Goal: Contribute content: Contribute content

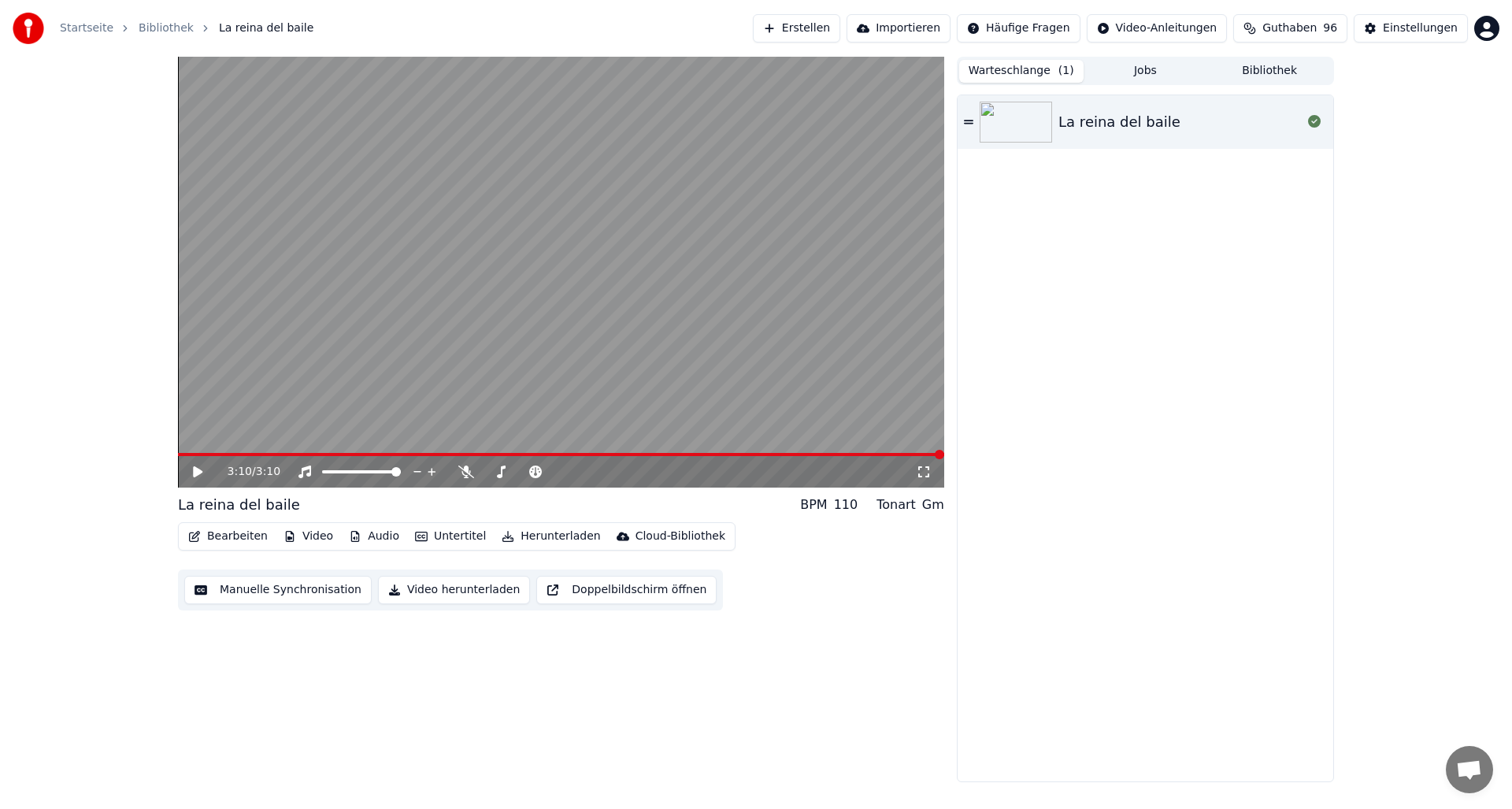
click at [199, 472] on icon at bounding box center [198, 471] width 10 height 11
click at [183, 453] on span at bounding box center [259, 455] width 163 height 3
click at [178, 453] on span at bounding box center [178, 455] width 0 height 3
click at [180, 453] on span at bounding box center [276, 455] width 198 height 3
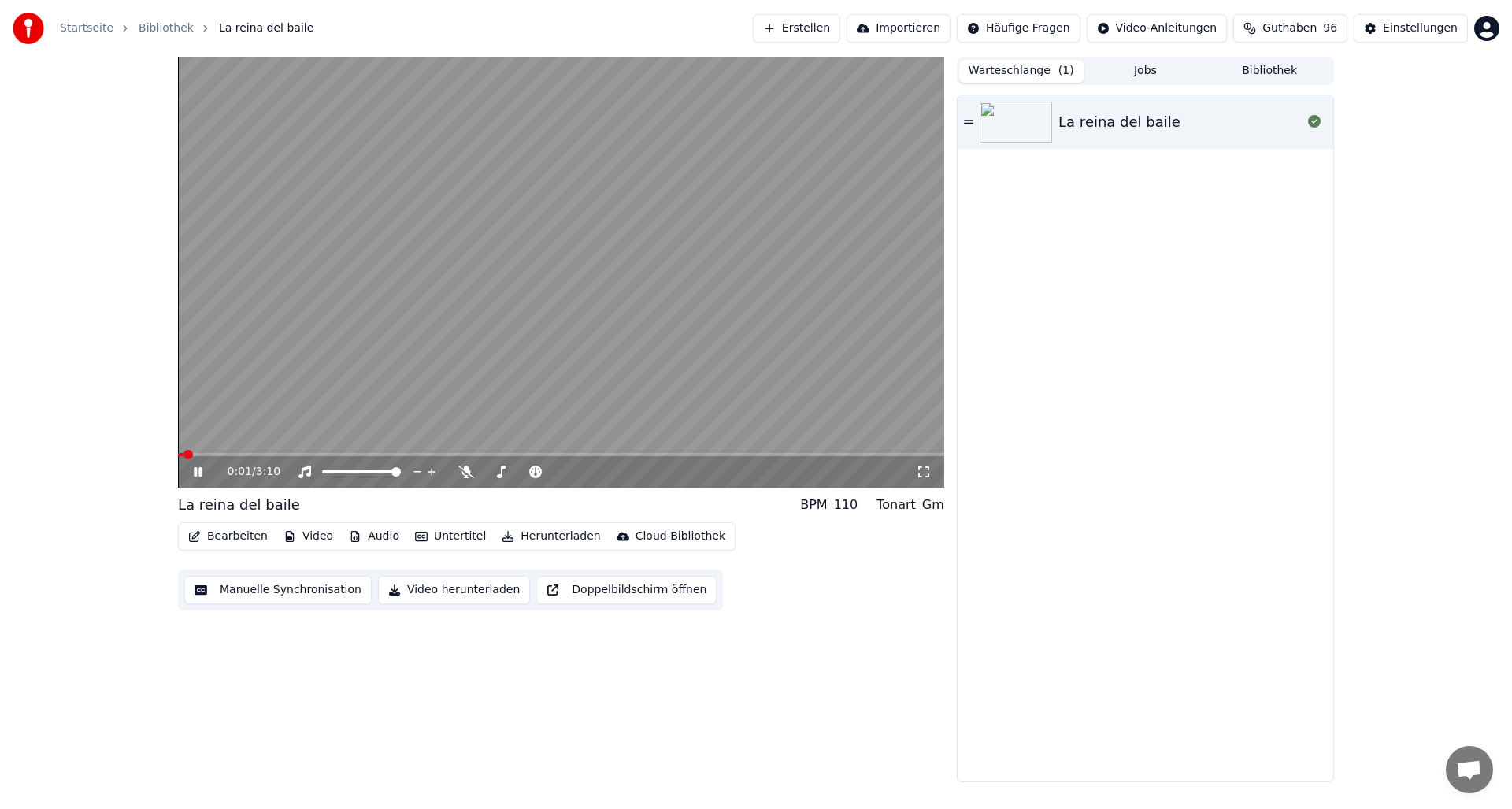
click at [180, 453] on span at bounding box center [561, 455] width 766 height 3
click at [178, 450] on span at bounding box center [183, 455] width 10 height 10
click at [1014, 112] on img at bounding box center [1016, 122] width 72 height 41
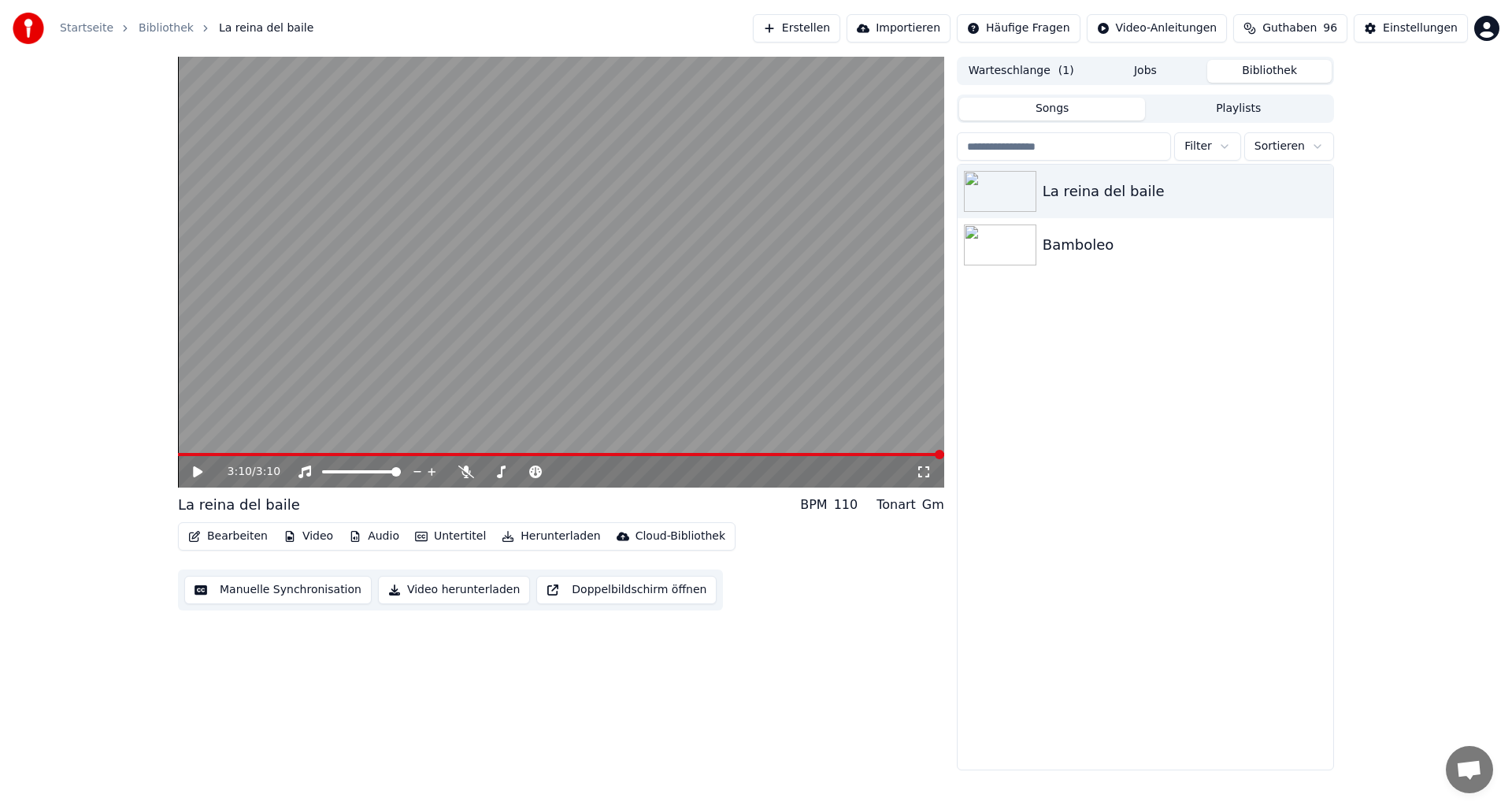
click at [1286, 73] on button "Bibliothek" at bounding box center [1269, 71] width 125 height 23
click at [1025, 245] on img at bounding box center [1000, 245] width 72 height 41
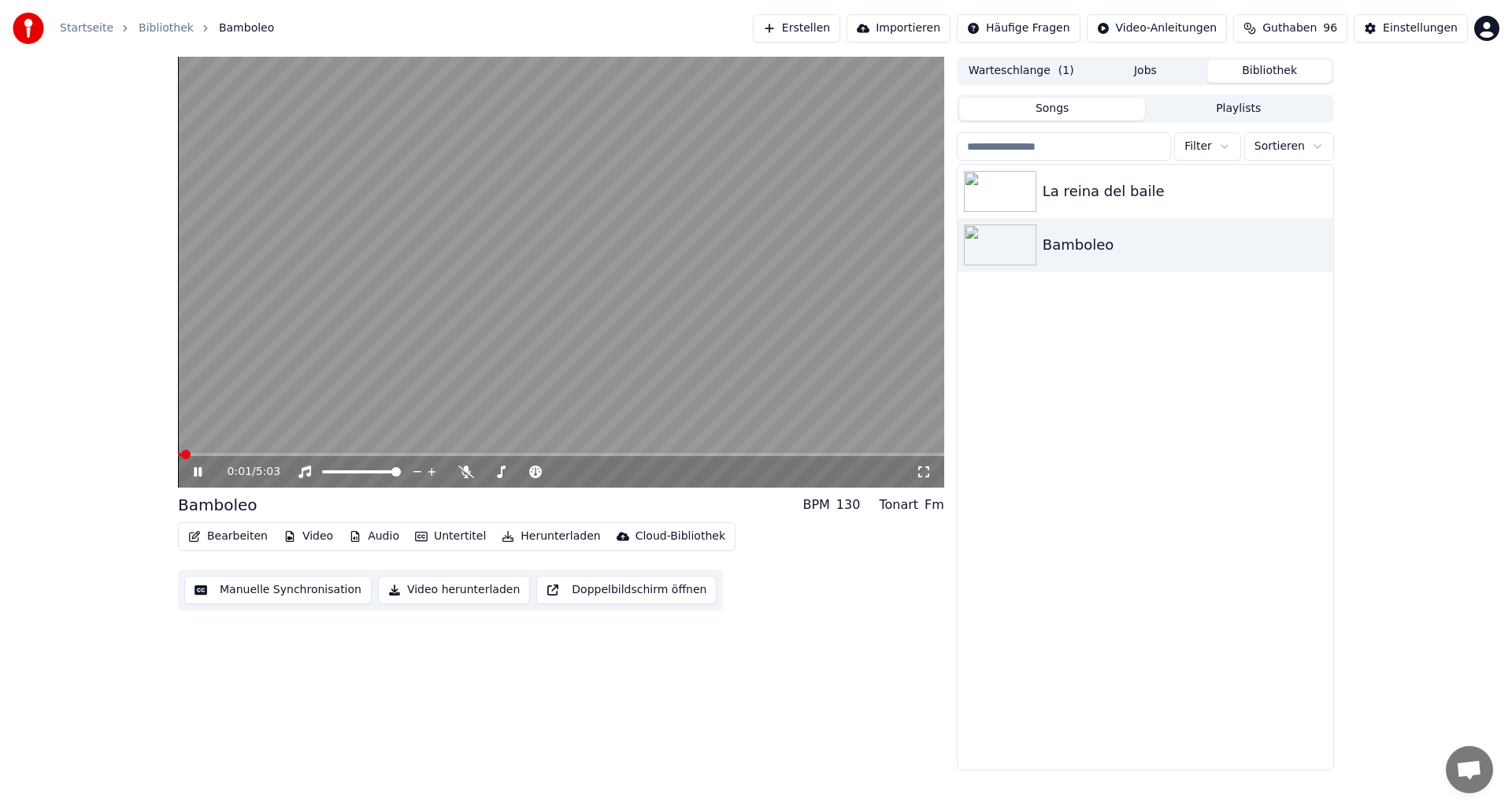
click at [199, 473] on icon at bounding box center [198, 472] width 8 height 10
click at [223, 537] on button "Bearbeiten" at bounding box center [228, 536] width 92 height 22
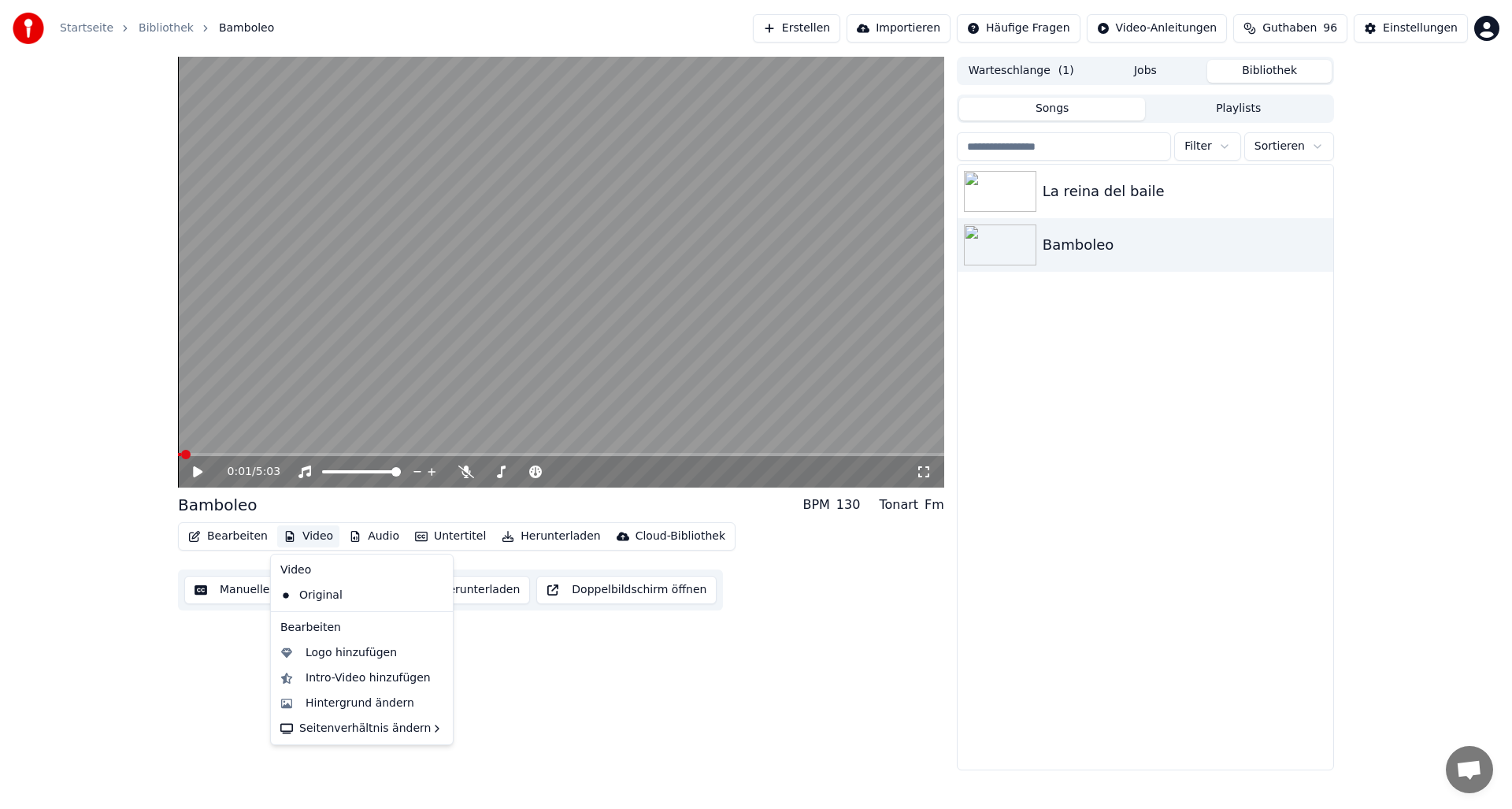
click at [570, 504] on div "Bamboleo BPM 130 Tonart Fm" at bounding box center [561, 505] width 766 height 22
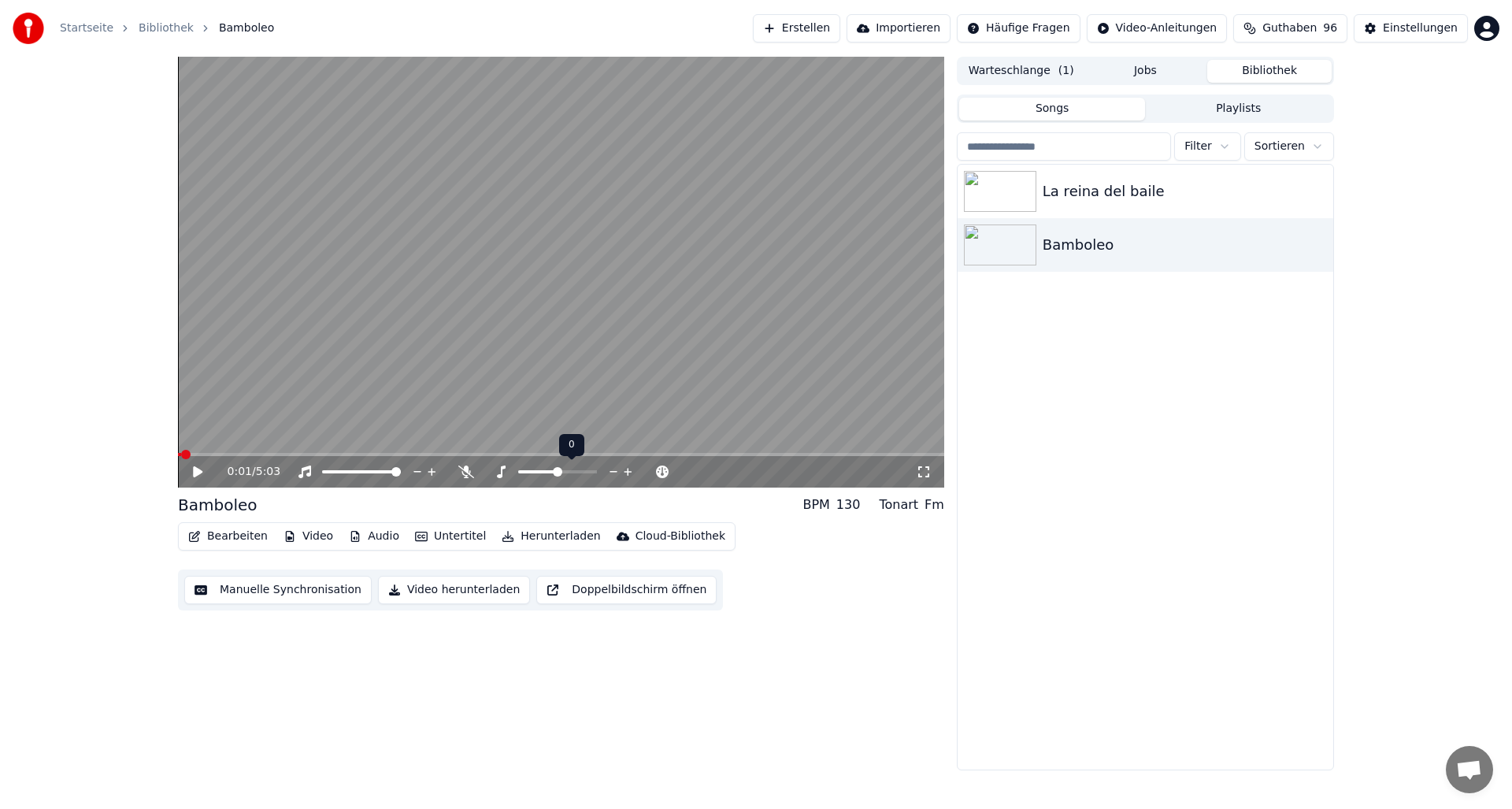
click at [614, 472] on icon at bounding box center [614, 472] width 8 height 2
click at [614, 471] on icon at bounding box center [614, 472] width 8 height 2
click at [199, 474] on icon at bounding box center [198, 471] width 10 height 11
click at [267, 454] on span at bounding box center [561, 455] width 766 height 3
click at [625, 468] on icon at bounding box center [628, 471] width 15 height 16
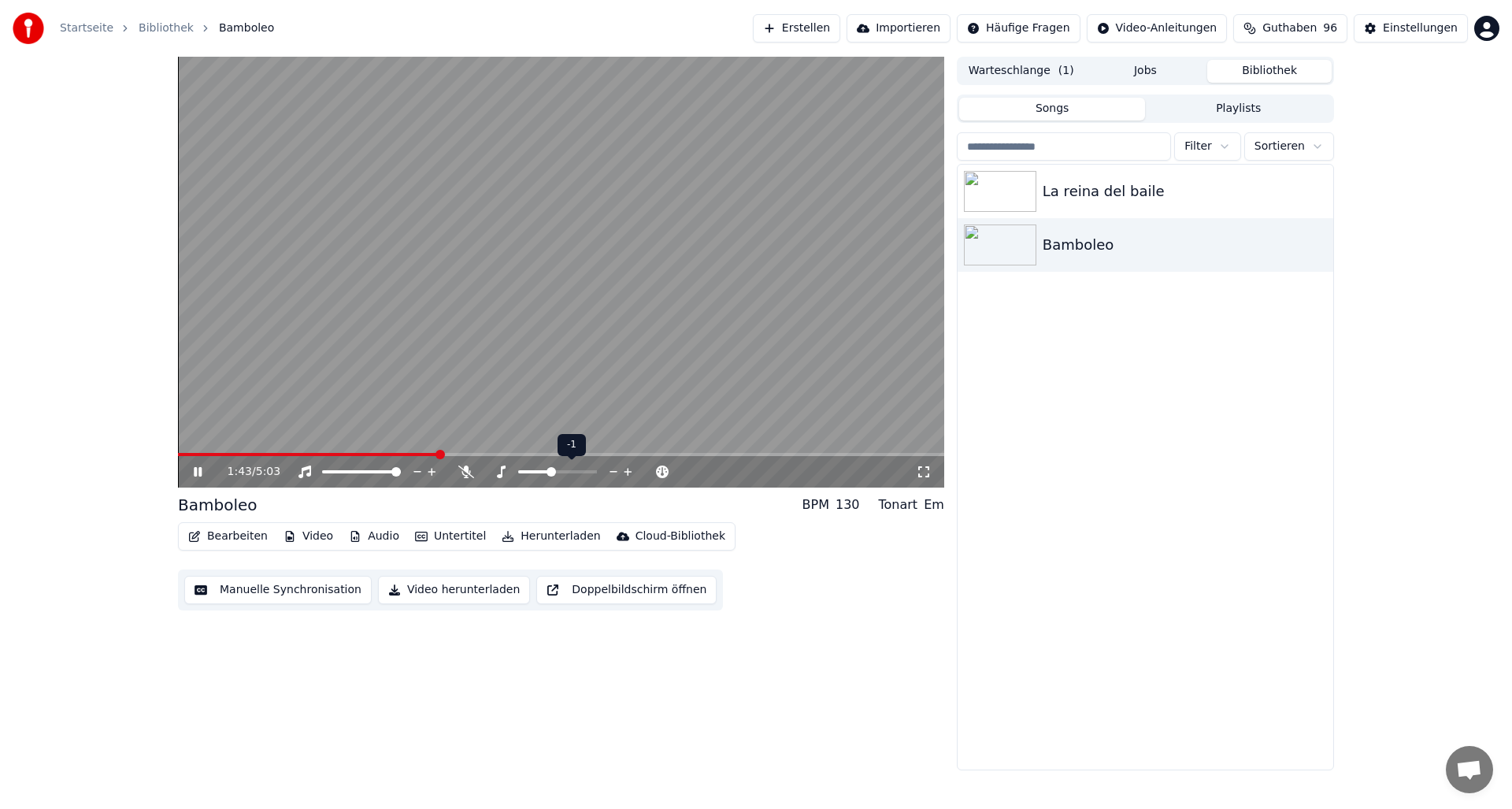
click at [631, 467] on icon at bounding box center [628, 471] width 15 height 16
click at [980, 181] on img at bounding box center [1000, 191] width 72 height 41
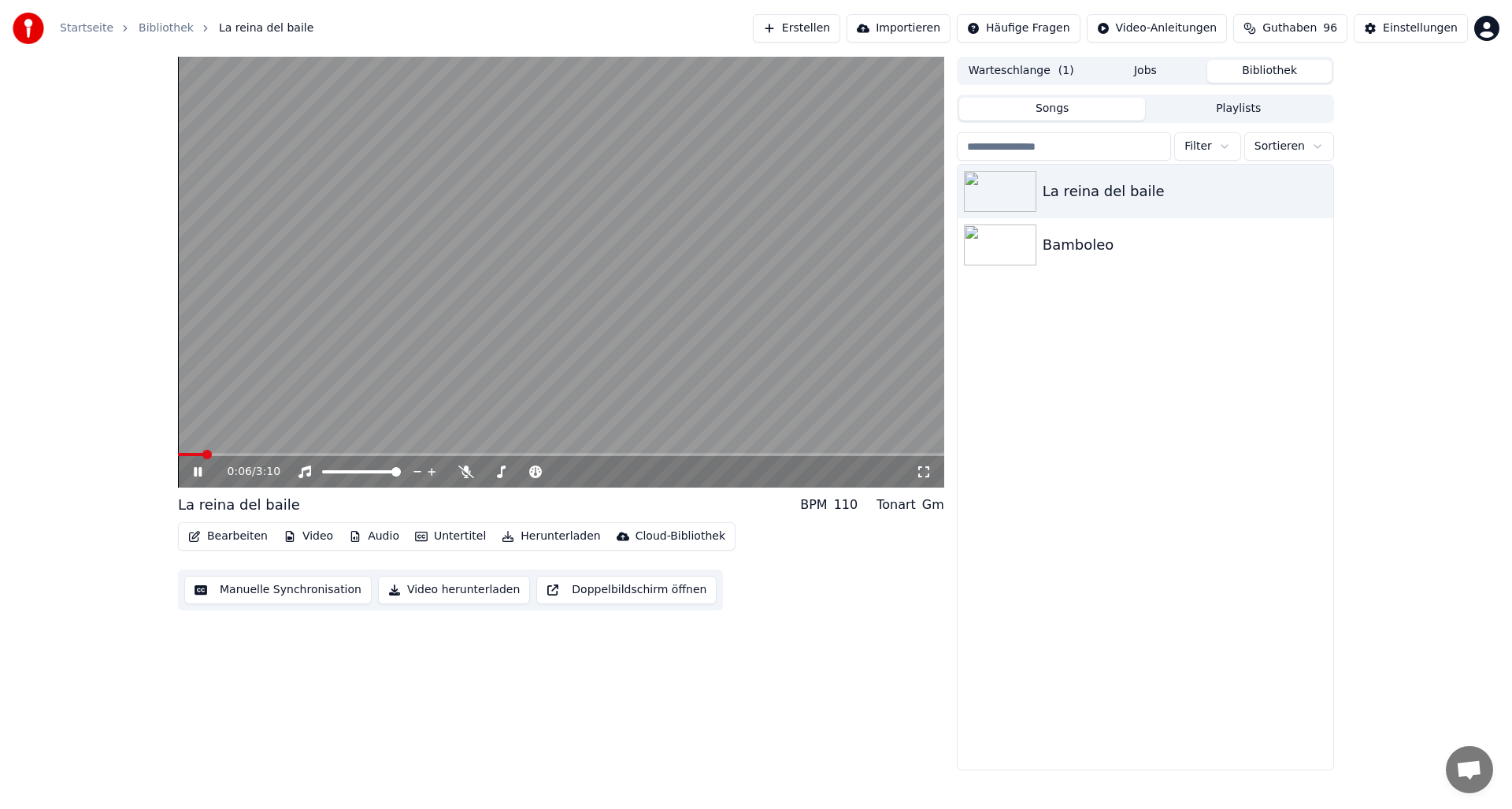
click at [201, 470] on icon at bounding box center [198, 472] width 8 height 10
click at [181, 454] on span at bounding box center [180, 455] width 4 height 3
click at [989, 177] on img at bounding box center [1000, 191] width 72 height 41
click at [990, 189] on img at bounding box center [1000, 191] width 72 height 41
click at [991, 189] on img at bounding box center [1000, 191] width 72 height 41
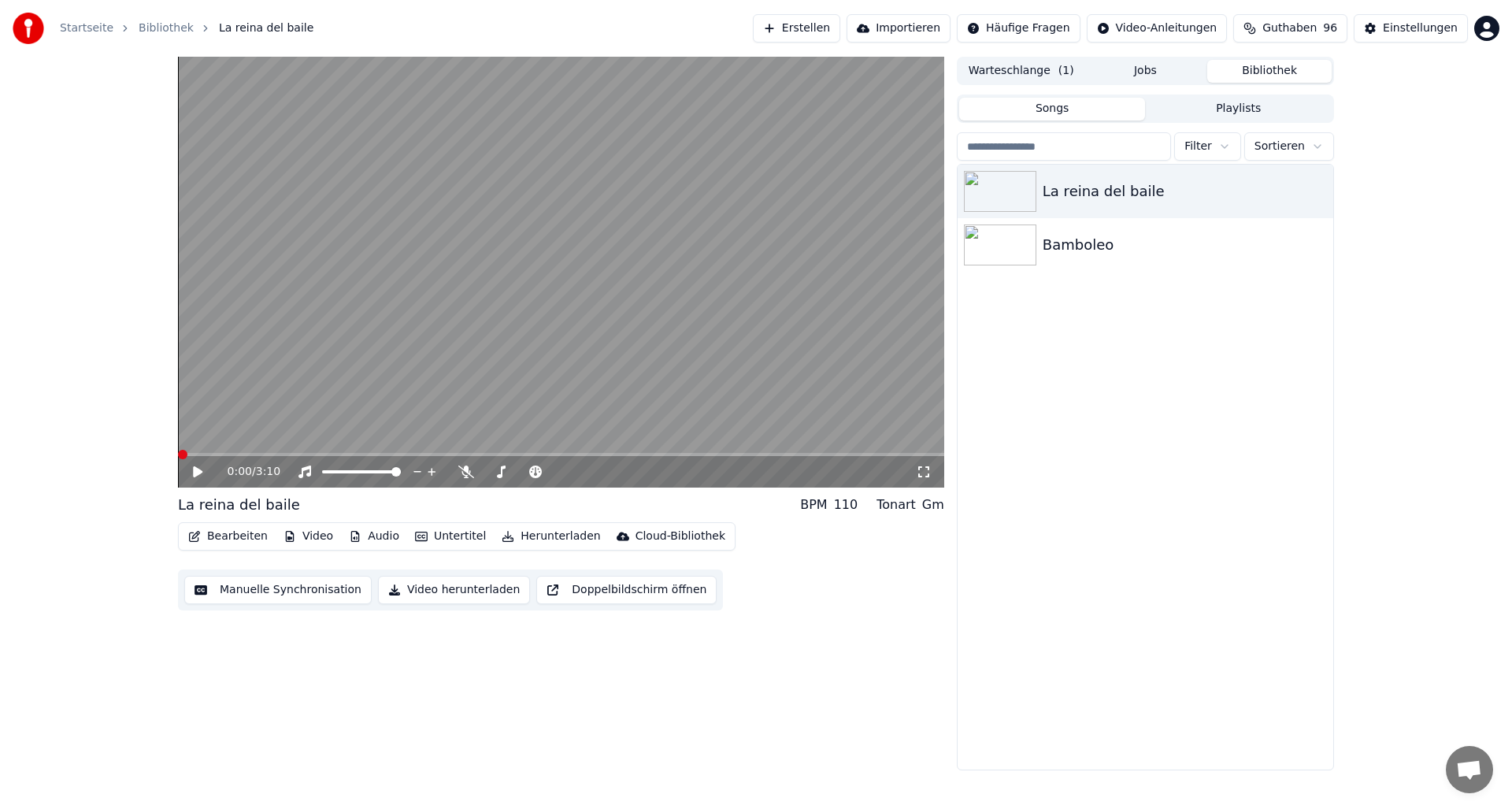
click at [135, 453] on div "0:00 / 3:10 La reina del baile BPM 110 Tonart Gm Bearbeiten Video Audio Unterti…" at bounding box center [756, 414] width 1512 height 714
click at [193, 472] on icon at bounding box center [198, 471] width 10 height 11
click at [982, 190] on img at bounding box center [1000, 191] width 72 height 41
click at [178, 450] on span at bounding box center [183, 455] width 10 height 10
click at [518, 325] on video at bounding box center [561, 272] width 766 height 431
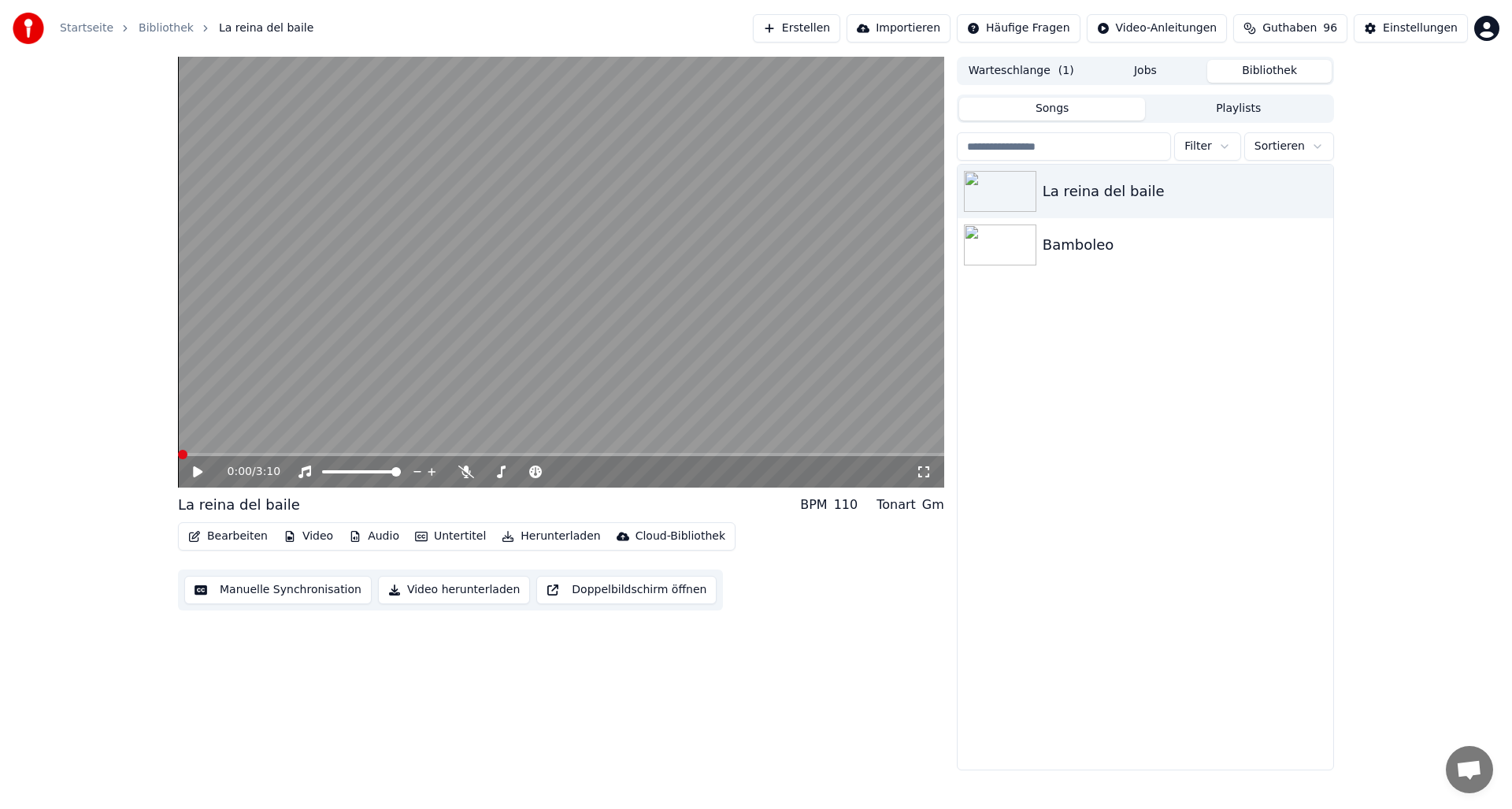
click at [133, 449] on div "0:00 / 3:10 La reina del baile BPM 110 Tonart Gm Bearbeiten Video Audio Unterti…" at bounding box center [756, 414] width 1512 height 714
click at [196, 469] on icon at bounding box center [198, 471] width 10 height 11
click at [992, 248] on img at bounding box center [1000, 245] width 72 height 41
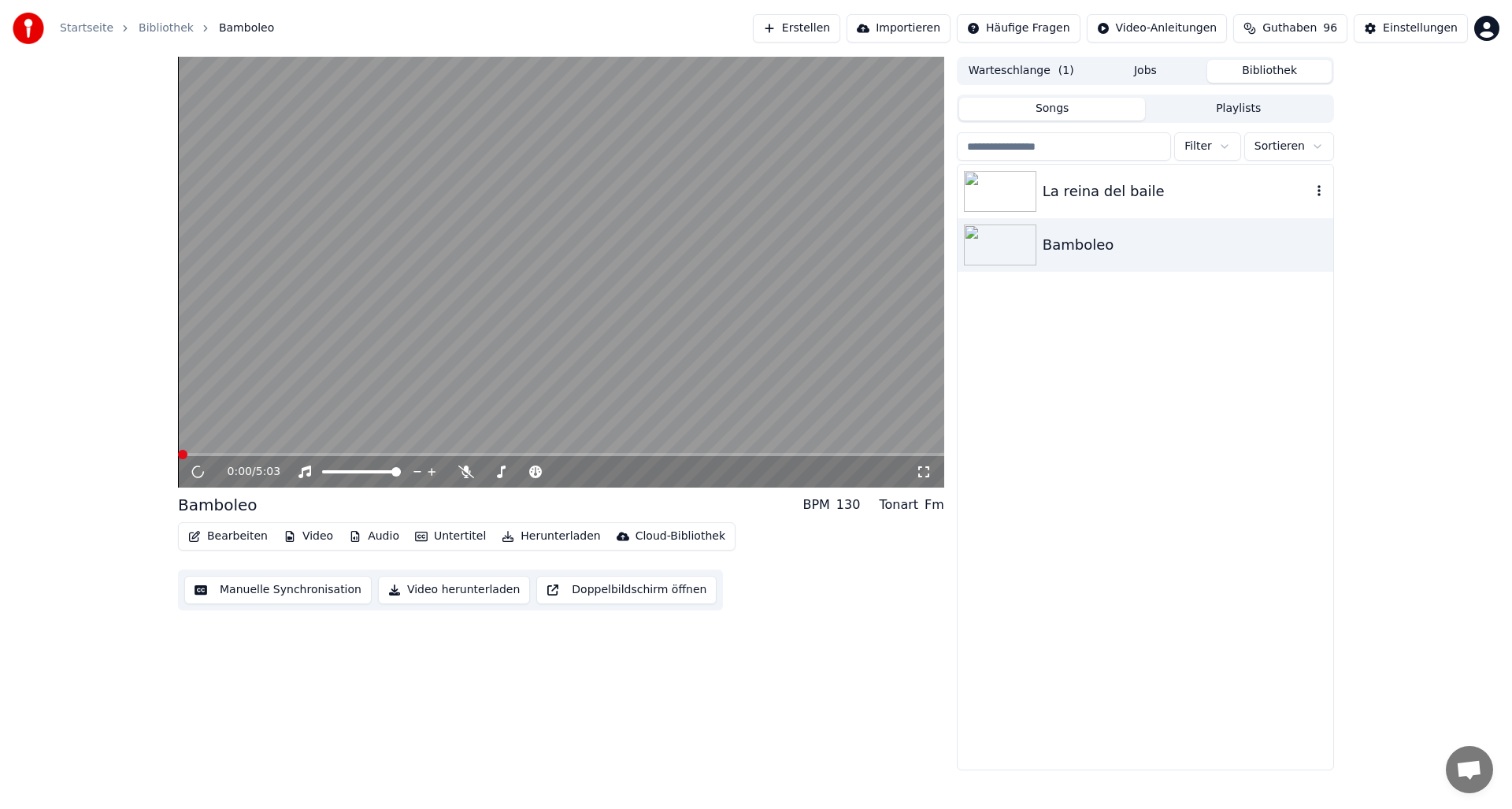
click at [991, 192] on img at bounding box center [1000, 191] width 72 height 41
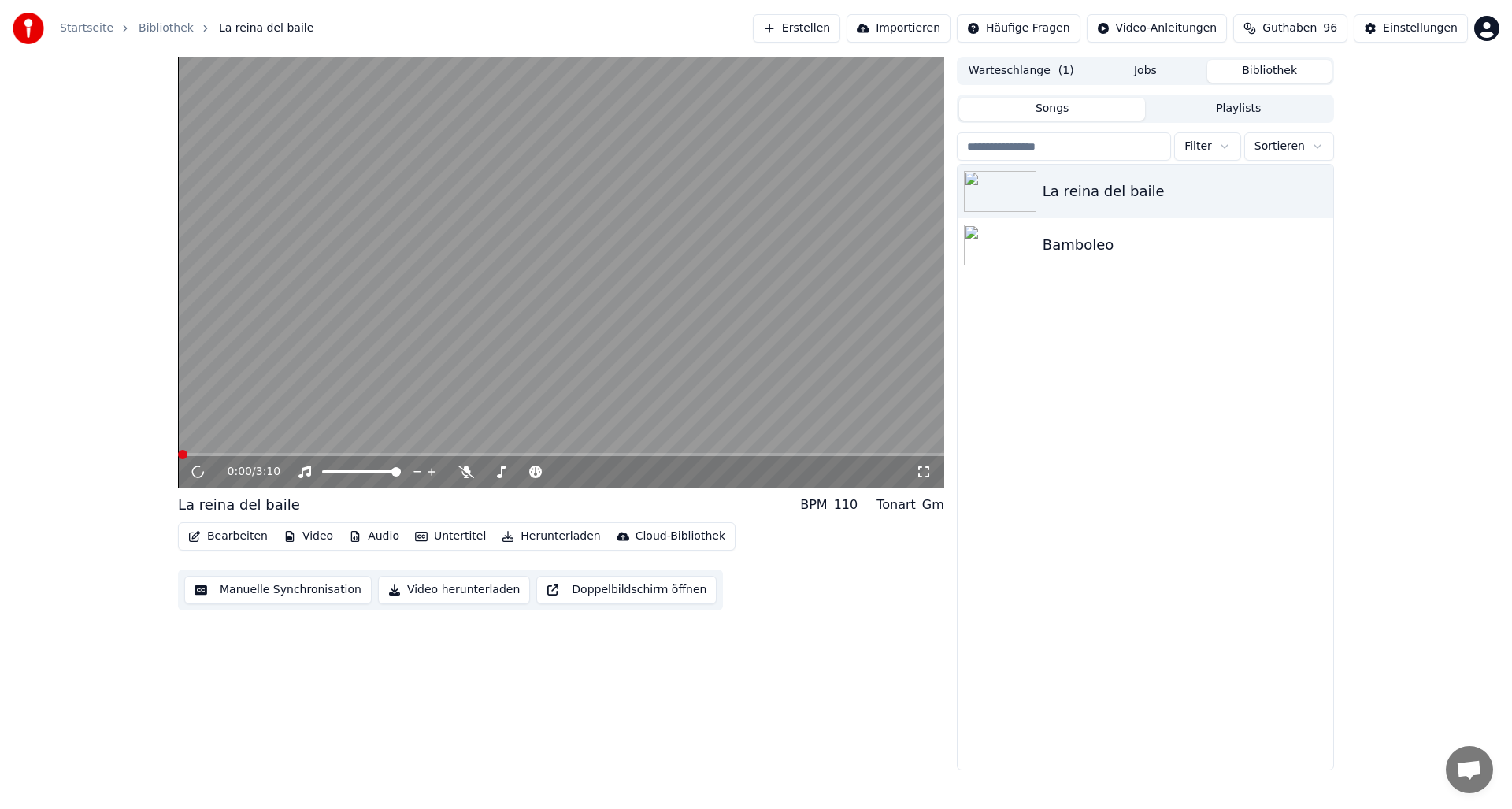
click at [236, 391] on video at bounding box center [561, 272] width 766 height 431
click at [374, 534] on button "Audio" at bounding box center [374, 536] width 63 height 22
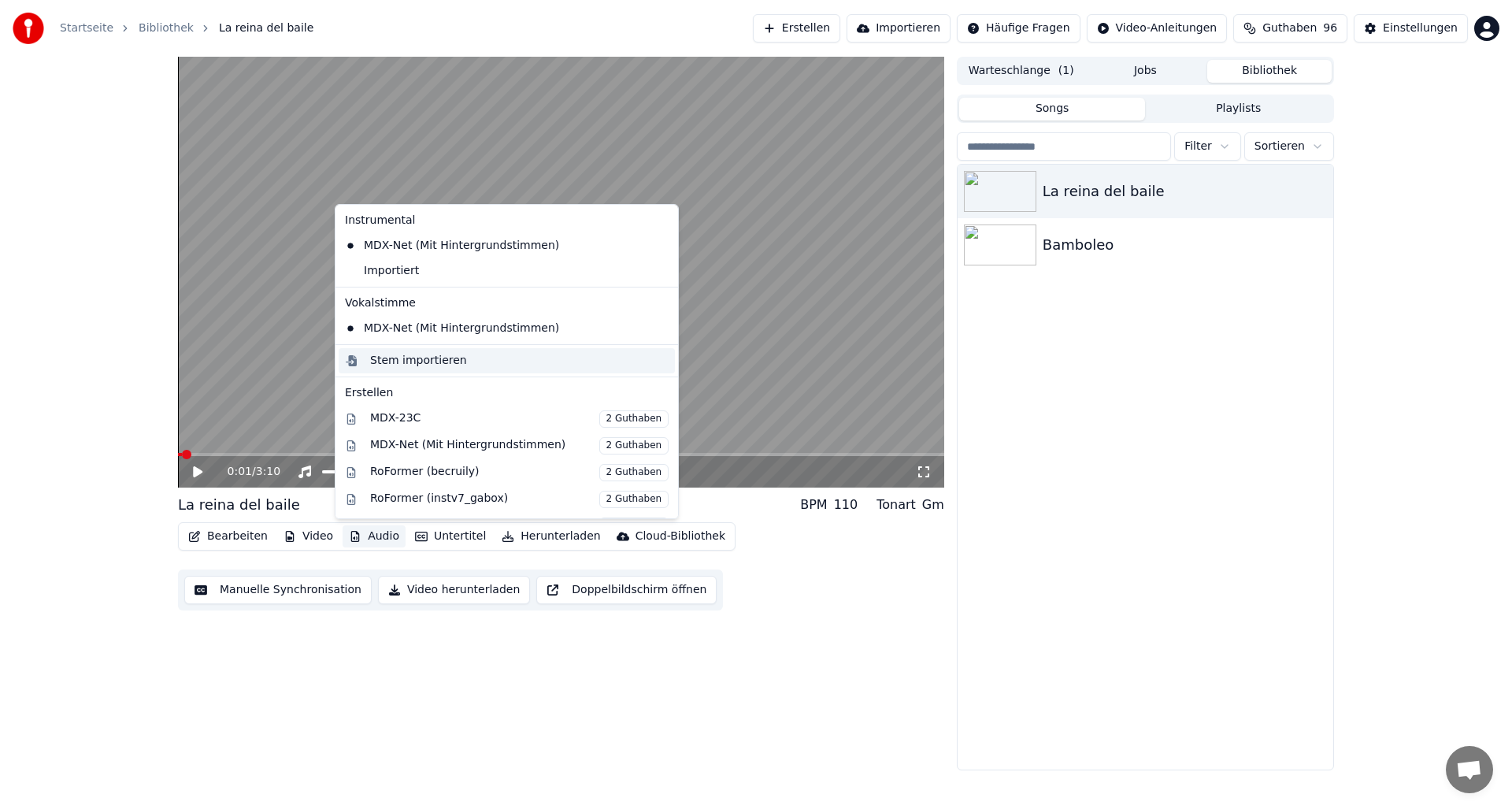
click at [396, 359] on div "Stem importieren" at bounding box center [418, 360] width 97 height 16
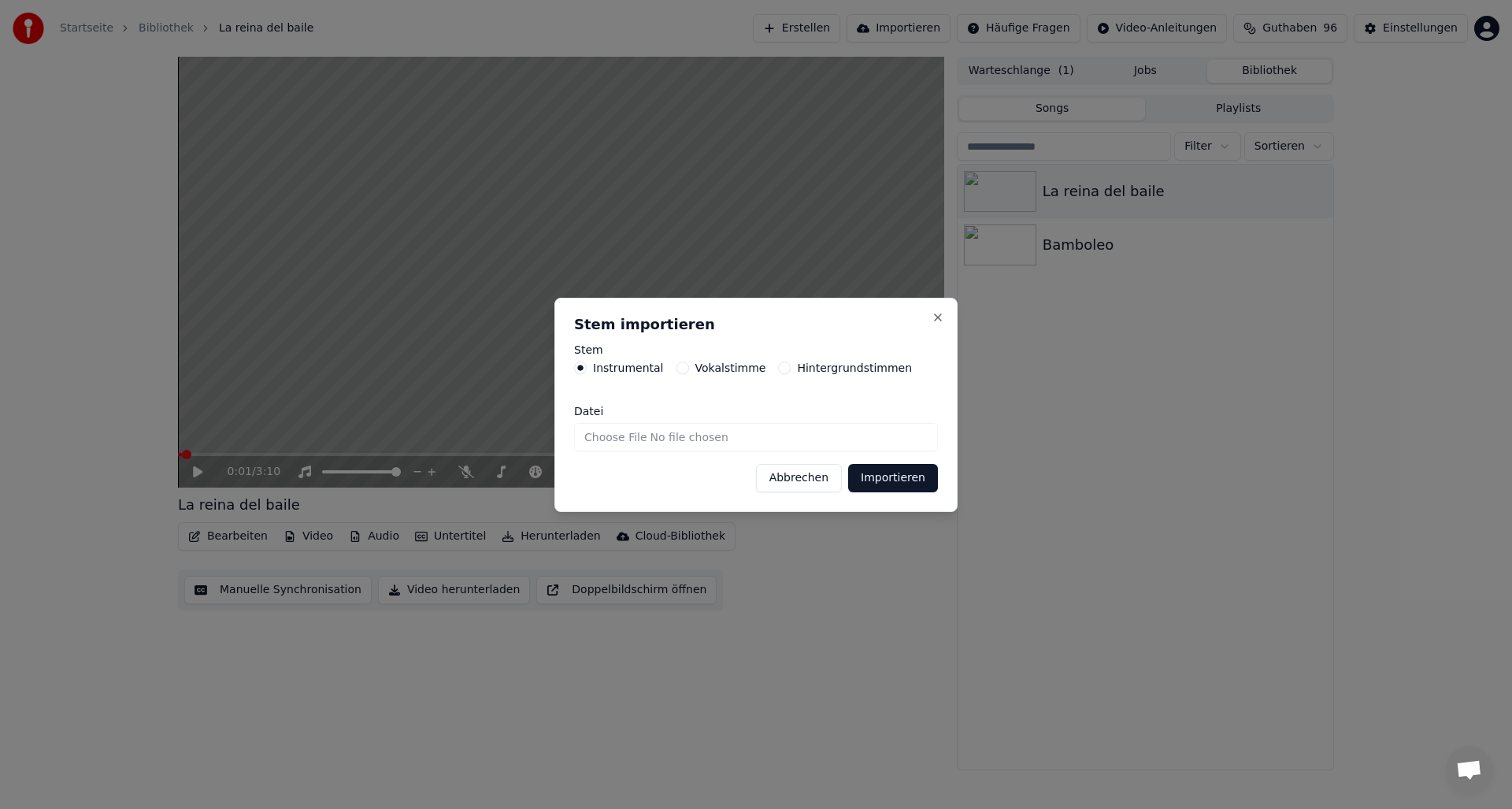
click at [645, 440] on input "Datei" at bounding box center [756, 436] width 363 height 29
type input "**********"
click at [881, 481] on button "Importieren" at bounding box center [893, 478] width 89 height 29
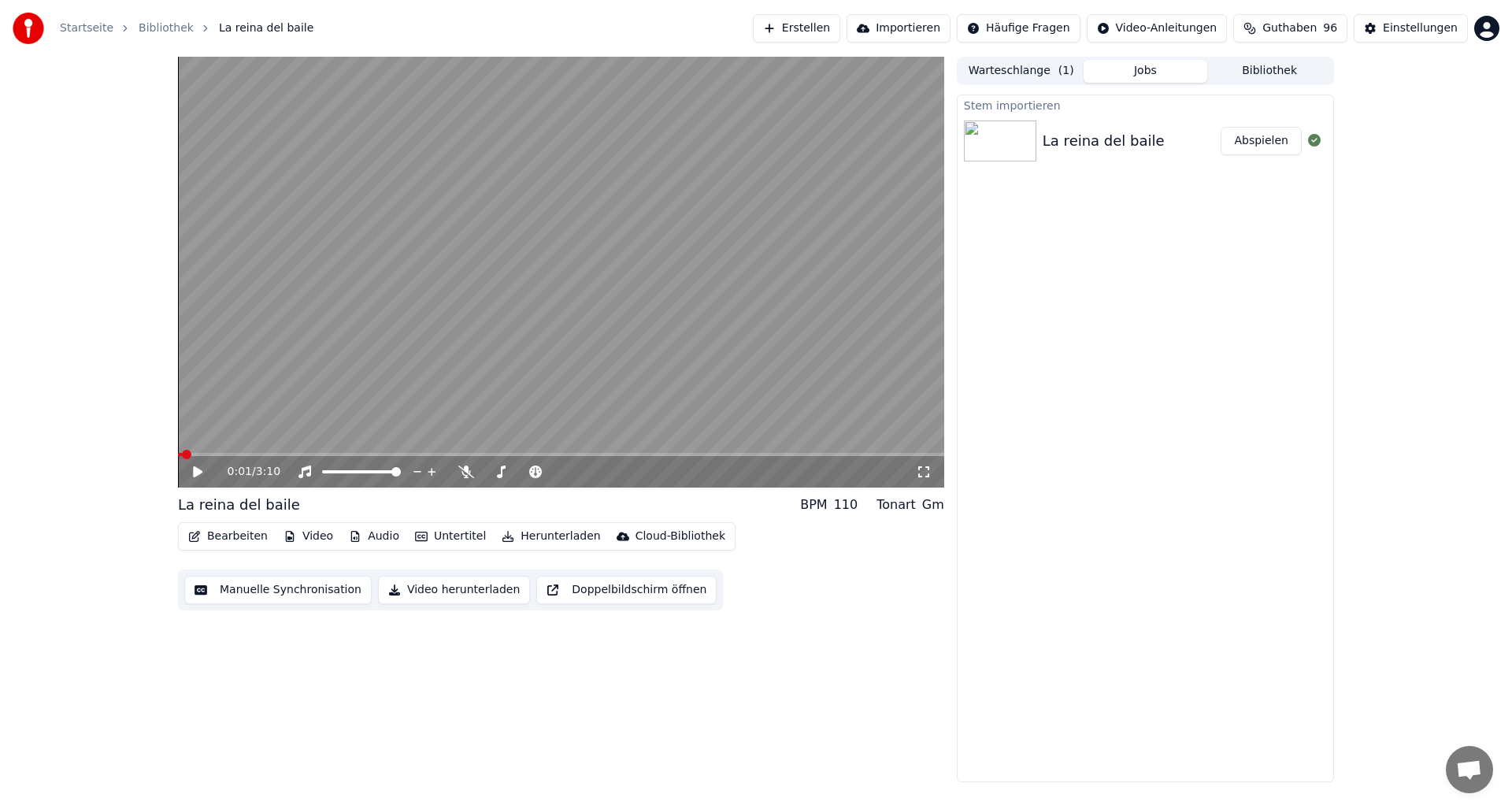
click at [1241, 141] on button "Abspielen" at bounding box center [1261, 141] width 81 height 29
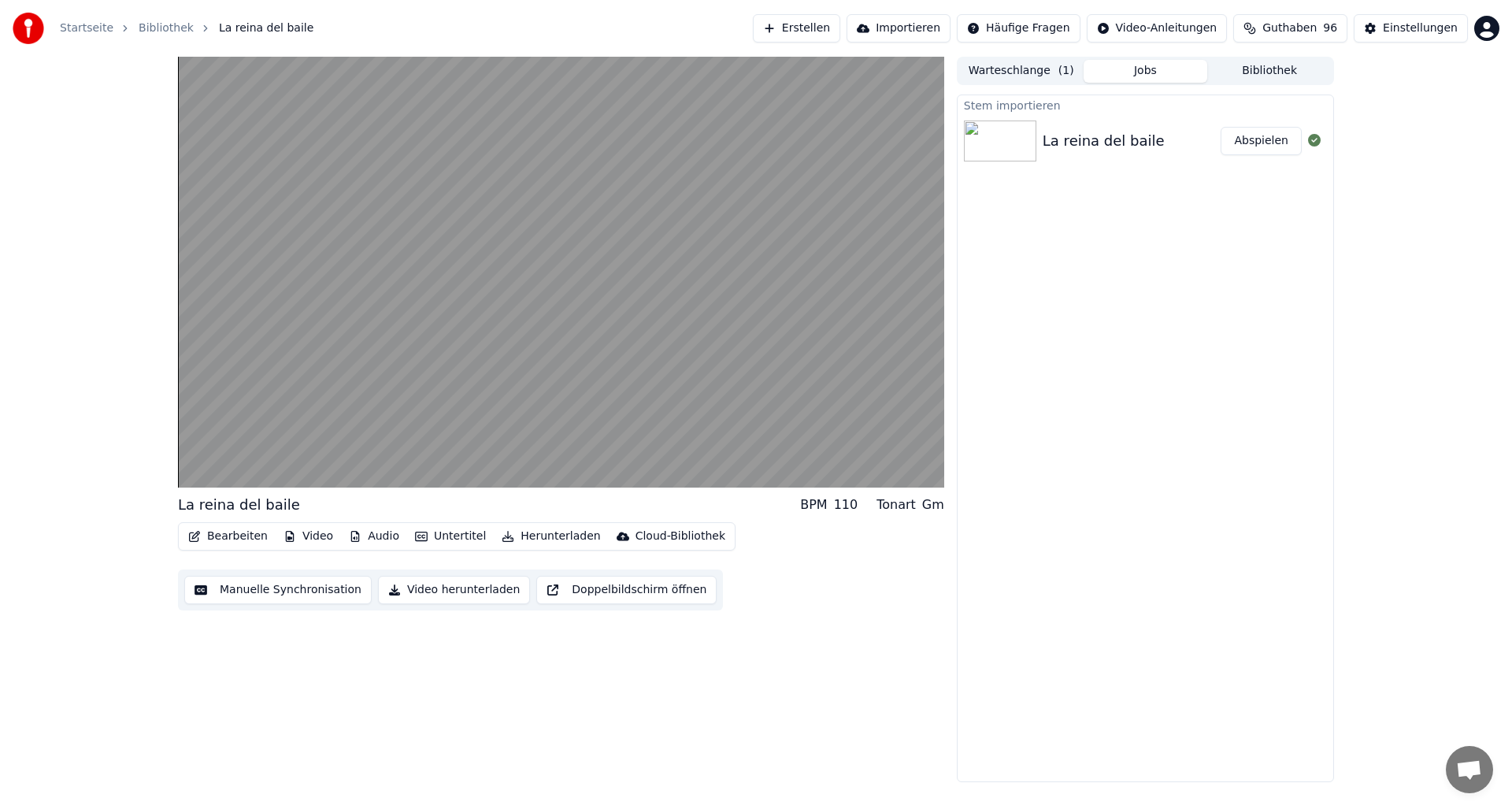
click at [435, 590] on button "Video herunterladen" at bounding box center [454, 590] width 152 height 29
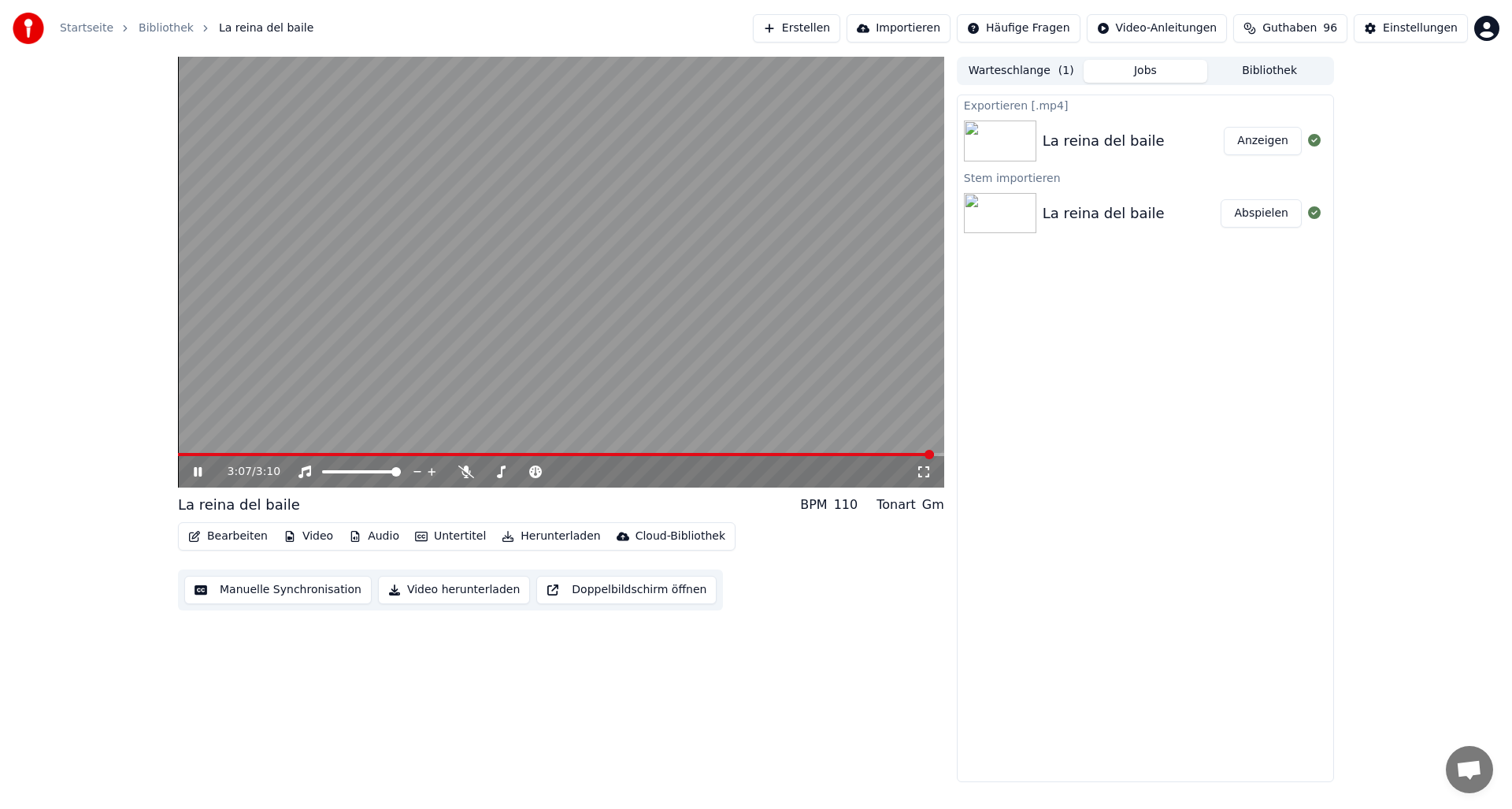
click at [195, 468] on icon at bounding box center [198, 472] width 8 height 10
click at [1257, 141] on button "Anzeigen" at bounding box center [1263, 141] width 78 height 29
click at [1255, 210] on button "Abspielen" at bounding box center [1261, 213] width 81 height 29
click at [834, 454] on span at bounding box center [561, 455] width 766 height 3
click at [372, 537] on button "Audio" at bounding box center [374, 536] width 63 height 22
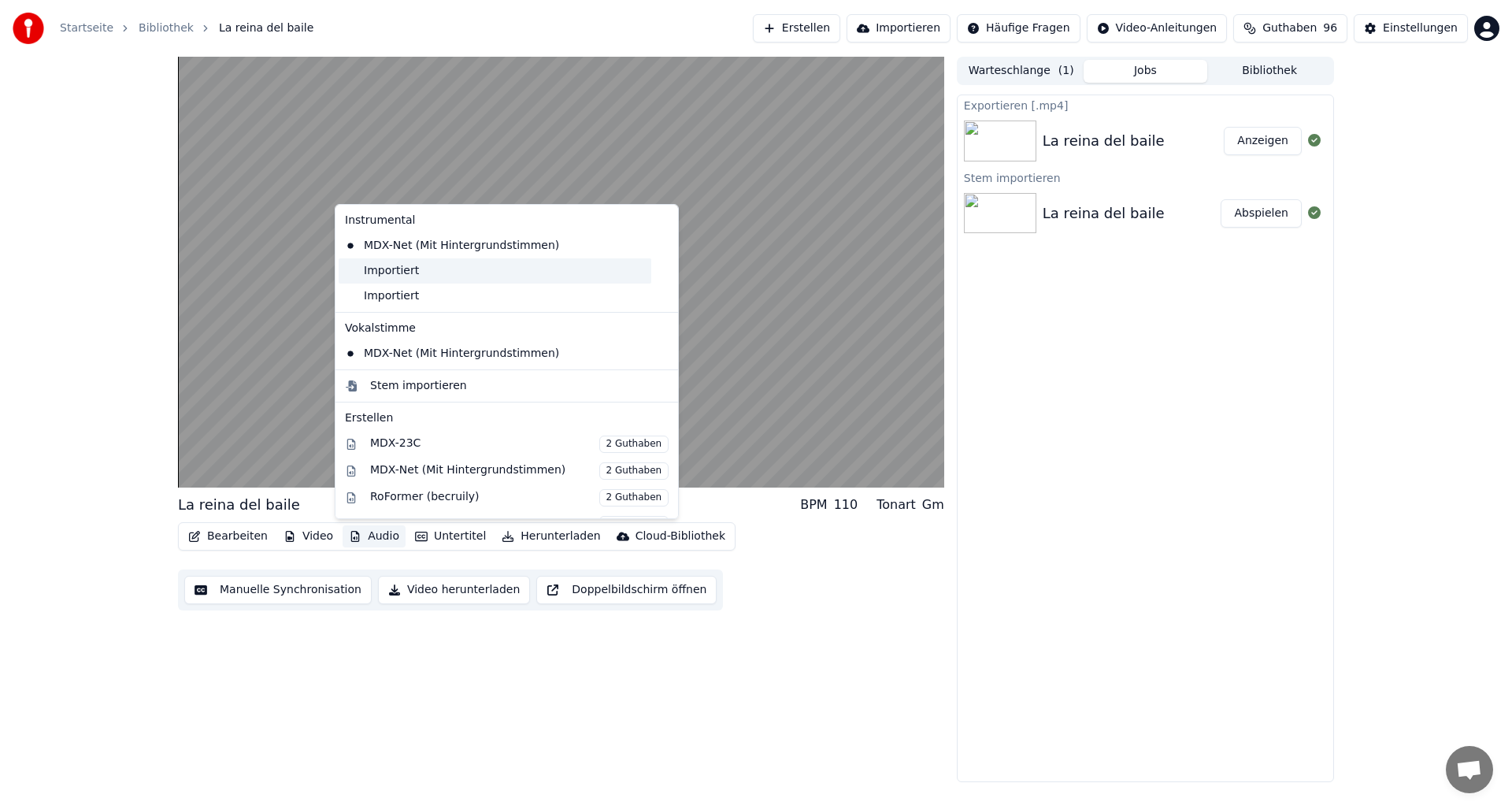
click at [379, 270] on div "Importiert" at bounding box center [495, 271] width 313 height 25
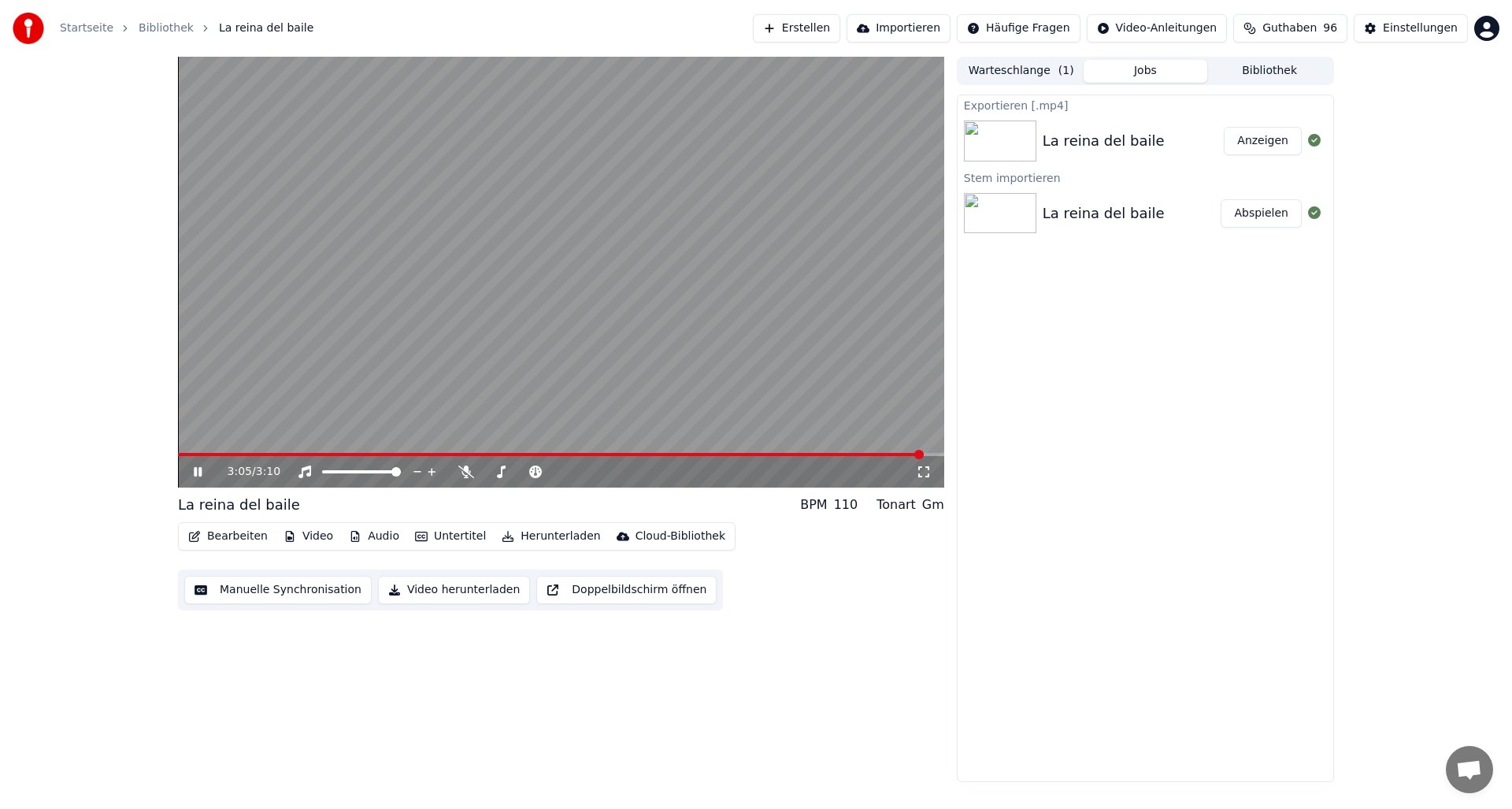
click at [788, 458] on div "3:05 / 3:10" at bounding box center [561, 472] width 766 height 31
click at [785, 455] on span at bounding box center [552, 455] width 749 height 3
click at [198, 473] on icon at bounding box center [208, 471] width 37 height 12
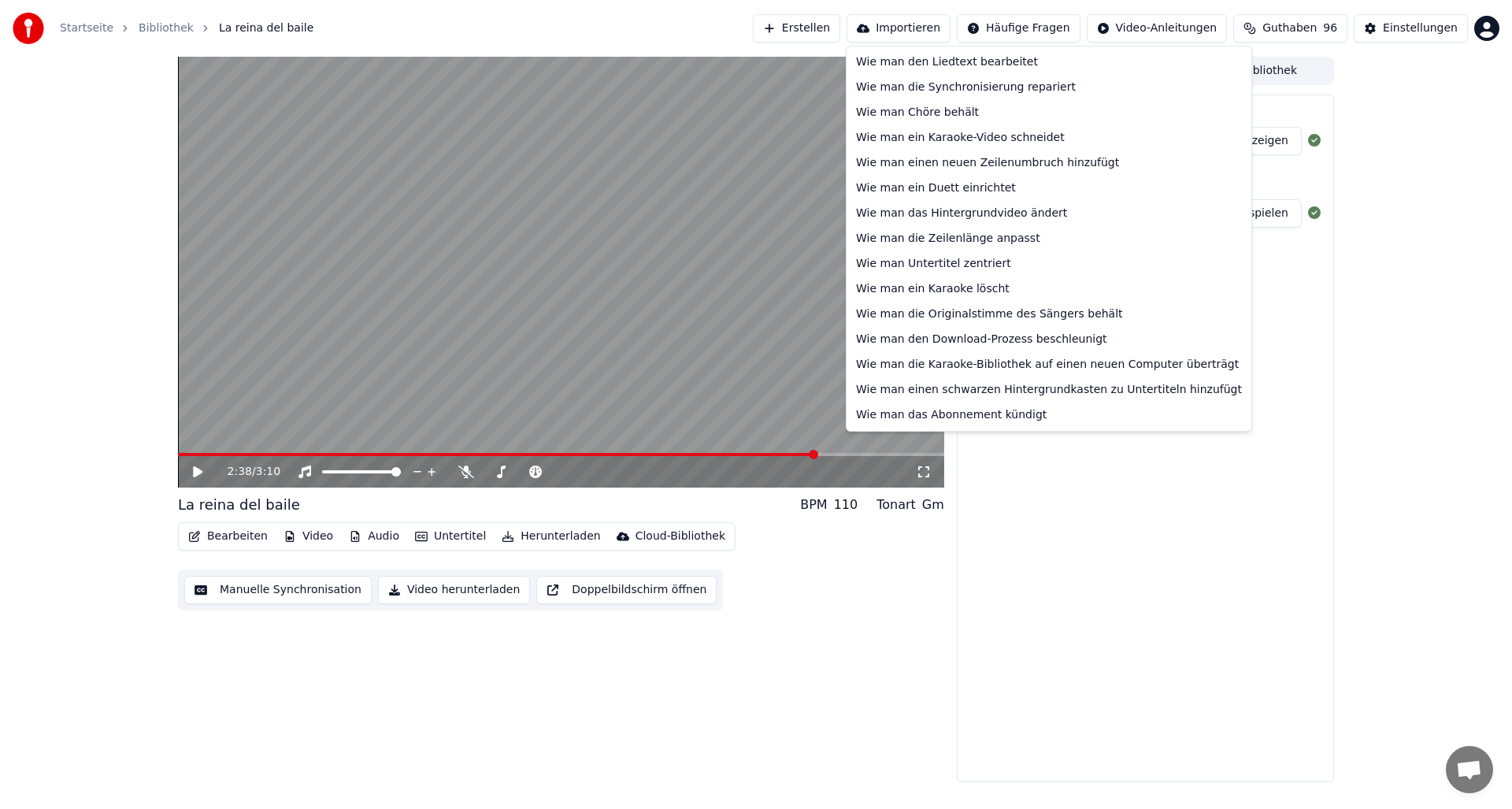
click at [1039, 25] on html "Startseite Bibliothek La reina del baile Erstellen Importieren Häufige Fragen V…" at bounding box center [756, 404] width 1512 height 809
click at [872, 576] on html "Startseite Bibliothek La reina del baile Erstellen Importieren Häufige Fragen V…" at bounding box center [756, 404] width 1512 height 809
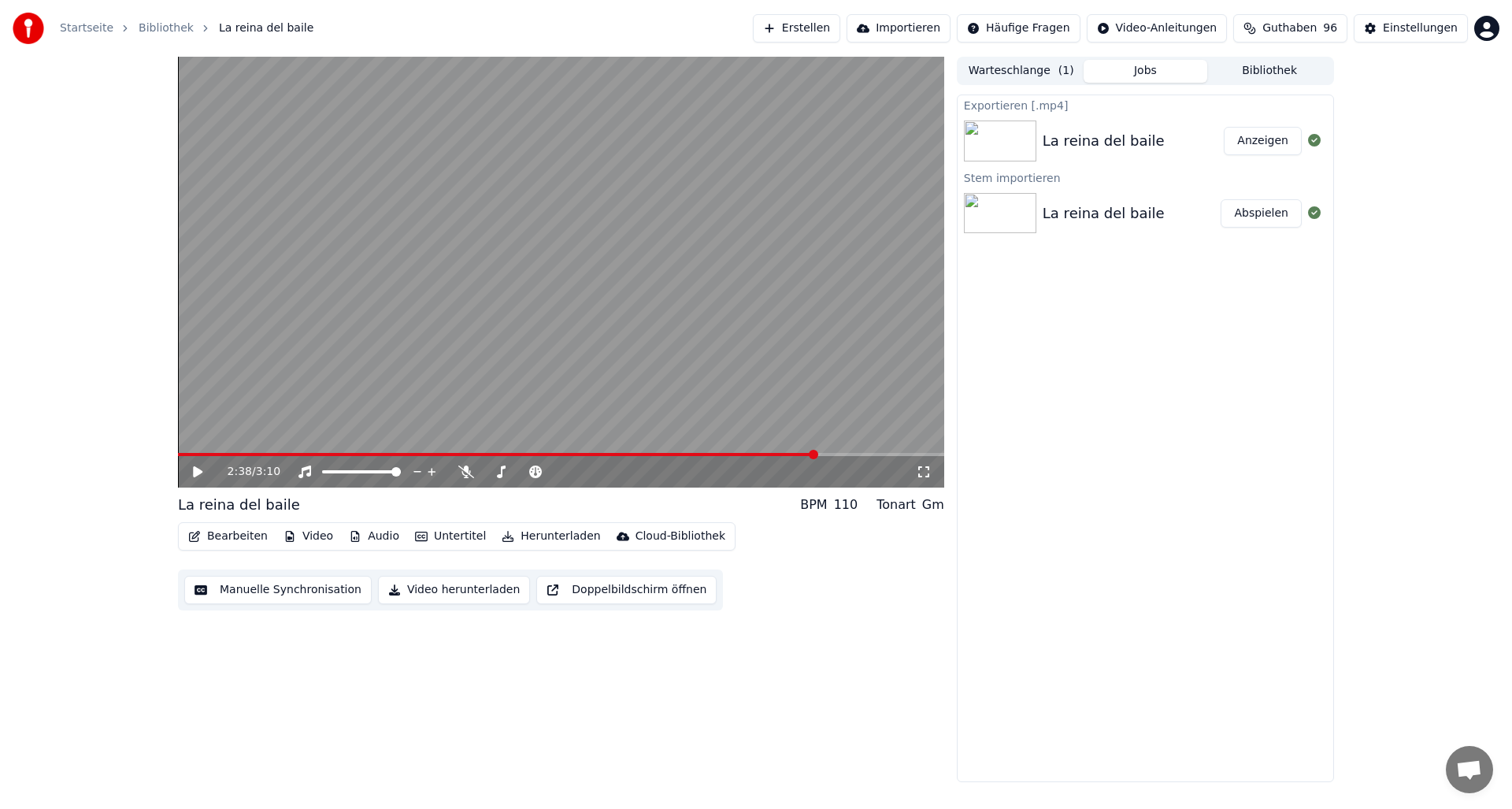
click at [212, 538] on button "Bearbeiten" at bounding box center [228, 536] width 92 height 22
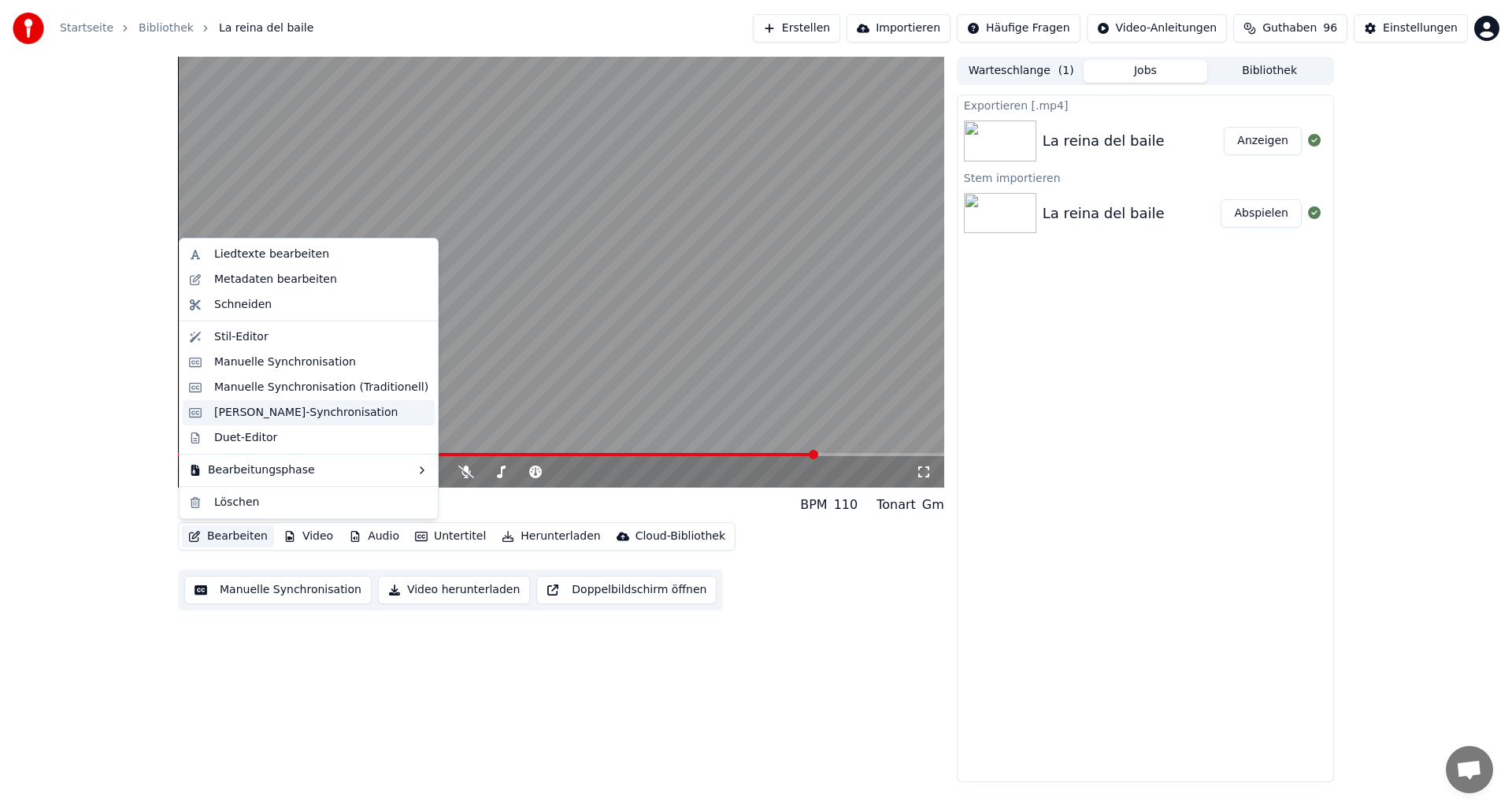
click at [244, 413] on div "[PERSON_NAME]-Synchronisation" at bounding box center [306, 412] width 184 height 16
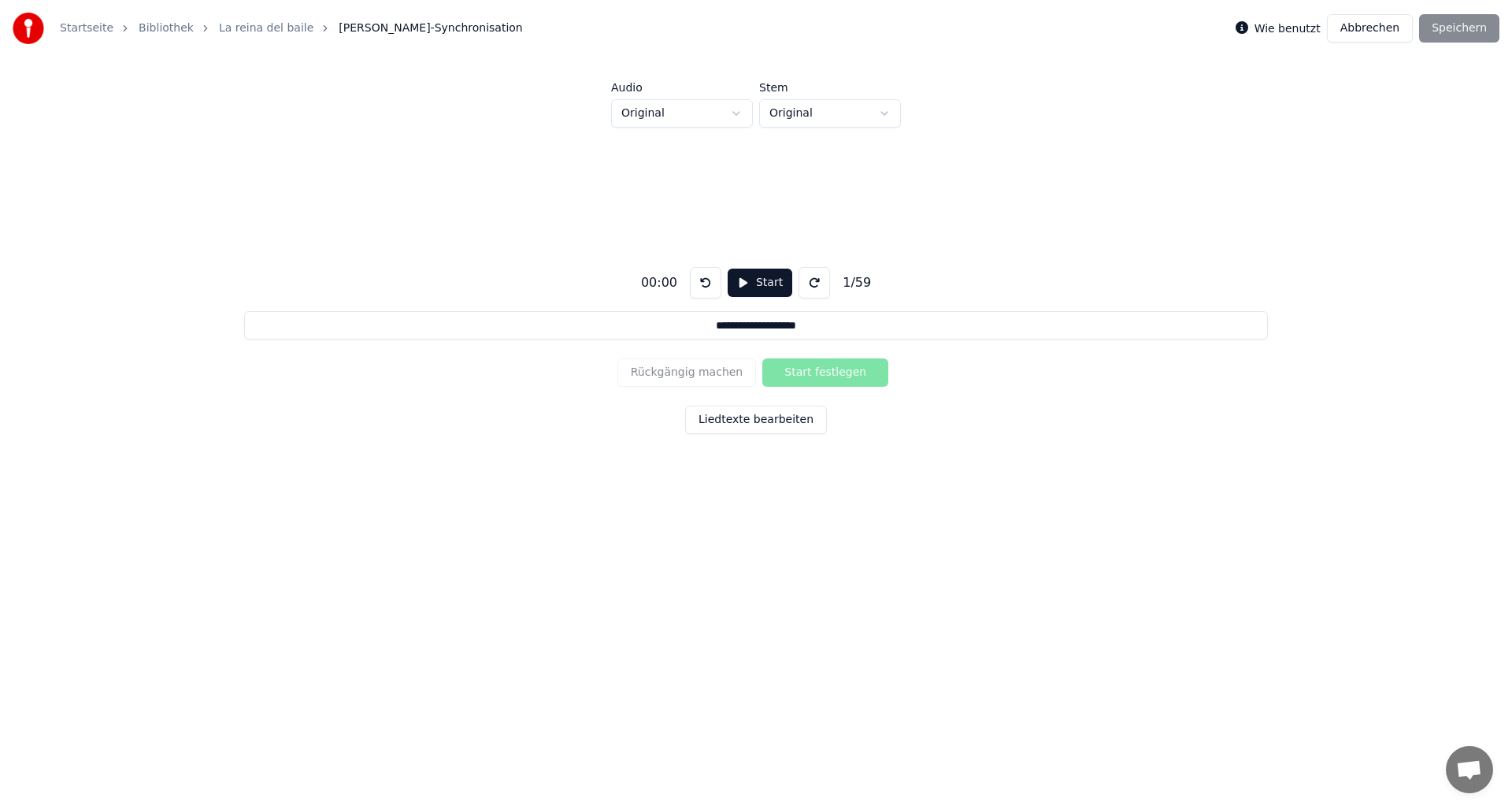
click at [739, 284] on button "Start" at bounding box center [760, 282] width 65 height 29
click at [735, 112] on html "**********" at bounding box center [756, 296] width 1512 height 592
click at [697, 281] on button at bounding box center [702, 282] width 31 height 31
click at [235, 24] on link "La reina del baile" at bounding box center [266, 28] width 94 height 16
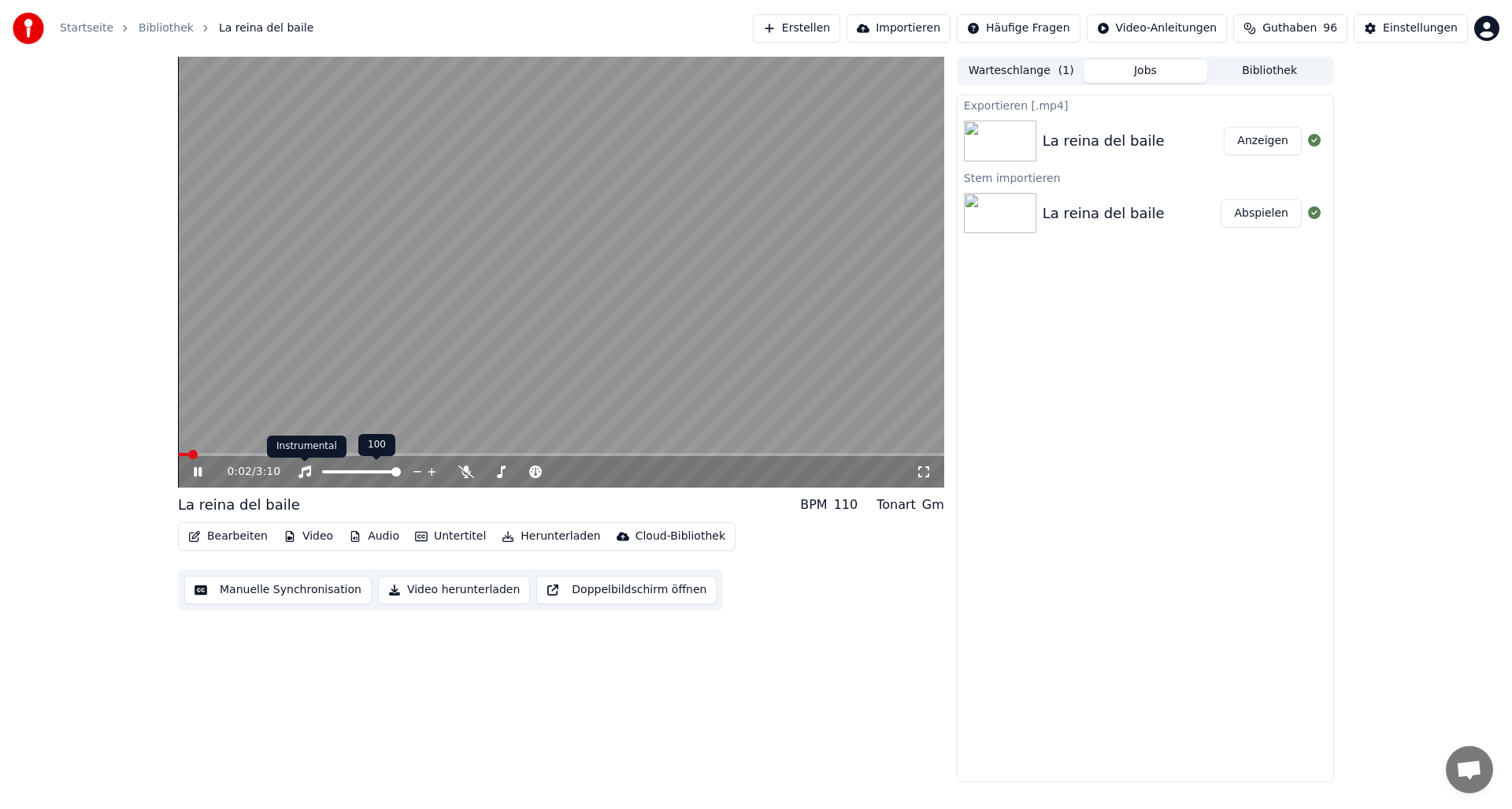
click at [304, 473] on icon at bounding box center [304, 471] width 16 height 12
click at [789, 455] on span at bounding box center [561, 455] width 766 height 3
click at [814, 451] on video at bounding box center [561, 272] width 766 height 431
click at [814, 455] on span at bounding box center [561, 455] width 766 height 3
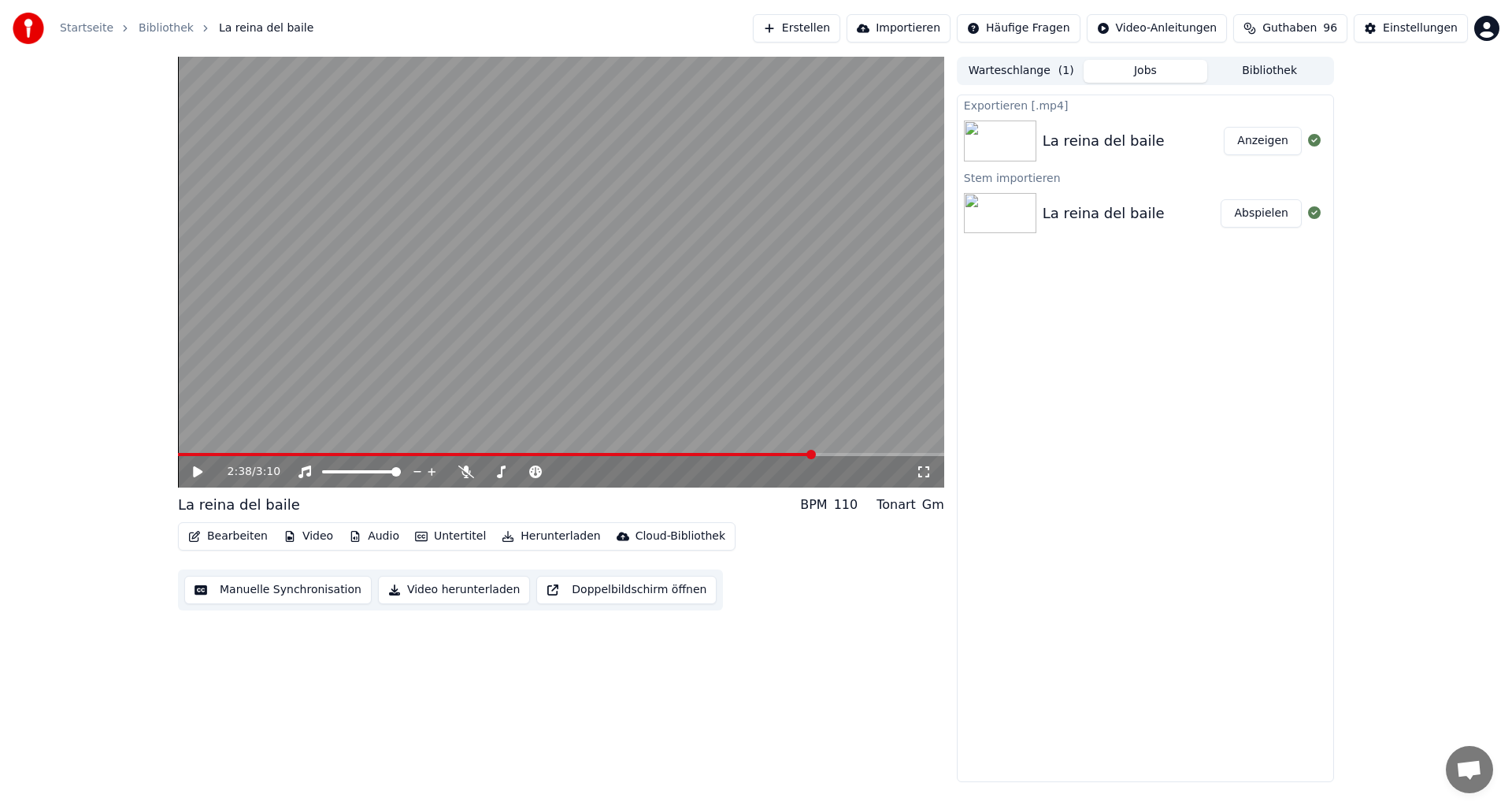
click at [613, 360] on video at bounding box center [561, 272] width 766 height 431
click at [370, 536] on button "Audio" at bounding box center [374, 536] width 63 height 22
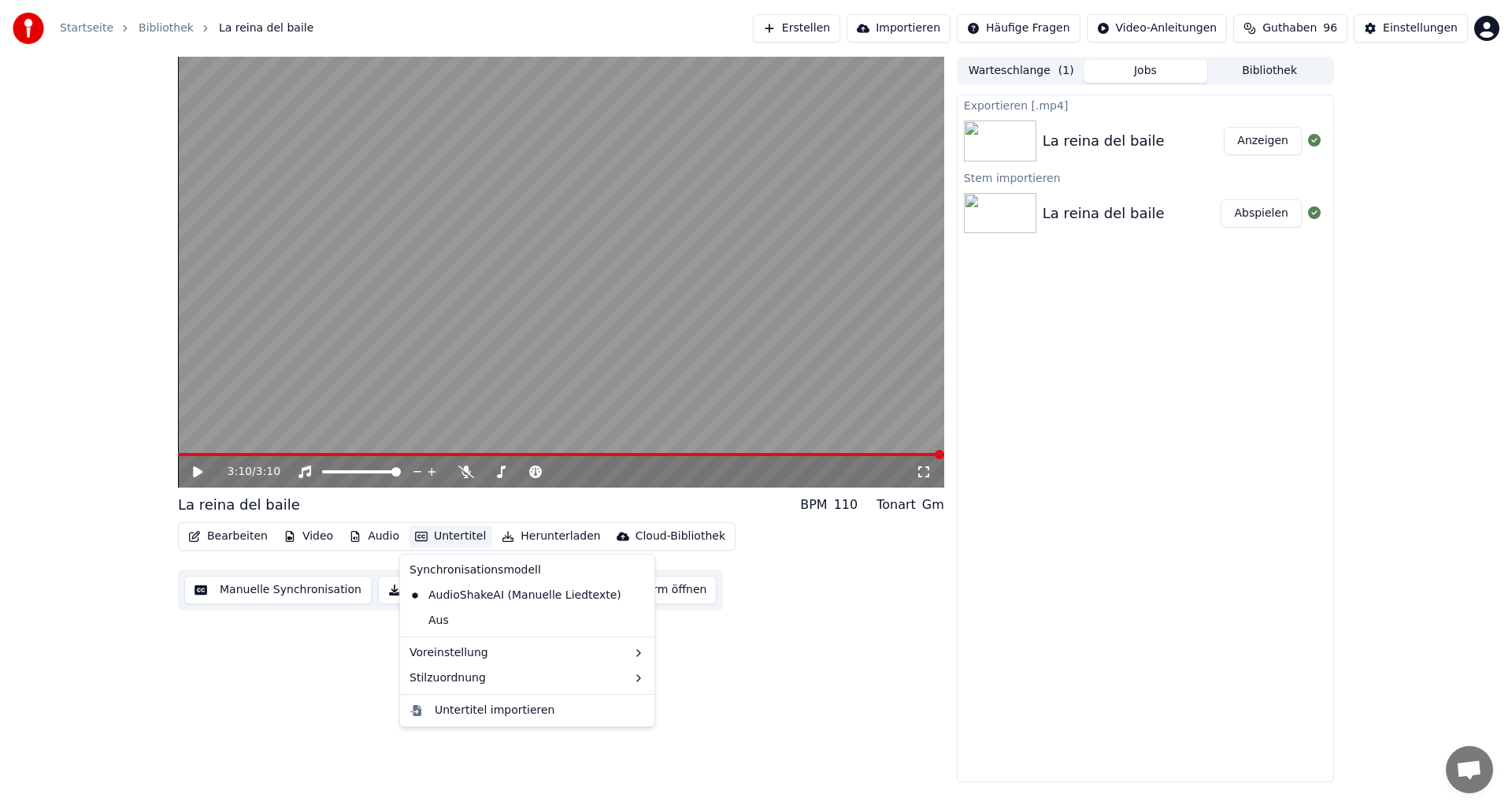
click at [363, 647] on div "3:10 / 3:10 La reina del baile BPM 110 Tonart Gm Bearbeiten Video Audio Unterti…" at bounding box center [561, 419] width 766 height 725
click at [433, 589] on button "Video herunterladen" at bounding box center [454, 590] width 152 height 29
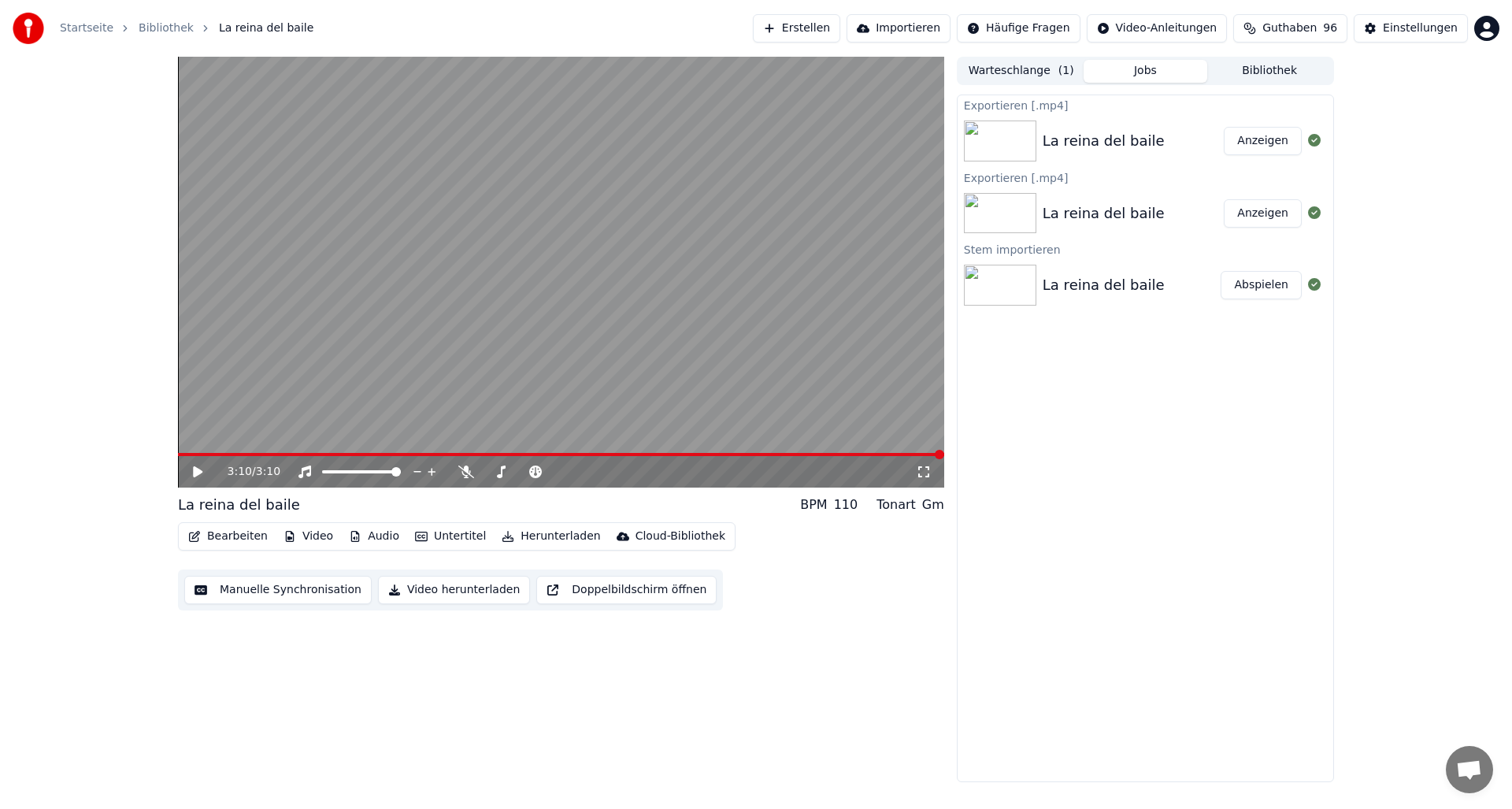
click at [815, 28] on button "Erstellen" at bounding box center [797, 28] width 88 height 29
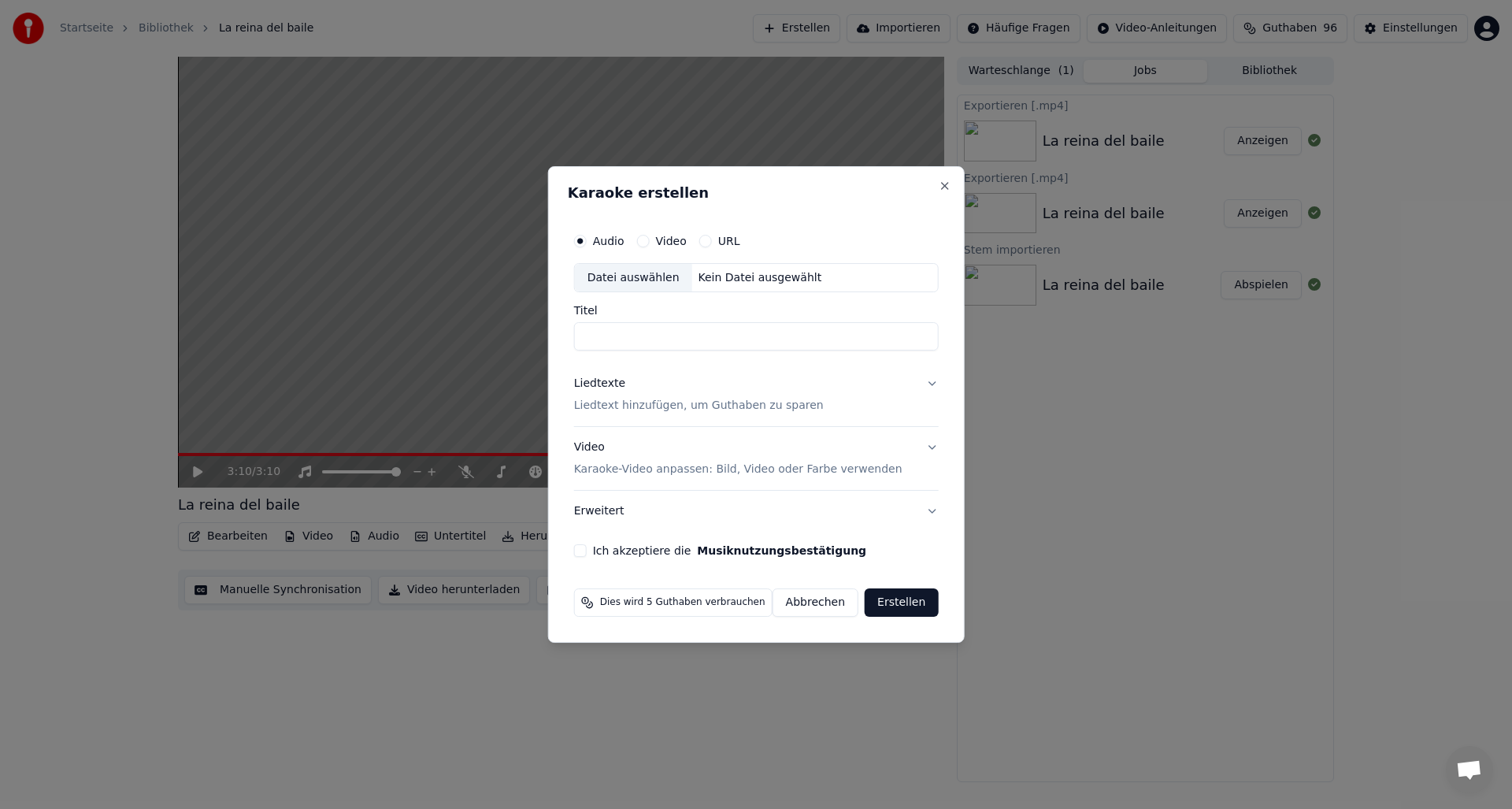
click at [717, 274] on div "Kein Datei ausgewählt" at bounding box center [761, 277] width 136 height 16
type input "**********"
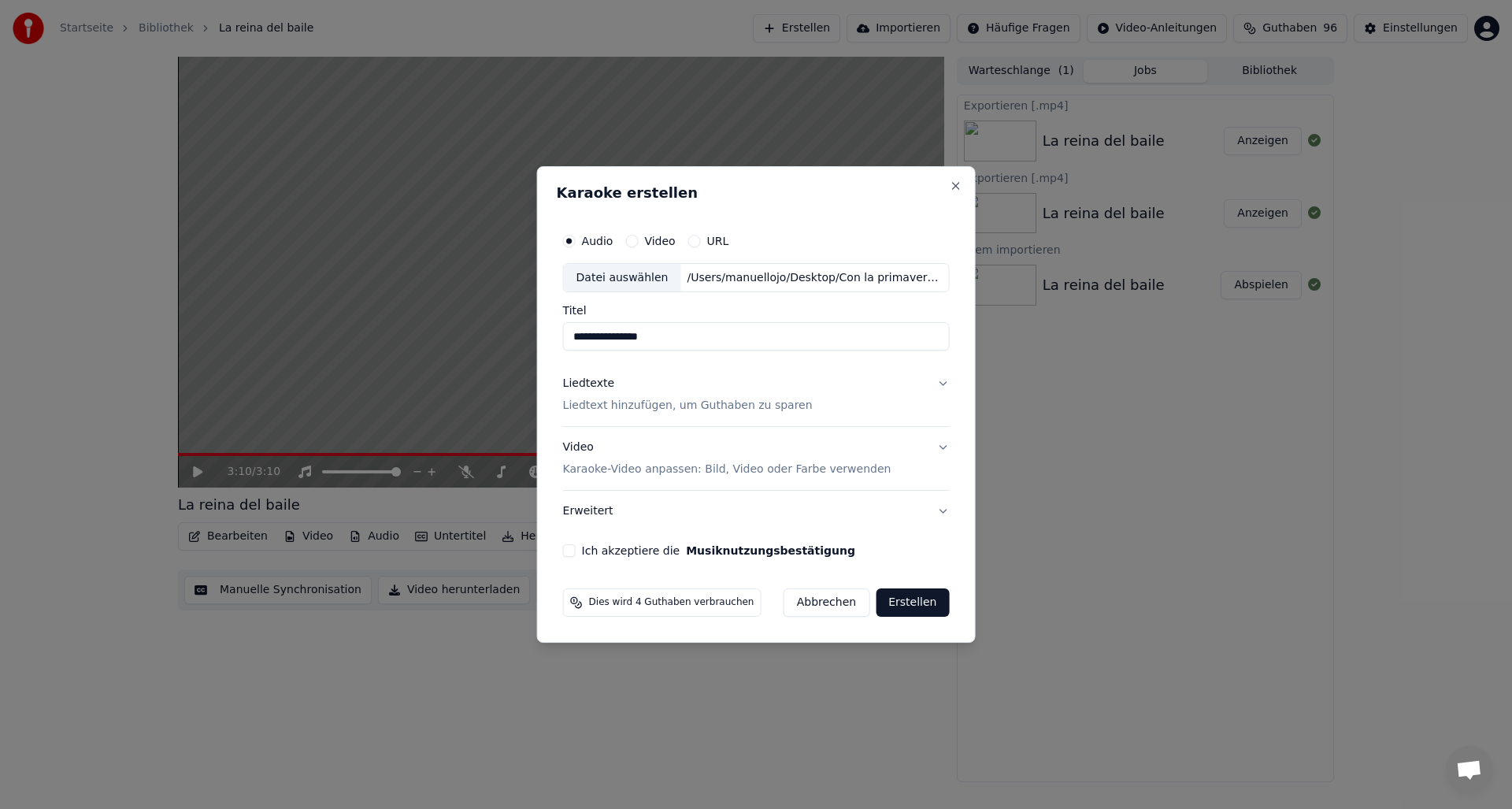
click at [597, 407] on p "Liedtext hinzufügen, um Guthaben zu sparen" at bounding box center [687, 406] width 249 height 16
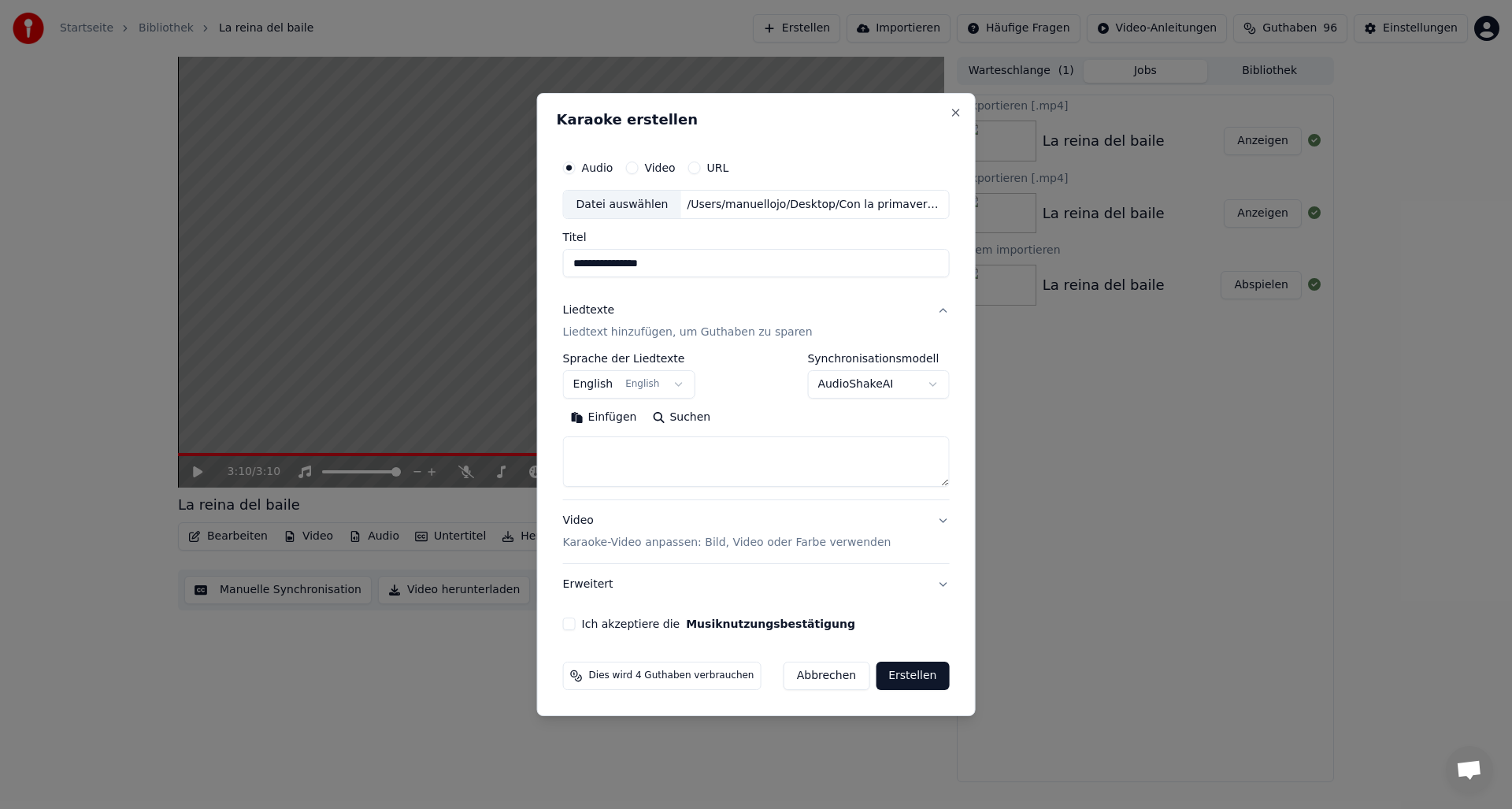
click at [614, 387] on button "English English" at bounding box center [628, 385] width 132 height 29
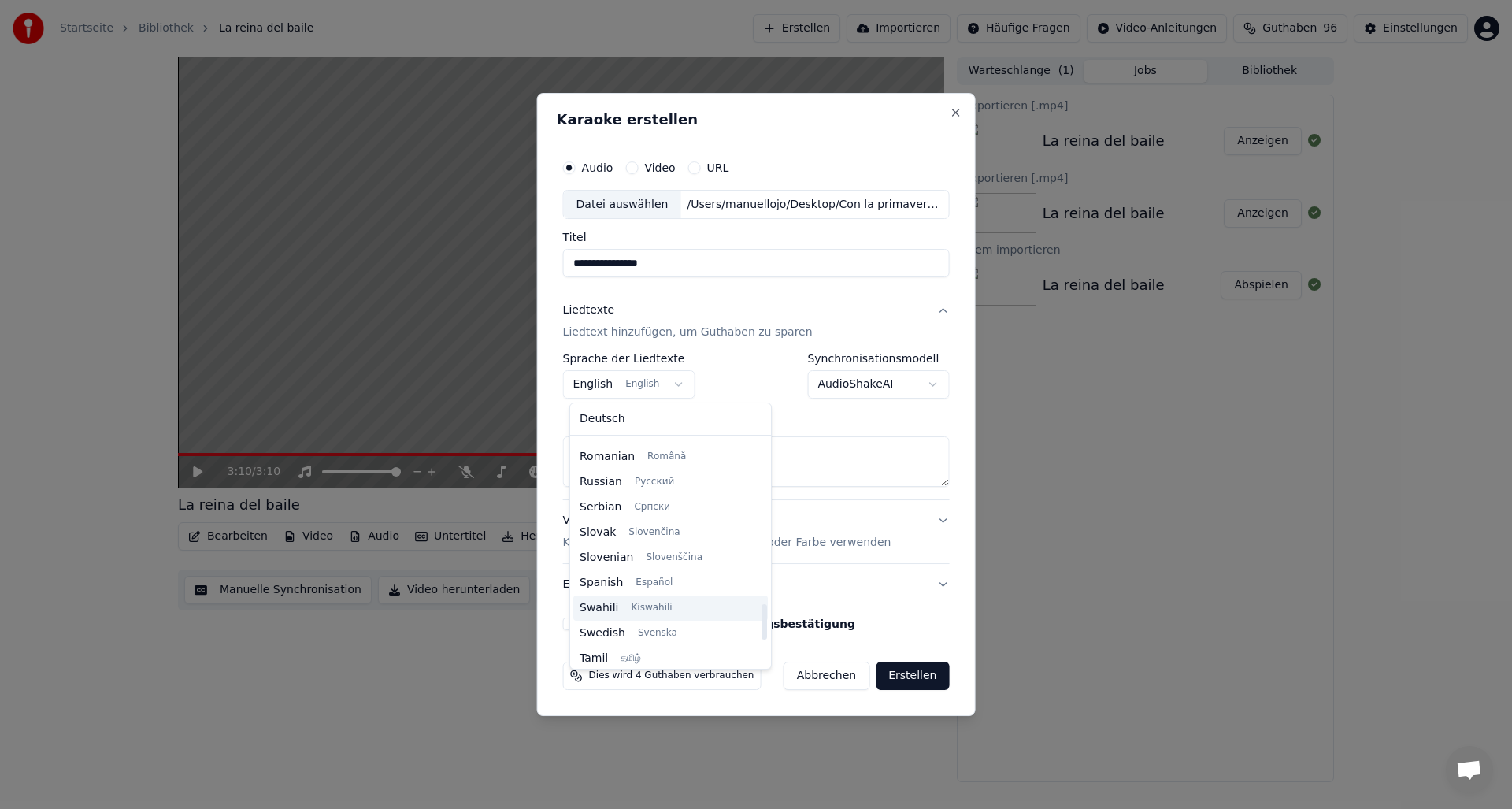
scroll to position [1049, 0]
select select "**"
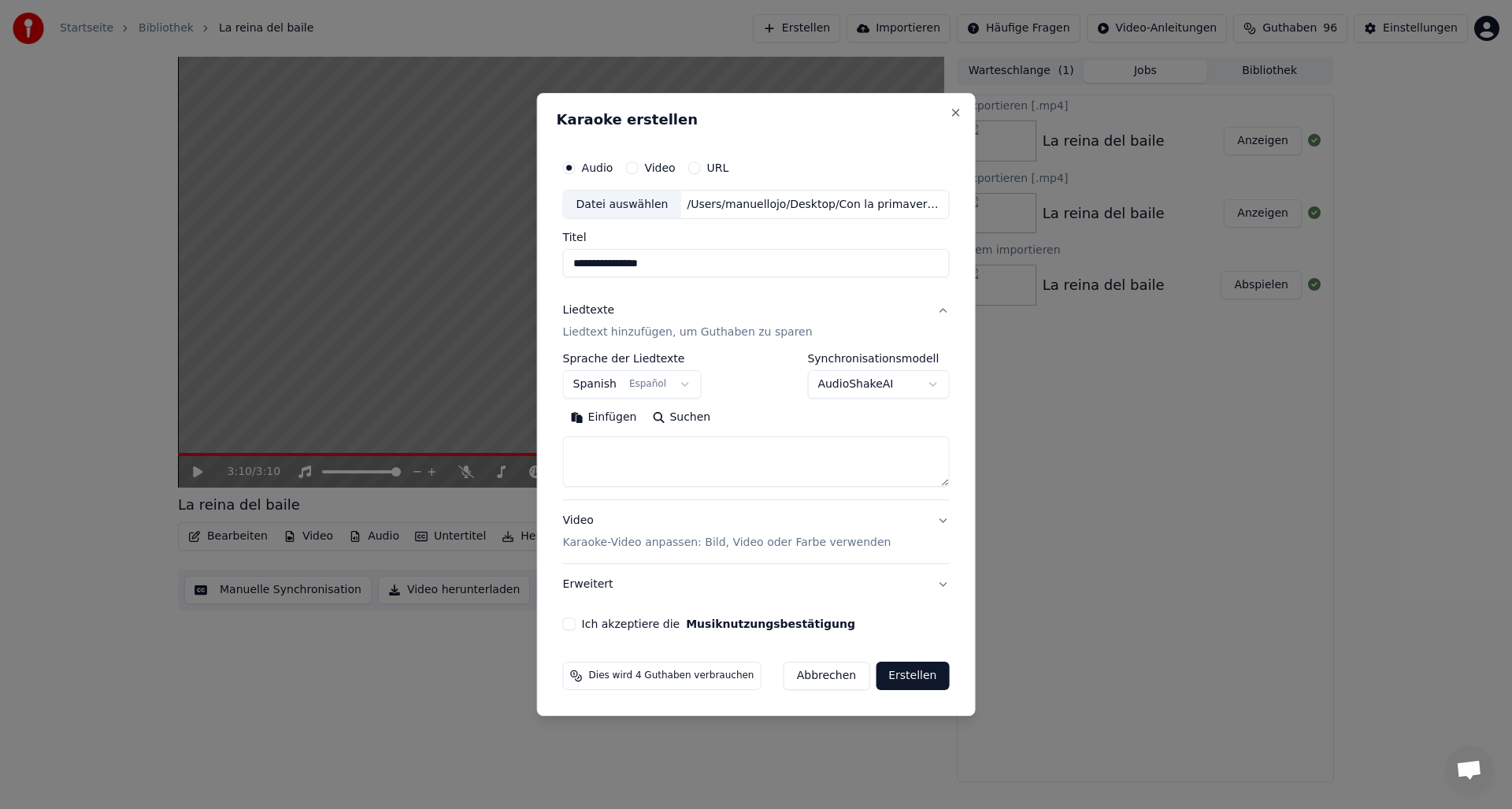
click at [595, 447] on textarea at bounding box center [756, 462] width 386 height 50
paste textarea "**********"
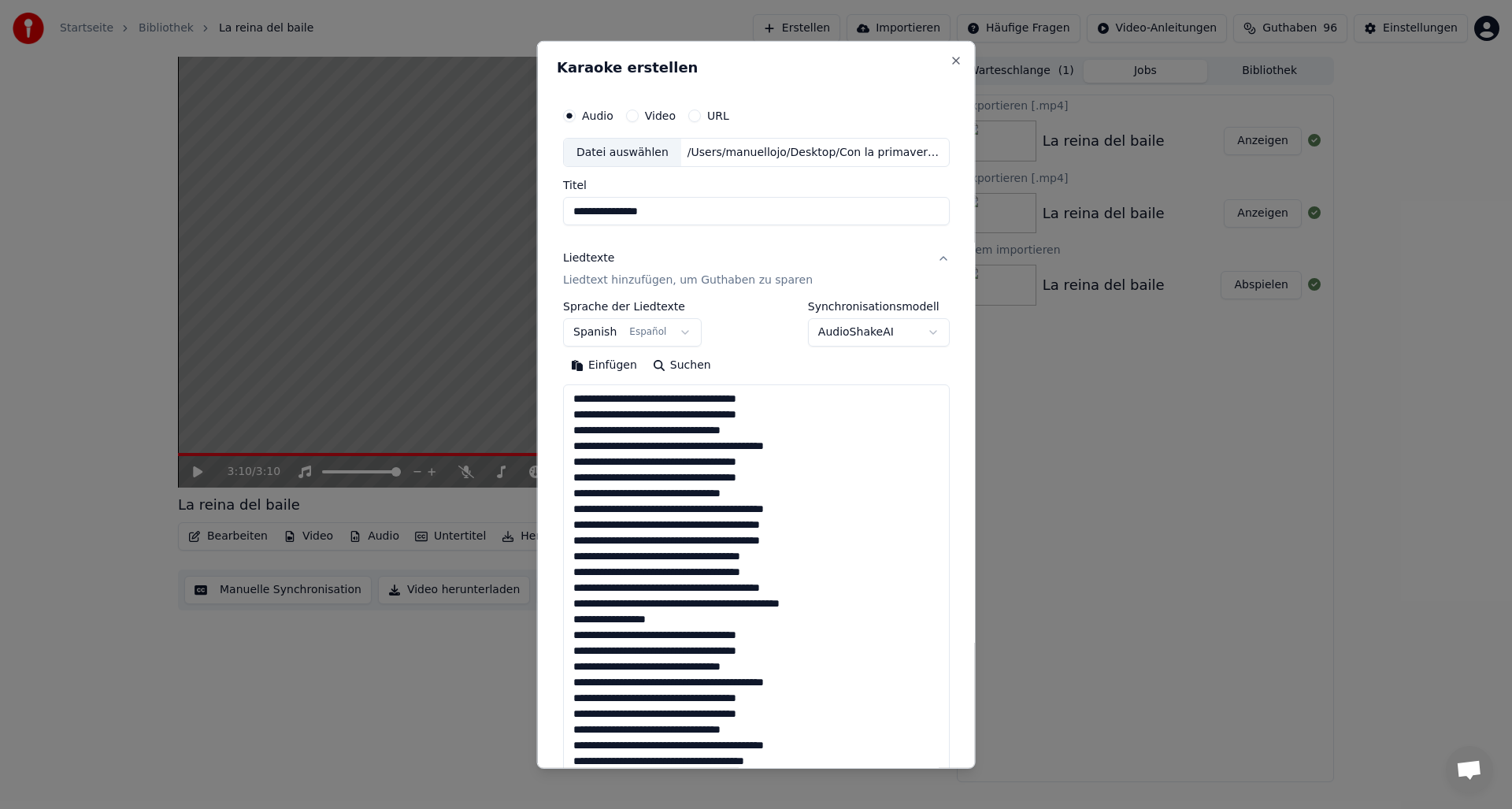
scroll to position [555, 0]
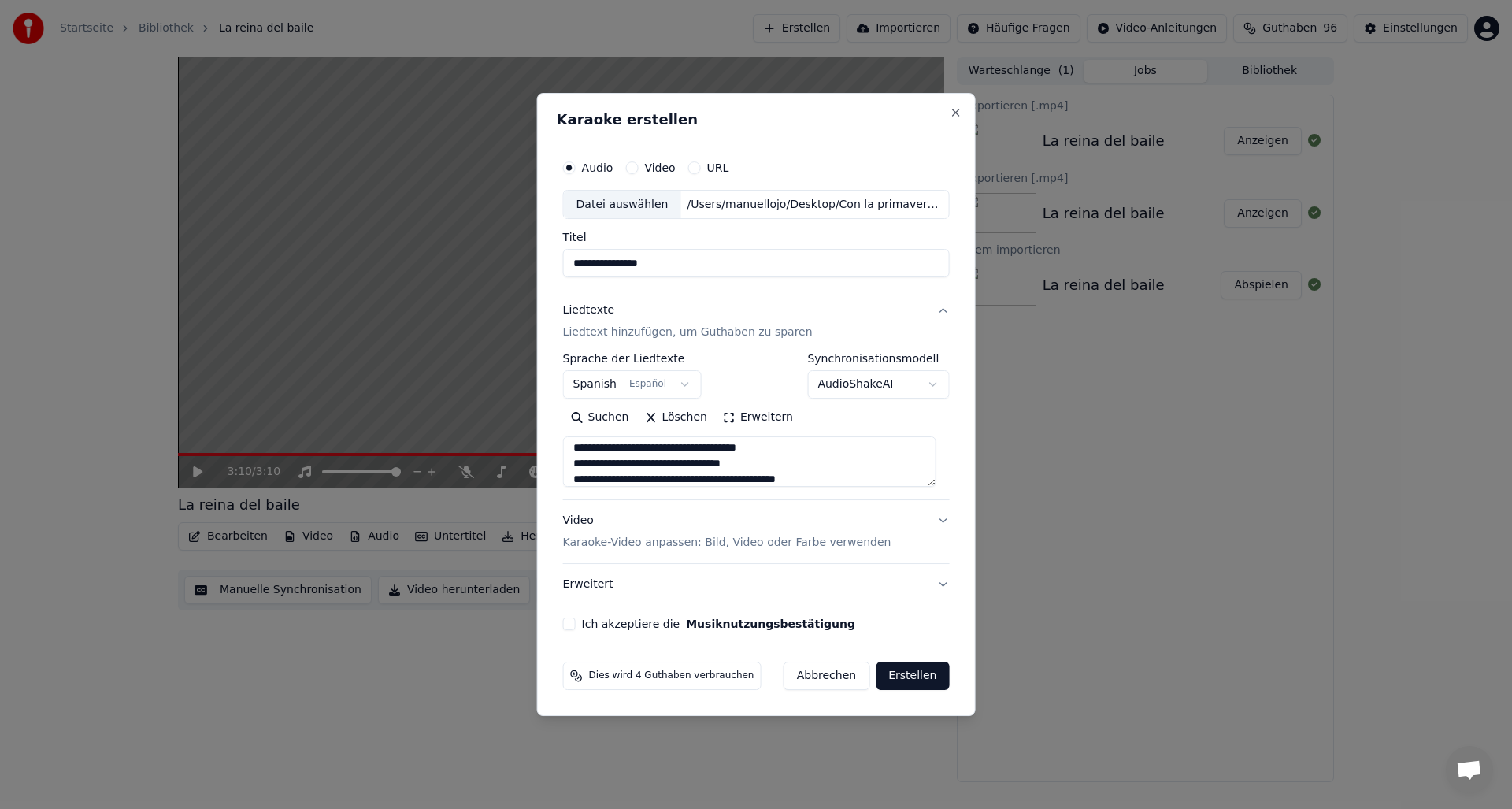
type textarea "**********"
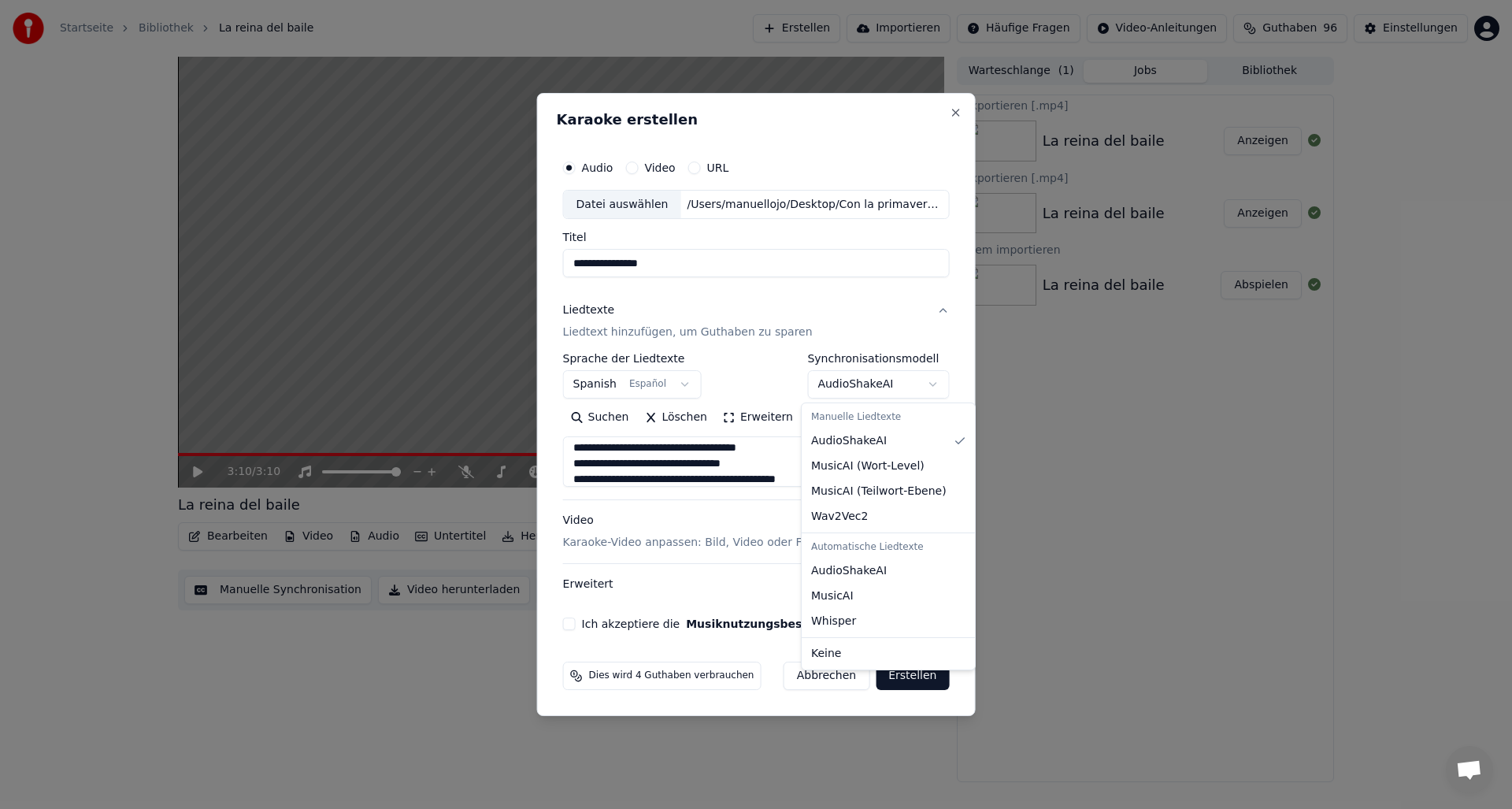
click at [924, 382] on body "**********" at bounding box center [756, 404] width 1512 height 809
click at [924, 384] on body "**********" at bounding box center [756, 404] width 1512 height 809
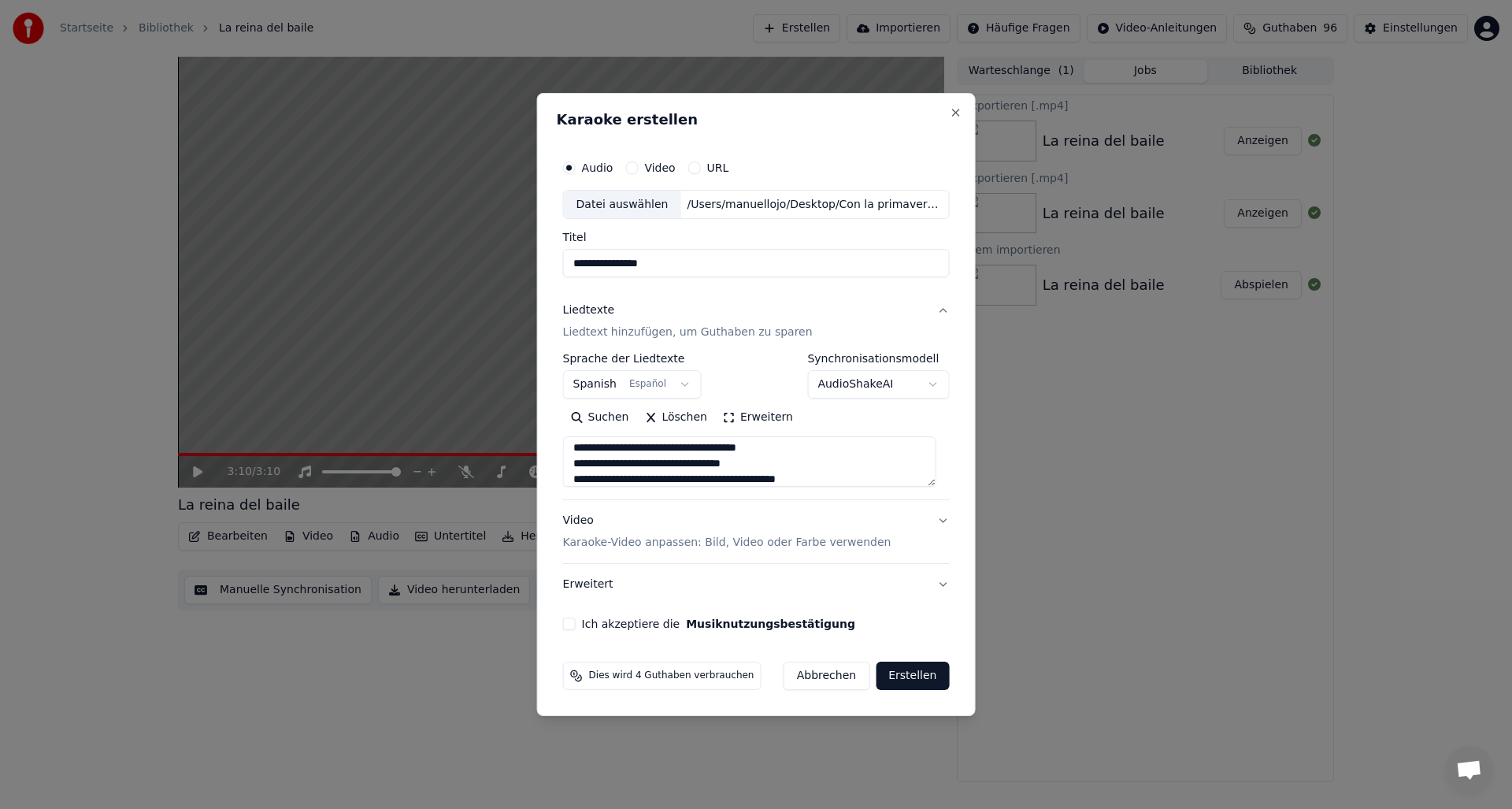
click at [576, 622] on button "Ich akzeptiere die Musiknutzungsbestätigung" at bounding box center [569, 624] width 12 height 12
click at [907, 675] on button "Erstellen" at bounding box center [911, 675] width 73 height 29
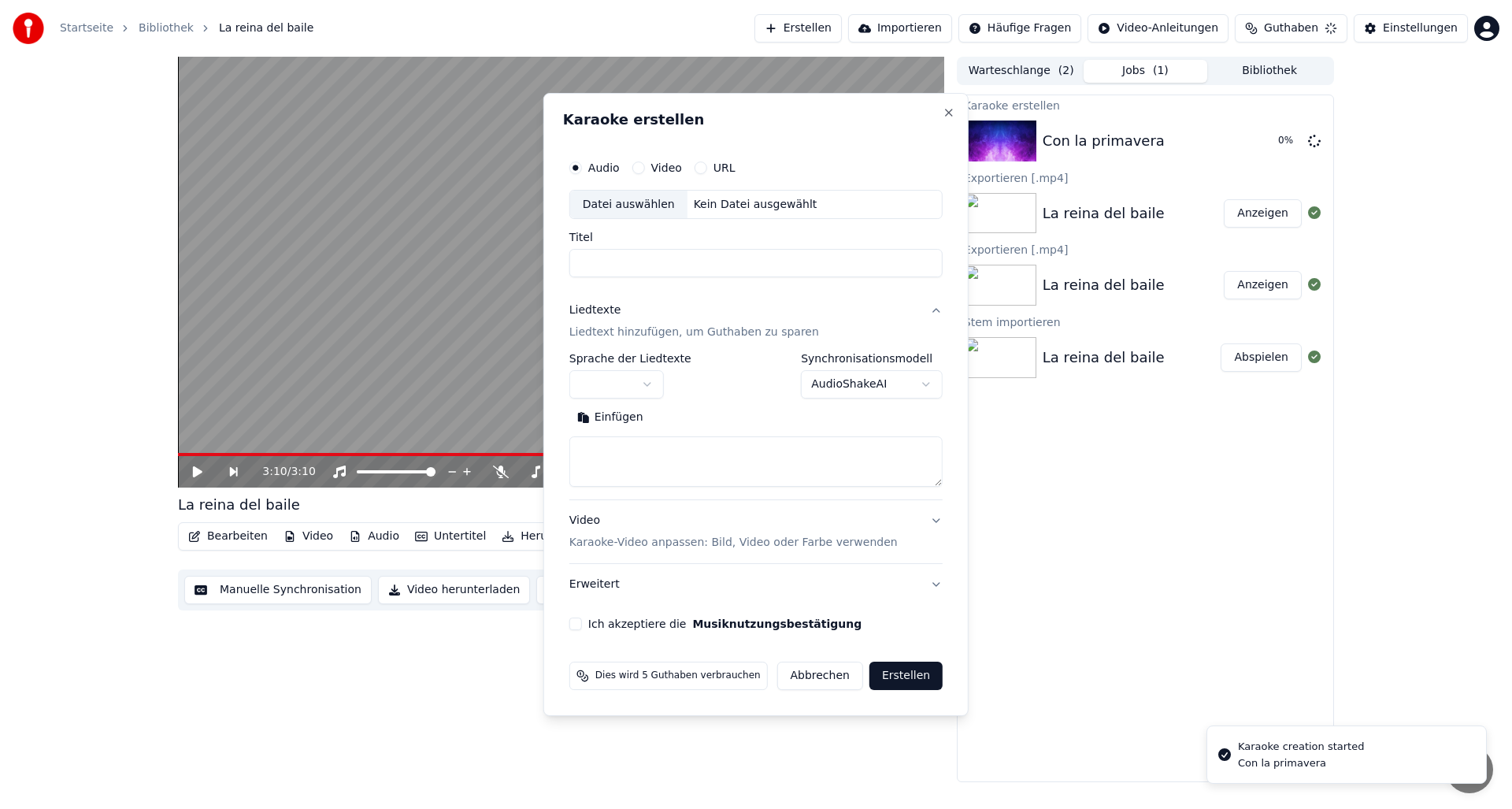
scroll to position [0, 0]
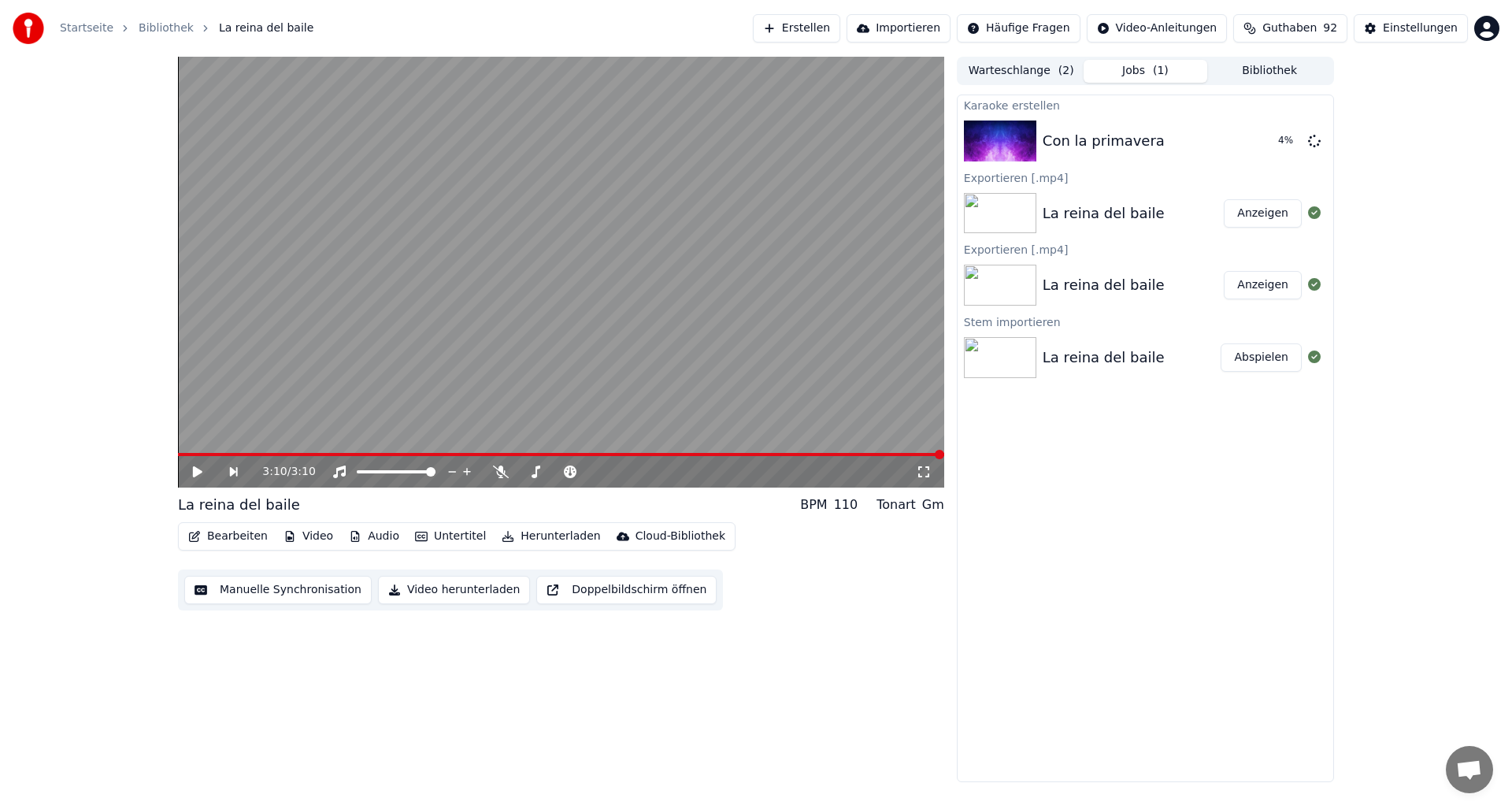
click at [1252, 69] on button "Bibliothek" at bounding box center [1269, 71] width 125 height 23
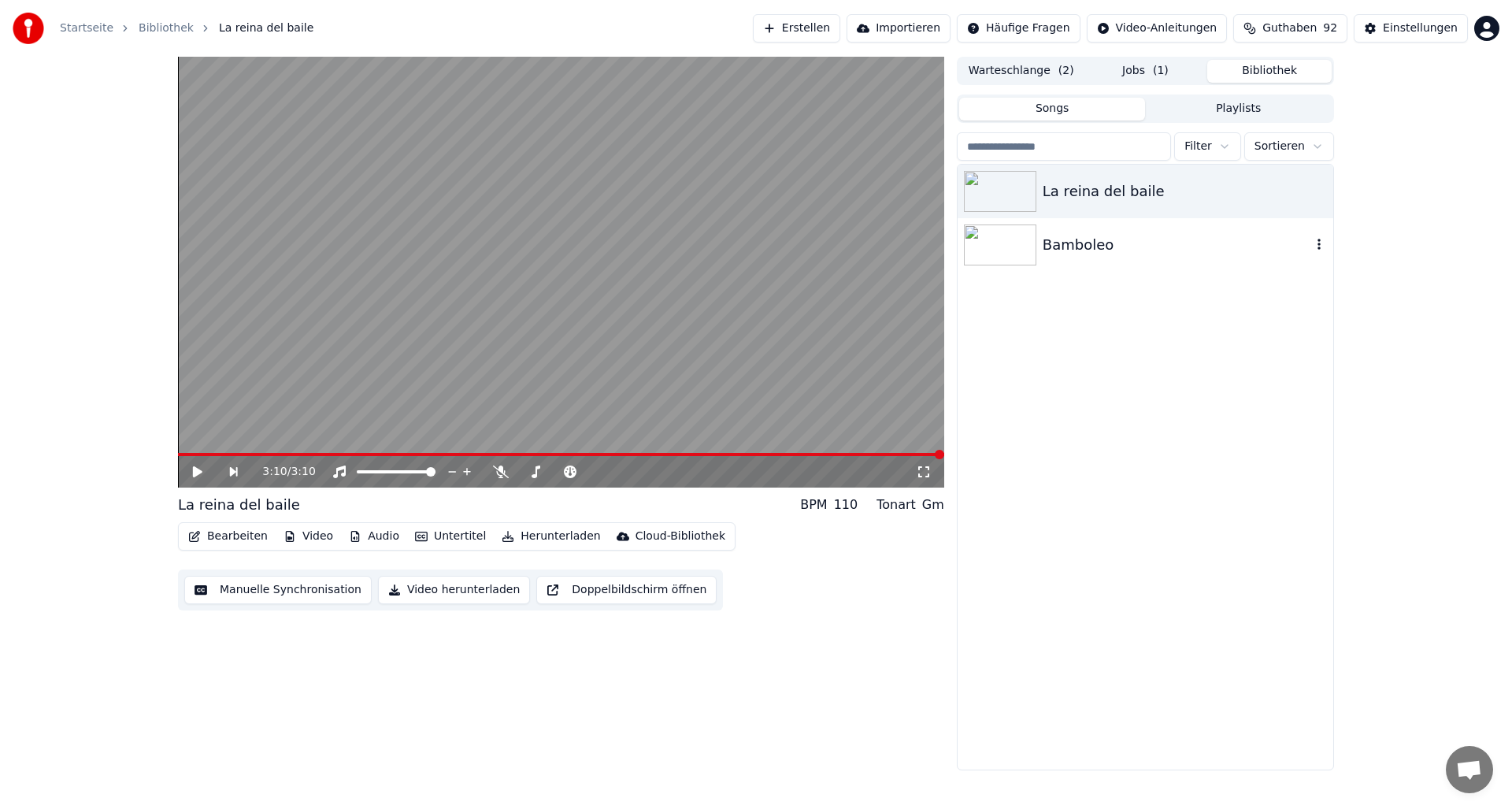
click at [1007, 245] on img at bounding box center [1000, 245] width 72 height 41
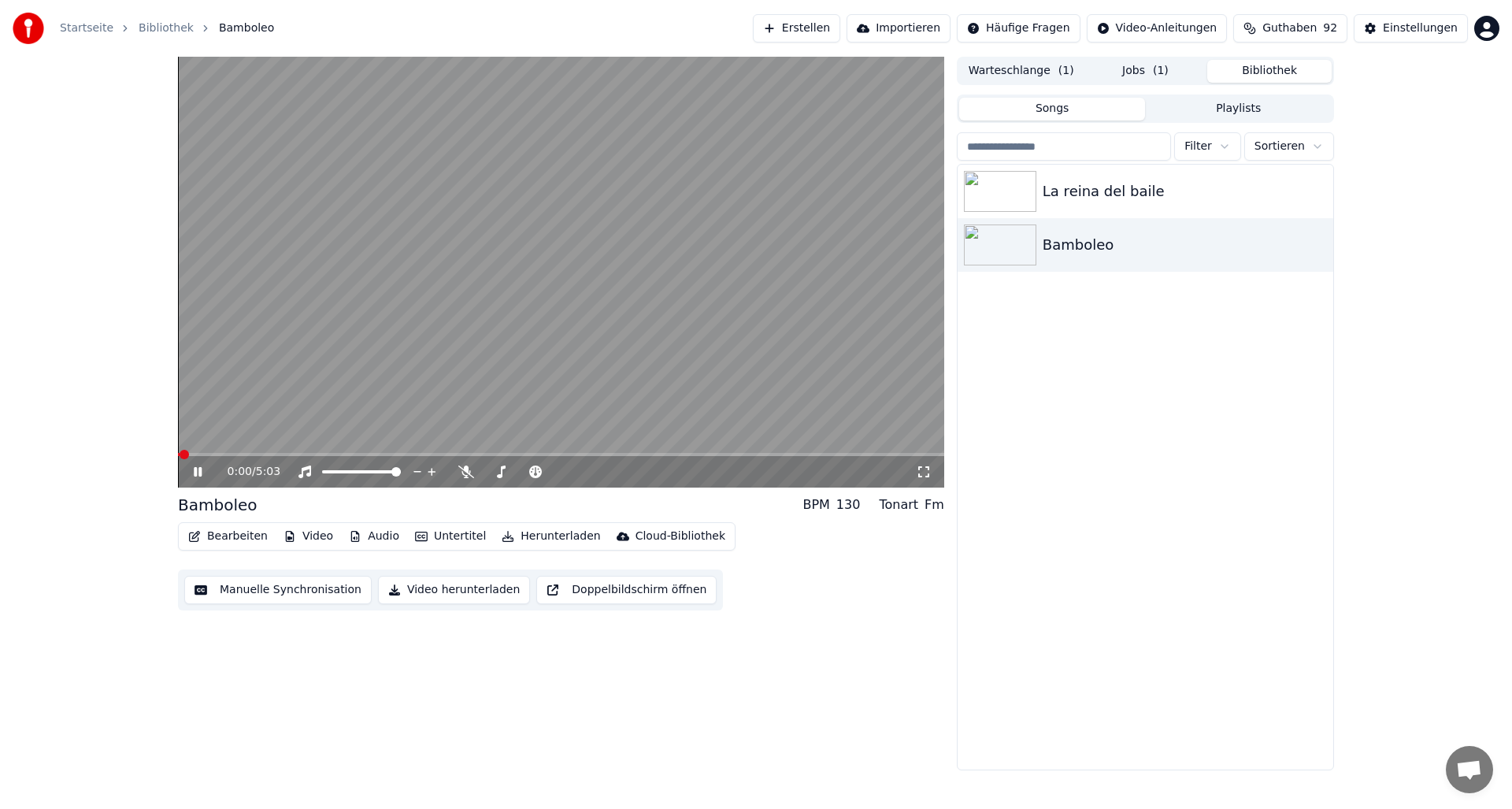
click at [198, 473] on icon at bounding box center [208, 471] width 37 height 12
click at [245, 537] on button "Bearbeiten" at bounding box center [228, 536] width 92 height 22
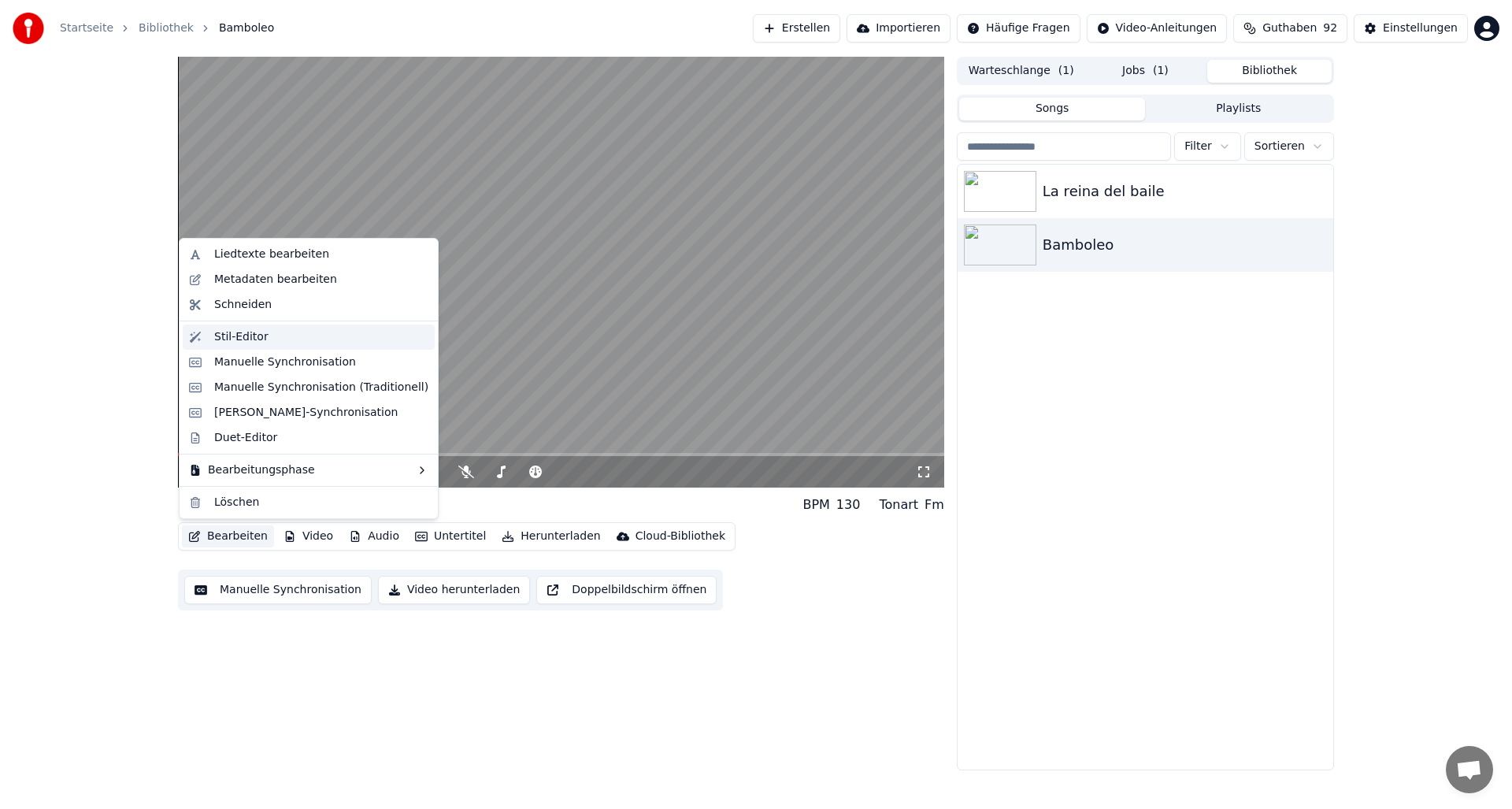
click at [231, 335] on div "Stil-Editor" at bounding box center [241, 336] width 54 height 16
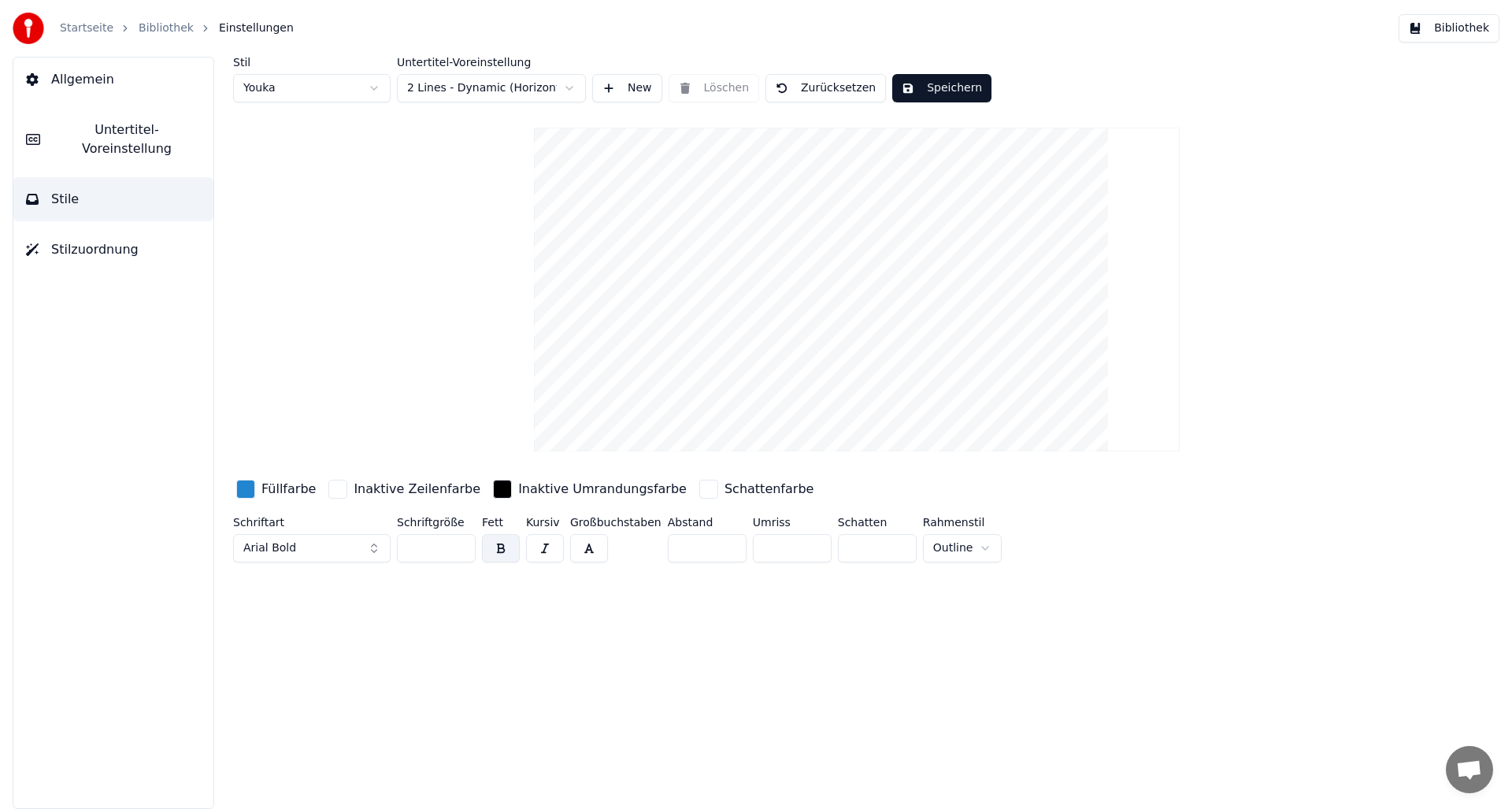
click at [80, 126] on span "Untertitel-Voreinstellung" at bounding box center [126, 139] width 148 height 38
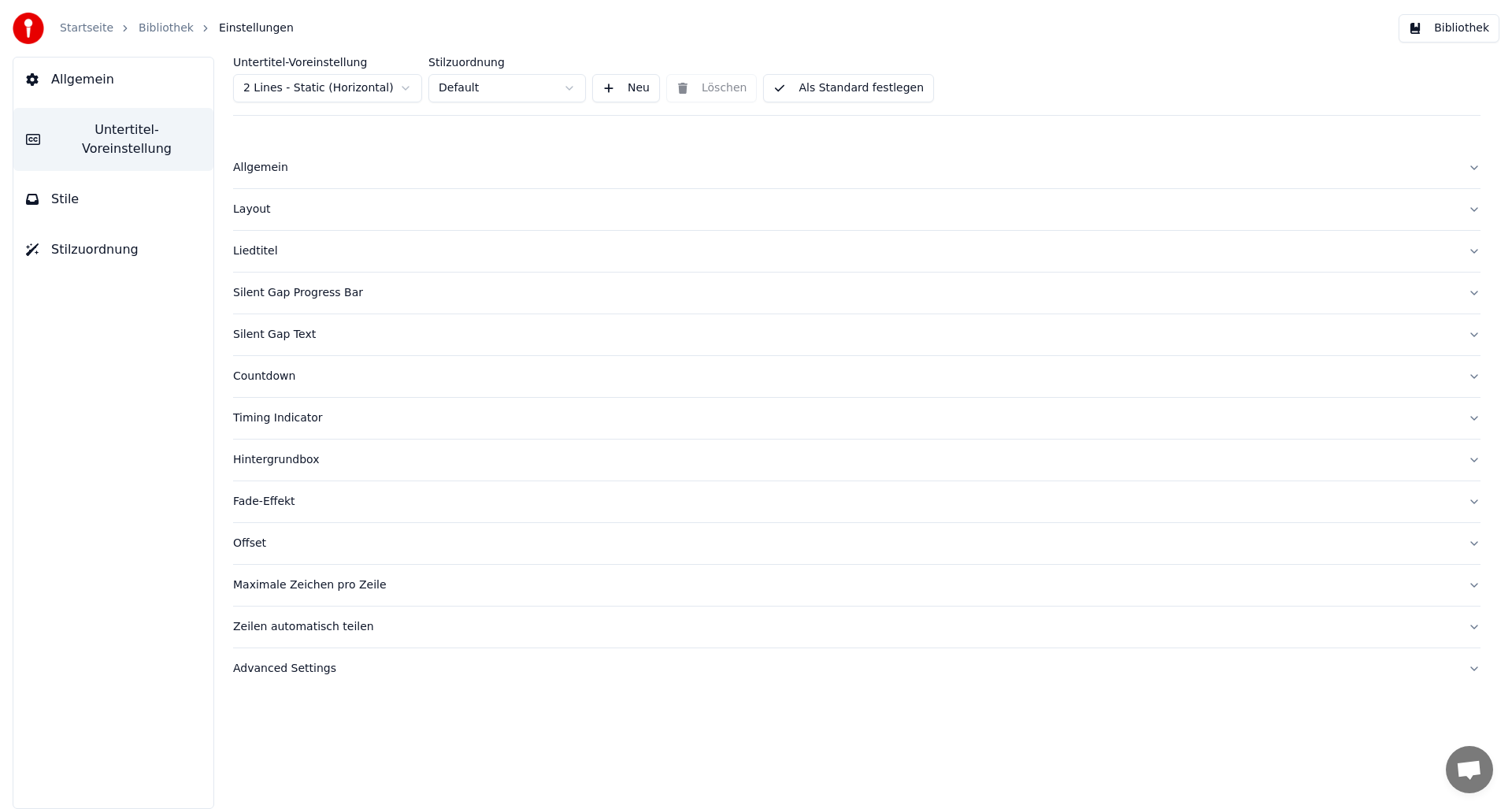
click at [245, 382] on div "Countdown" at bounding box center [844, 376] width 1222 height 16
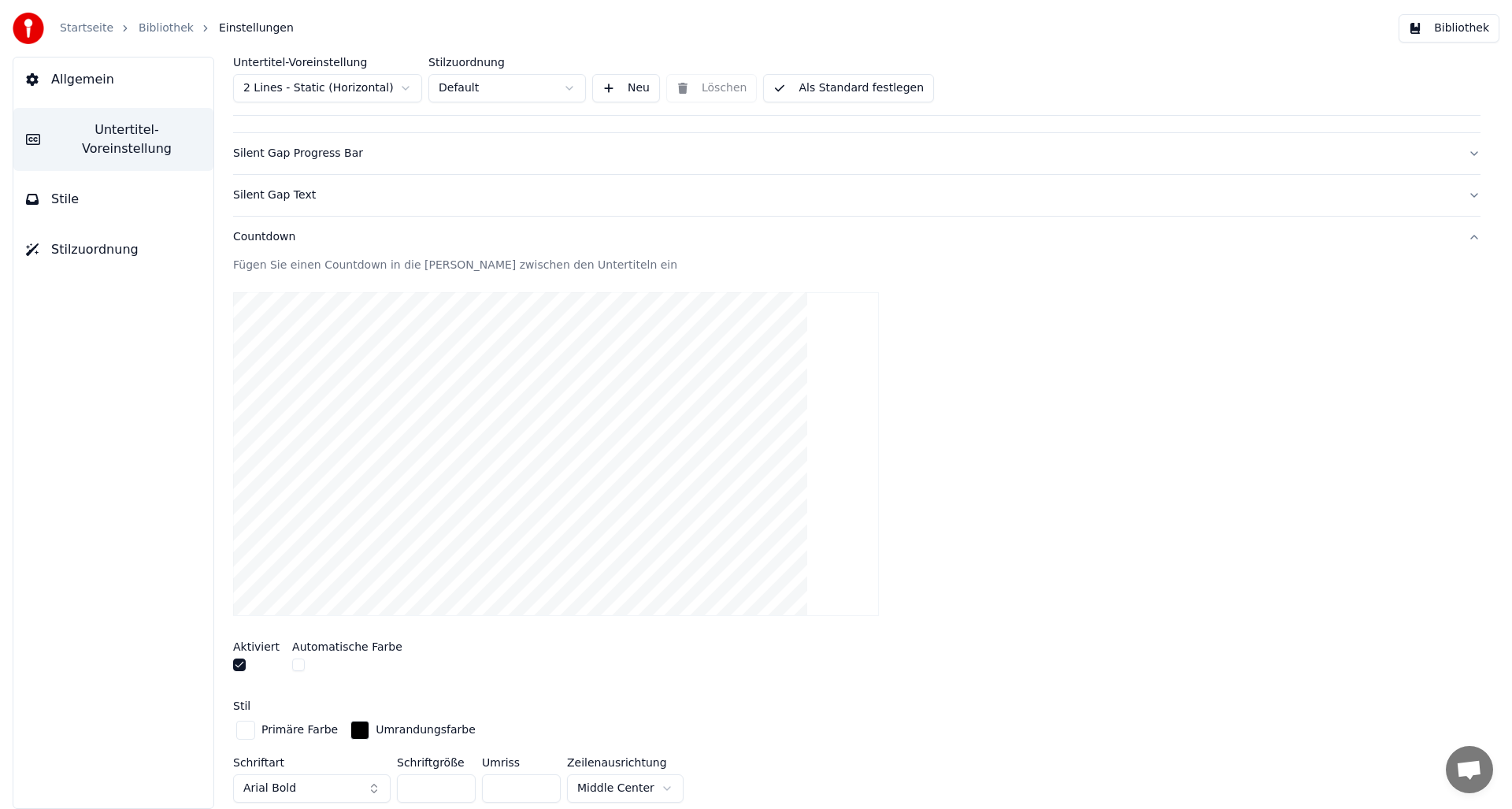
scroll to position [145, 0]
click at [197, 349] on div "Allgemein Untertitel-Voreinstellung Stile Stilzuordnung" at bounding box center [113, 432] width 202 height 752
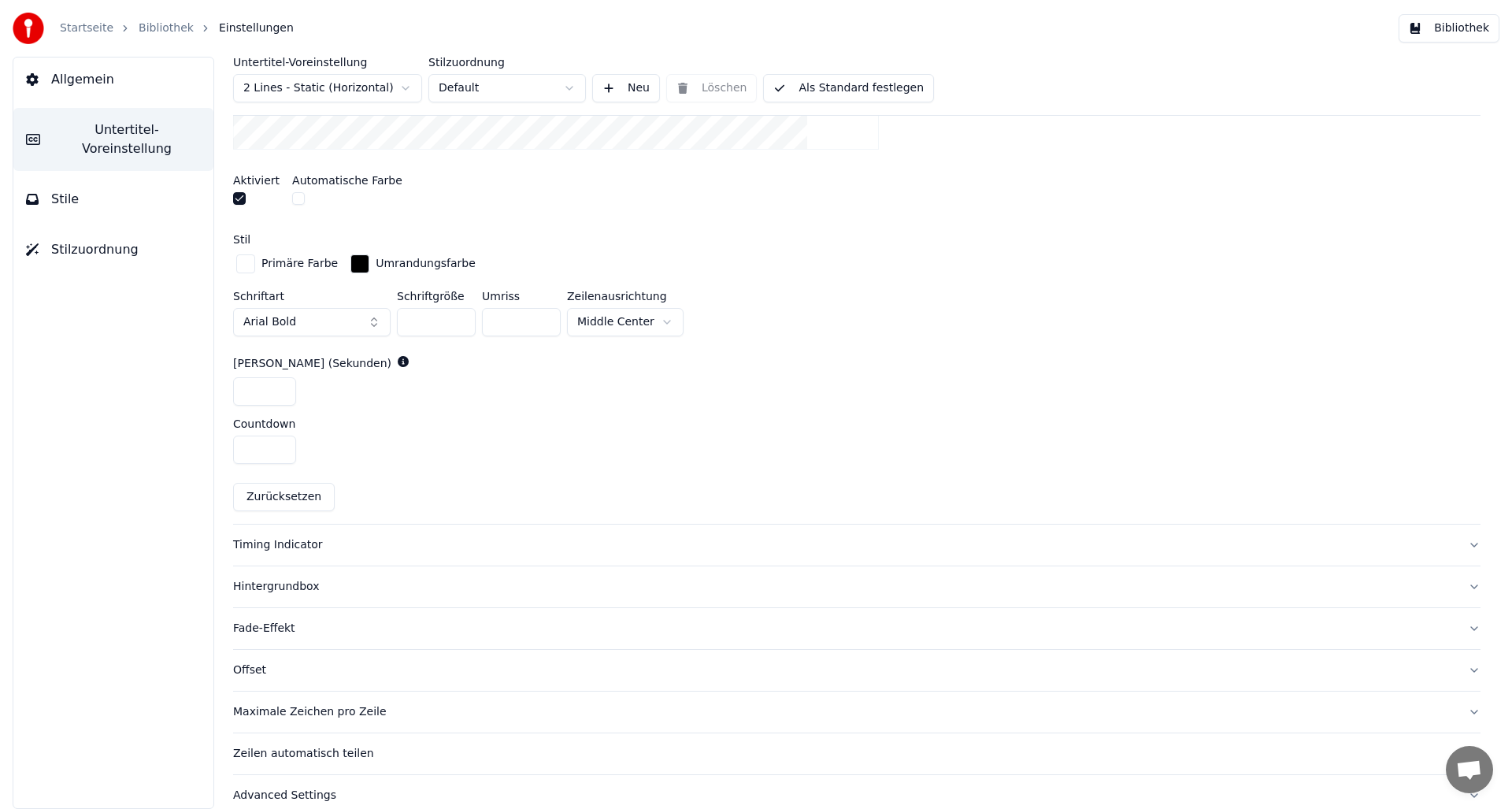
scroll to position [624, 0]
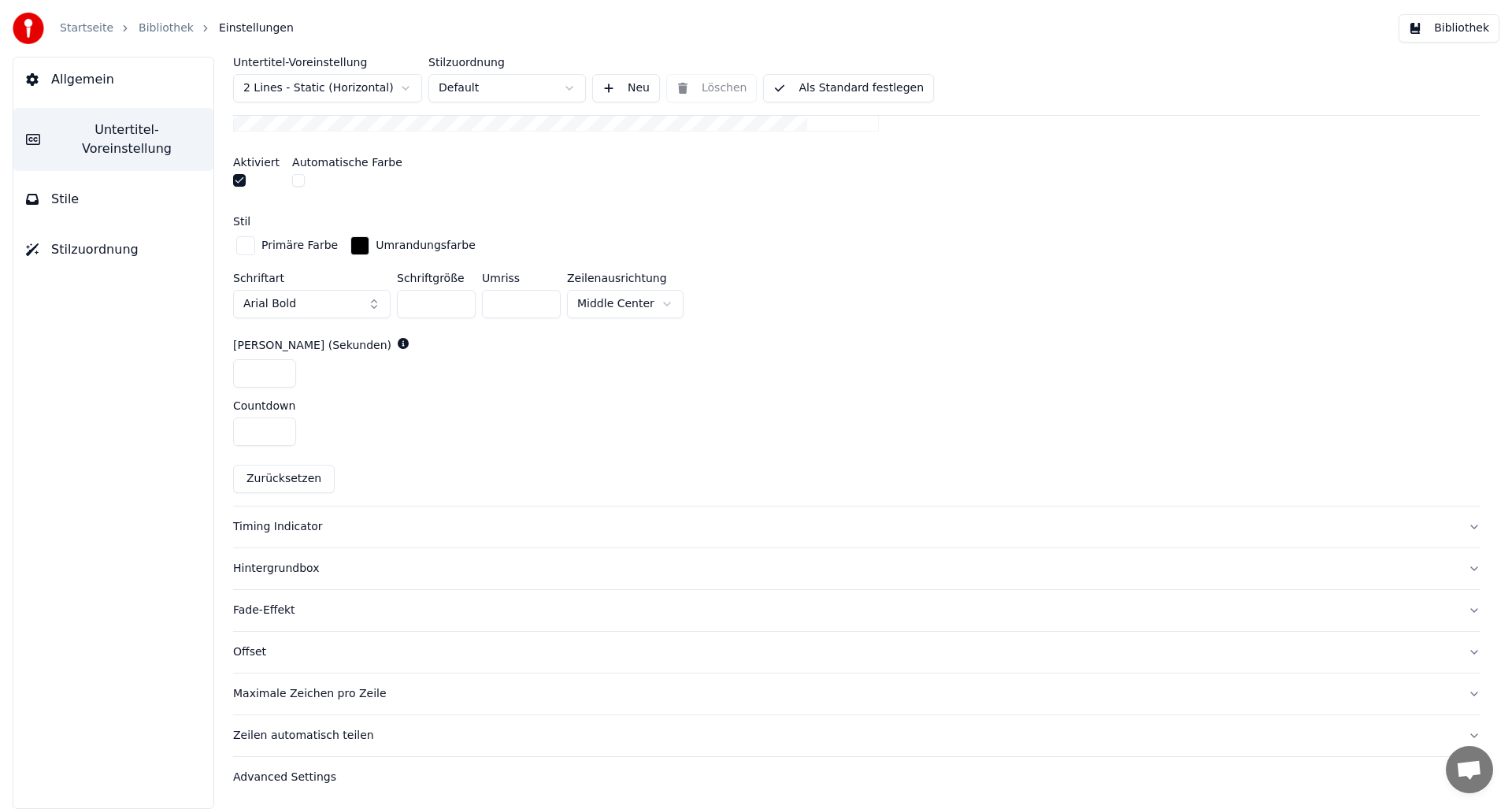
click at [269, 524] on div "Timing Indicator" at bounding box center [844, 527] width 1222 height 16
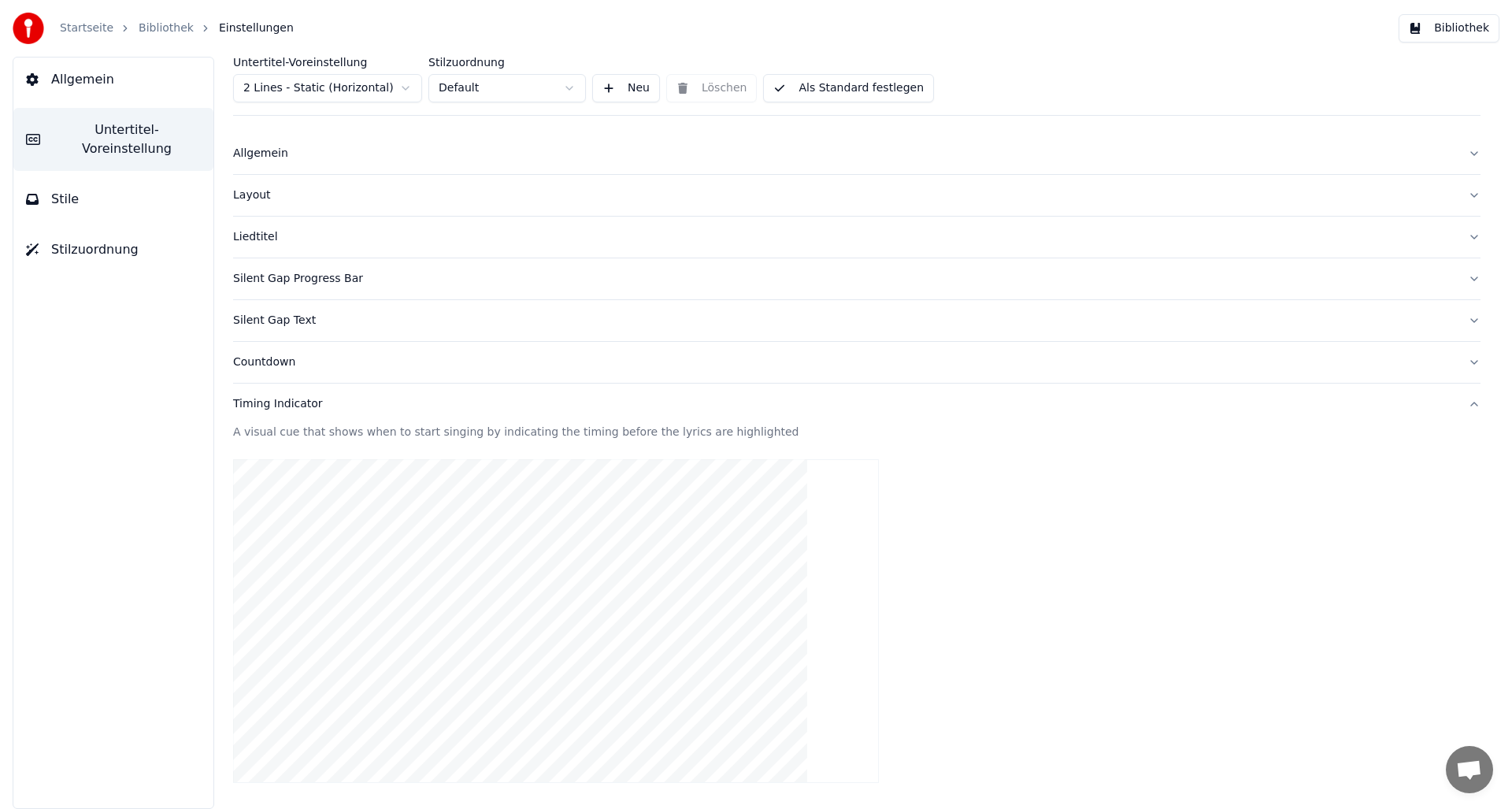
scroll to position [0, 0]
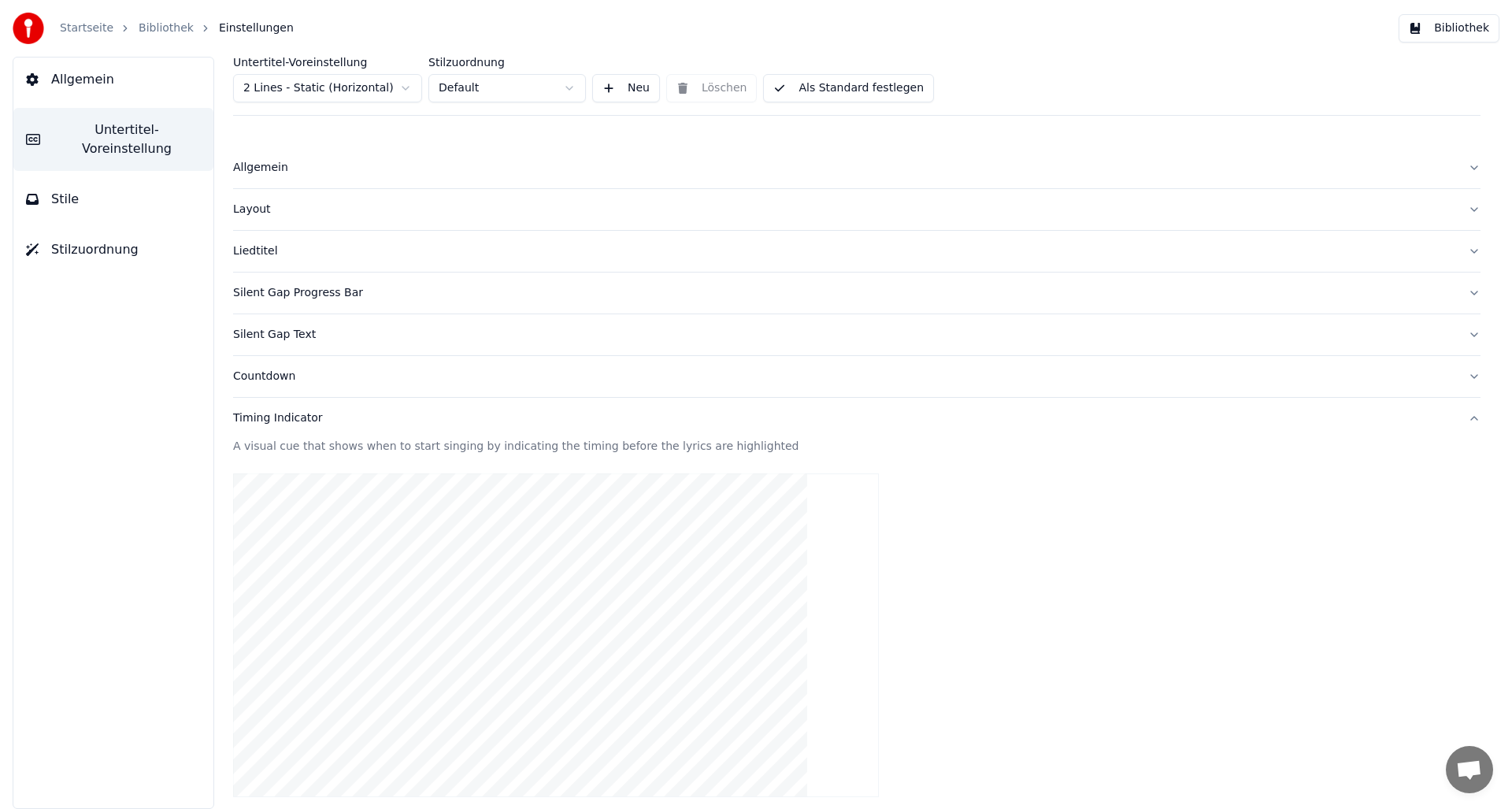
click at [262, 375] on div "Countdown" at bounding box center [844, 376] width 1222 height 16
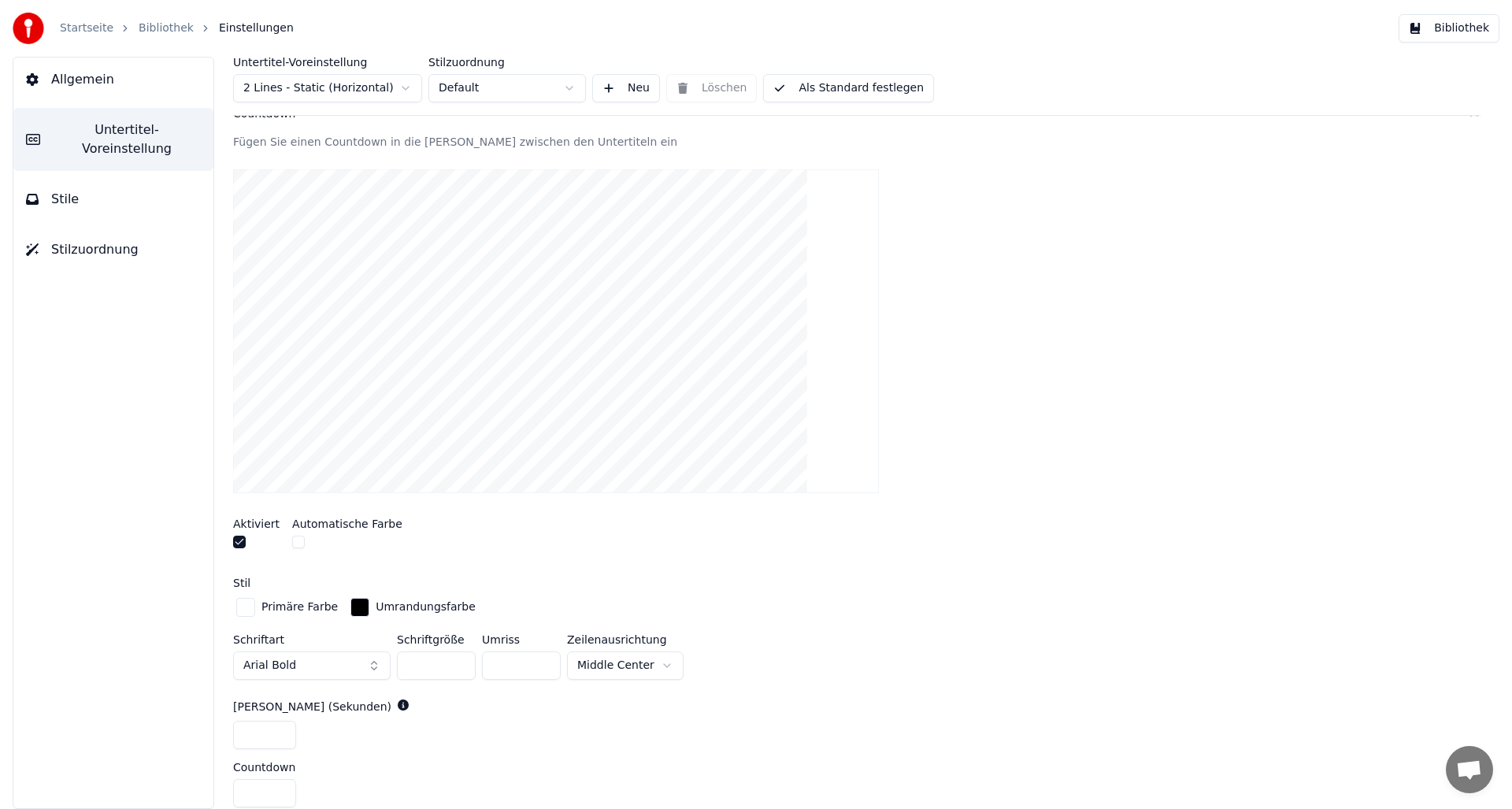
scroll to position [279, 0]
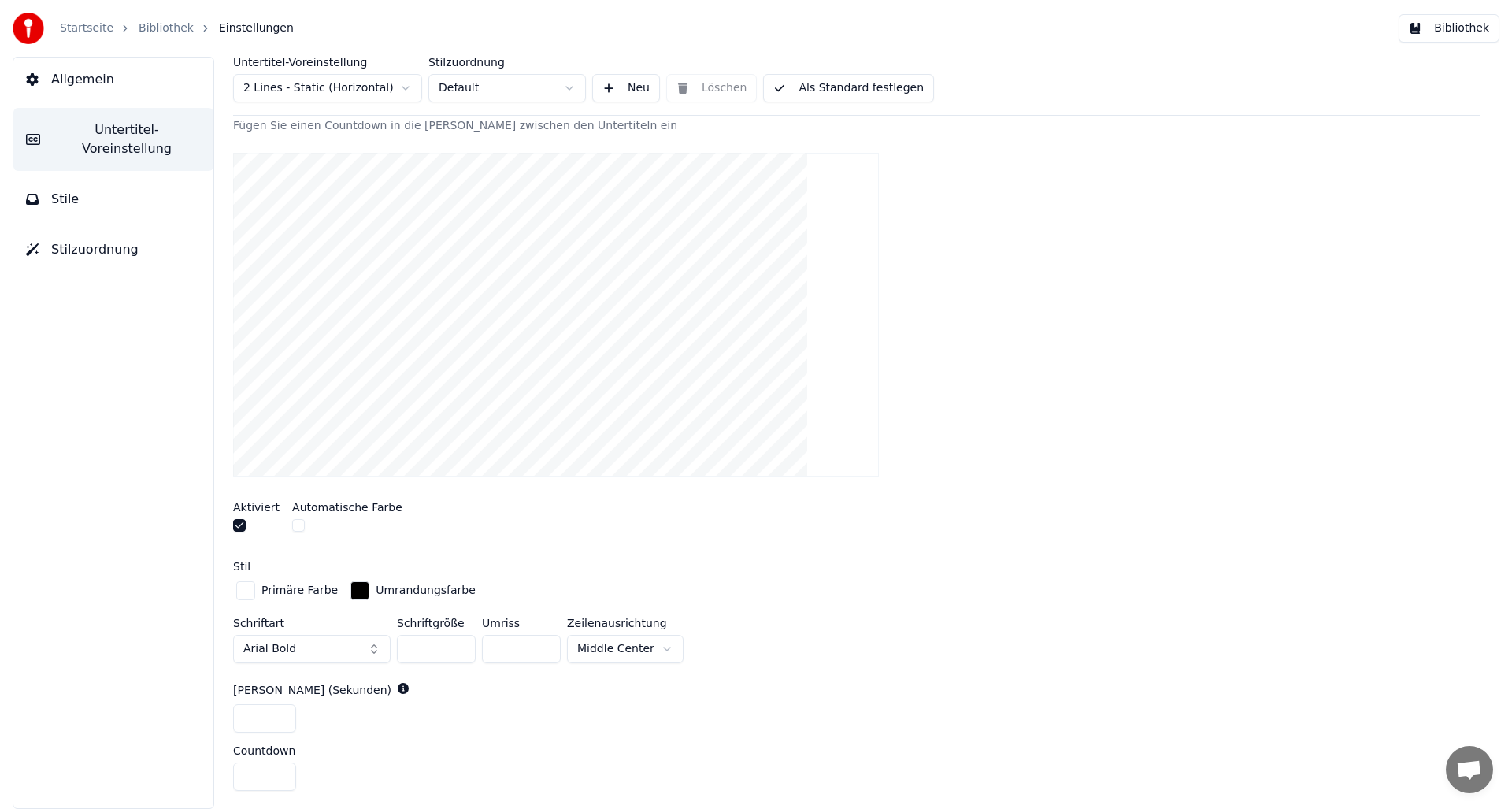
click at [297, 522] on button "button" at bounding box center [298, 525] width 12 height 12
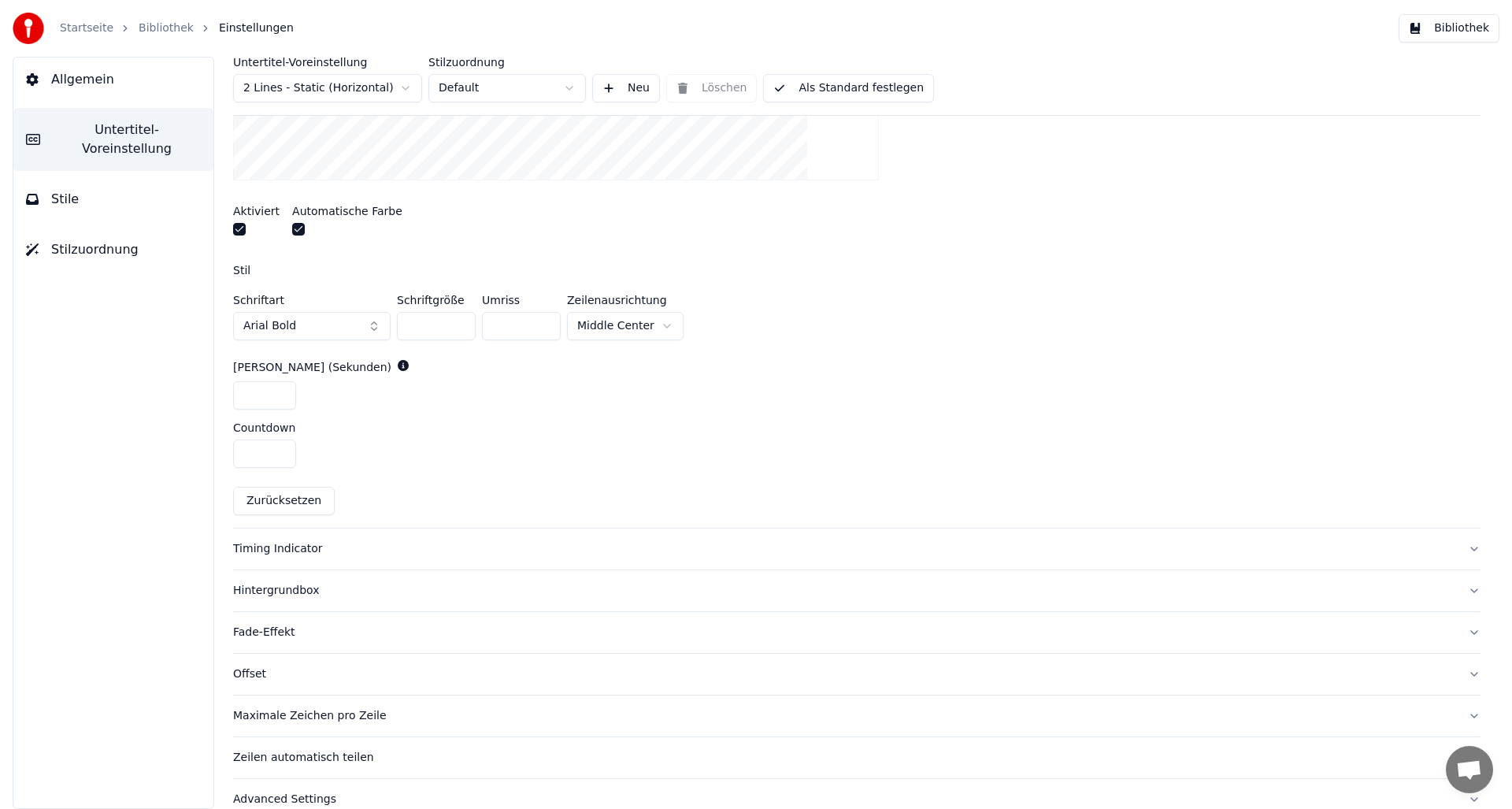
scroll to position [598, 0]
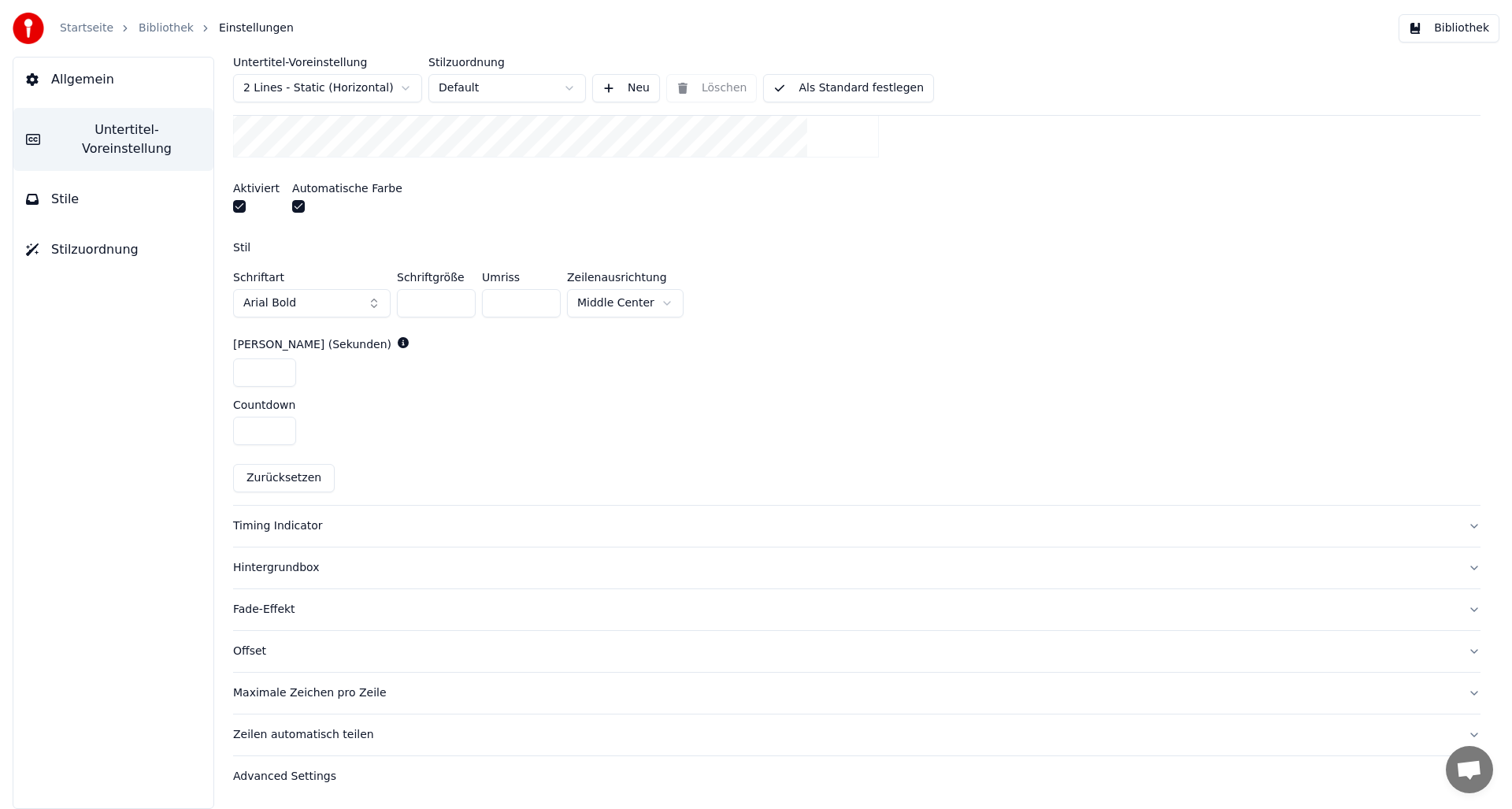
click at [262, 527] on div "Timing Indicator" at bounding box center [844, 526] width 1222 height 16
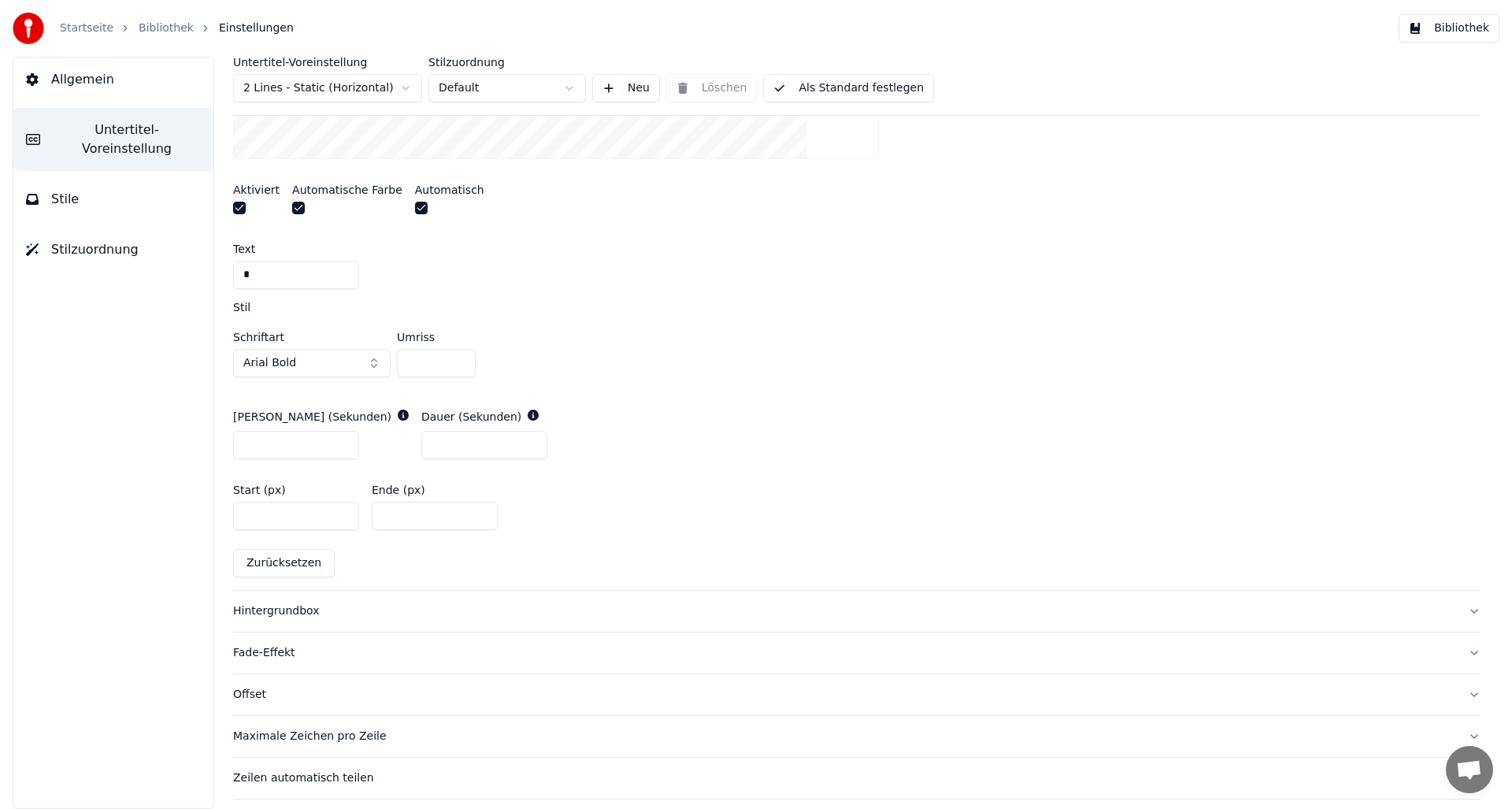
scroll to position [681, 0]
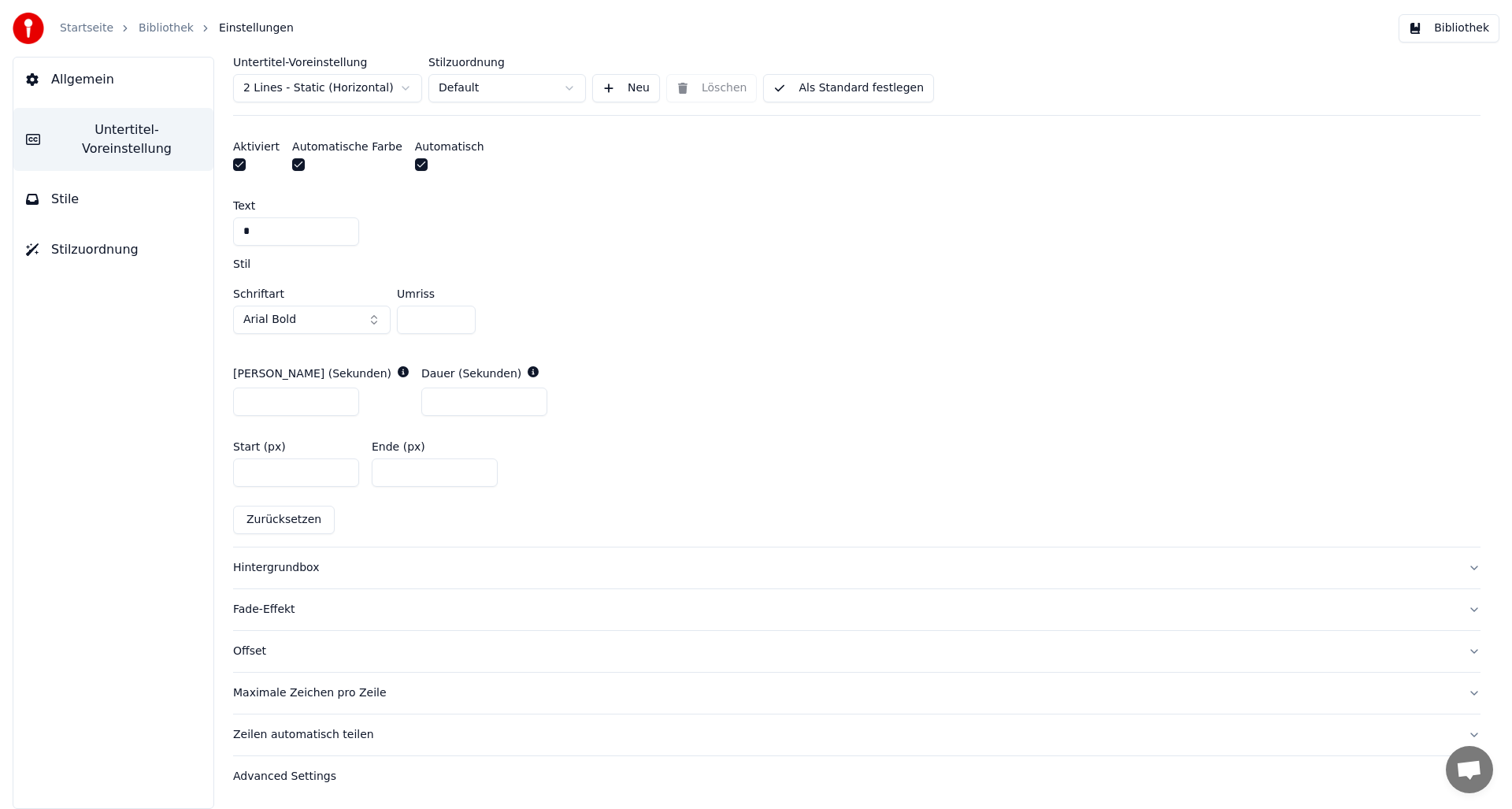
click at [252, 611] on div "Fade-Effekt" at bounding box center [844, 609] width 1222 height 16
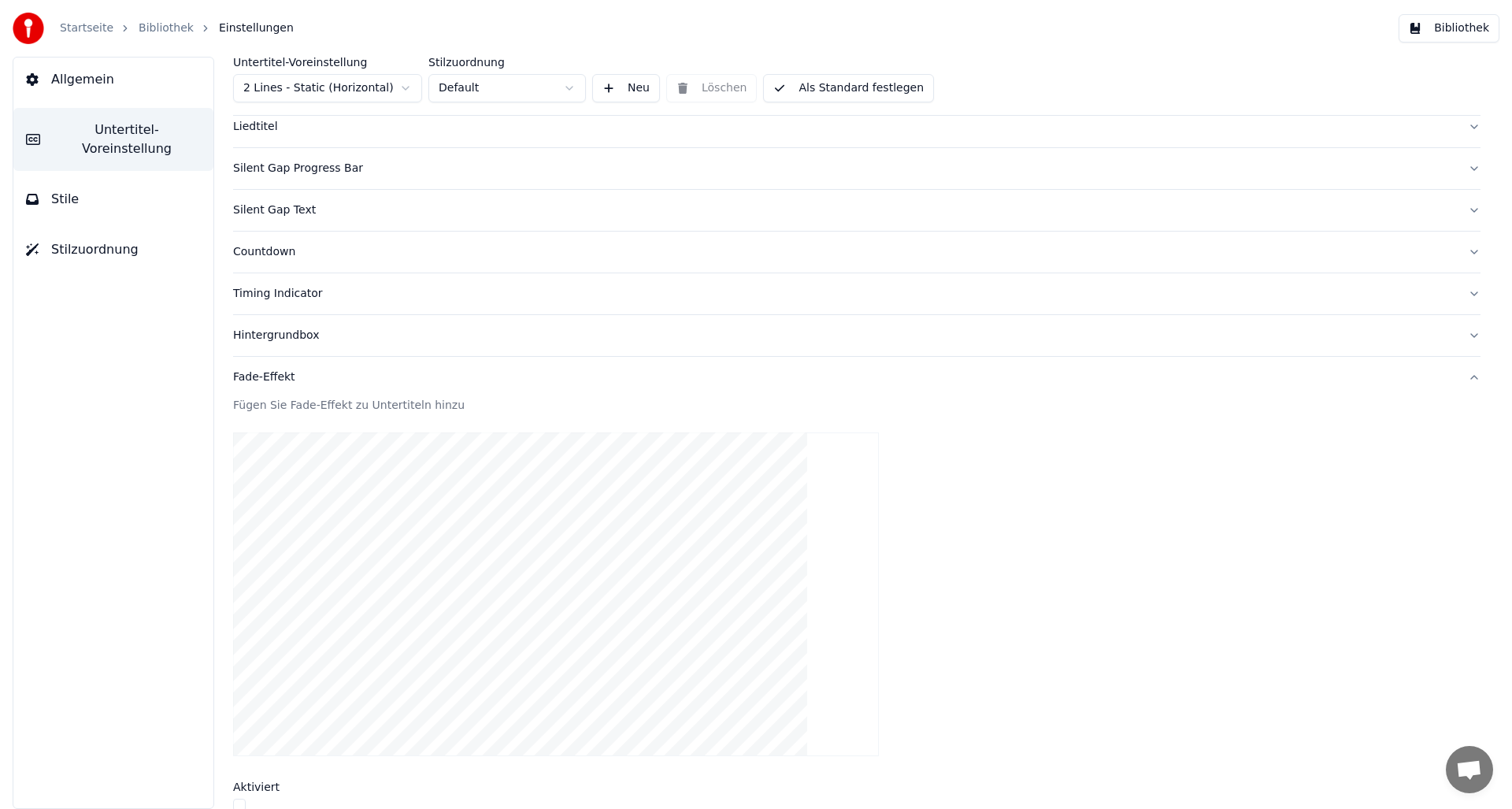
scroll to position [0, 0]
click at [159, 26] on link "Bibliothek" at bounding box center [166, 28] width 55 height 16
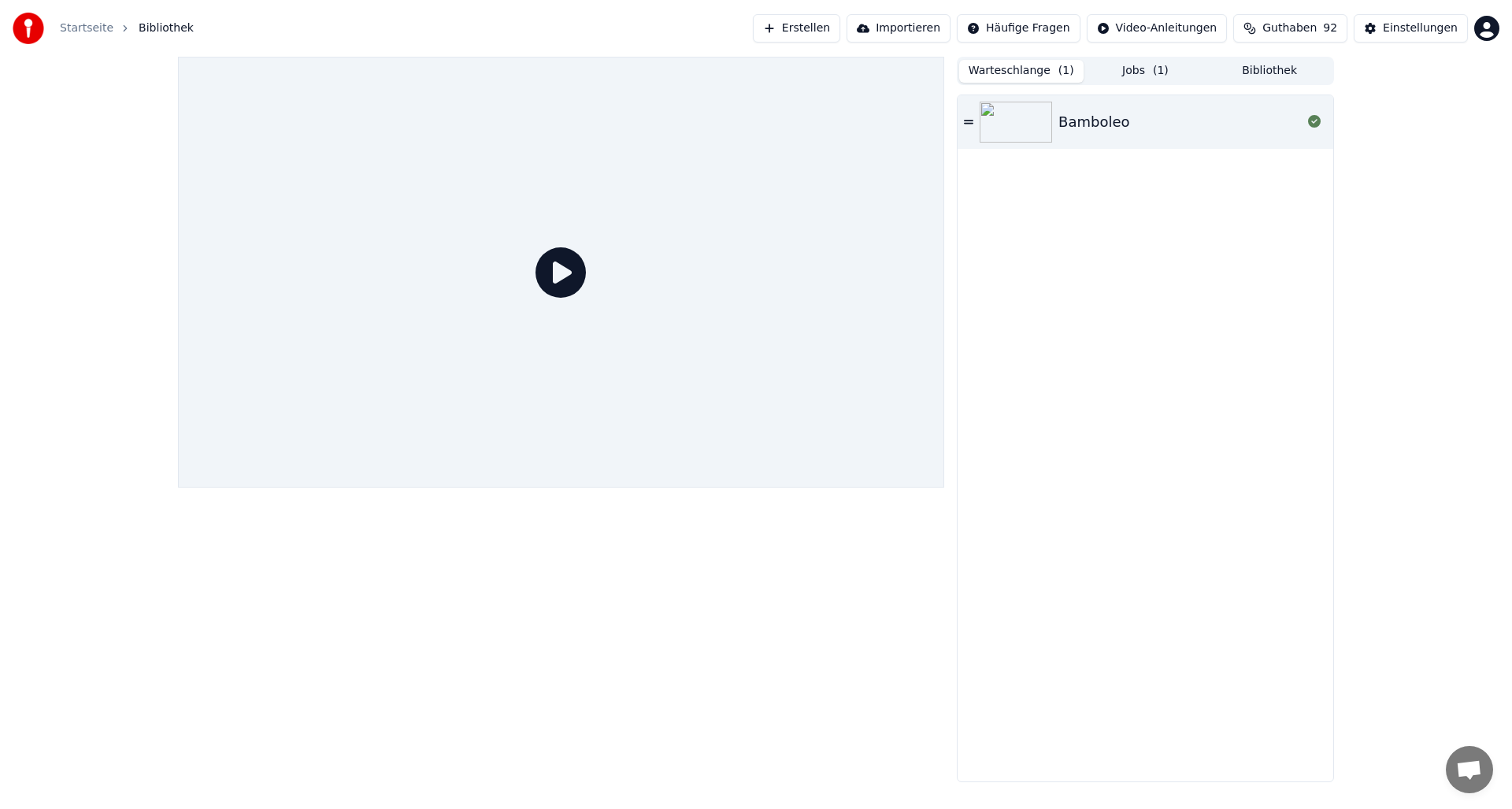
click at [1021, 70] on button "Warteschlange ( 1 )" at bounding box center [1021, 71] width 125 height 23
click at [1129, 70] on button "Jobs ( 1 )" at bounding box center [1146, 71] width 125 height 23
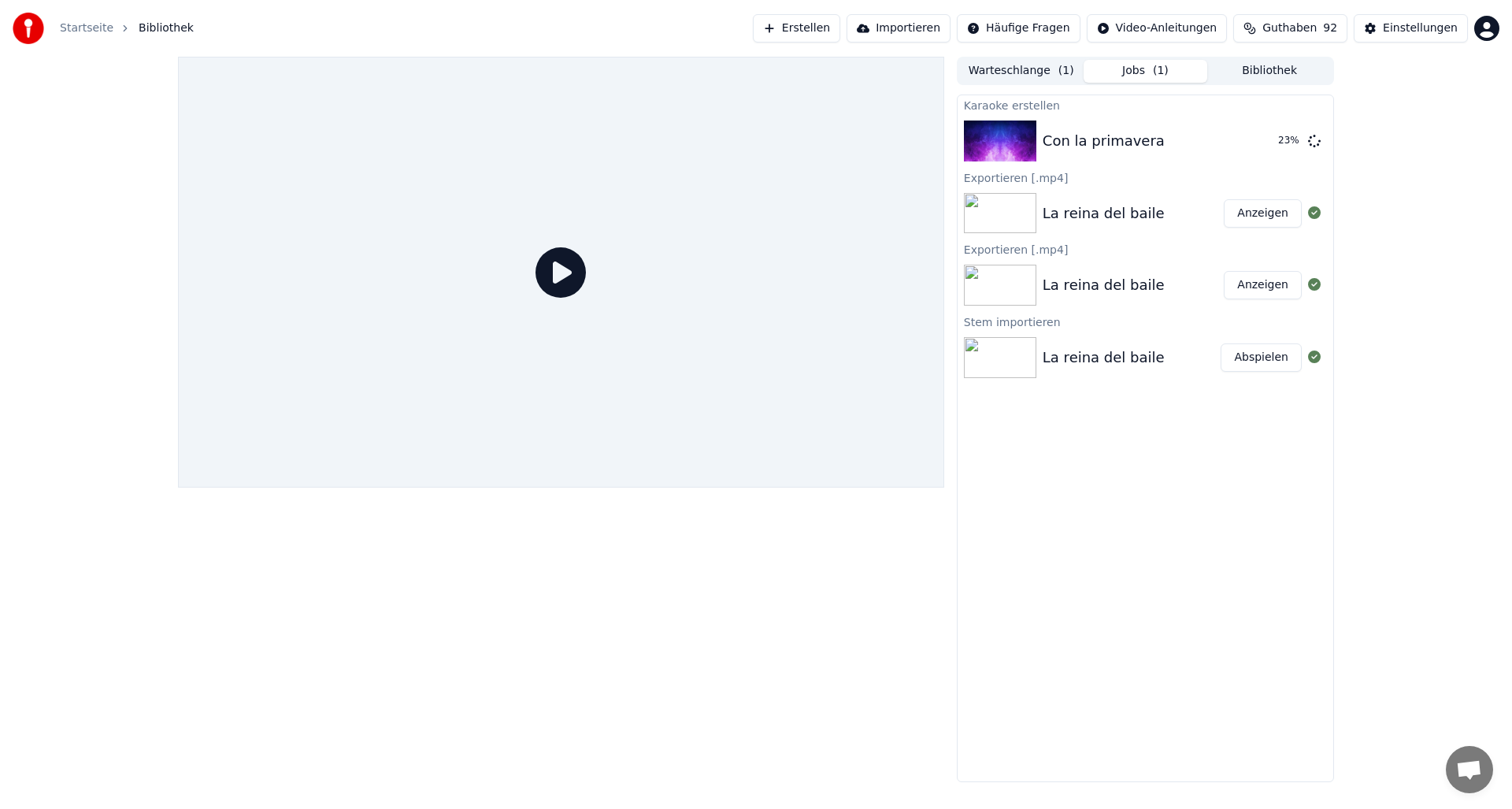
click at [987, 210] on img at bounding box center [1000, 213] width 72 height 41
click at [1253, 354] on button "Abspielen" at bounding box center [1261, 358] width 81 height 29
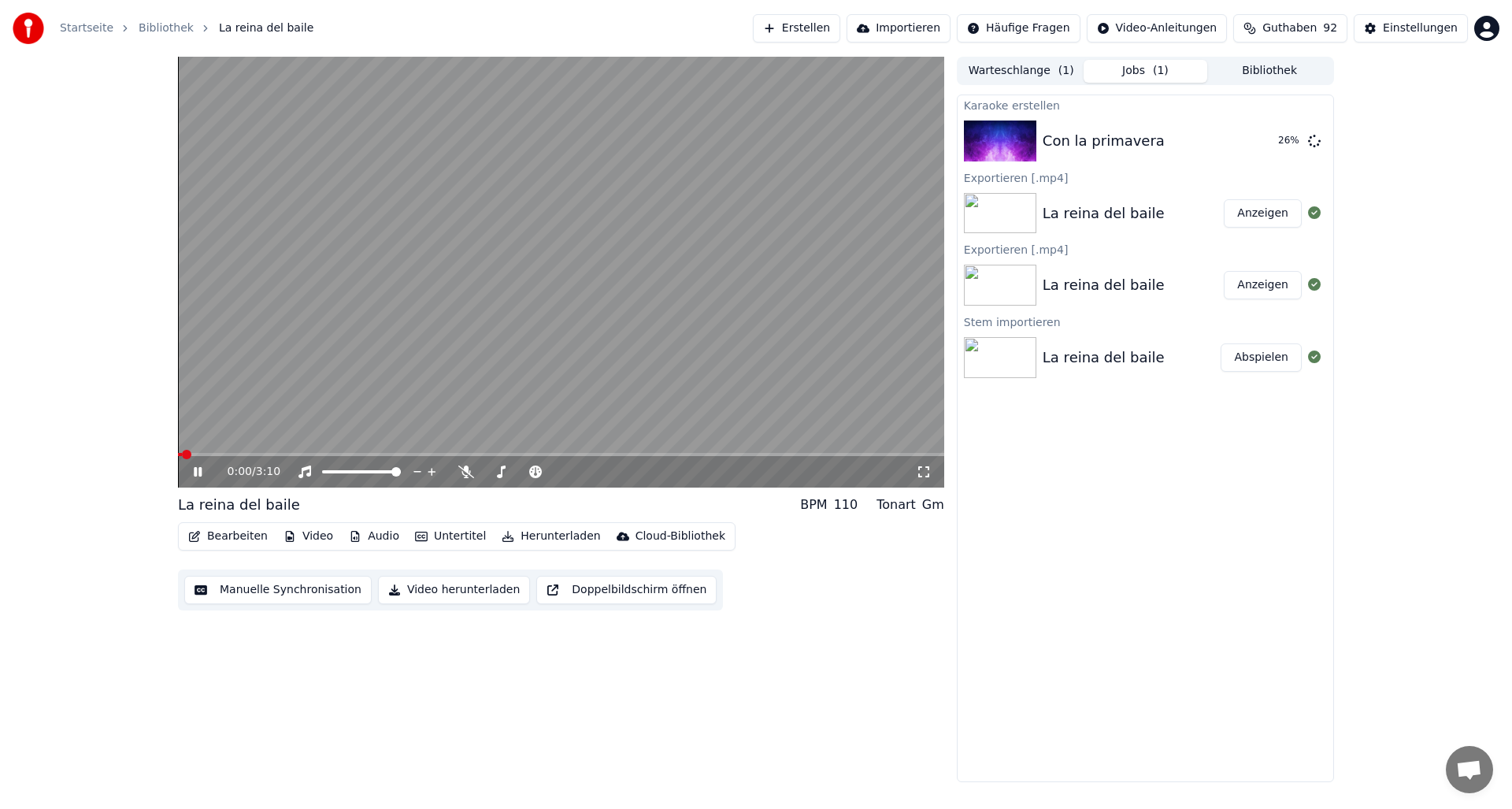
click at [225, 534] on button "Bearbeiten" at bounding box center [228, 536] width 92 height 22
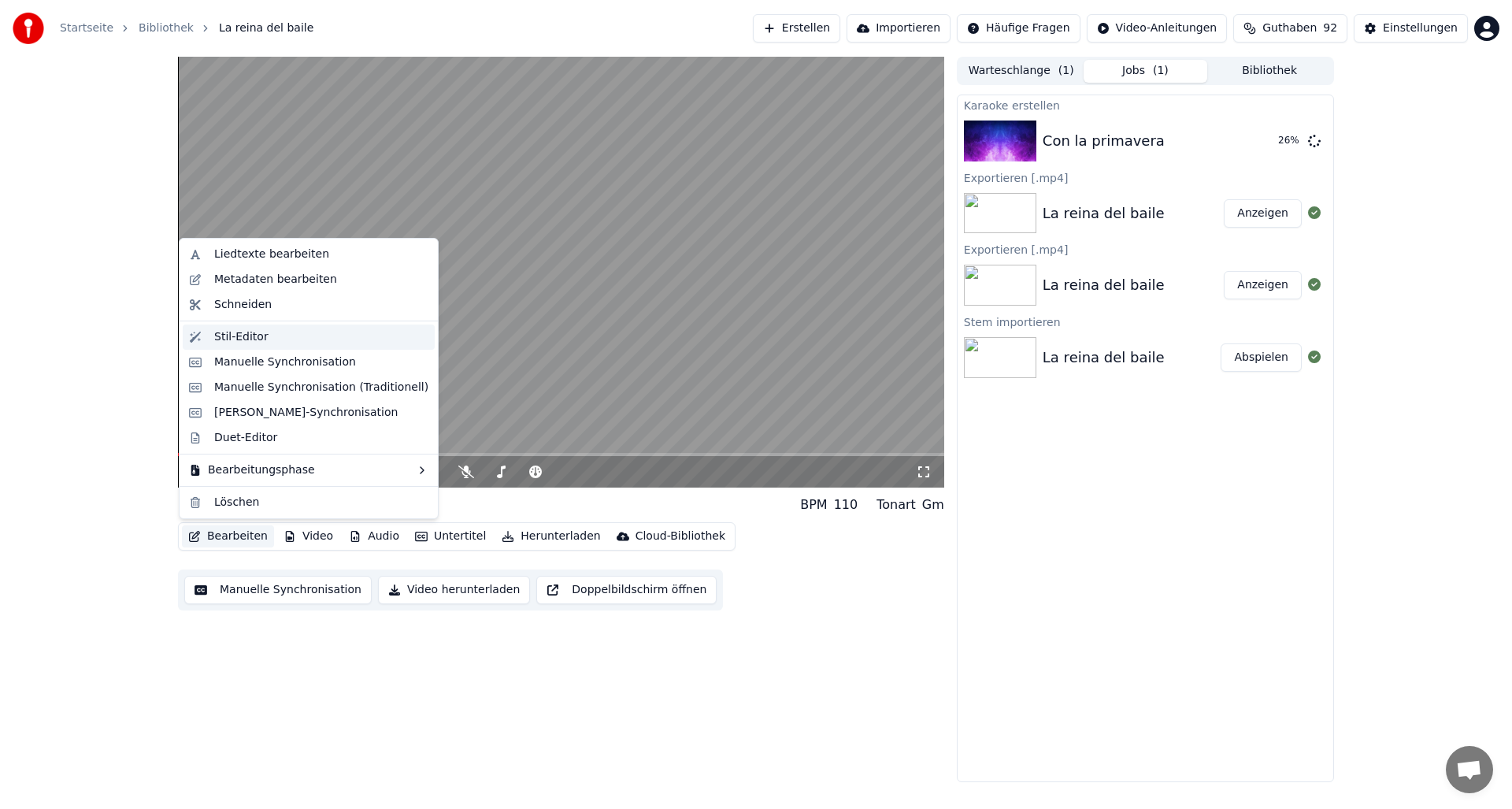
click at [222, 341] on div "Stil-Editor" at bounding box center [241, 336] width 54 height 16
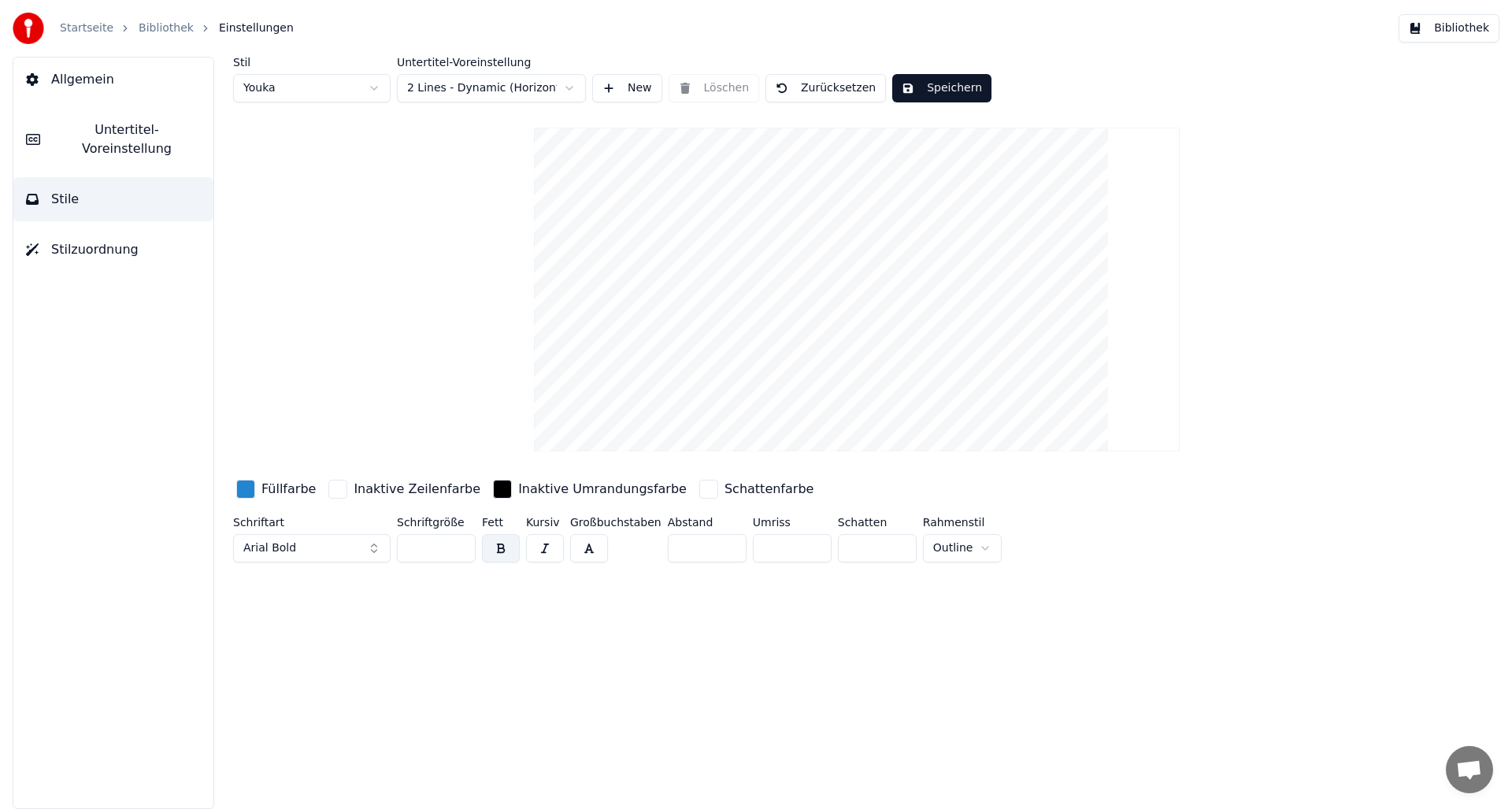
click at [80, 121] on span "Untertitel-Voreinstellung" at bounding box center [126, 139] width 148 height 38
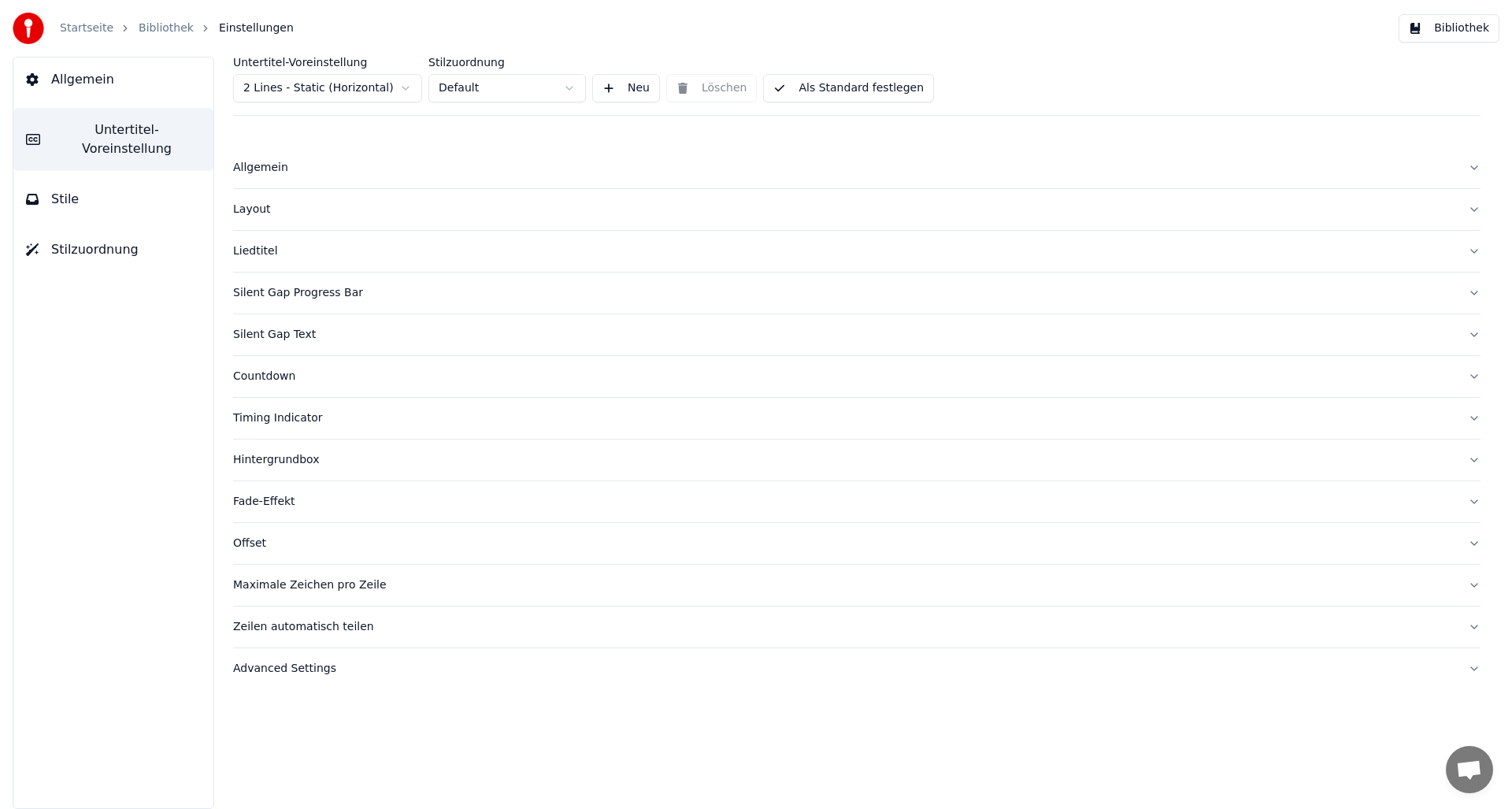
click at [251, 290] on div "Silent Gap Progress Bar" at bounding box center [844, 292] width 1222 height 16
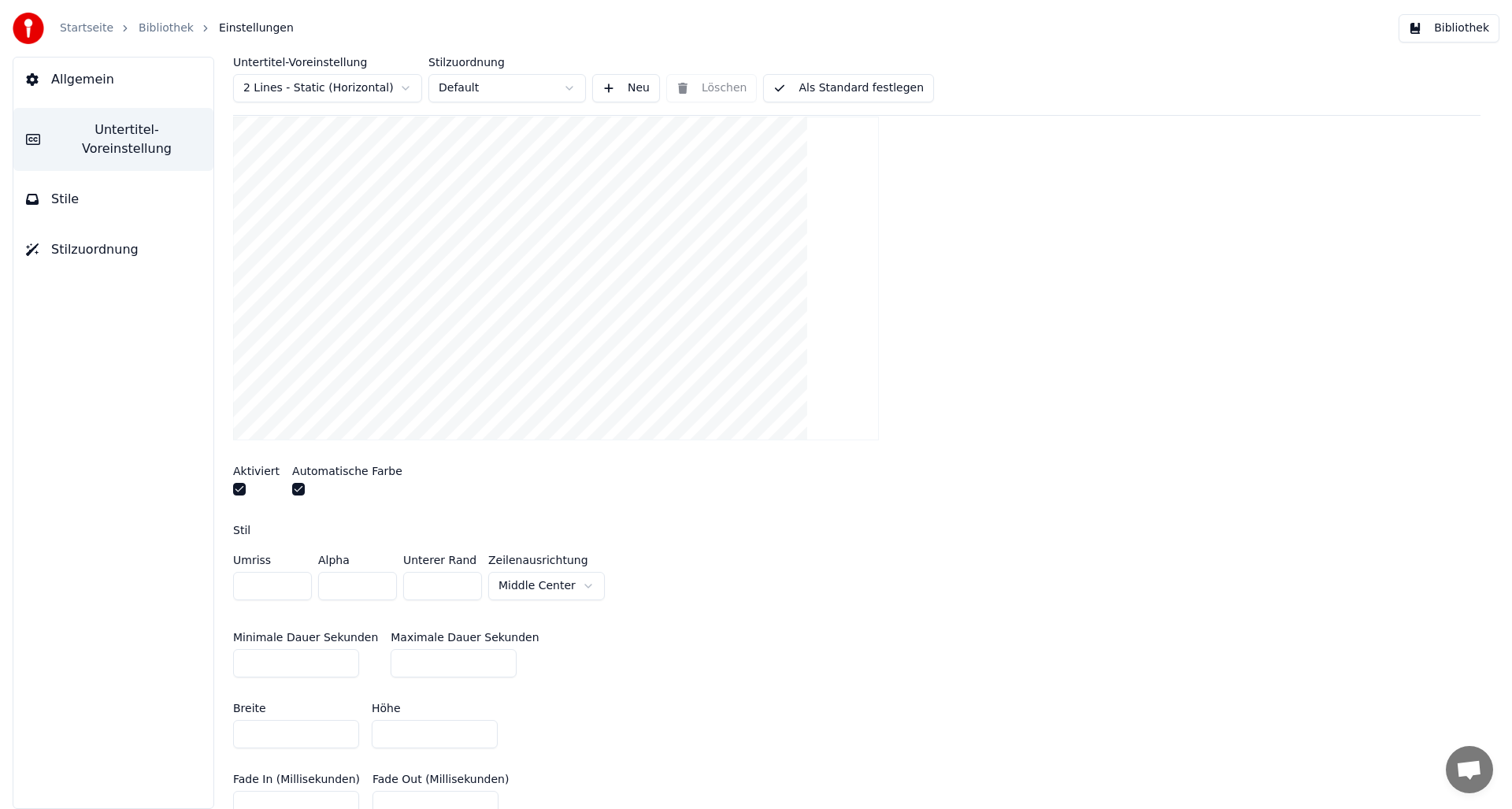
scroll to position [188, 0]
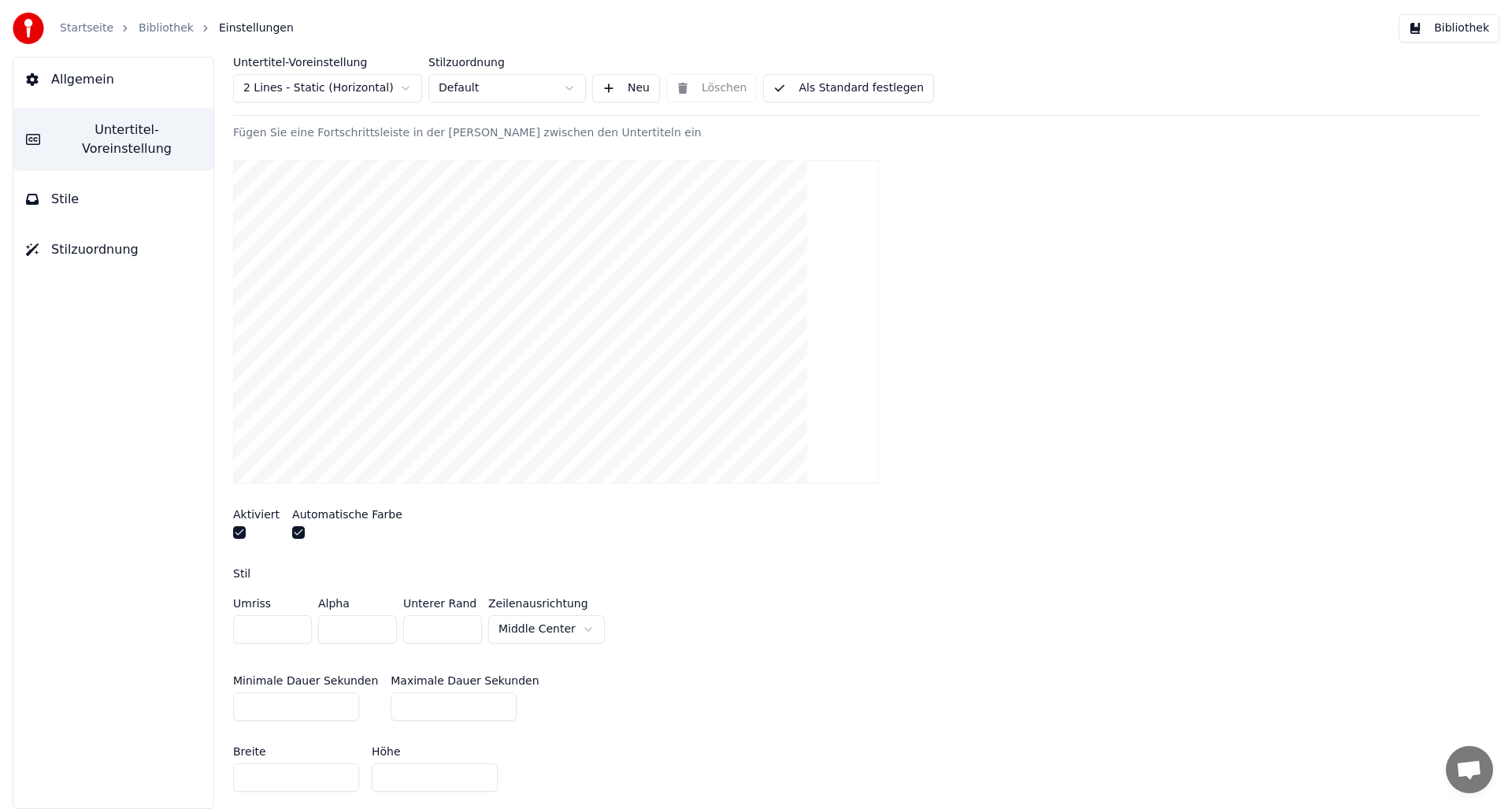
click at [395, 333] on video at bounding box center [555, 322] width 646 height 324
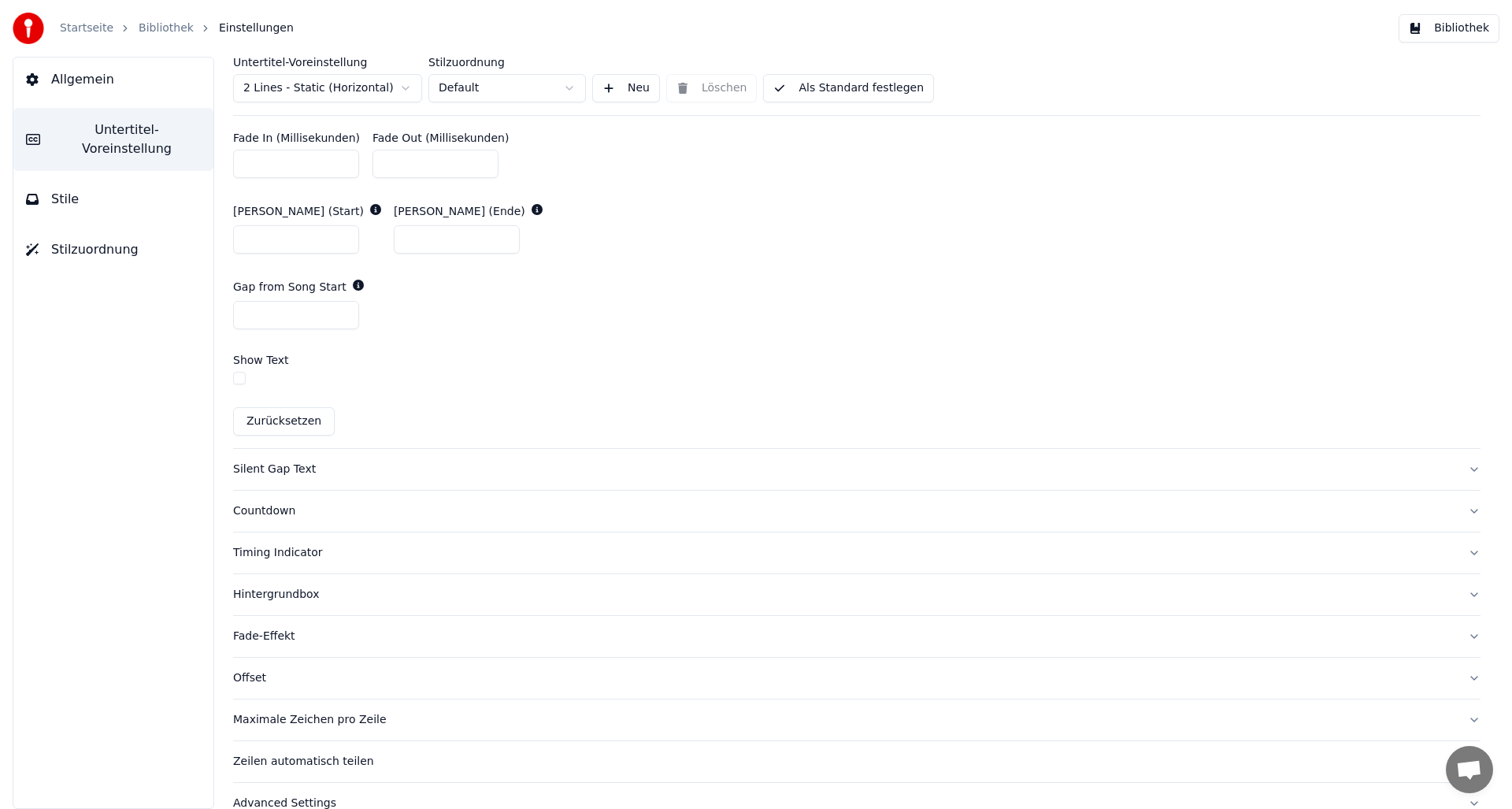
scroll to position [898, 0]
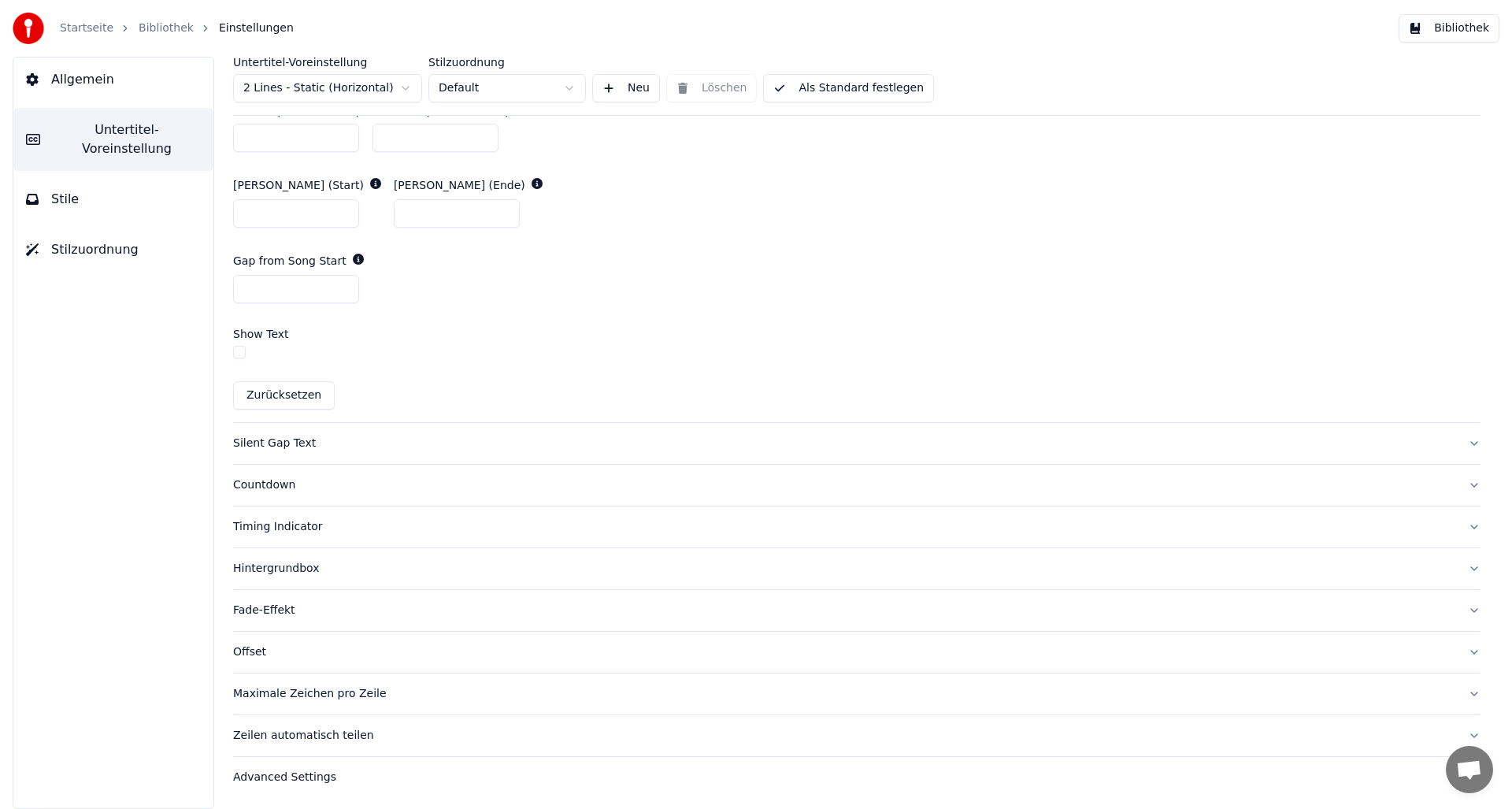
click at [268, 441] on div "Silent Gap Text" at bounding box center [844, 443] width 1222 height 16
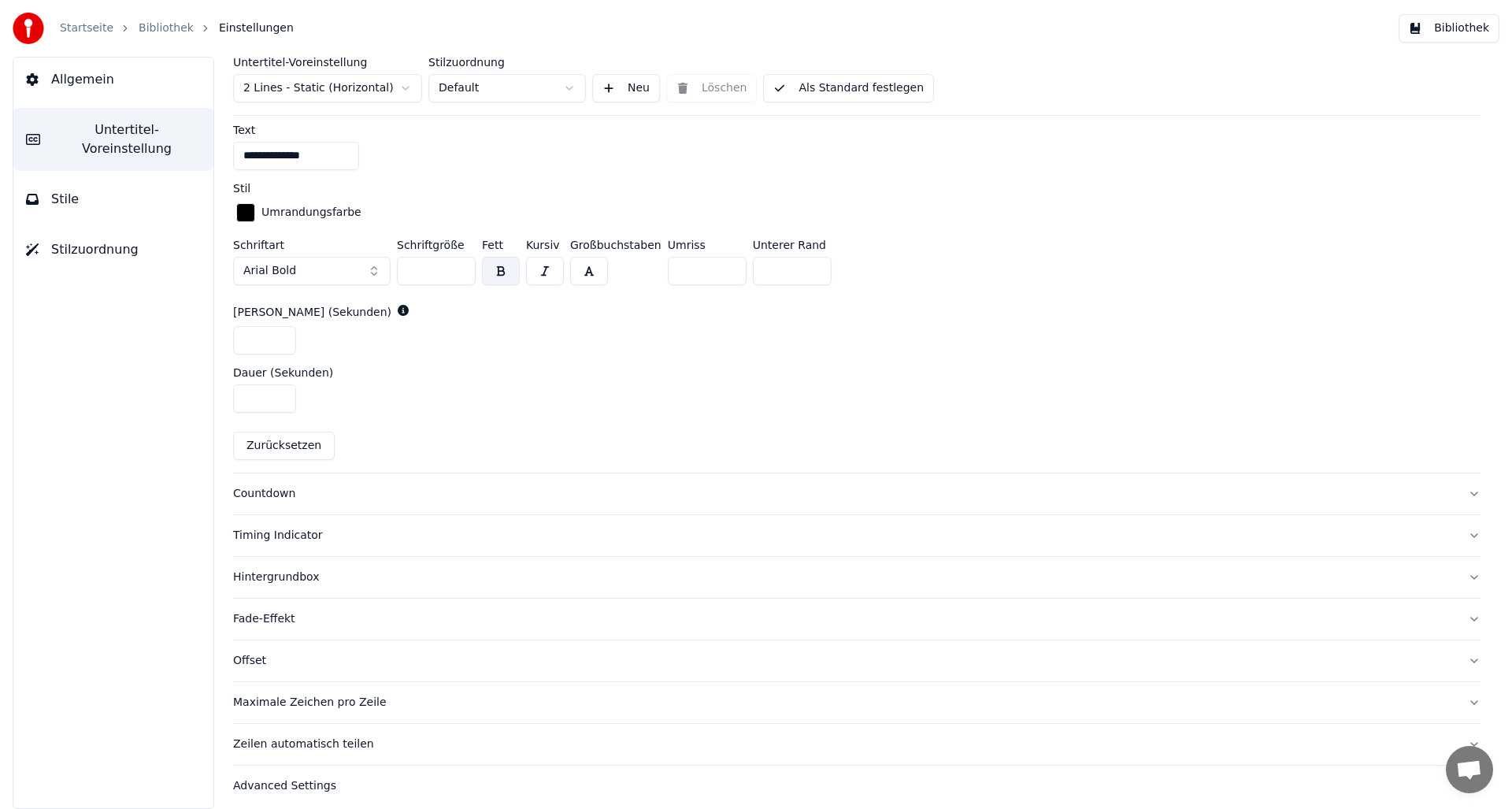
scroll to position [682, 0]
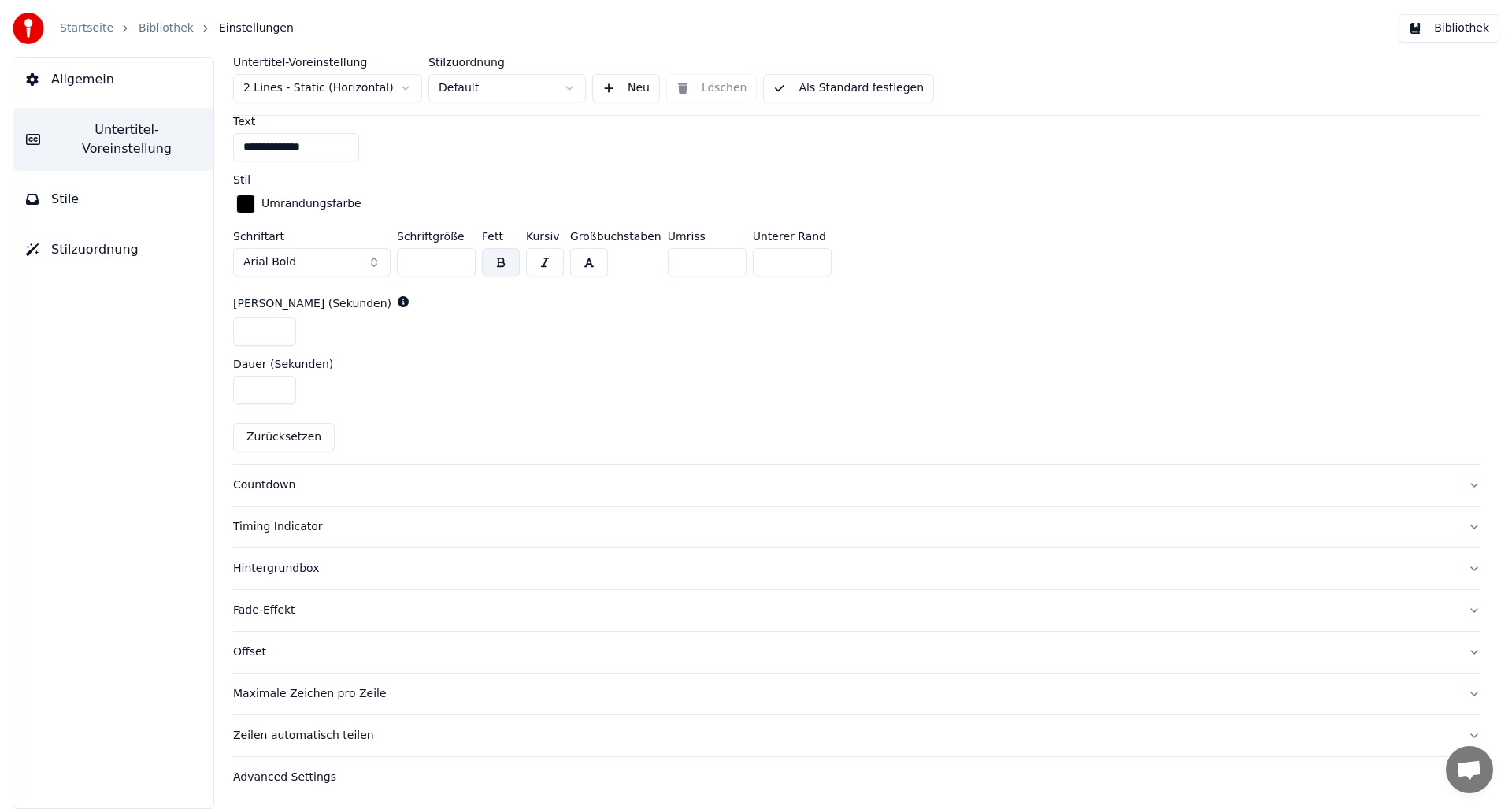
click at [263, 523] on div "Timing Indicator" at bounding box center [844, 527] width 1222 height 16
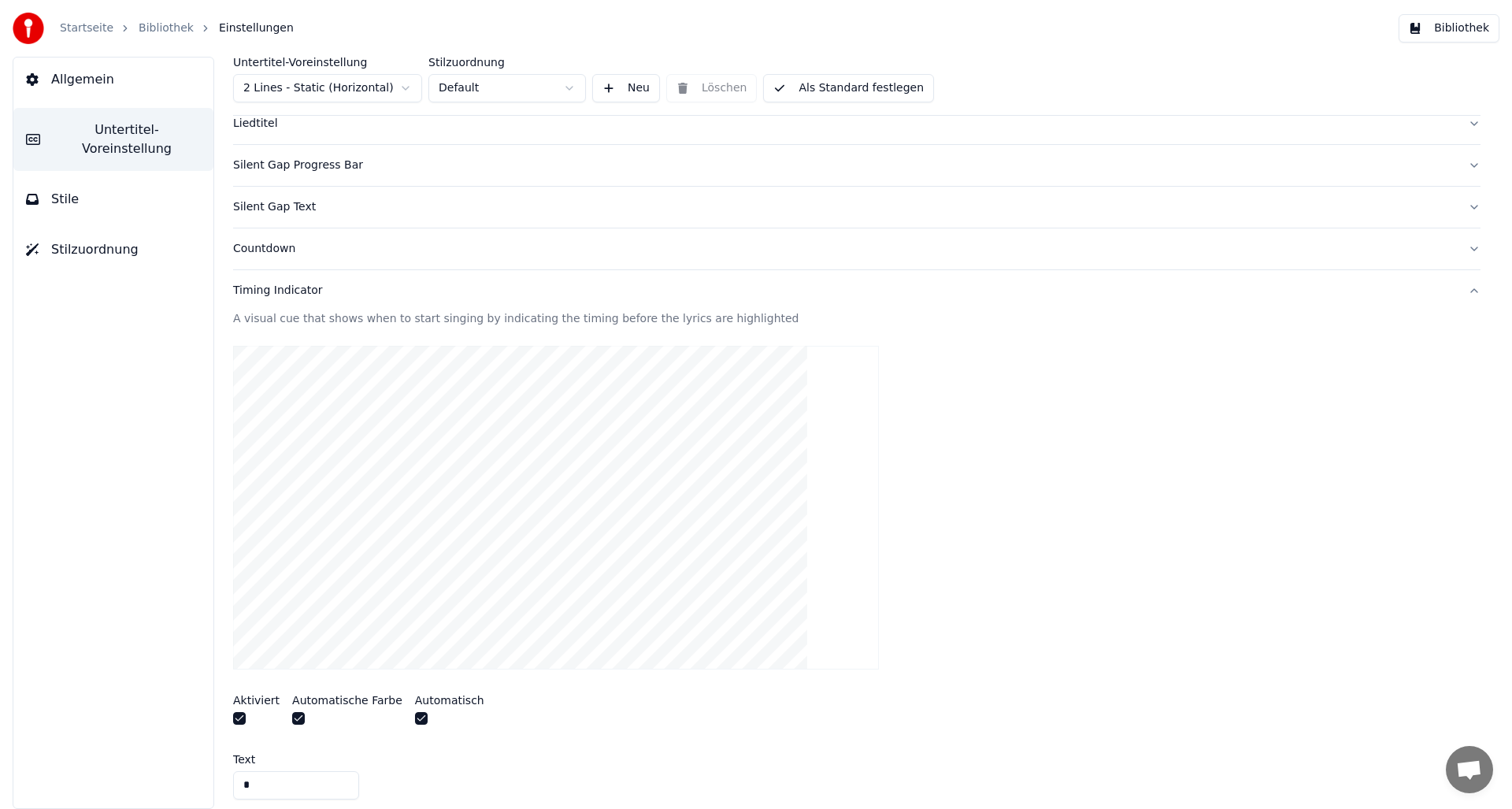
scroll to position [0, 0]
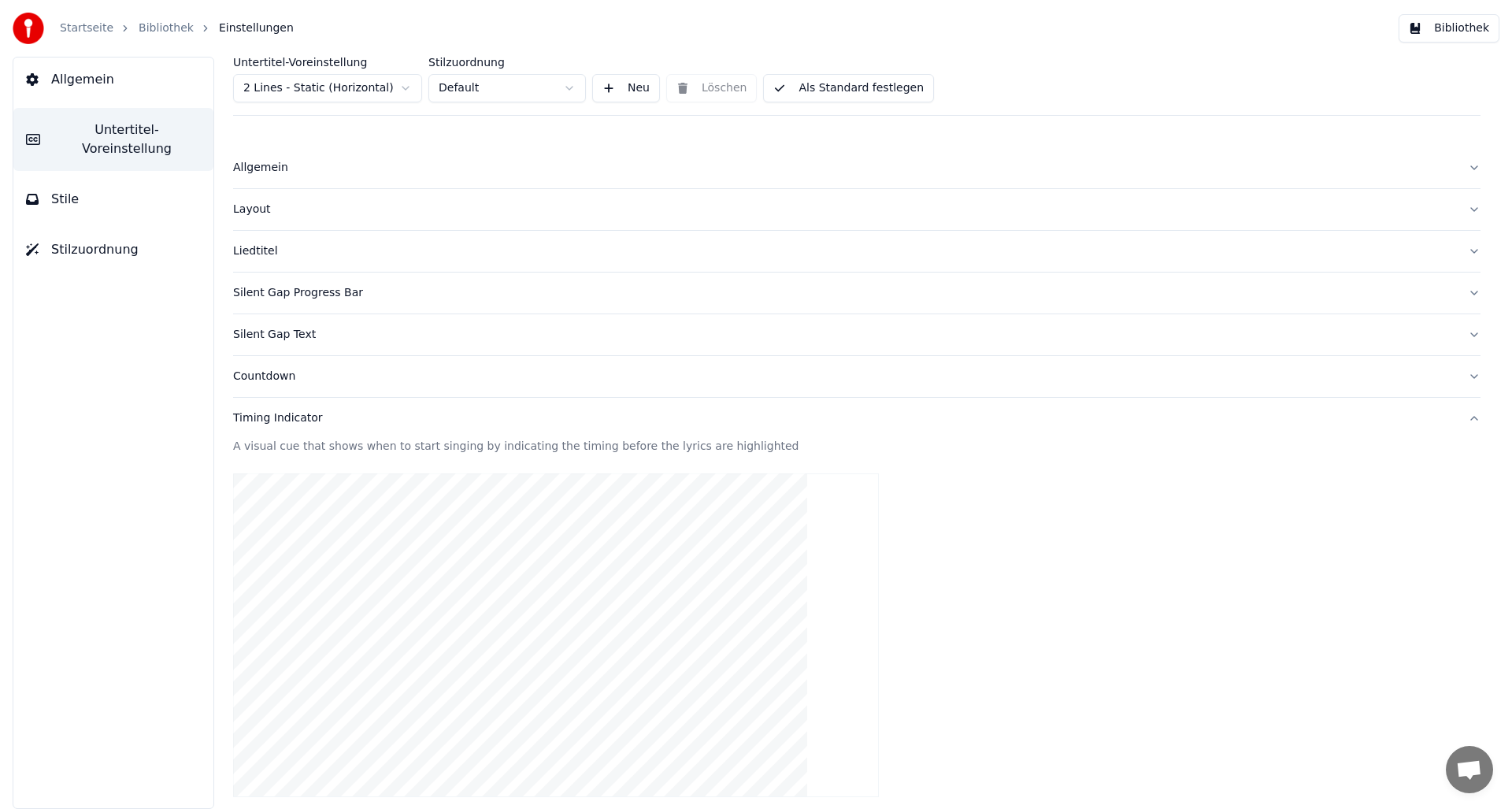
click at [167, 30] on link "Bibliothek" at bounding box center [166, 28] width 55 height 16
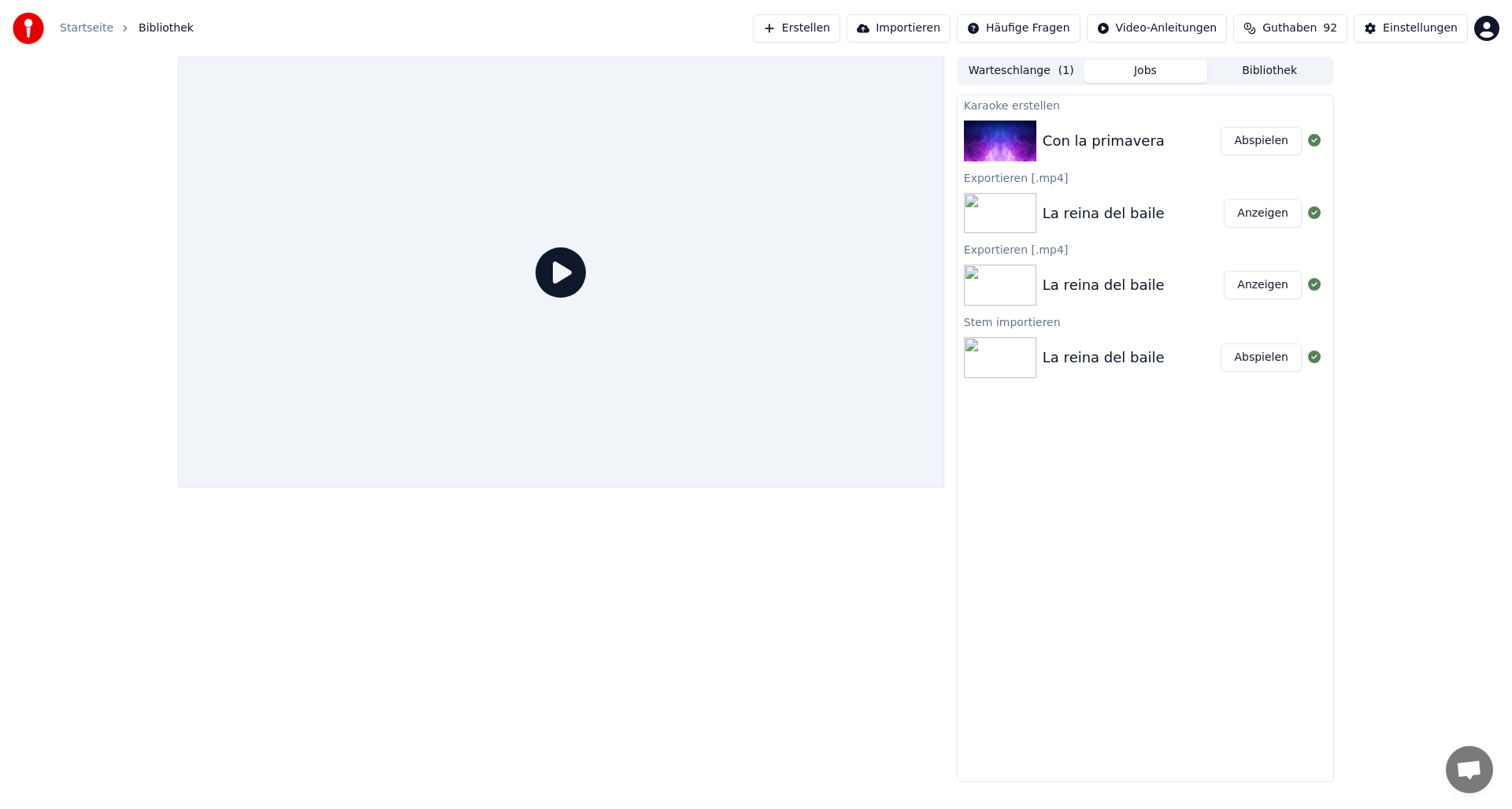
click at [1105, 136] on div "Con la primavera" at bounding box center [1103, 140] width 122 height 22
click at [1263, 140] on button "Abspielen" at bounding box center [1261, 141] width 81 height 29
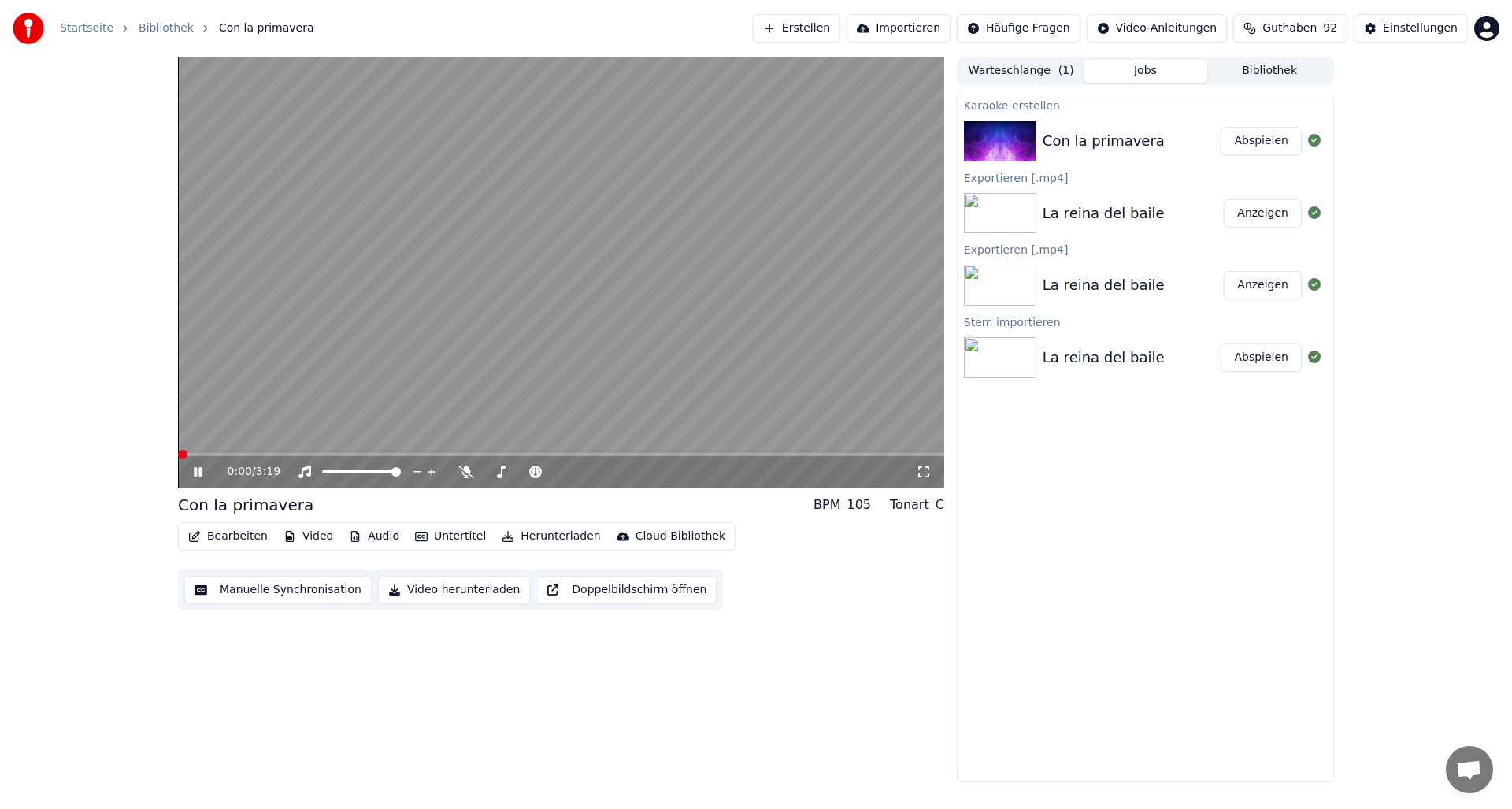
click at [322, 451] on video at bounding box center [561, 272] width 766 height 431
click at [319, 454] on span at bounding box center [561, 455] width 766 height 3
click at [193, 473] on icon at bounding box center [198, 471] width 10 height 11
click at [372, 537] on button "Audio" at bounding box center [374, 536] width 63 height 22
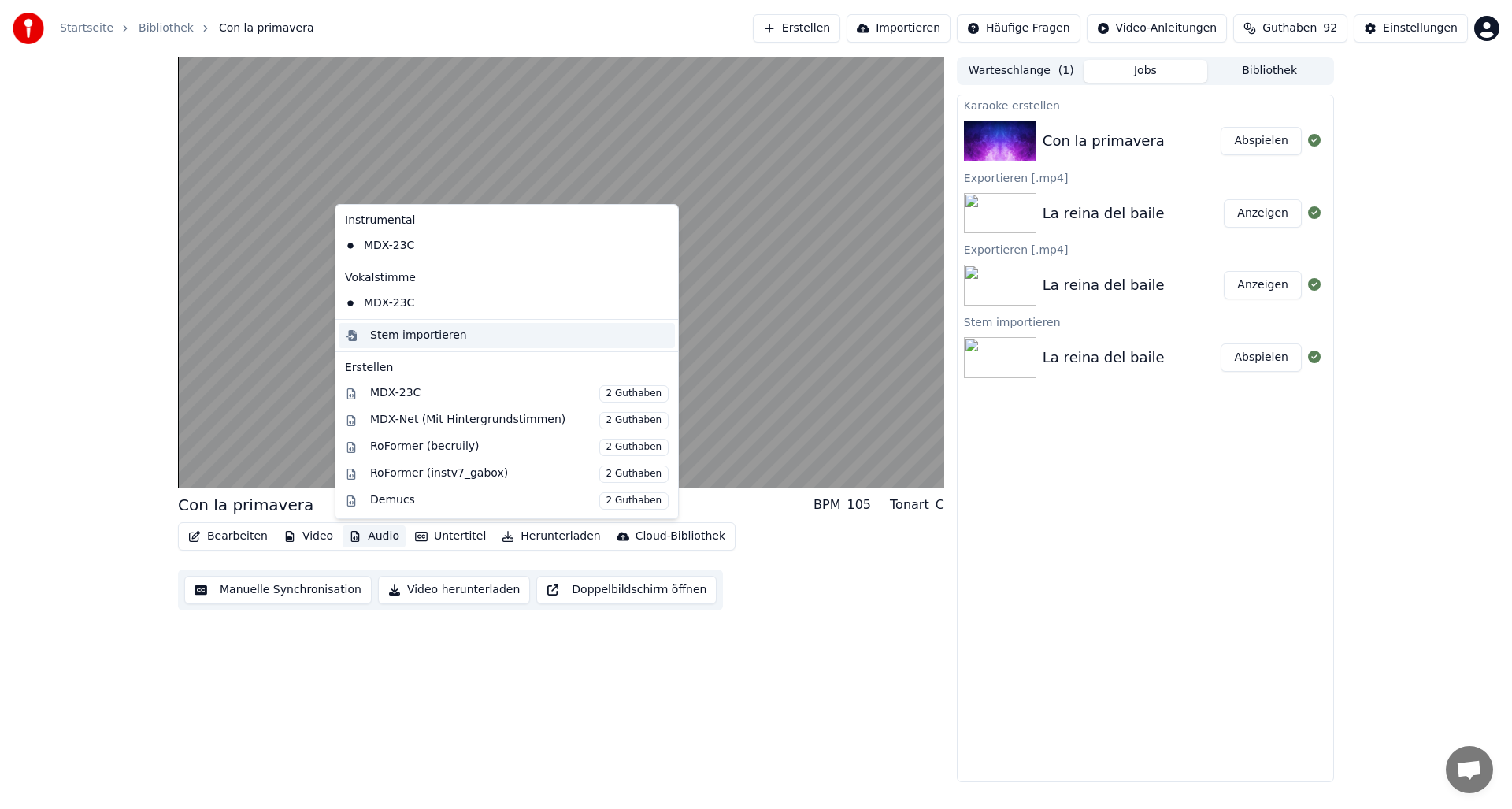
click at [408, 335] on div "Stem importieren" at bounding box center [418, 335] width 97 height 16
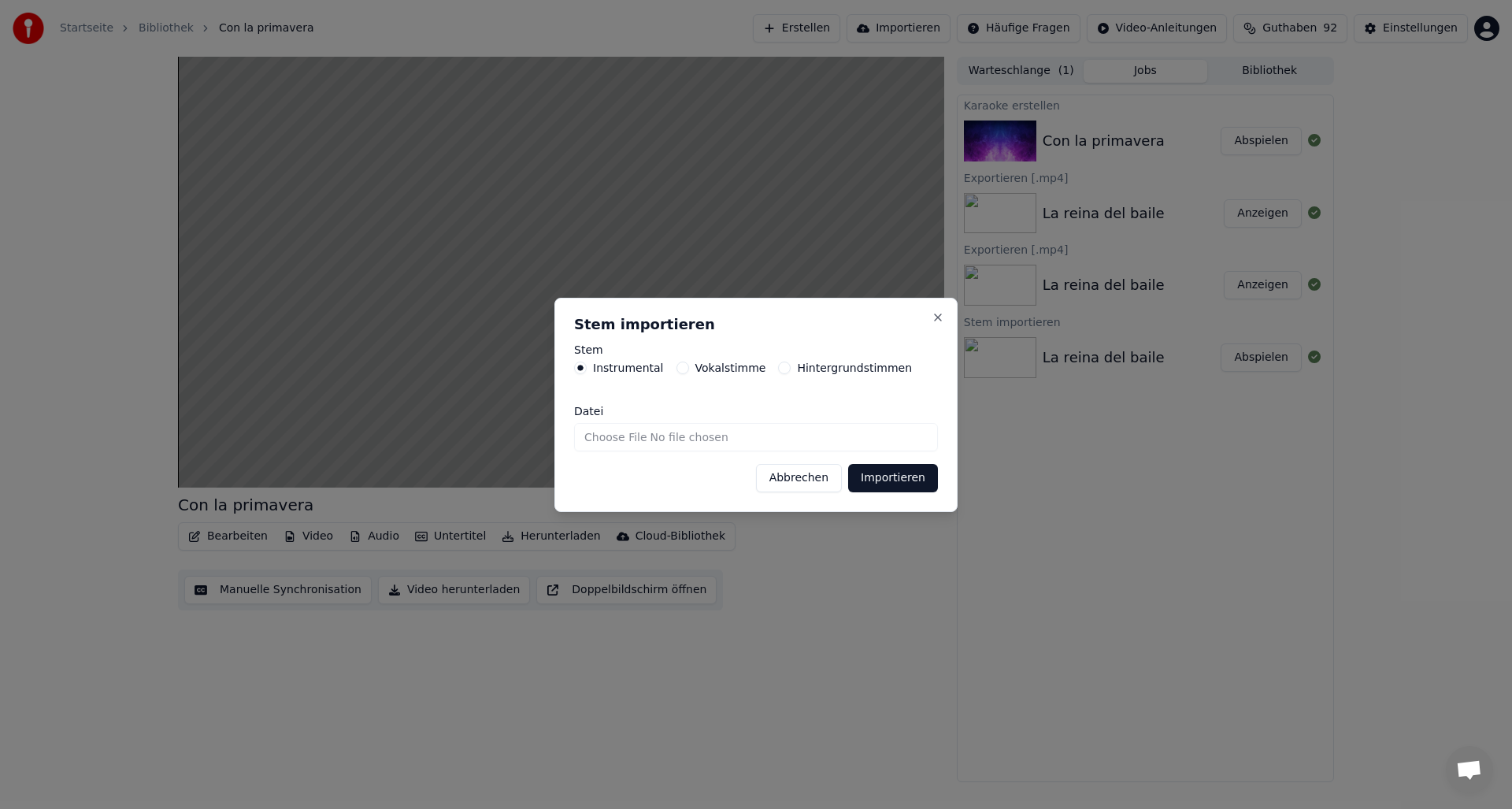
click at [646, 436] on input "Datei" at bounding box center [756, 436] width 363 height 29
type input "**********"
click at [880, 476] on button "Importieren" at bounding box center [893, 478] width 89 height 29
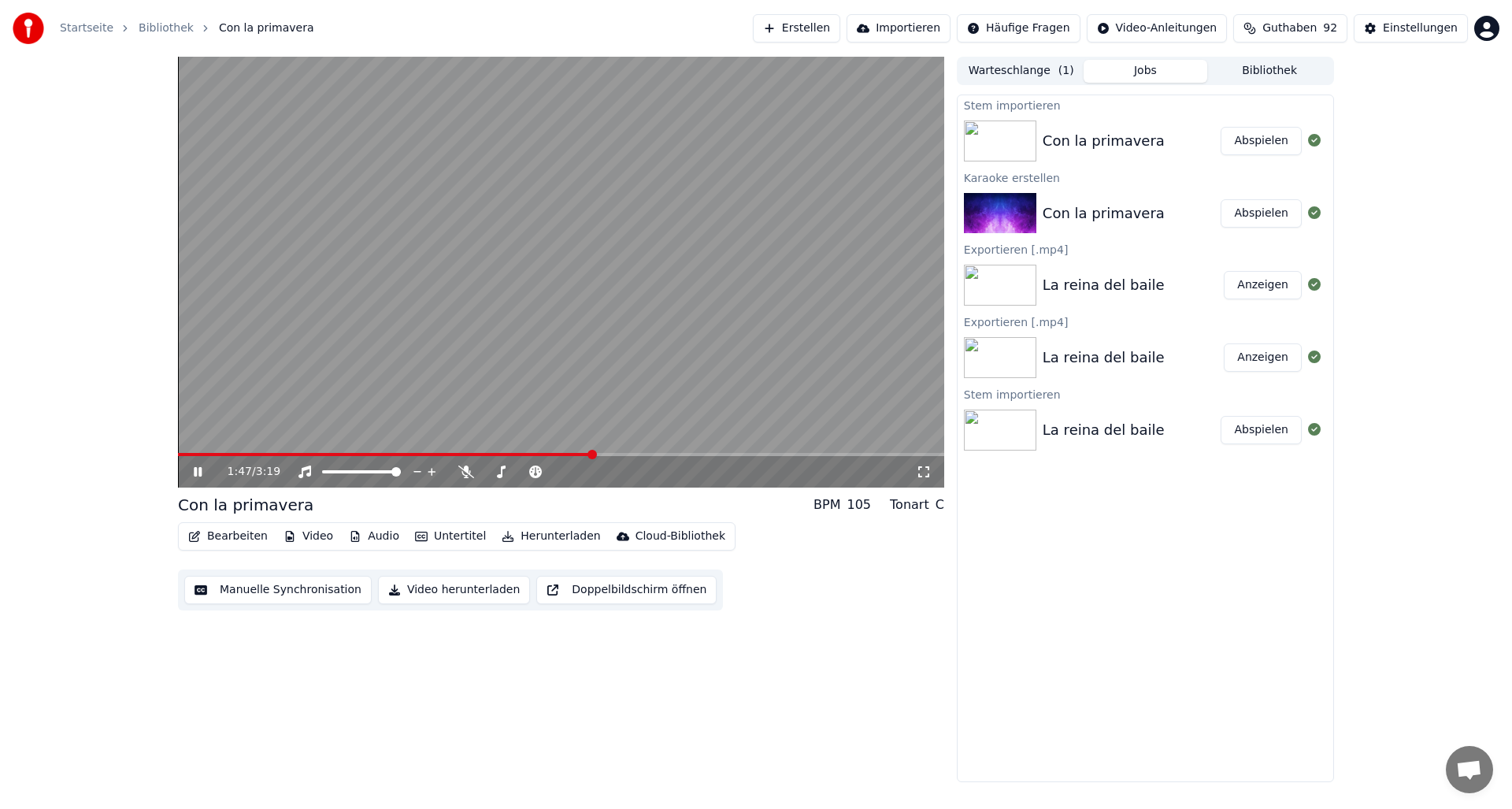
click at [372, 536] on button "Audio" at bounding box center [374, 536] width 63 height 22
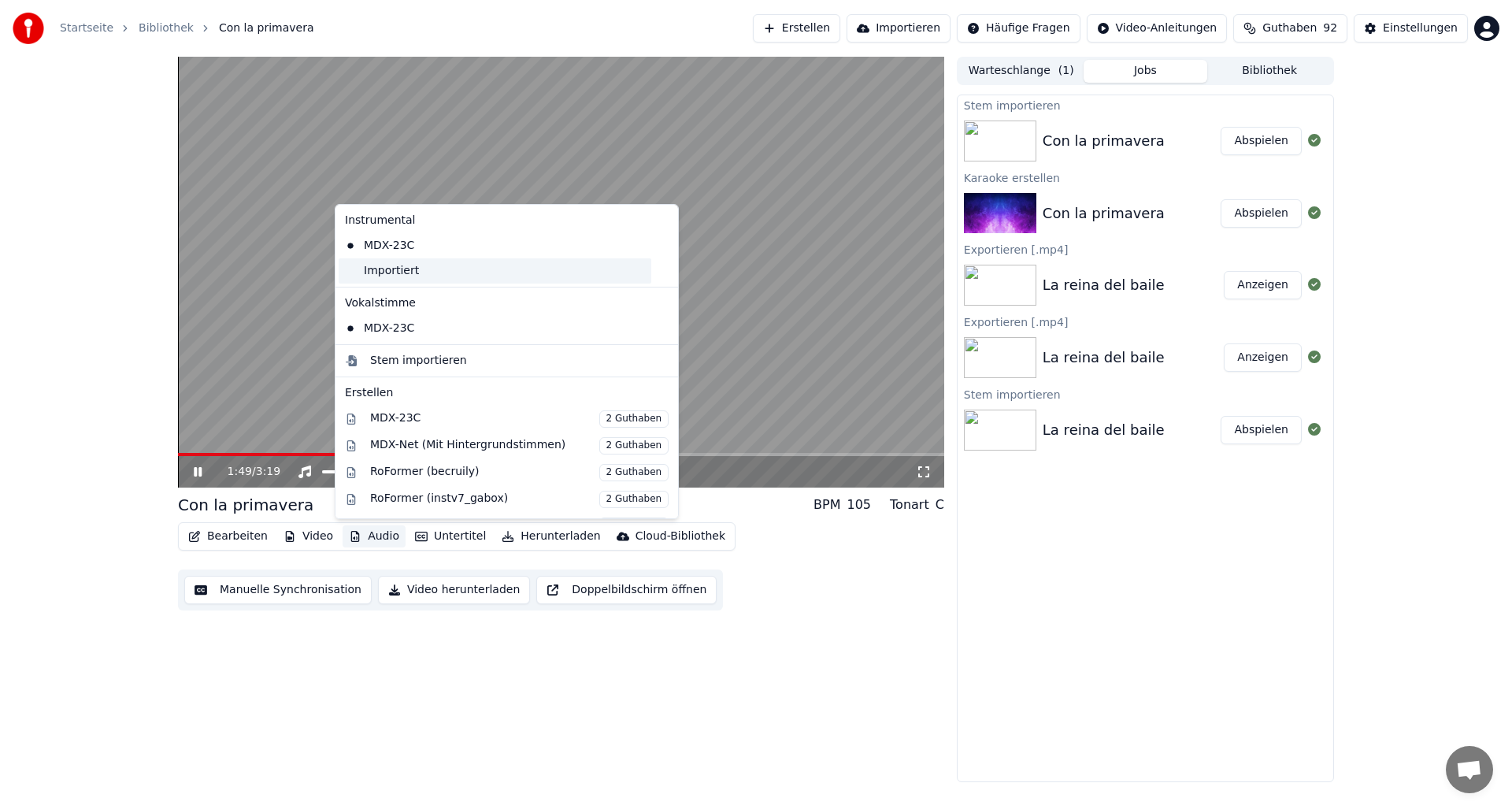
click at [388, 274] on div "Importiert" at bounding box center [495, 271] width 313 height 25
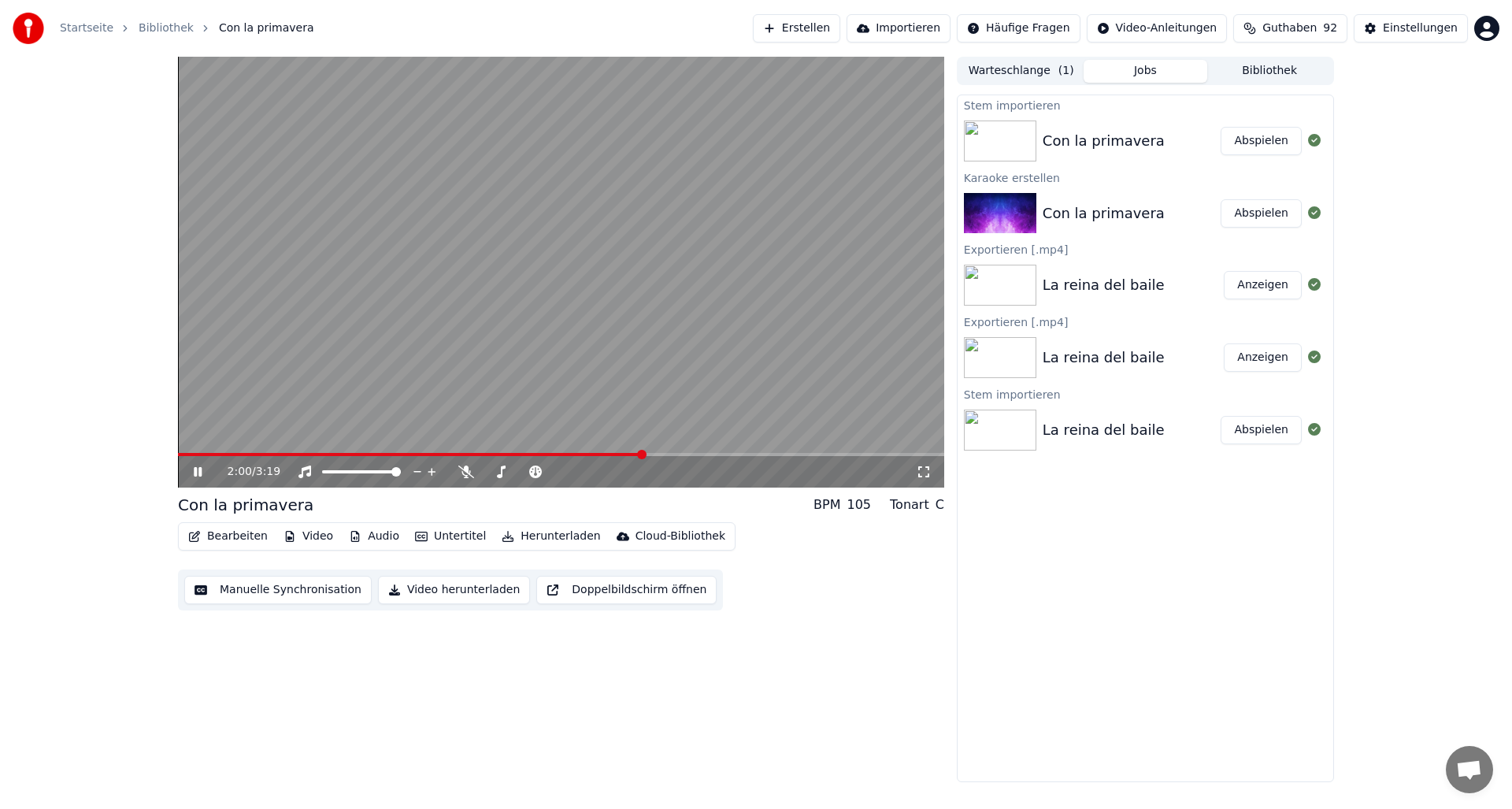
click at [180, 455] on span at bounding box center [410, 455] width 464 height 3
click at [198, 472] on icon at bounding box center [208, 471] width 37 height 12
click at [215, 533] on button "Bearbeiten" at bounding box center [228, 536] width 92 height 22
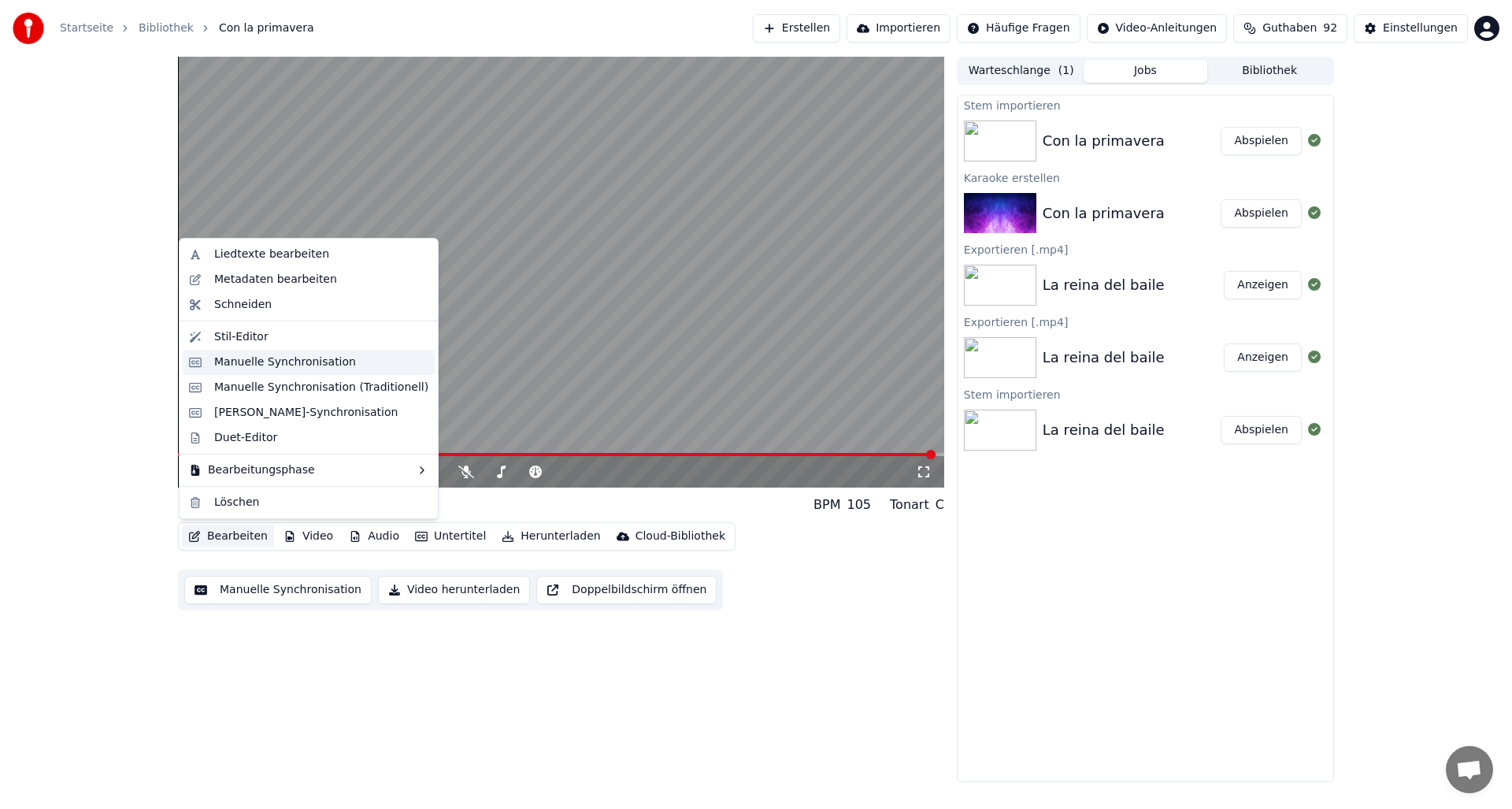
click at [223, 364] on div "Manuelle Synchronisation" at bounding box center [285, 362] width 142 height 16
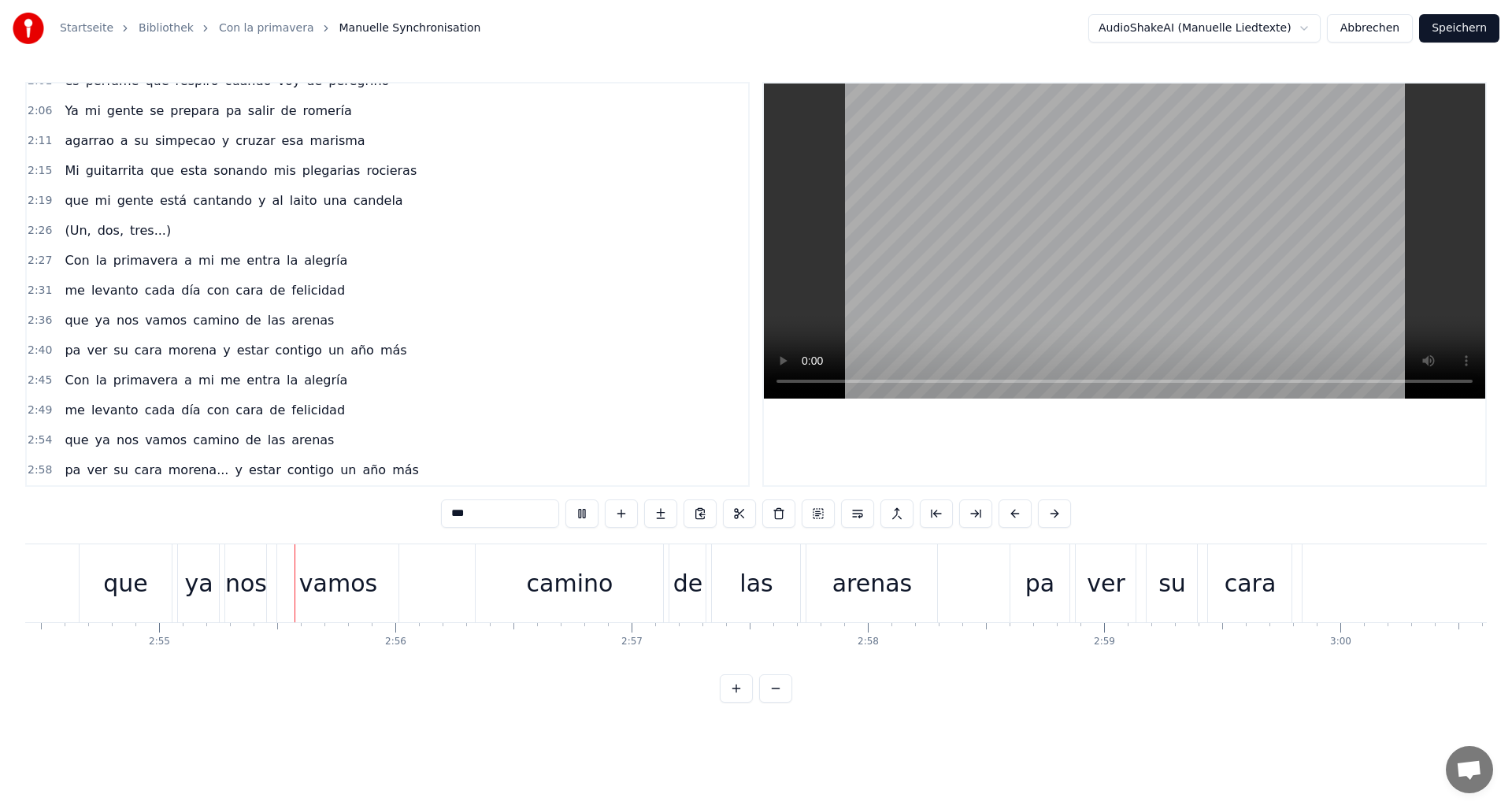
scroll to position [0, 41284]
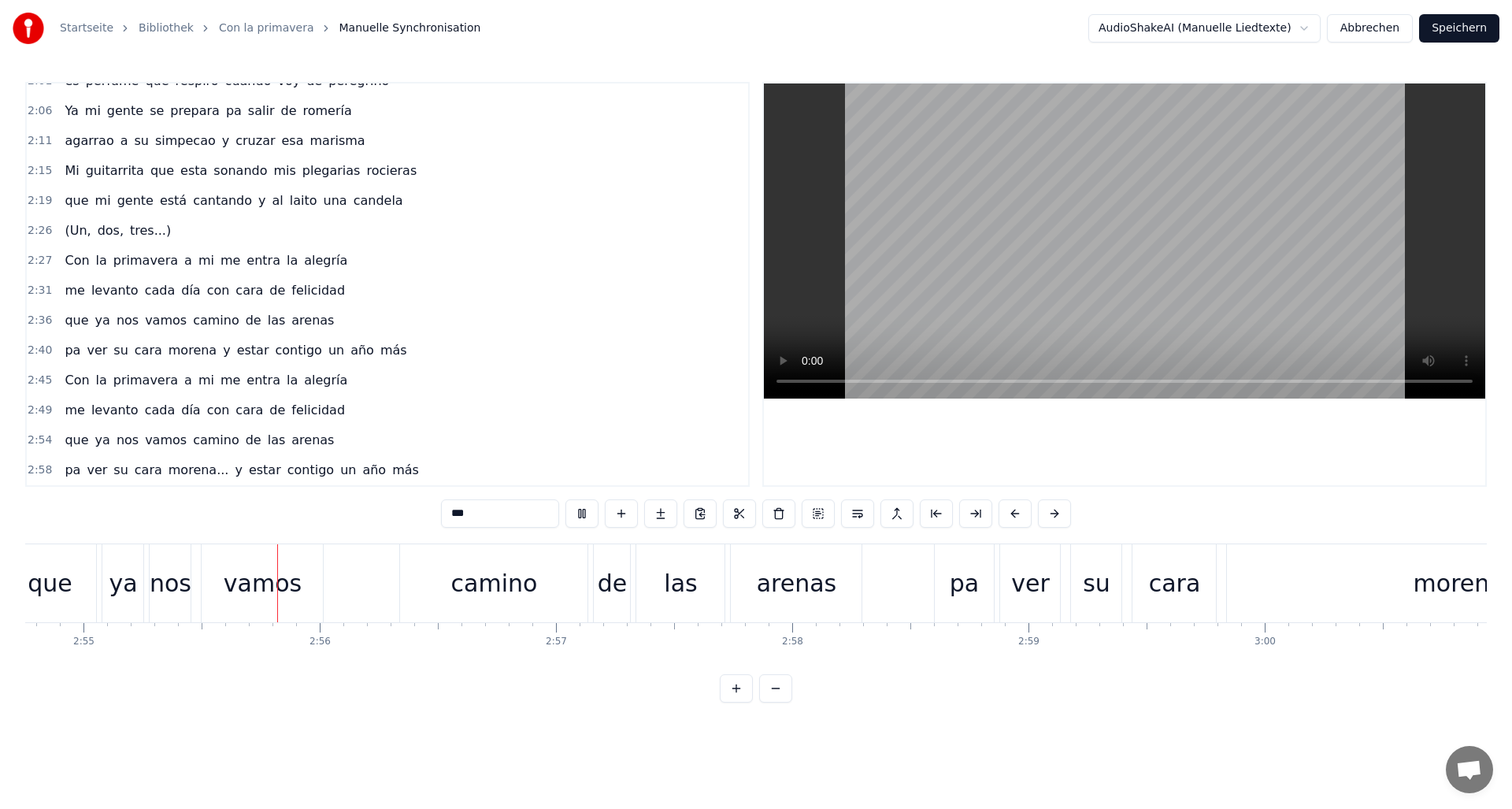
click at [186, 465] on span "morena..." at bounding box center [199, 470] width 64 height 18
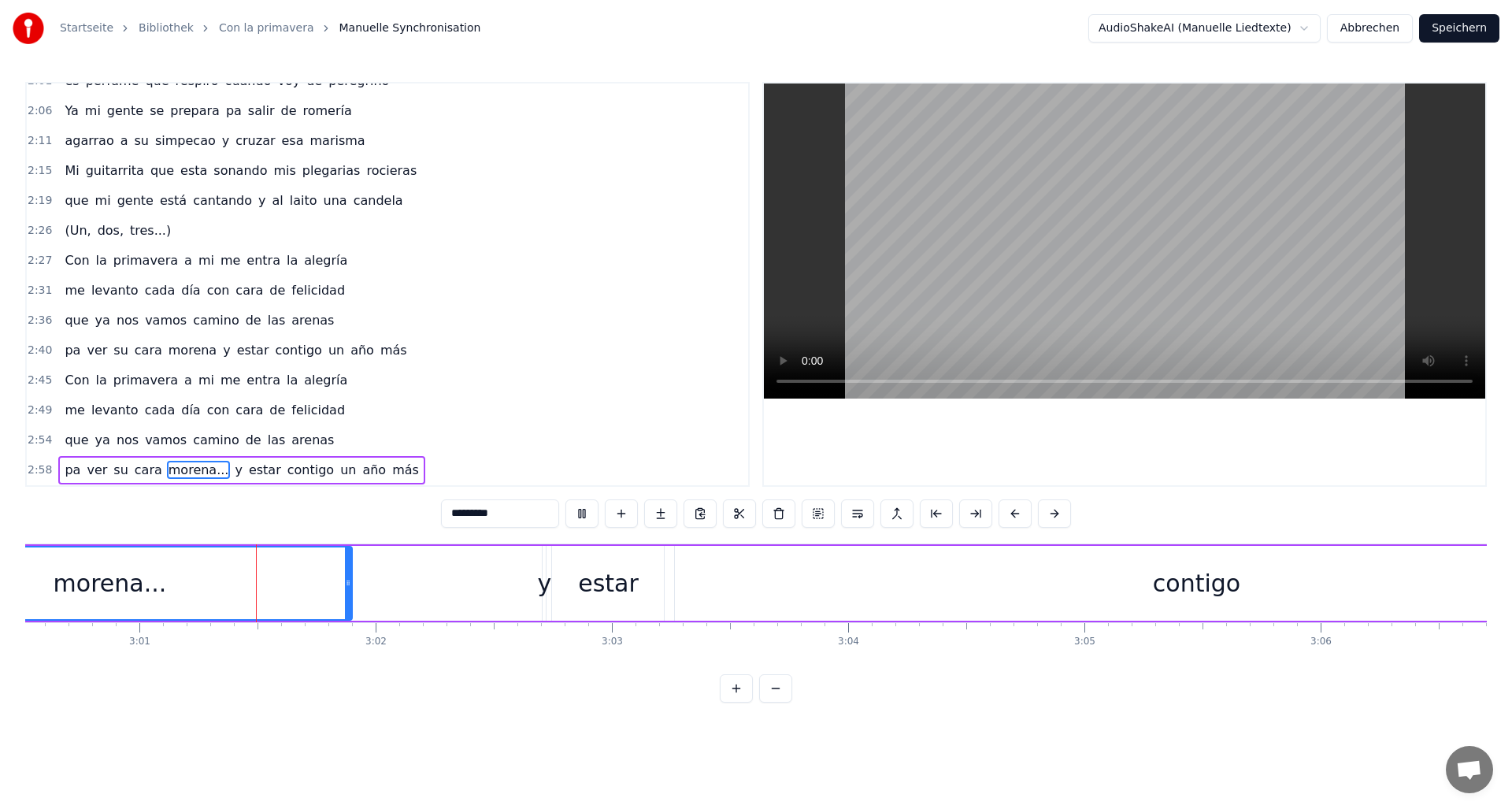
scroll to position [0, 42650]
click at [1186, 586] on div "contigo" at bounding box center [1192, 583] width 88 height 35
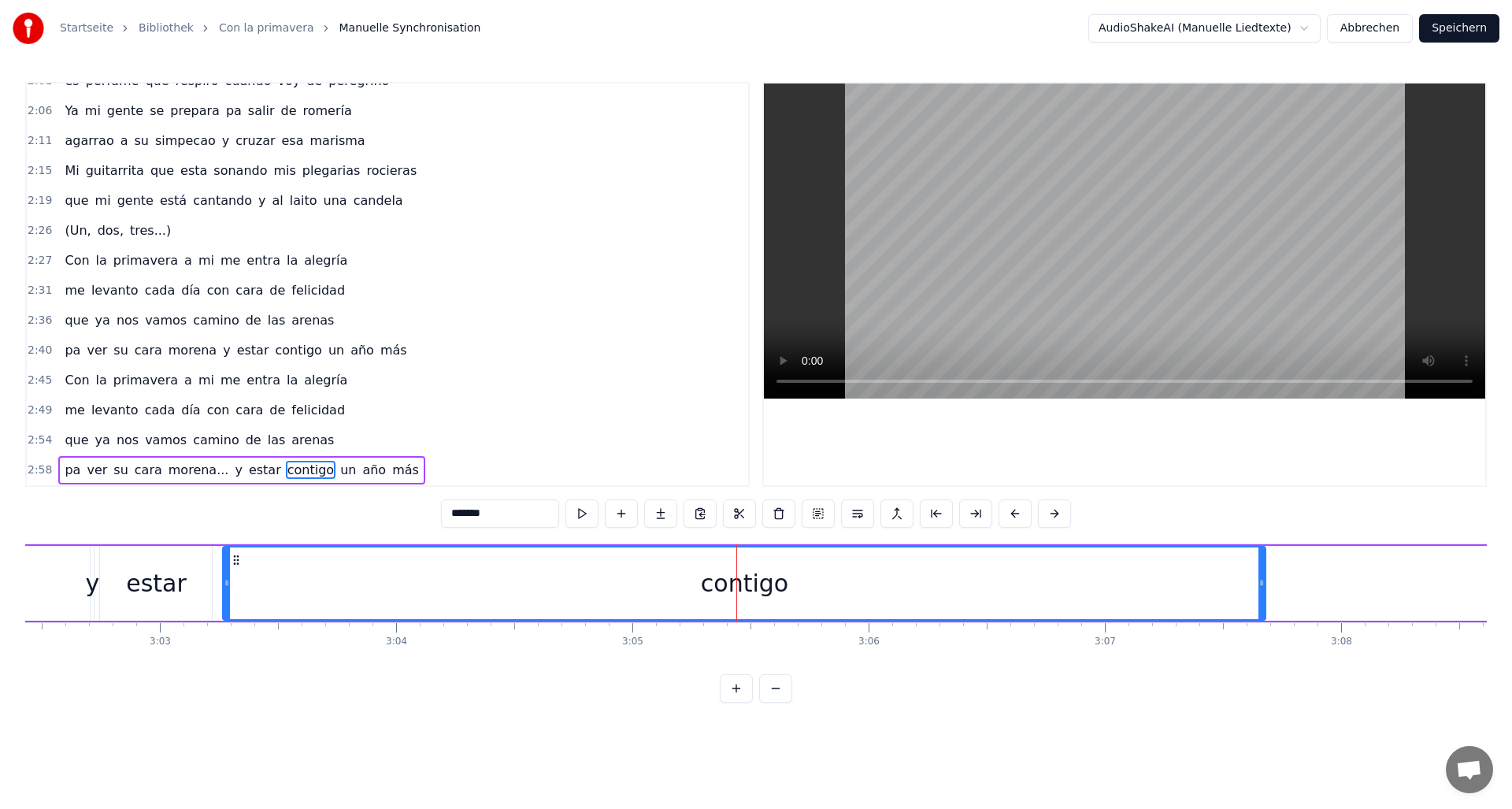
scroll to position [0, 43089]
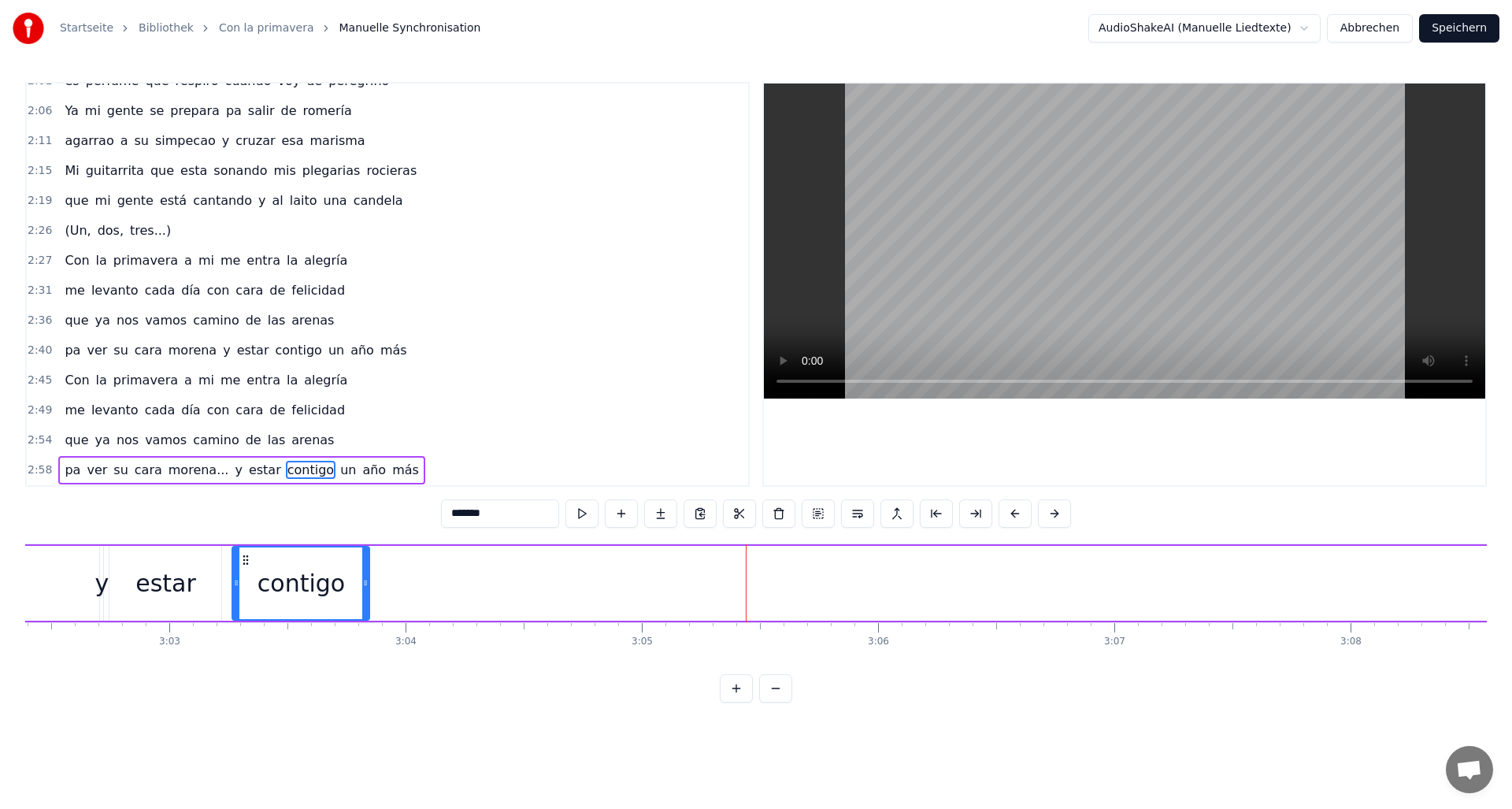
drag, startPoint x: 1273, startPoint y: 581, endPoint x: 368, endPoint y: 480, distance: 910.6
click at [368, 480] on div "0:11 Con la primavera a mi me entra la alegría 0:15 me levanto cada día con car…" at bounding box center [756, 392] width 1462 height 620
click at [110, 569] on div "estar" at bounding box center [165, 583] width 112 height 75
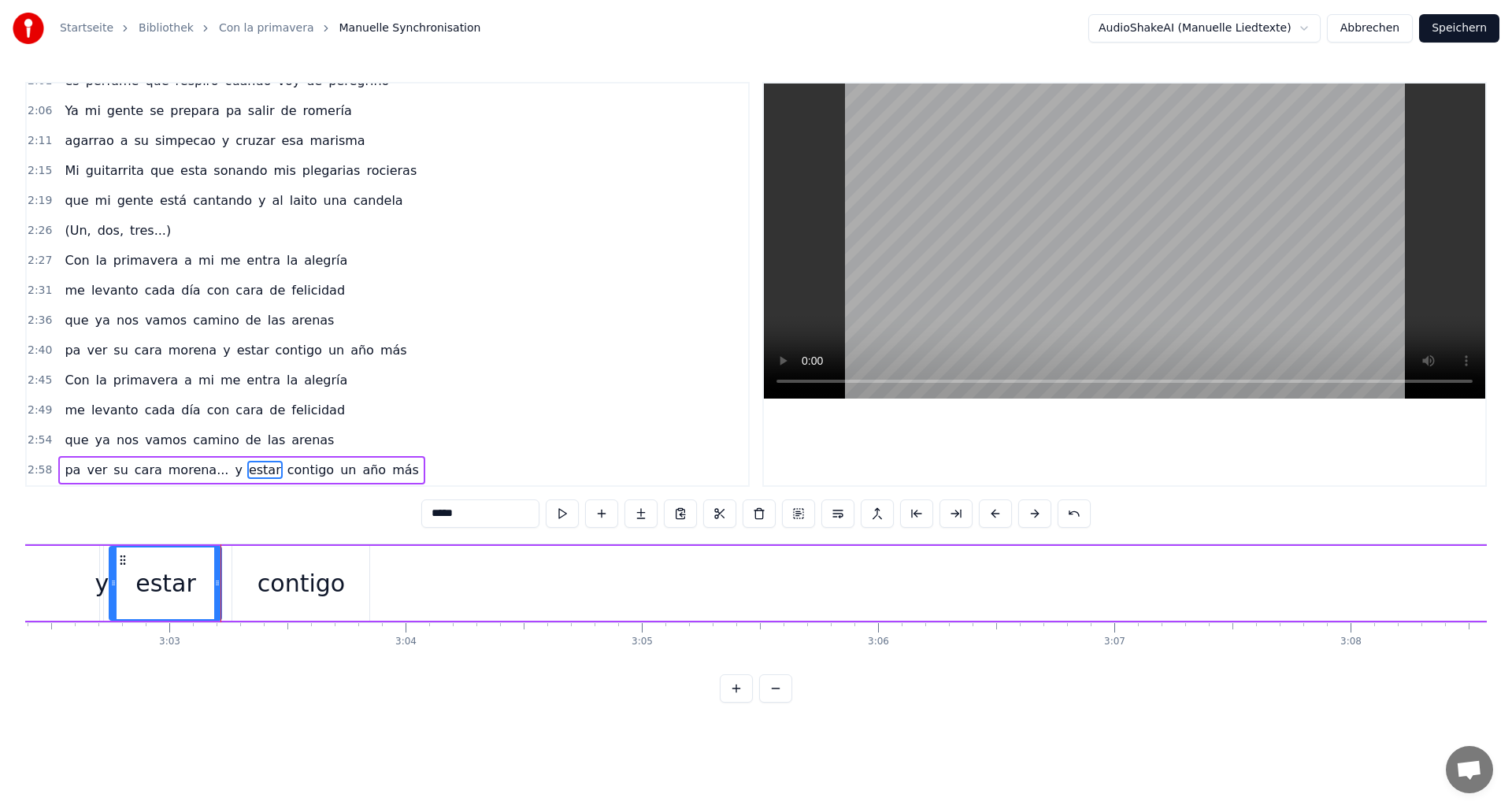
click at [246, 521] on div "0:11 Con la primavera a mi me entra la alegría 0:15 me levanto cada día con car…" at bounding box center [756, 392] width 1462 height 620
click at [266, 562] on div "contigo" at bounding box center [300, 583] width 137 height 75
type input "*******"
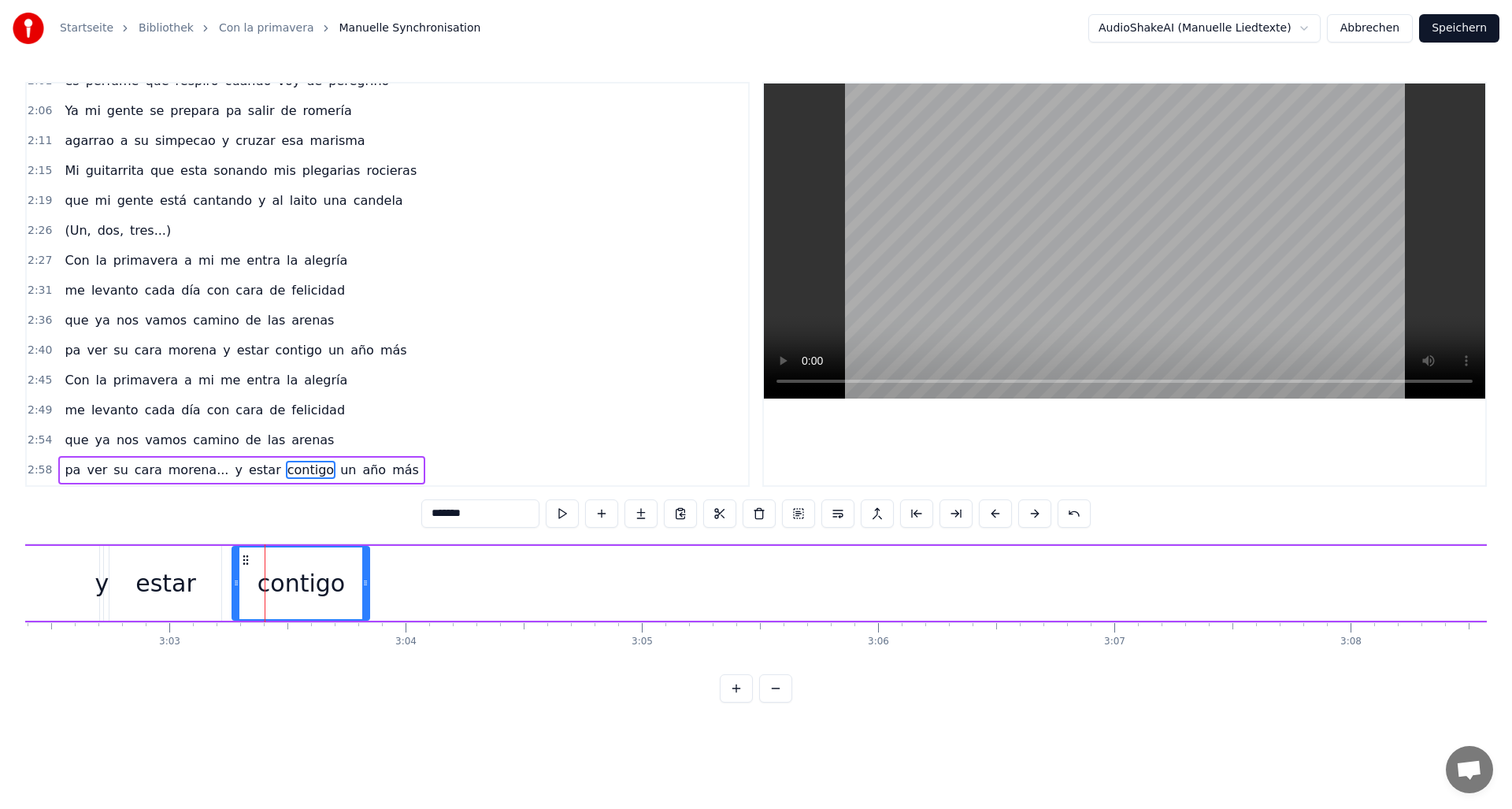
click at [216, 464] on div "pa ver su [PERSON_NAME]... y estar contigo un año más" at bounding box center [241, 470] width 366 height 29
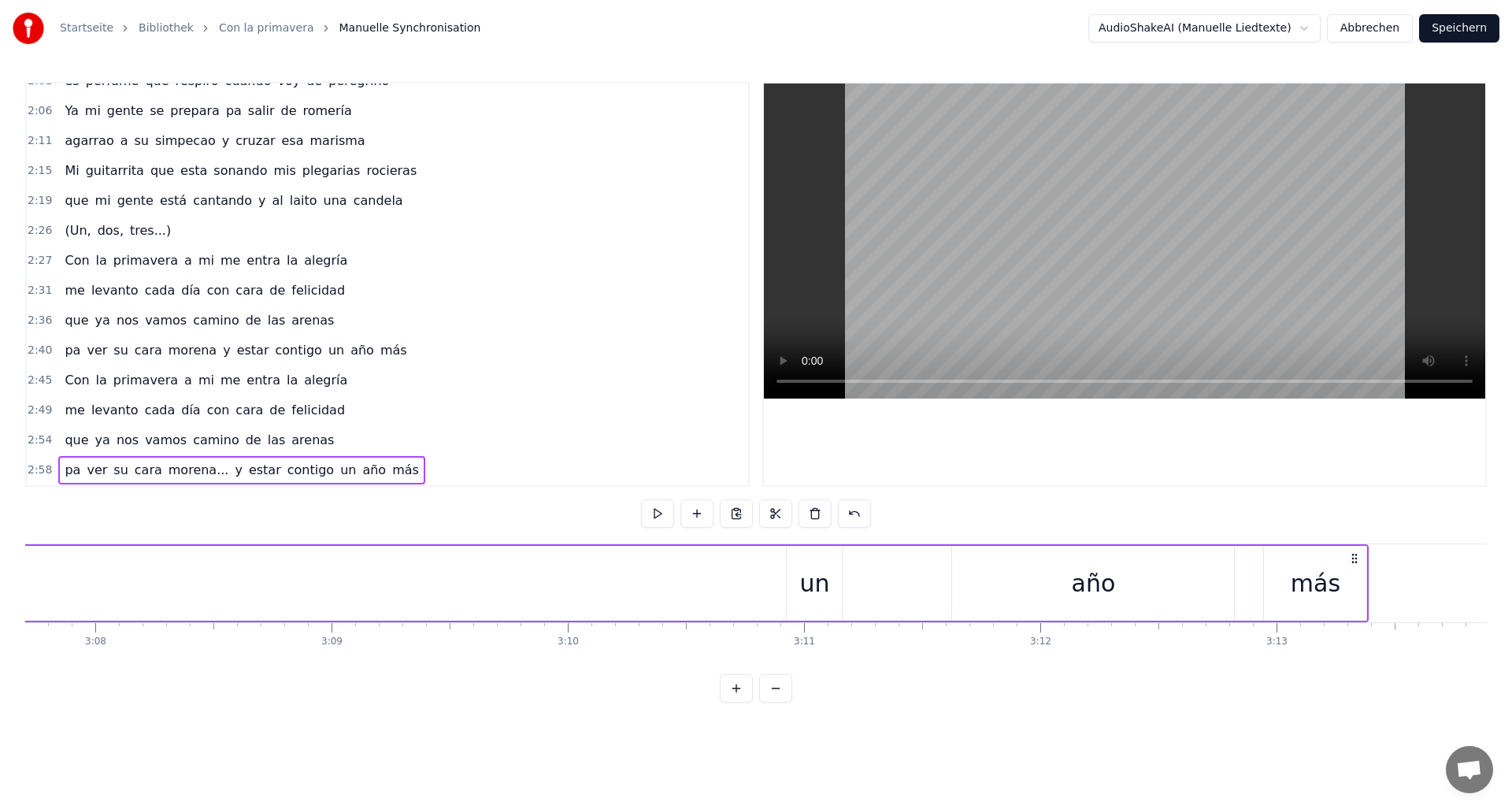
scroll to position [0, 44350]
drag, startPoint x: 810, startPoint y: 583, endPoint x: 642, endPoint y: 576, distance: 168.1
click at [806, 585] on div "un" at bounding box center [808, 583] width 30 height 35
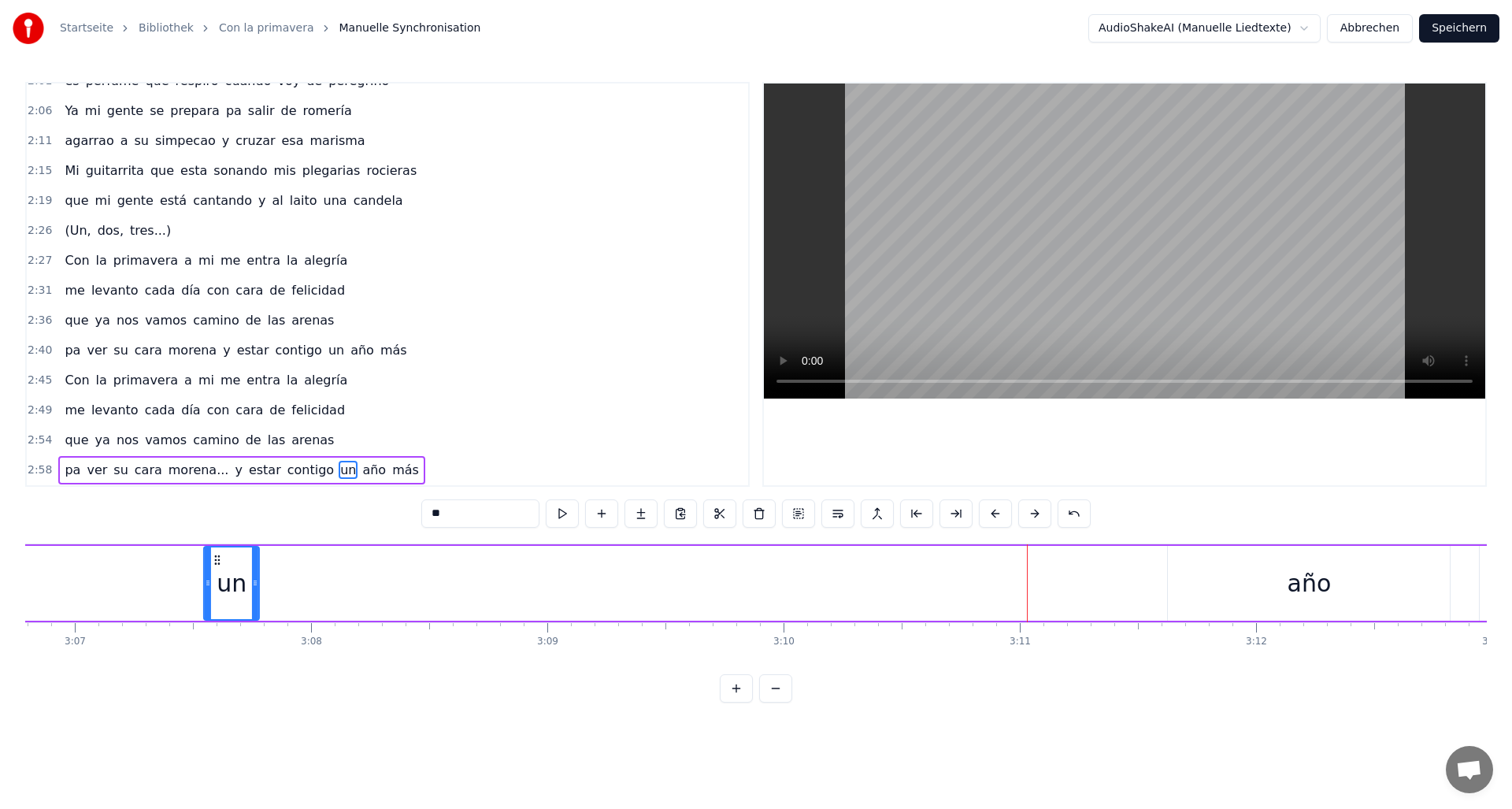
drag, startPoint x: 794, startPoint y: 557, endPoint x: 130, endPoint y: 542, distance: 664.2
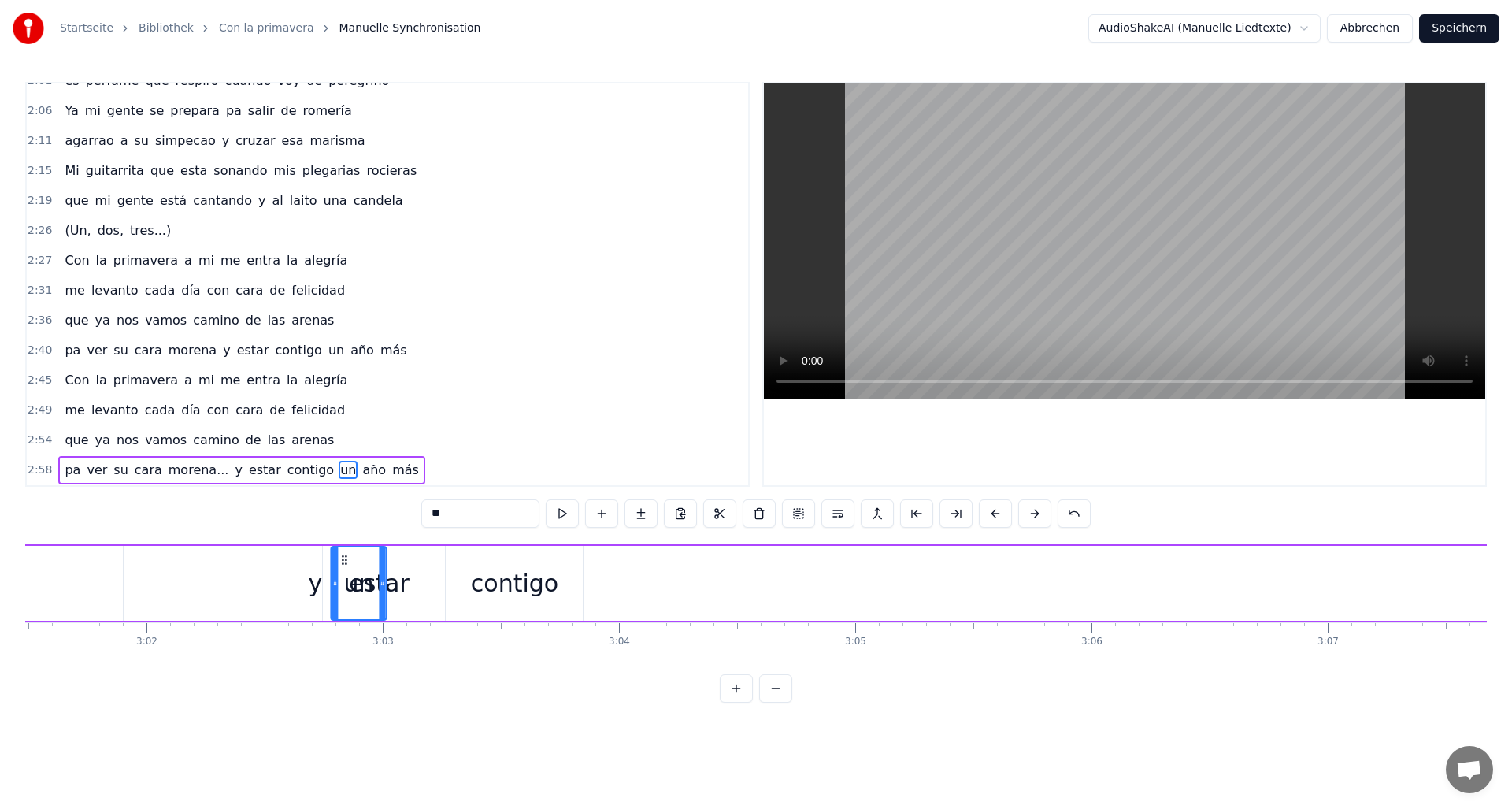
scroll to position [0, 42863]
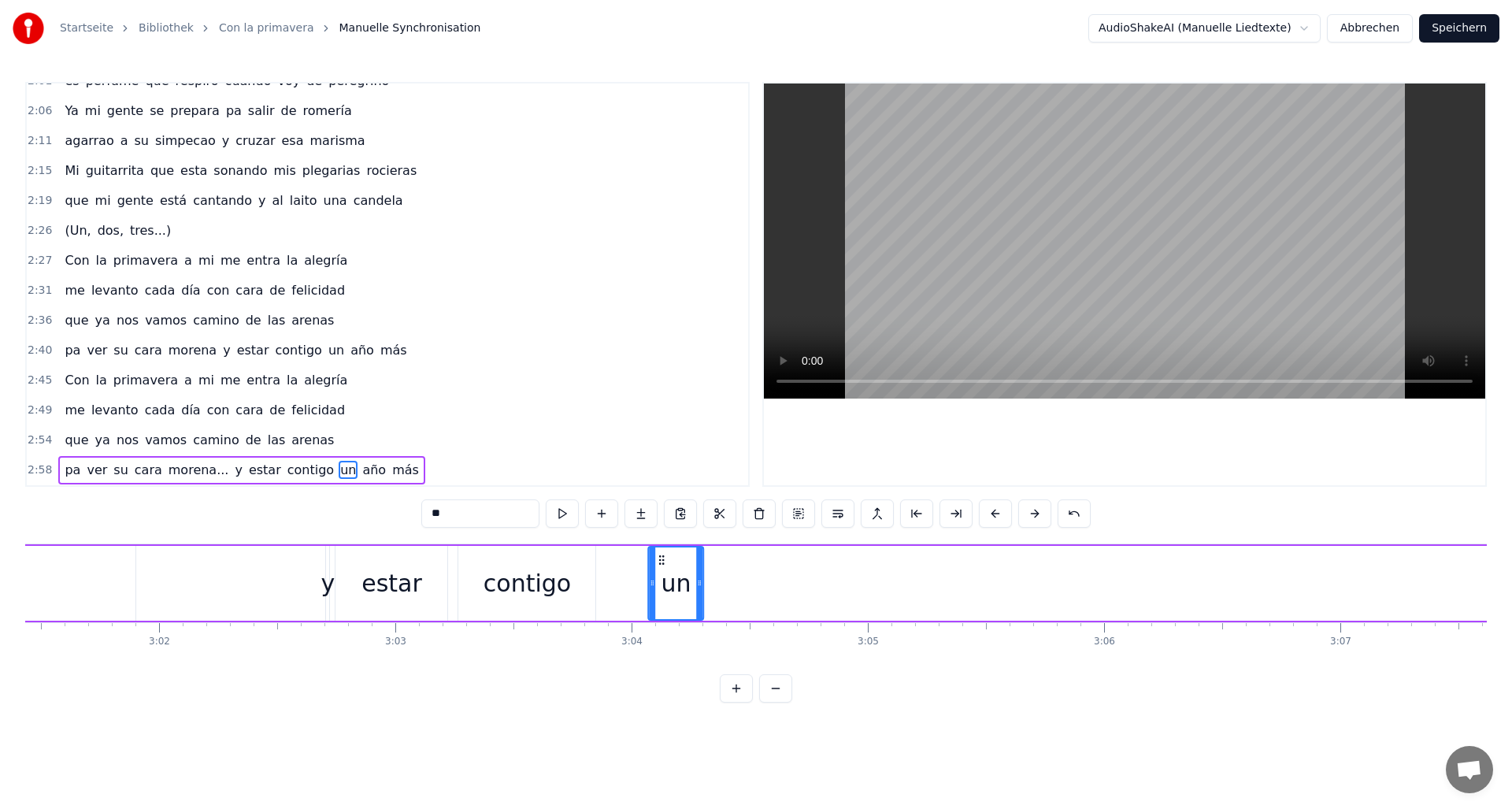
drag, startPoint x: 140, startPoint y: 557, endPoint x: 660, endPoint y: 615, distance: 523.2
click at [660, 615] on div "un" at bounding box center [675, 583] width 53 height 71
drag, startPoint x: 660, startPoint y: 557, endPoint x: 614, endPoint y: 555, distance: 46.0
click at [614, 555] on icon at bounding box center [614, 560] width 12 height 12
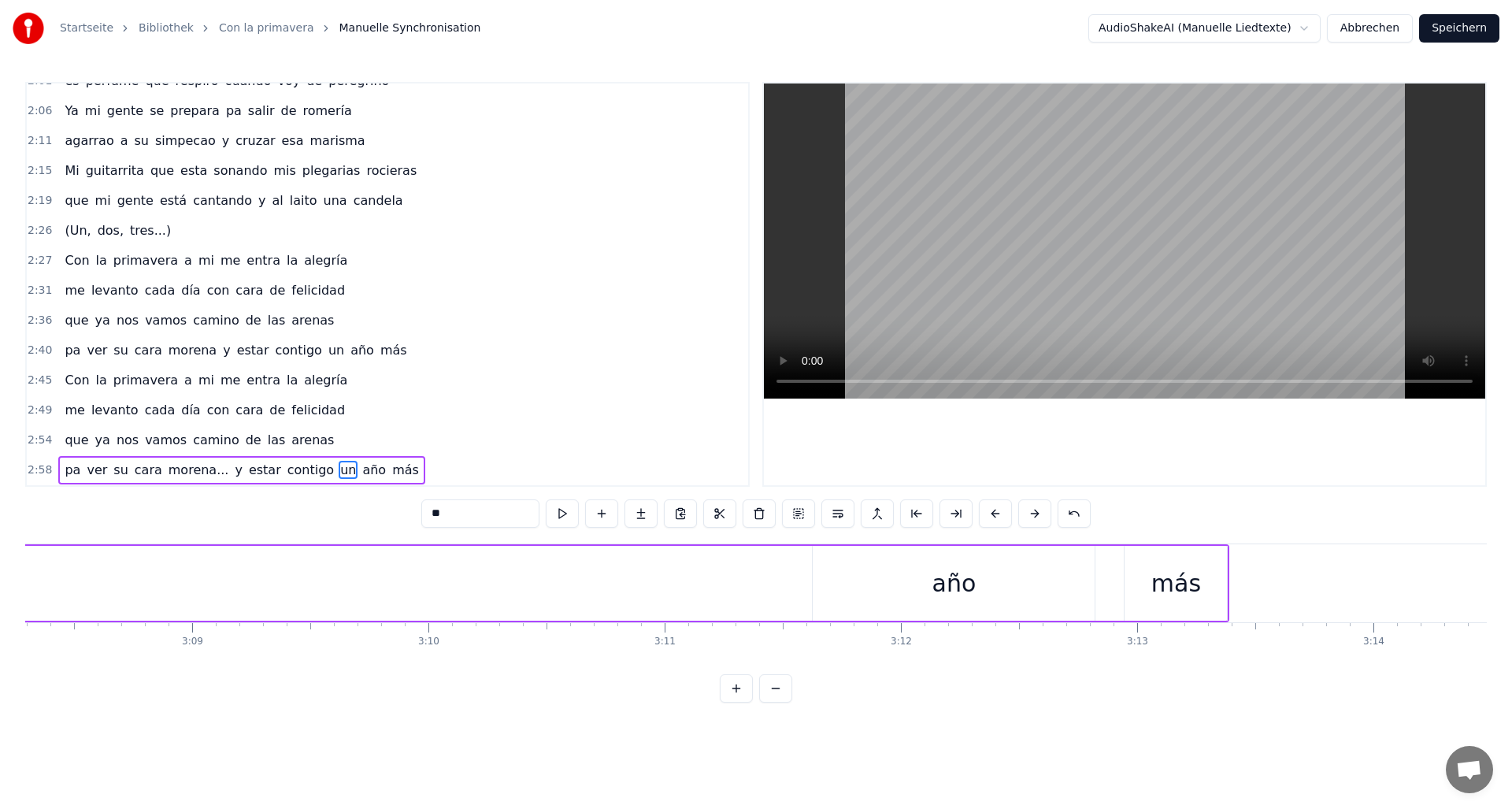
scroll to position [0, 44502]
click at [848, 579] on div "año" at bounding box center [936, 583] width 282 height 75
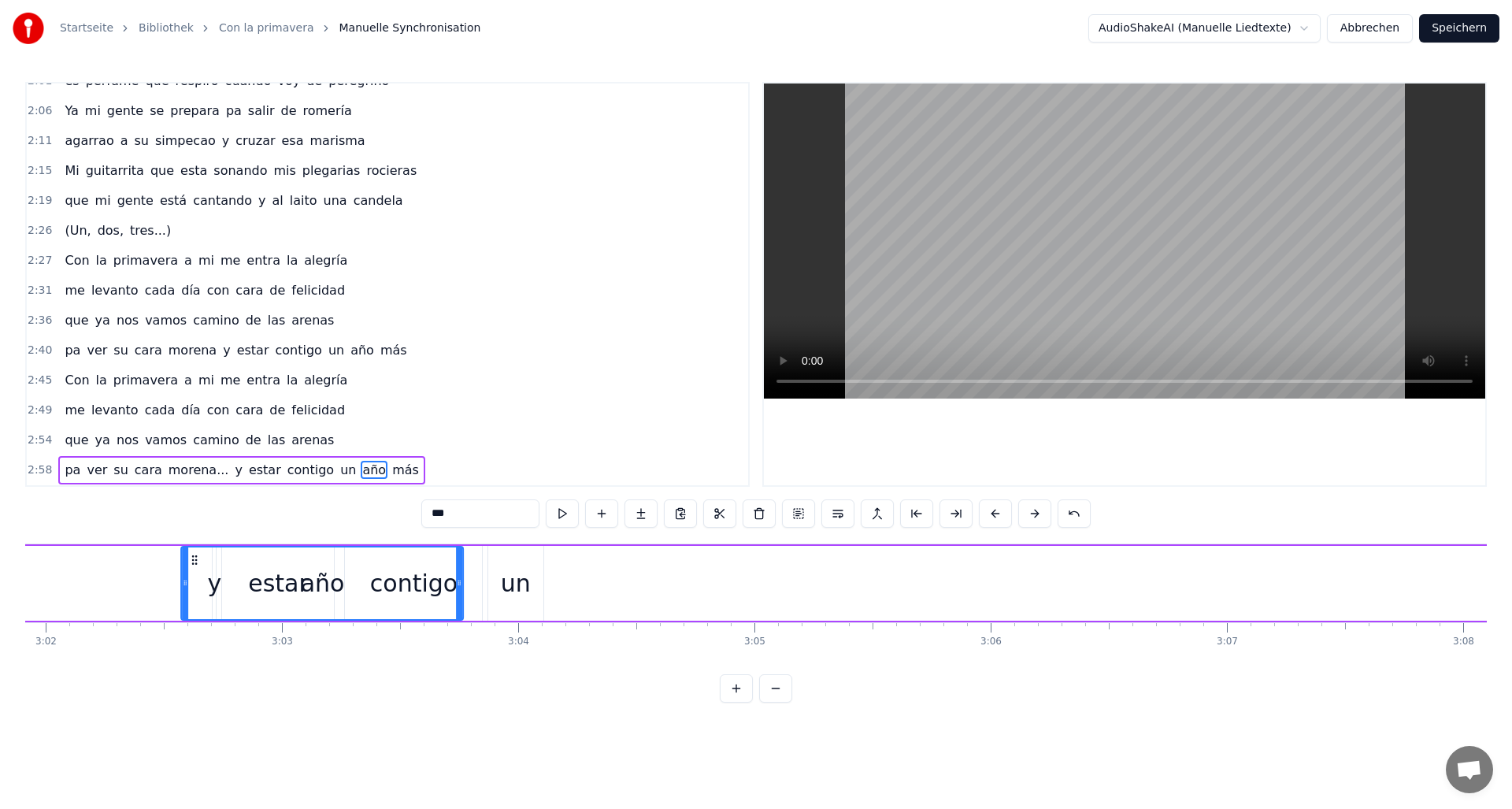
scroll to position [0, 42973]
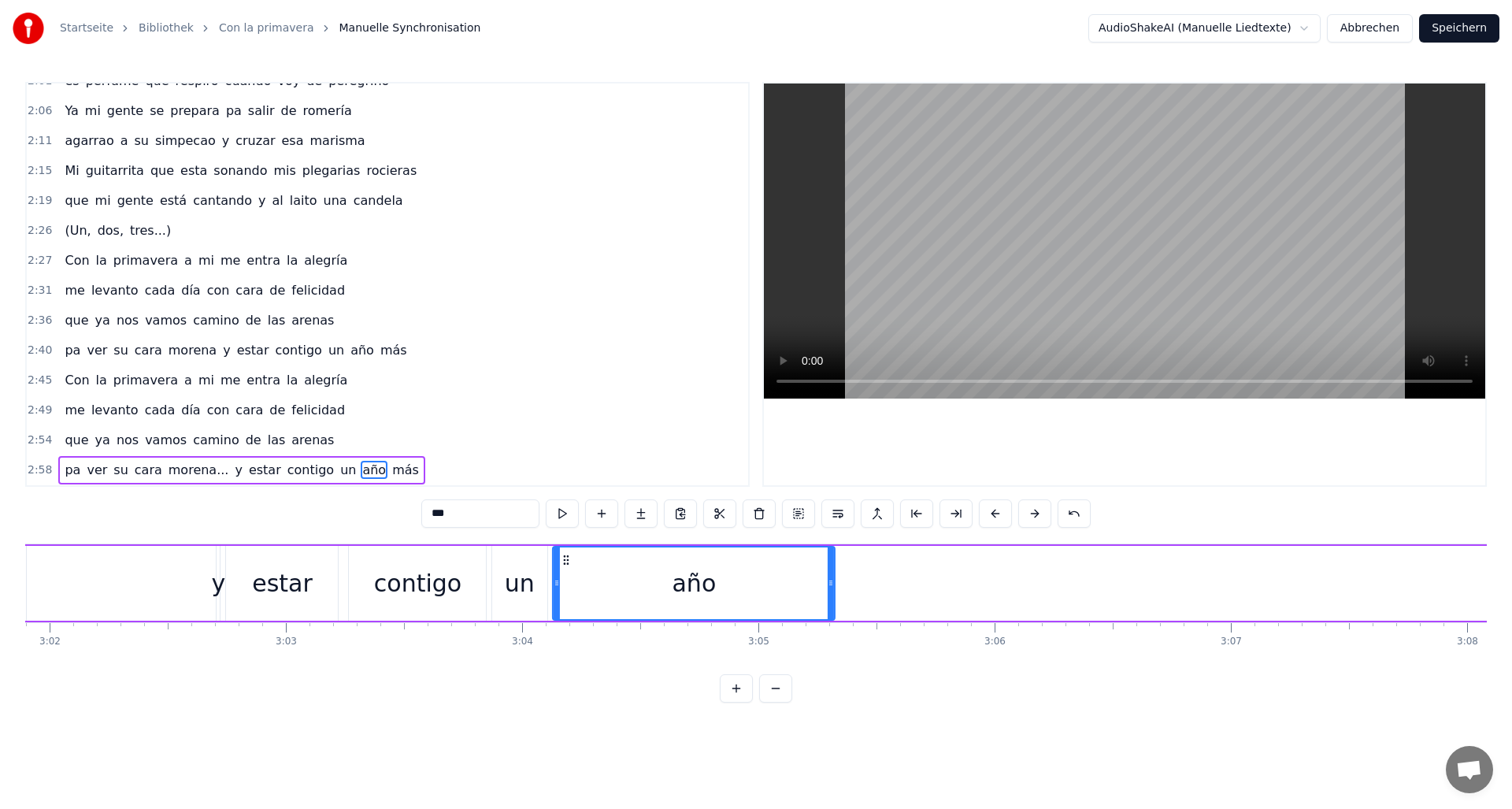
drag, startPoint x: 806, startPoint y: 555, endPoint x: 564, endPoint y: 617, distance: 249.8
click at [564, 617] on div "año" at bounding box center [694, 583] width 281 height 71
drag, startPoint x: 832, startPoint y: 585, endPoint x: 669, endPoint y: 568, distance: 163.9
click at [669, 568] on div at bounding box center [668, 583] width 7 height 71
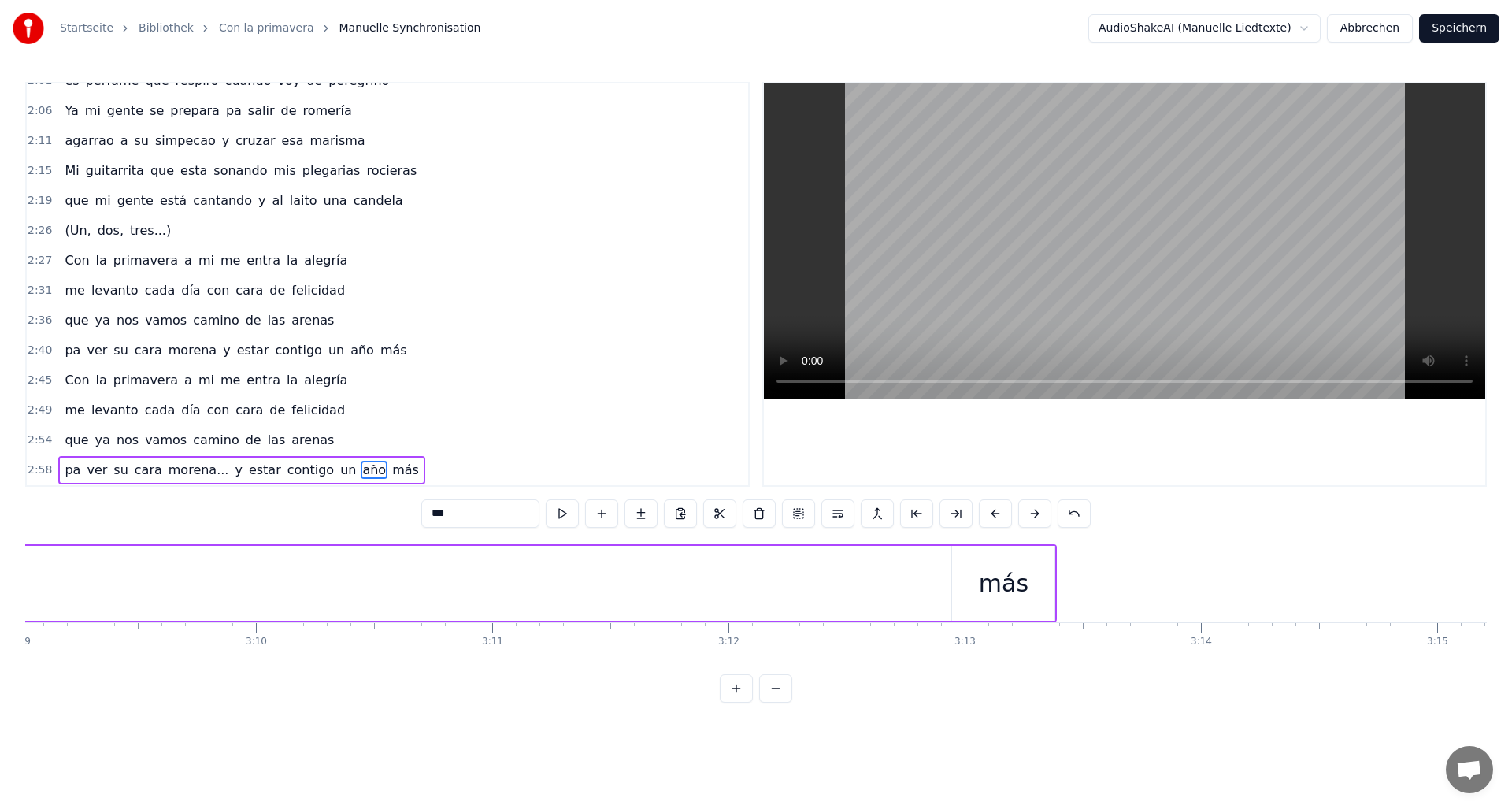
scroll to position [0, 44845]
click at [792, 587] on div "más" at bounding box center [814, 583] width 103 height 75
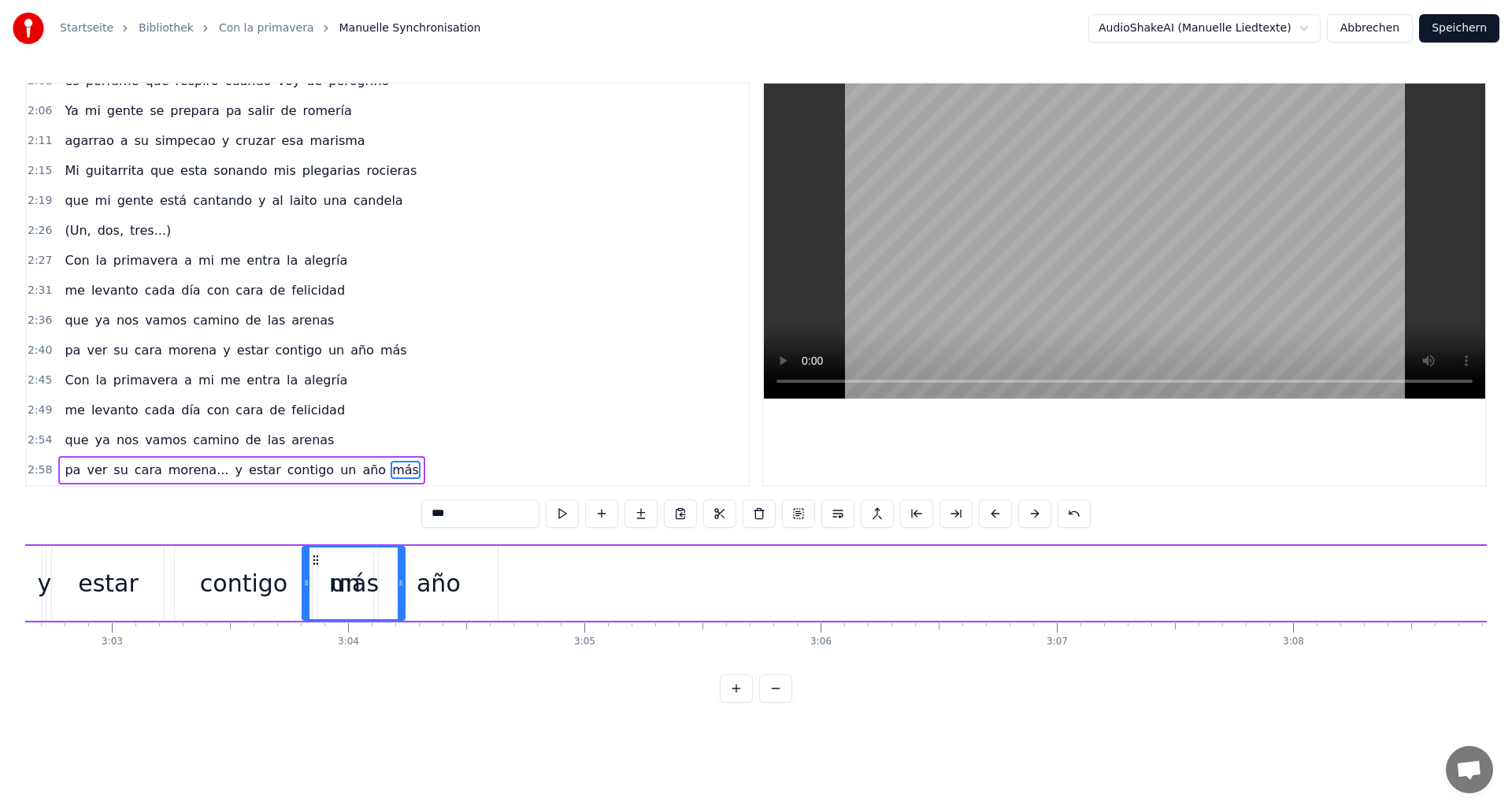
scroll to position [0, 43135]
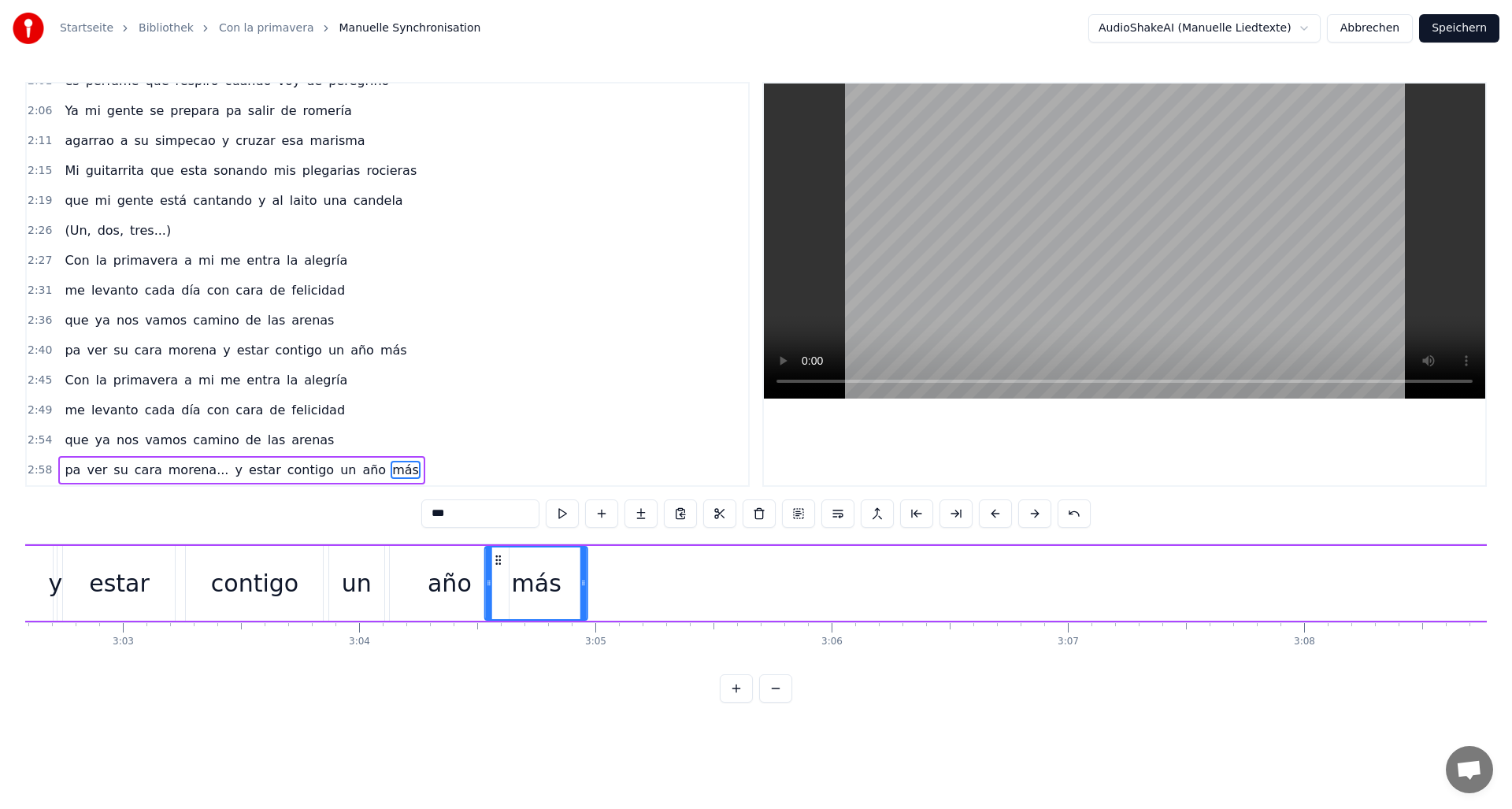
drag, startPoint x: 778, startPoint y: 560, endPoint x: 500, endPoint y: 548, distance: 278.3
click at [500, 548] on div "más" at bounding box center [536, 583] width 101 height 71
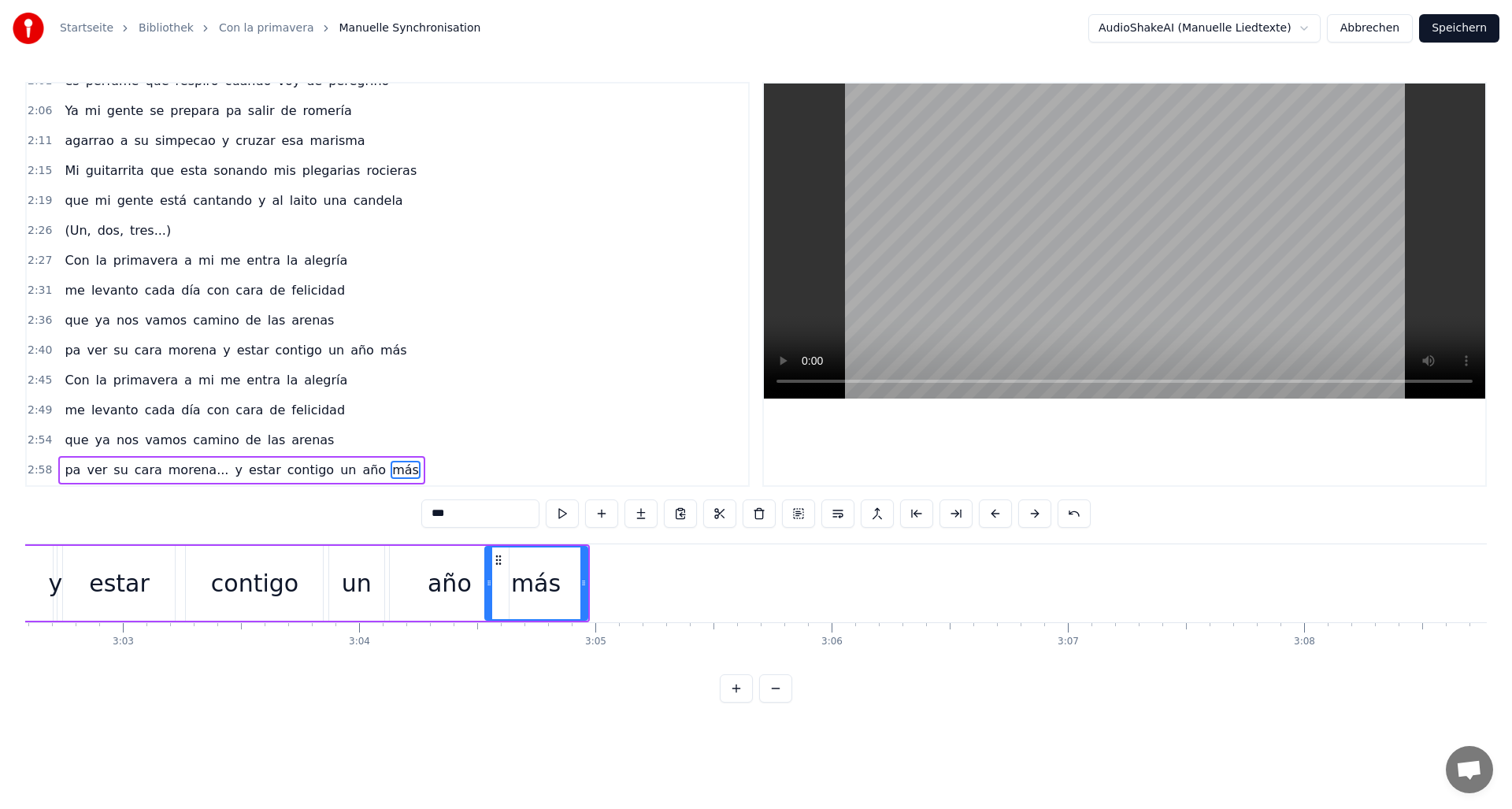
click at [207, 462] on span "morena..." at bounding box center [199, 470] width 64 height 18
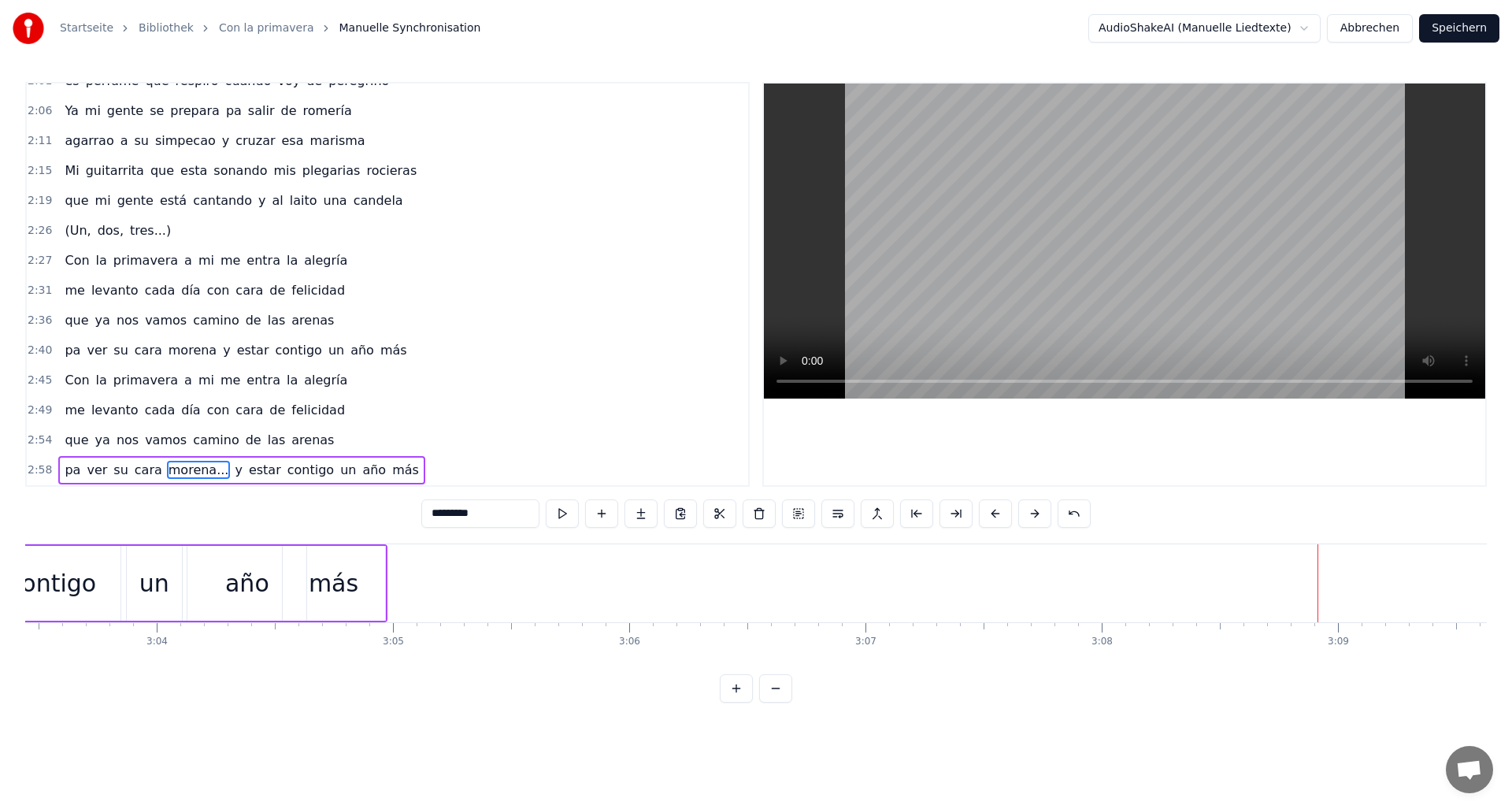
scroll to position [0, 43256]
click at [418, 584] on div "más" at bounding box center [414, 583] width 49 height 35
type input "***"
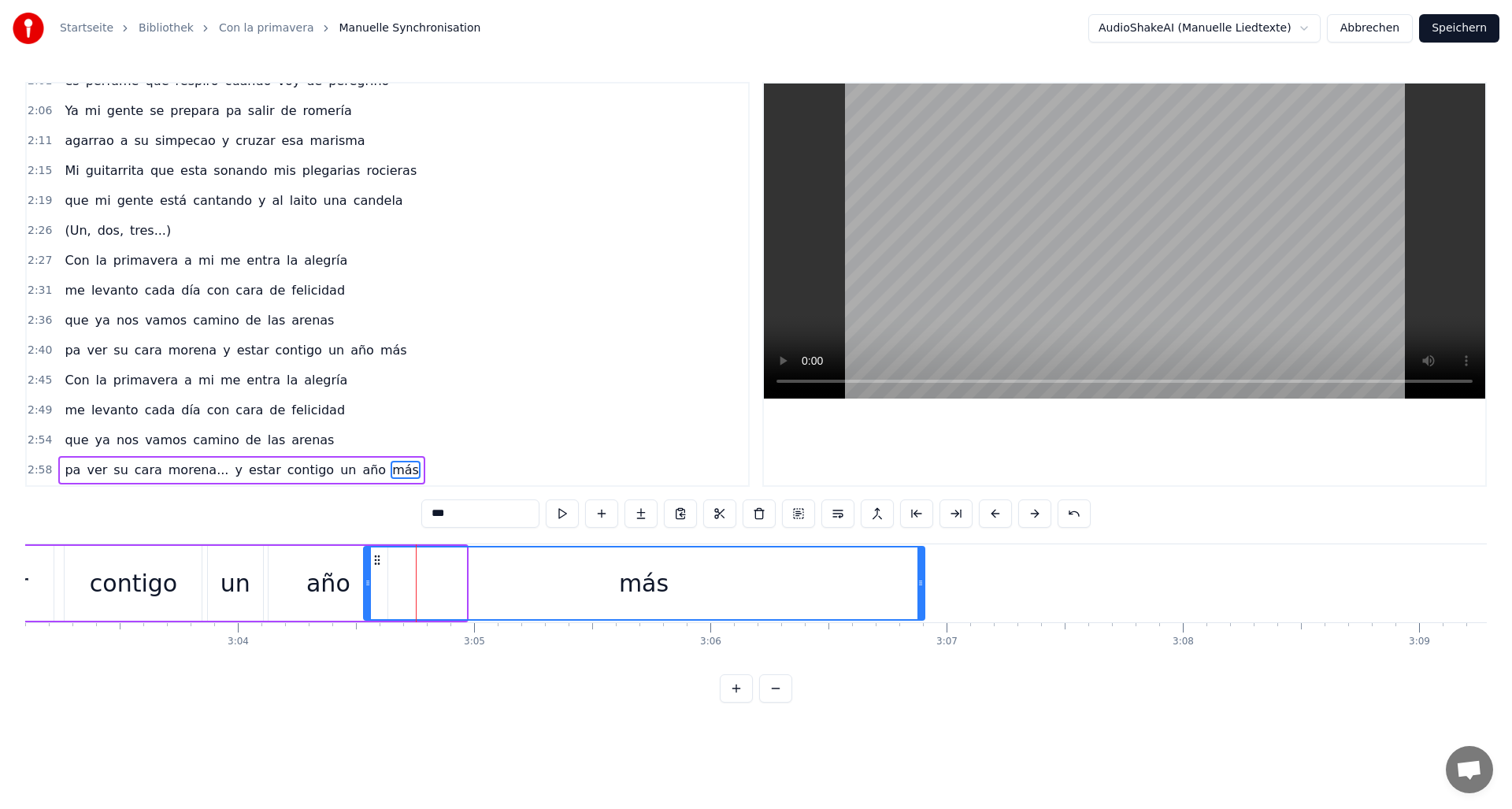
drag, startPoint x: 464, startPoint y: 585, endPoint x: 916, endPoint y: 656, distance: 457.5
click at [916, 656] on div "Con la primavera a mi me entra la alegría me levanto cada día con cara de felic…" at bounding box center [756, 602] width 1462 height 118
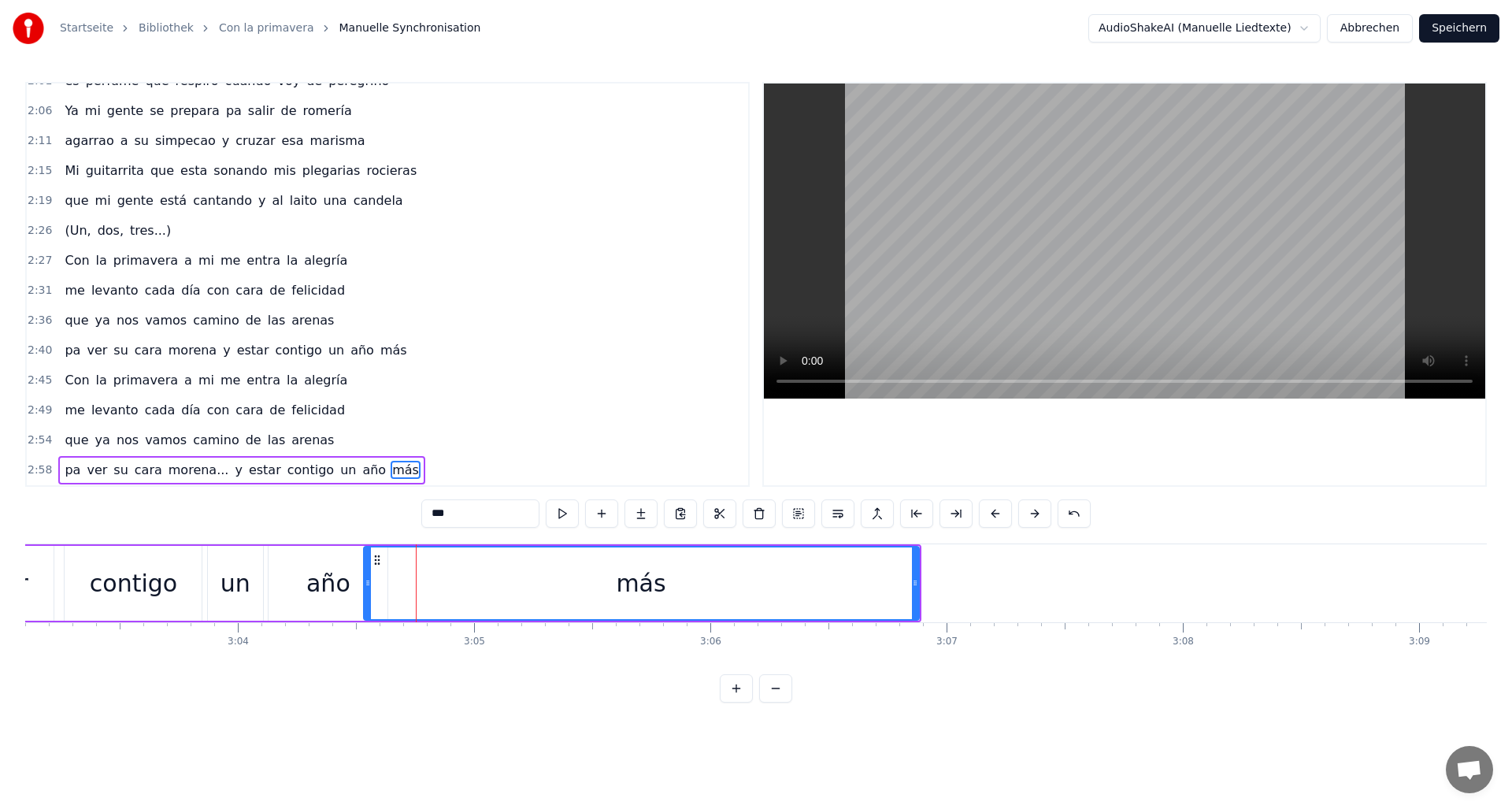
click at [723, 571] on div "más" at bounding box center [641, 583] width 554 height 71
drag, startPoint x: 912, startPoint y: 582, endPoint x: 1067, endPoint y: 596, distance: 155.6
click at [1070, 596] on div at bounding box center [1073, 583] width 7 height 71
click at [378, 586] on div "más" at bounding box center [718, 583] width 708 height 71
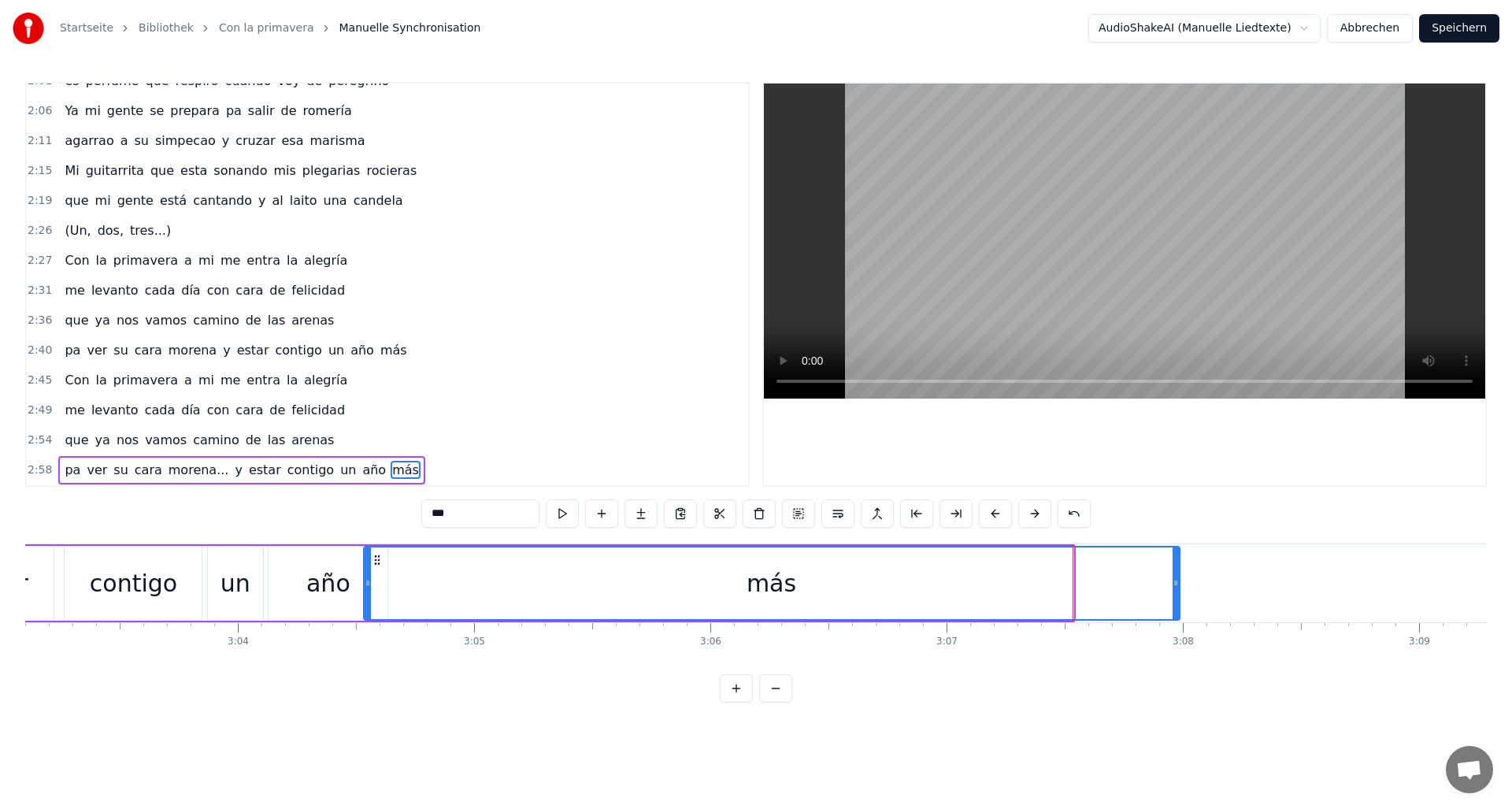
drag, startPoint x: 1070, startPoint y: 583, endPoint x: 1174, endPoint y: 598, distance: 105.1
click at [1174, 598] on div at bounding box center [1176, 583] width 7 height 71
click at [1013, 566] on div "más" at bounding box center [770, 583] width 812 height 71
drag, startPoint x: 1173, startPoint y: 584, endPoint x: 1301, endPoint y: 594, distance: 128.4
click at [1301, 594] on div at bounding box center [1301, 583] width 7 height 71
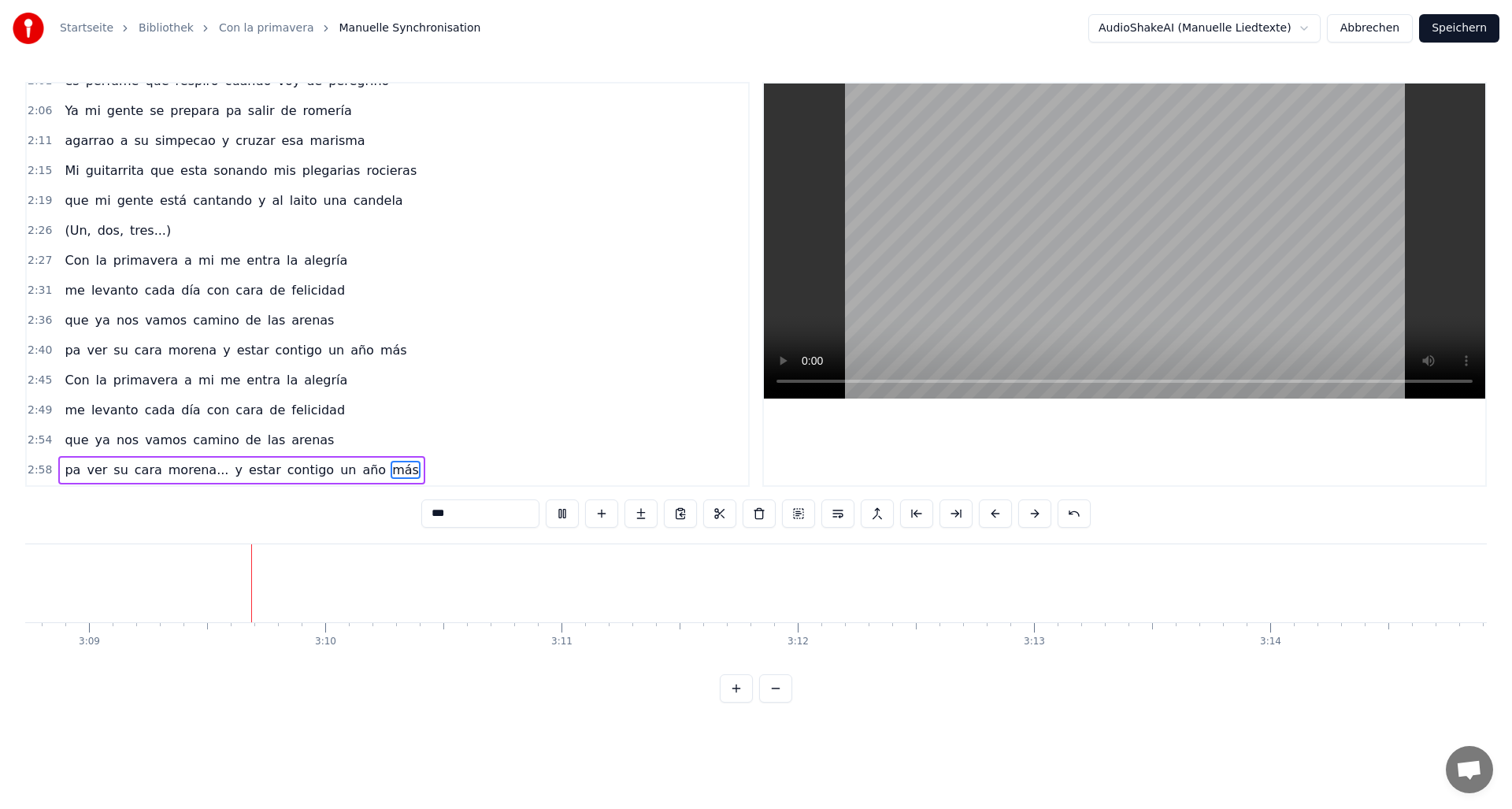
scroll to position [0, 44587]
click at [1455, 27] on button "Speichern" at bounding box center [1459, 28] width 80 height 29
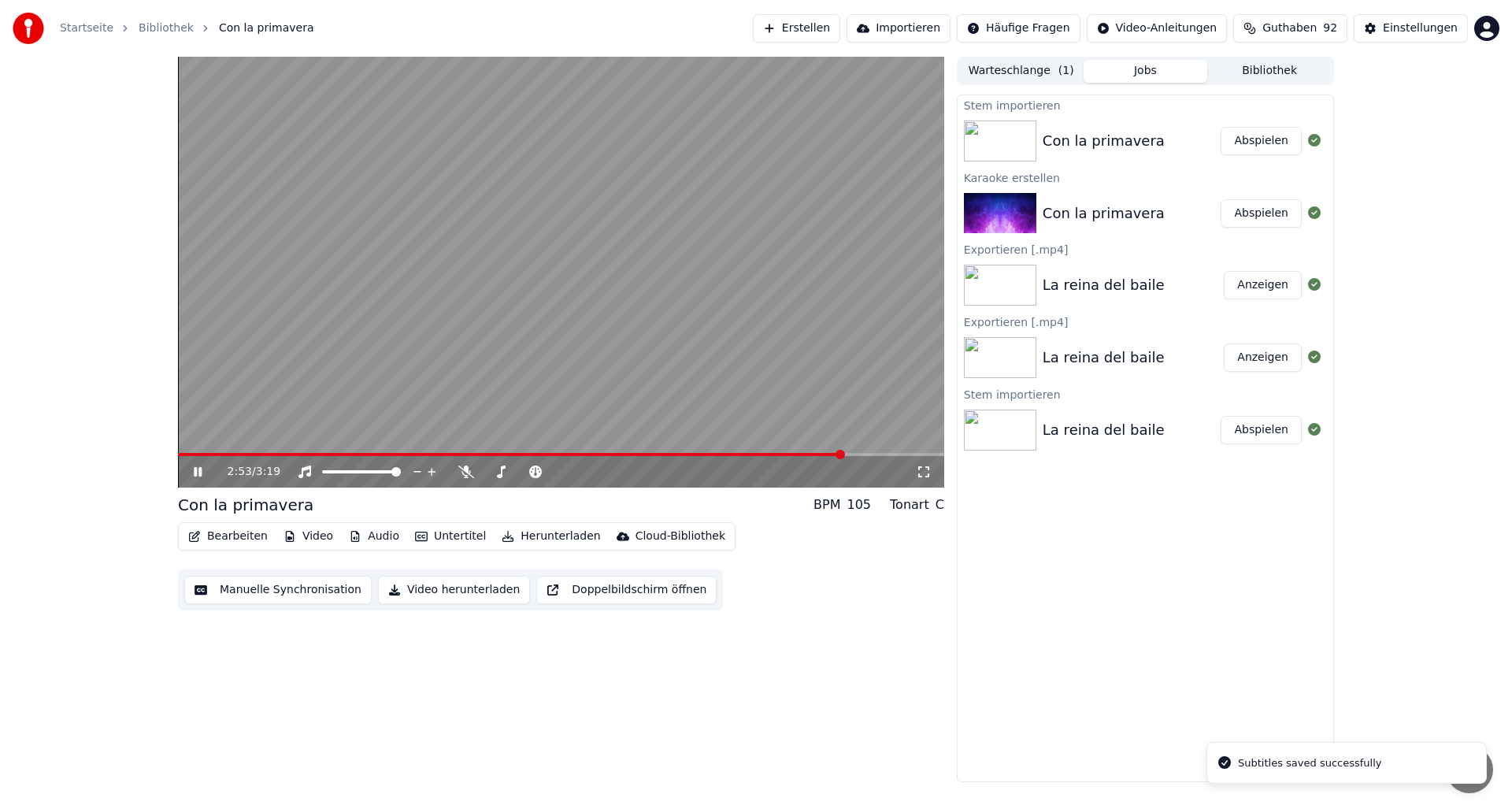
click at [843, 454] on span at bounding box center [561, 455] width 766 height 3
click at [369, 532] on button "Audio" at bounding box center [374, 536] width 63 height 22
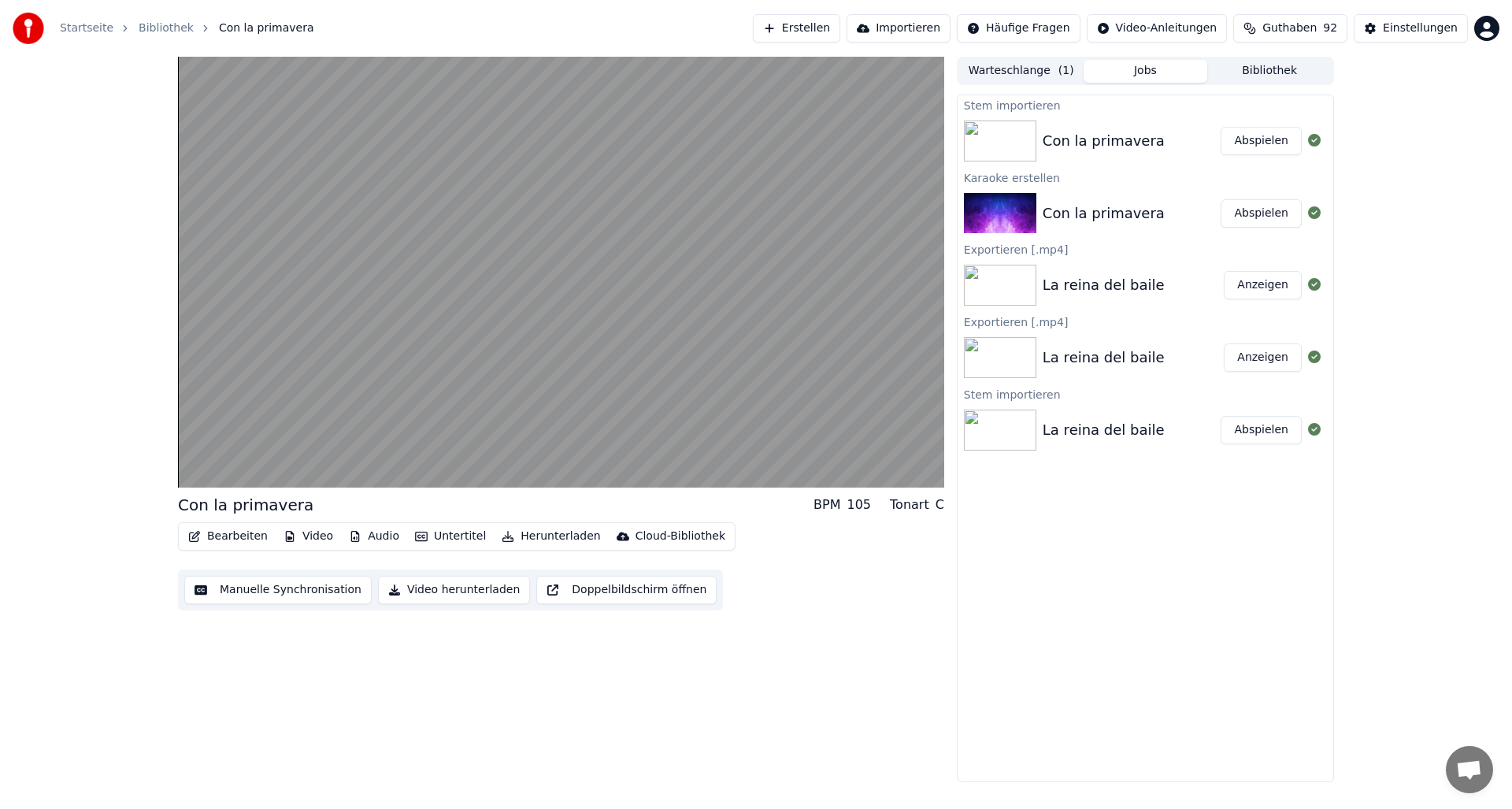
click at [708, 500] on div "Con la primavera BPM 105 Tonart C" at bounding box center [561, 505] width 766 height 22
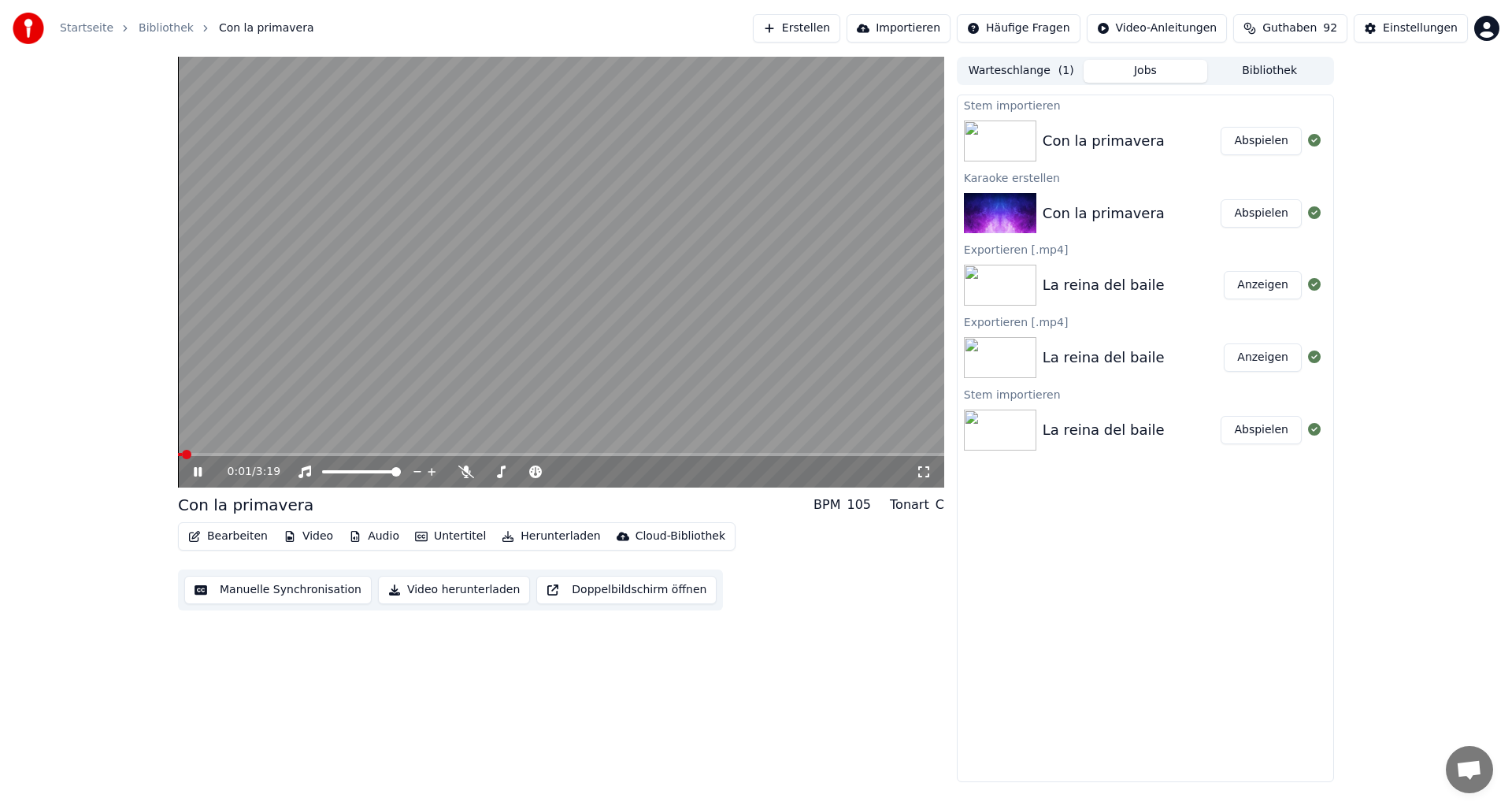
click at [182, 454] on span at bounding box center [180, 455] width 4 height 3
click at [369, 531] on button "Audio" at bounding box center [374, 536] width 63 height 22
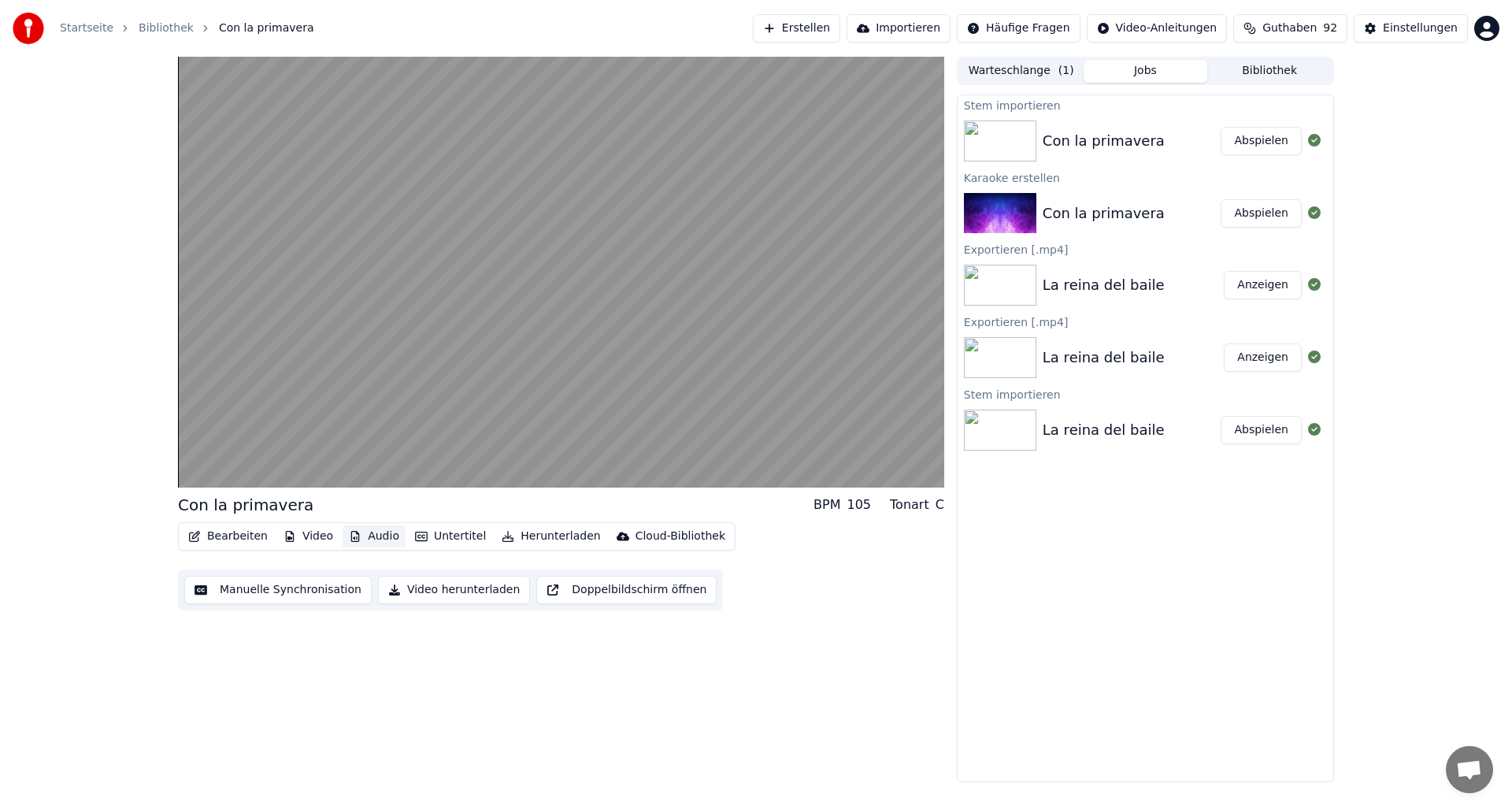
click at [369, 531] on button "Audio" at bounding box center [374, 536] width 63 height 22
click at [439, 590] on button "Video herunterladen" at bounding box center [454, 590] width 152 height 29
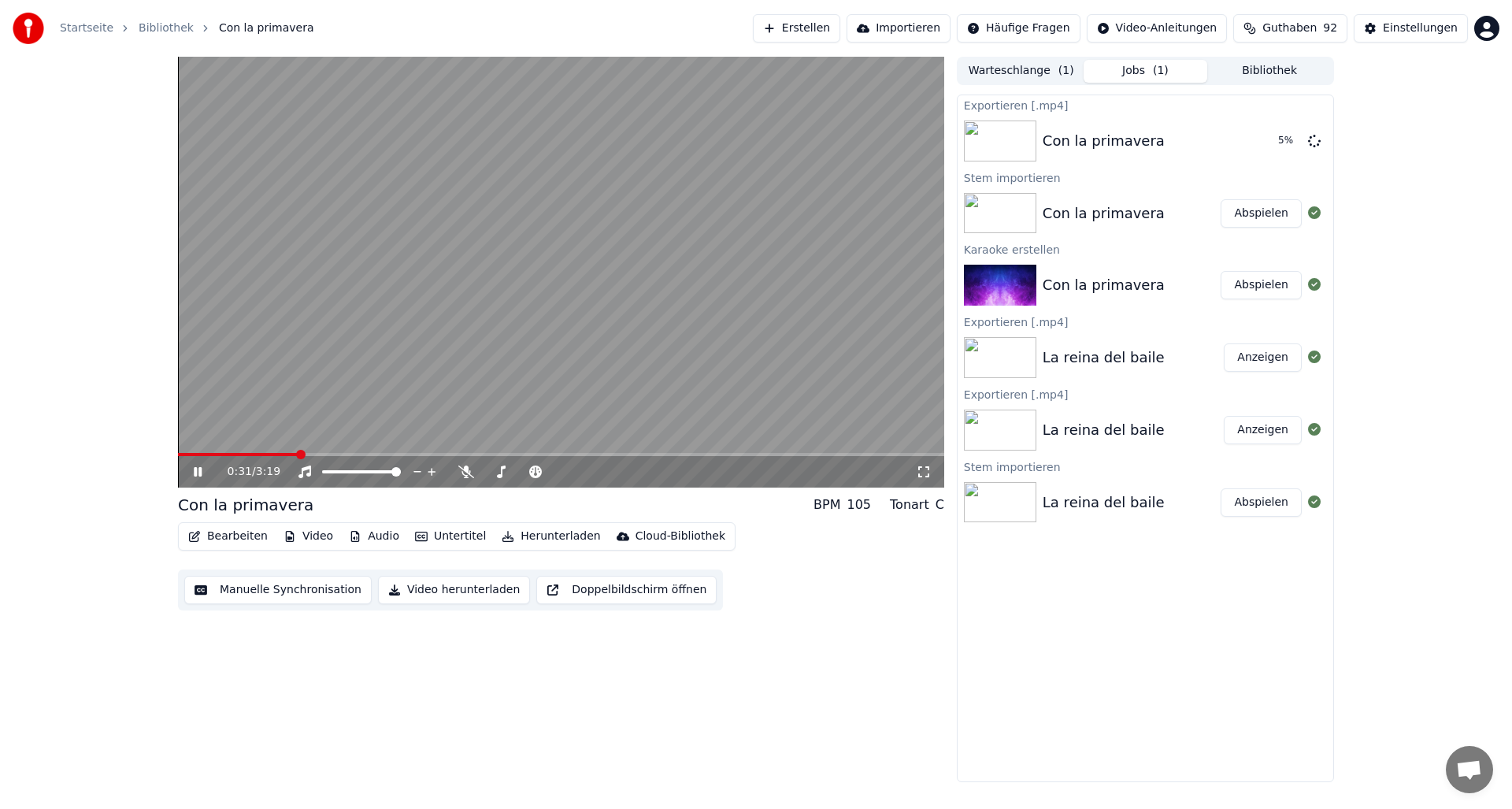
click at [195, 475] on icon at bounding box center [198, 472] width 8 height 10
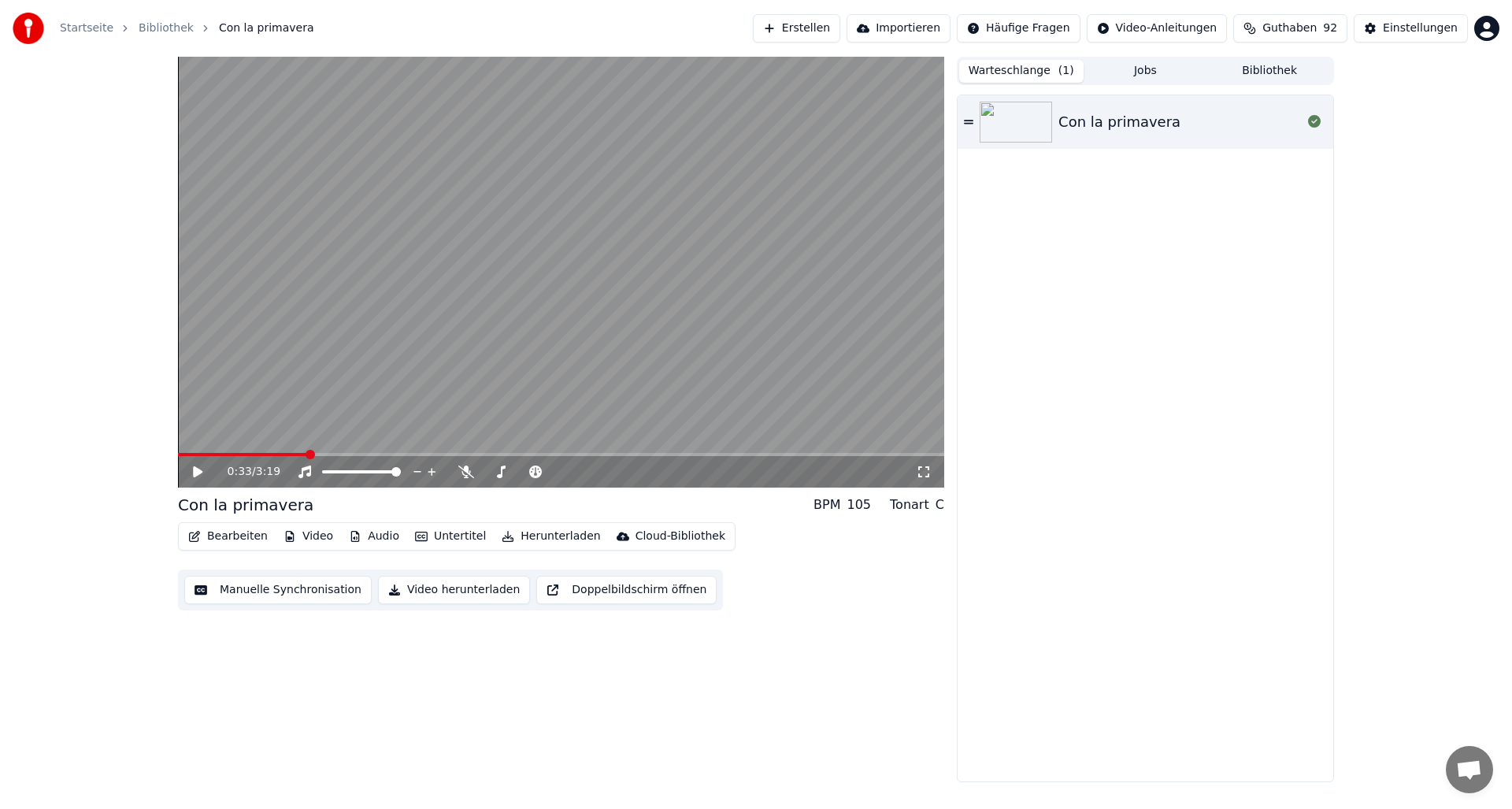
click at [991, 70] on button "Warteschlange ( 1 )" at bounding box center [1021, 71] width 125 height 23
click at [1147, 71] on button "Jobs" at bounding box center [1146, 71] width 125 height 23
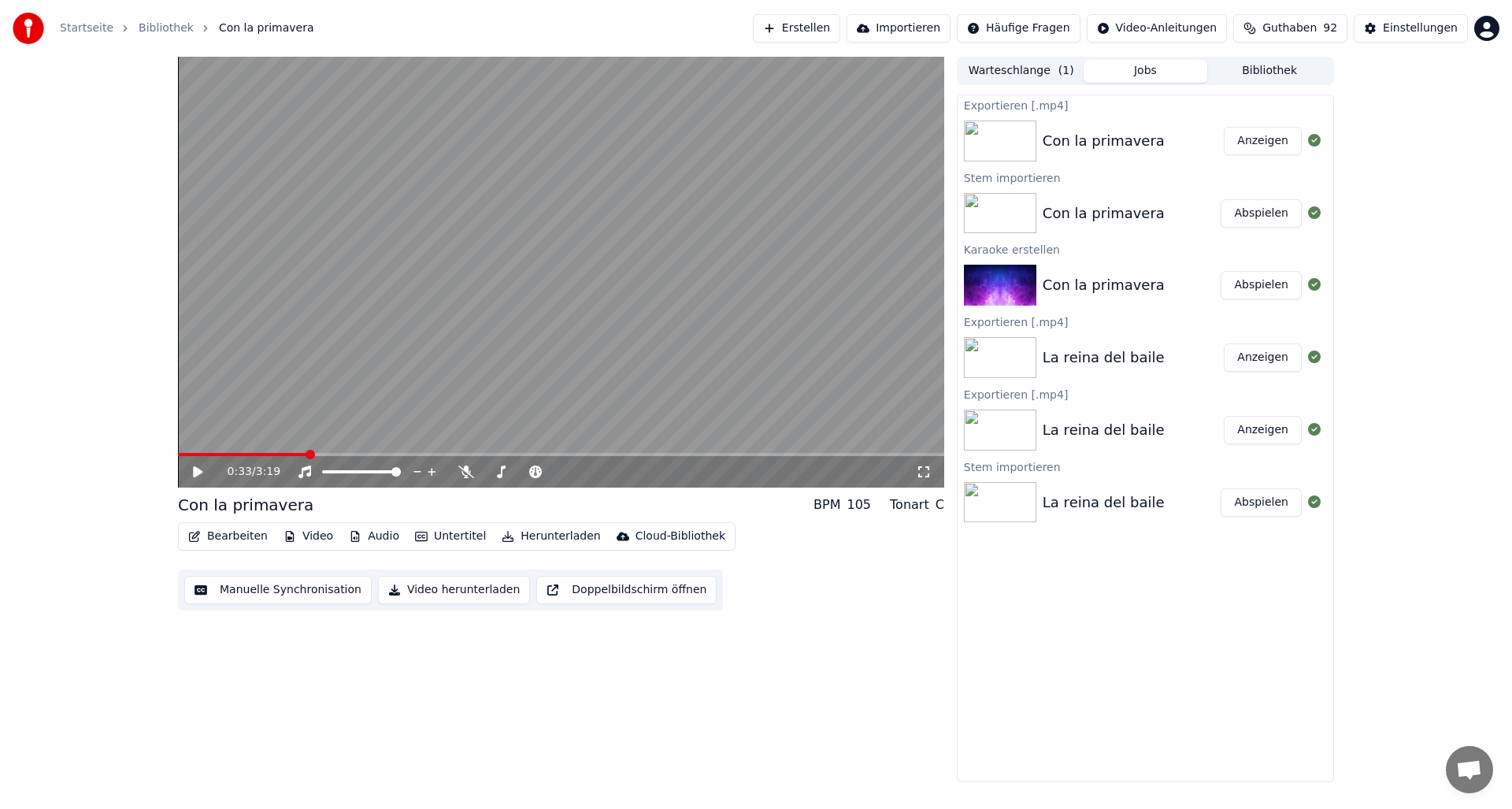
click at [820, 25] on button "Erstellen" at bounding box center [797, 28] width 88 height 29
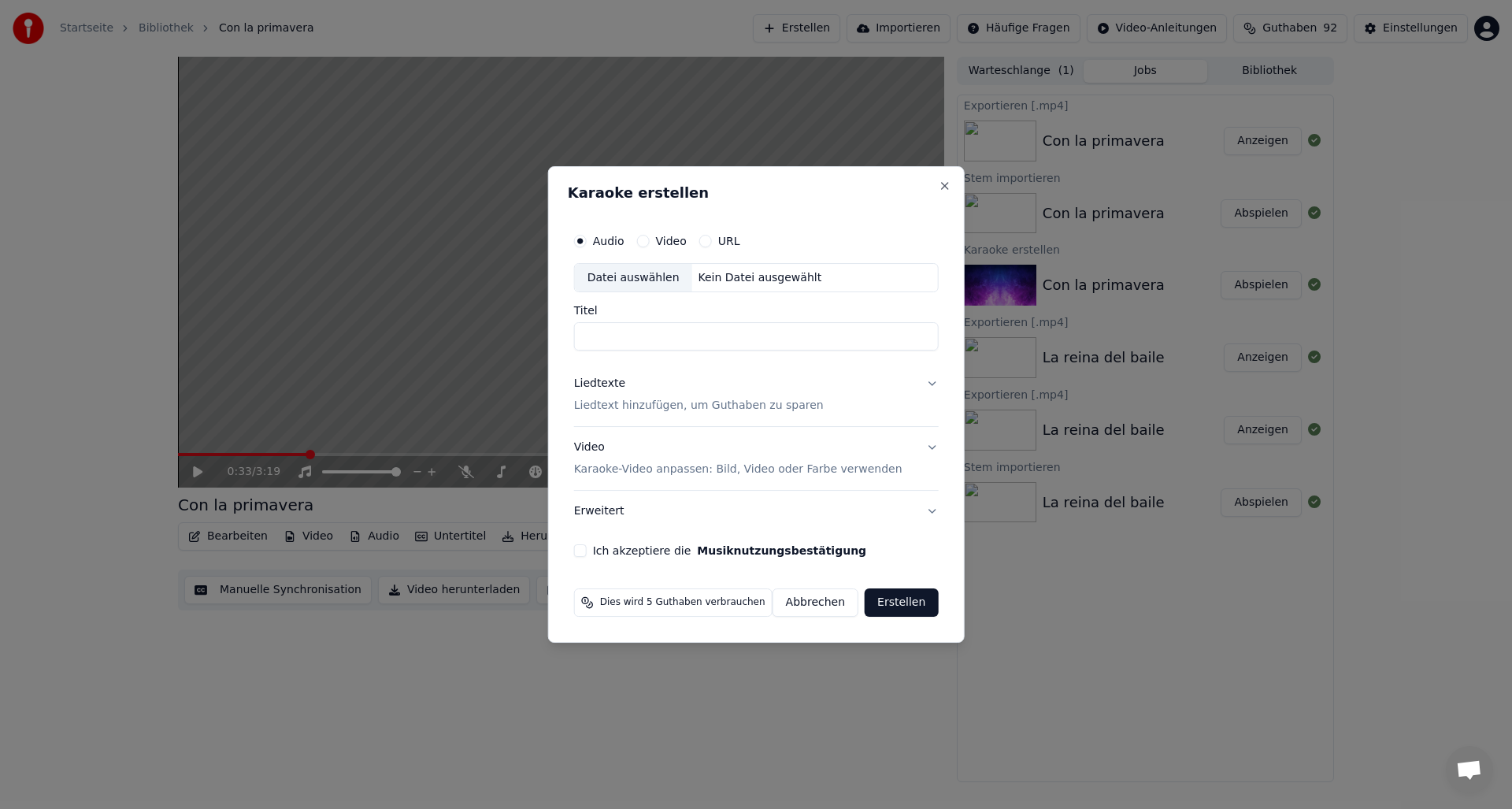
click at [635, 338] on input "Titel" at bounding box center [756, 337] width 364 height 29
click at [722, 277] on div "Kein Datei ausgewählt" at bounding box center [761, 277] width 136 height 16
type input "**********"
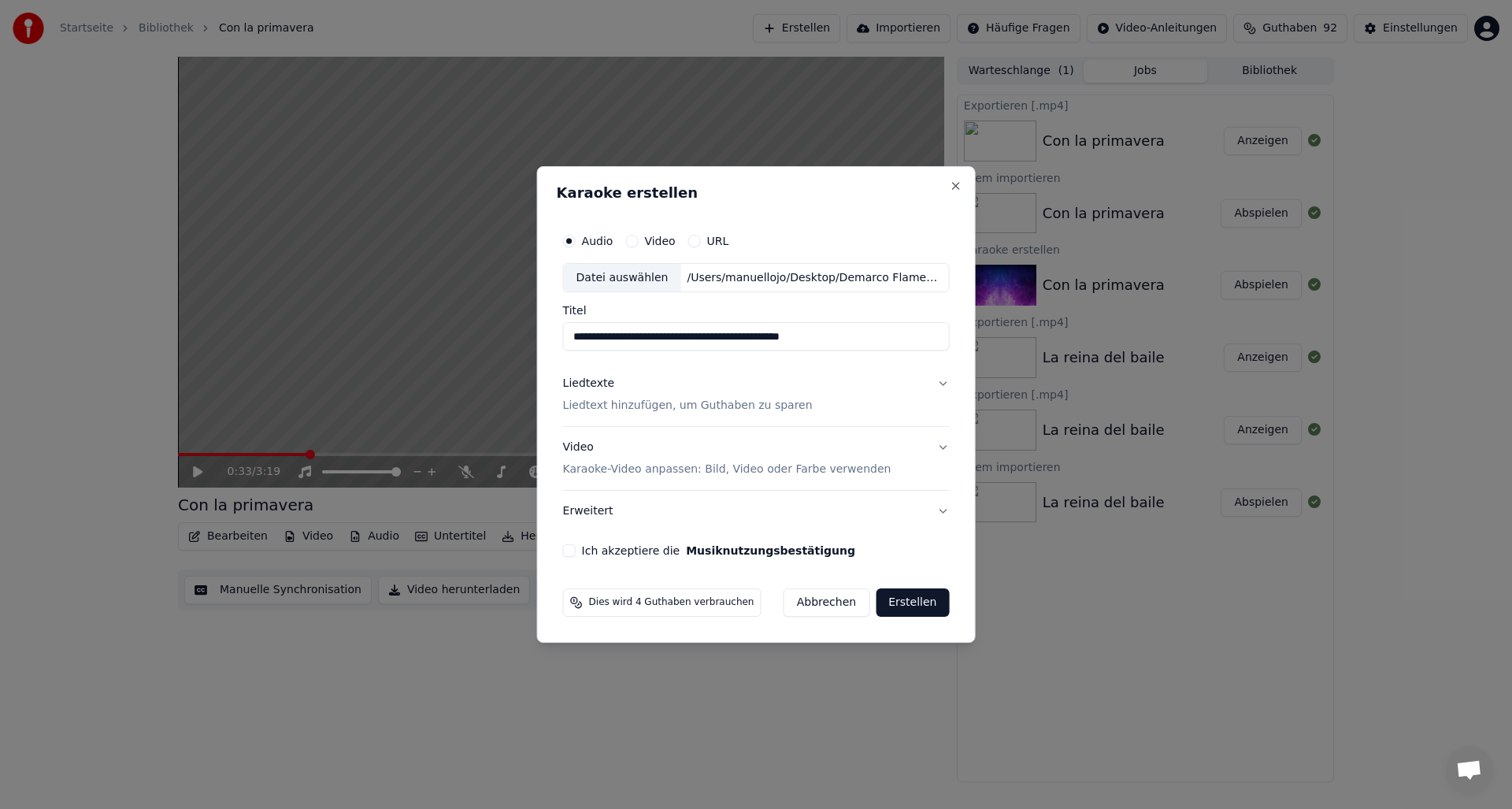
click at [640, 400] on p "Liedtext hinzufügen, um Guthaben zu sparen" at bounding box center [687, 406] width 249 height 16
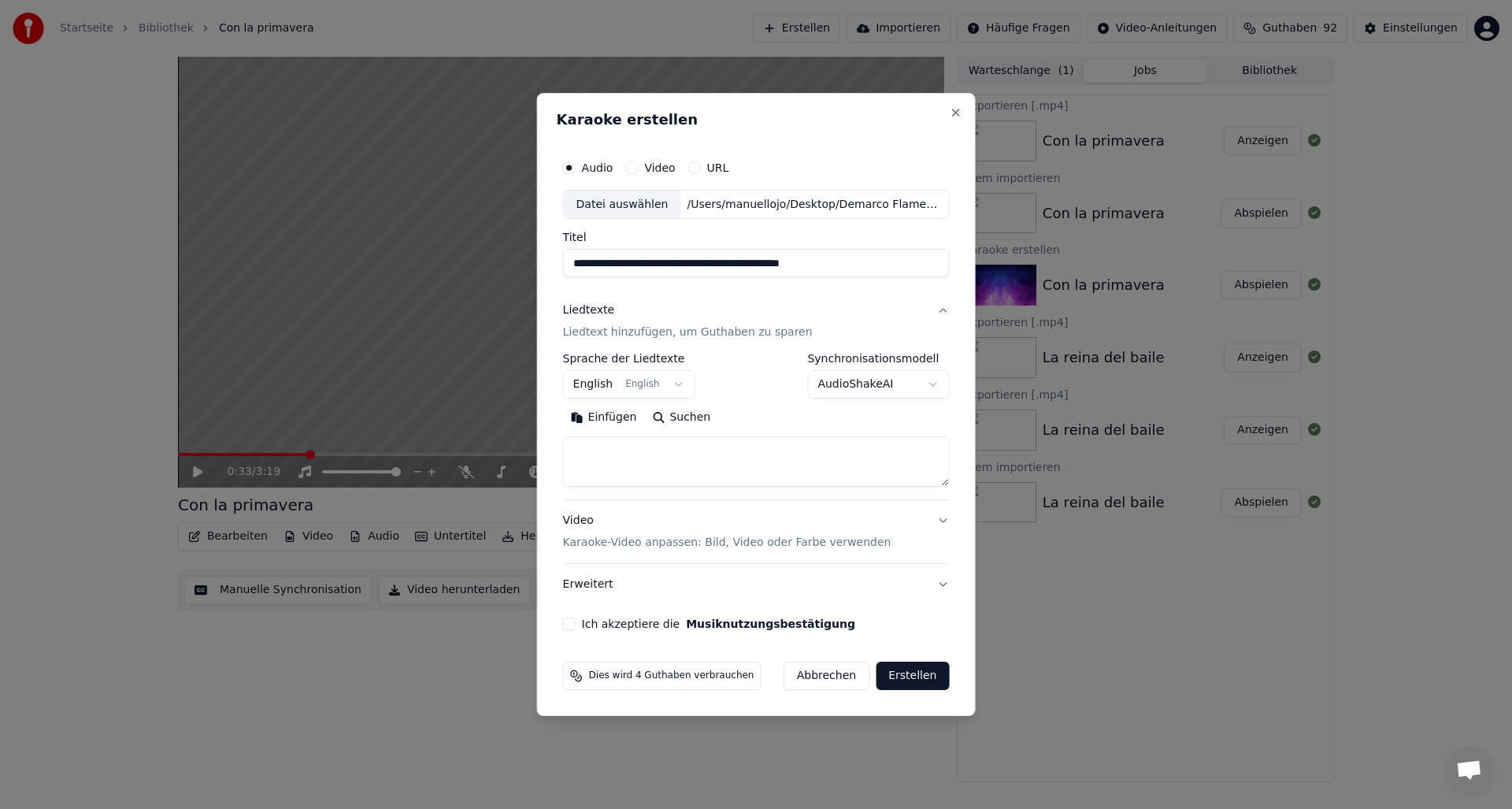
click at [601, 383] on body "**********" at bounding box center [756, 404] width 1512 height 809
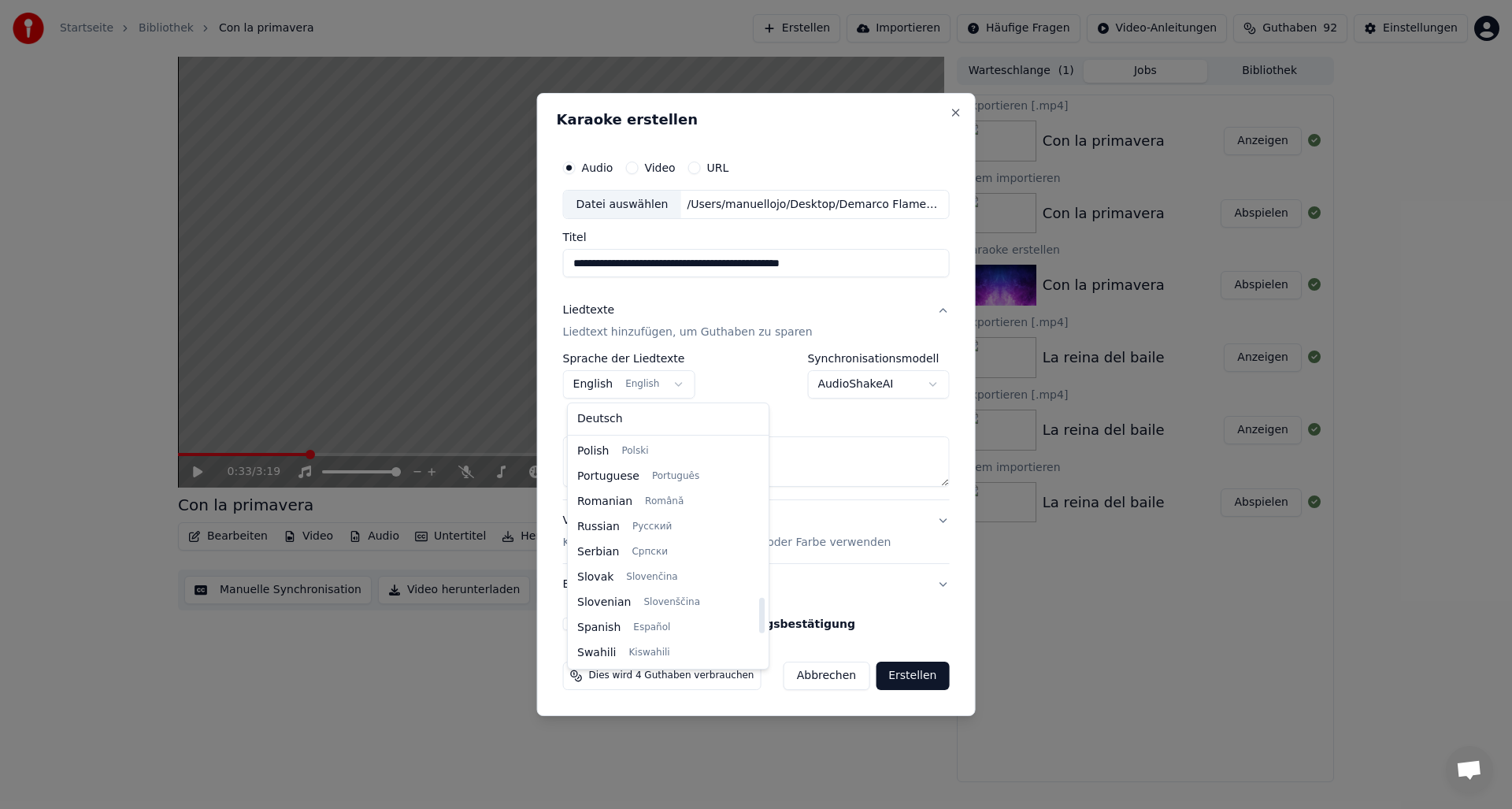
select select "**"
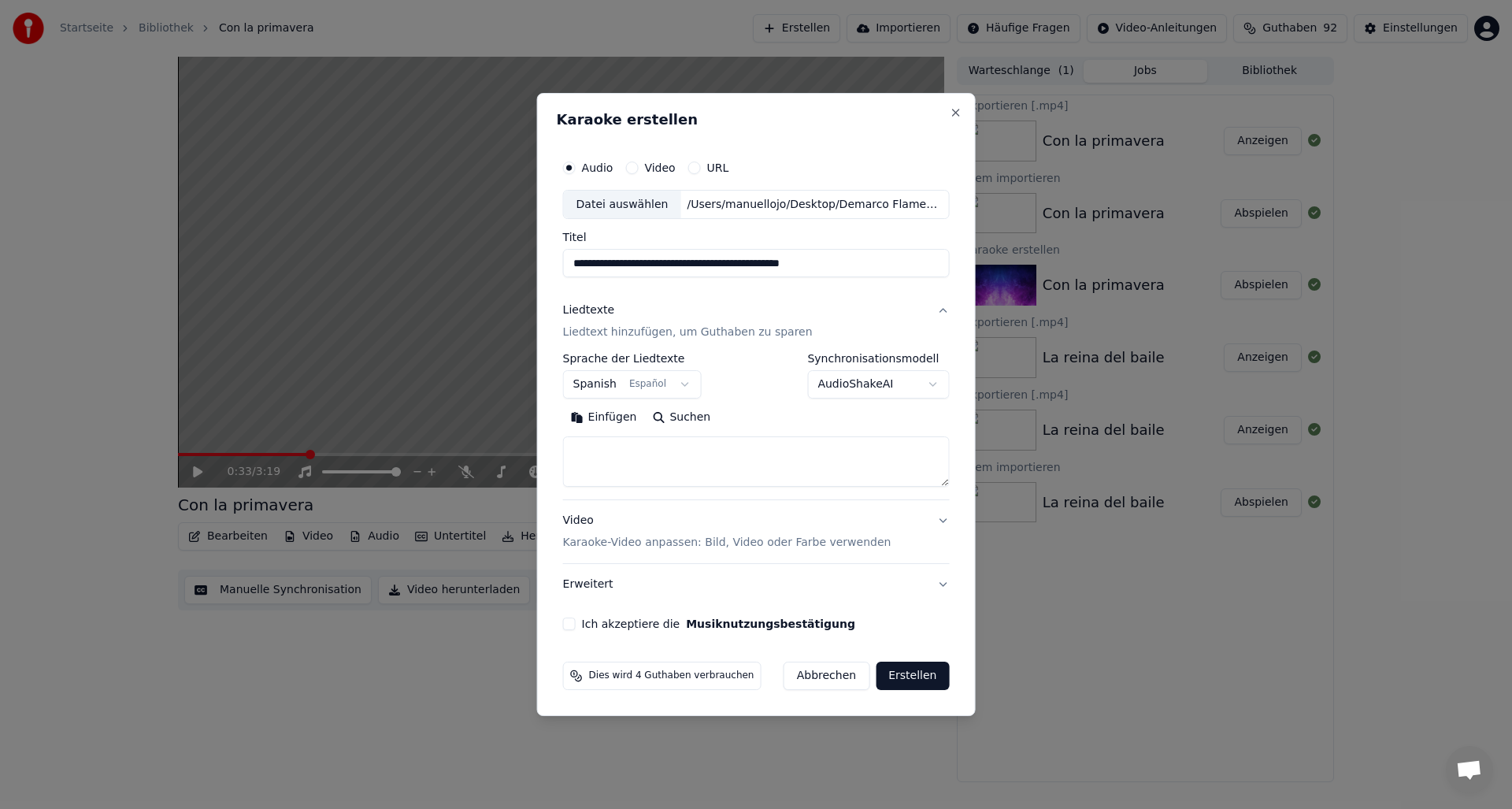
click at [610, 447] on textarea at bounding box center [756, 462] width 386 height 50
paste textarea "**********"
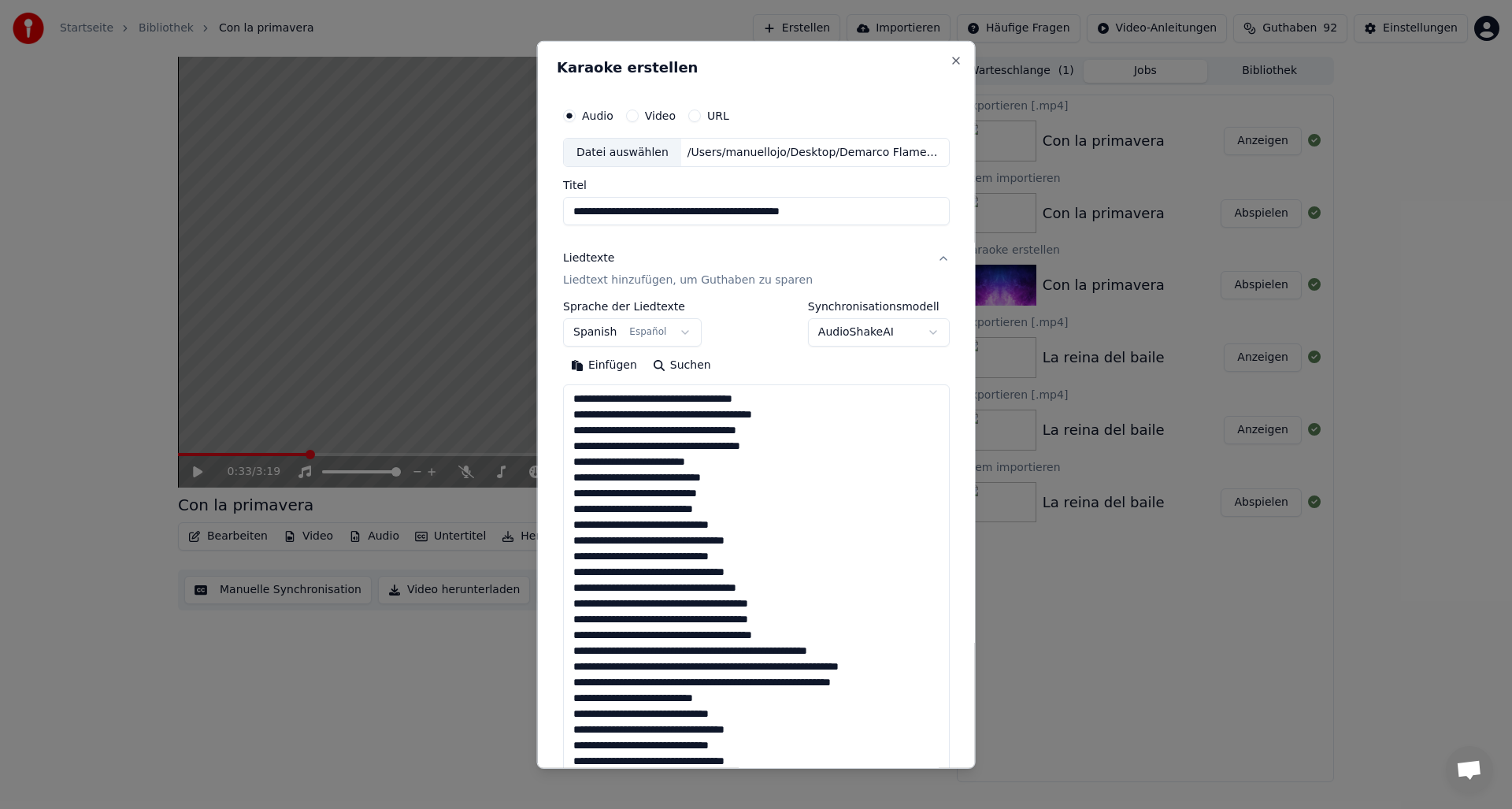
scroll to position [586, 0]
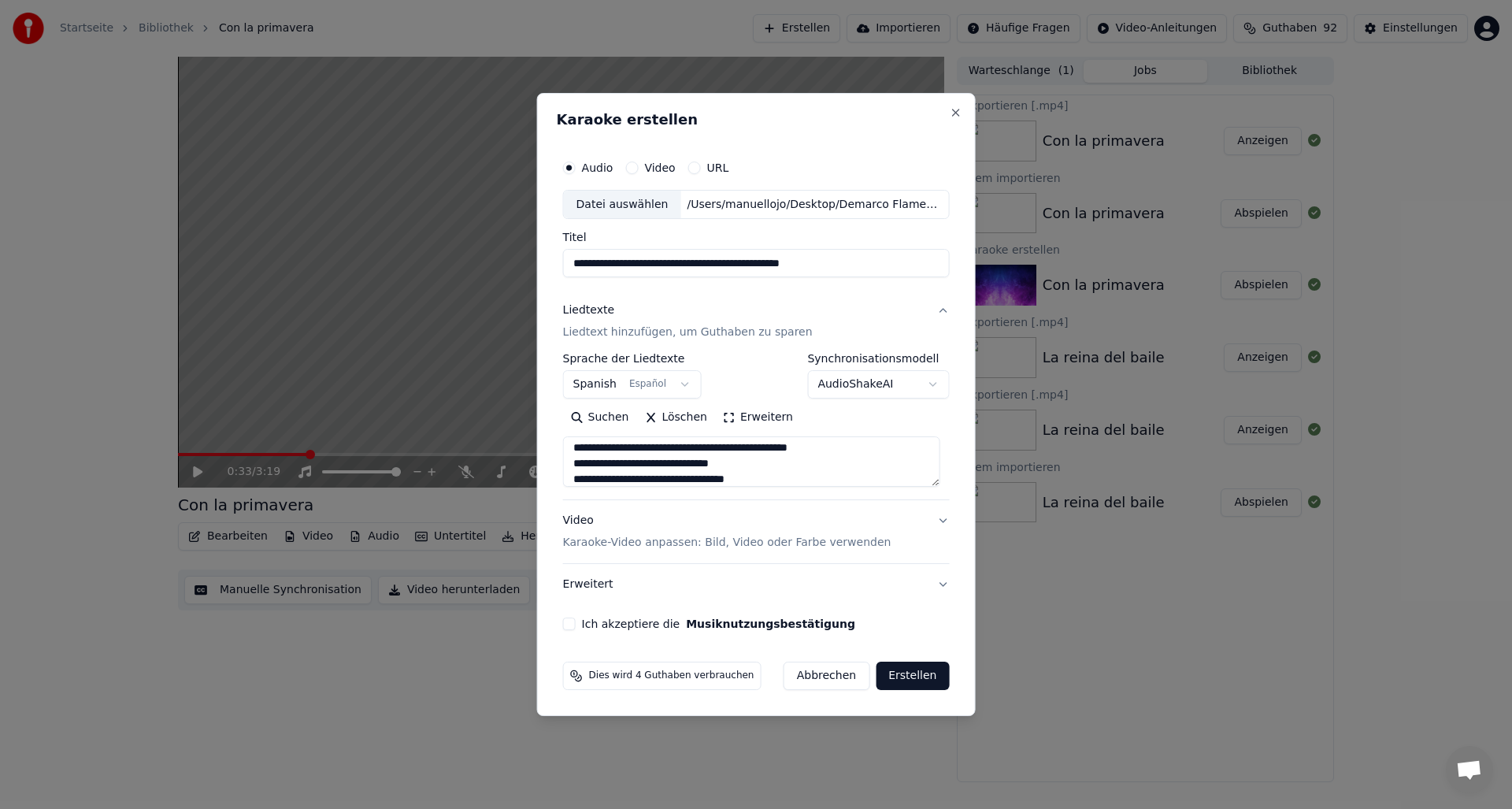
type textarea "**********"
click at [568, 626] on button "Ich akzeptiere die Musiknutzungsbestätigung" at bounding box center [569, 624] width 12 height 12
click at [907, 677] on button "Erstellen" at bounding box center [911, 675] width 73 height 29
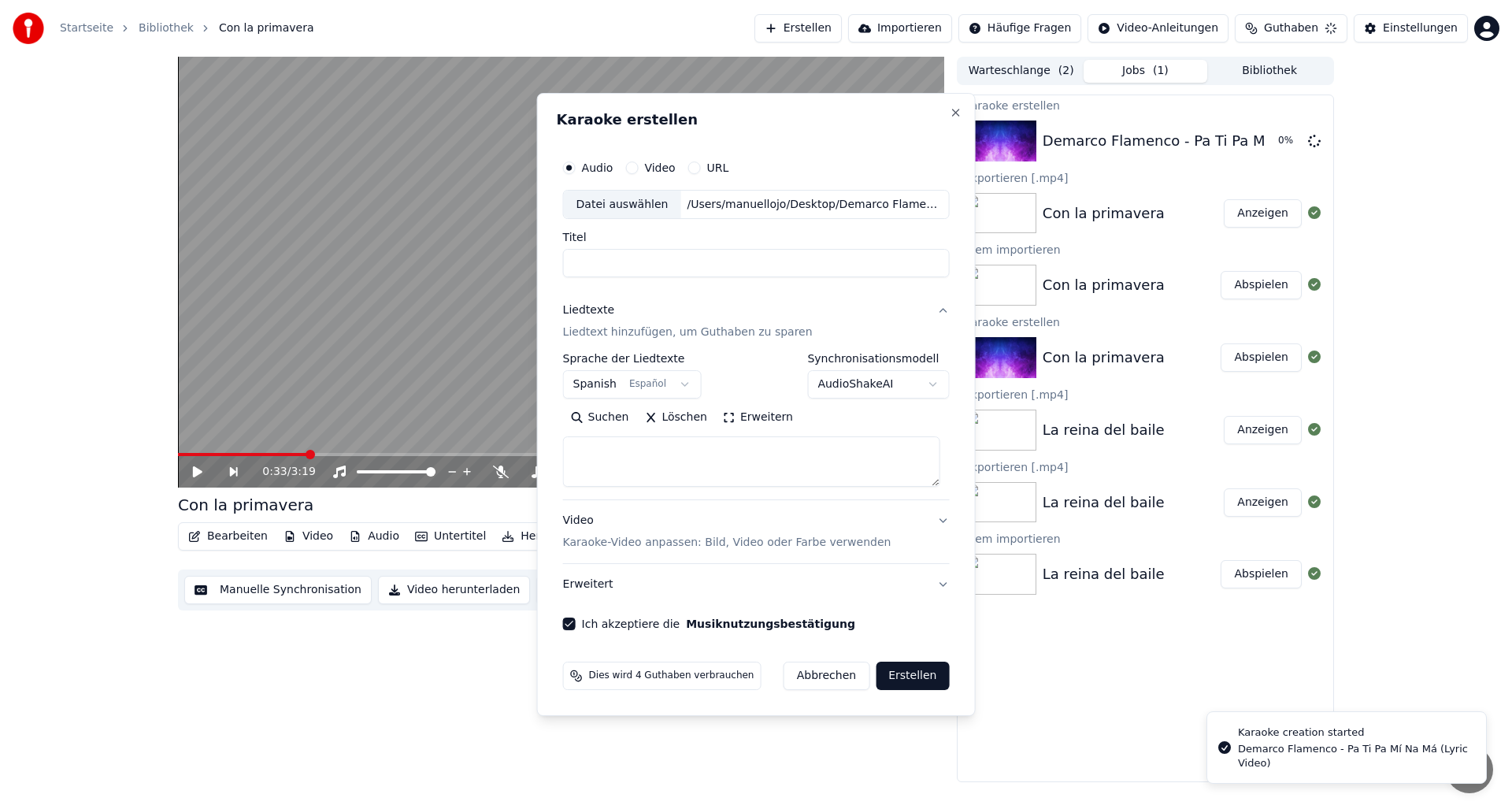
scroll to position [0, 0]
select select
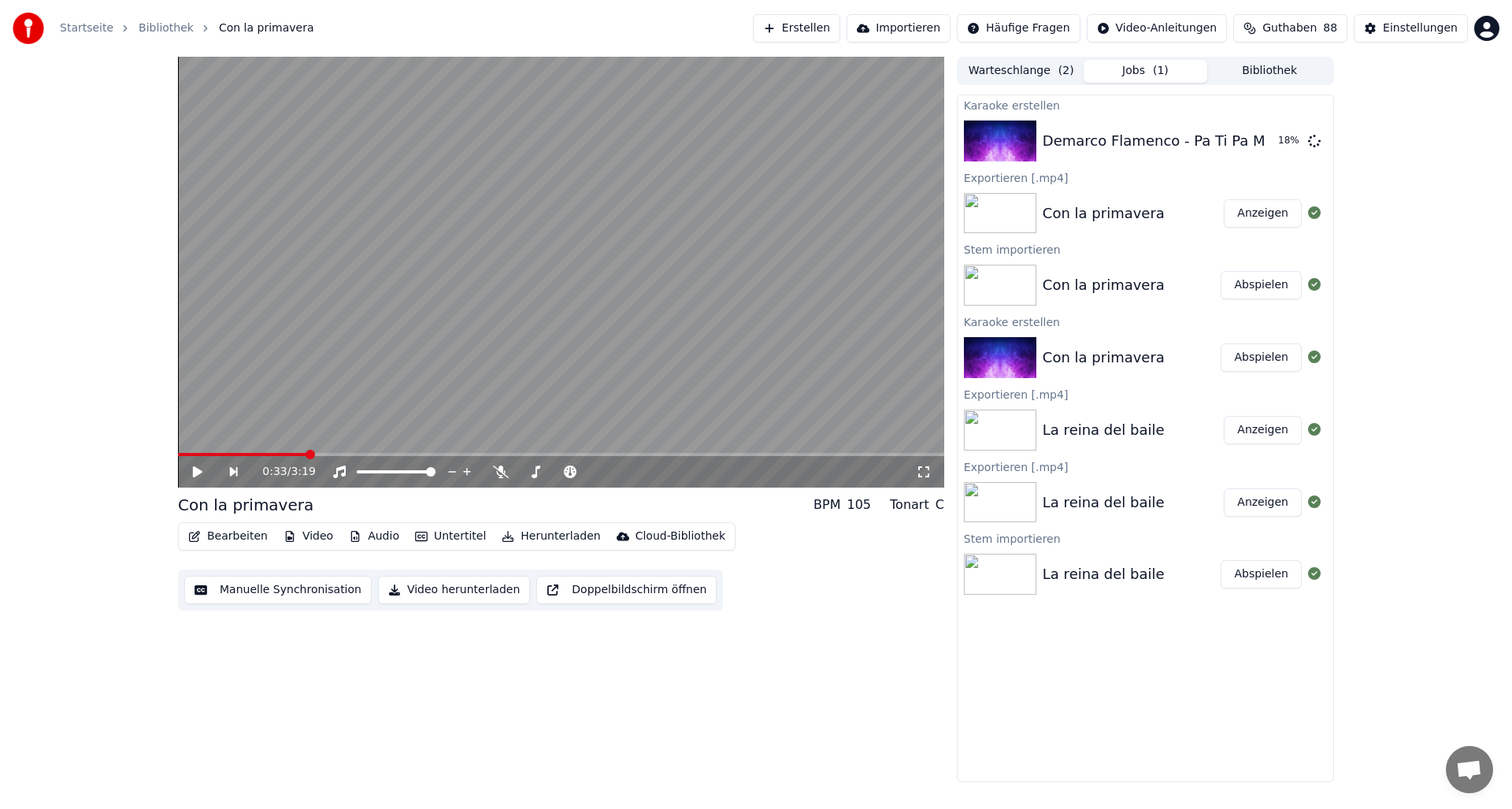
click at [197, 470] on icon at bounding box center [198, 471] width 10 height 11
click at [1250, 142] on button "Abspielen" at bounding box center [1261, 141] width 81 height 29
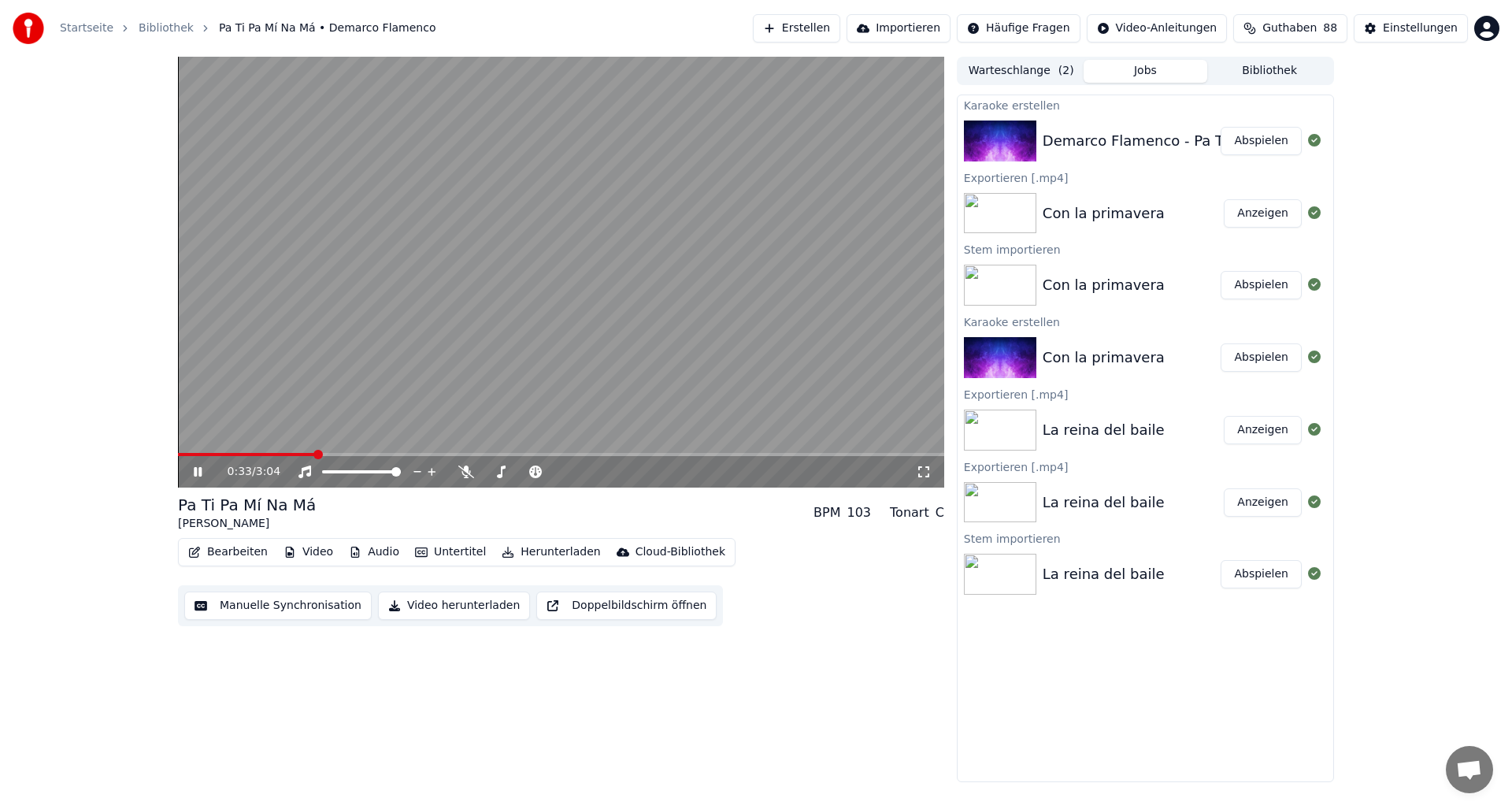
click at [317, 453] on span at bounding box center [561, 455] width 766 height 3
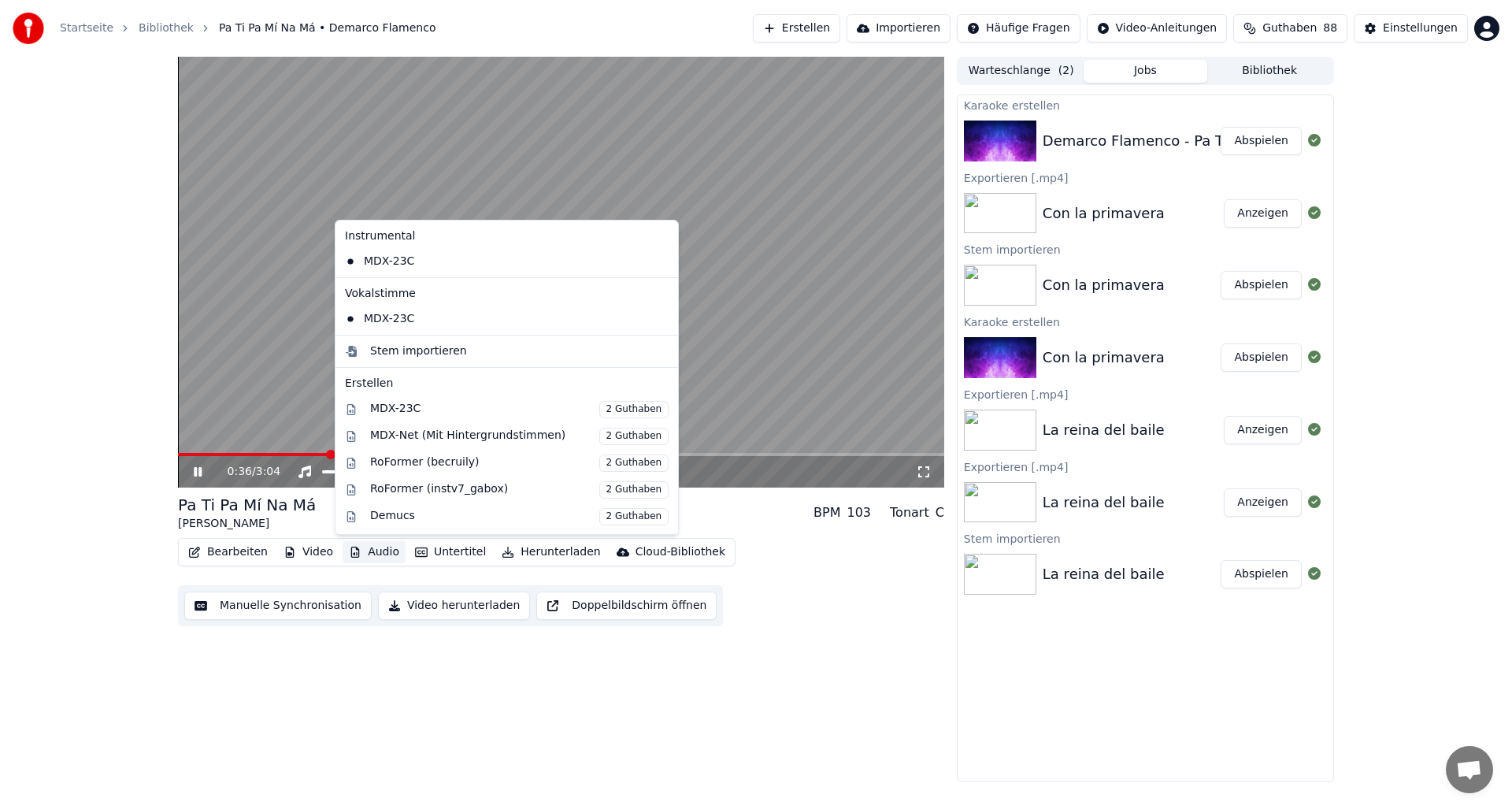
click at [369, 553] on button "Audio" at bounding box center [374, 551] width 63 height 22
click at [398, 354] on div "Stem importieren" at bounding box center [418, 351] width 97 height 16
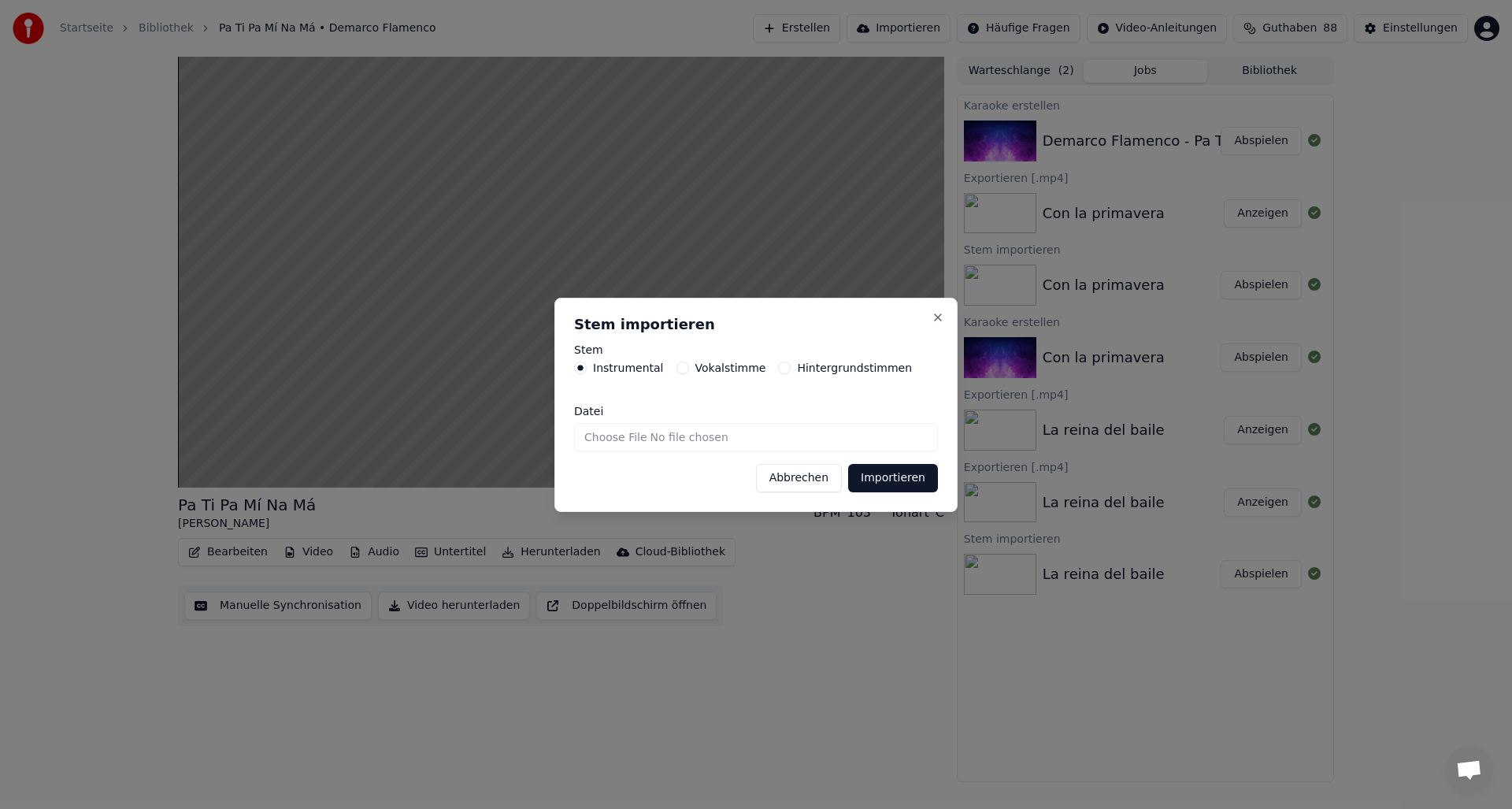
click at [649, 433] on input "Datei" at bounding box center [756, 436] width 363 height 29
type input "**********"
click at [882, 479] on button "Importieren" at bounding box center [893, 478] width 89 height 29
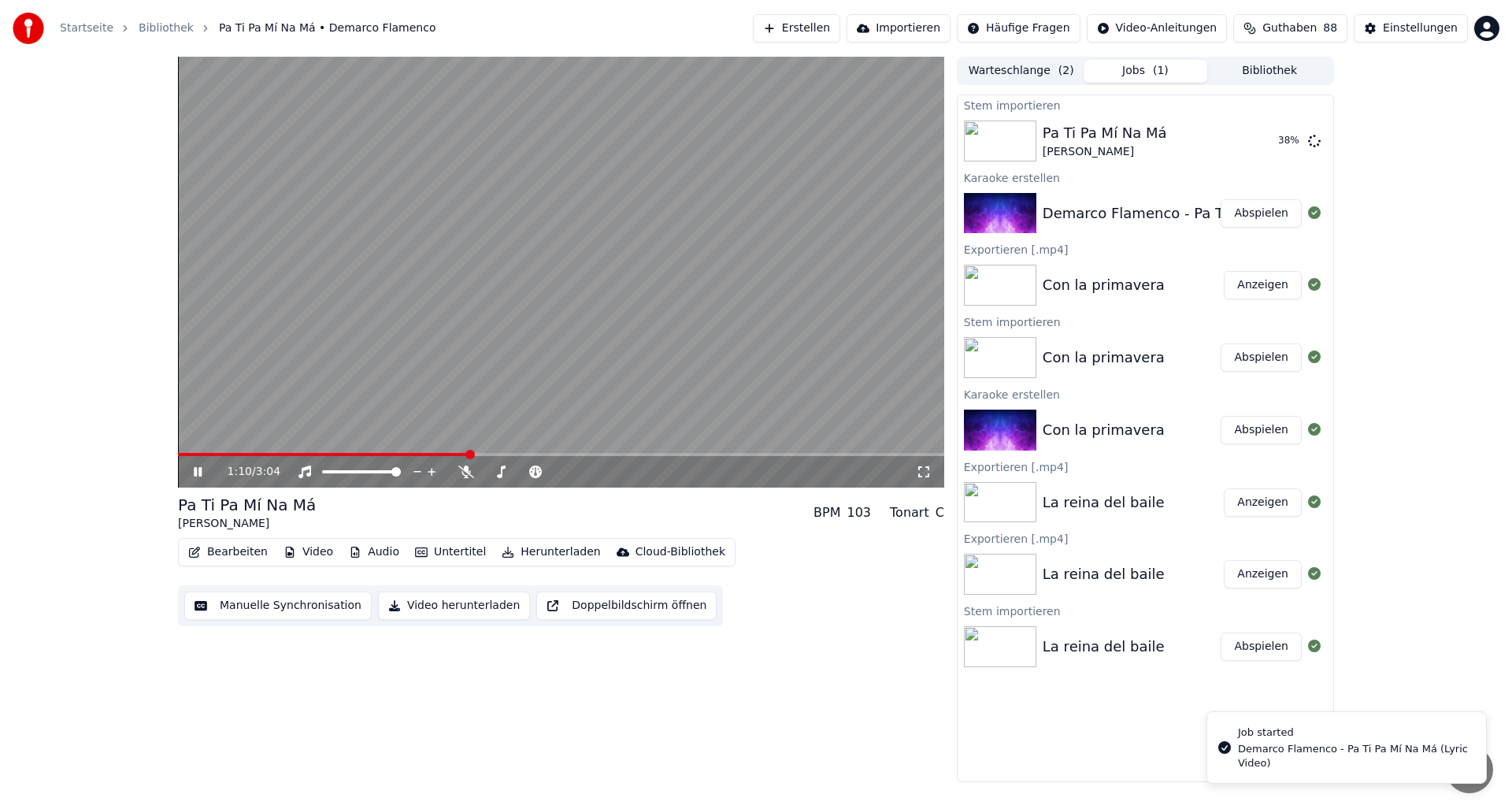
click at [376, 553] on button "Audio" at bounding box center [374, 551] width 63 height 22
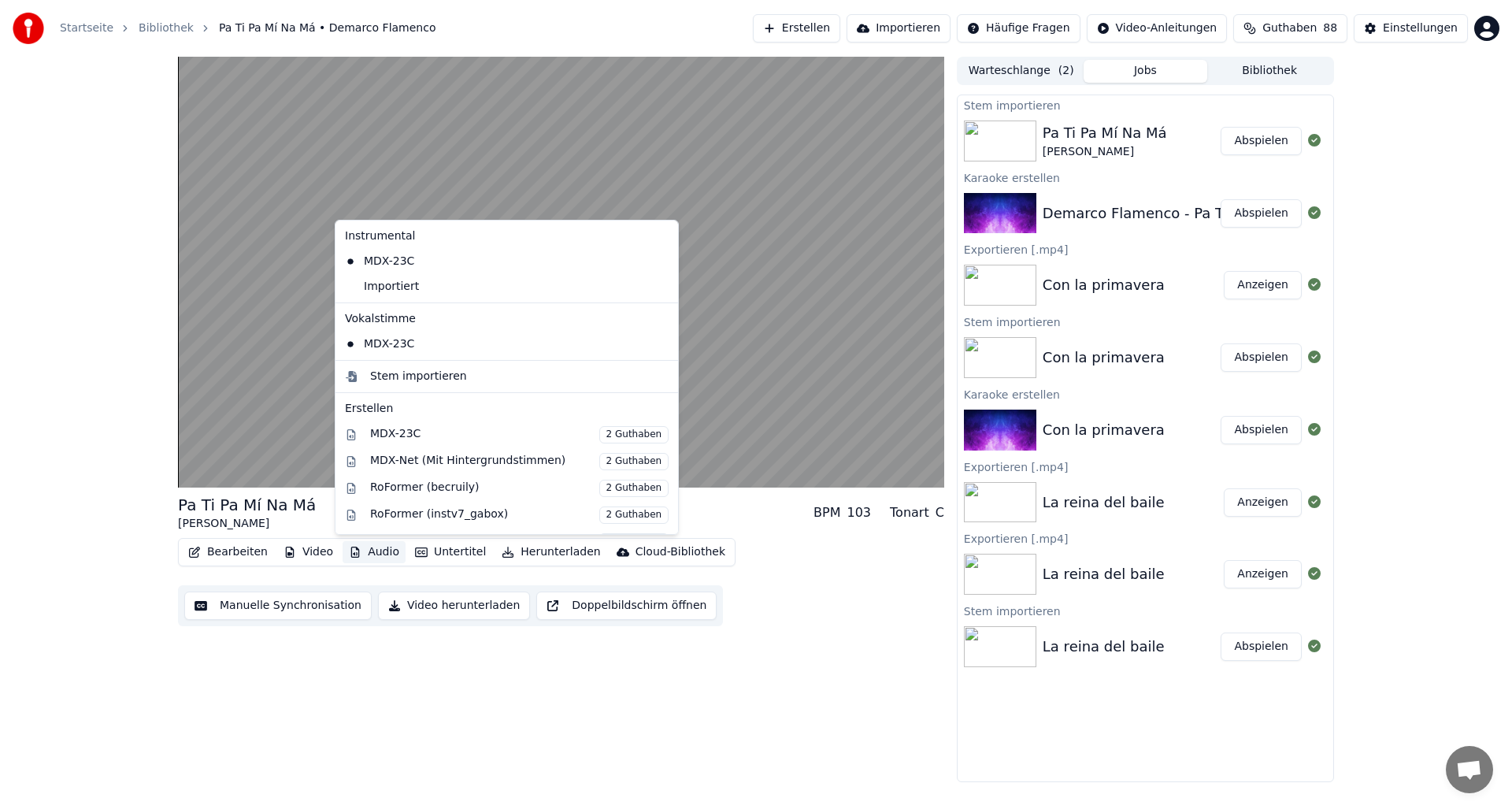
click at [371, 551] on button "Audio" at bounding box center [374, 551] width 63 height 22
click at [381, 290] on div "Importiert" at bounding box center [495, 286] width 313 height 25
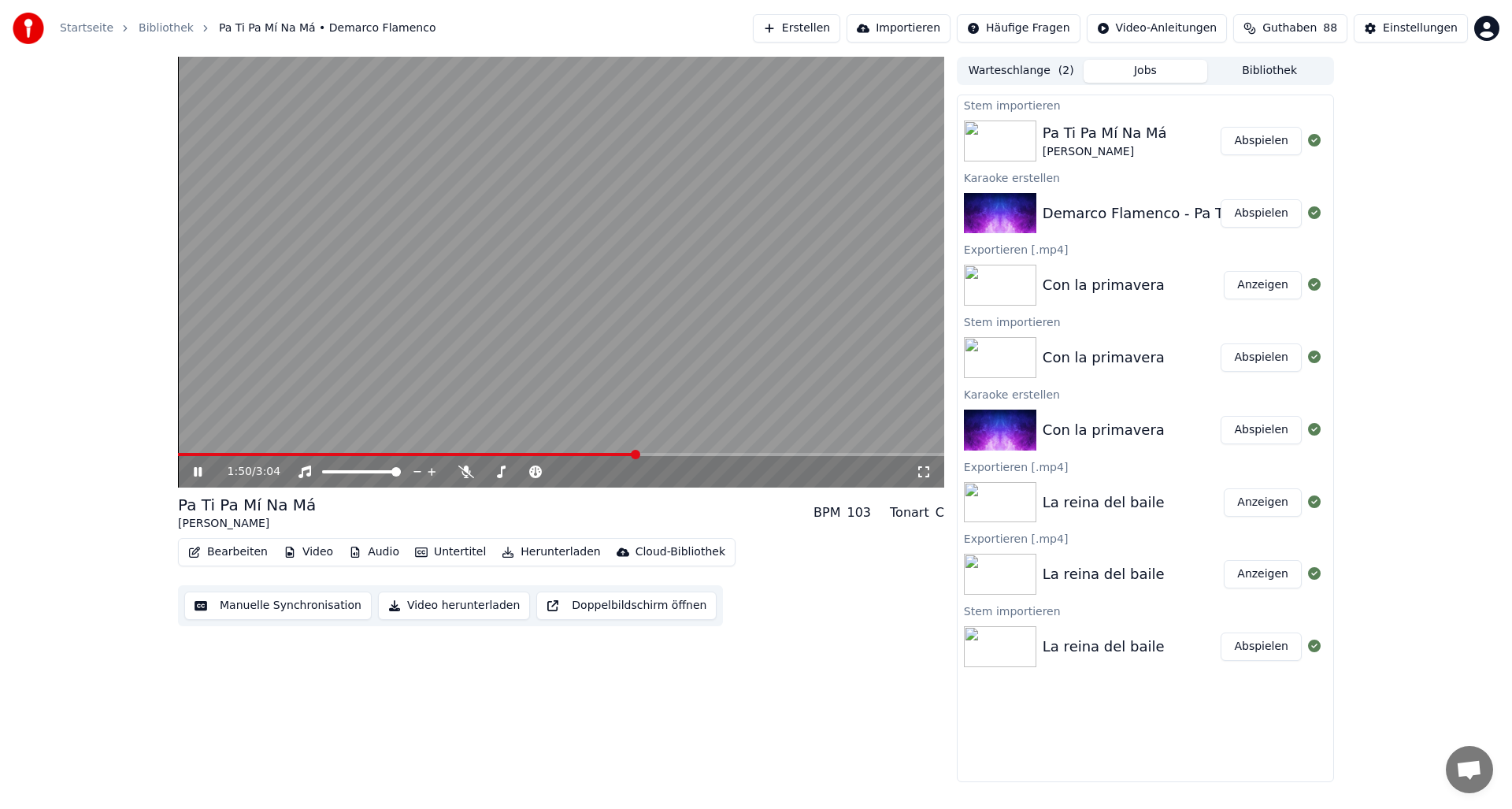
click at [180, 455] on span at bounding box center [408, 455] width 459 height 3
click at [151, 454] on div "0:00 / 3:04 Pa Ti Pa Mí Na Má Demarco Flamenco BPM 103 Tonart C Bearbeiten Vi…" at bounding box center [756, 419] width 1512 height 725
click at [1000, 141] on img at bounding box center [1000, 141] width 72 height 41
click at [190, 472] on icon at bounding box center [208, 471] width 37 height 12
click at [1276, 144] on button "Abspielen" at bounding box center [1261, 141] width 81 height 29
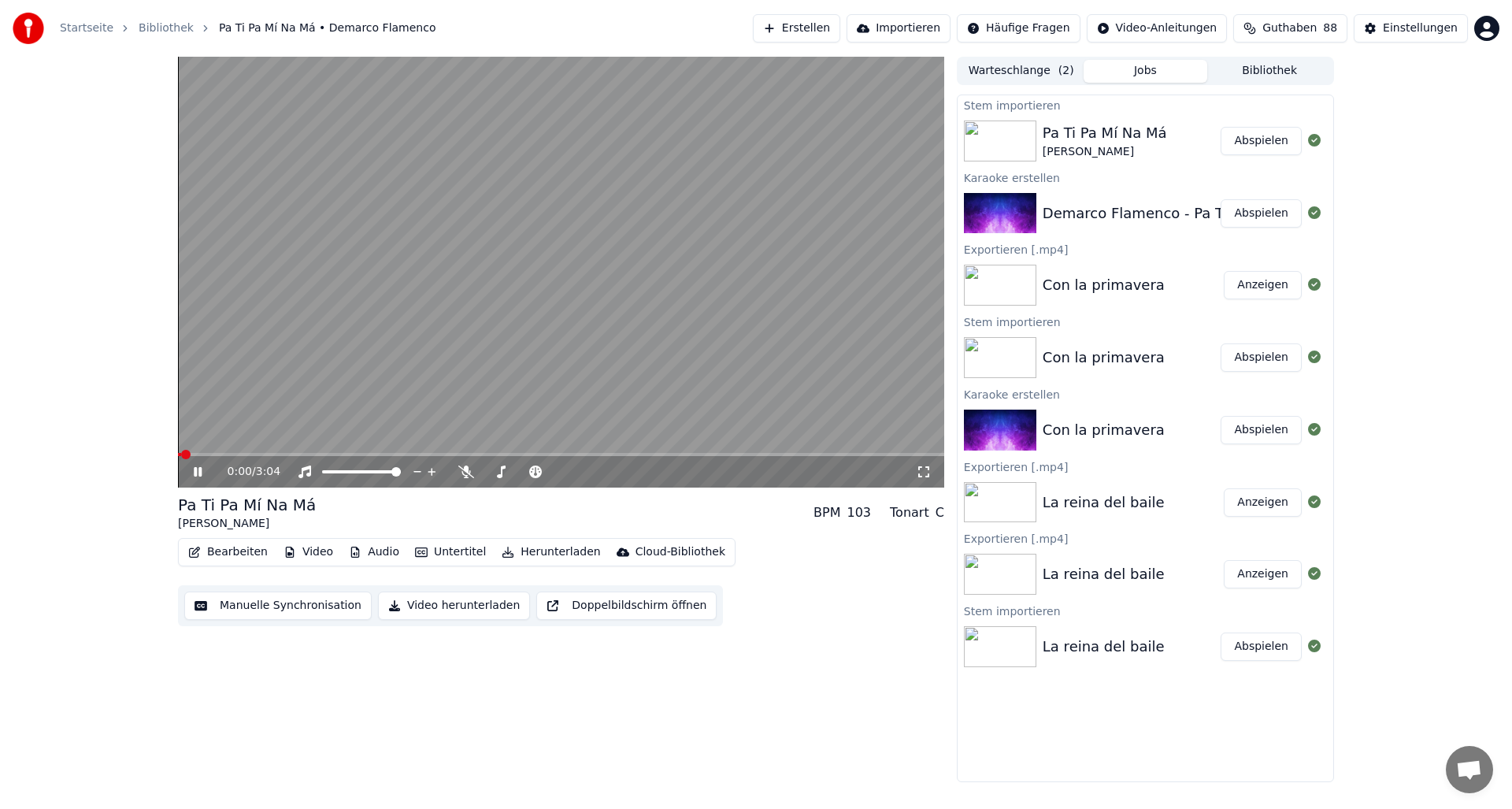
click at [376, 553] on button "Audio" at bounding box center [374, 551] width 63 height 22
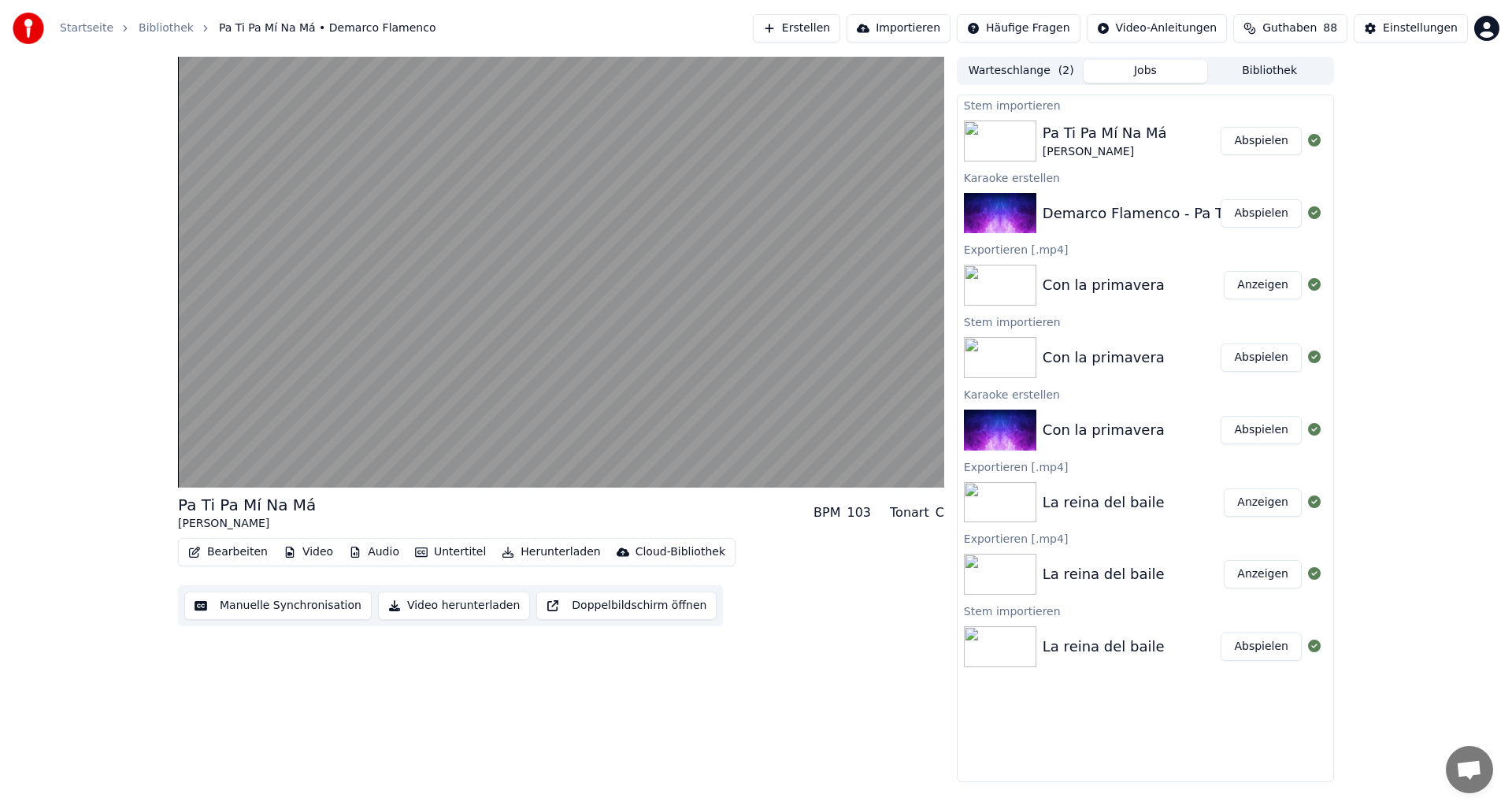
click at [125, 505] on div "Pa Ti Pa Mí Na Má Demarco Flamenco BPM 103 Tonart C Bearbeiten Video Audio Un…" at bounding box center [756, 419] width 1512 height 725
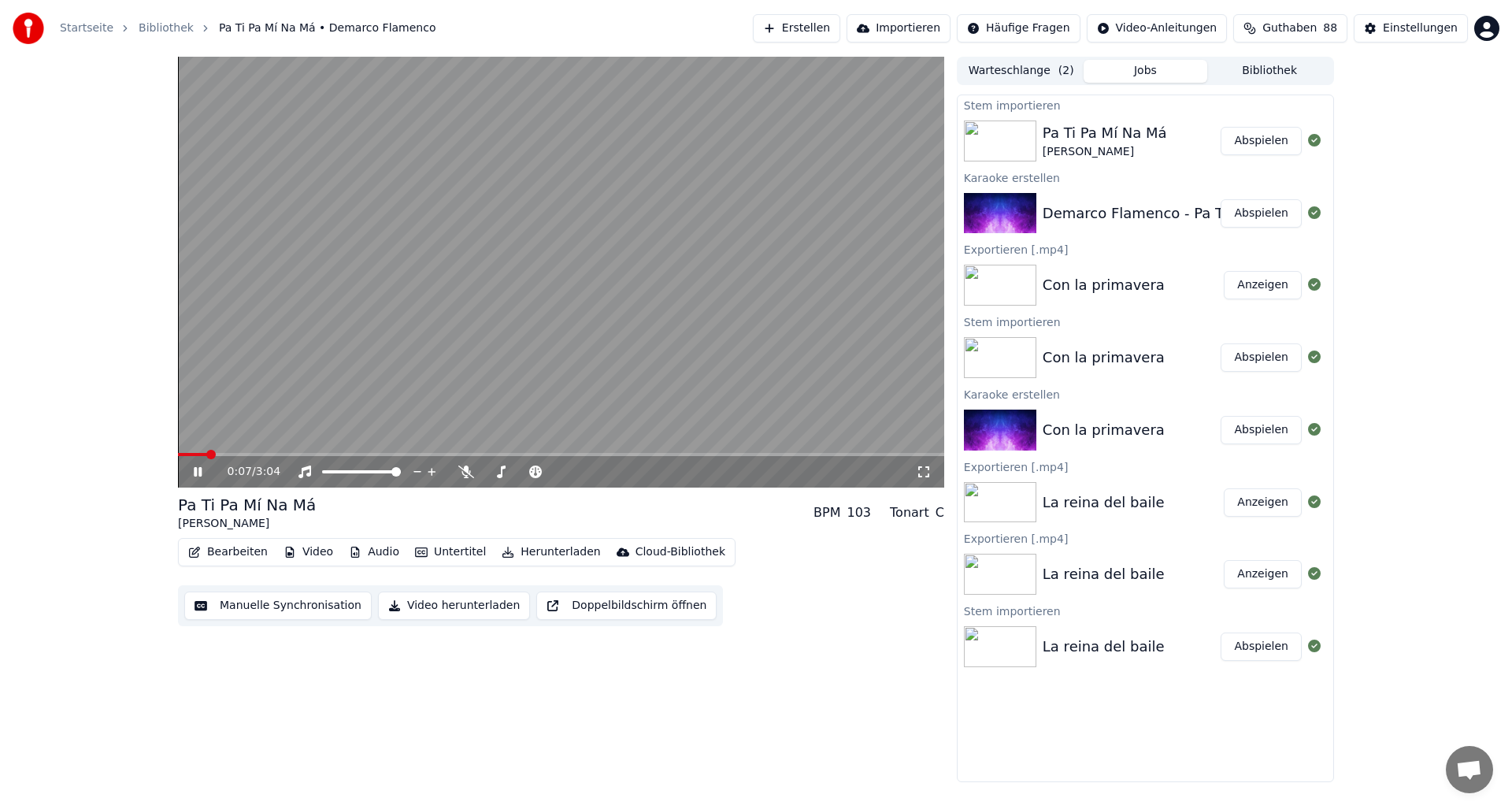
click at [207, 454] on span at bounding box center [193, 455] width 30 height 3
click at [190, 453] on span at bounding box center [193, 455] width 30 height 3
click at [195, 472] on icon at bounding box center [198, 472] width 8 height 10
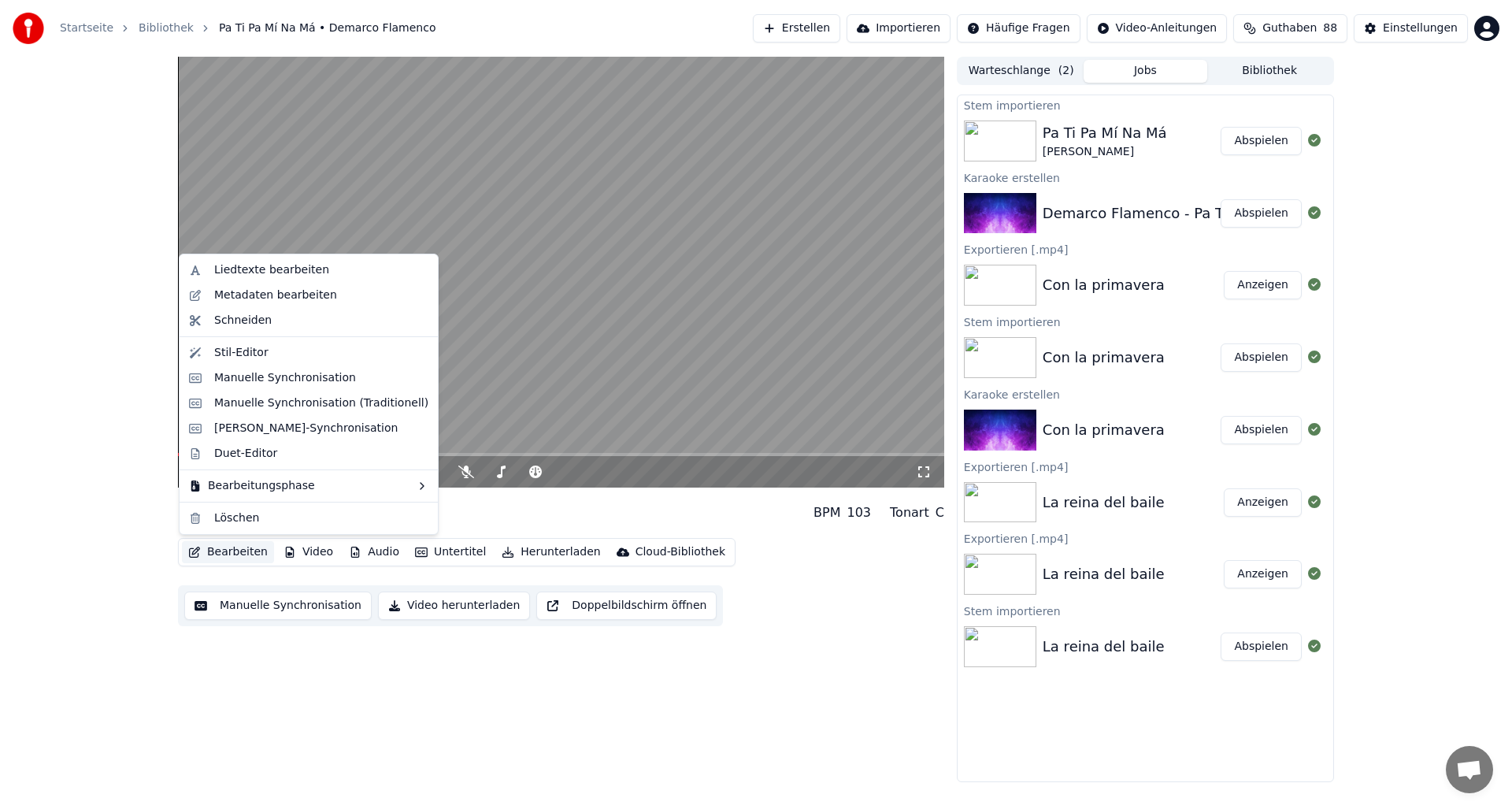
click at [221, 552] on button "Bearbeiten" at bounding box center [228, 551] width 92 height 22
click at [231, 376] on div "Manuelle Synchronisation" at bounding box center [285, 377] width 142 height 16
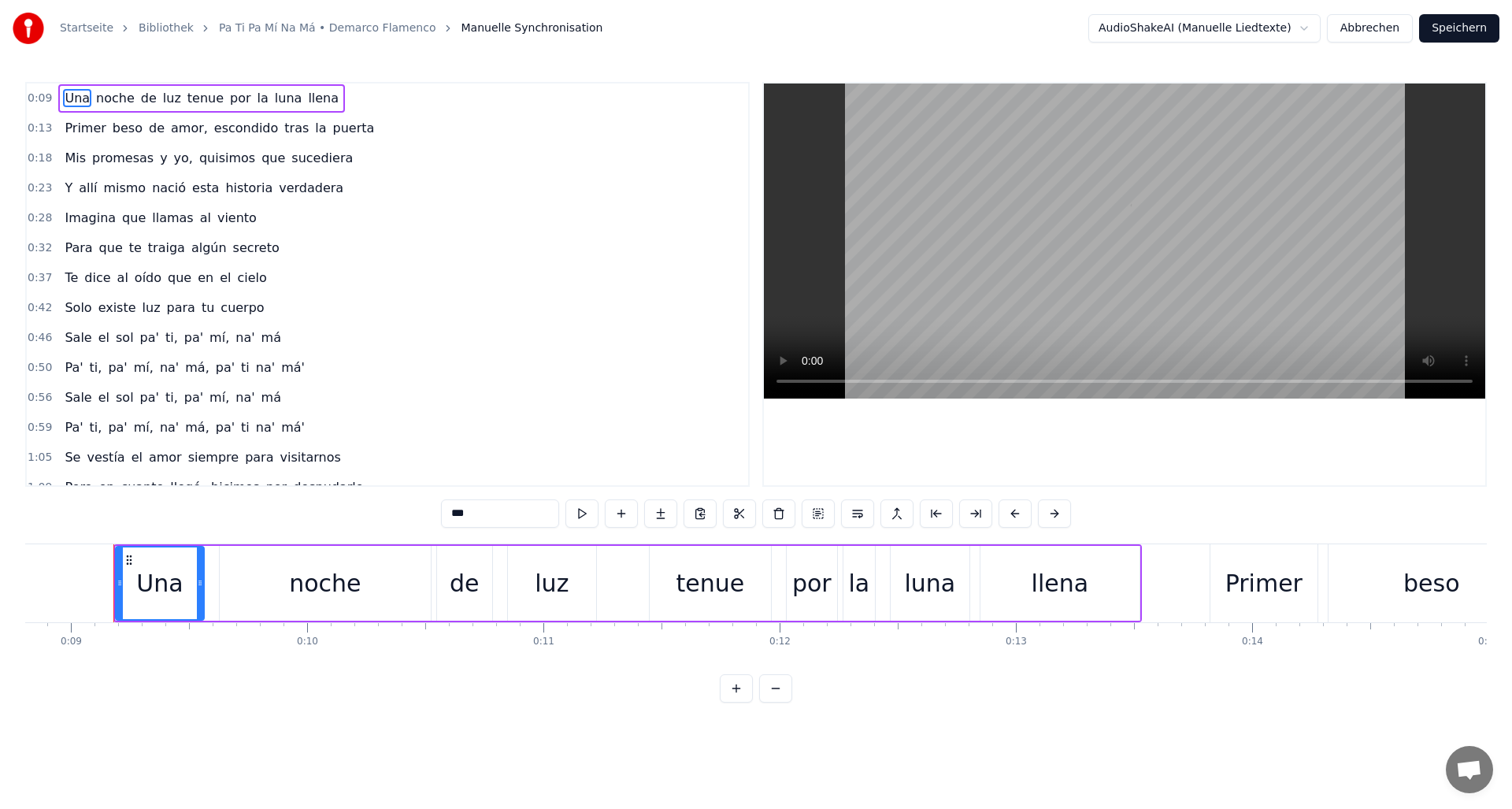
scroll to position [0, 2090]
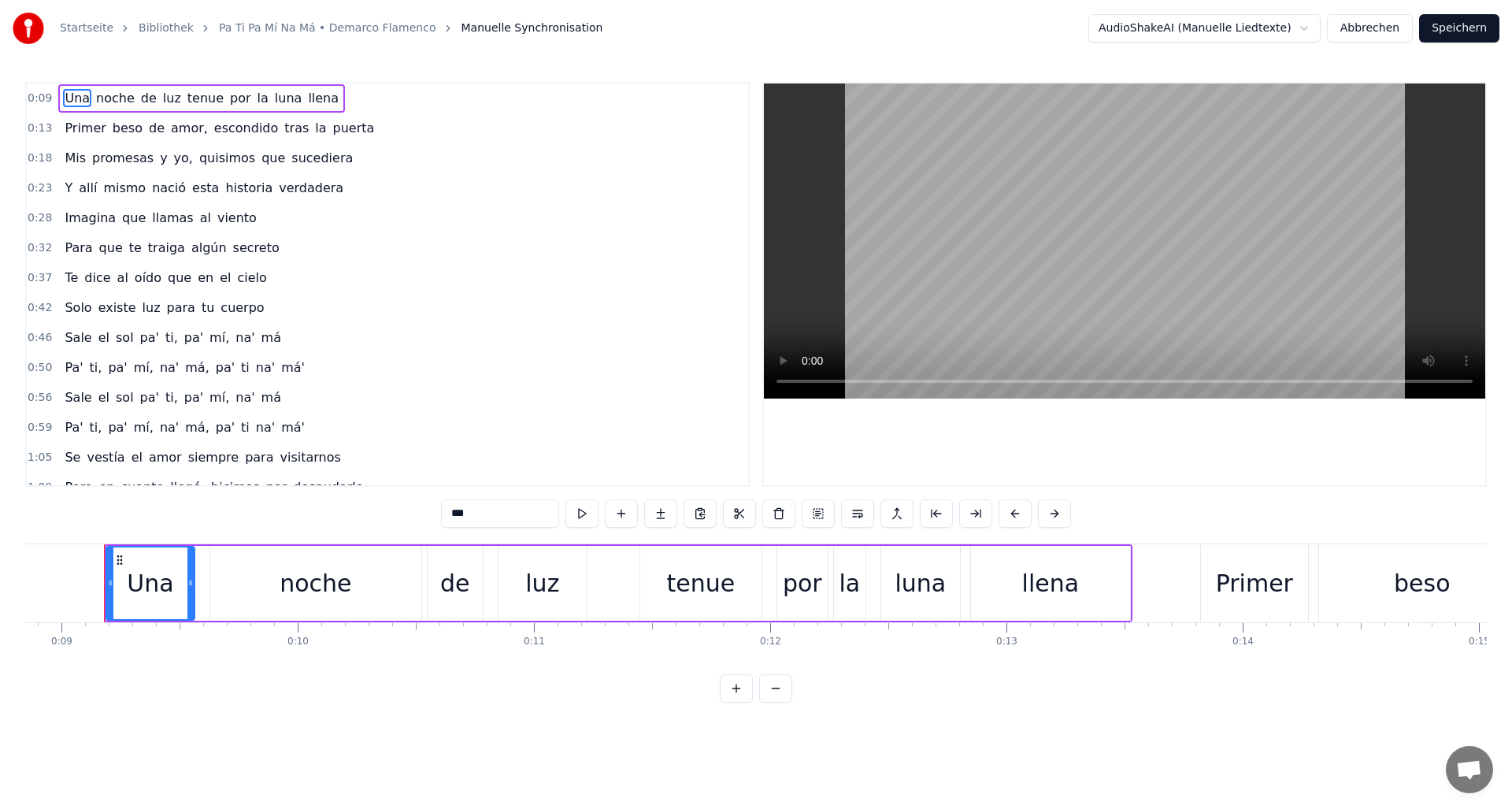
click at [44, 95] on span "0:09" at bounding box center [40, 98] width 25 height 16
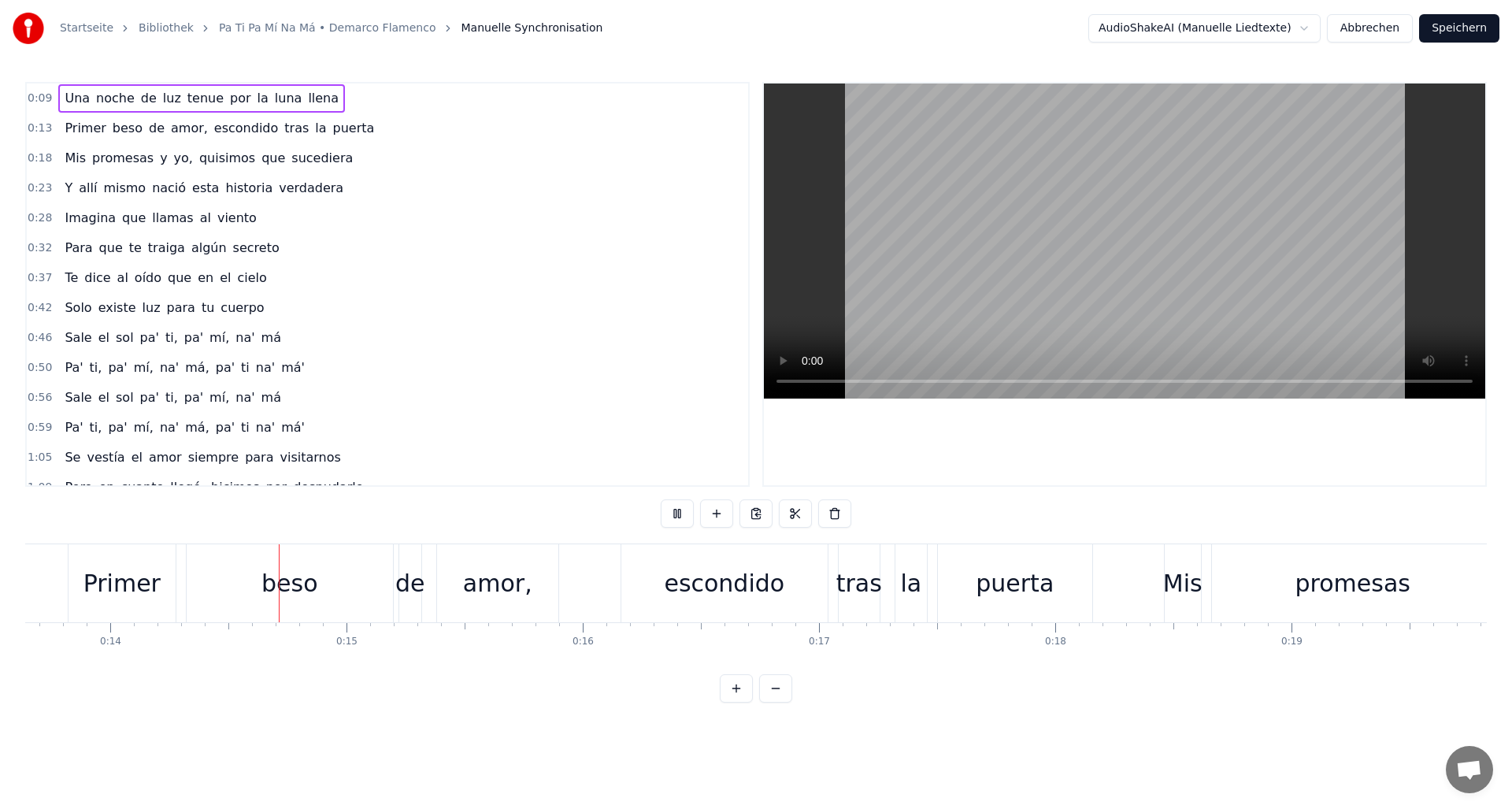
scroll to position [0, 3223]
click at [154, 25] on link "Bibliothek" at bounding box center [166, 28] width 55 height 16
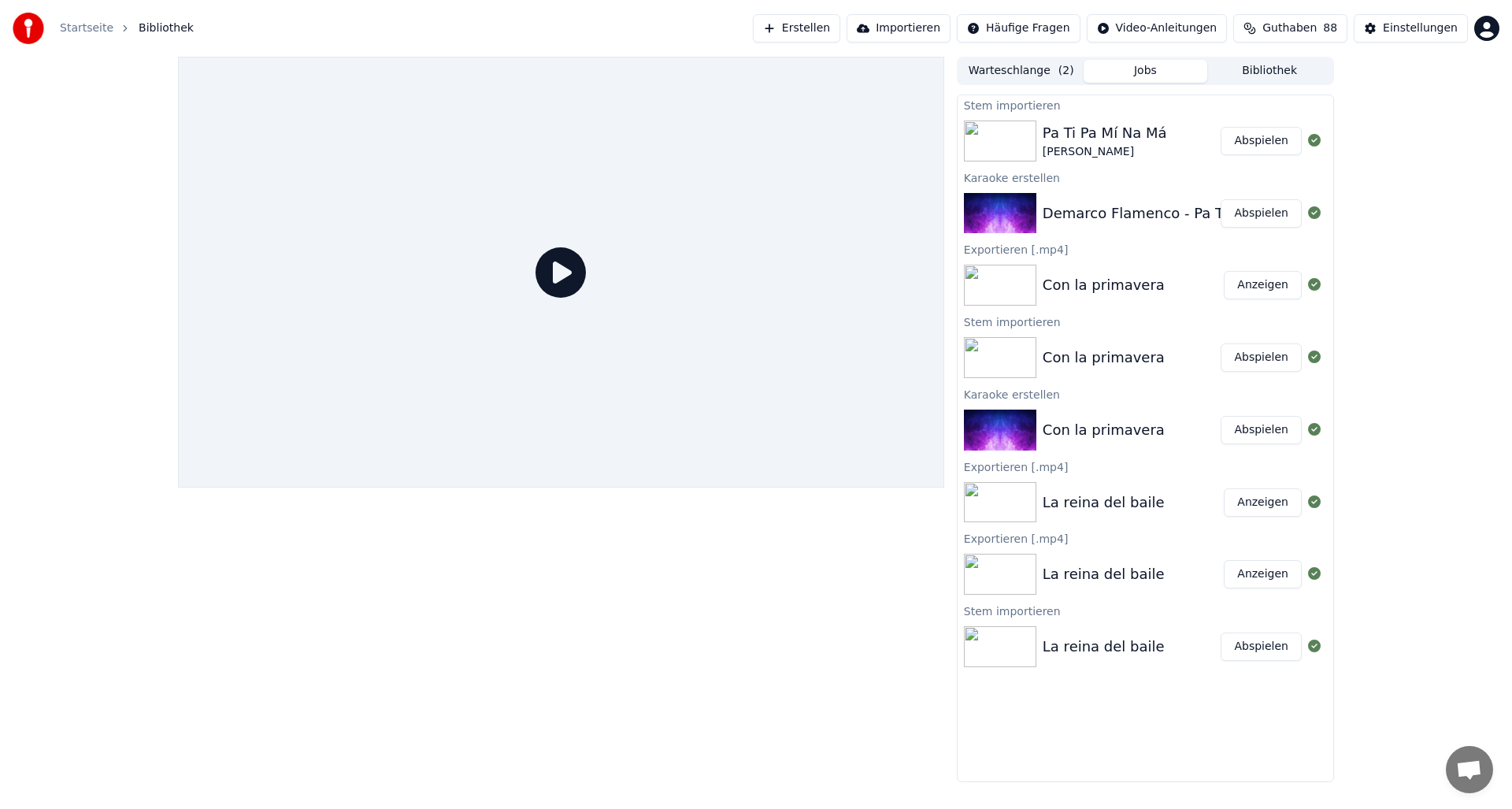
click at [1108, 128] on div "Pa Ti Pa Mí Na Má" at bounding box center [1105, 133] width 125 height 22
click at [1249, 138] on button "Abspielen" at bounding box center [1261, 141] width 81 height 29
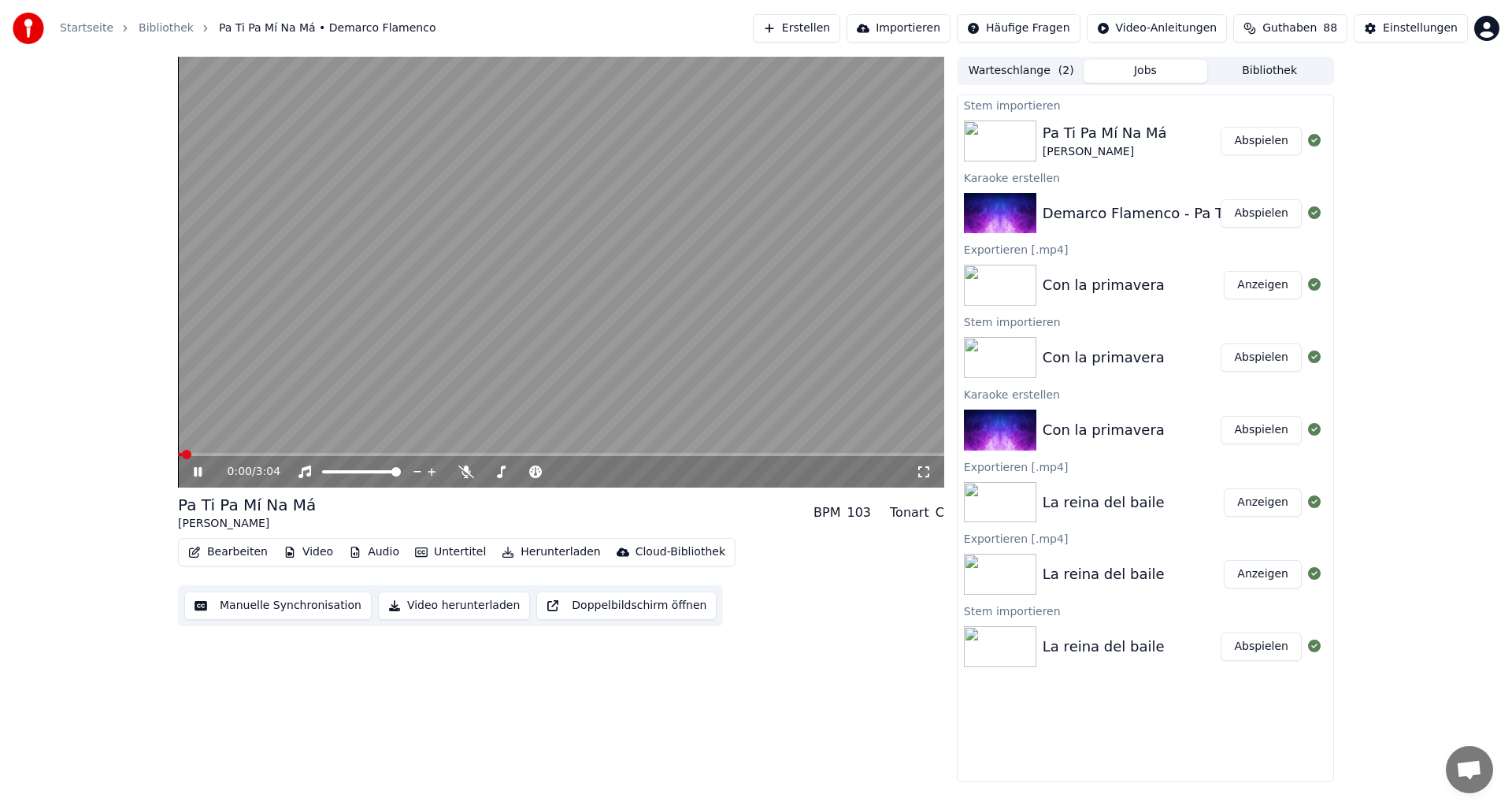
click at [370, 556] on button "Audio" at bounding box center [374, 551] width 63 height 22
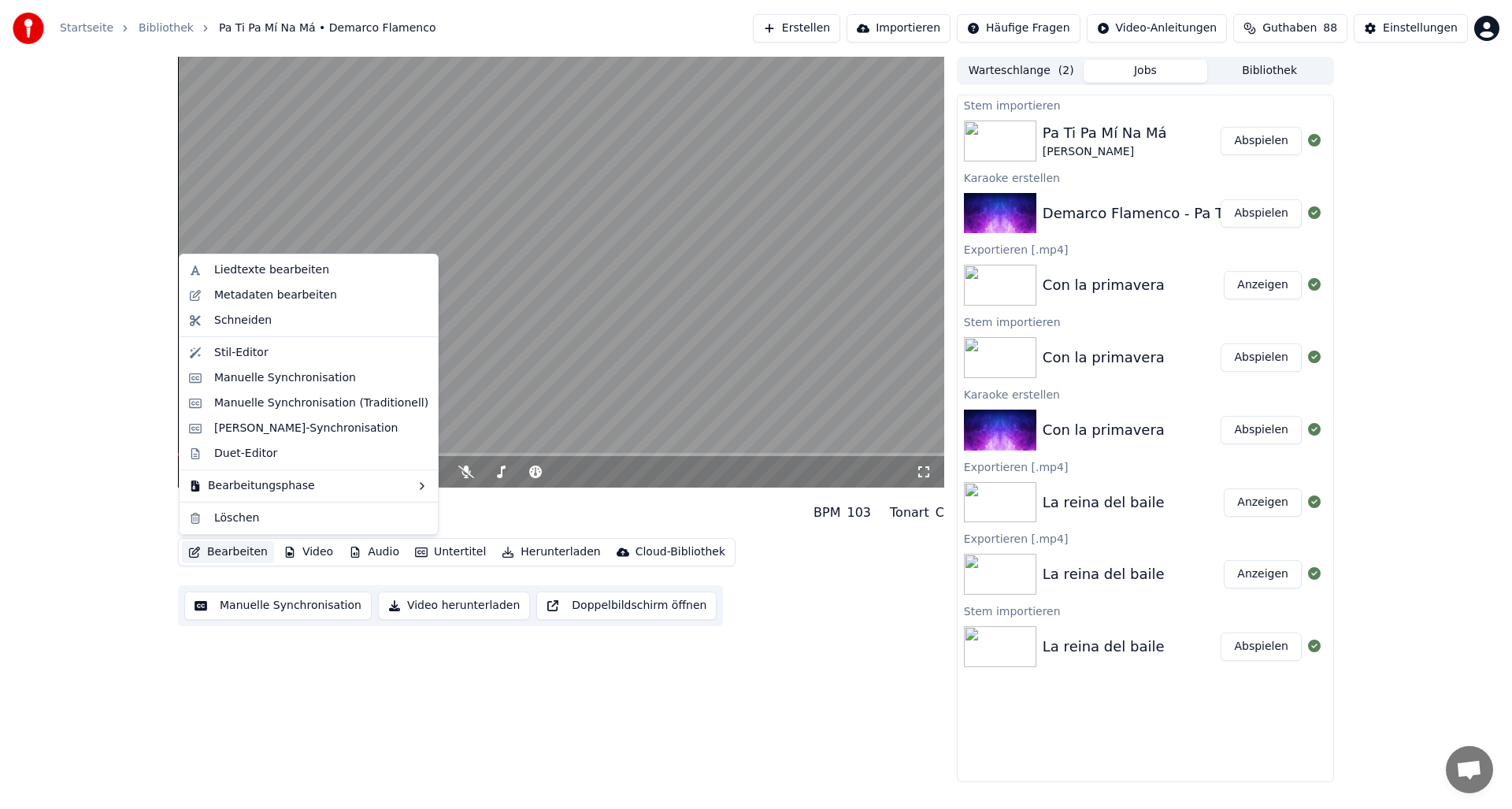
click at [126, 515] on div "0:08 / 3:04 Pa Ti Pa Mí Na Má Demarco Flamenco BPM 103 Tonart C Bearbeiten Vi…" at bounding box center [756, 419] width 1512 height 725
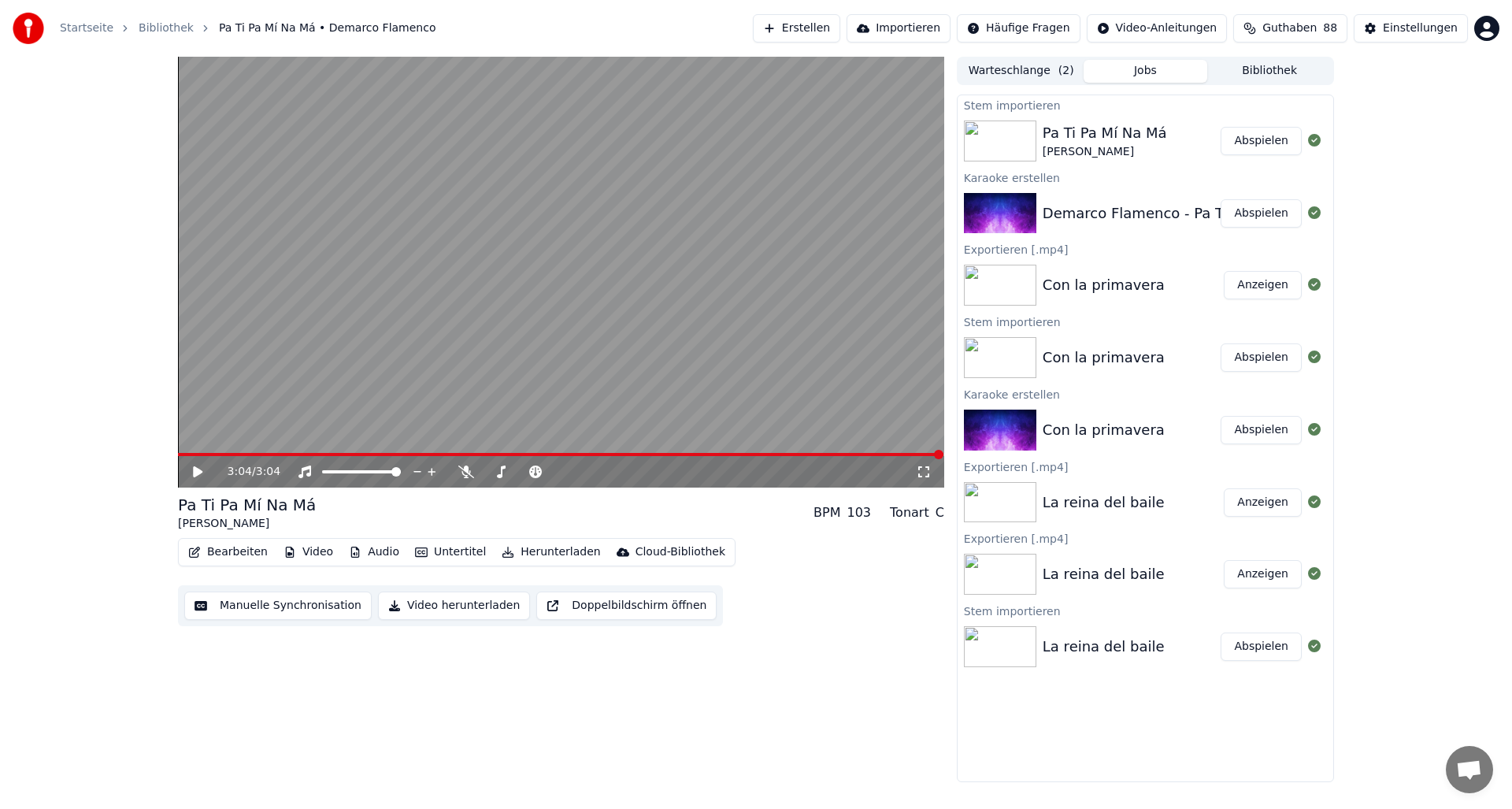
click at [199, 472] on icon at bounding box center [198, 471] width 10 height 11
click at [199, 450] on video at bounding box center [561, 272] width 766 height 431
click at [191, 453] on span at bounding box center [203, 455] width 52 height 3
click at [196, 472] on icon at bounding box center [198, 471] width 10 height 11
click at [203, 455] on span at bounding box center [190, 455] width 25 height 3
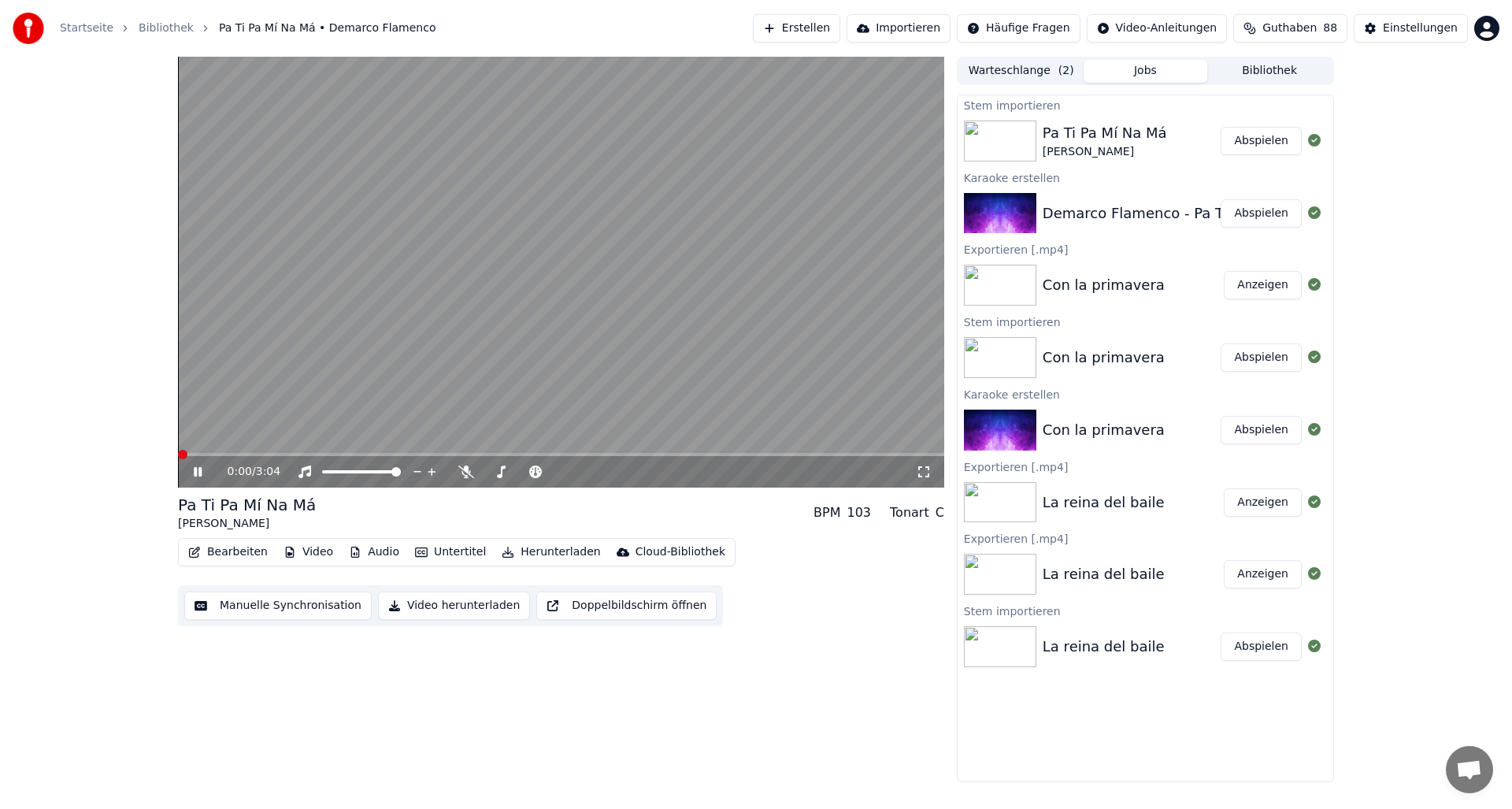
click at [178, 455] on span at bounding box center [178, 455] width 0 height 3
click at [178, 449] on video at bounding box center [561, 272] width 766 height 431
click at [190, 454] on span at bounding box center [208, 455] width 62 height 3
click at [200, 472] on icon at bounding box center [198, 471] width 10 height 11
click at [185, 454] on span at bounding box center [285, 455] width 214 height 3
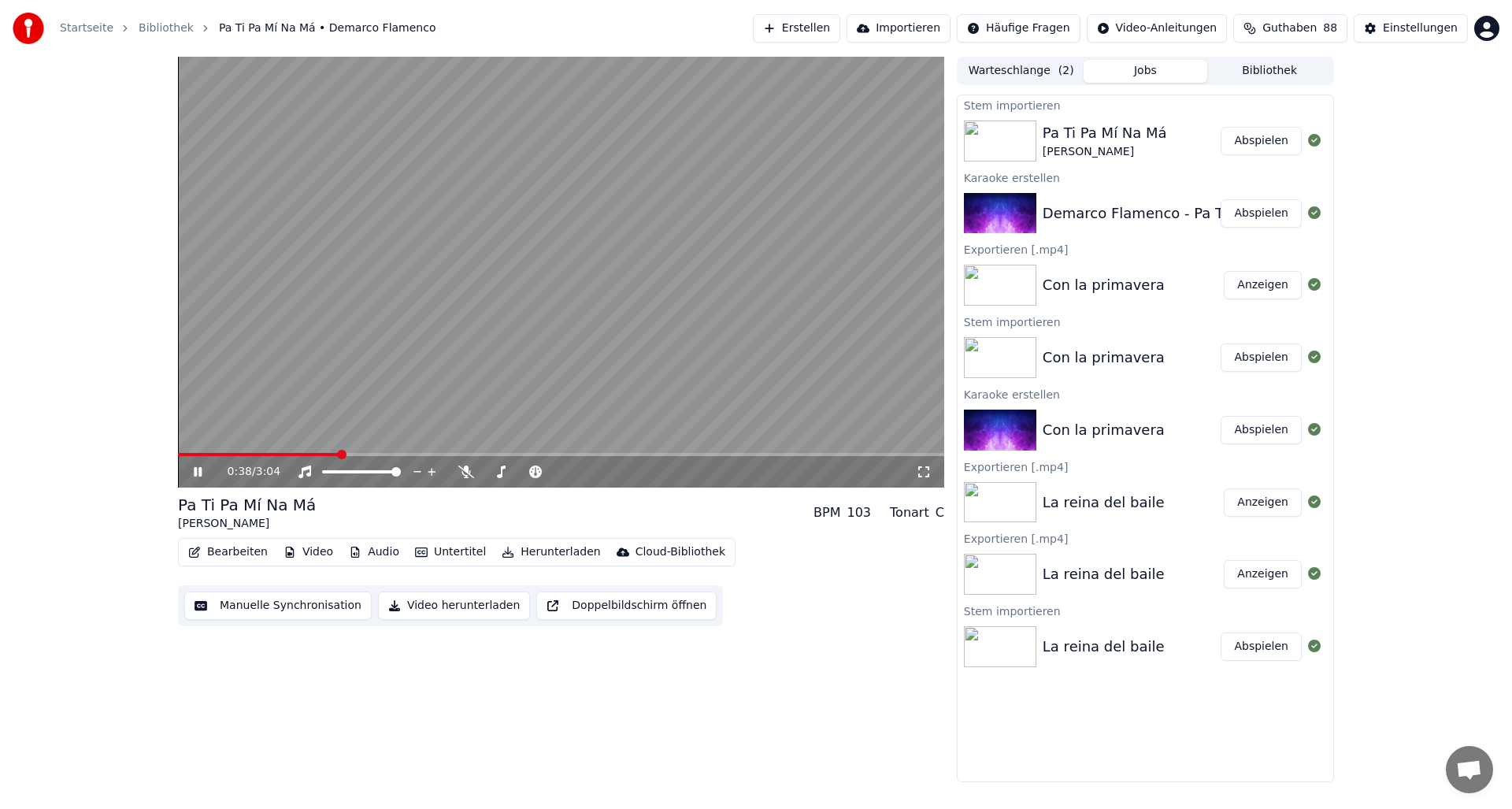
click at [196, 472] on icon at bounding box center [198, 472] width 8 height 10
click at [371, 553] on button "Audio" at bounding box center [374, 551] width 63 height 22
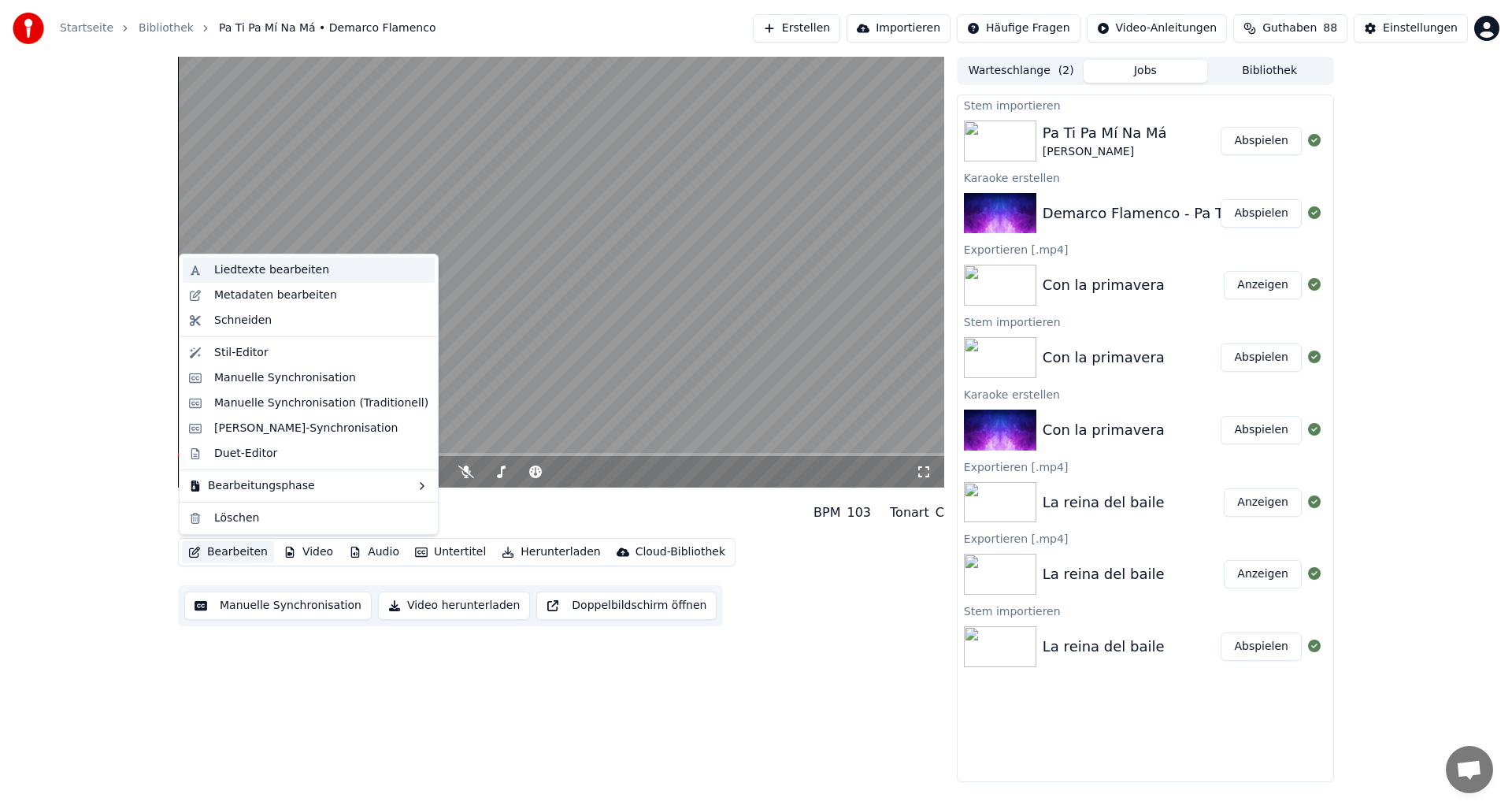
click at [239, 272] on div "Liedtexte bearbeiten" at bounding box center [272, 270] width 115 height 16
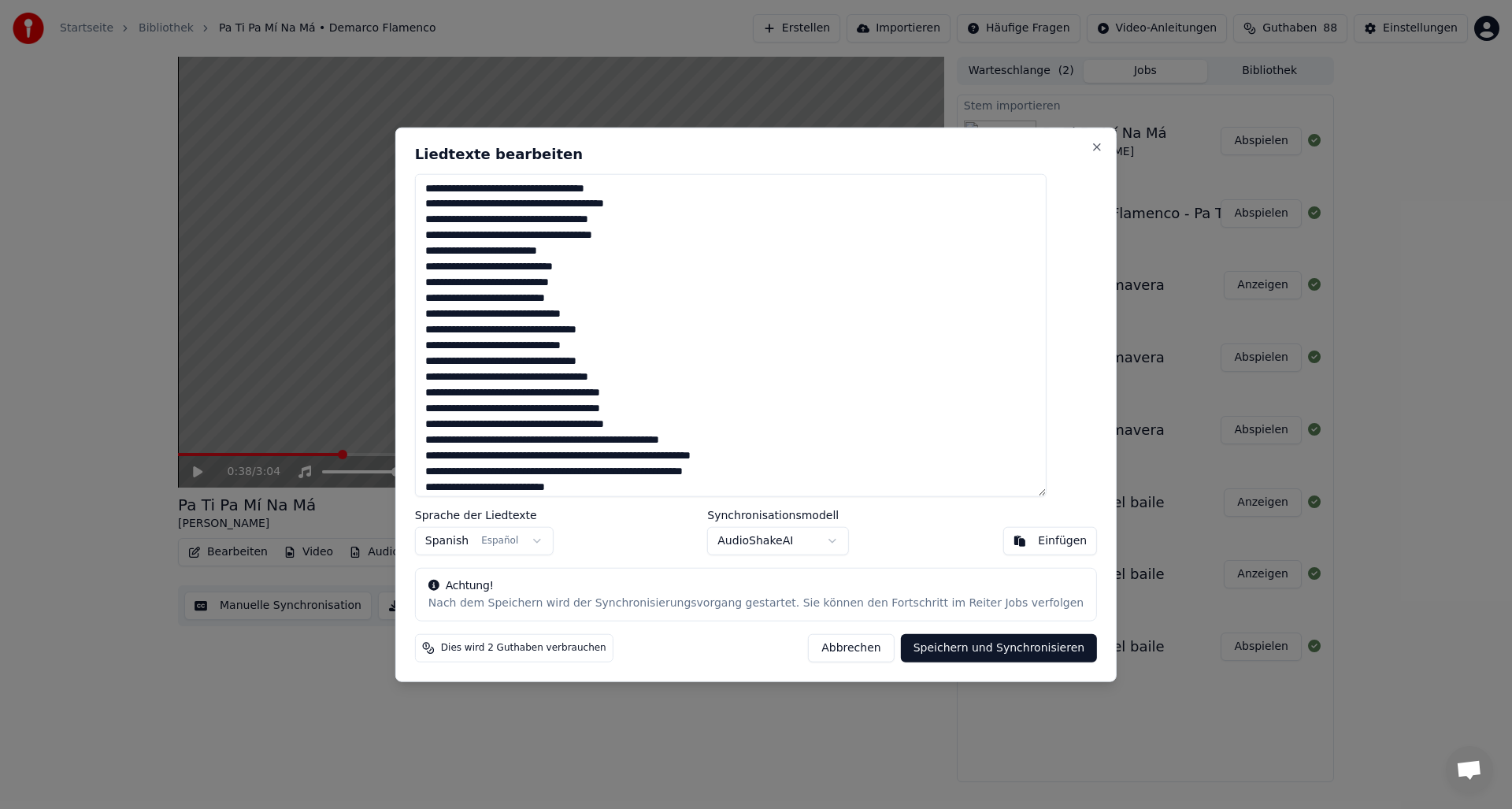
click at [823, 645] on button "Abbrechen" at bounding box center [851, 648] width 86 height 29
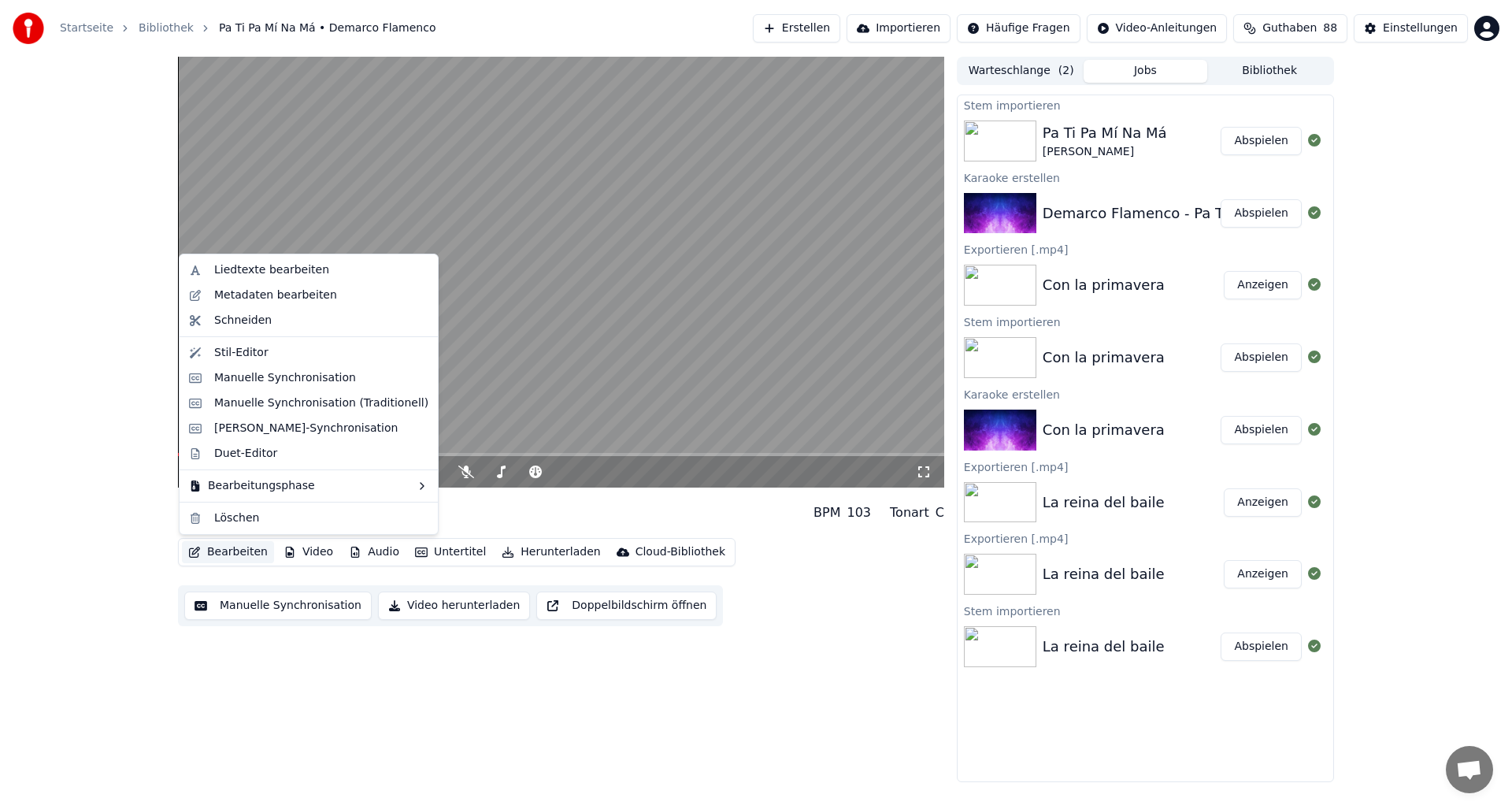
click at [226, 549] on button "Bearbeiten" at bounding box center [228, 551] width 92 height 22
click at [240, 350] on div "Stil-Editor" at bounding box center [241, 352] width 54 height 16
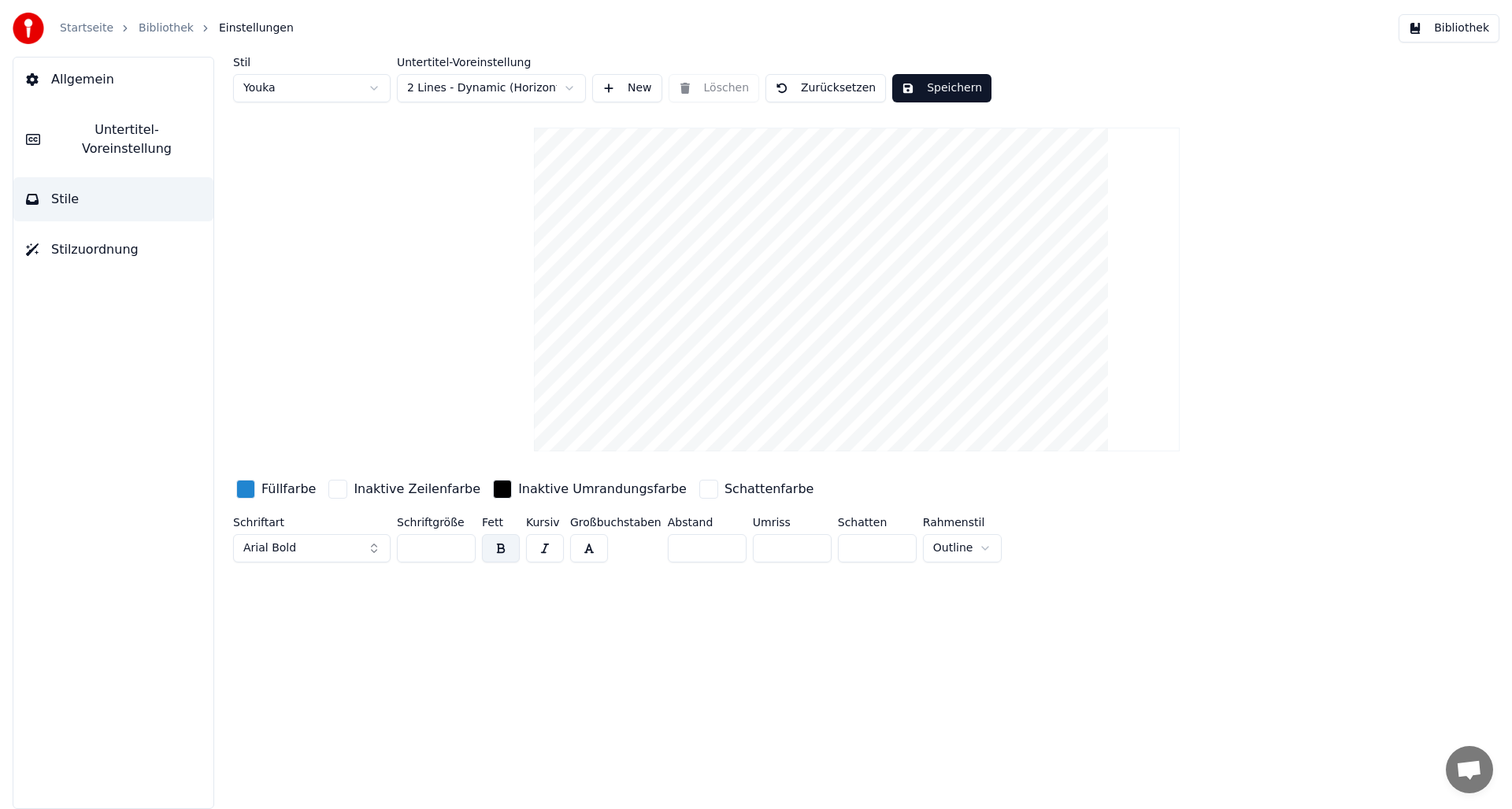
click at [100, 240] on span "Stilzuordnung" at bounding box center [94, 249] width 88 height 19
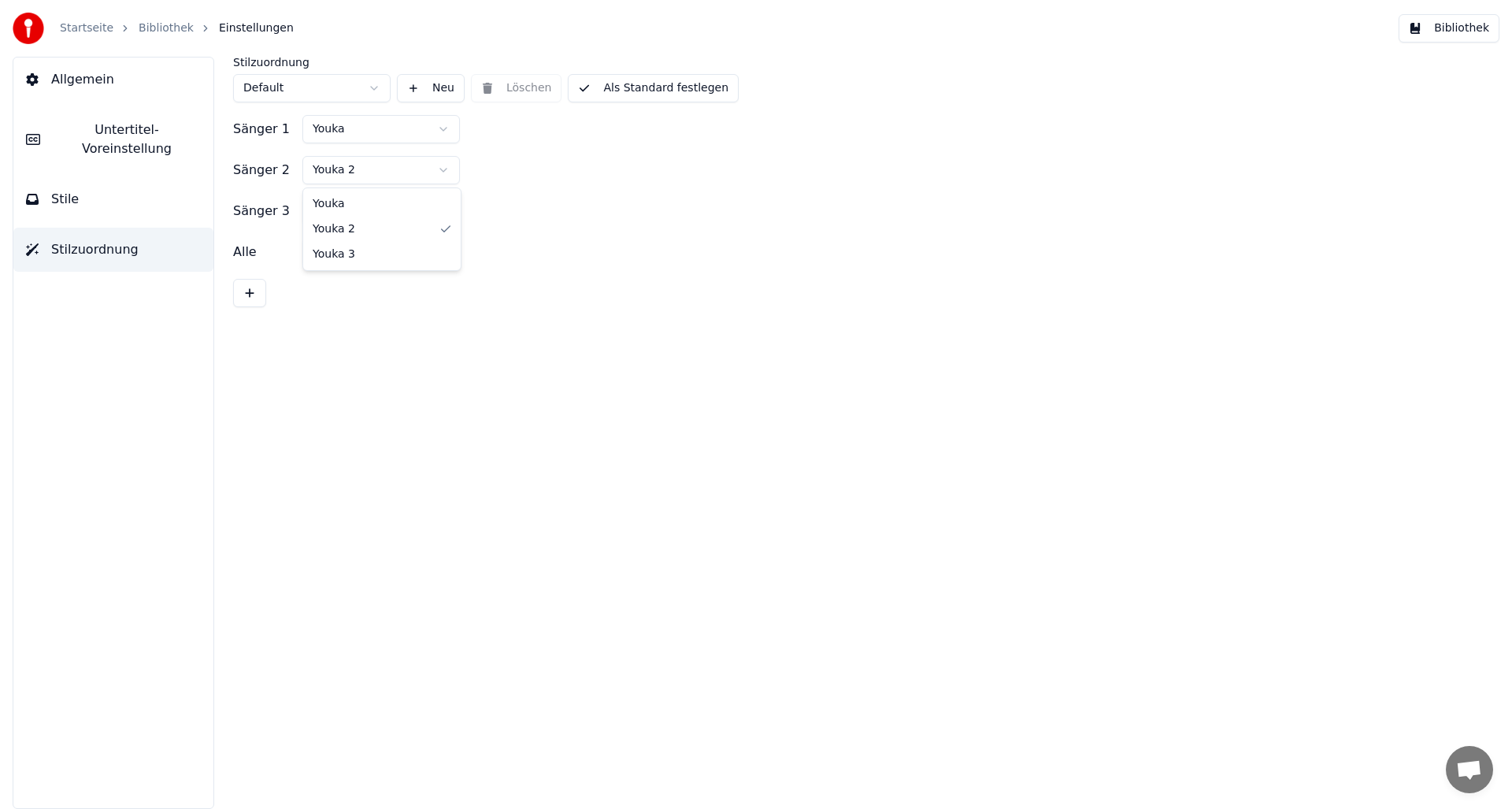
click at [444, 167] on html "Startseite Bibliothek Einstellungen Bibliothek Allgemein Untertitel-Voreinstell…" at bounding box center [756, 404] width 1512 height 809
click at [62, 177] on button "Stile" at bounding box center [113, 199] width 200 height 44
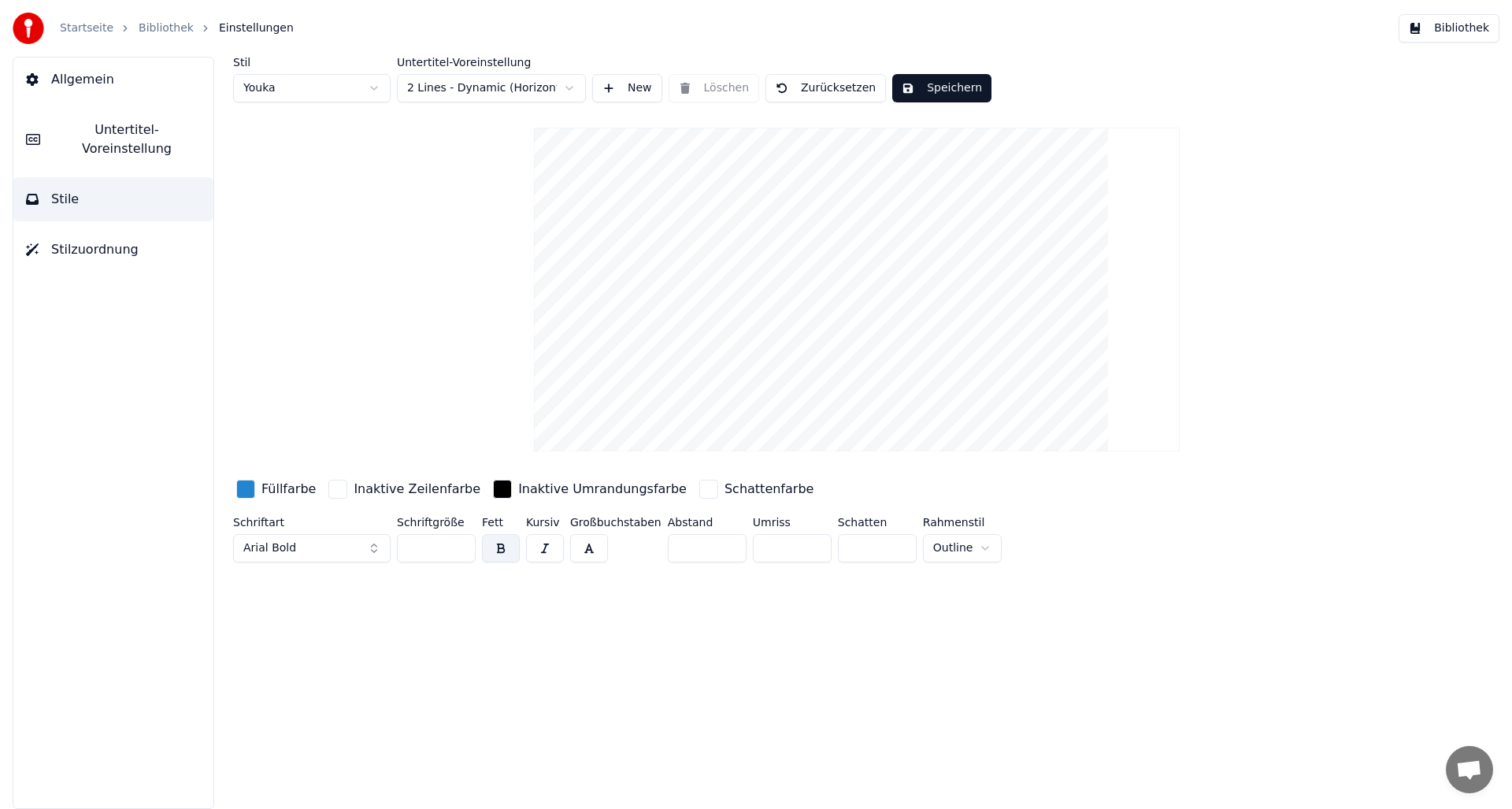
click at [115, 126] on span "Untertitel-Voreinstellung" at bounding box center [126, 139] width 148 height 38
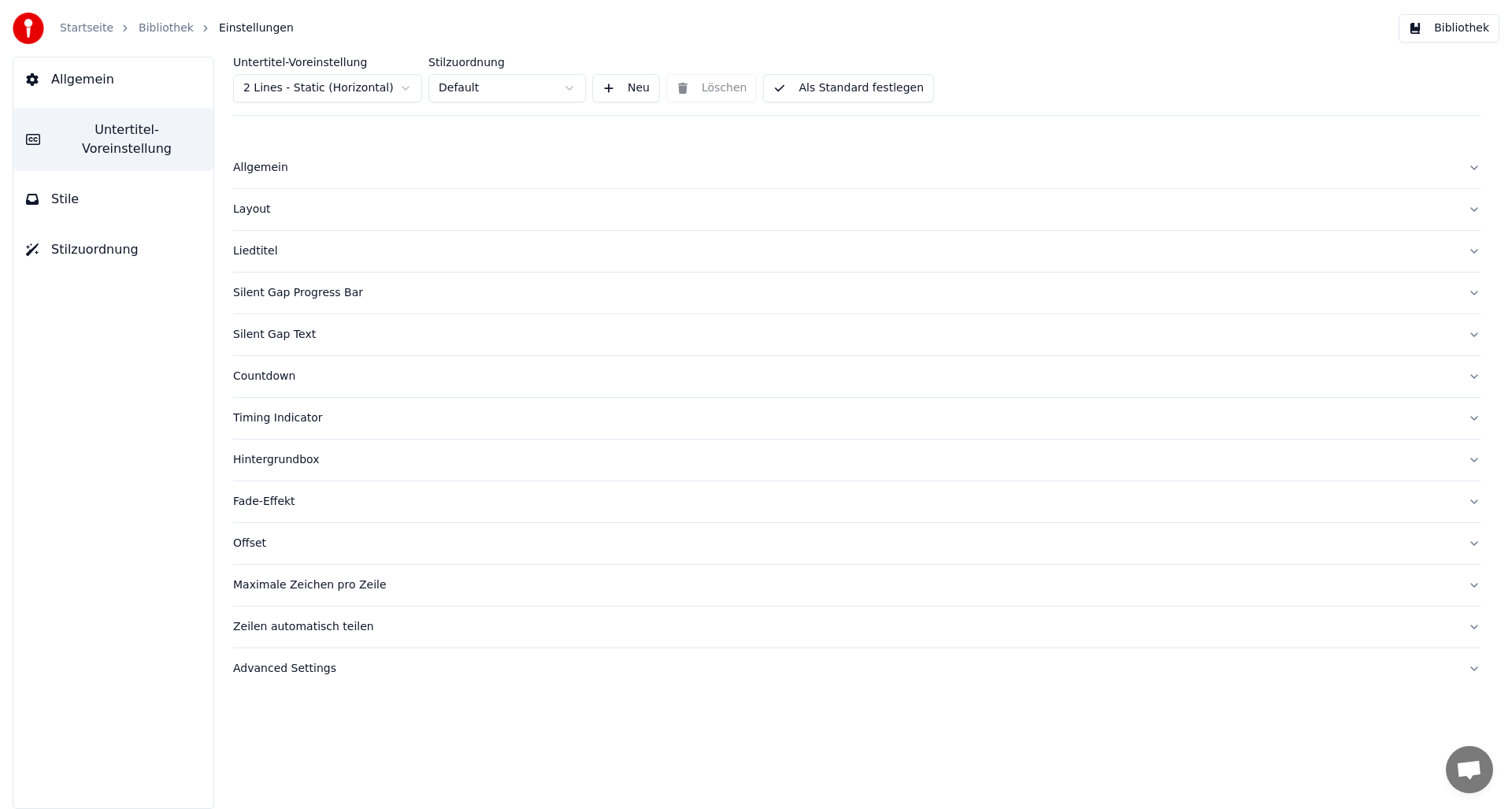
click at [83, 177] on button "Stile" at bounding box center [113, 199] width 200 height 44
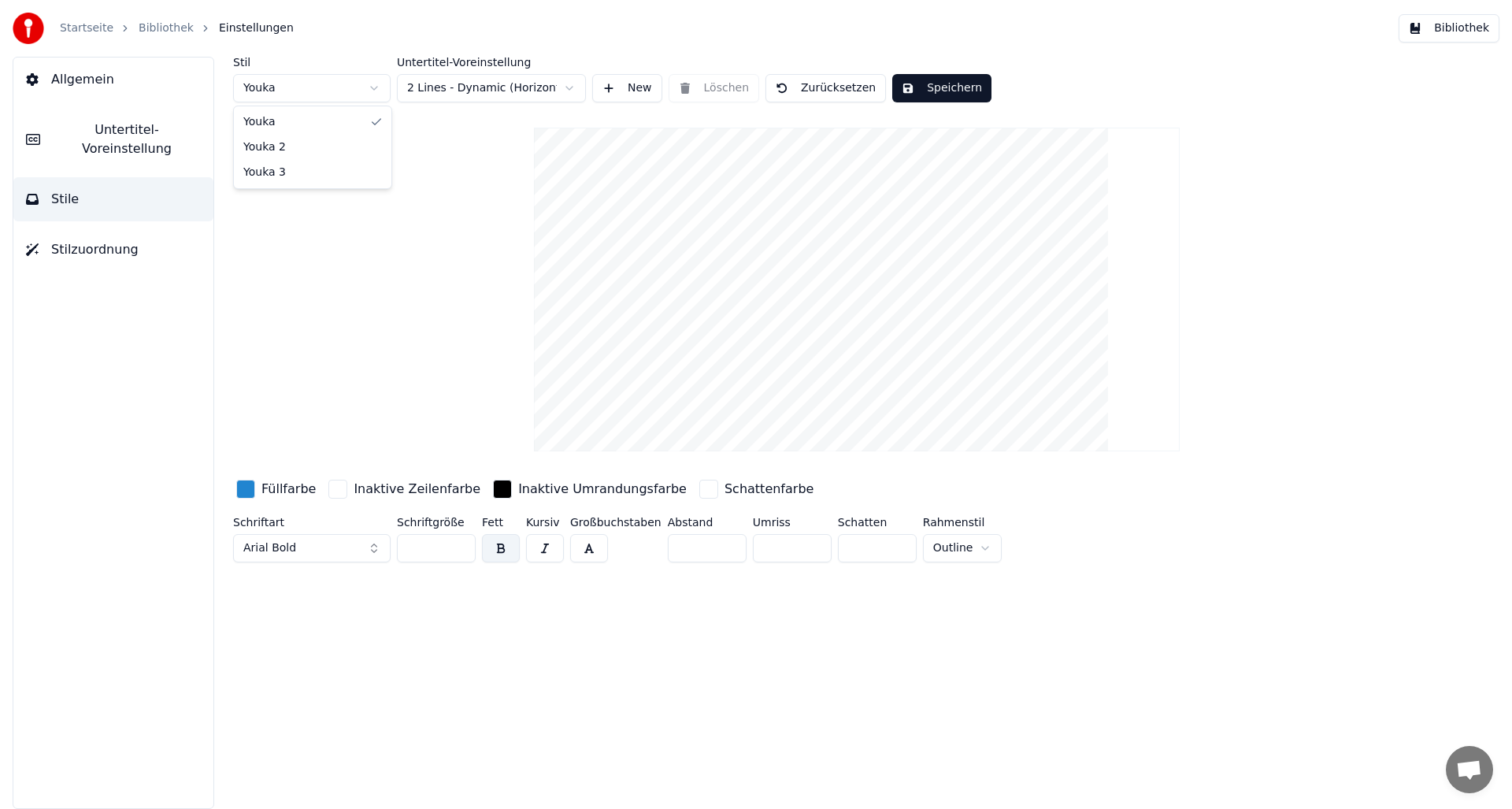
click at [371, 87] on html "Startseite Bibliothek Einstellungen Bibliothek Allgemein Untertitel-Voreinstell…" at bounding box center [756, 404] width 1512 height 809
click at [436, 176] on html "Startseite Bibliothek Einstellungen Bibliothek Allgemein Untertitel-Voreinstell…" at bounding box center [756, 404] width 1512 height 809
click at [64, 128] on span "Untertitel-Voreinstellung" at bounding box center [126, 139] width 148 height 38
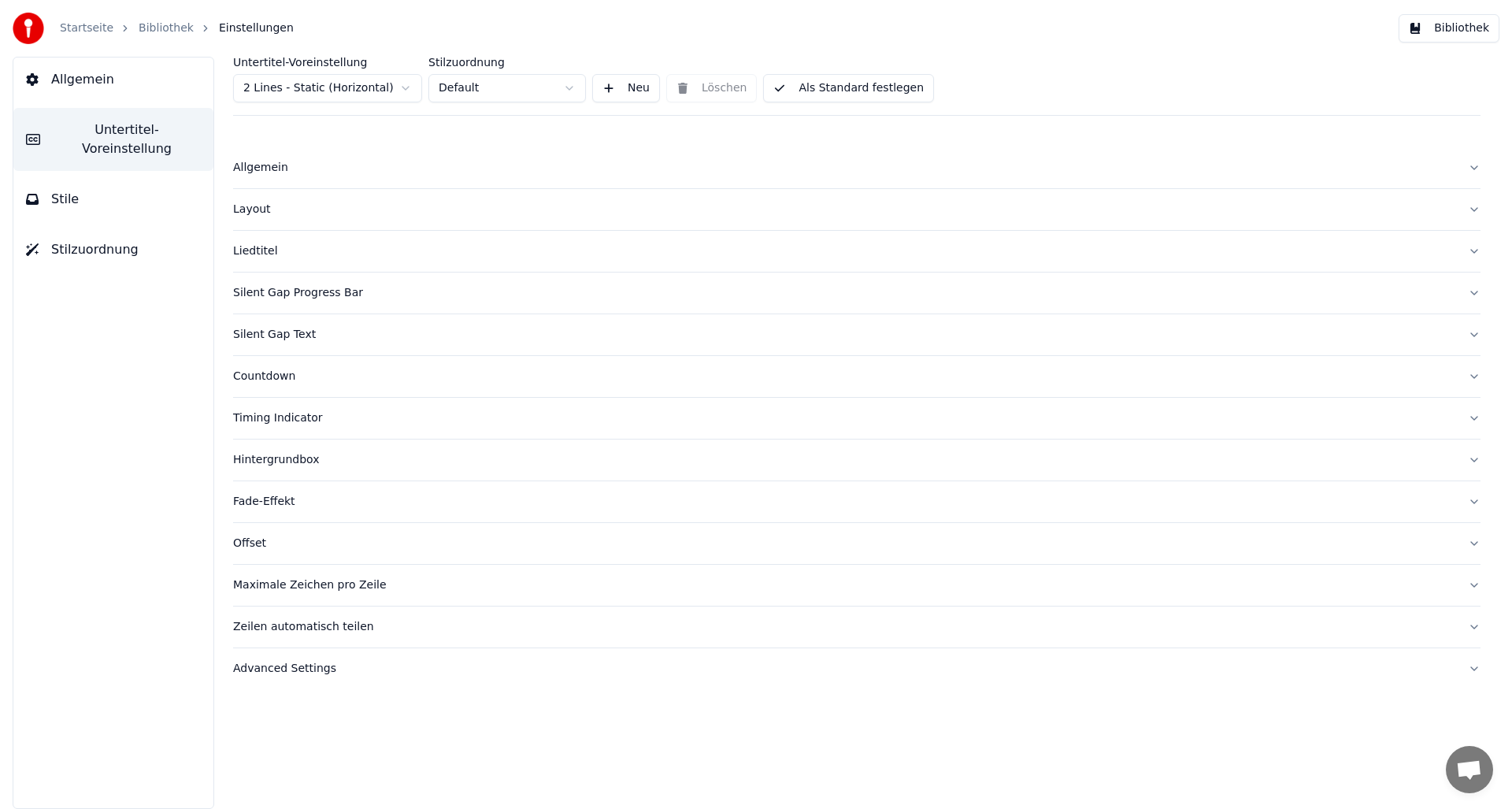
click at [248, 213] on div "Layout" at bounding box center [844, 209] width 1222 height 16
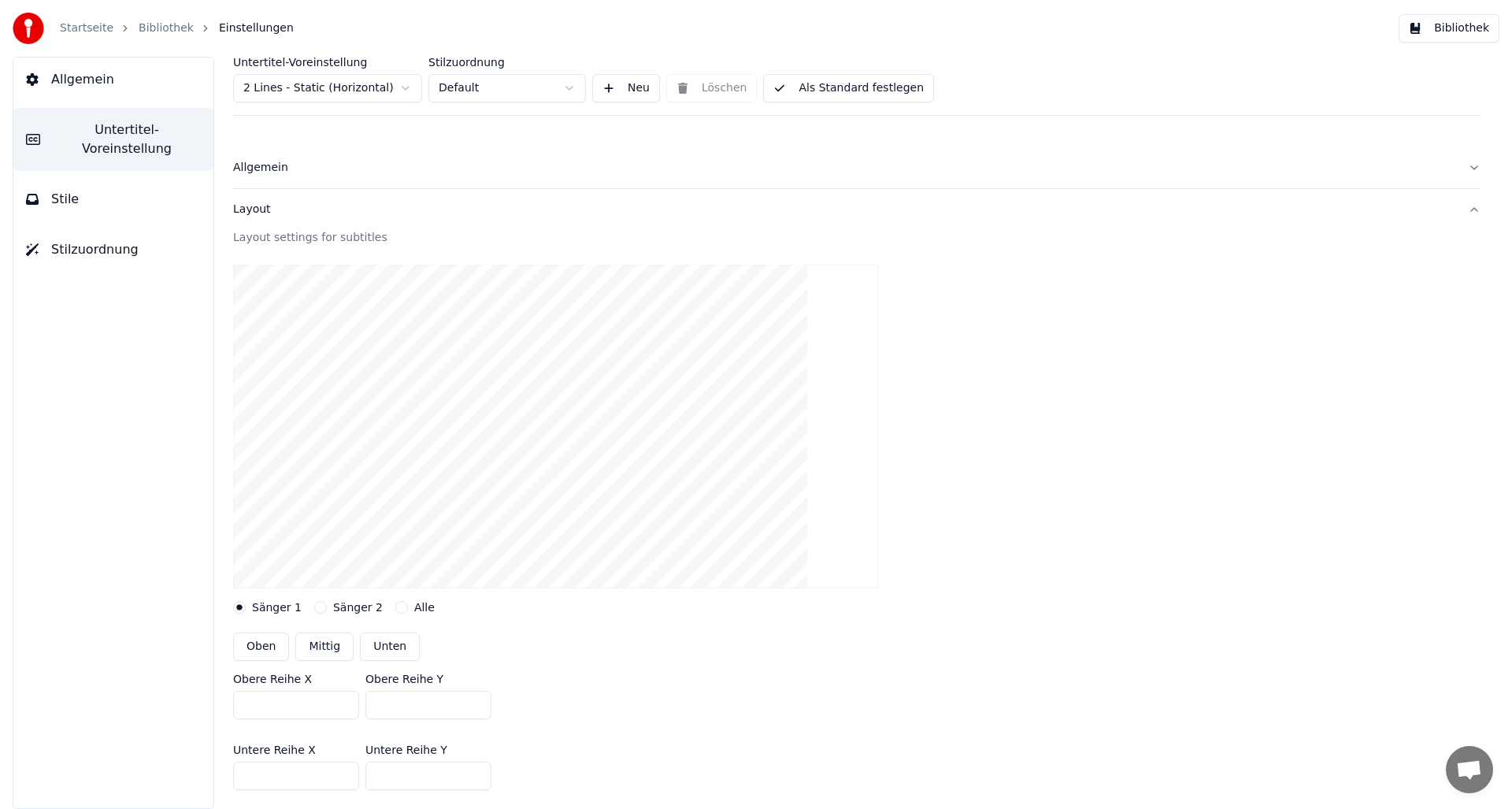
click at [249, 164] on div "Allgemein" at bounding box center [844, 167] width 1222 height 16
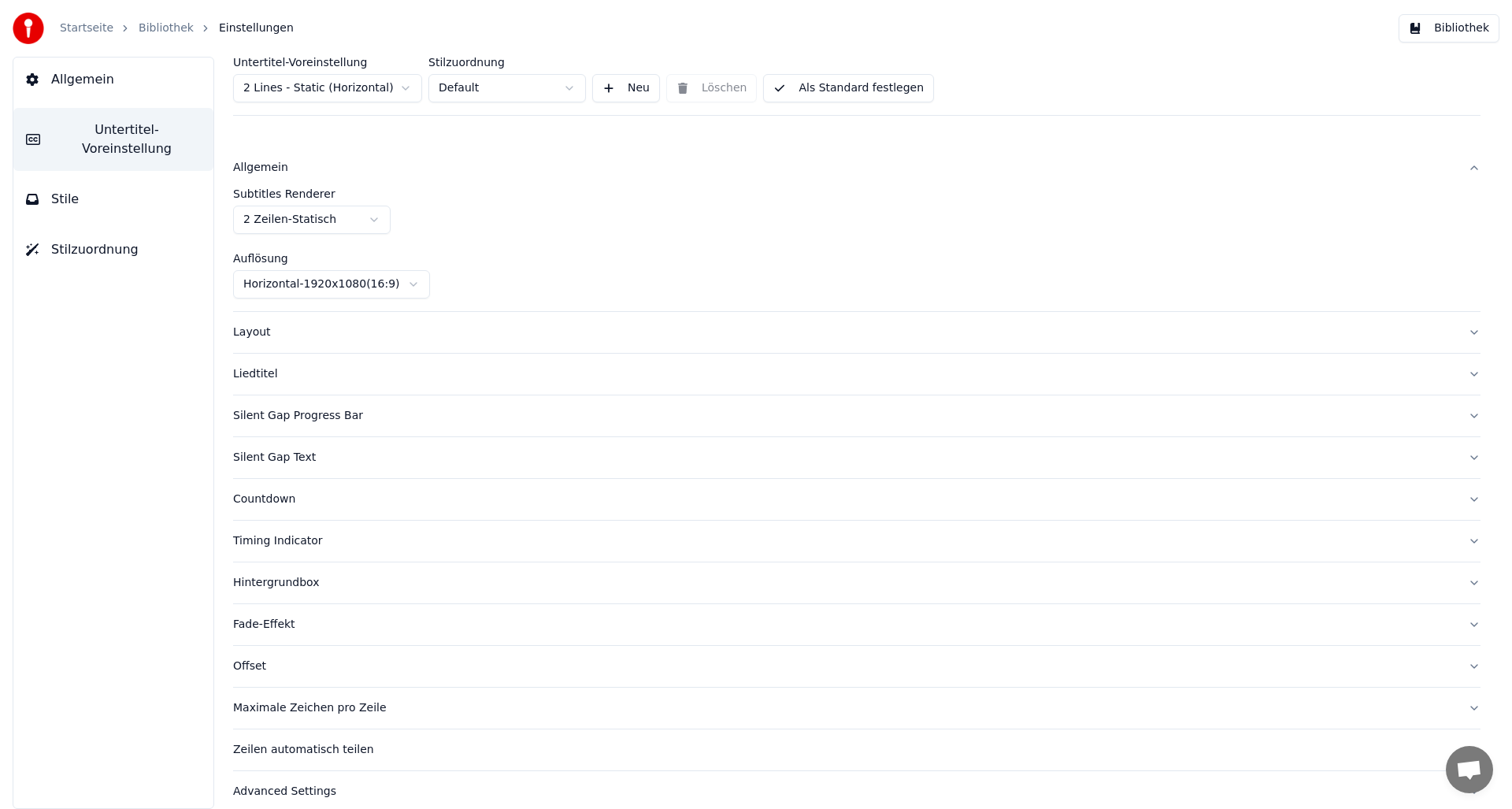
scroll to position [16, 0]
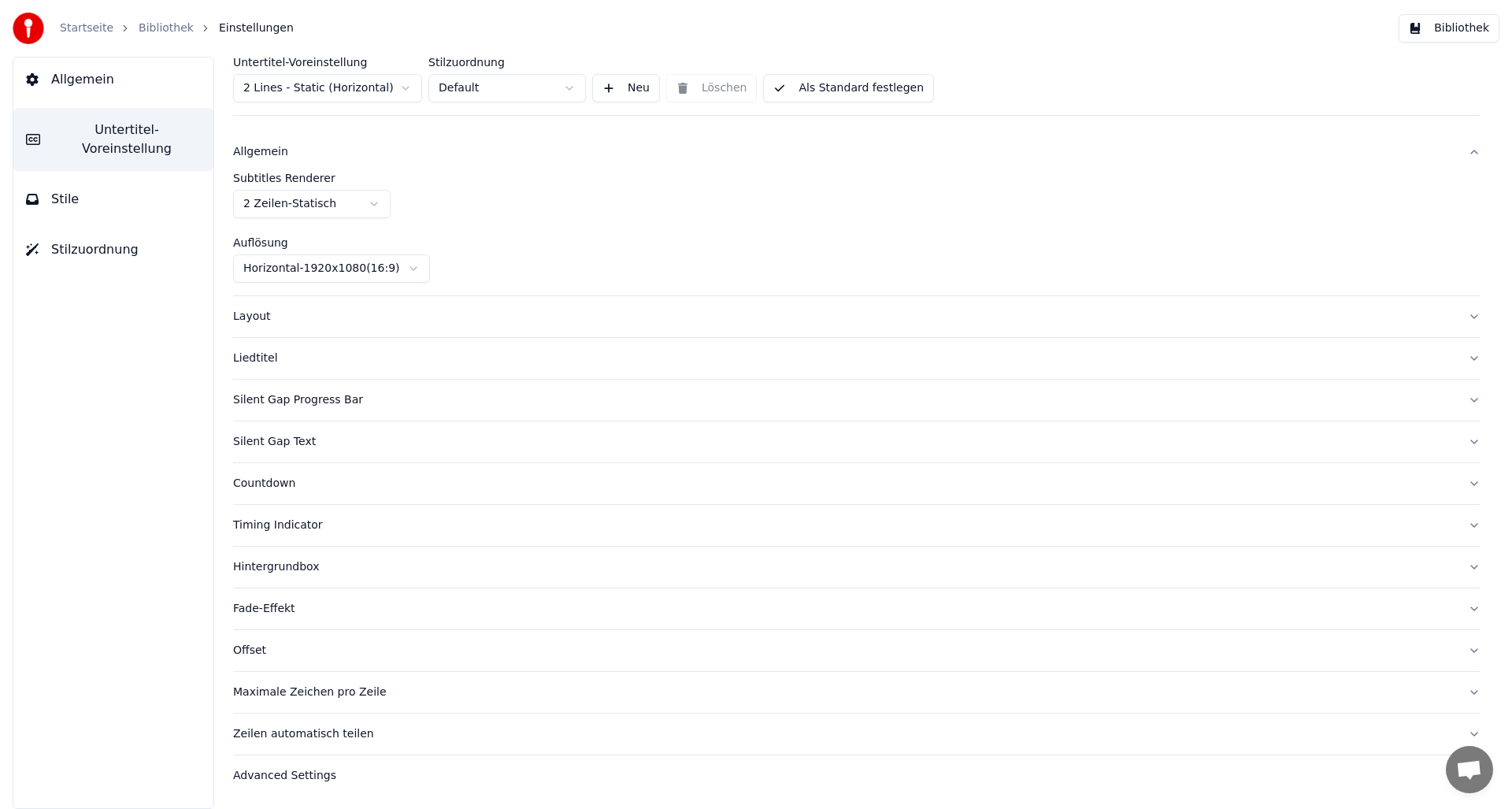
click at [254, 359] on div "Liedtitel" at bounding box center [844, 358] width 1222 height 16
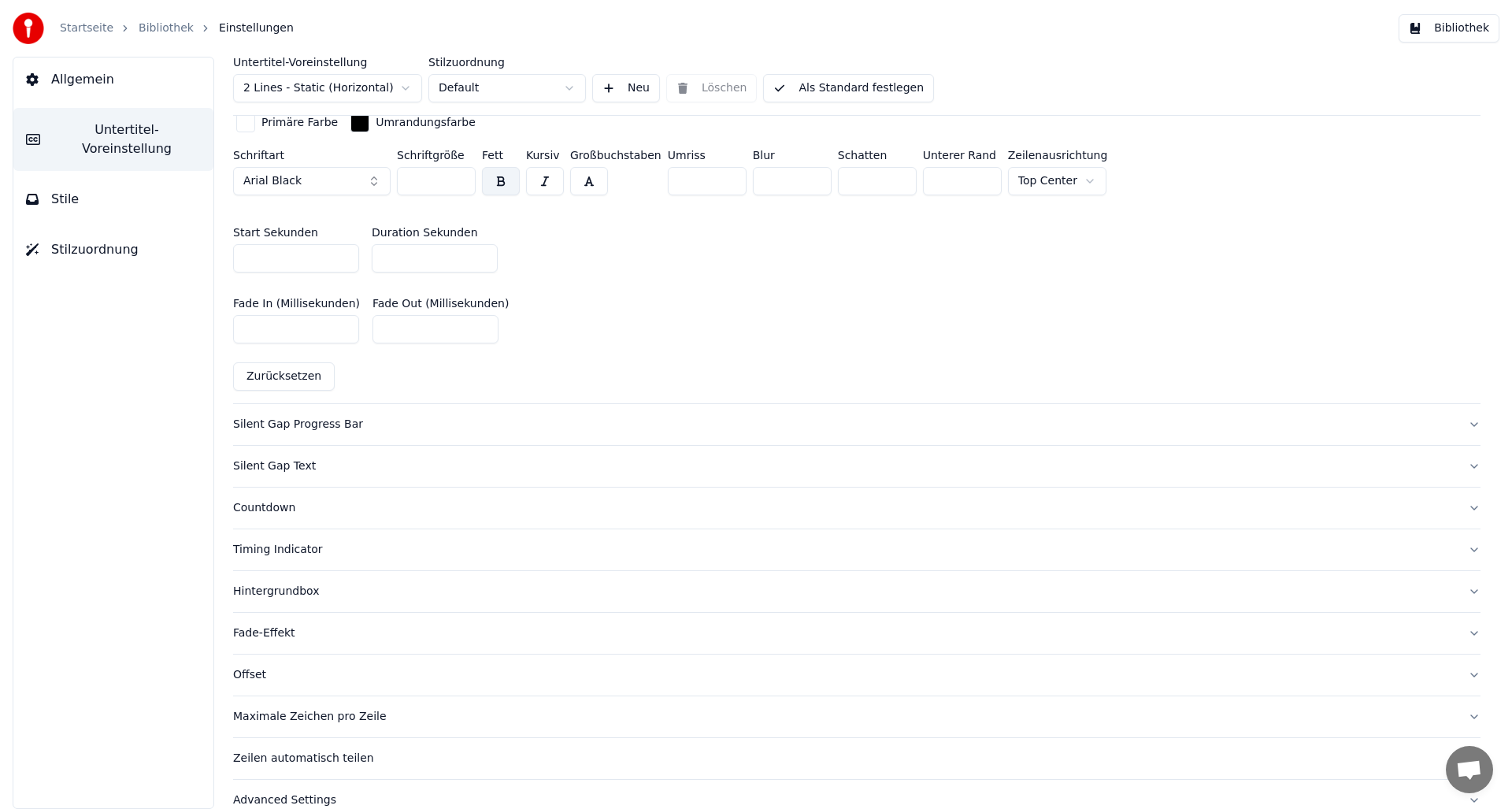
scroll to position [733, 0]
click at [302, 423] on div "Silent Gap Progress Bar" at bounding box center [844, 422] width 1222 height 16
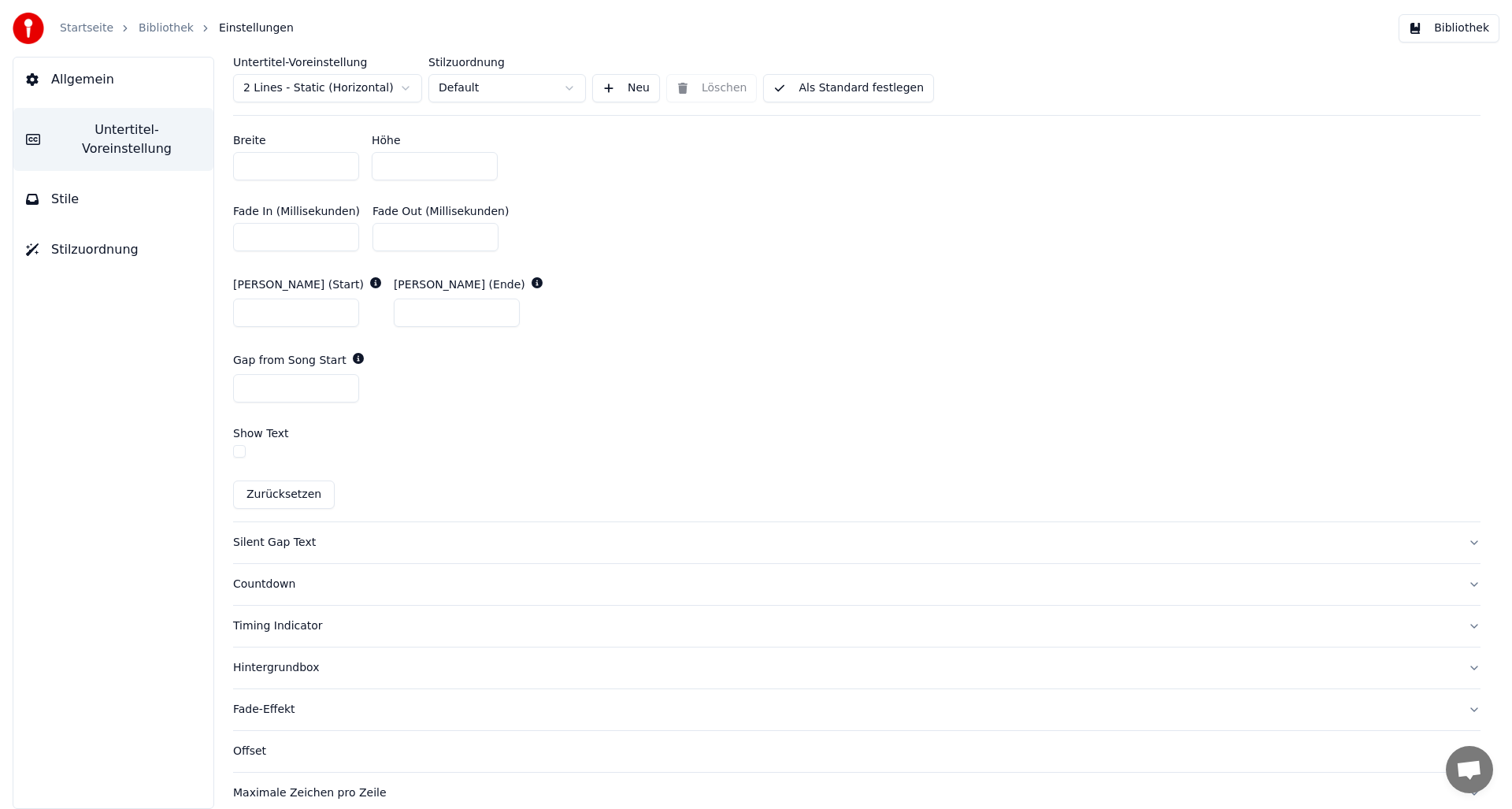
scroll to position [818, 0]
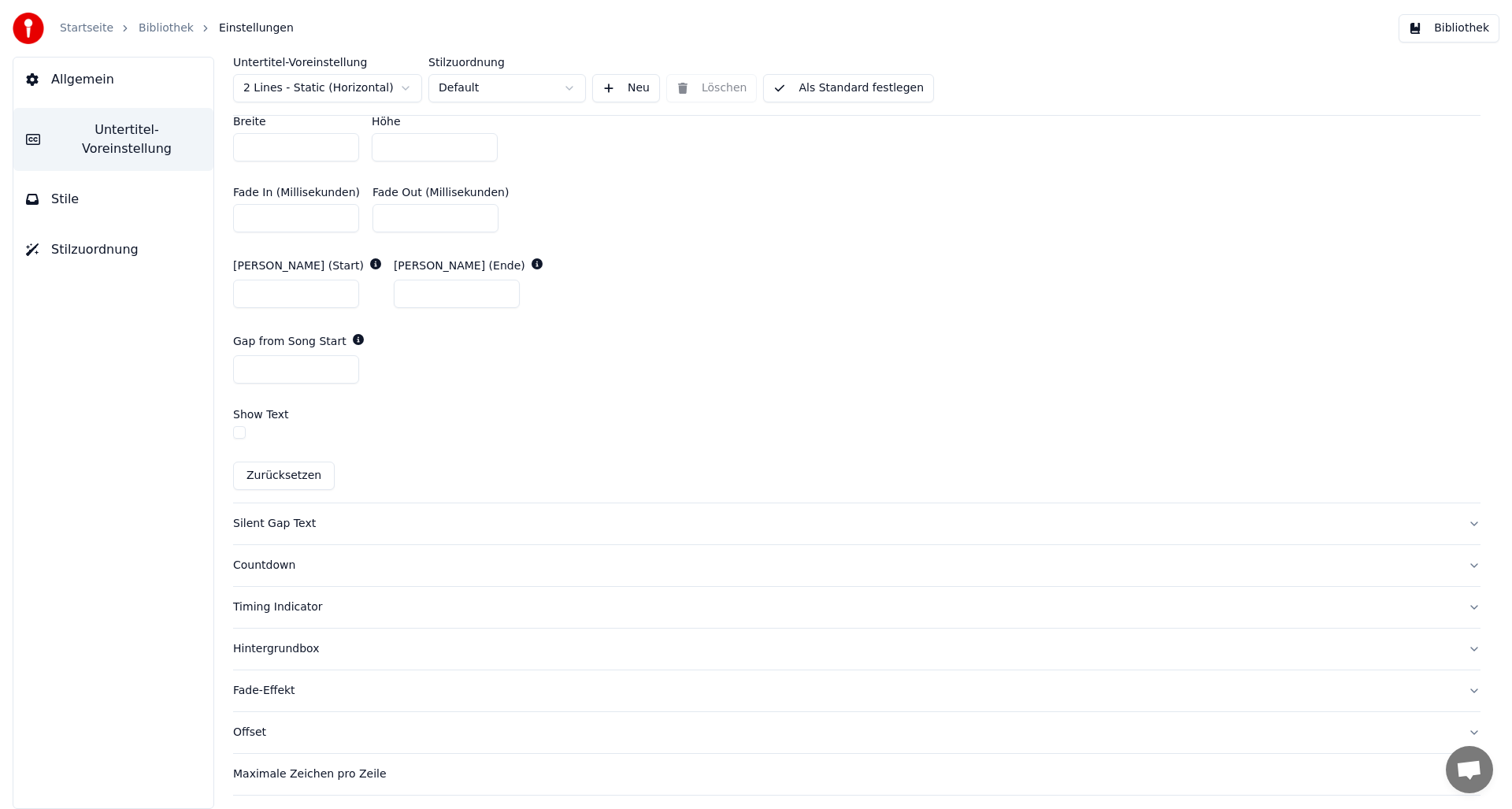
click at [237, 433] on button "button" at bounding box center [239, 432] width 12 height 12
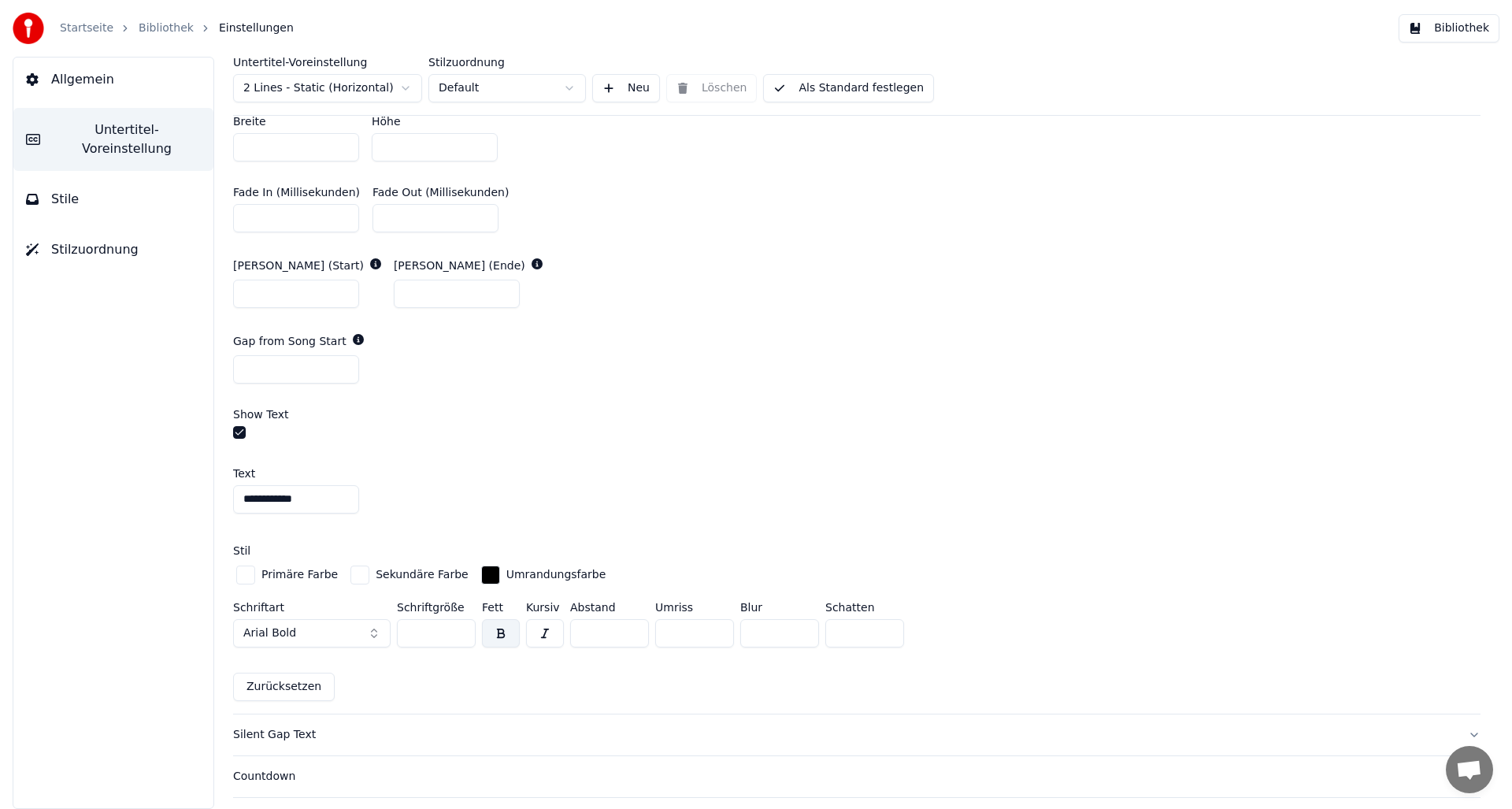
click at [240, 433] on button "button" at bounding box center [239, 432] width 12 height 12
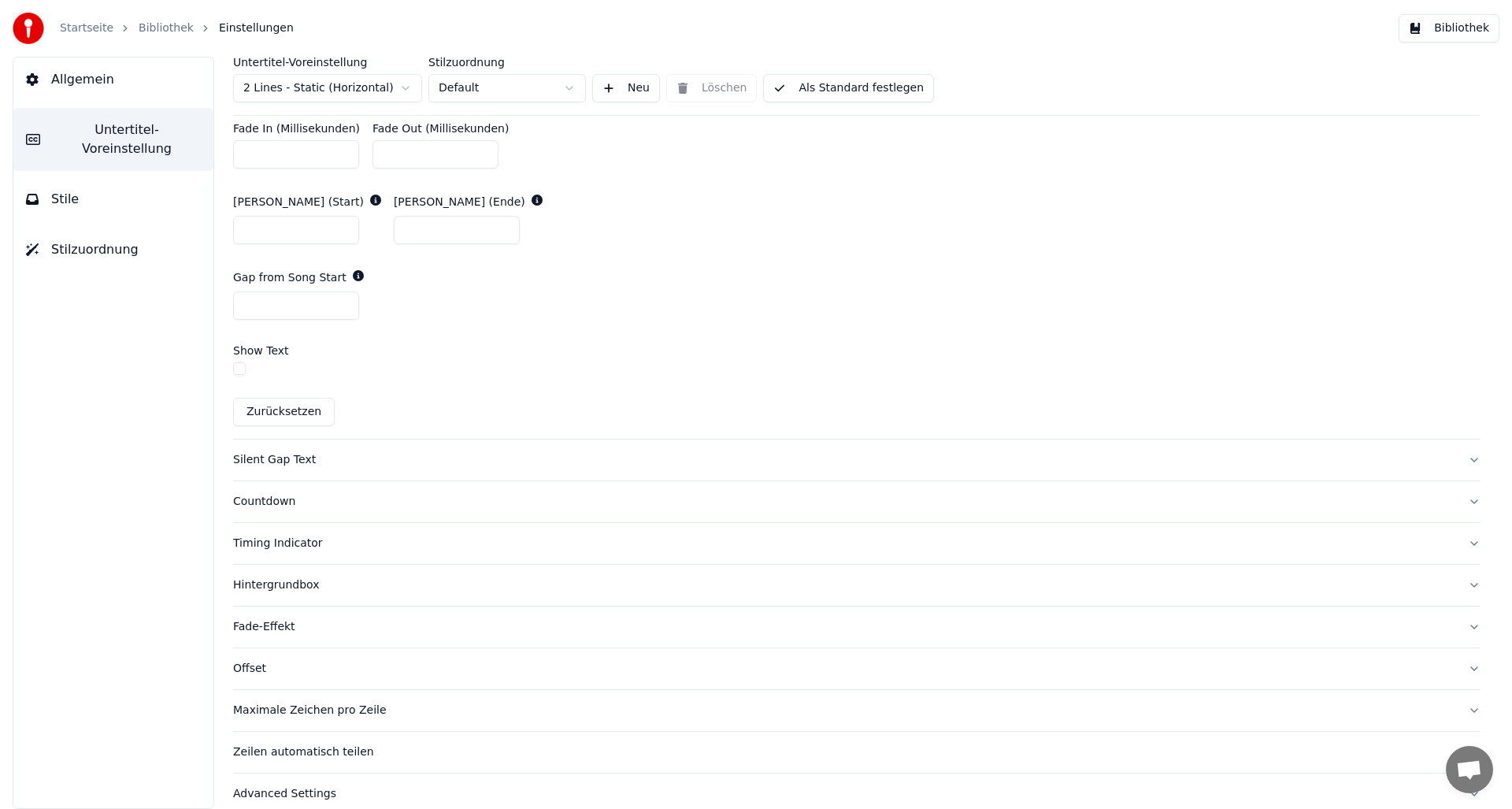
scroll to position [898, 0]
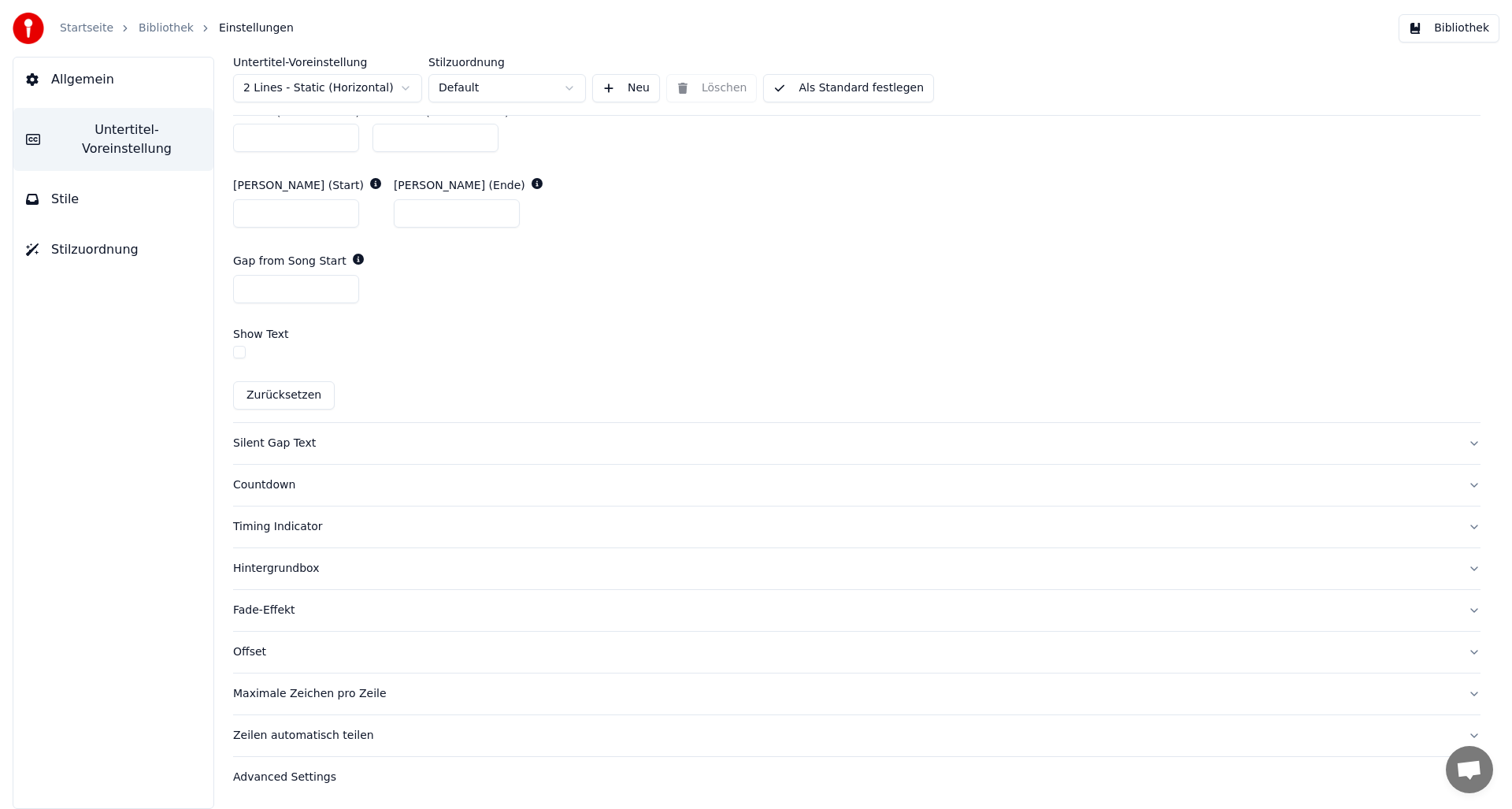
click at [259, 481] on div "Countdown" at bounding box center [844, 485] width 1222 height 16
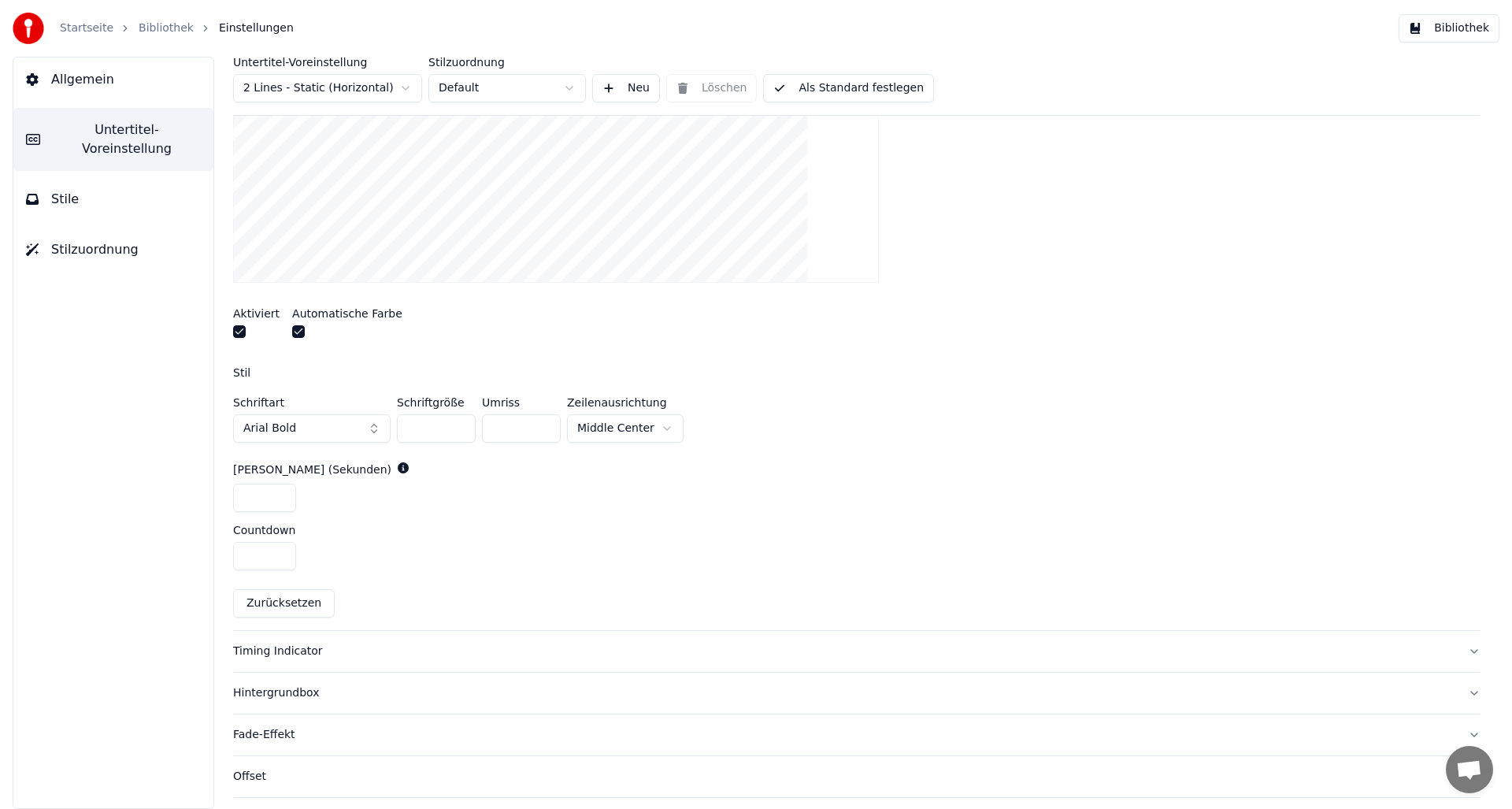
scroll to position [598, 0]
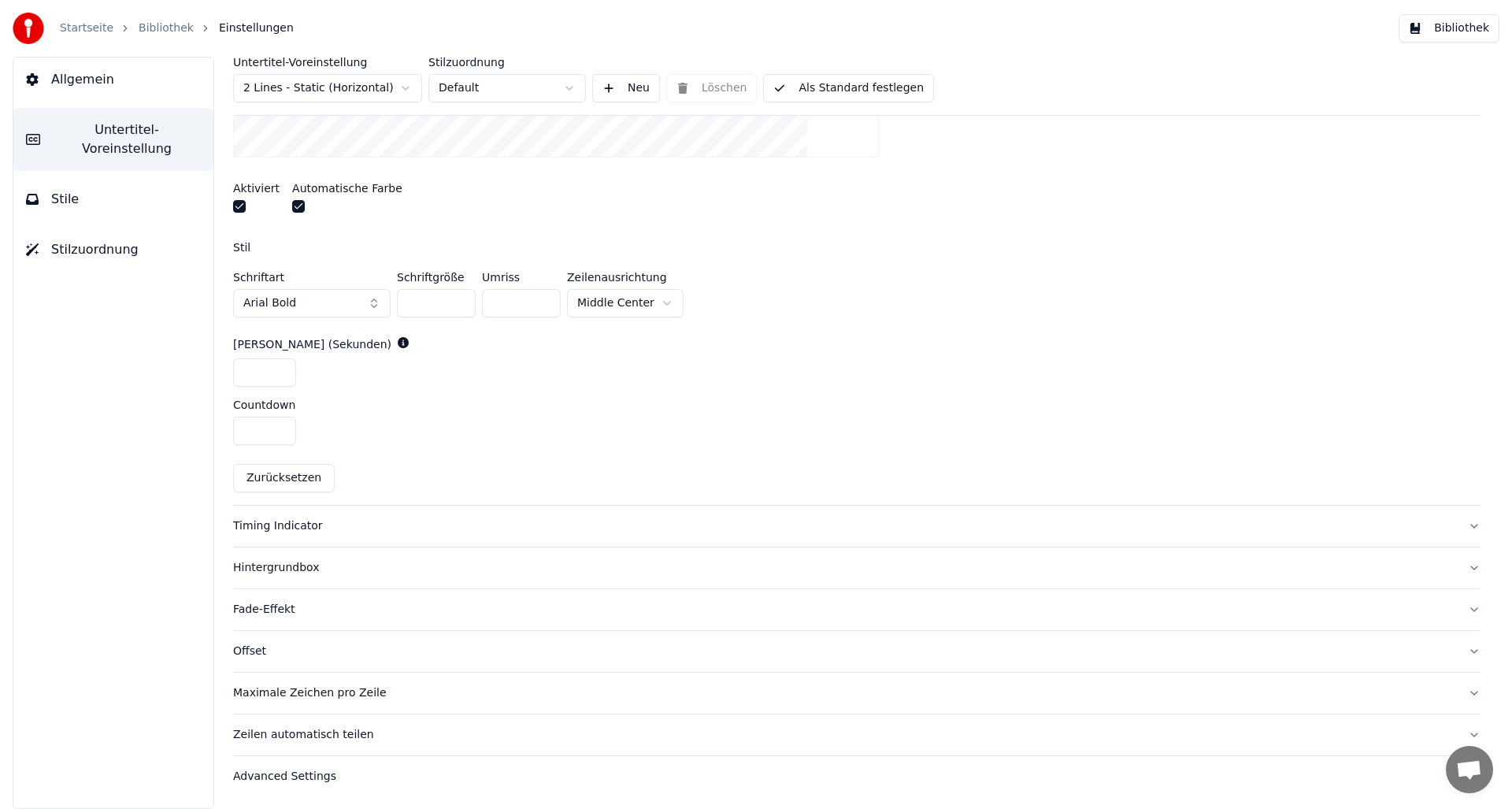
click at [267, 530] on div "Timing Indicator" at bounding box center [844, 526] width 1222 height 16
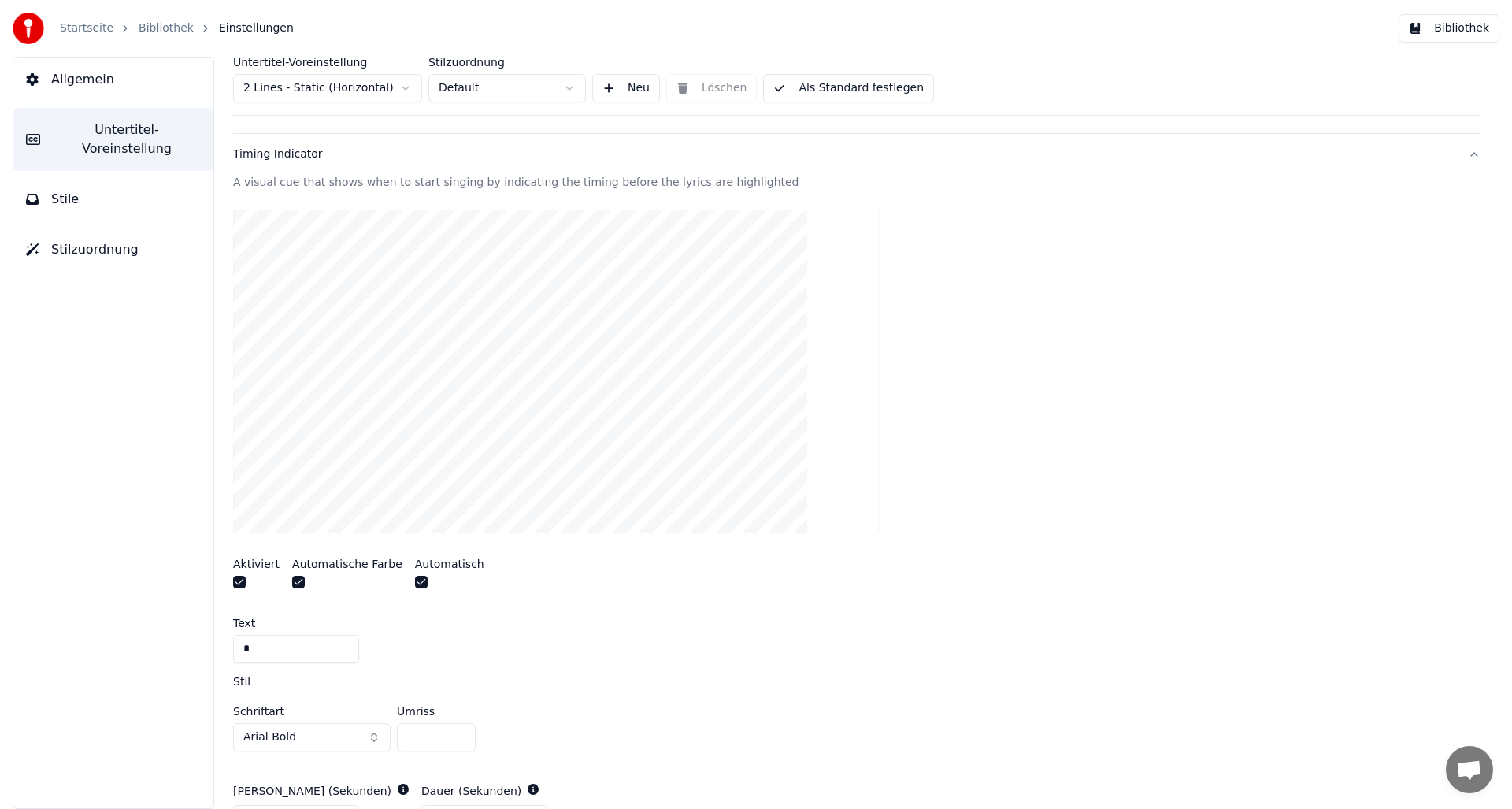
scroll to position [263, 0]
click at [240, 583] on button "button" at bounding box center [239, 583] width 12 height 12
click at [240, 581] on button "button" at bounding box center [239, 583] width 12 height 12
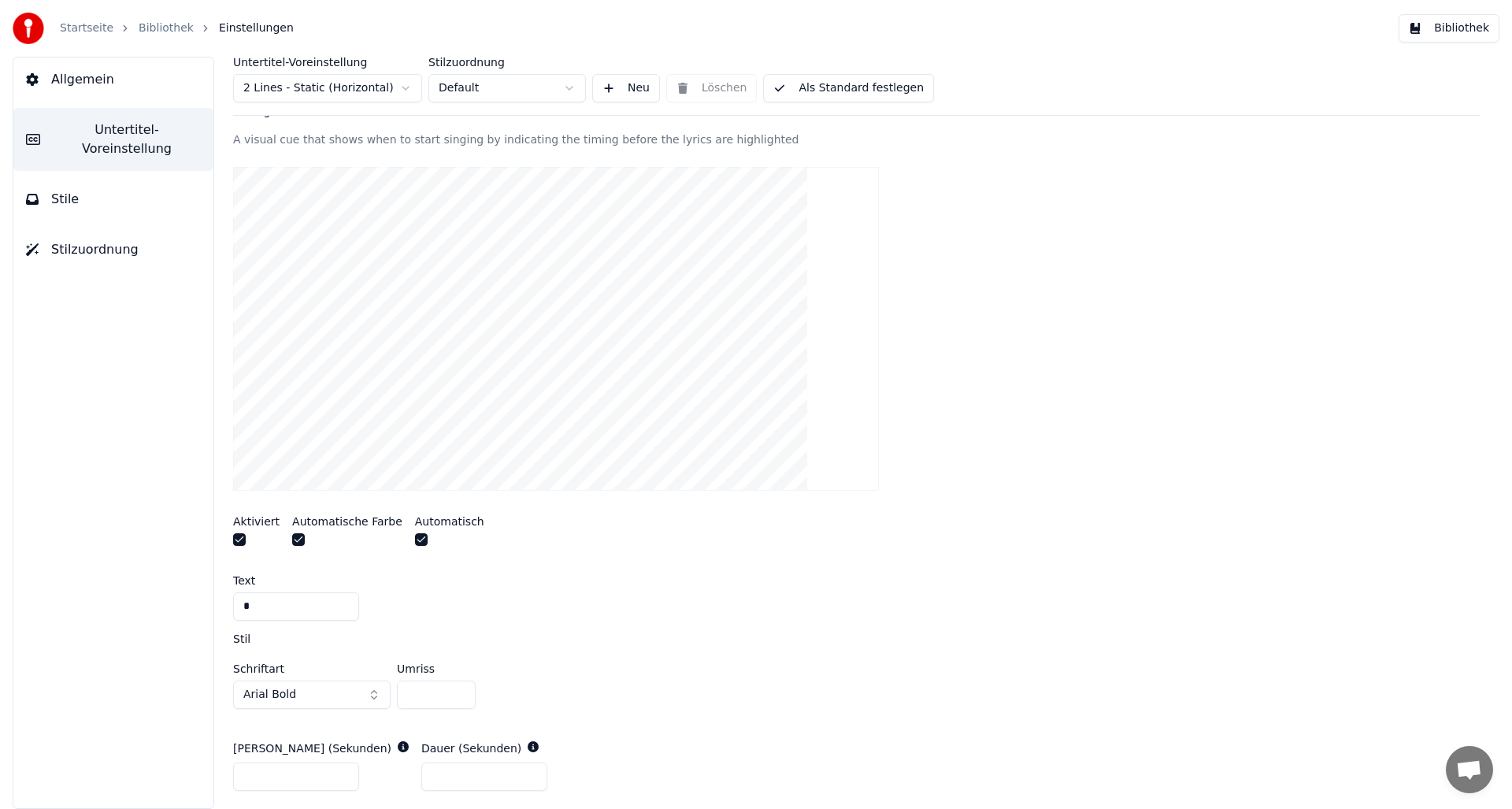
scroll to position [275, 0]
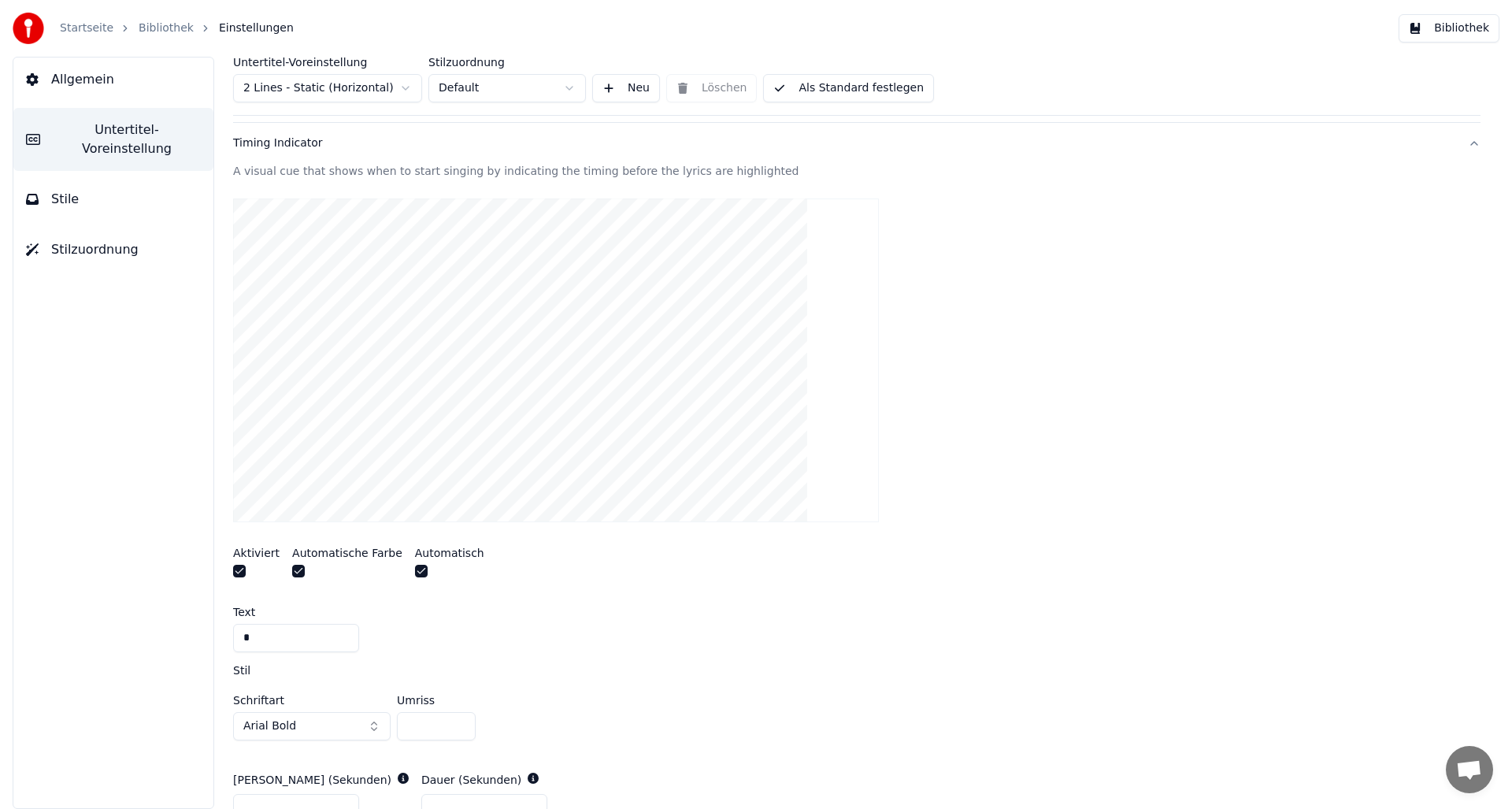
click at [259, 633] on input "*" at bounding box center [296, 638] width 126 height 29
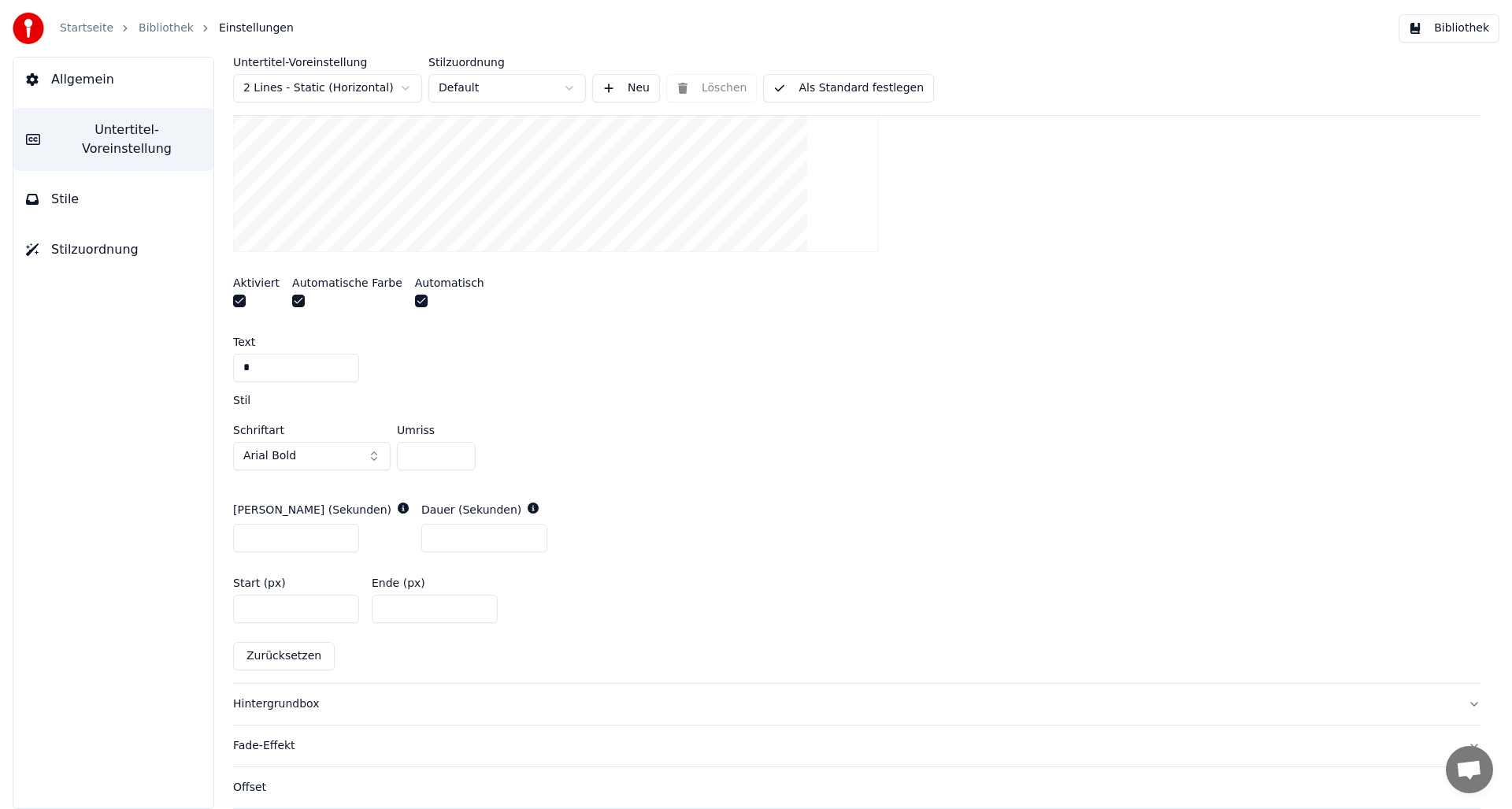
scroll to position [546, 0]
click at [422, 535] on input "*" at bounding box center [485, 536] width 126 height 29
click at [477, 533] on input "*" at bounding box center [485, 536] width 126 height 29
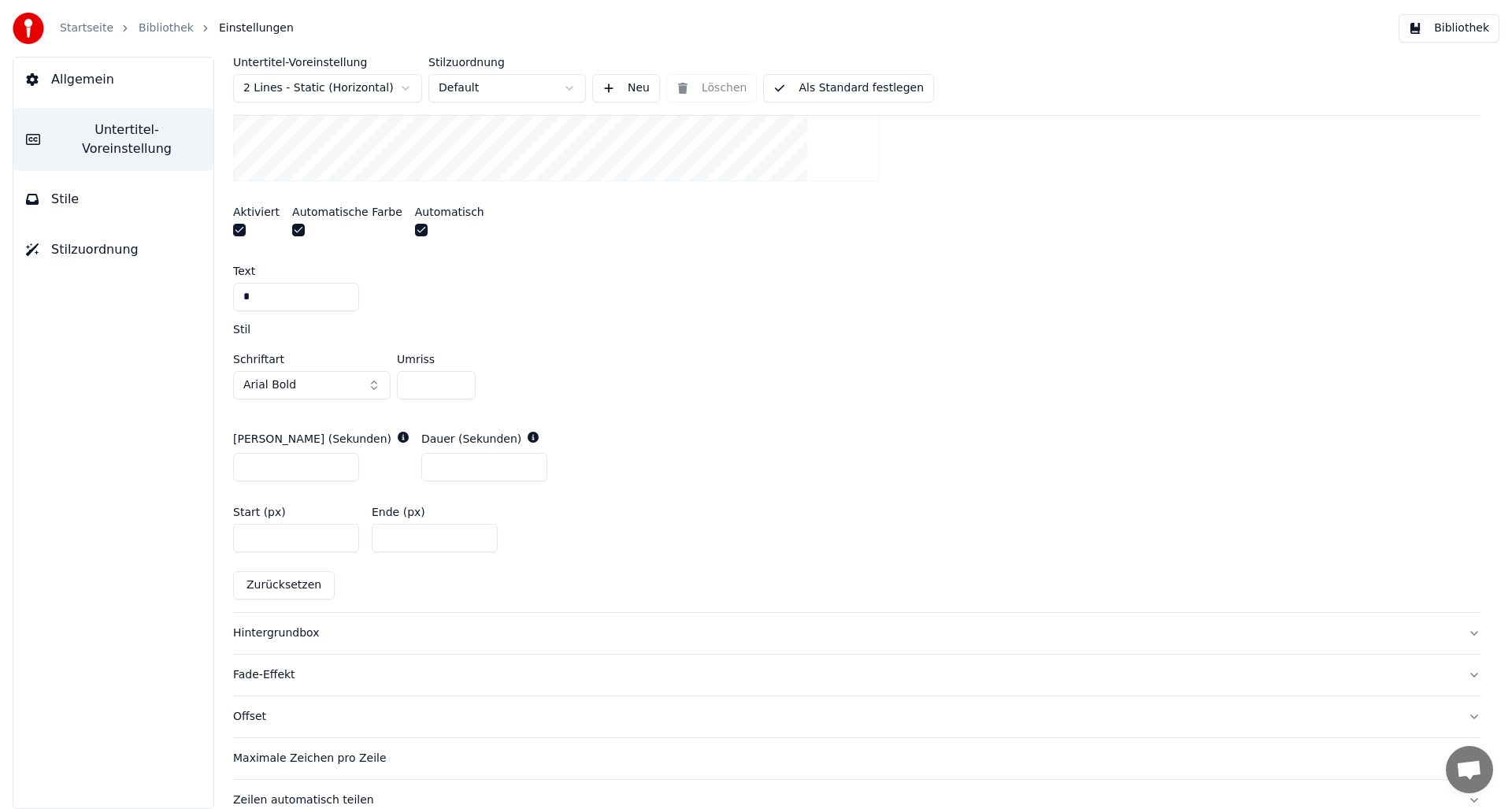
scroll to position [681, 0]
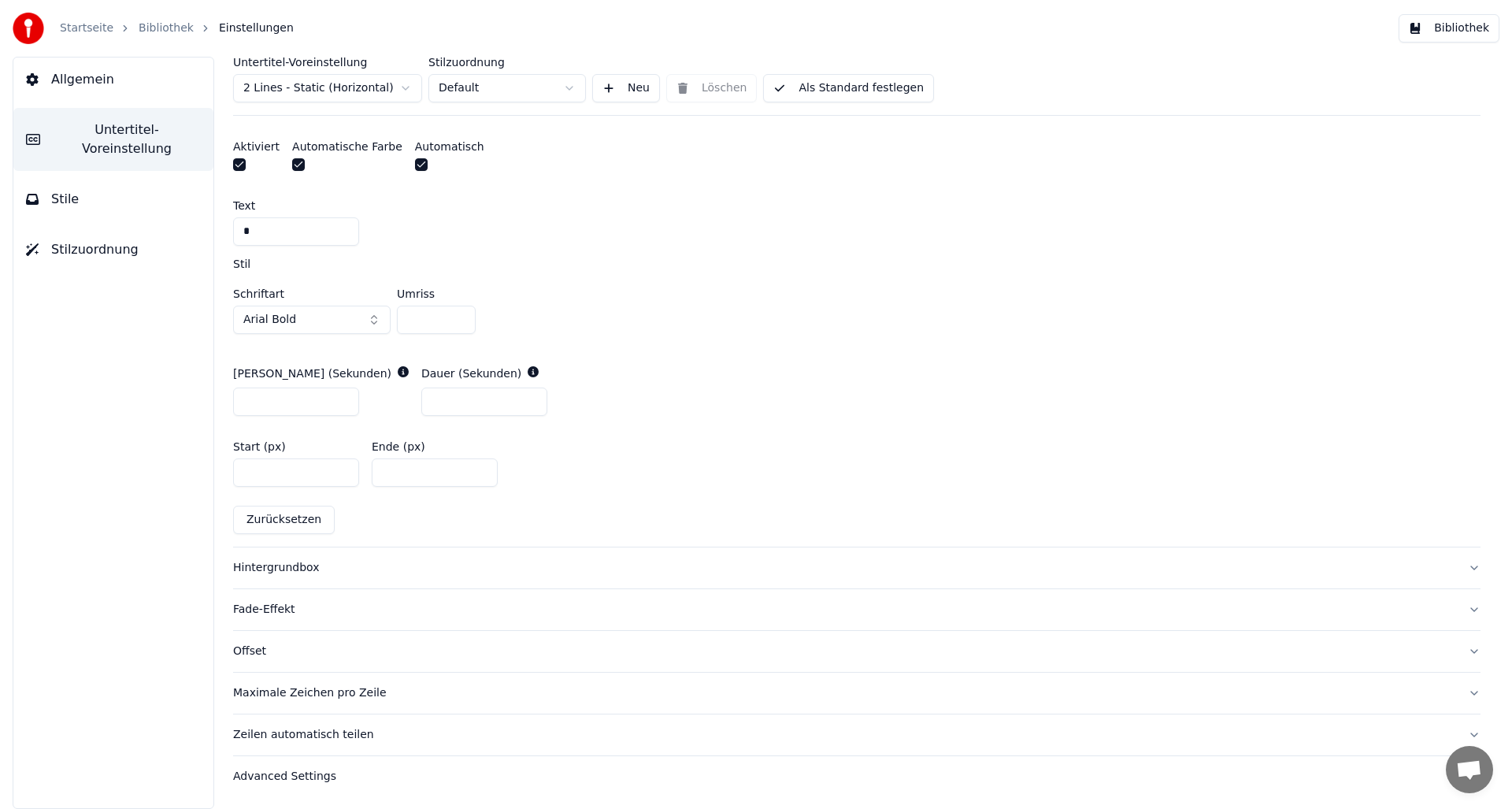
type input "*"
click at [481, 404] on input "*" at bounding box center [485, 401] width 126 height 29
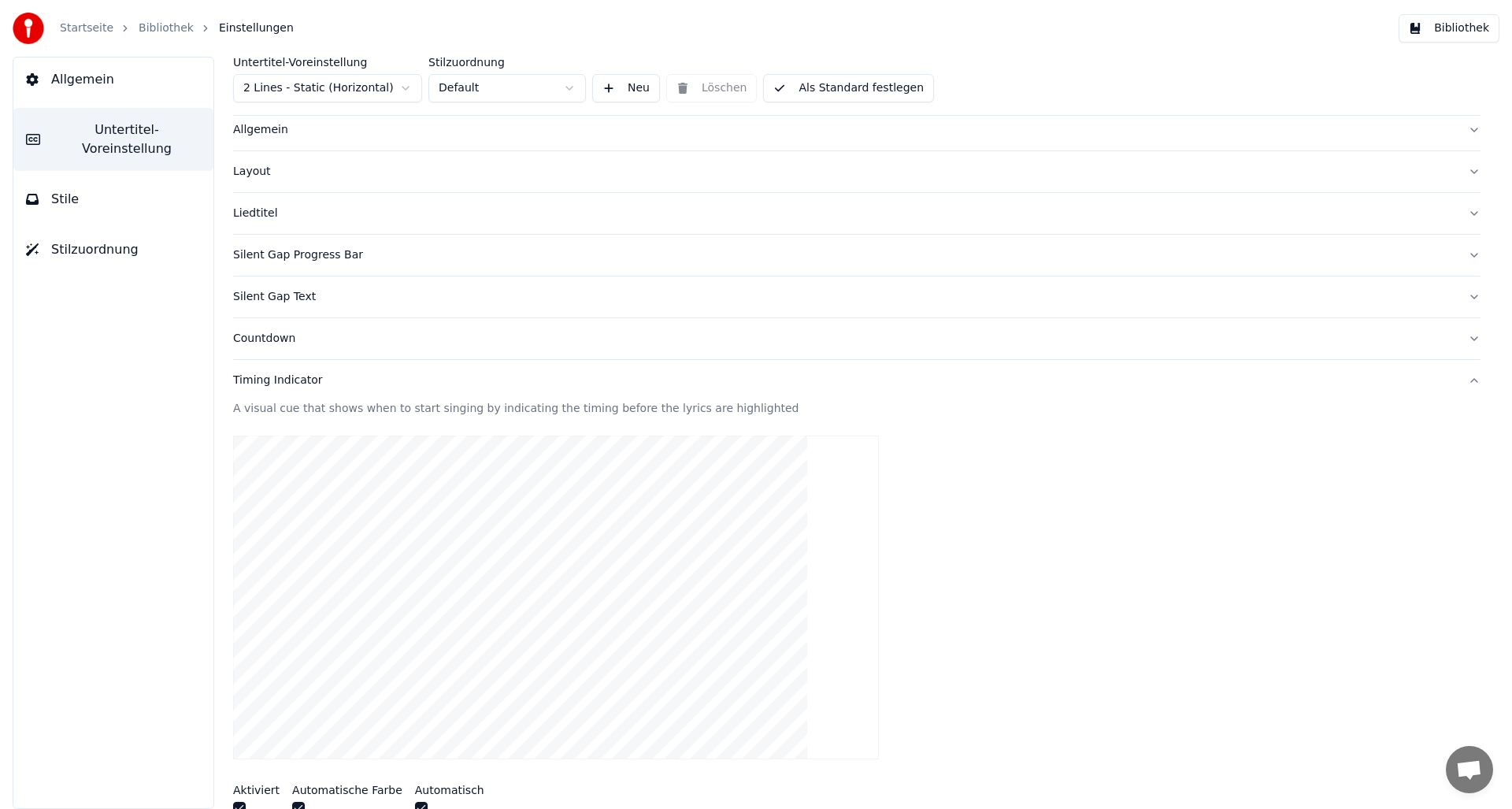
scroll to position [0, 0]
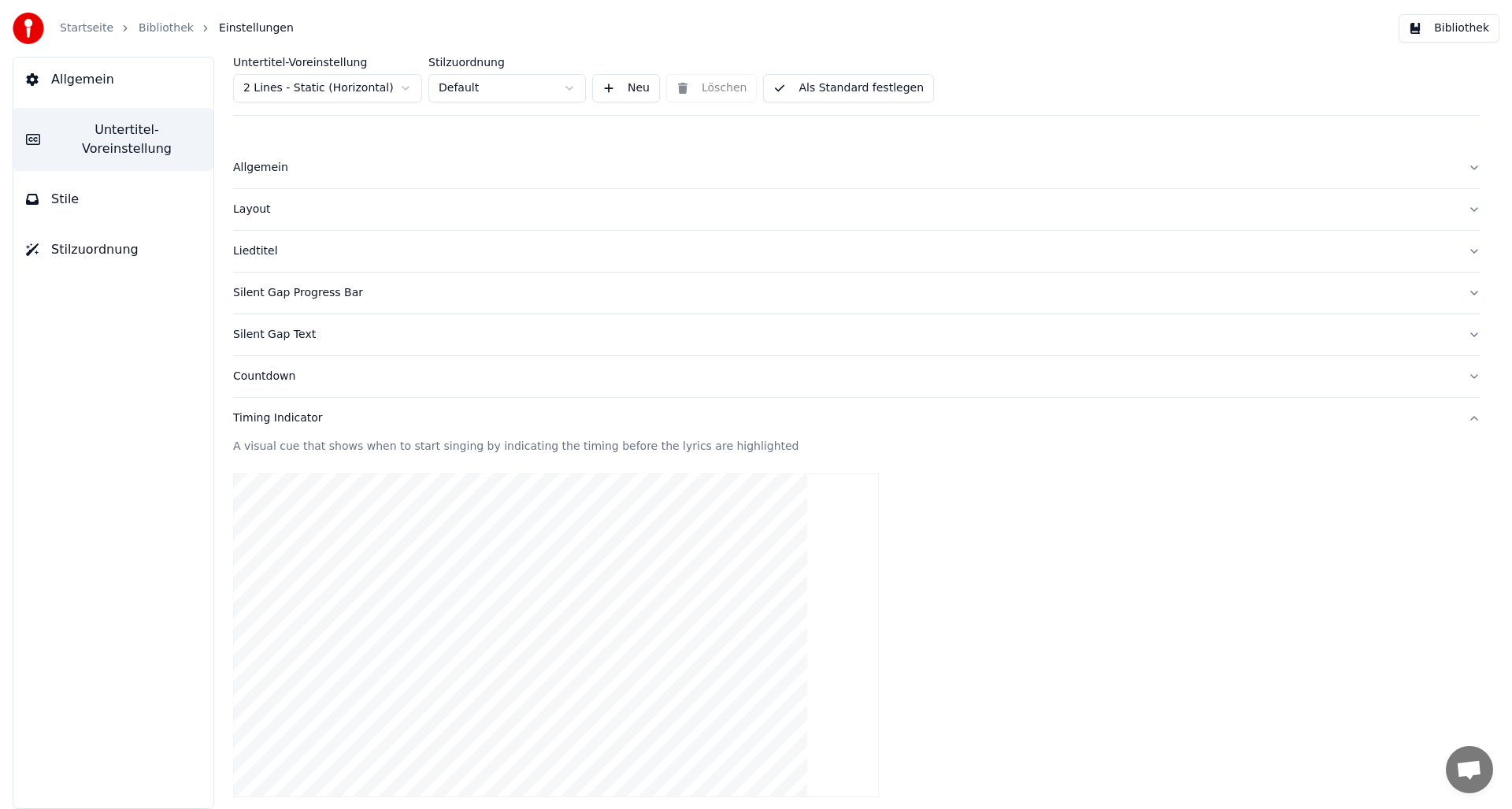
click at [817, 80] on button "Als Standard festlegen" at bounding box center [848, 88] width 171 height 29
click at [146, 27] on link "Bibliothek" at bounding box center [166, 28] width 55 height 16
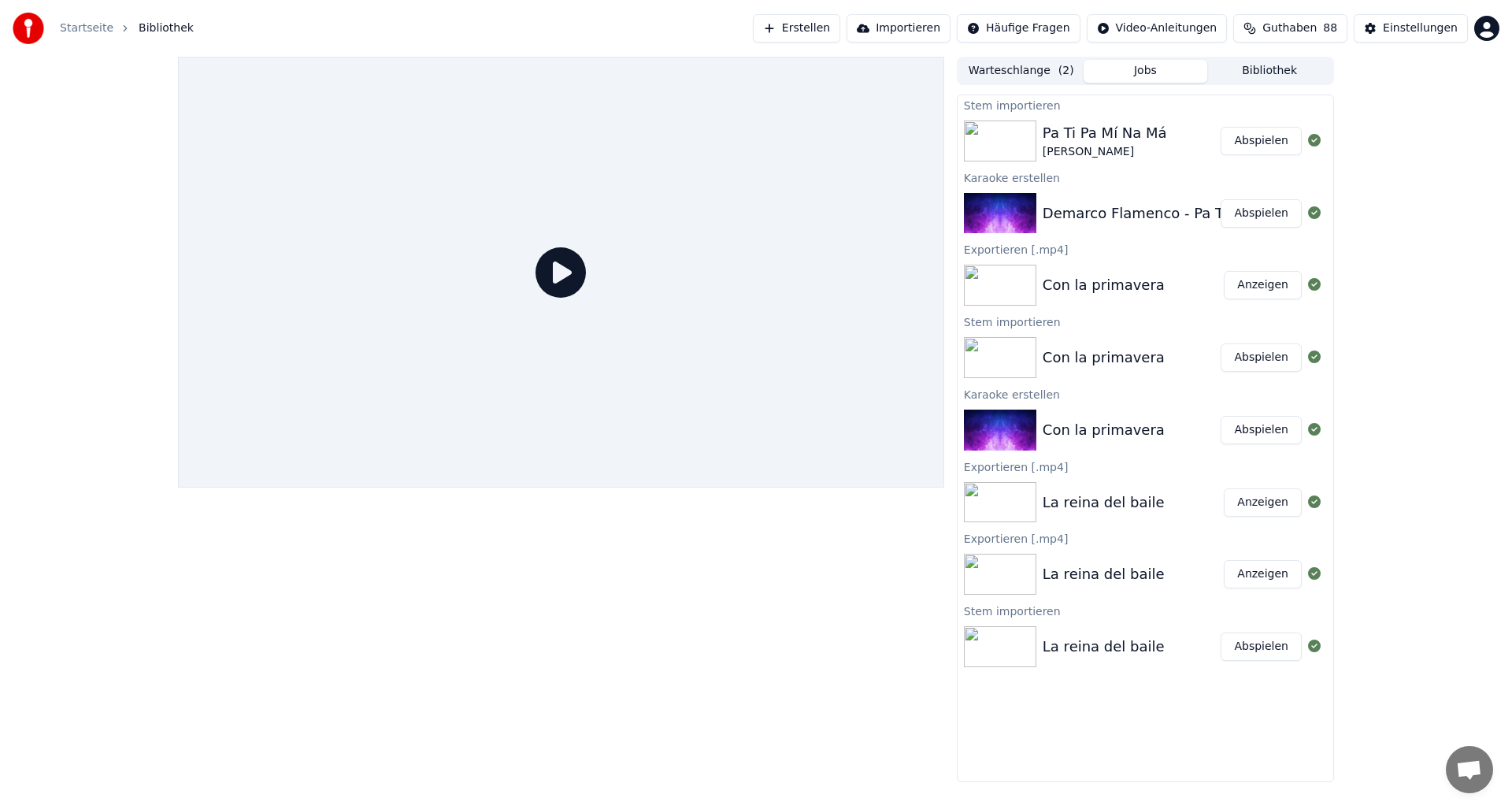
click at [1266, 142] on button "Abspielen" at bounding box center [1261, 141] width 81 height 29
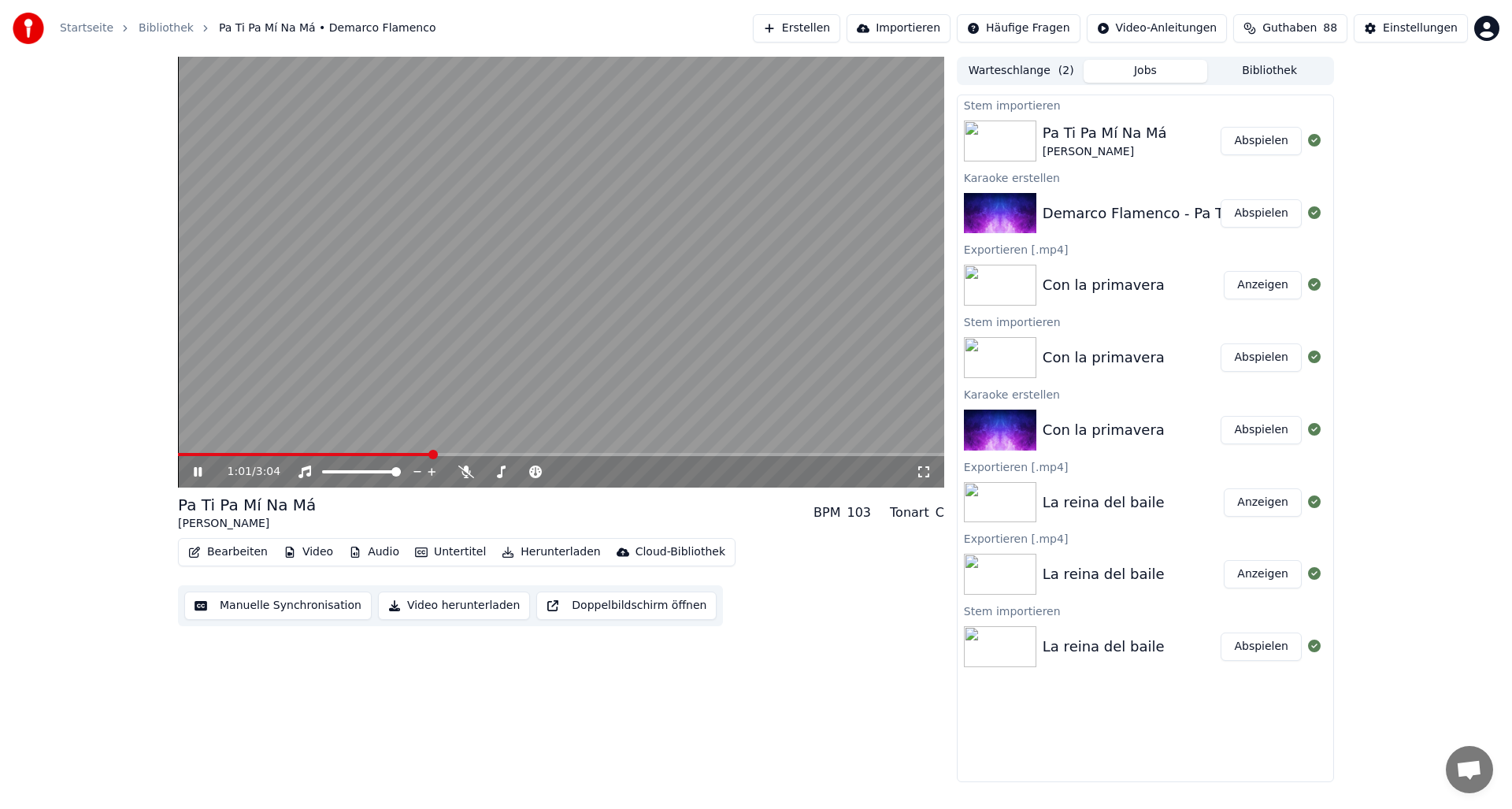
click at [203, 469] on icon at bounding box center [208, 471] width 37 height 12
click at [1261, 646] on button "Abspielen" at bounding box center [1261, 647] width 81 height 29
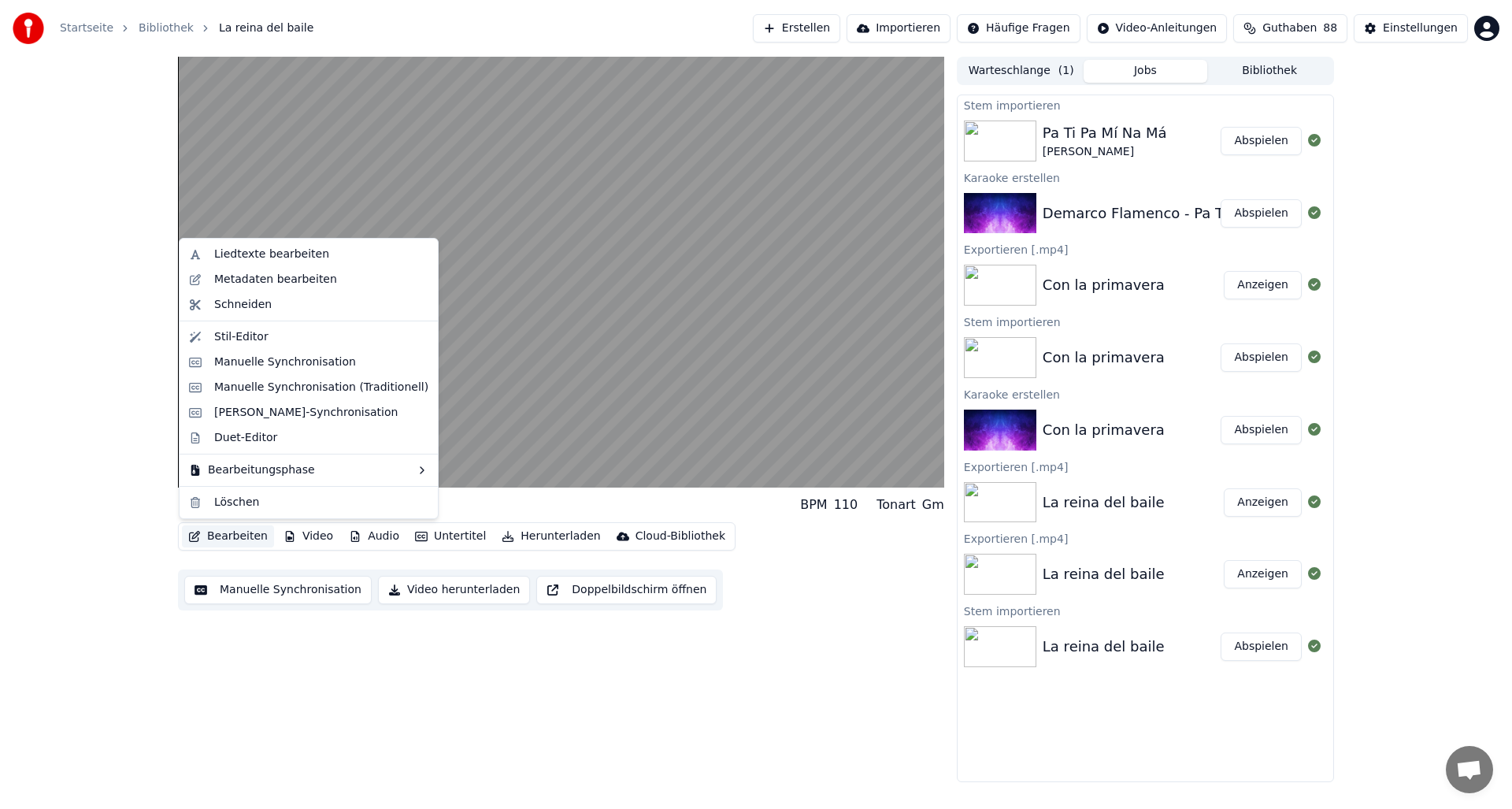
click at [219, 536] on button "Bearbeiten" at bounding box center [228, 536] width 92 height 22
click at [240, 333] on div "Stil-Editor" at bounding box center [241, 336] width 54 height 16
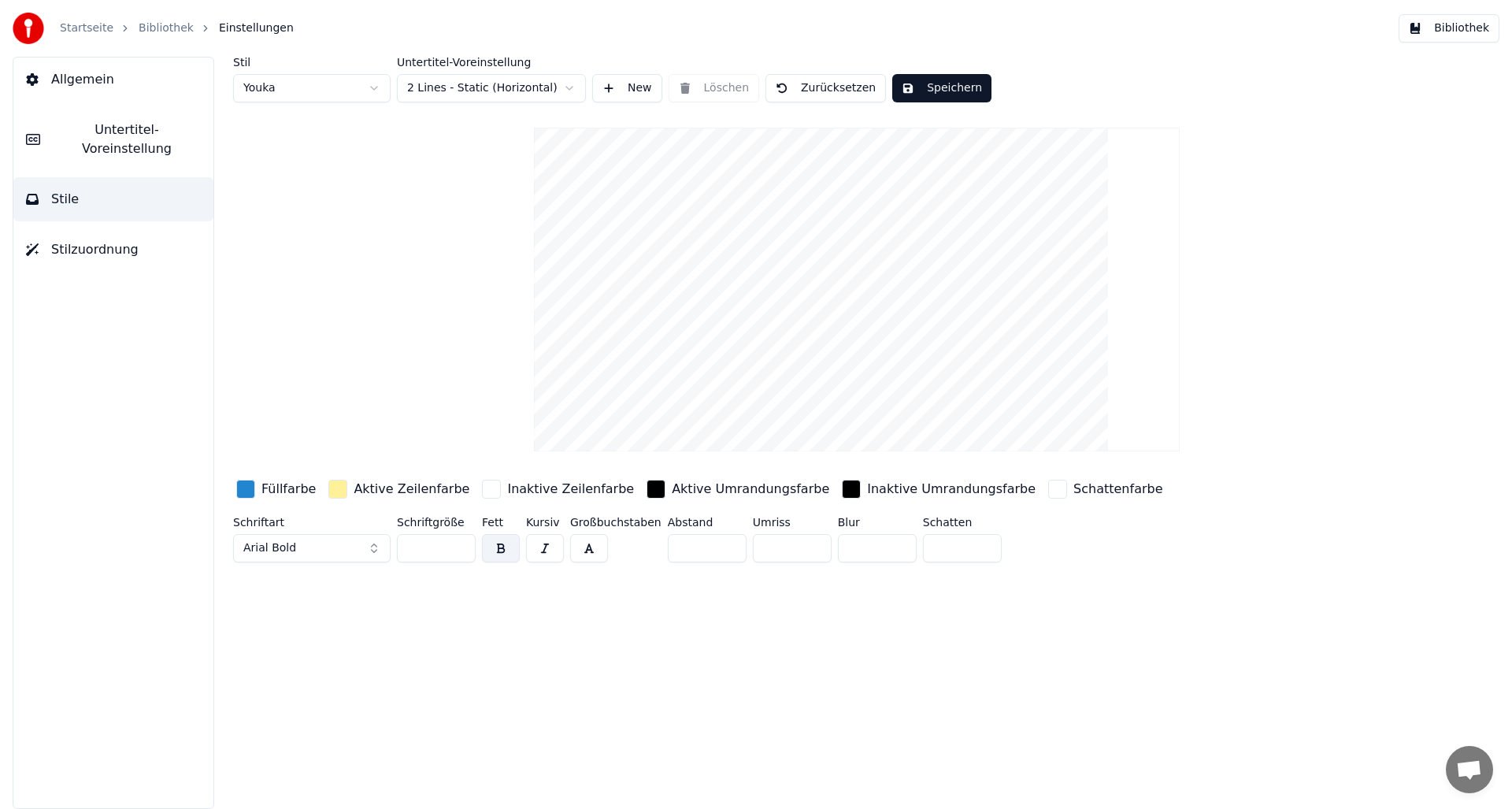
click at [87, 70] on span "Allgemein" at bounding box center [82, 79] width 63 height 19
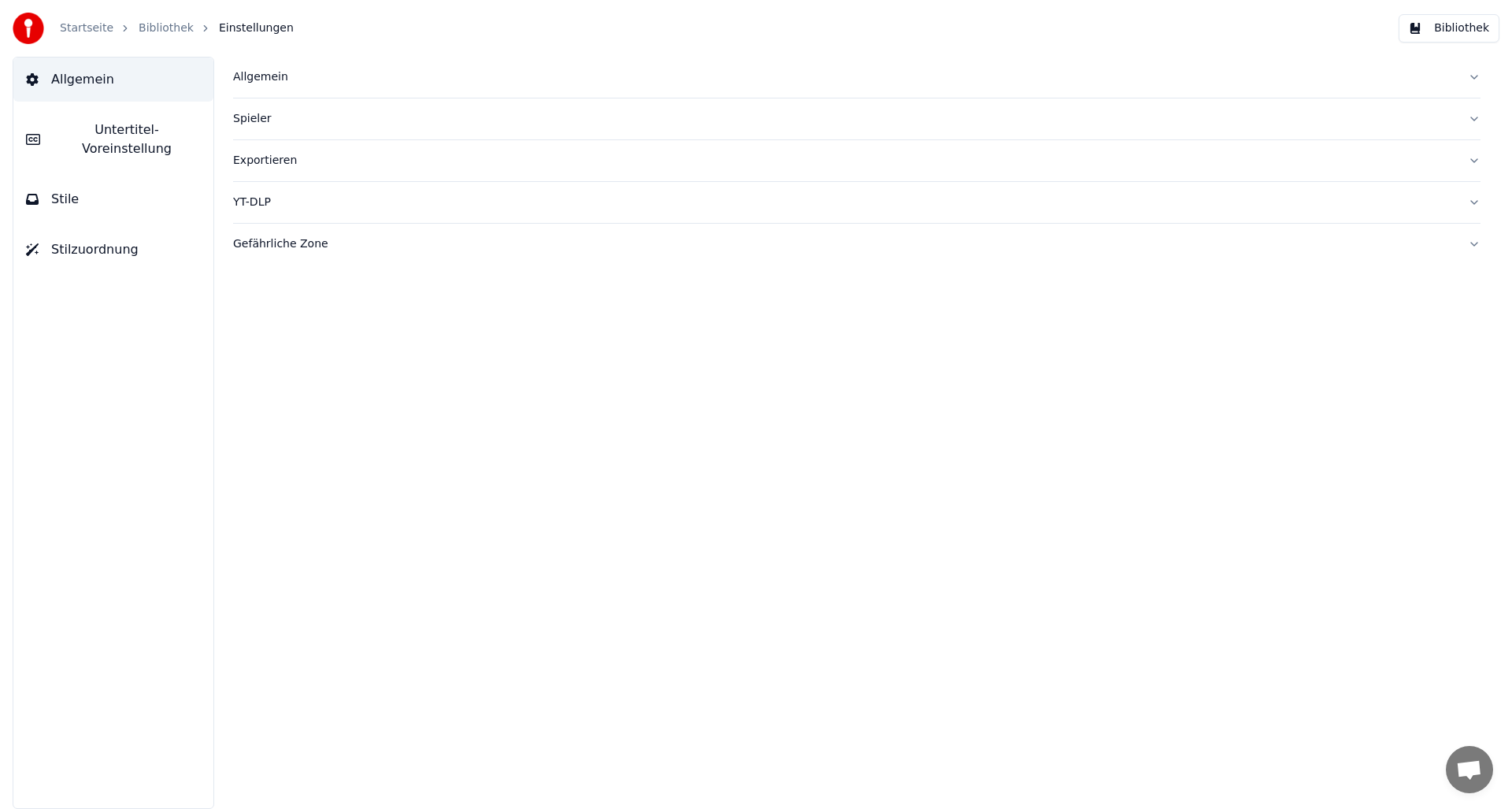
click at [263, 81] on div "Allgemein" at bounding box center [844, 76] width 1222 height 16
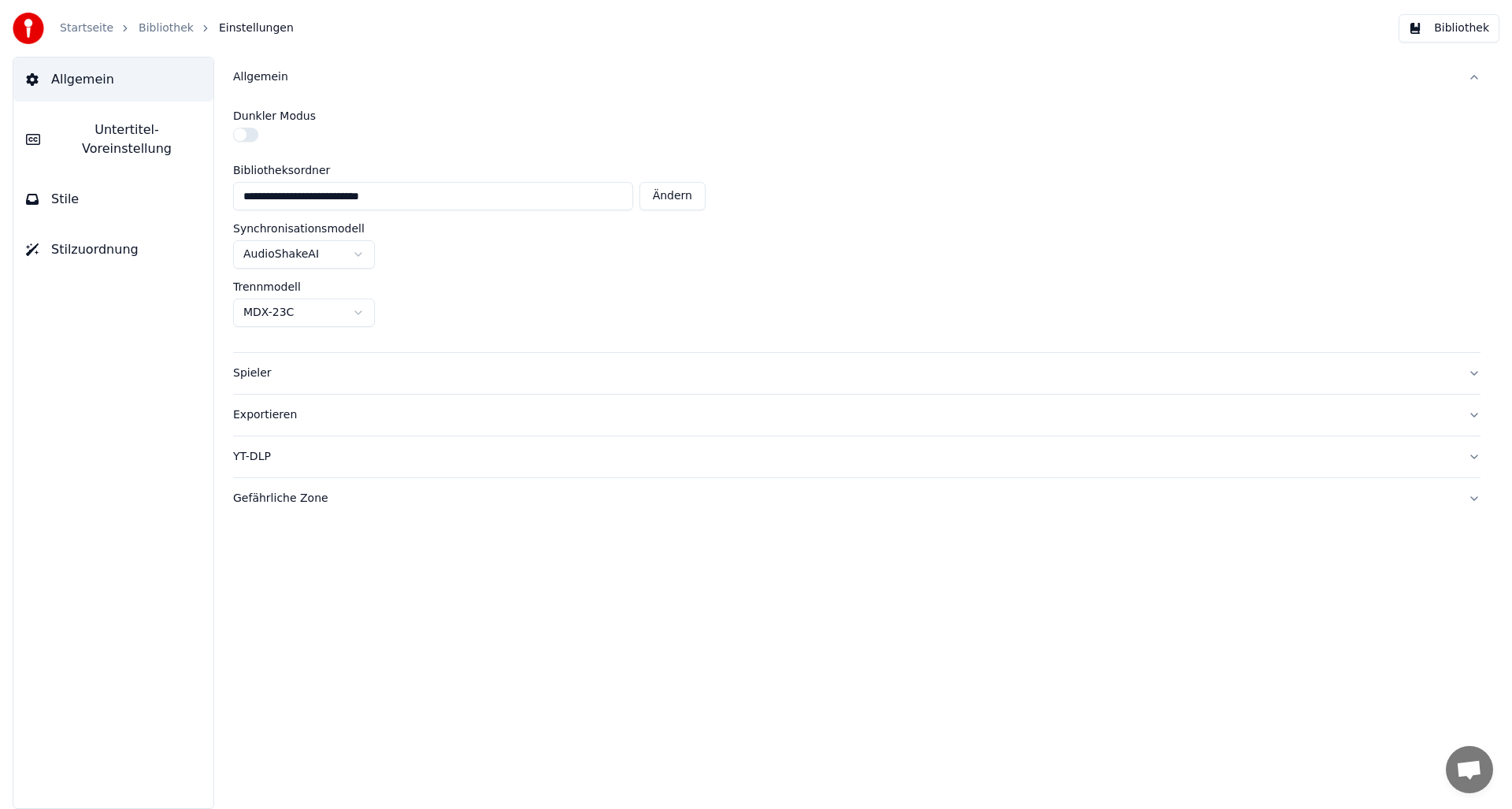
click at [62, 135] on span "Untertitel-Voreinstellung" at bounding box center [126, 139] width 148 height 38
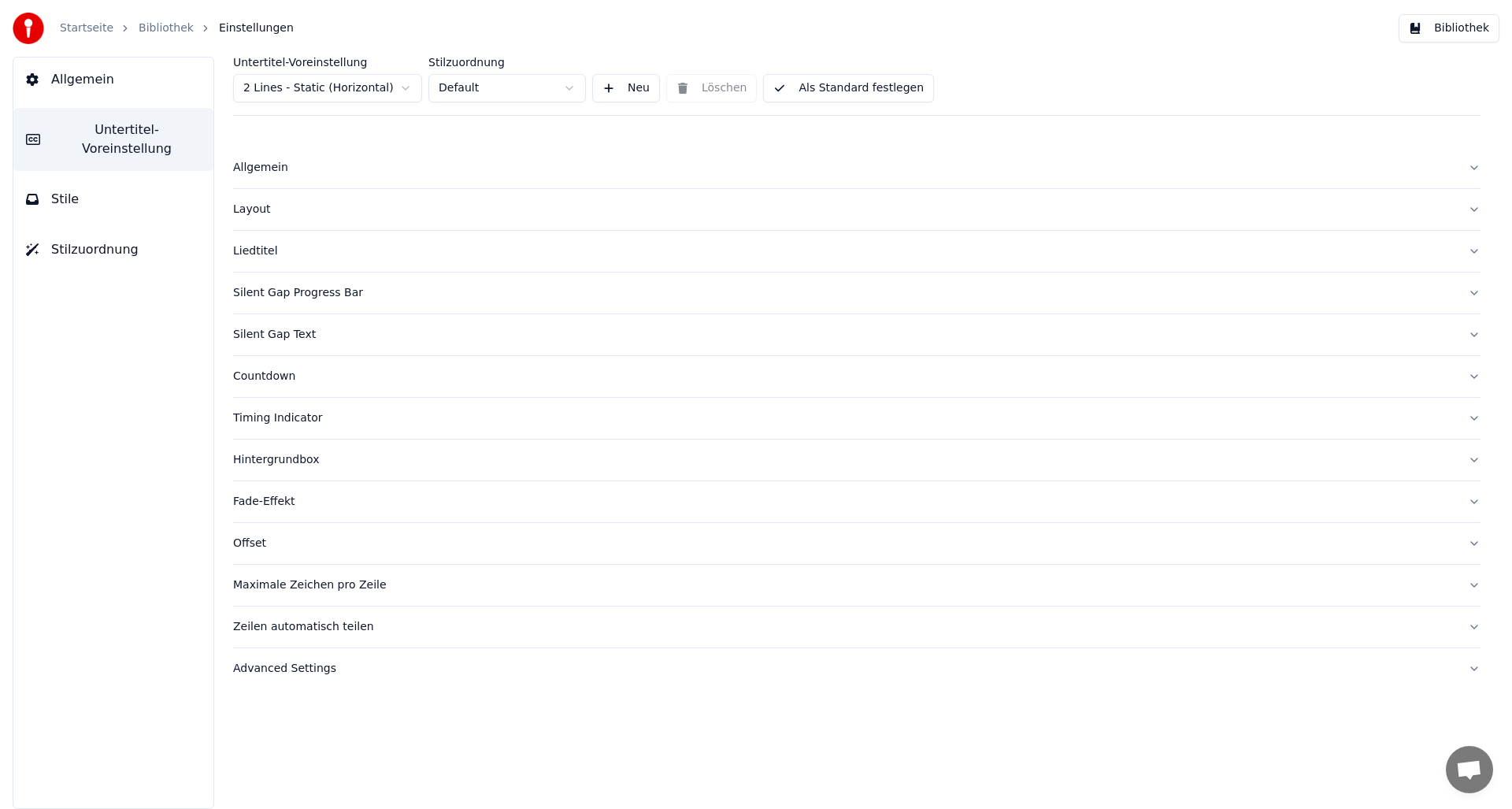
click at [257, 167] on div "Allgemein" at bounding box center [844, 167] width 1222 height 16
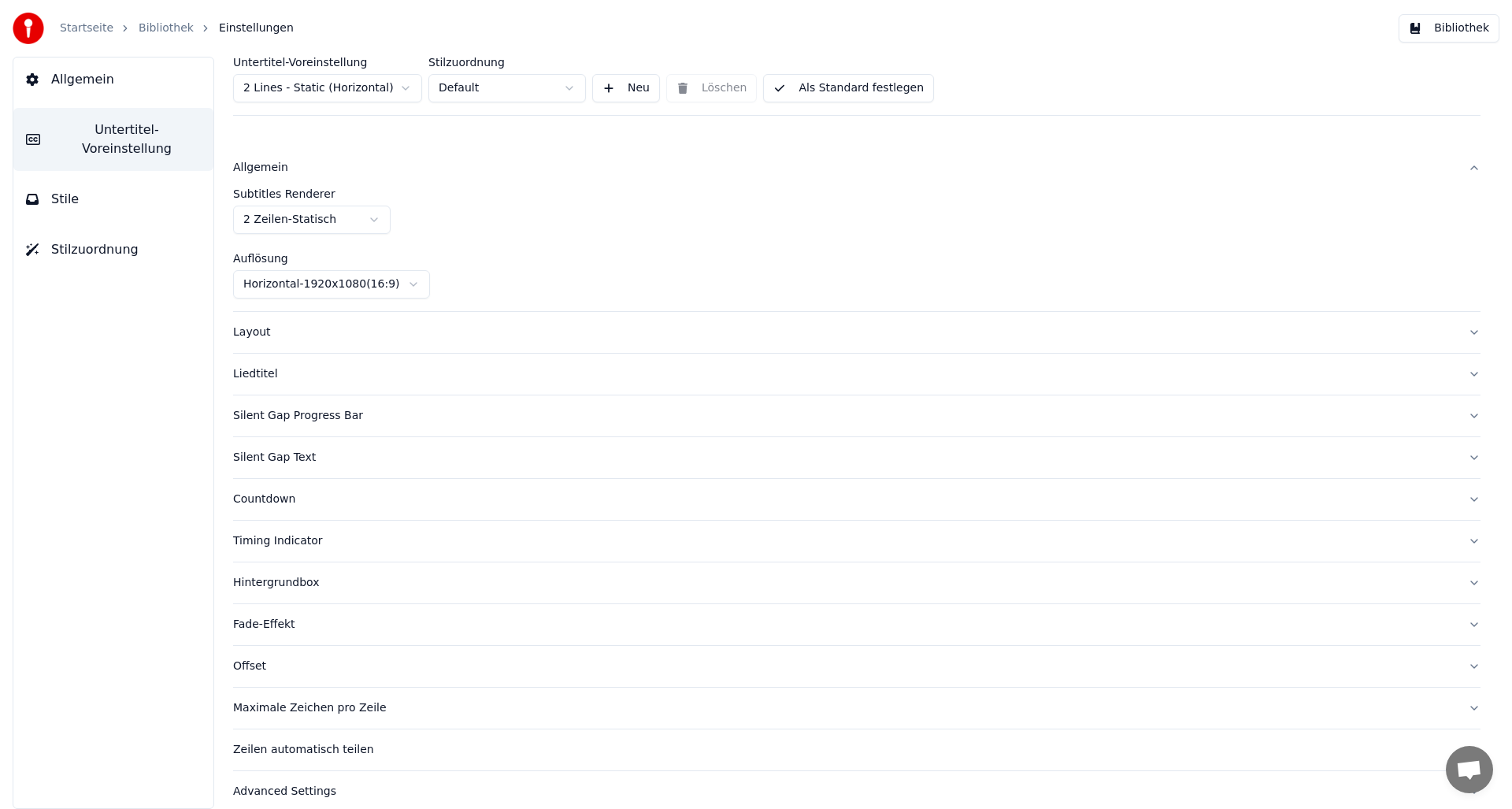
click at [256, 331] on div "Layout" at bounding box center [844, 331] width 1222 height 16
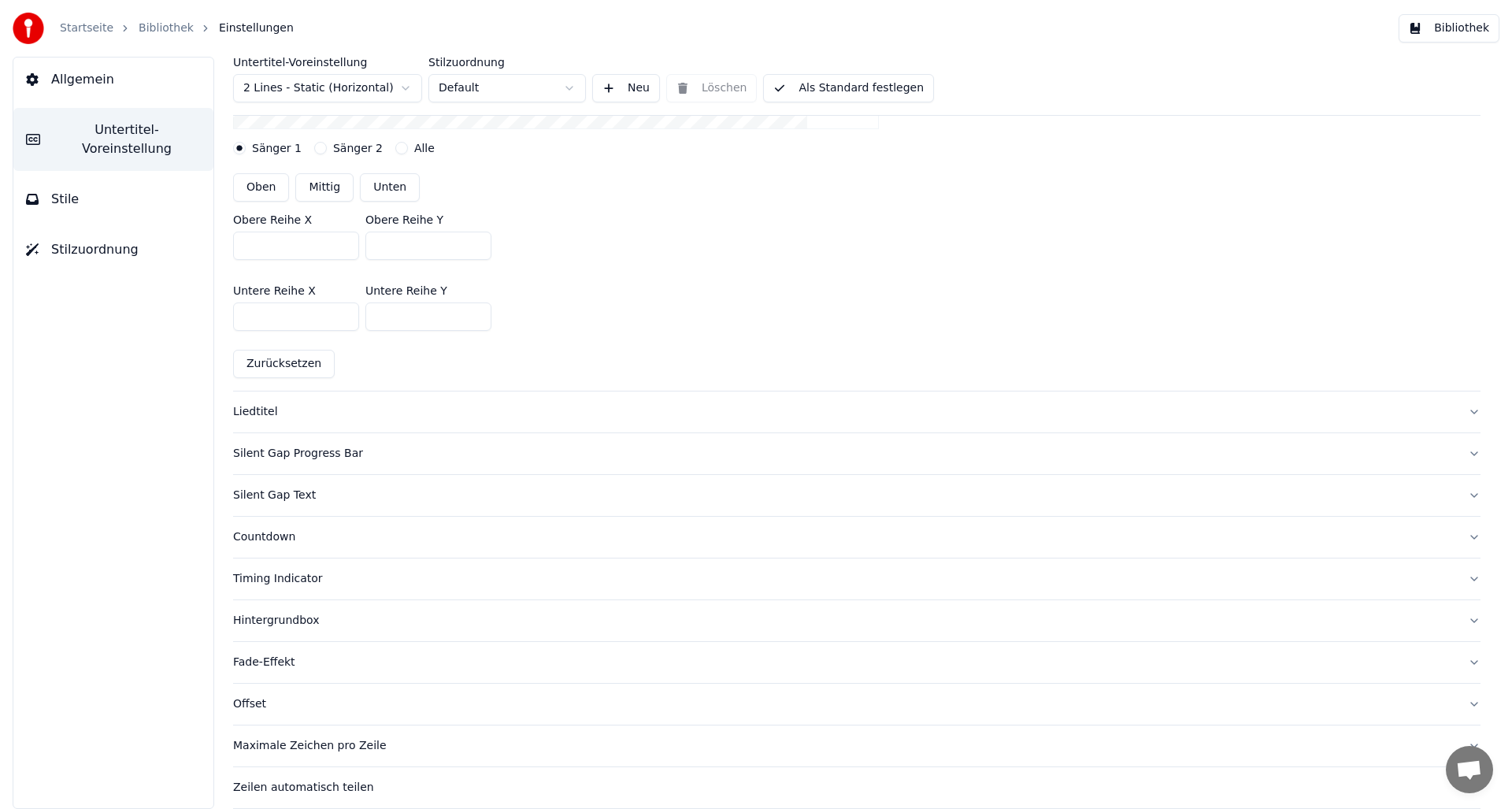
scroll to position [513, 0]
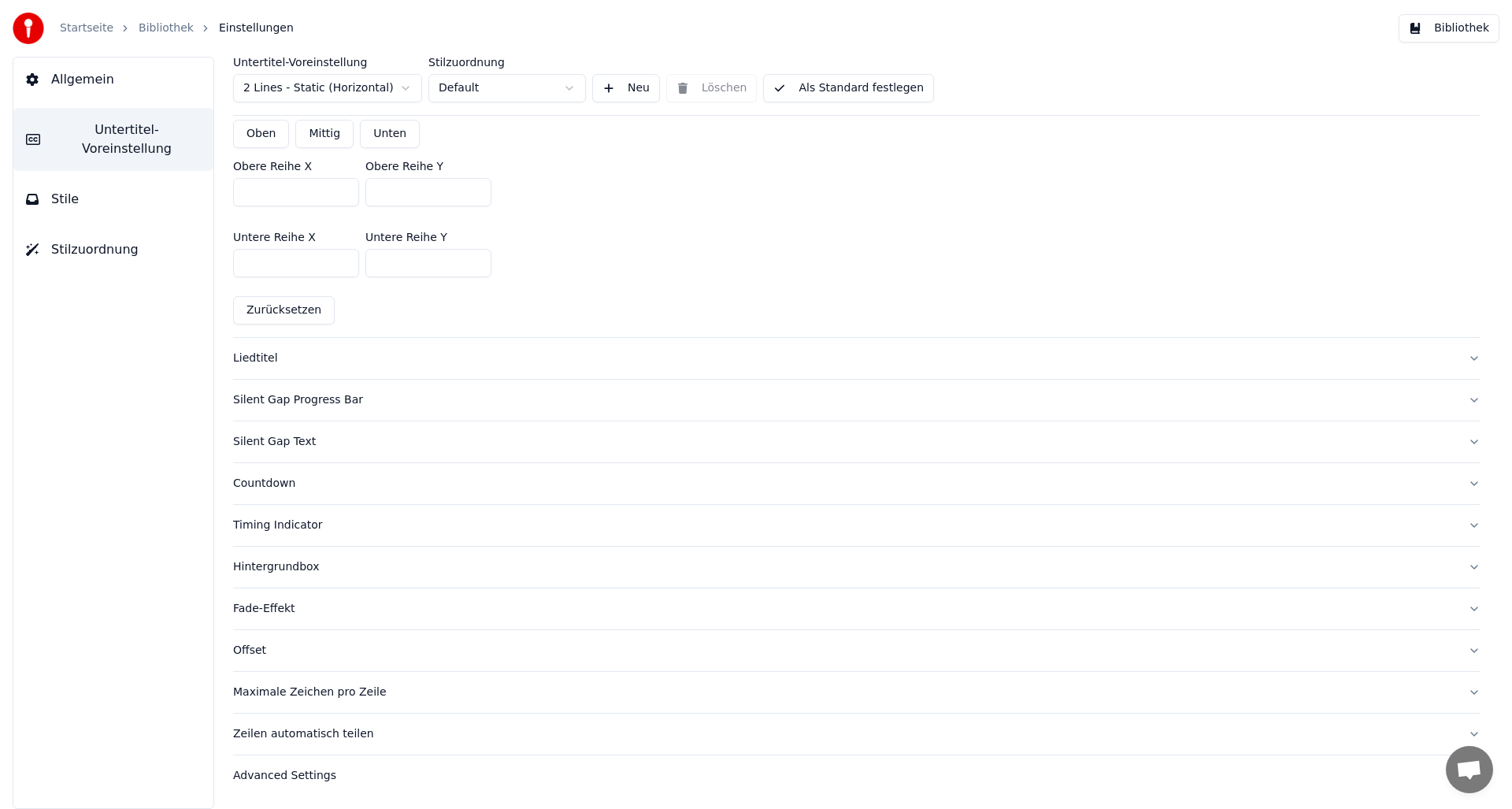
click at [247, 357] on div "Liedtitel" at bounding box center [844, 358] width 1222 height 16
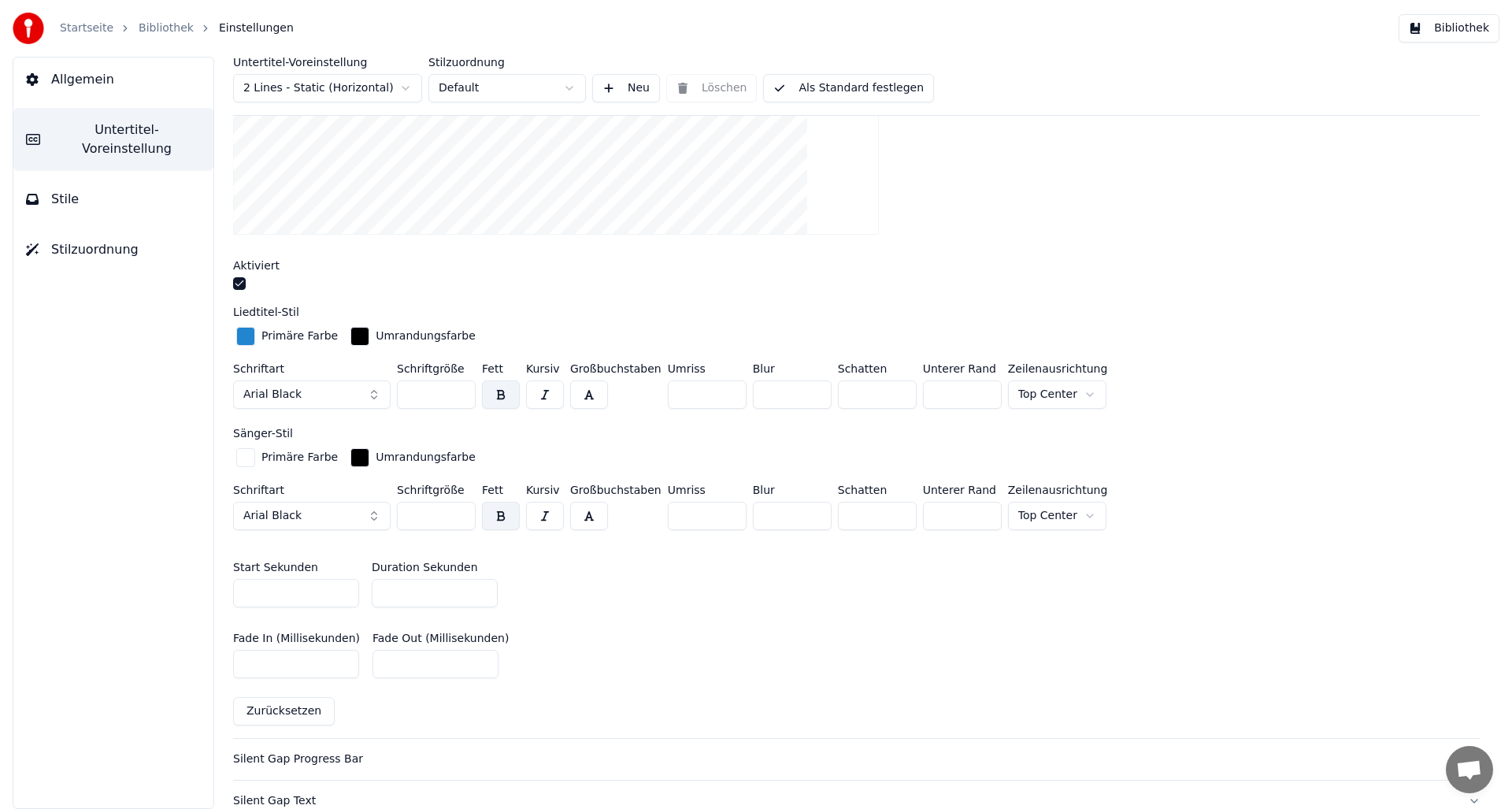
scroll to position [400, 0]
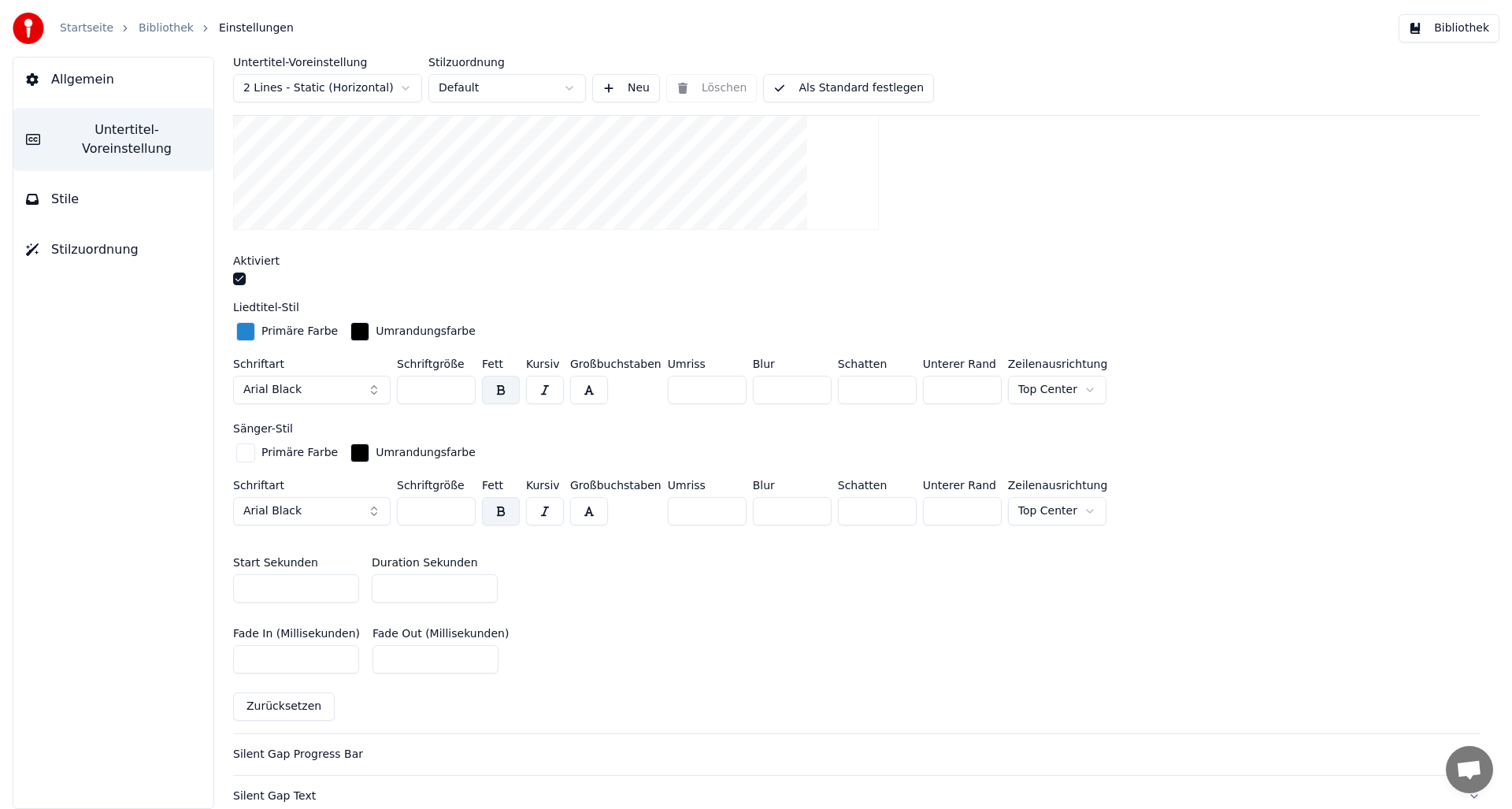
click at [1081, 386] on html "Startseite Bibliothek Einstellungen Bibliothek Allgemein Untertitel-Voreinstell…" at bounding box center [756, 404] width 1512 height 809
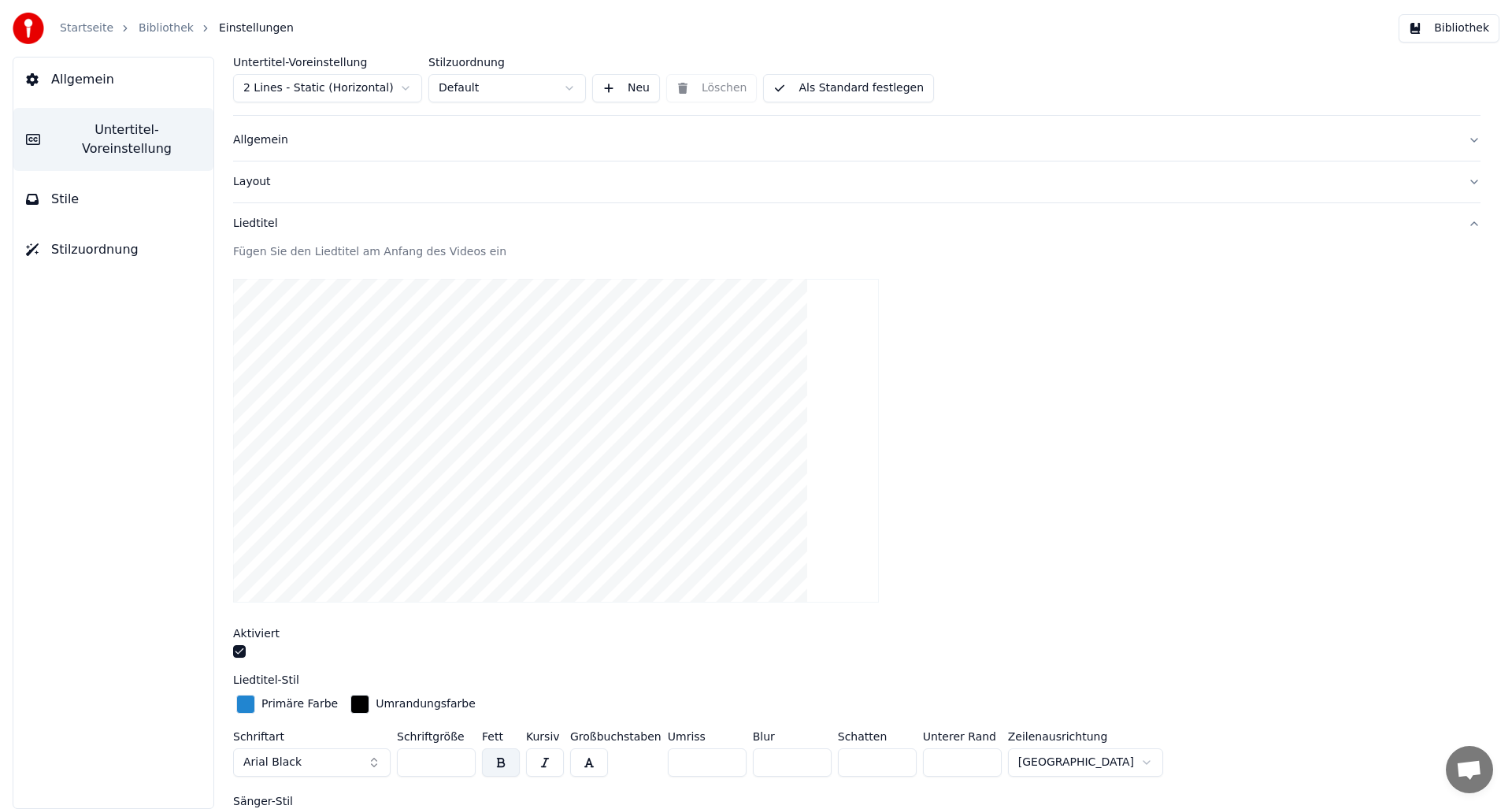
scroll to position [25, 0]
click at [820, 89] on button "Als Standard festlegen" at bounding box center [848, 88] width 171 height 29
click at [162, 27] on link "Bibliothek" at bounding box center [166, 28] width 55 height 16
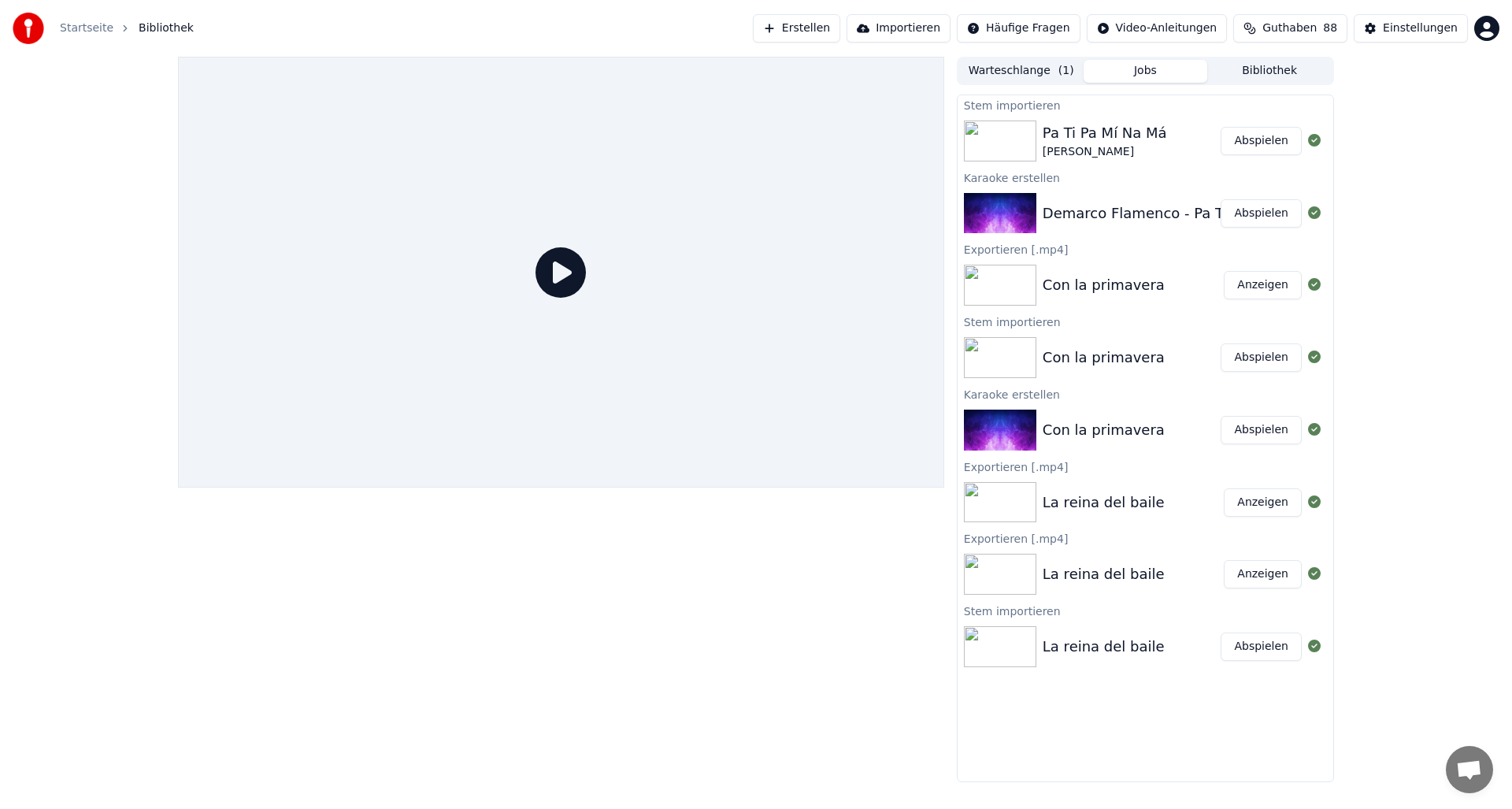
click at [1255, 645] on button "Abspielen" at bounding box center [1261, 647] width 81 height 29
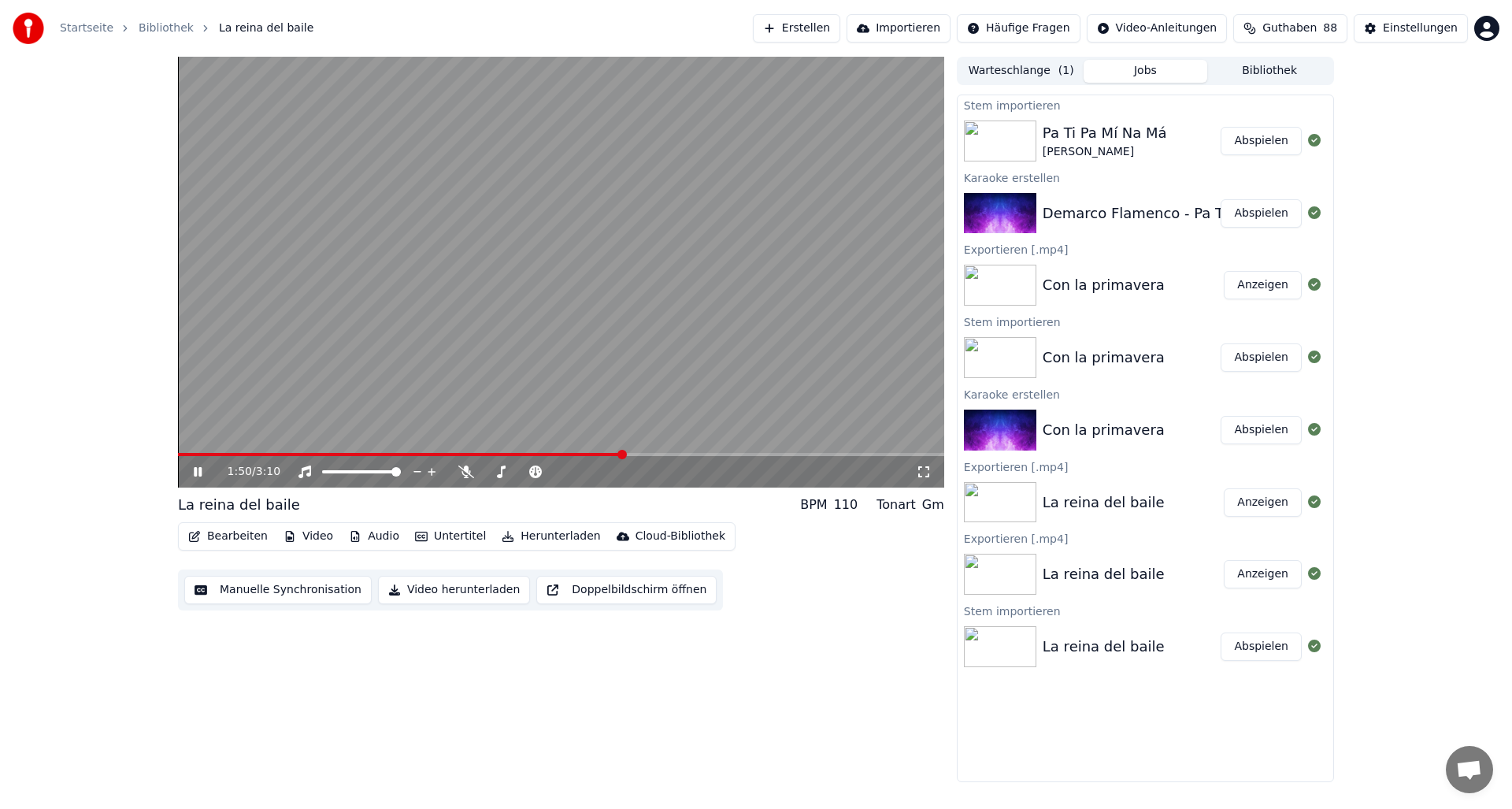
click at [199, 472] on icon at bounding box center [198, 472] width 8 height 10
click at [491, 453] on span at bounding box center [400, 455] width 445 height 3
click at [236, 537] on button "Bearbeiten" at bounding box center [228, 536] width 92 height 22
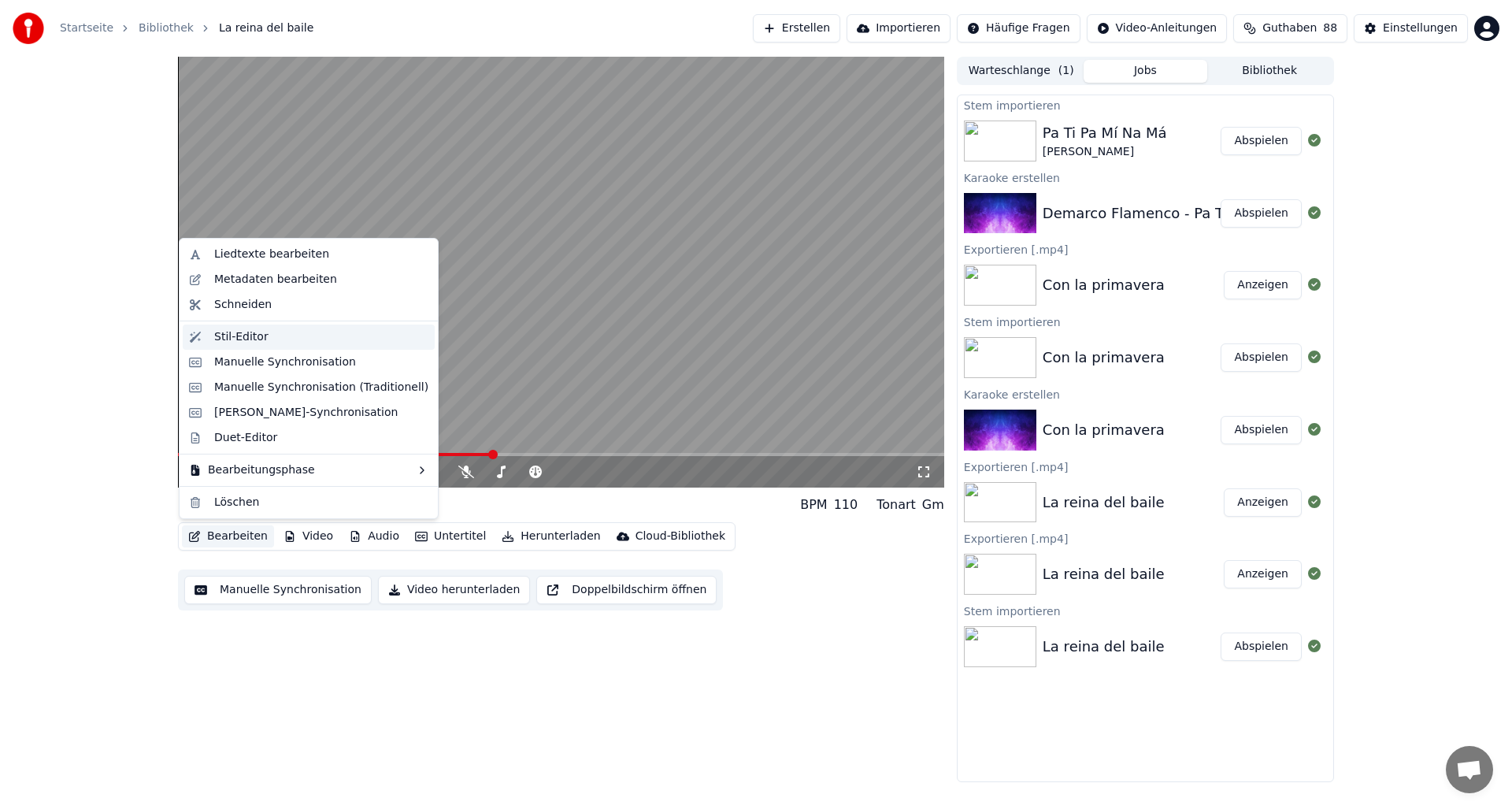
click at [250, 336] on div "Stil-Editor" at bounding box center [241, 336] width 54 height 16
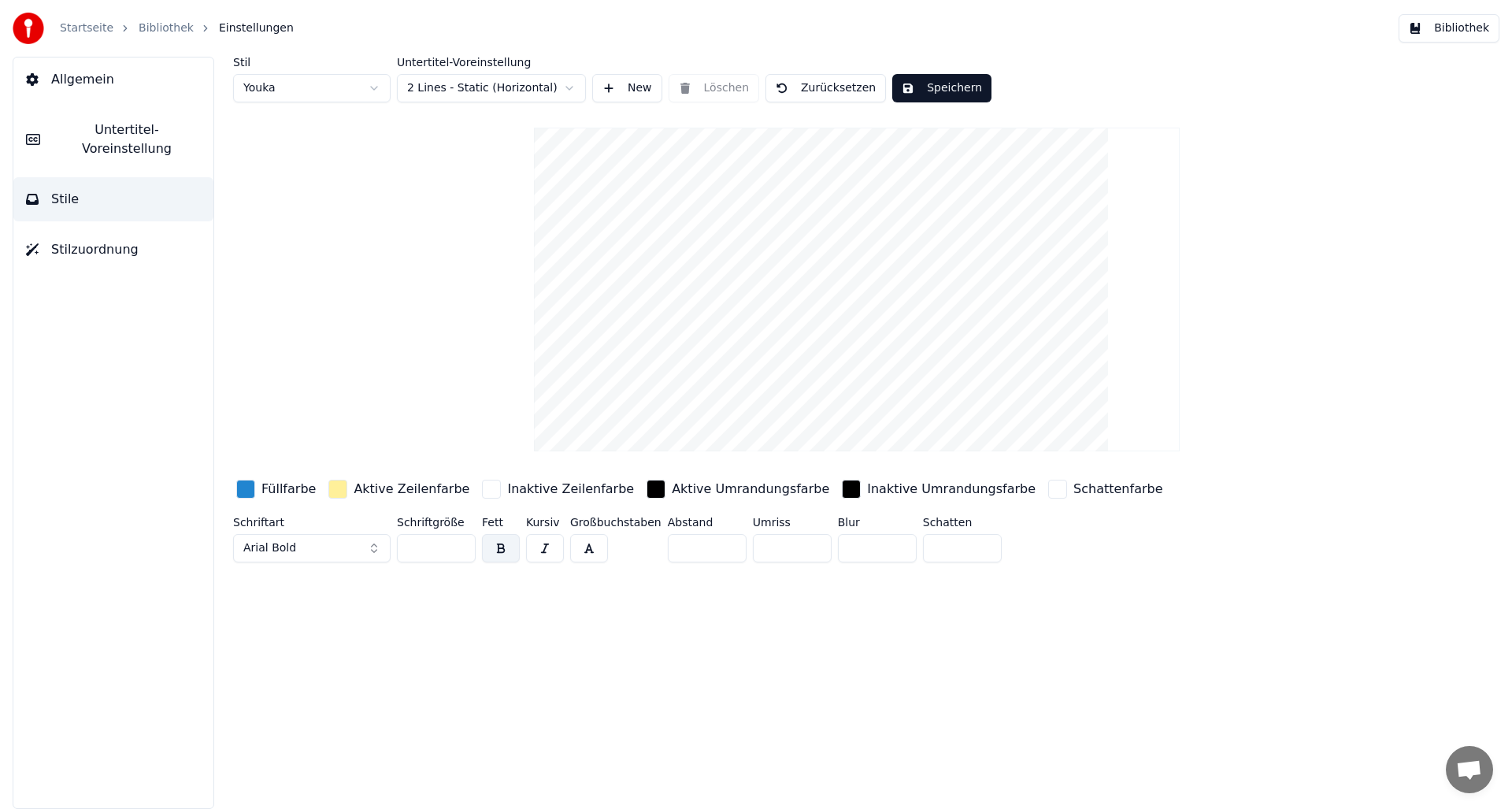
click at [70, 119] on button "Untertitel-Voreinstellung" at bounding box center [113, 139] width 200 height 63
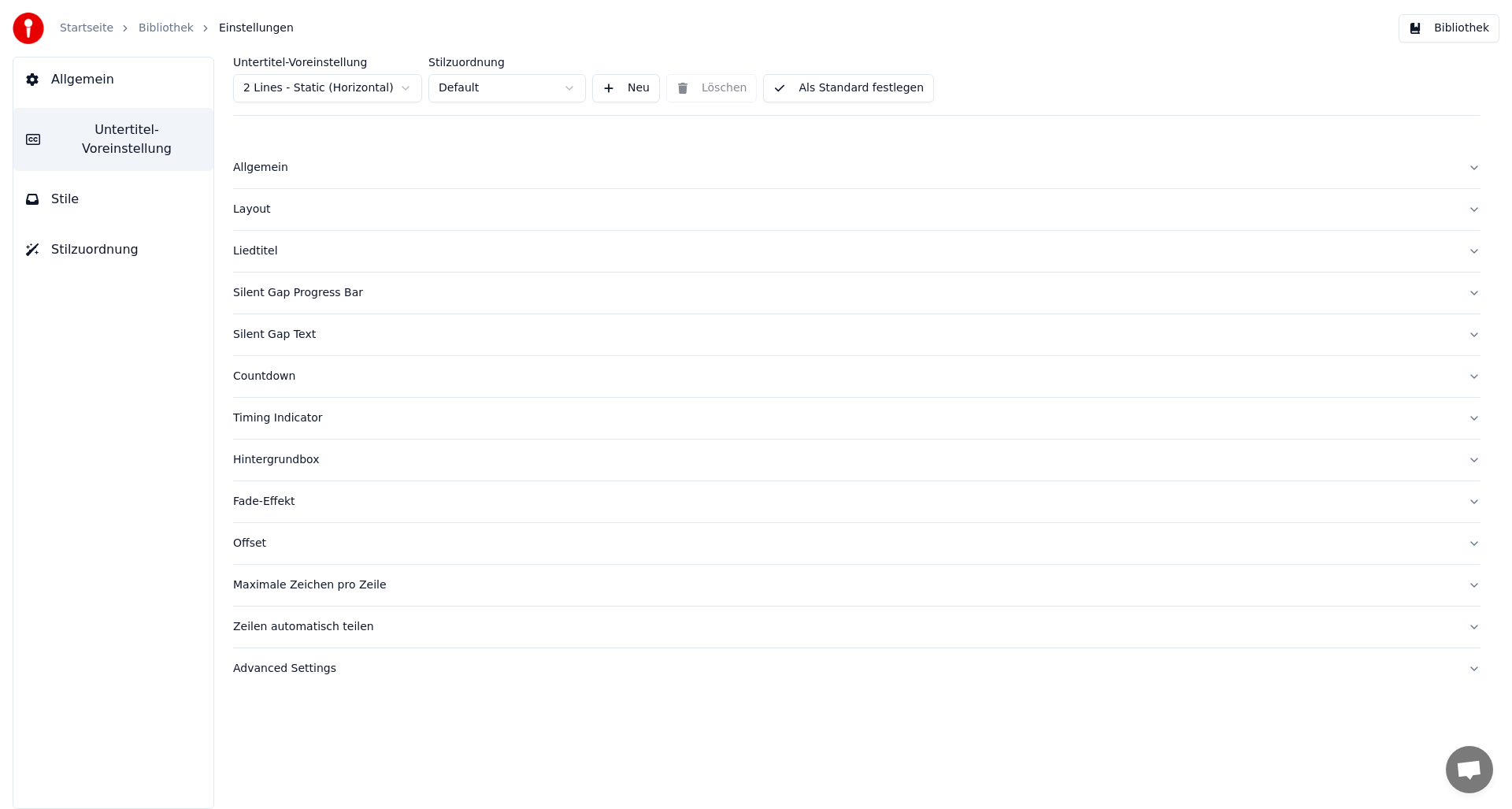
click at [297, 288] on div "Silent Gap Progress Bar" at bounding box center [844, 292] width 1222 height 16
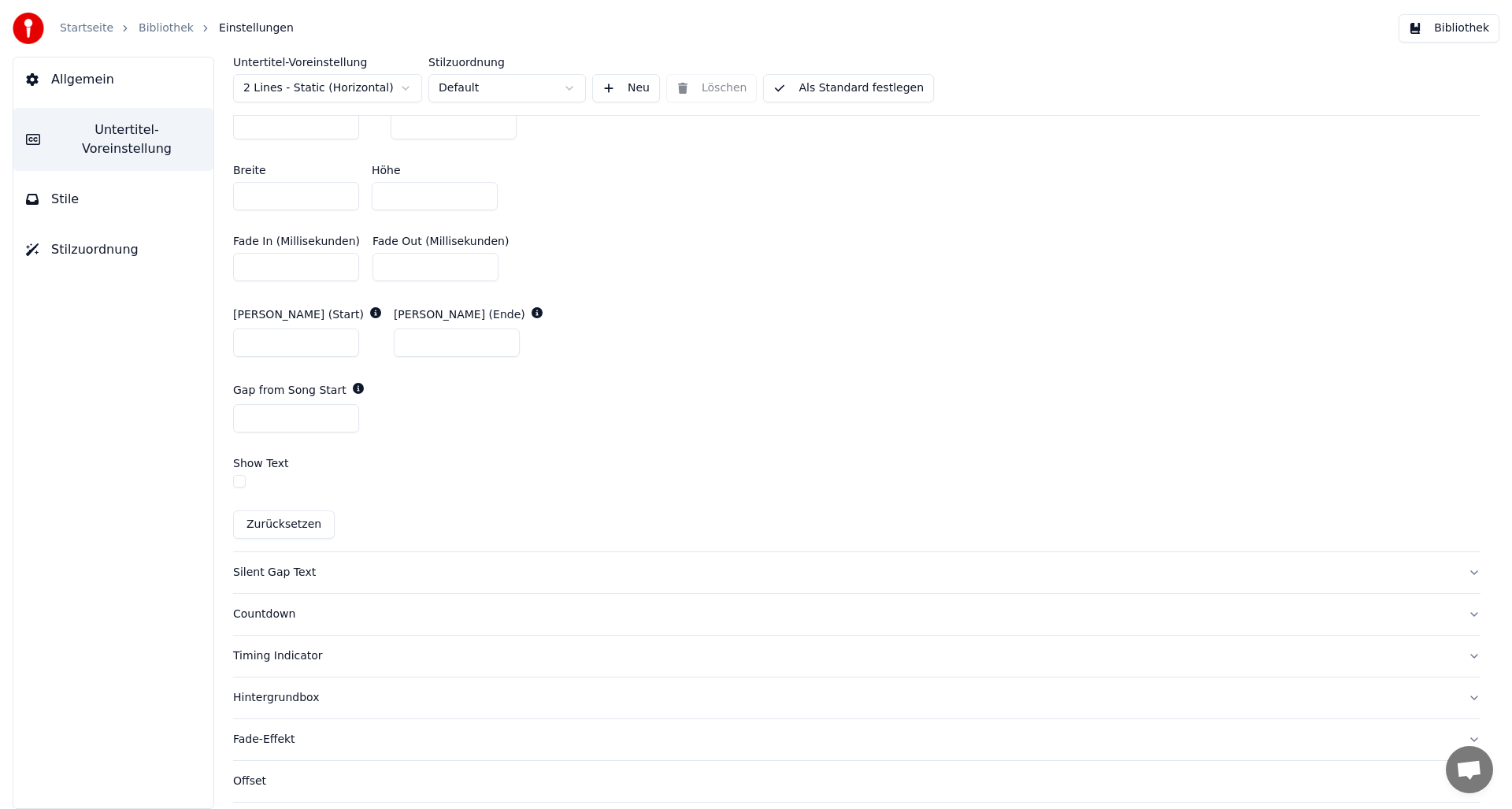
scroll to position [797, 0]
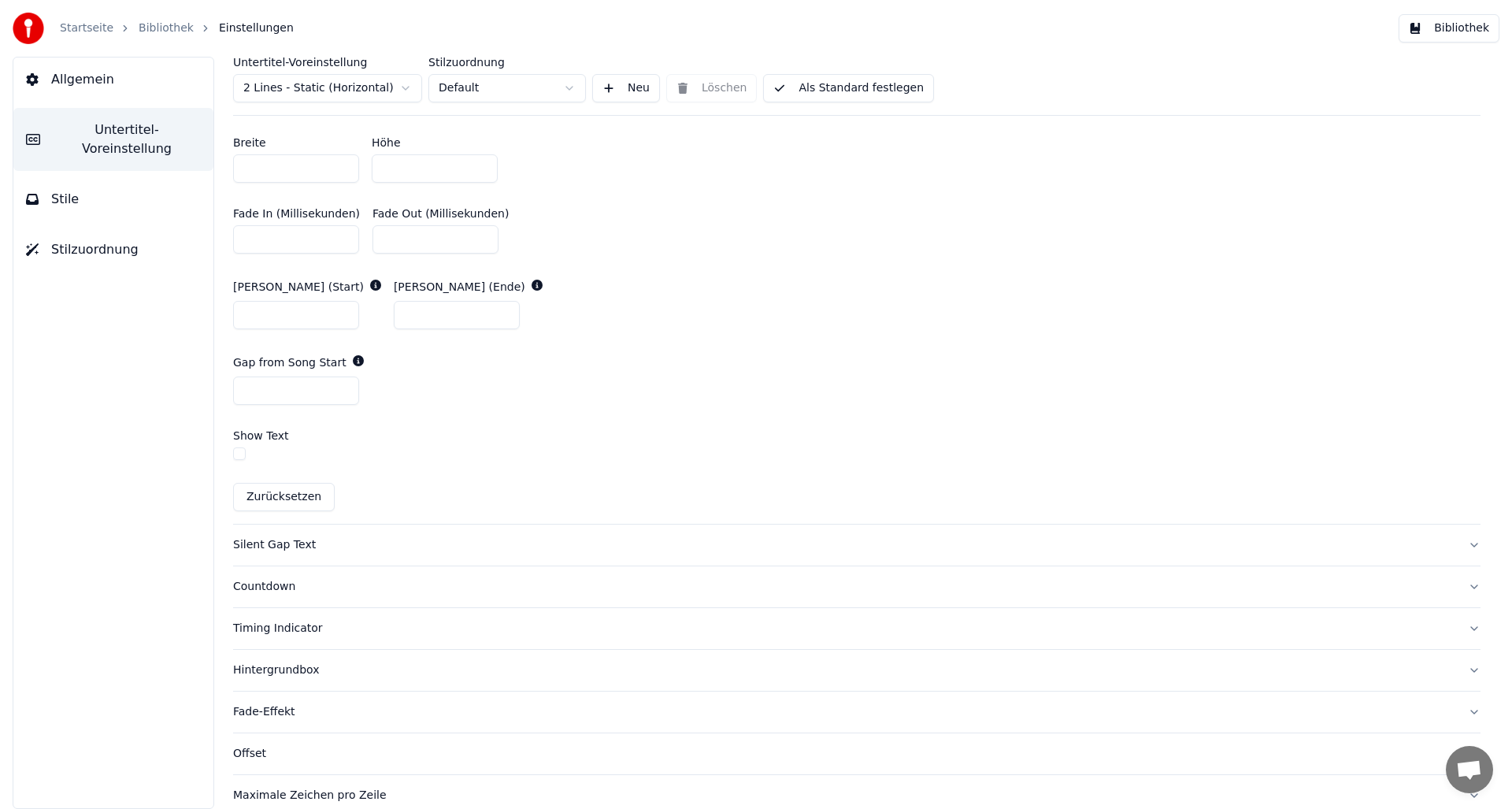
click at [235, 450] on button "button" at bounding box center [239, 453] width 12 height 12
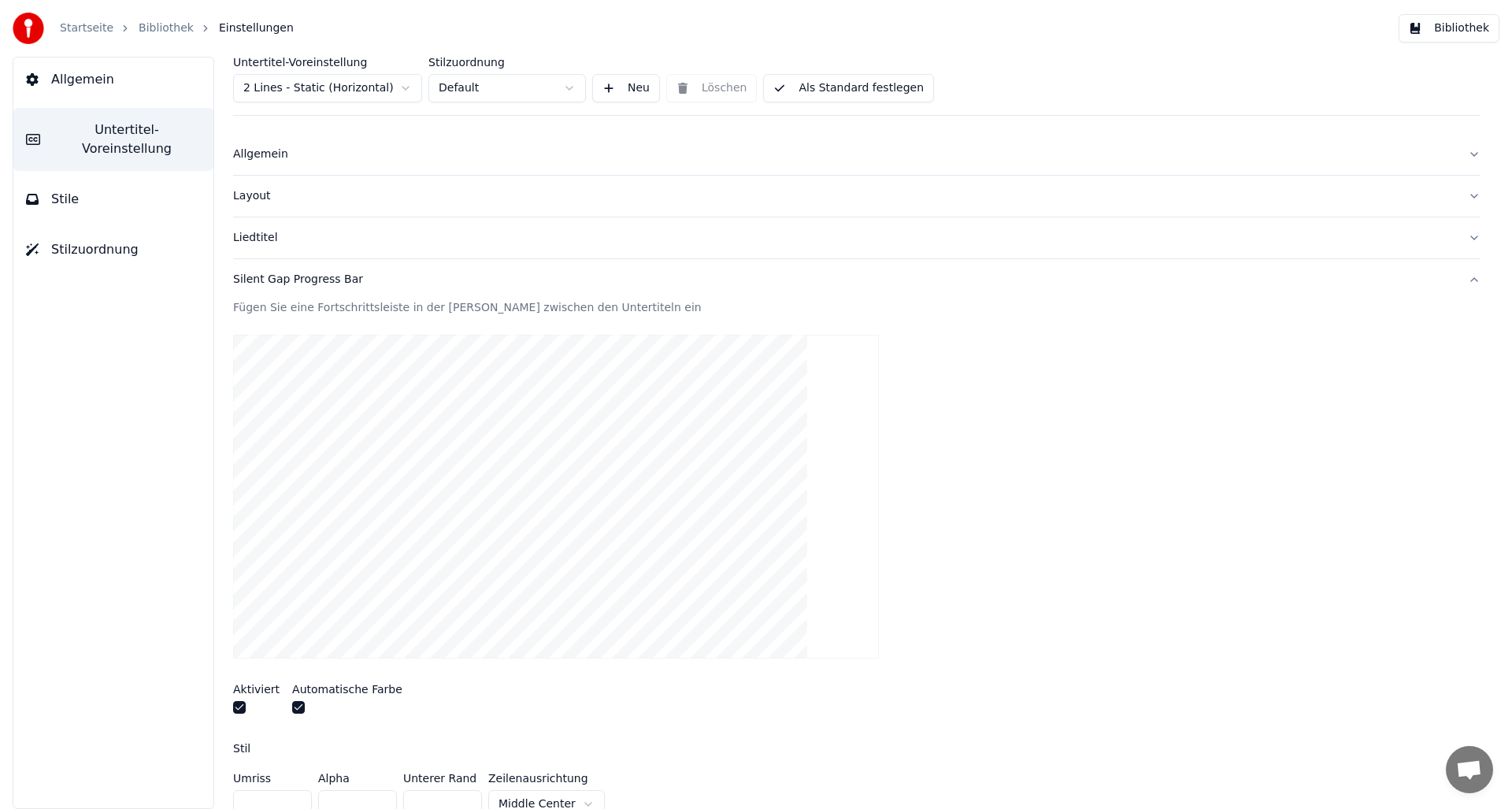
scroll to position [11, 0]
click at [858, 89] on button "Als Standard festlegen" at bounding box center [848, 88] width 171 height 29
click at [805, 89] on button "Fertig" at bounding box center [802, 88] width 77 height 29
click at [150, 26] on link "Bibliothek" at bounding box center [166, 28] width 55 height 16
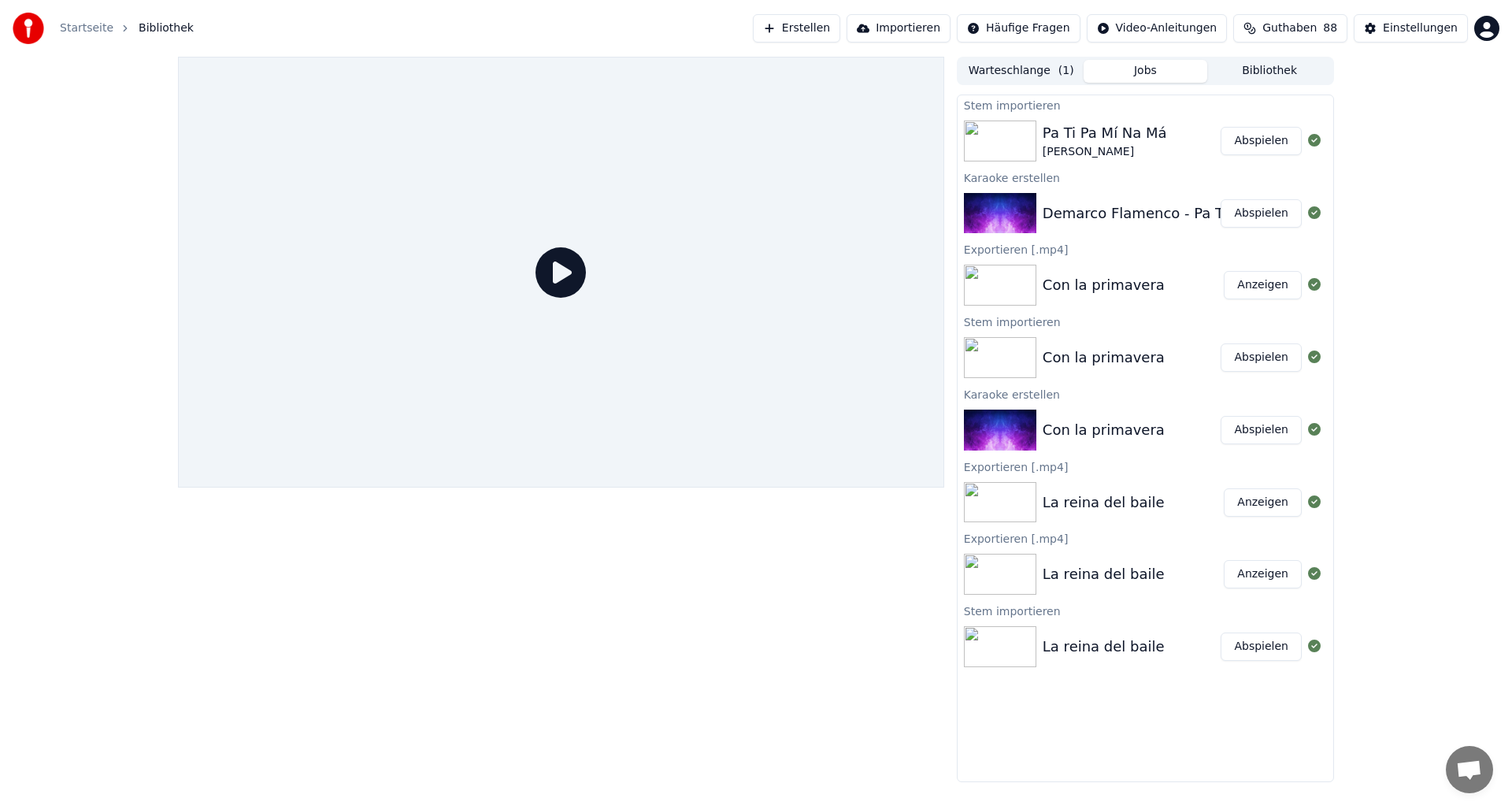
click at [1258, 644] on button "Abspielen" at bounding box center [1261, 647] width 81 height 29
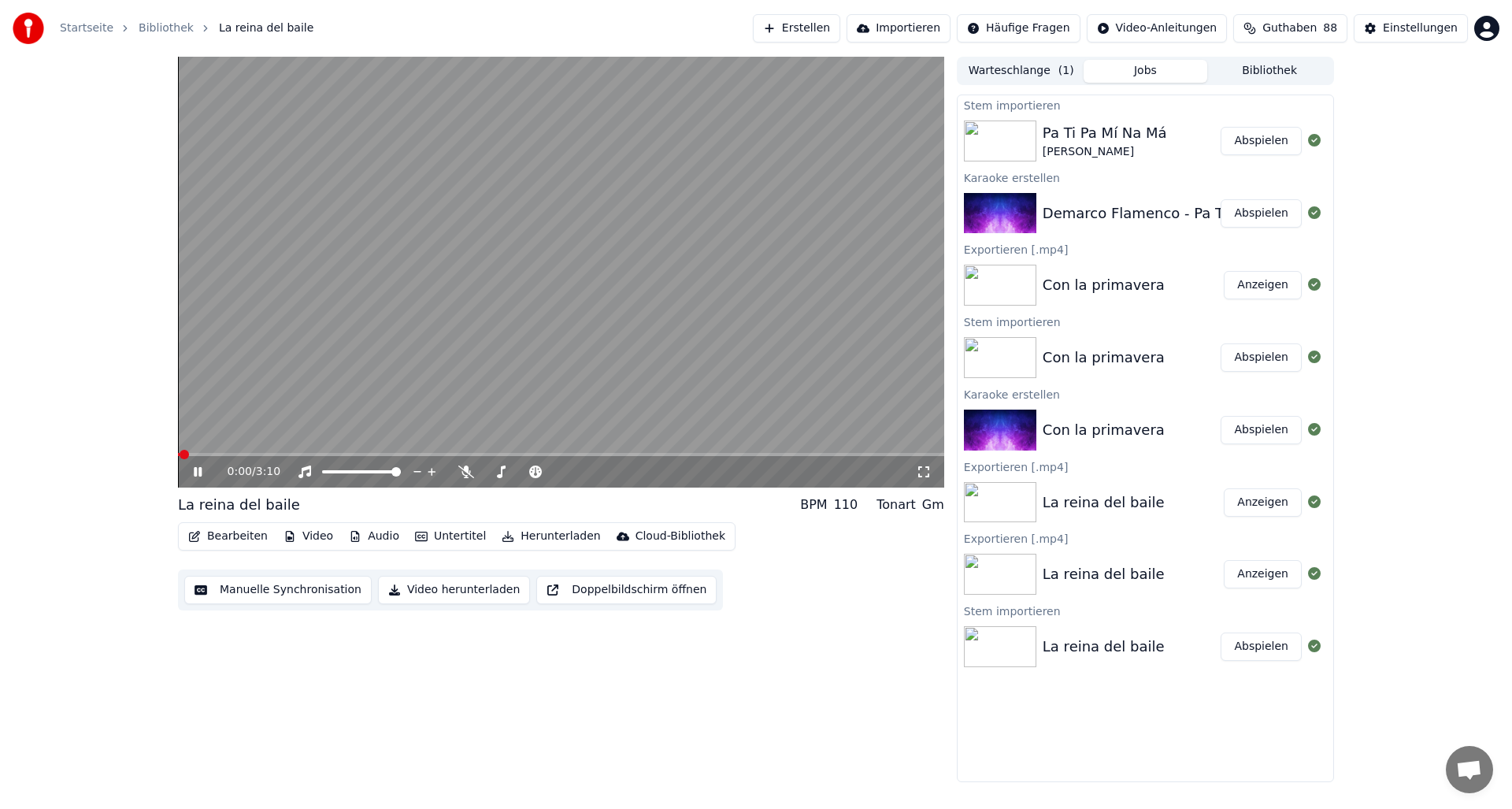
click at [452, 453] on span at bounding box center [561, 455] width 766 height 3
click at [470, 454] on span at bounding box center [561, 455] width 766 height 3
click at [491, 454] on span at bounding box center [561, 455] width 766 height 3
click at [556, 455] on span at bounding box center [561, 455] width 766 height 3
click at [193, 476] on icon at bounding box center [208, 471] width 37 height 12
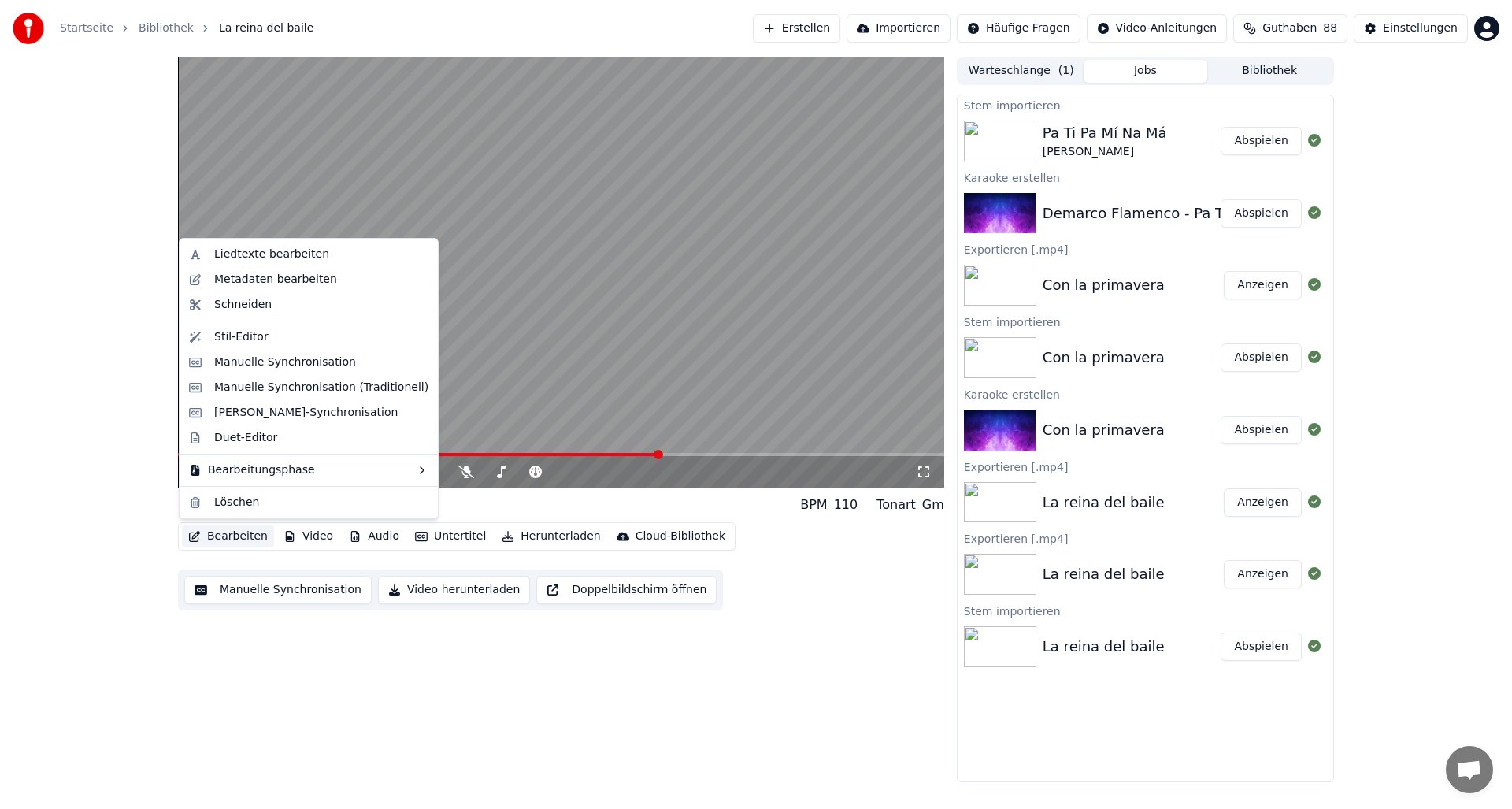
click at [221, 538] on button "Bearbeiten" at bounding box center [228, 536] width 92 height 22
click at [226, 365] on div "Manuelle Synchronisation" at bounding box center [285, 362] width 142 height 16
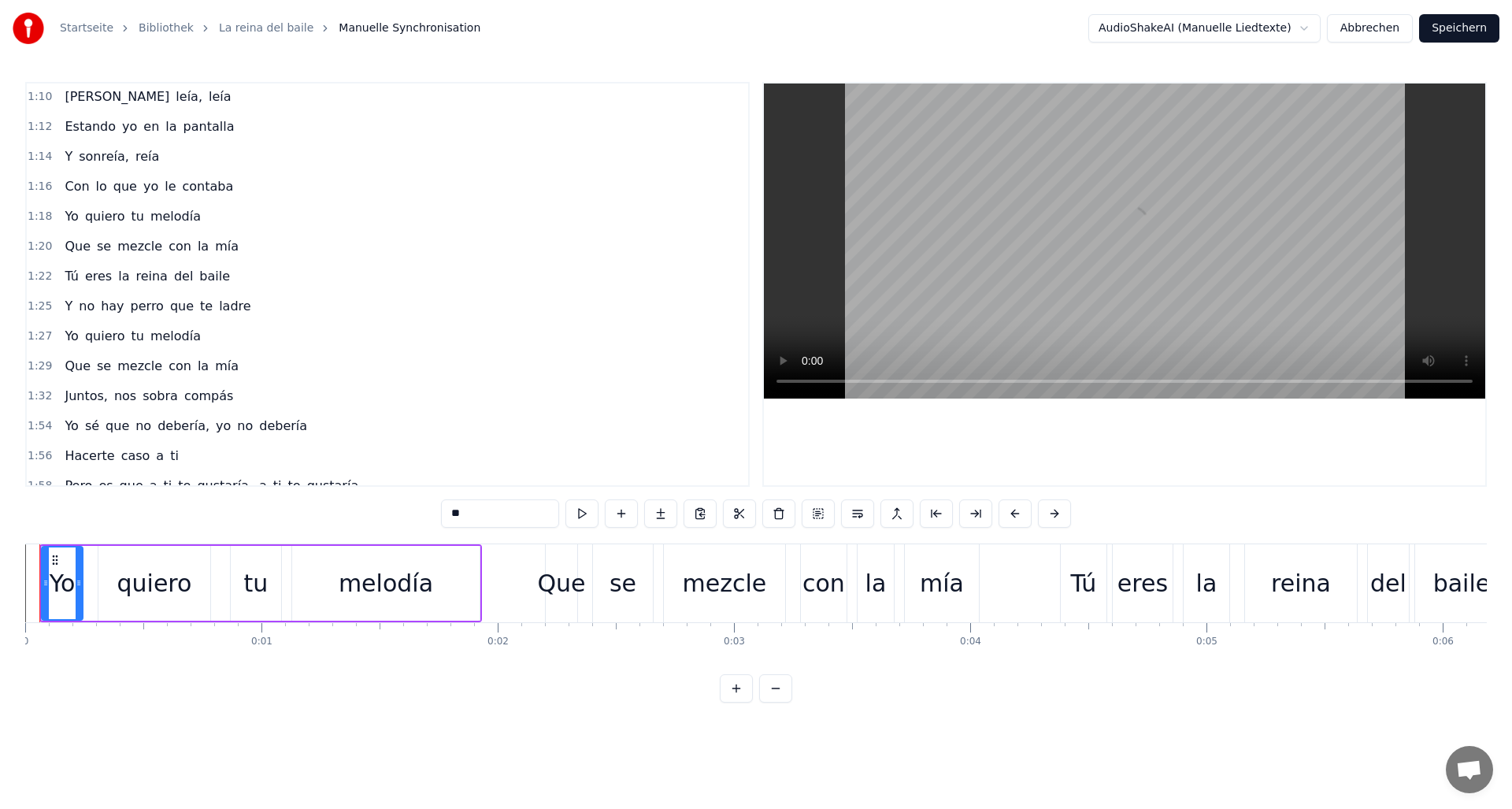
scroll to position [752, 0]
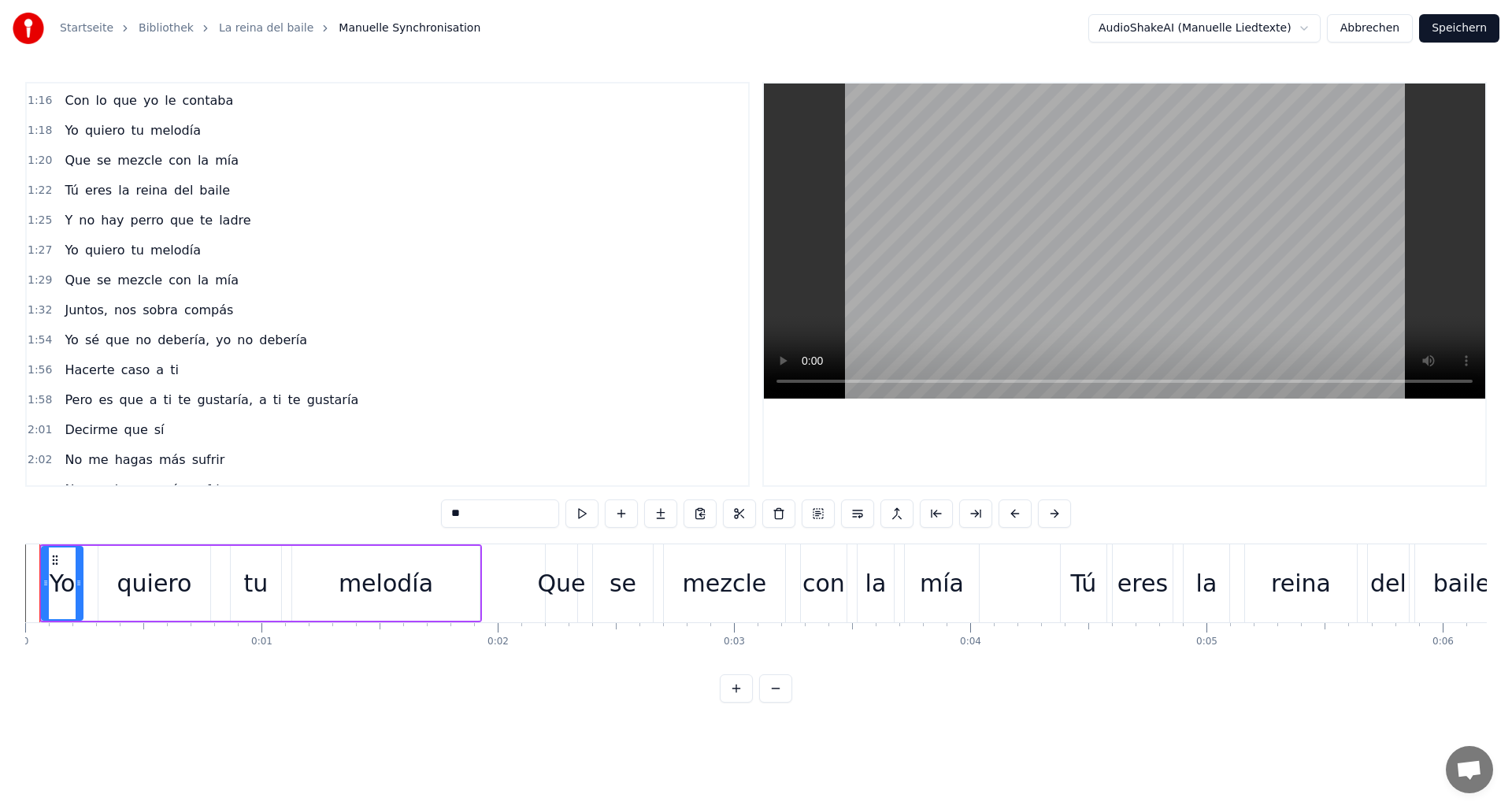
click at [112, 336] on span "que" at bounding box center [117, 340] width 27 height 18
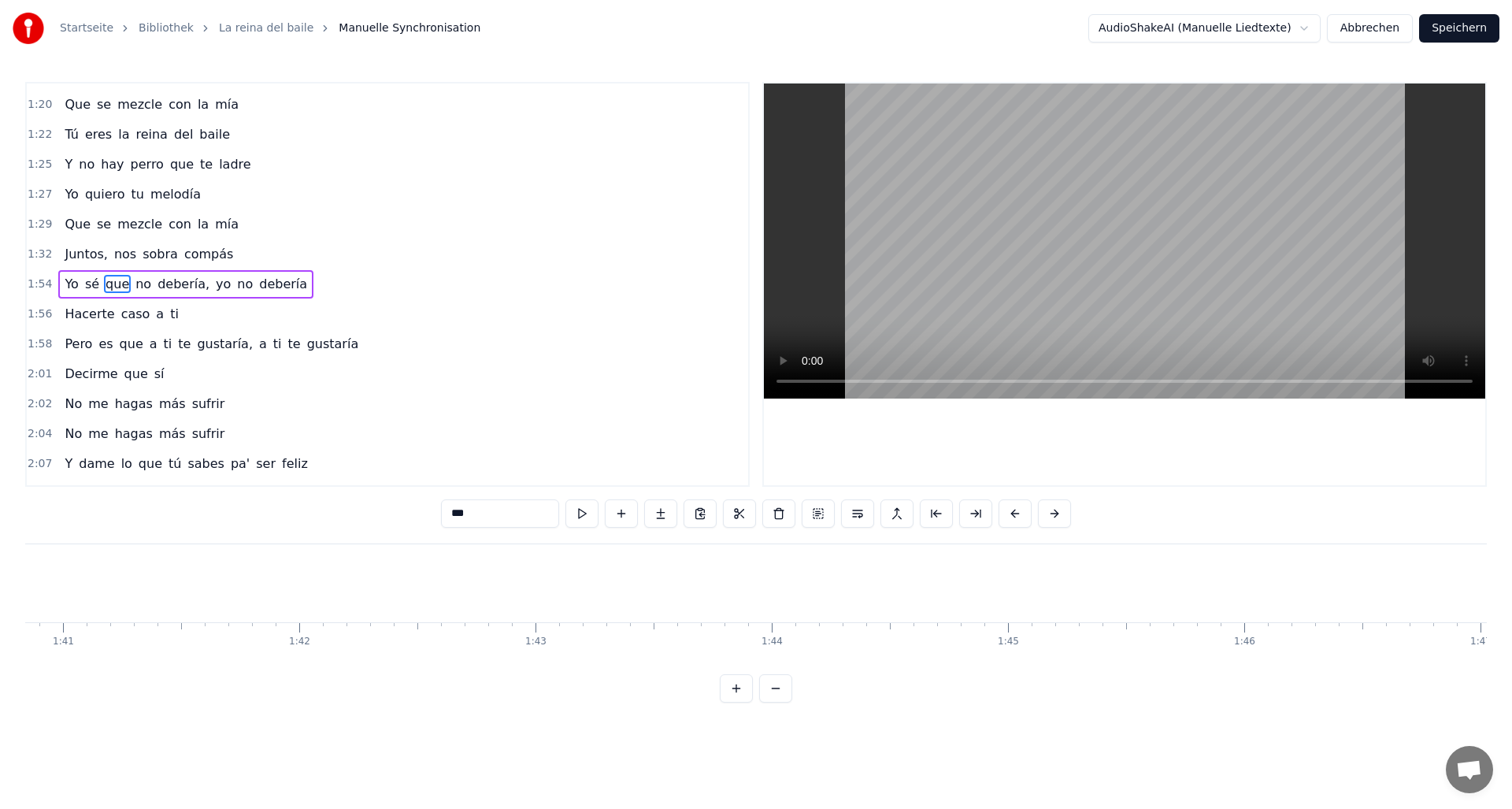
scroll to position [0, 26976]
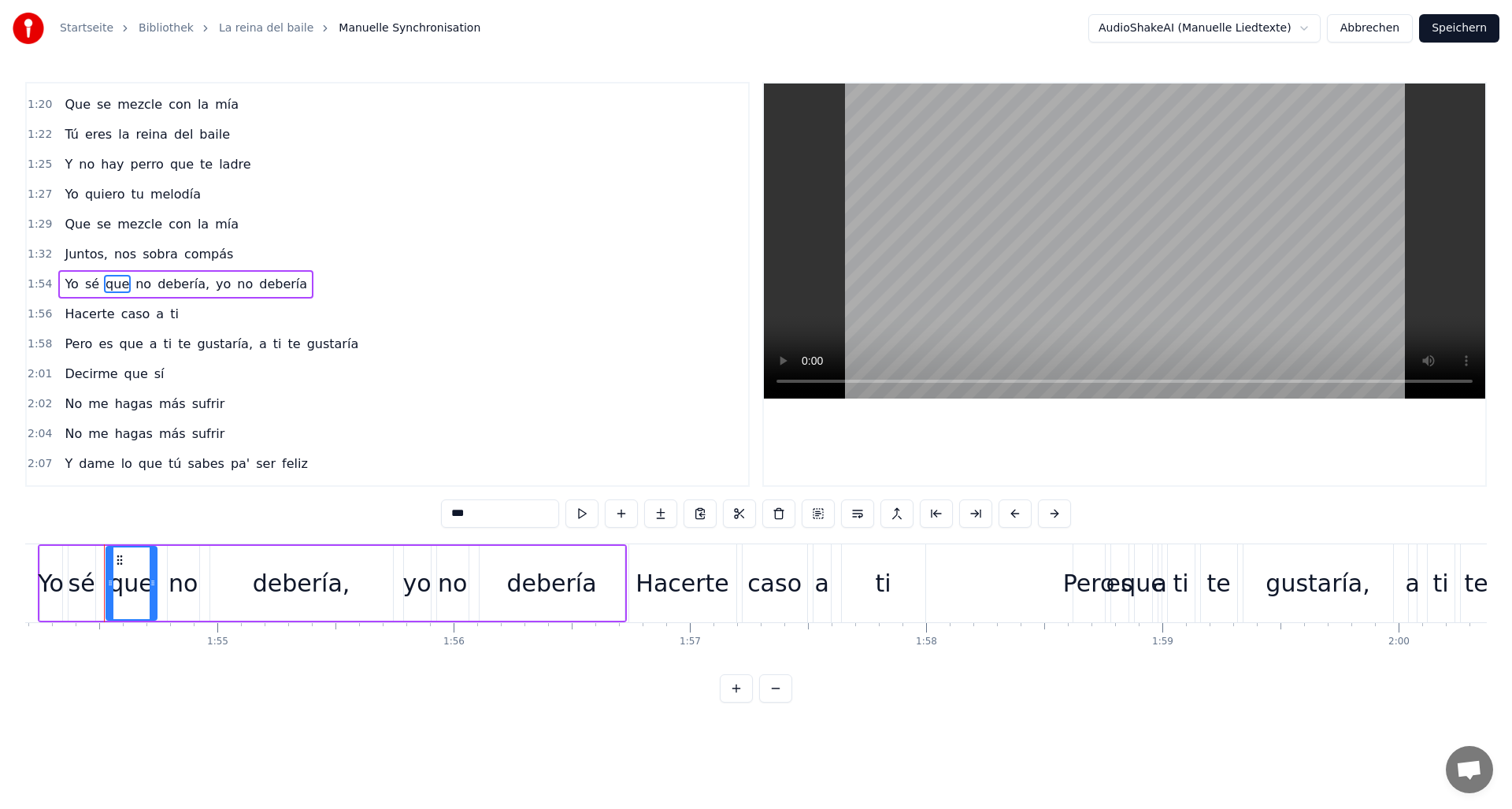
click at [88, 581] on div "sé" at bounding box center [82, 583] width 27 height 35
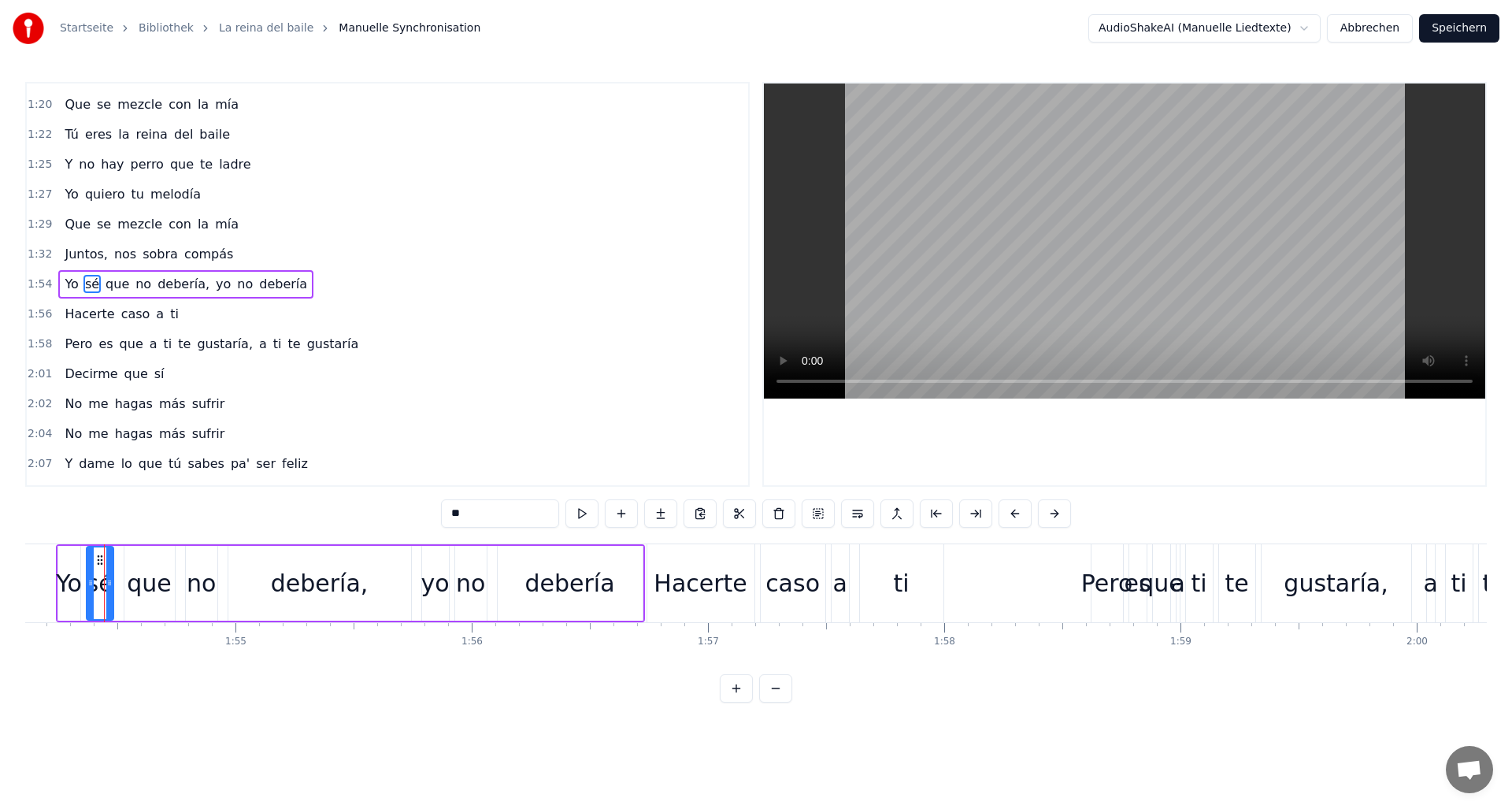
click at [167, 587] on div "que" at bounding box center [149, 583] width 45 height 35
click at [164, 587] on div "que" at bounding box center [149, 583] width 45 height 35
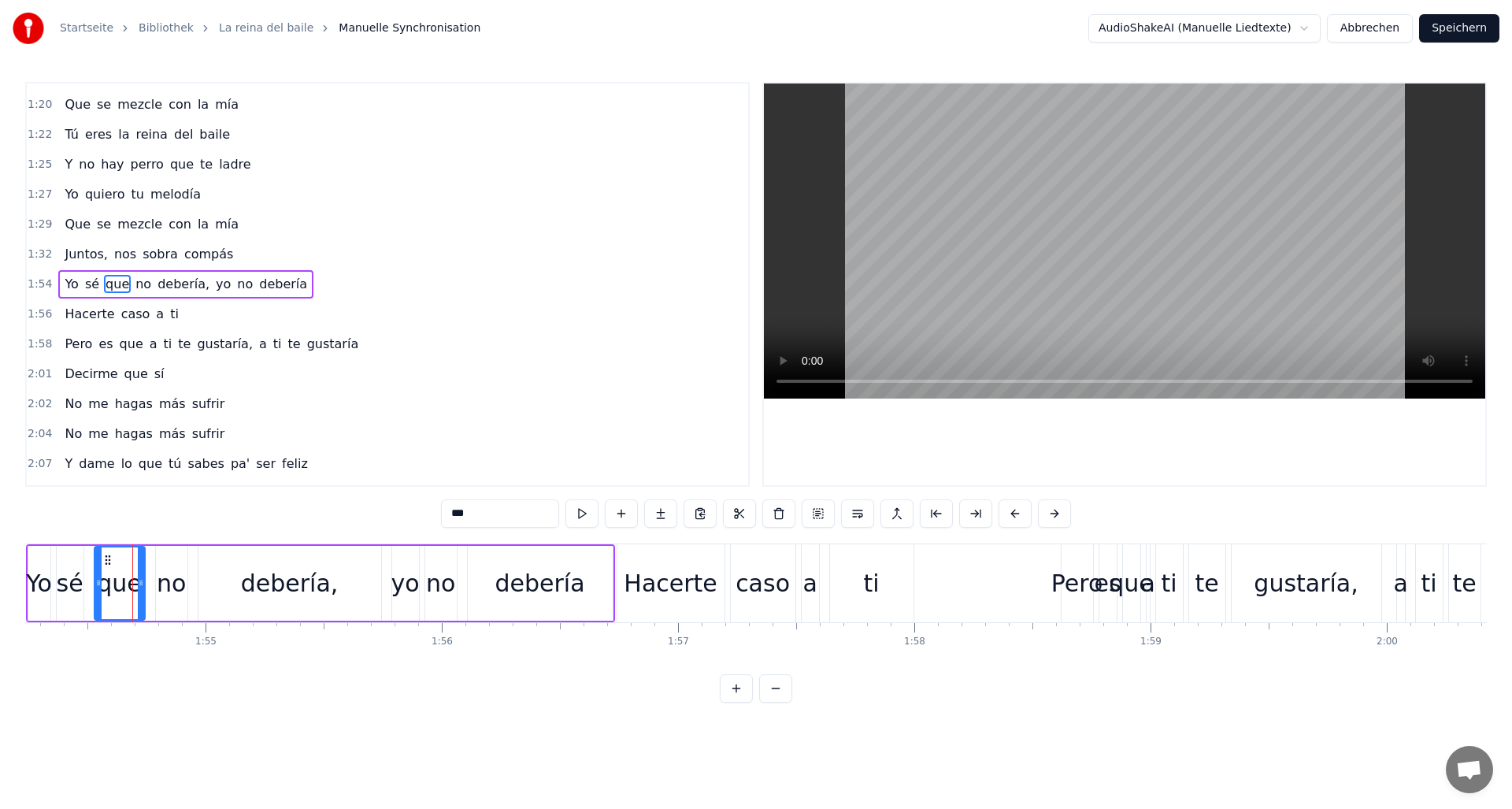
scroll to position [0, 26990]
click at [126, 585] on div "que" at bounding box center [117, 583] width 45 height 35
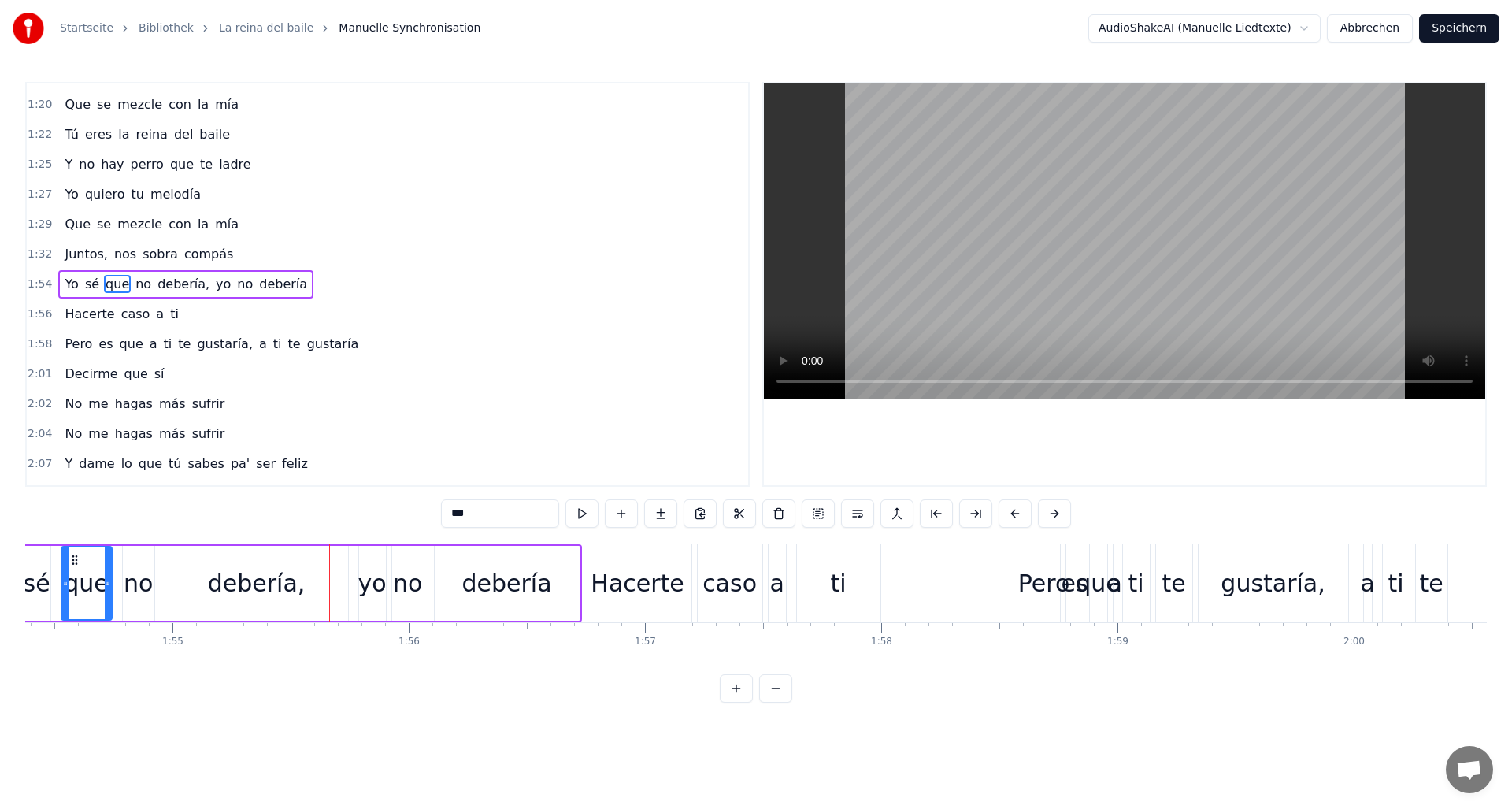
click at [116, 284] on span "que" at bounding box center [117, 284] width 27 height 18
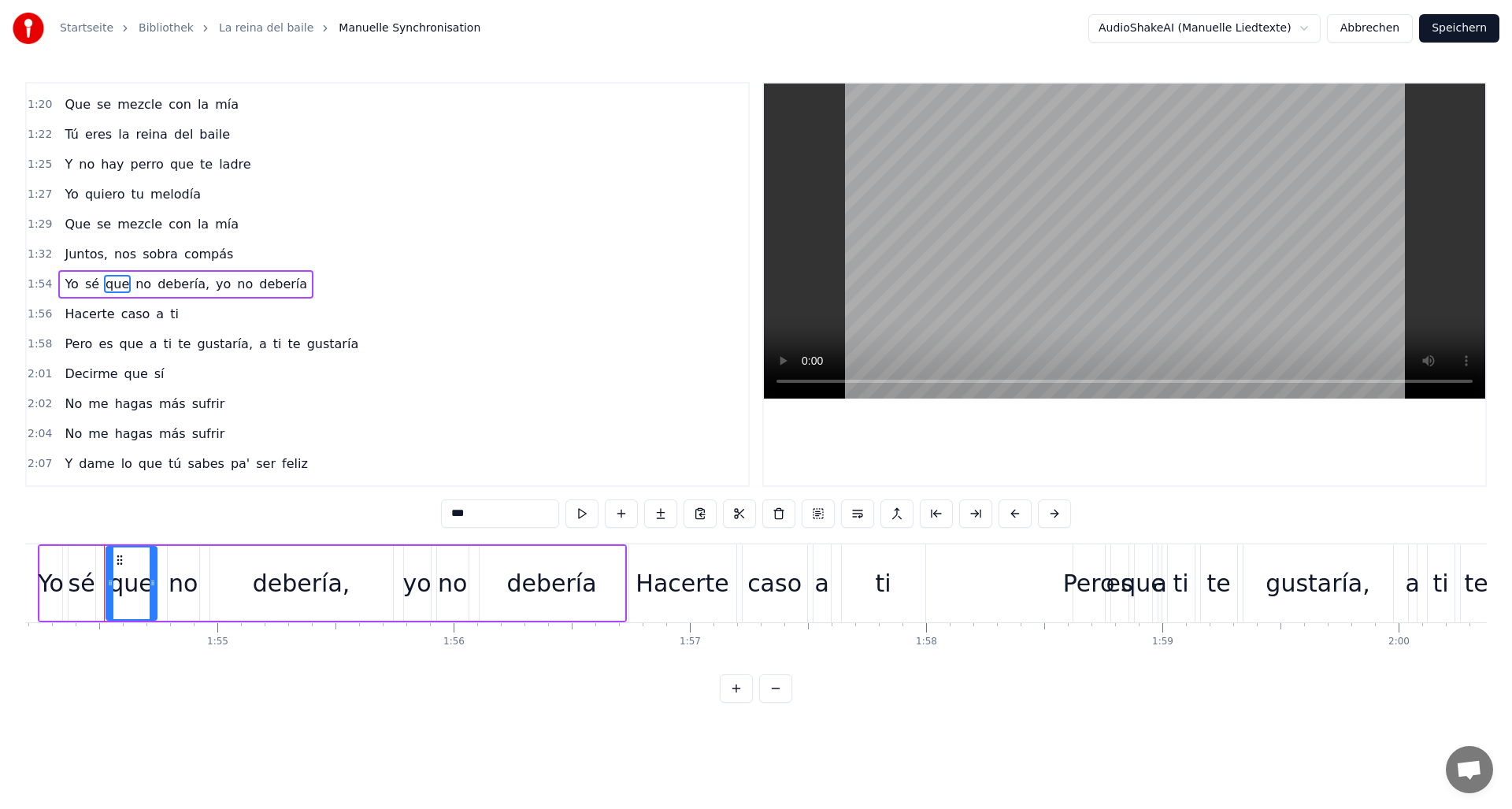
click at [494, 517] on input "***" at bounding box center [500, 514] width 118 height 29
type input "******"
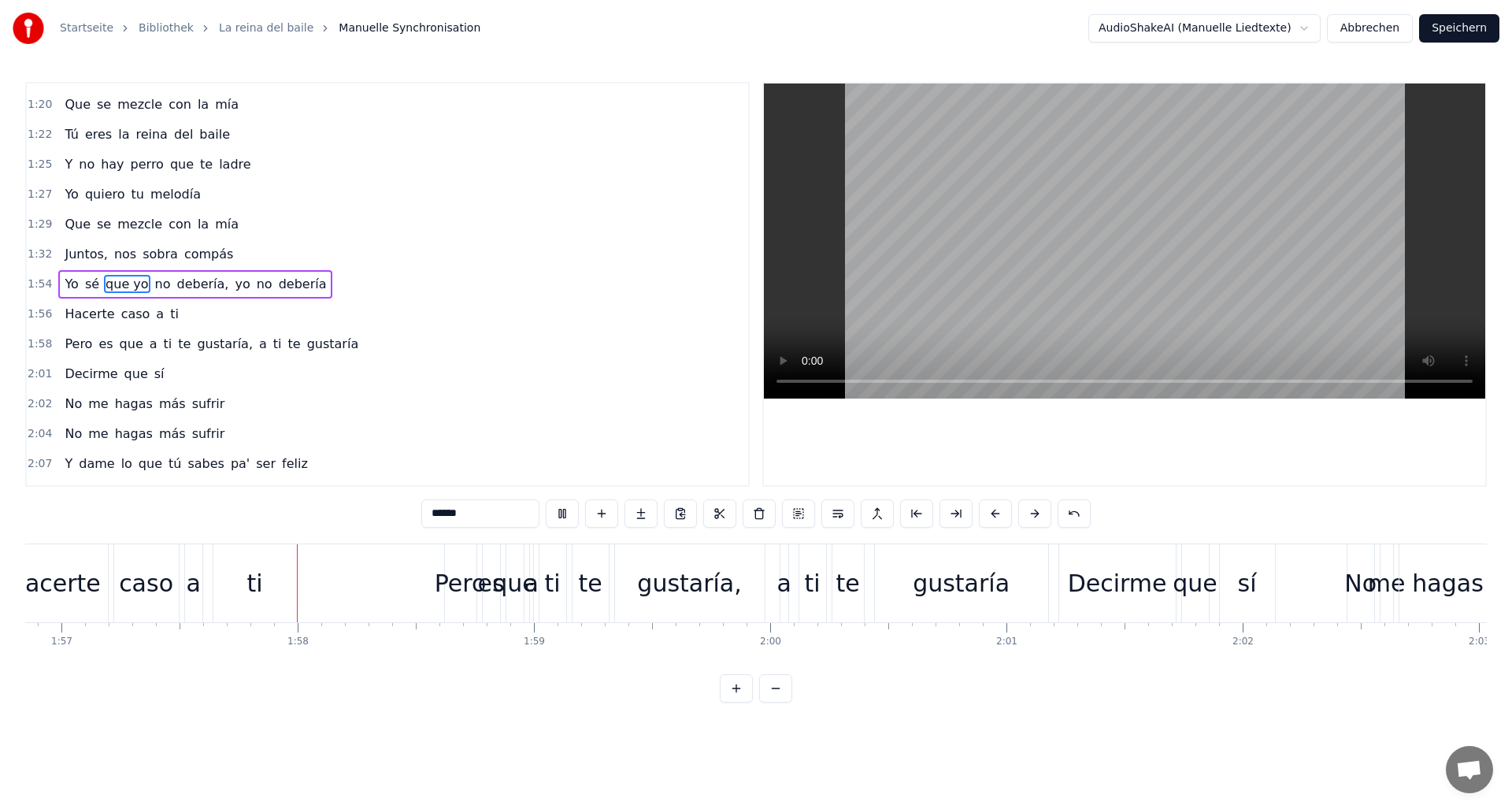
scroll to position [0, 27615]
click at [1463, 25] on button "Speichern" at bounding box center [1459, 28] width 80 height 29
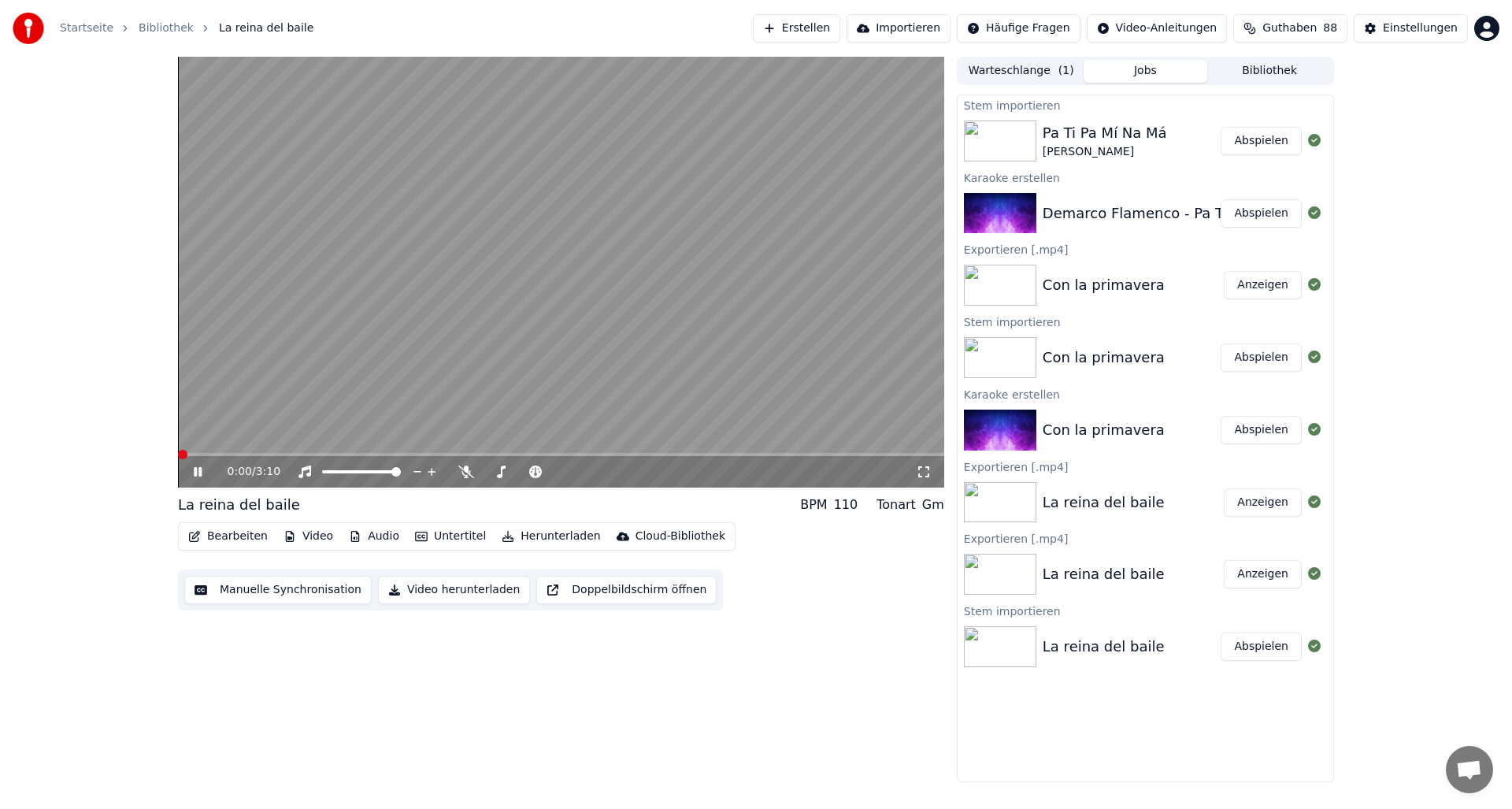
click at [162, 458] on div "0:00 / 3:10 La reina del baile BPM 110 Tonart Gm Bearbeiten Video Audio Unterti…" at bounding box center [756, 419] width 1512 height 725
click at [346, 380] on video at bounding box center [561, 272] width 766 height 431
click at [126, 455] on div "0:00 / 3:10 La reina del baile BPM 110 Tonart Gm Bearbeiten Video Audio Unterti…" at bounding box center [756, 419] width 1512 height 725
click at [198, 473] on icon at bounding box center [198, 471] width 10 height 11
click at [1263, 647] on button "Abspielen" at bounding box center [1261, 647] width 81 height 29
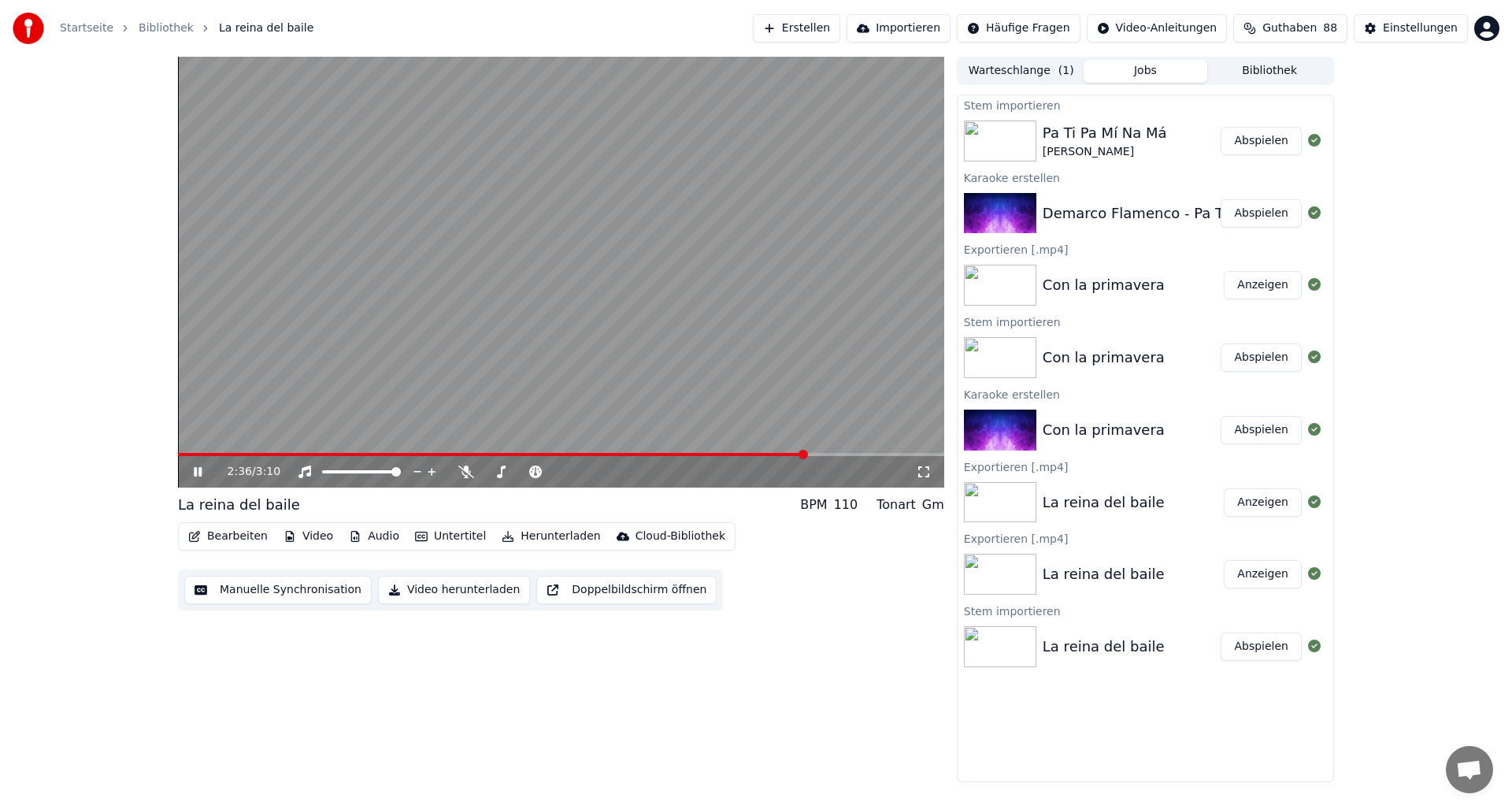
click at [804, 455] on span at bounding box center [561, 455] width 766 height 3
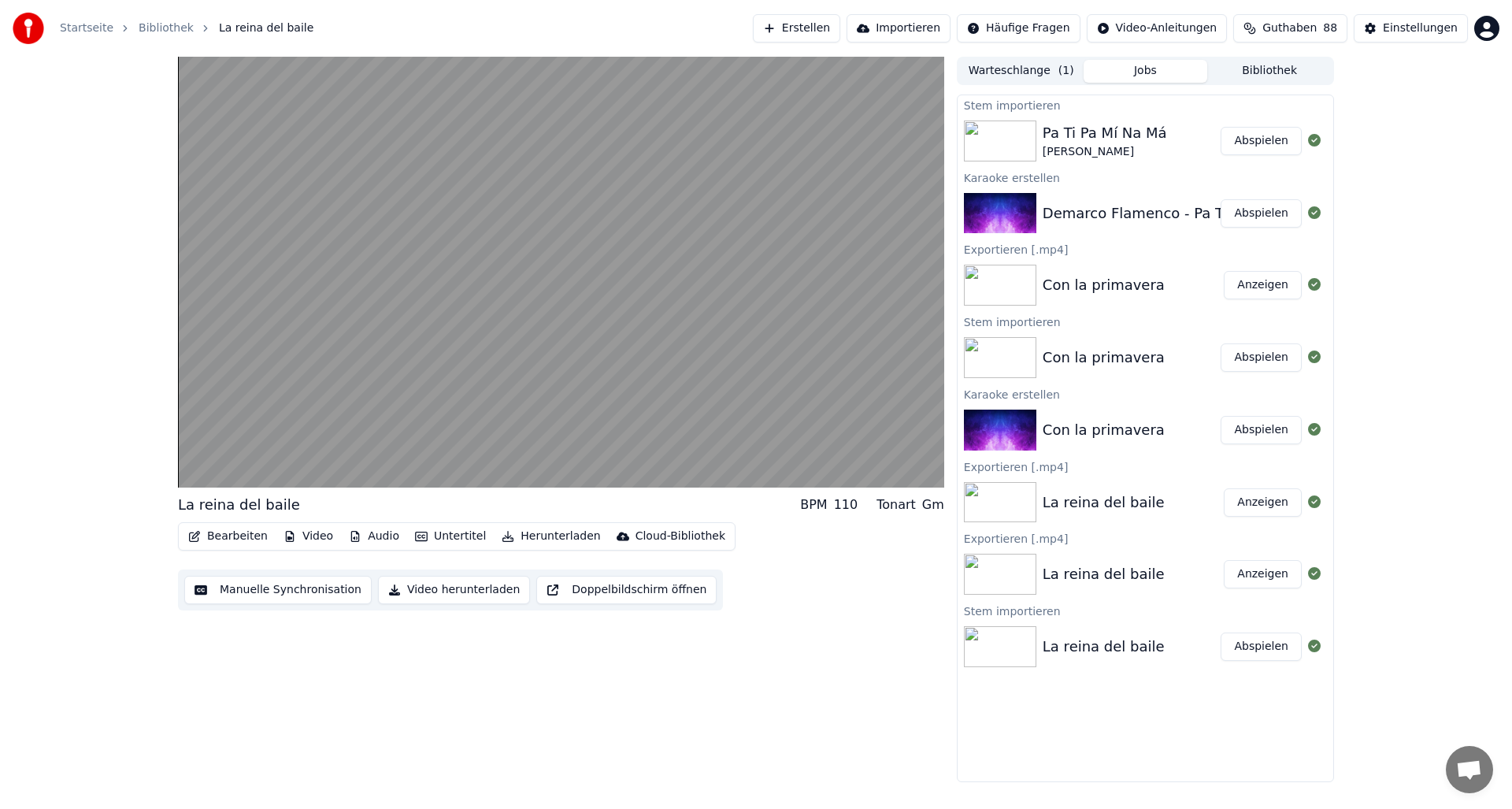
click at [426, 592] on button "Video herunterladen" at bounding box center [454, 590] width 152 height 29
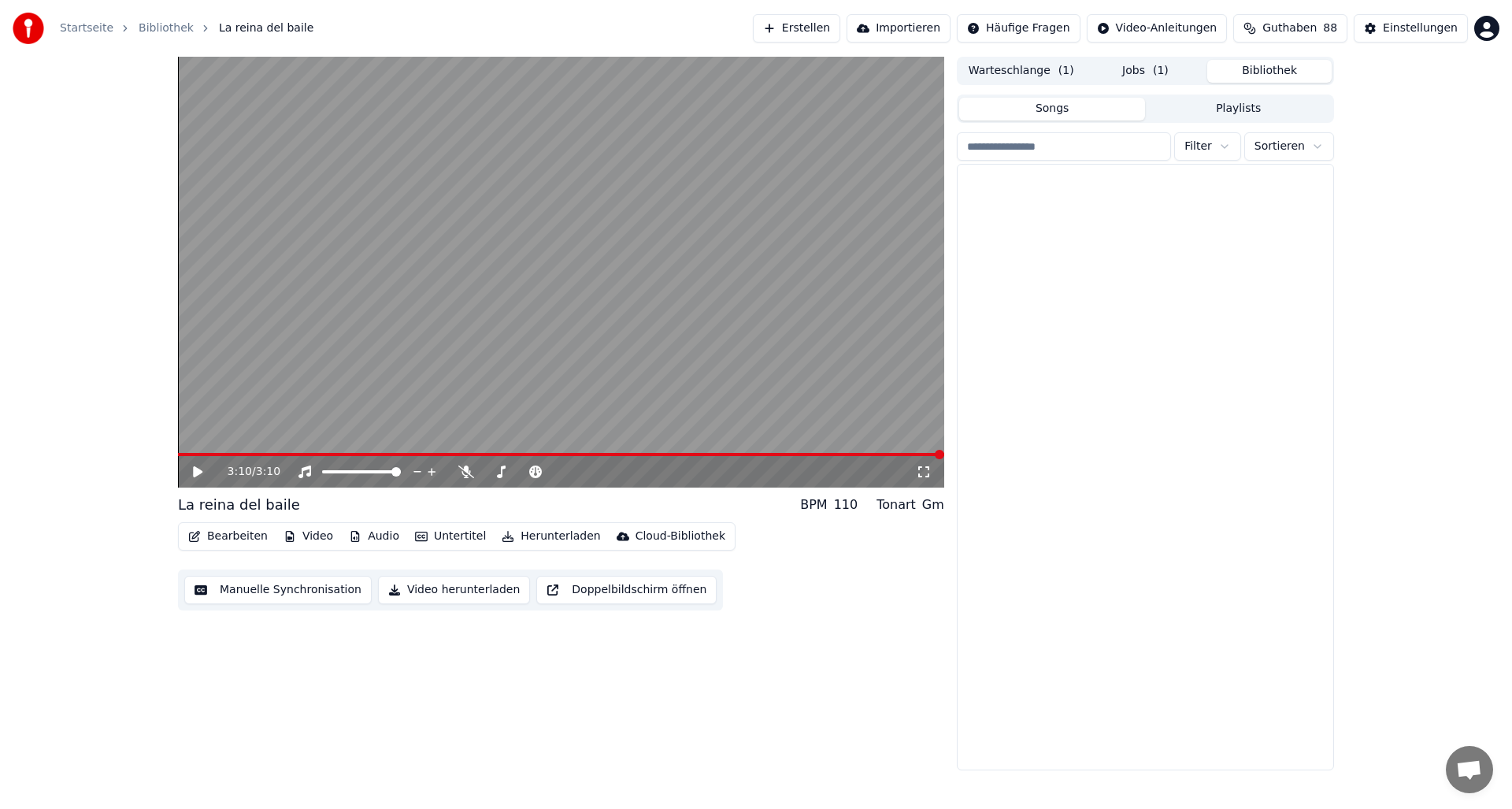
click at [1268, 69] on button "Bibliothek" at bounding box center [1269, 71] width 125 height 23
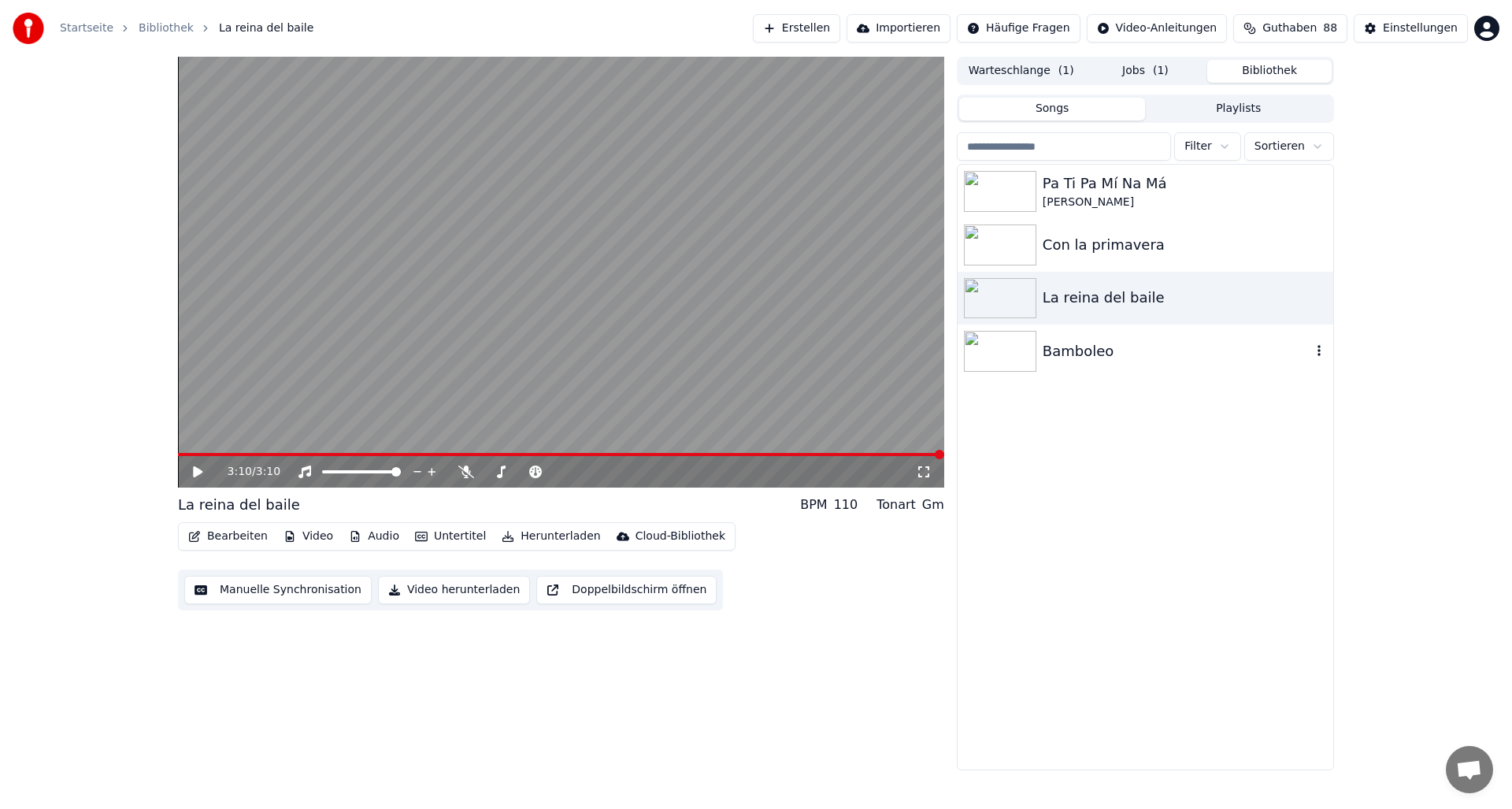
click at [989, 354] on img at bounding box center [1000, 351] width 72 height 41
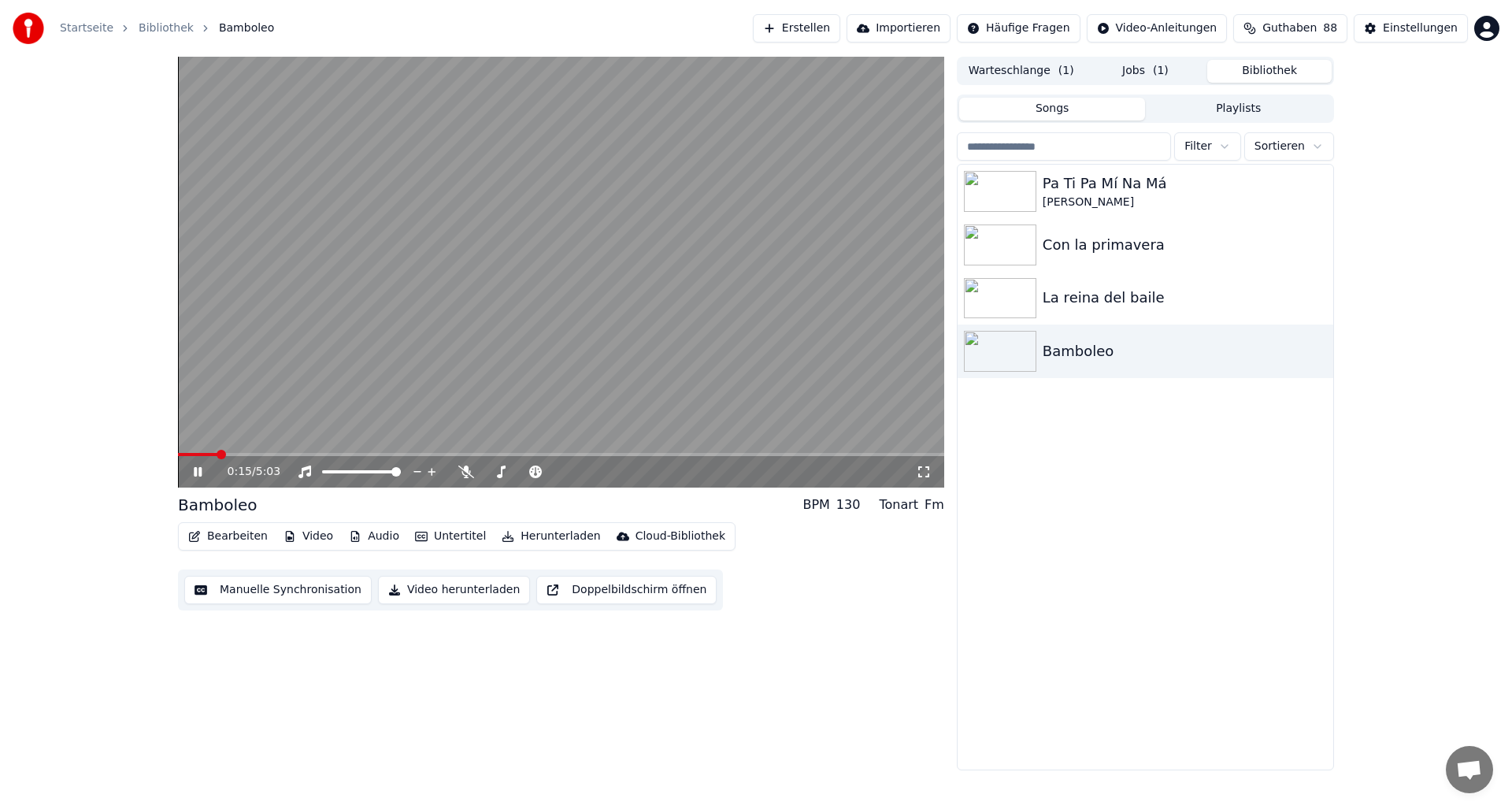
click at [230, 537] on button "Bearbeiten" at bounding box center [228, 536] width 92 height 22
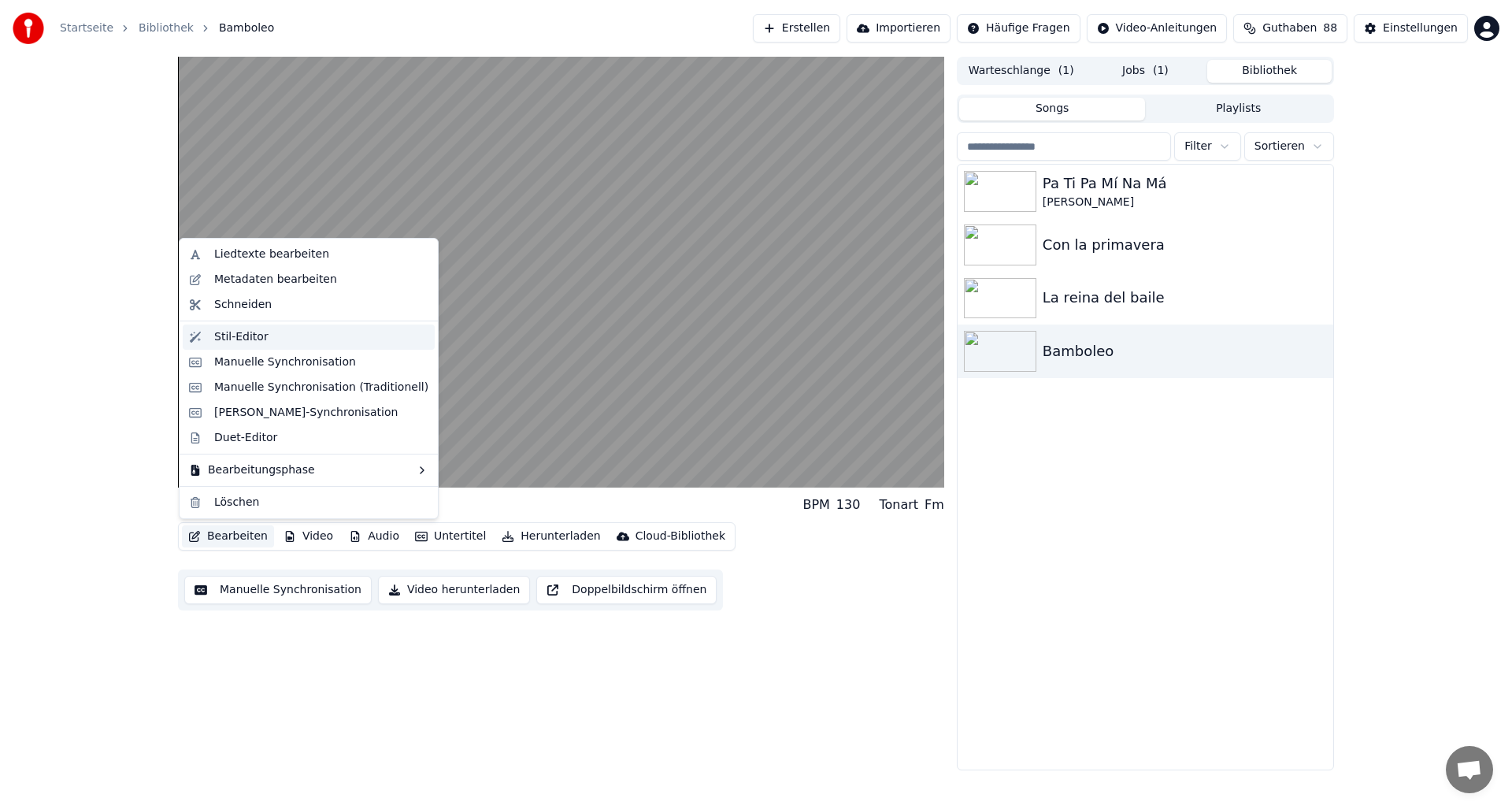
click at [241, 336] on div "Stil-Editor" at bounding box center [241, 336] width 54 height 16
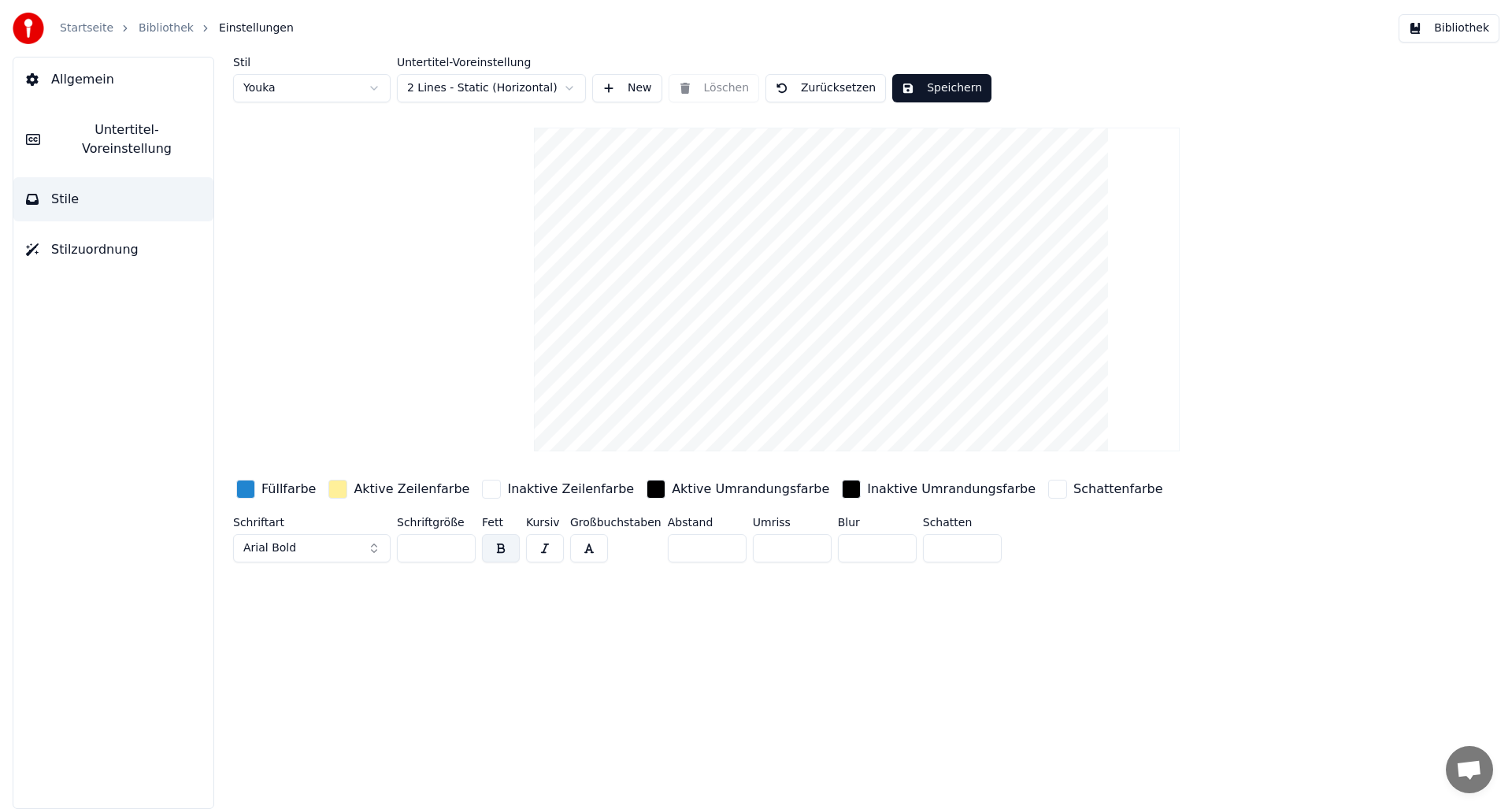
click at [85, 121] on span "Untertitel-Voreinstellung" at bounding box center [126, 139] width 148 height 38
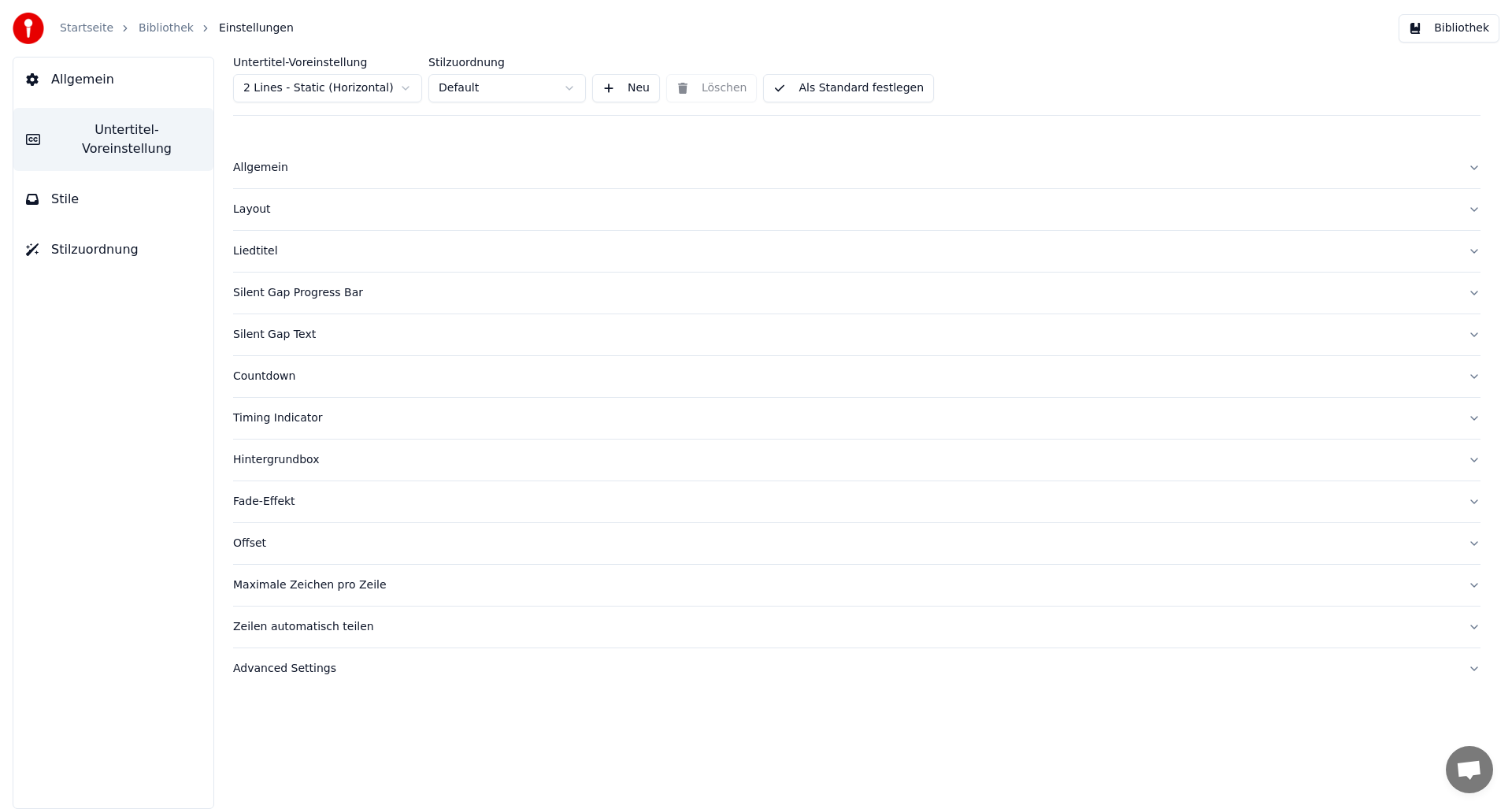
click at [283, 287] on div "Silent Gap Progress Bar" at bounding box center [844, 292] width 1222 height 16
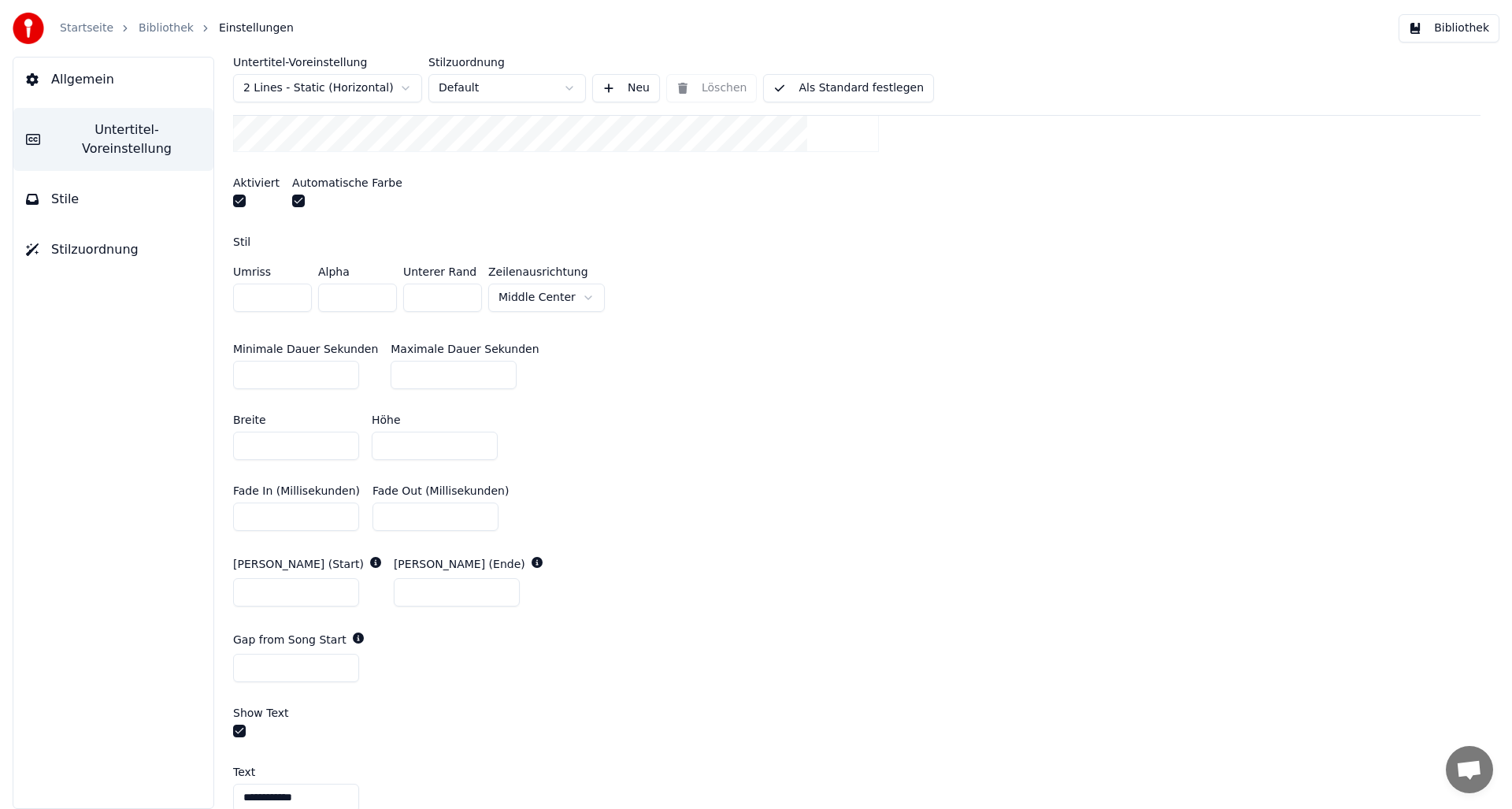
scroll to position [552, 0]
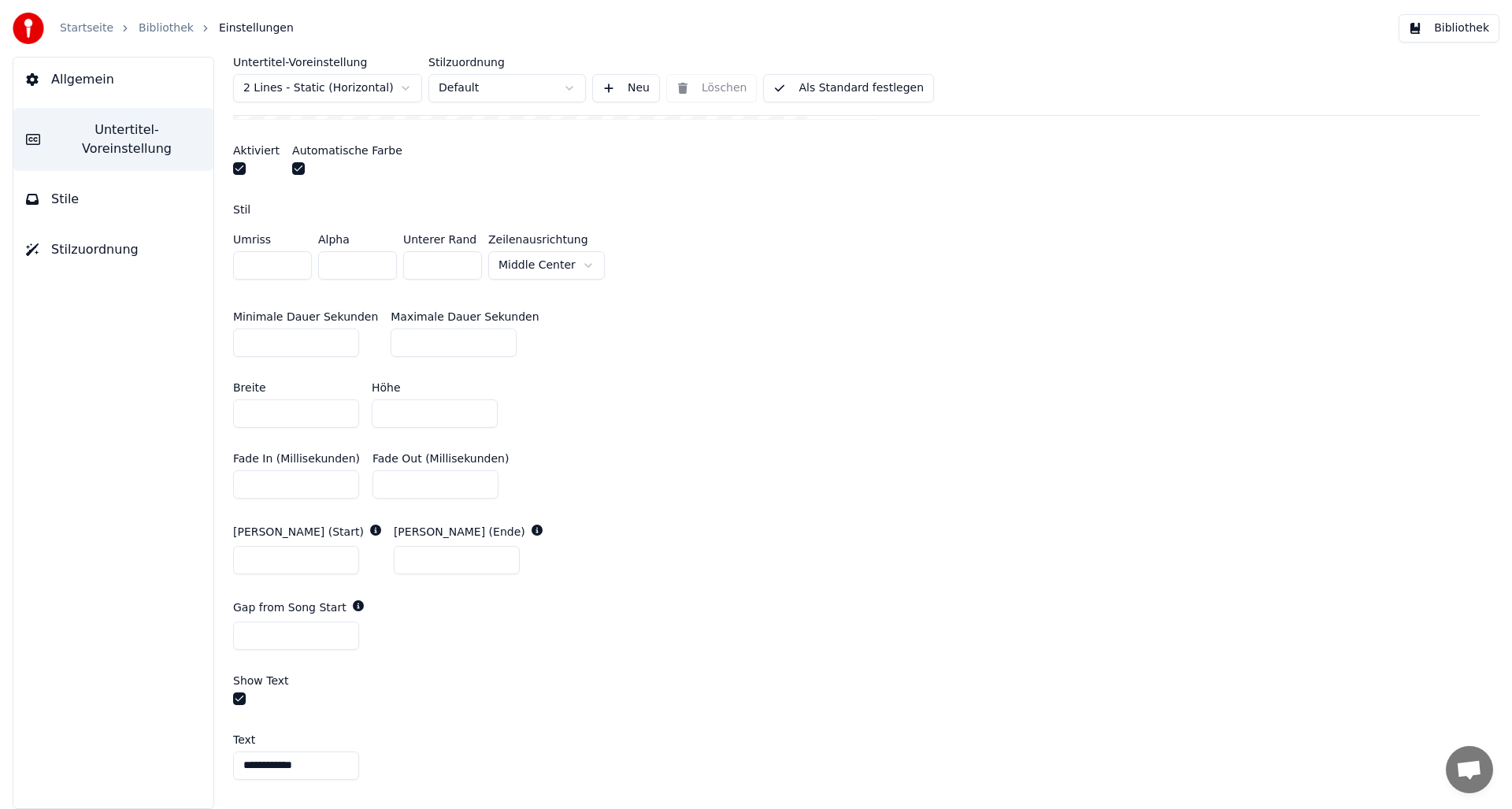
click at [236, 697] on button "button" at bounding box center [239, 698] width 12 height 12
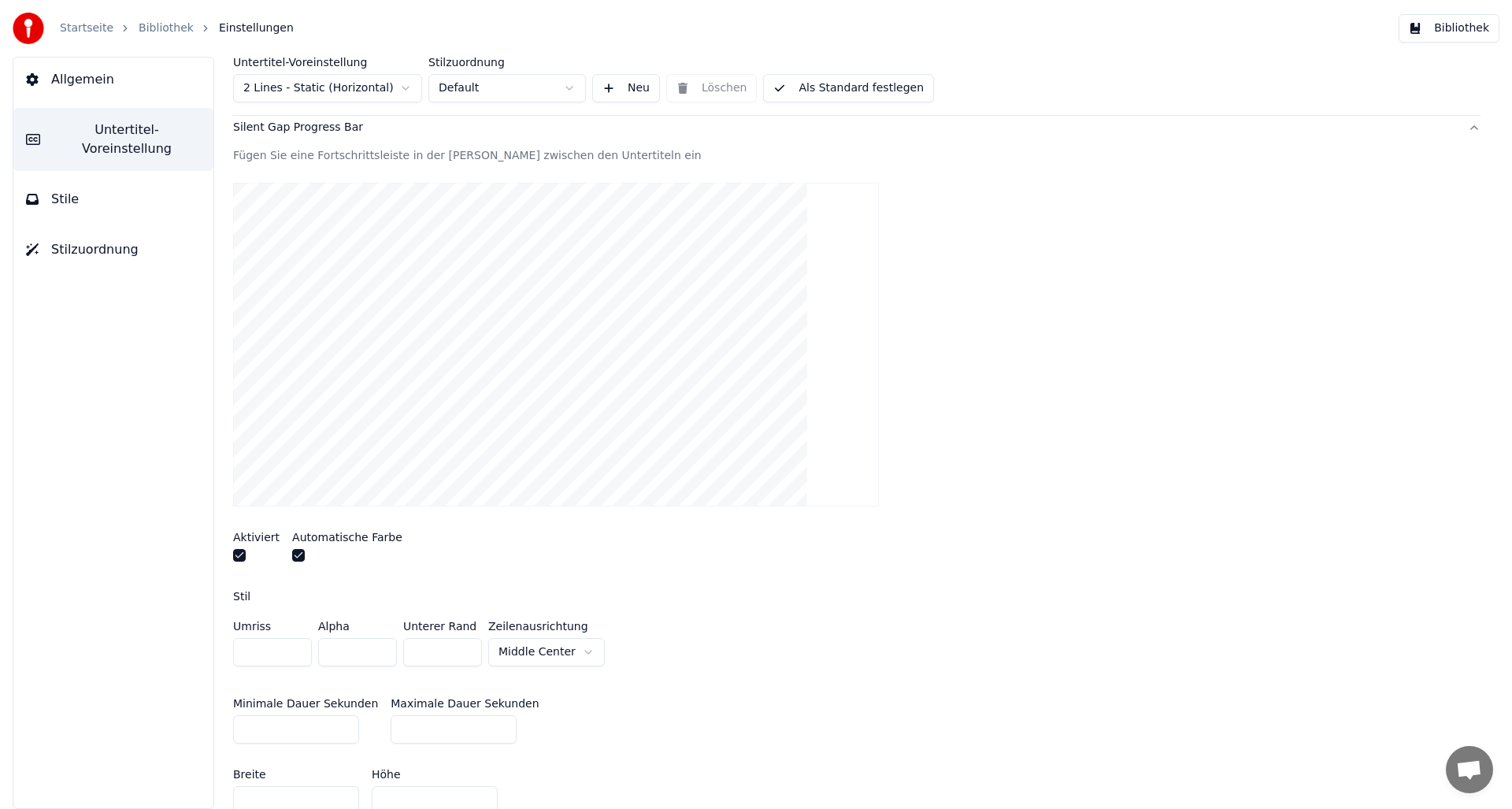
scroll to position [94, 0]
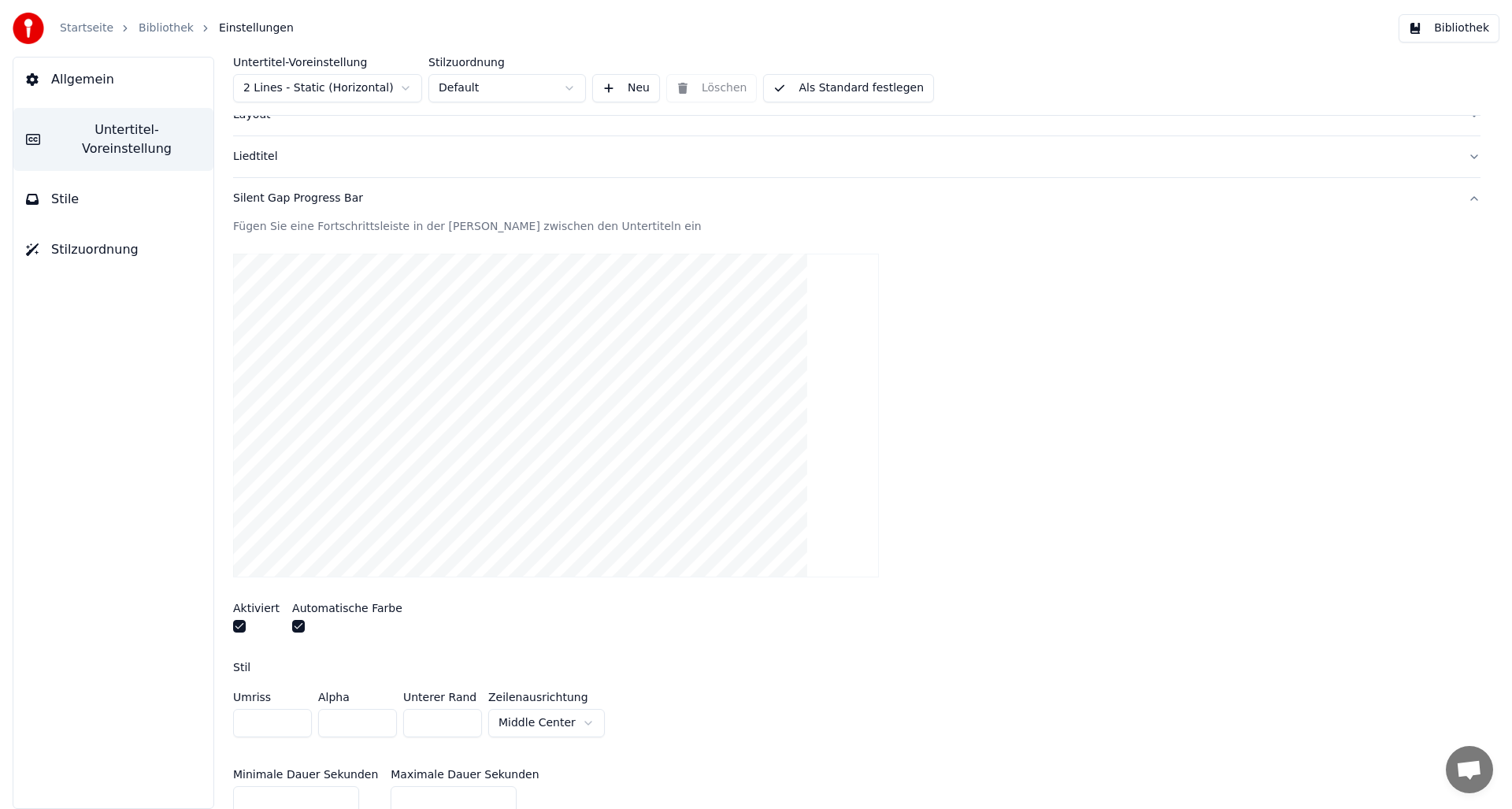
click at [807, 86] on button "Als Standard festlegen" at bounding box center [848, 88] width 171 height 29
click at [145, 21] on link "Bibliothek" at bounding box center [166, 28] width 55 height 16
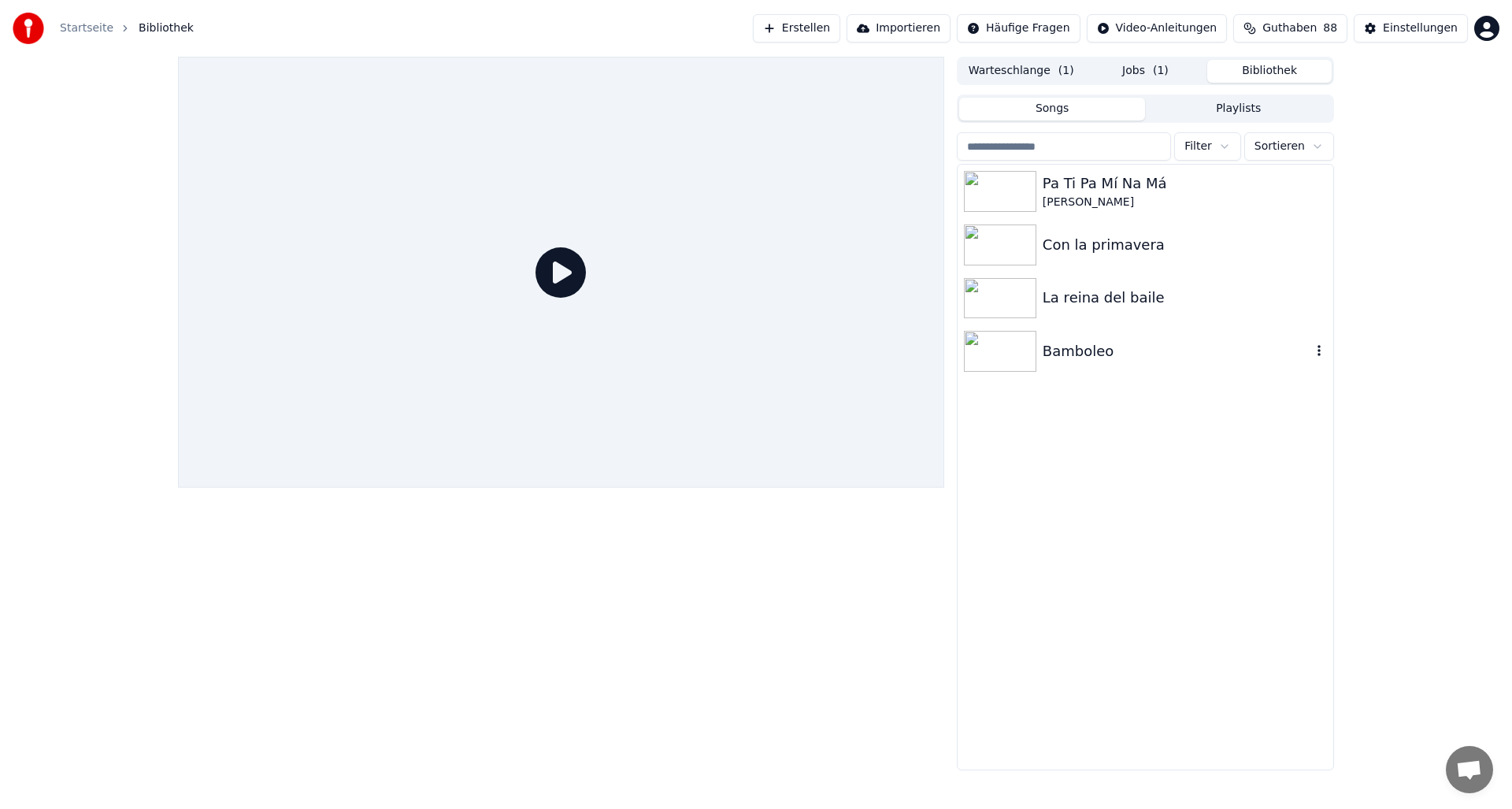
click at [991, 348] on img at bounding box center [1000, 351] width 72 height 41
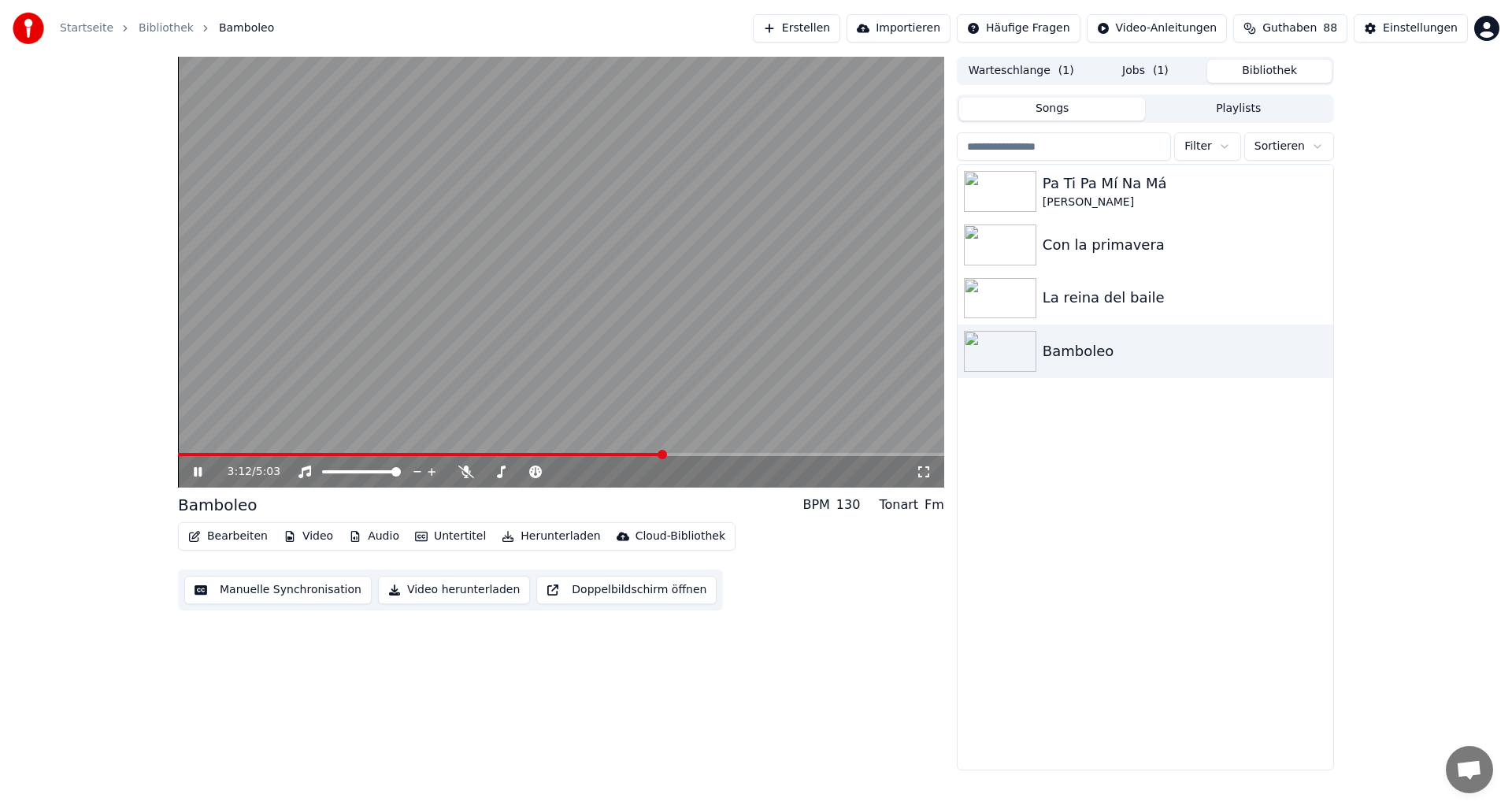
click at [663, 455] on span at bounding box center [561, 455] width 766 height 3
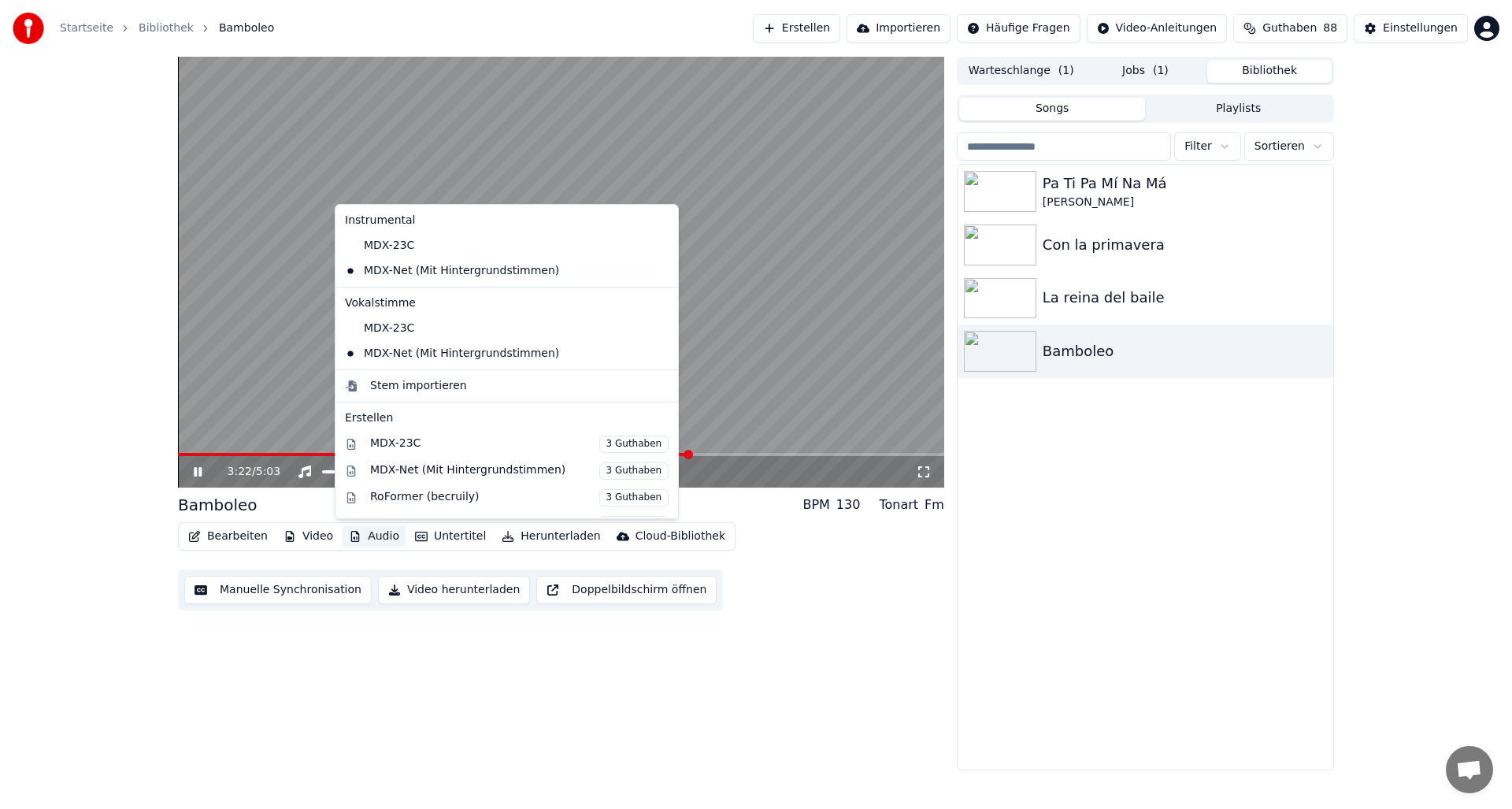
click at [381, 536] on button "Audio" at bounding box center [374, 536] width 63 height 22
click at [297, 501] on div "Bamboleo BPM 130 Tonart Fm" at bounding box center [561, 505] width 766 height 22
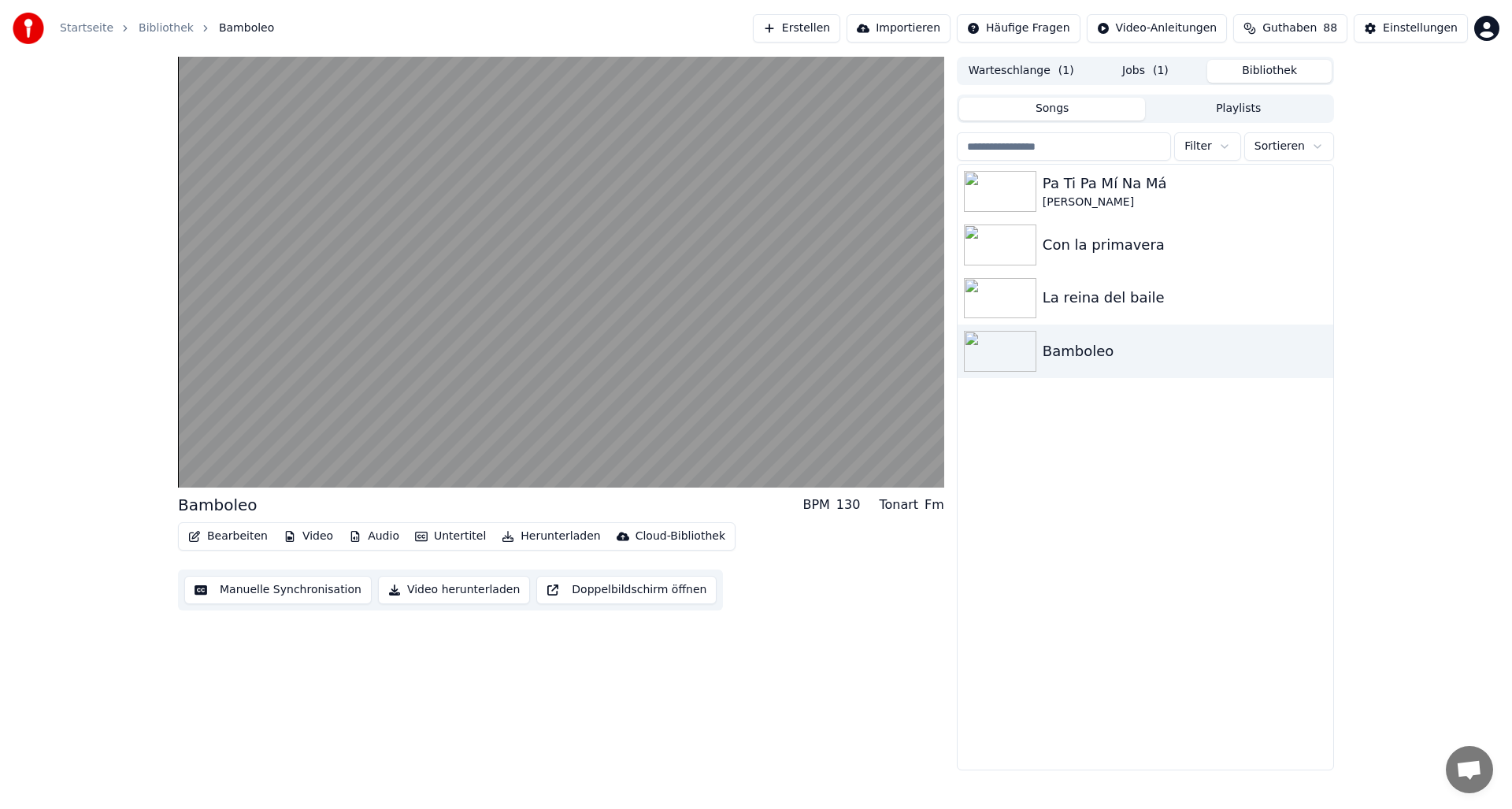
click at [377, 537] on button "Audio" at bounding box center [374, 536] width 63 height 22
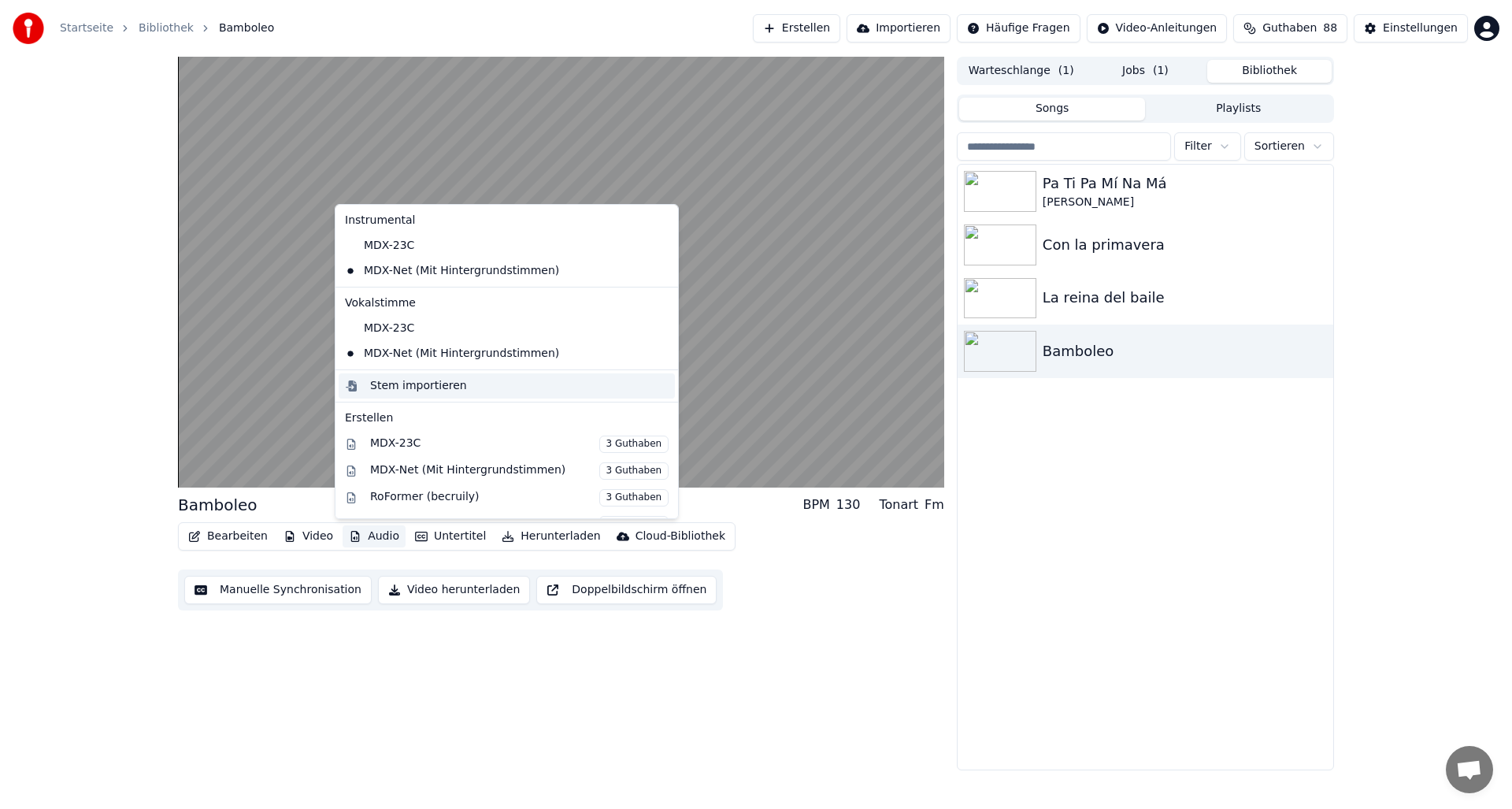
click at [400, 383] on div "Stem importieren" at bounding box center [418, 386] width 97 height 16
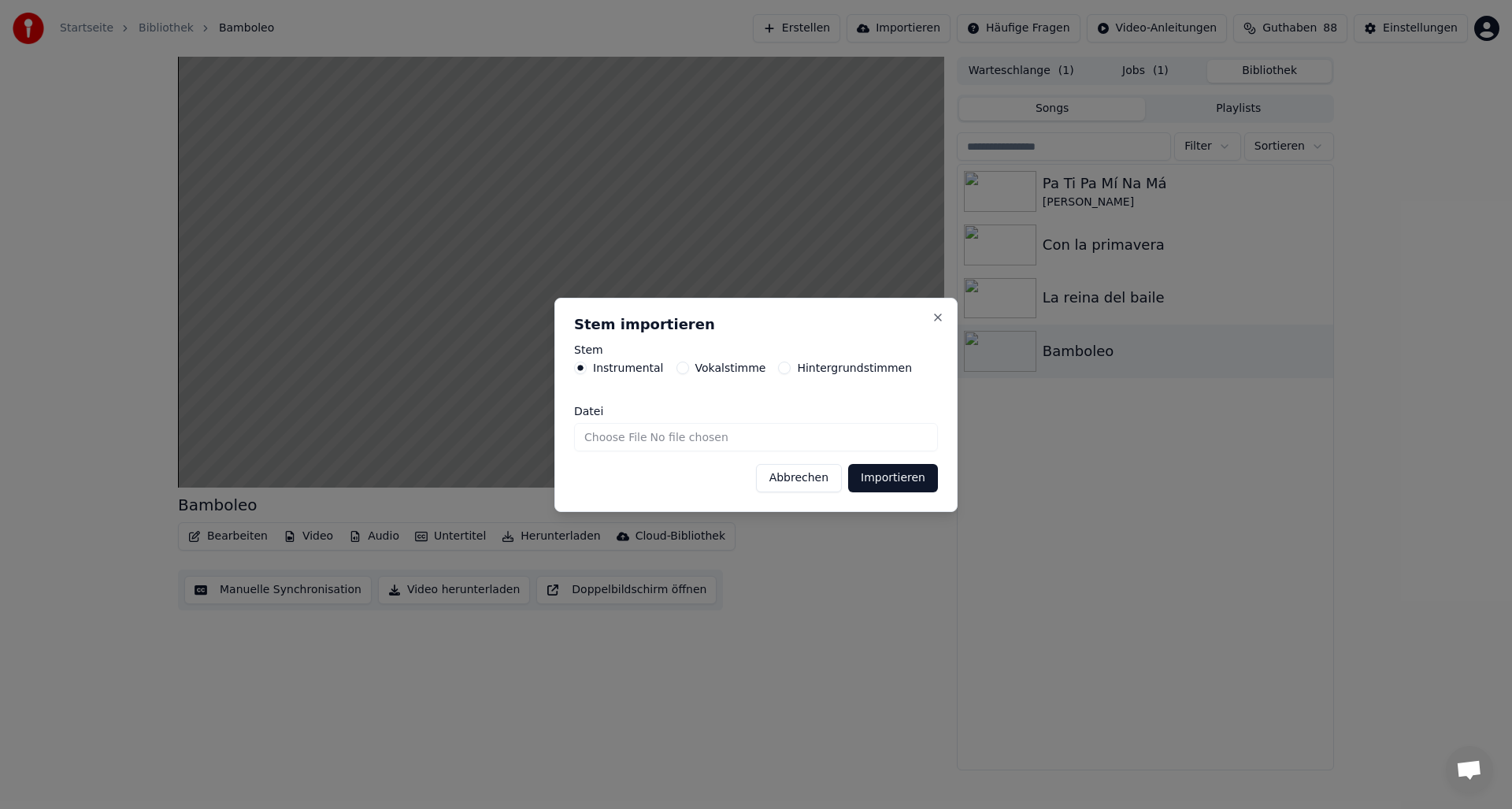
click at [619, 435] on input "Datei" at bounding box center [756, 436] width 363 height 29
click at [809, 484] on button "Abbrechen" at bounding box center [798, 478] width 86 height 29
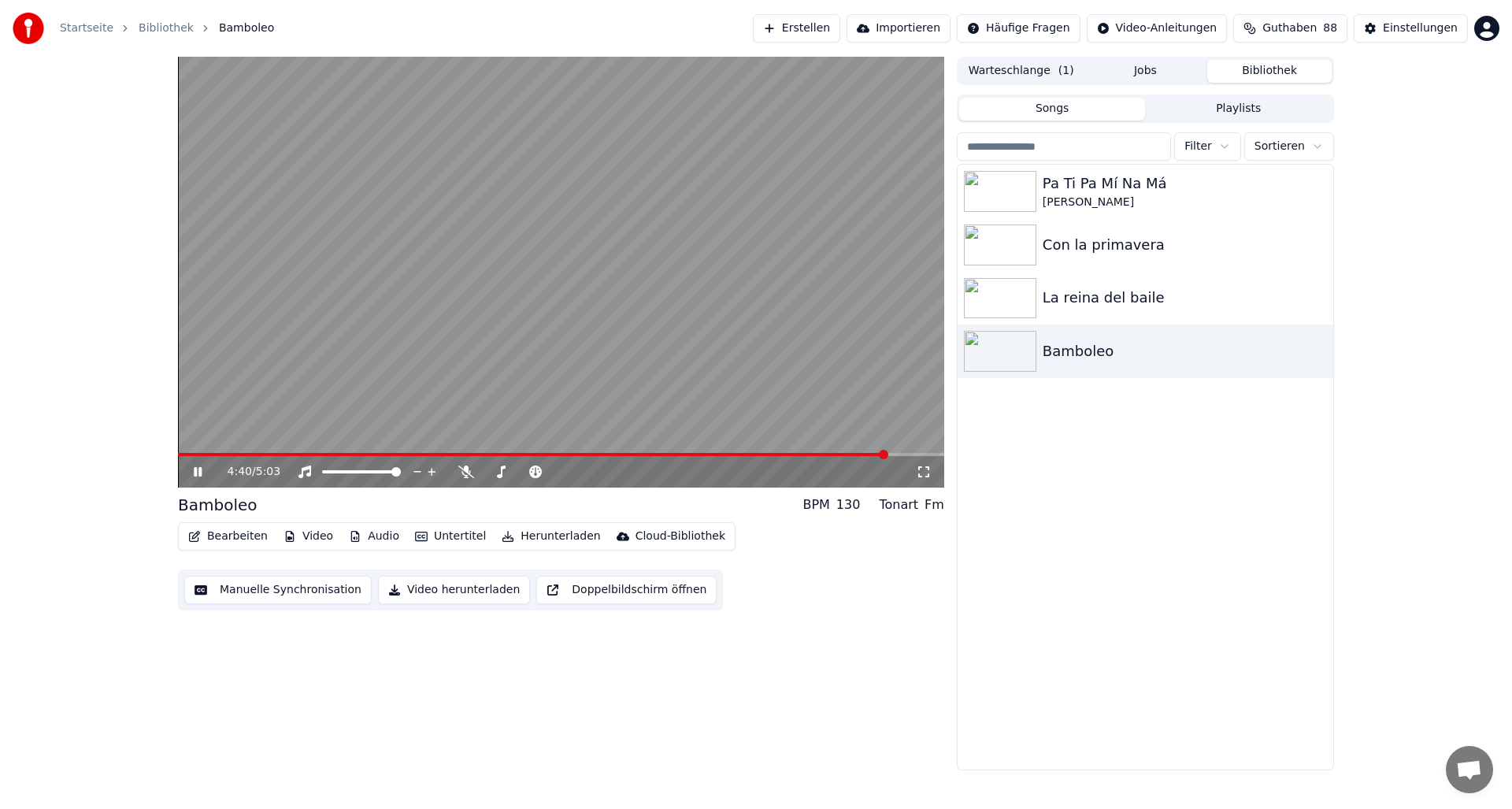
click at [201, 469] on icon at bounding box center [198, 472] width 8 height 10
click at [197, 472] on icon at bounding box center [198, 471] width 10 height 11
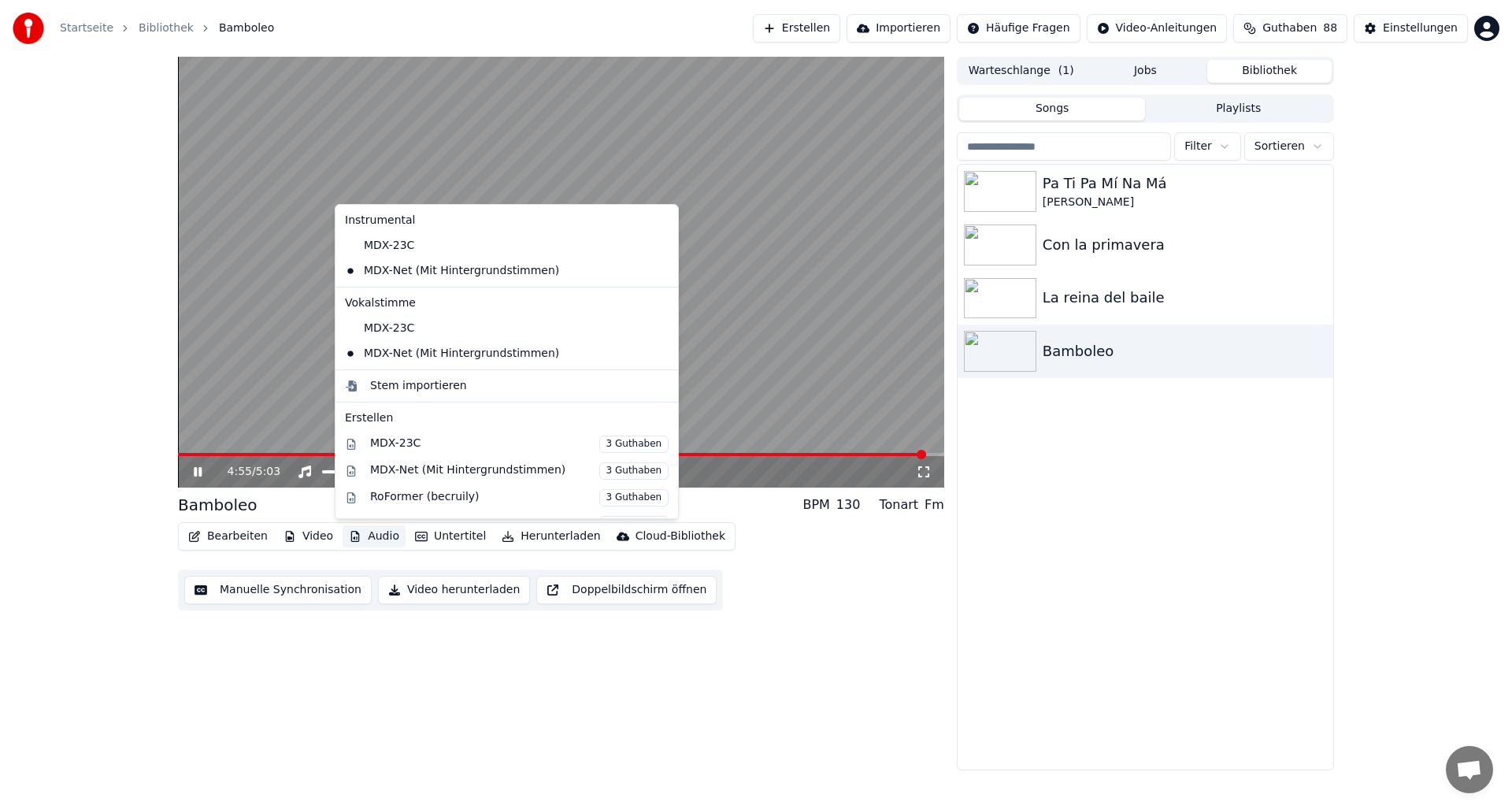
click at [370, 535] on button "Audio" at bounding box center [374, 536] width 63 height 22
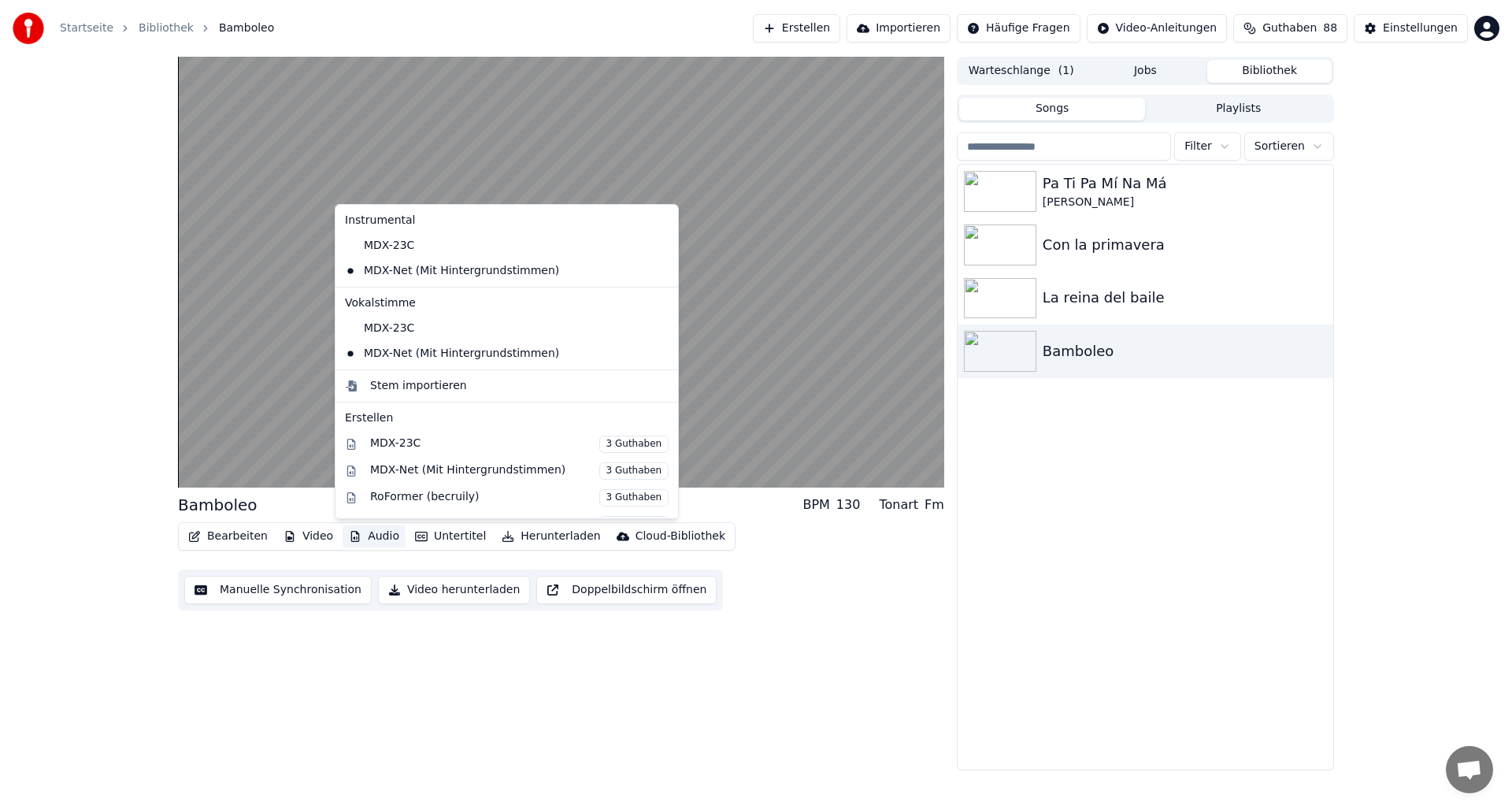
click at [134, 495] on div "Bamboleo BPM 130 Tonart Fm Bearbeiten Video Audio Untertitel Herunterladen Clou…" at bounding box center [756, 414] width 1512 height 714
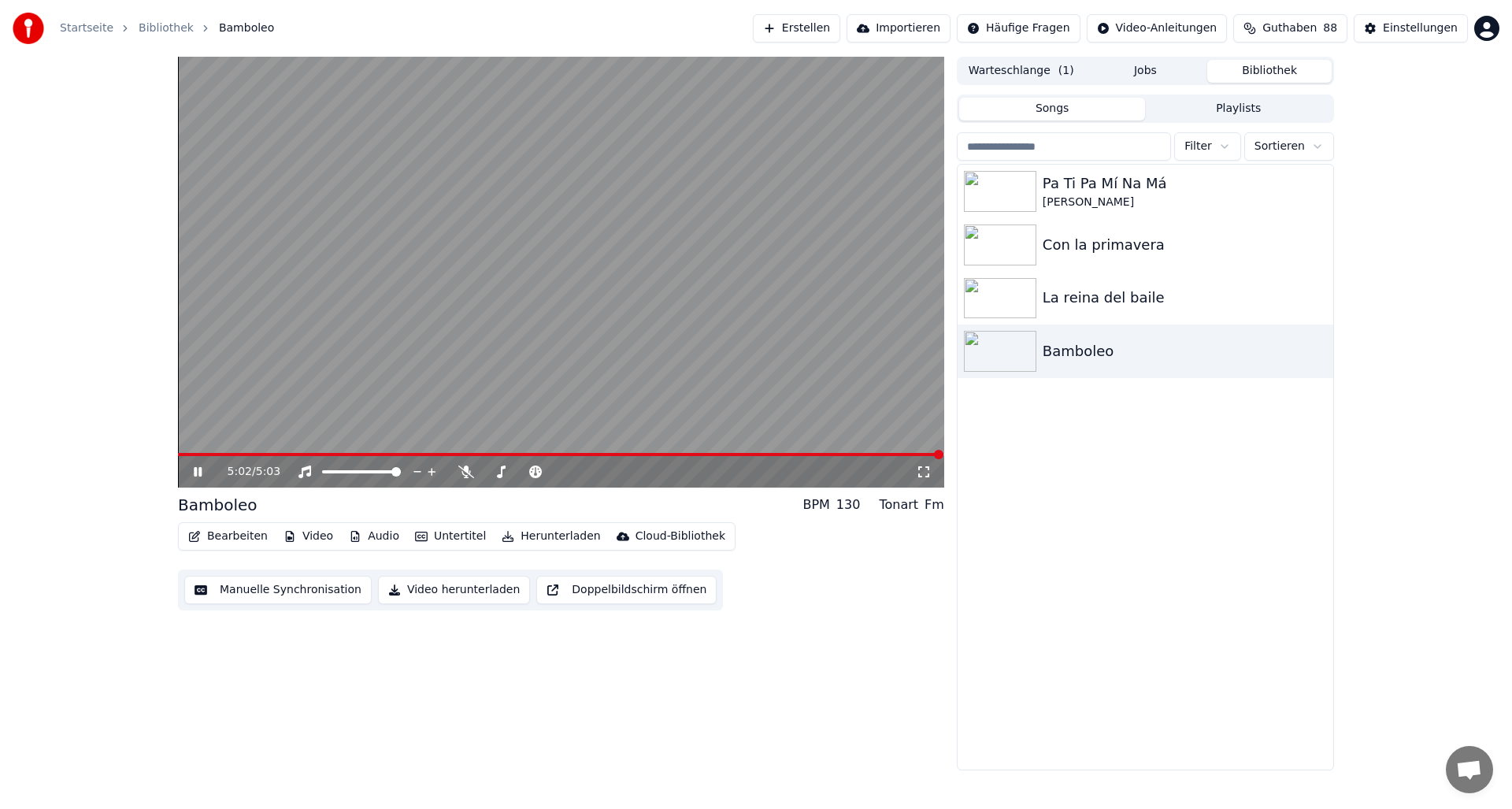
click at [199, 471] on icon at bounding box center [198, 472] width 8 height 10
click at [196, 473] on icon at bounding box center [198, 471] width 10 height 11
click at [181, 452] on video at bounding box center [561, 272] width 766 height 431
click at [297, 453] on span at bounding box center [561, 455] width 766 height 3
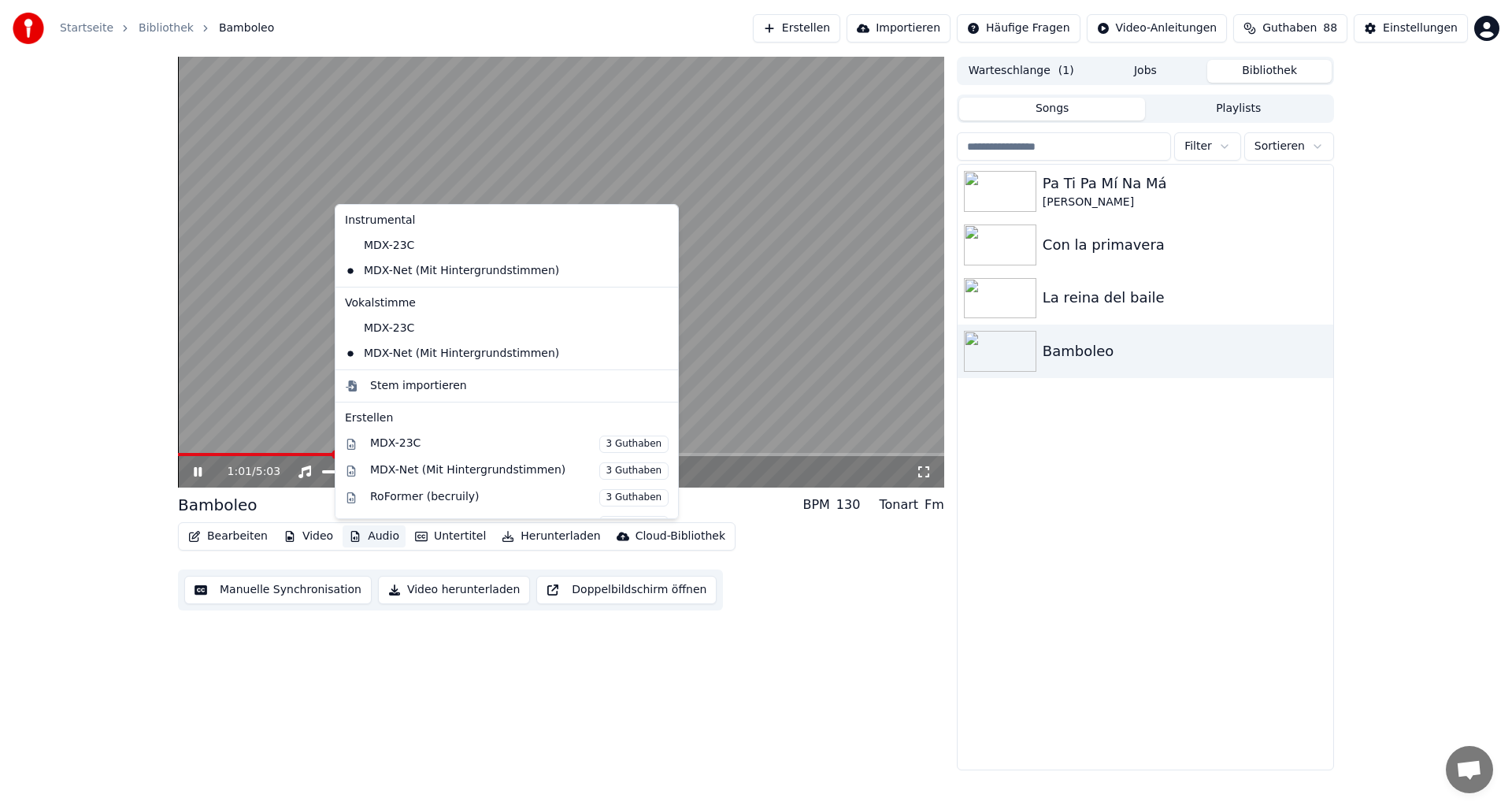
click at [377, 536] on button "Audio" at bounding box center [374, 536] width 63 height 22
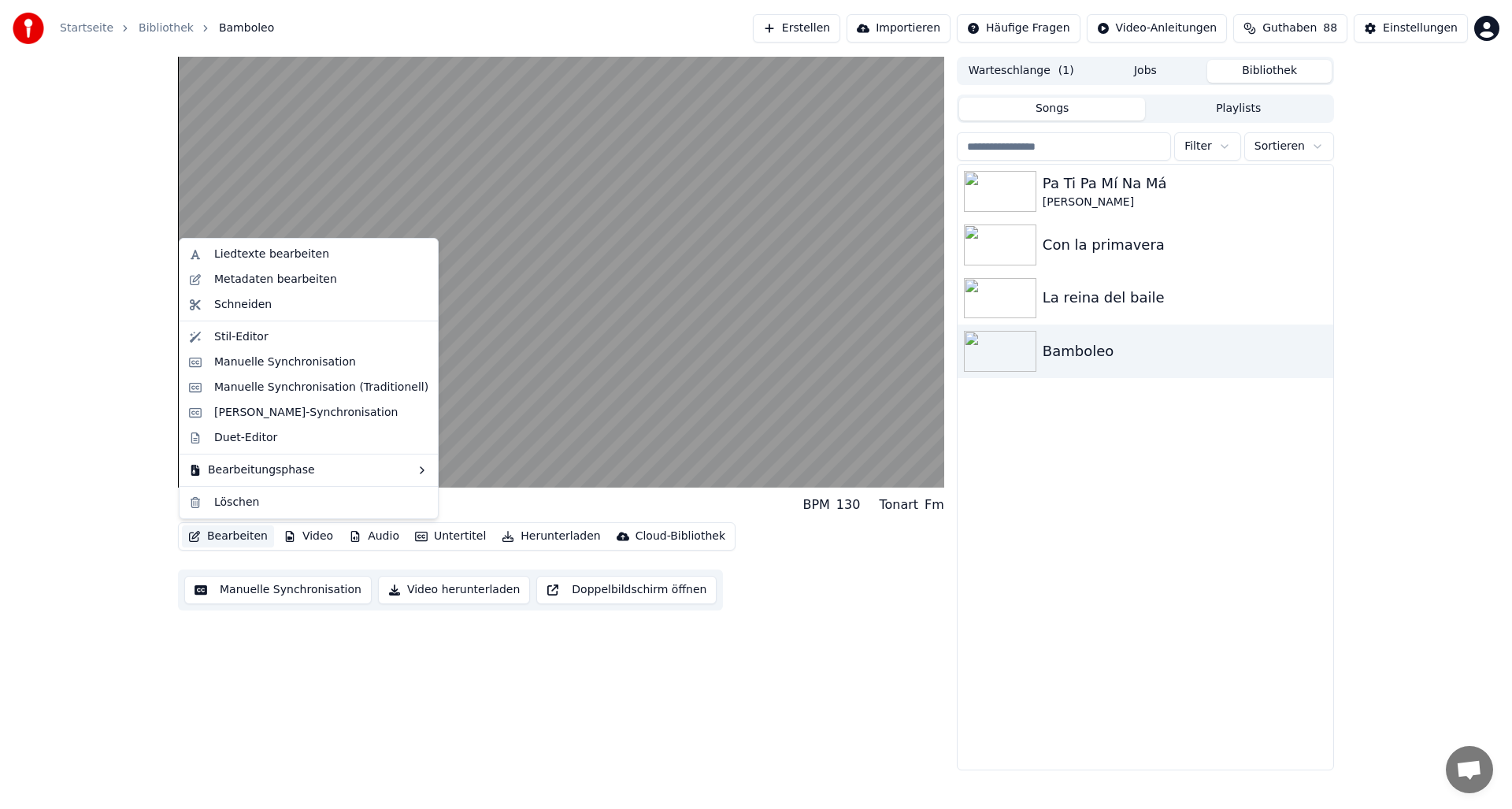
click at [128, 529] on div "Bamboleo BPM 130 Tonart Fm Bearbeiten Video Audio Untertitel Herunterladen Clou…" at bounding box center [756, 414] width 1512 height 714
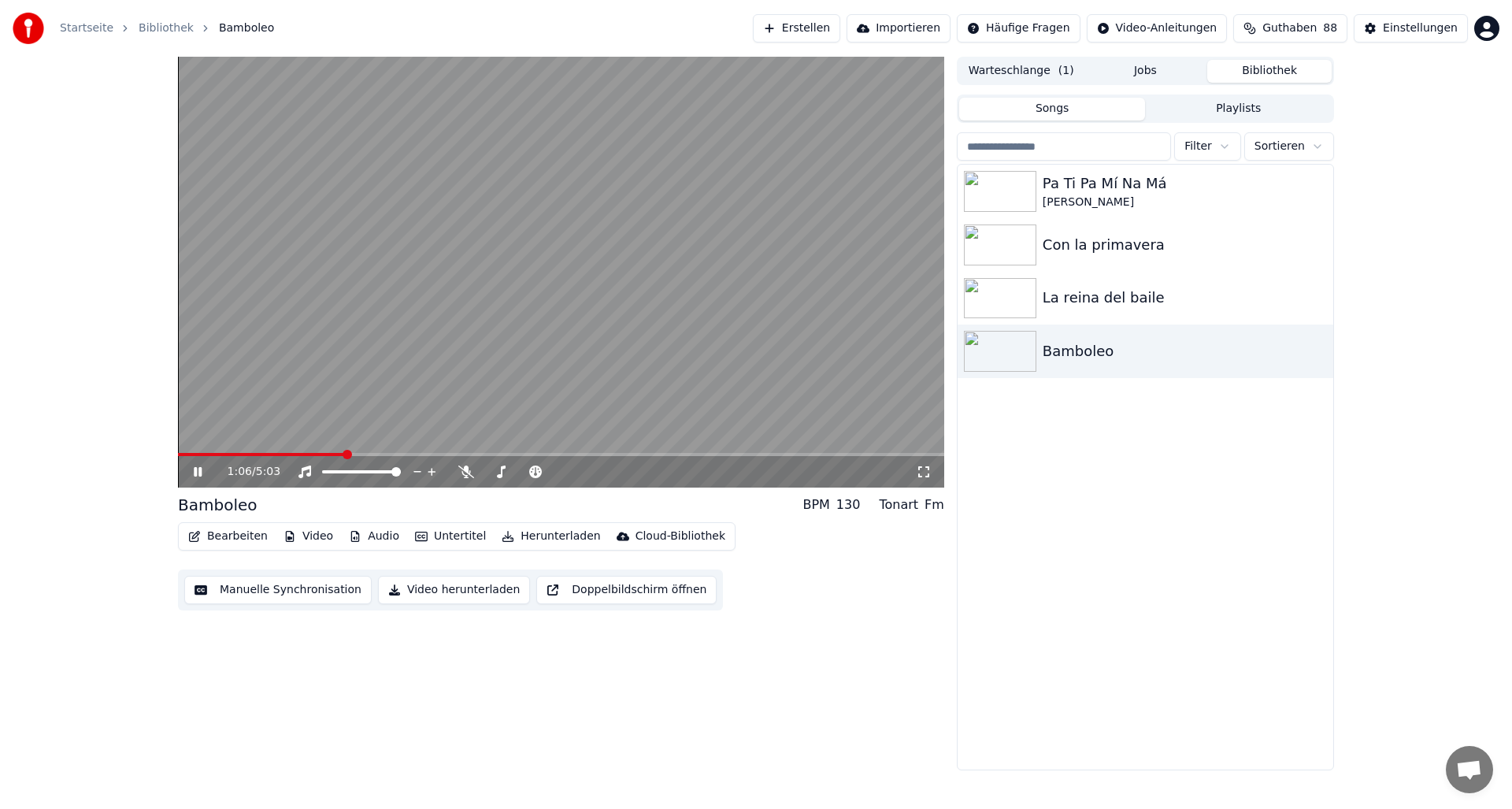
click at [198, 470] on icon at bounding box center [208, 471] width 37 height 12
click at [377, 534] on button "Audio" at bounding box center [374, 536] width 63 height 22
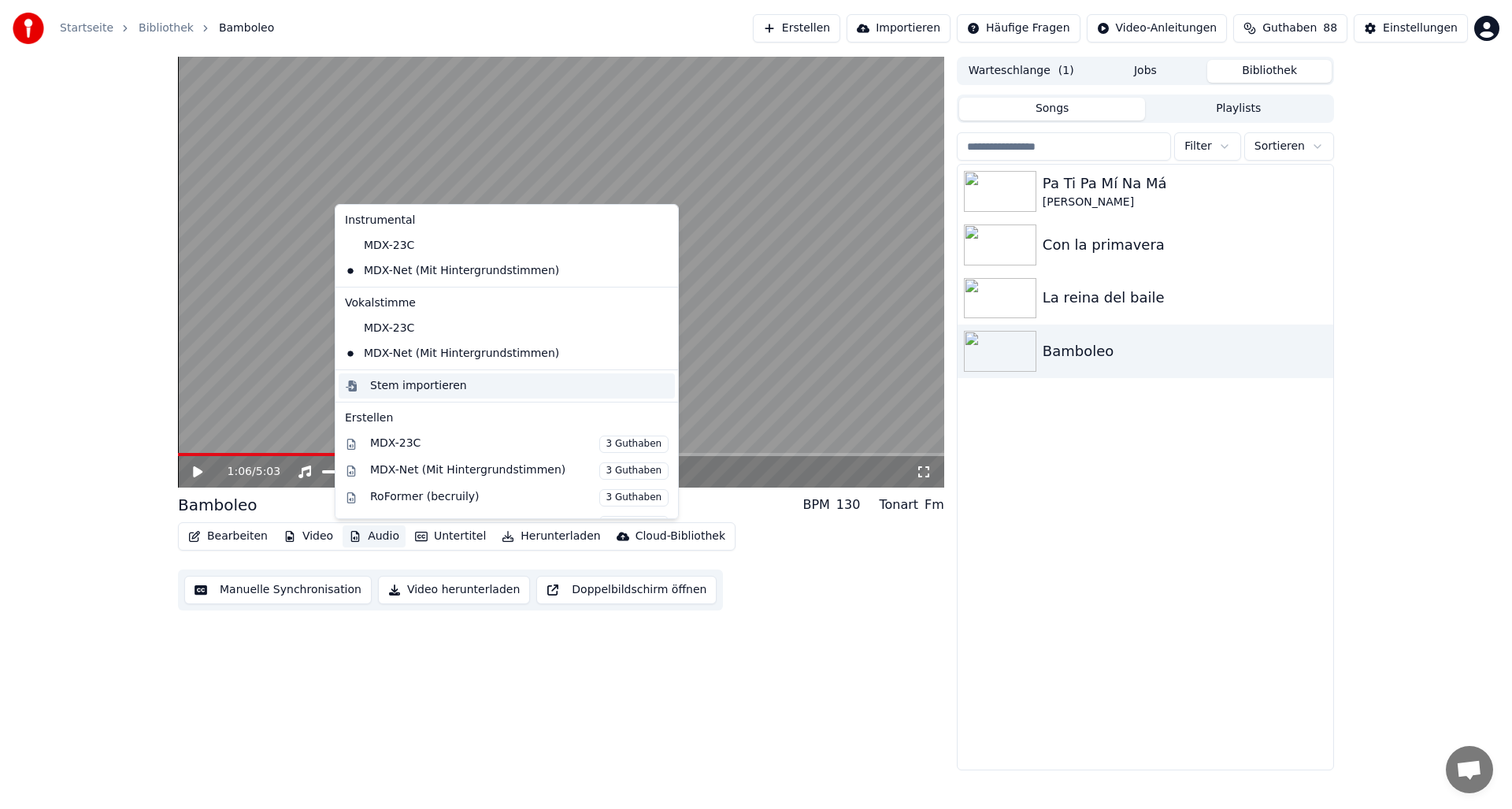
click at [388, 383] on div "Stem importieren" at bounding box center [418, 386] width 97 height 16
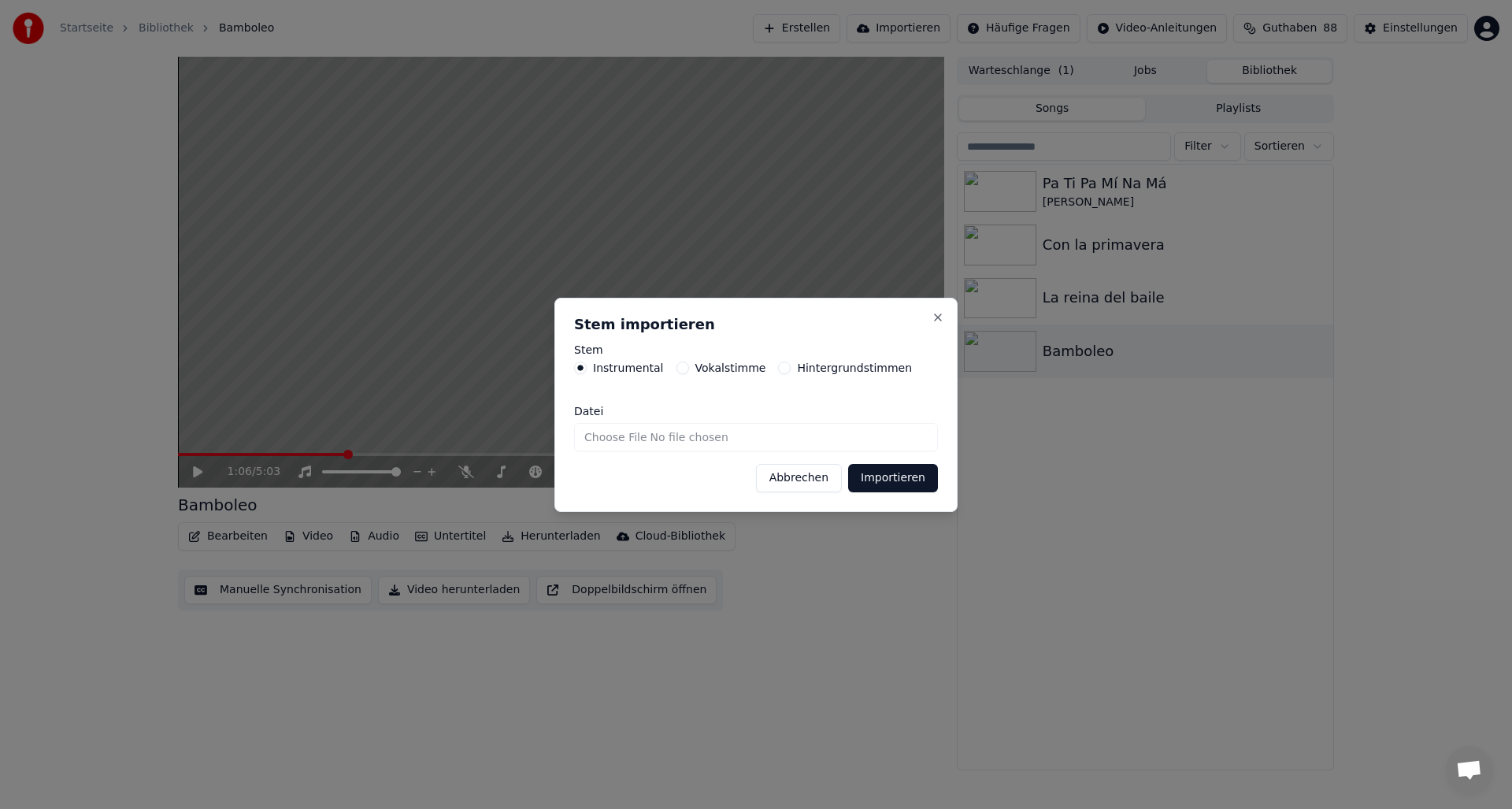
click at [721, 435] on input "Datei" at bounding box center [756, 436] width 363 height 29
type input "**********"
click at [893, 477] on button "Importieren" at bounding box center [893, 478] width 89 height 29
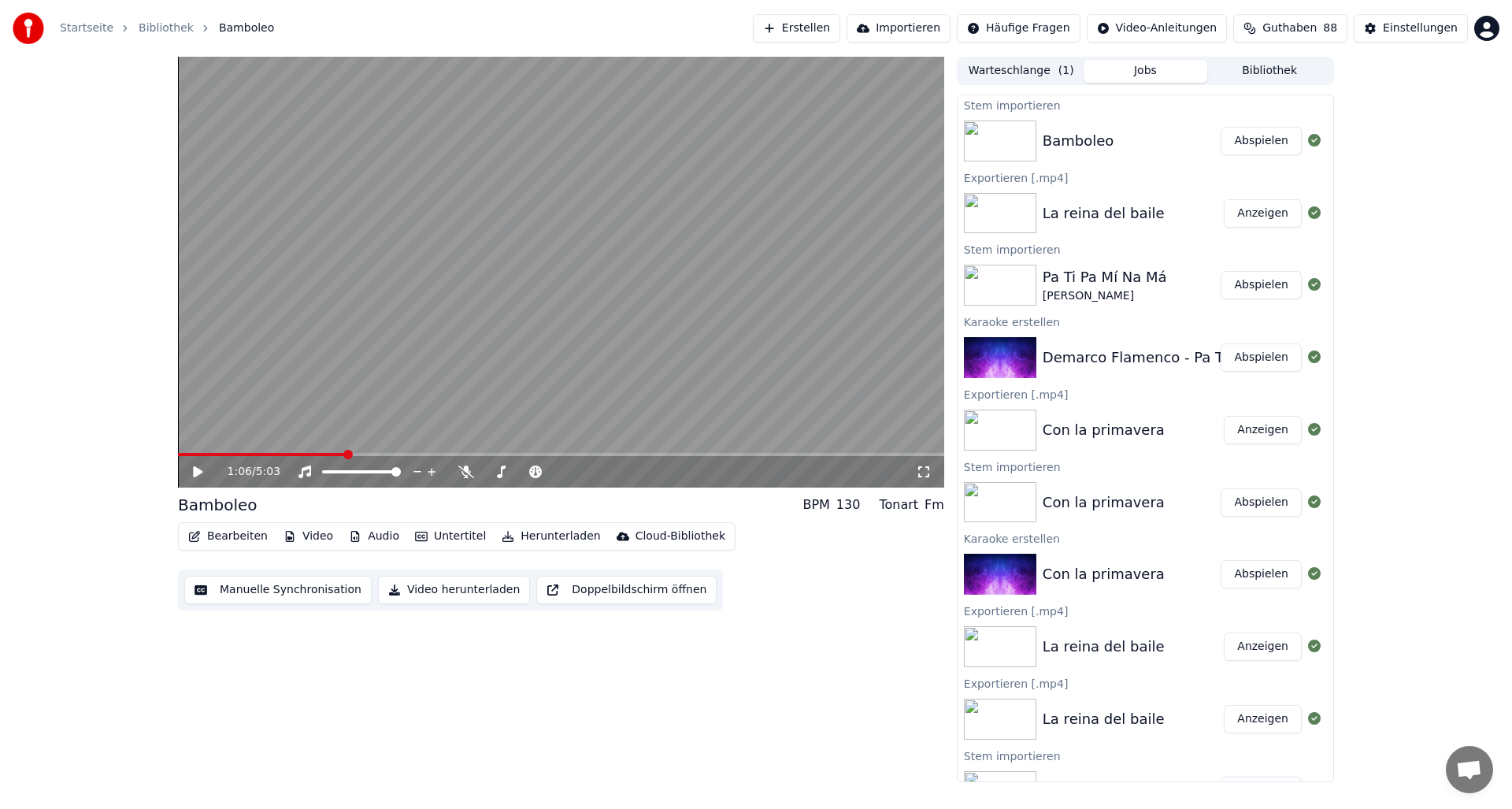
click at [1252, 136] on button "Abspielen" at bounding box center [1261, 141] width 81 height 29
click at [376, 537] on button "Audio" at bounding box center [374, 536] width 63 height 22
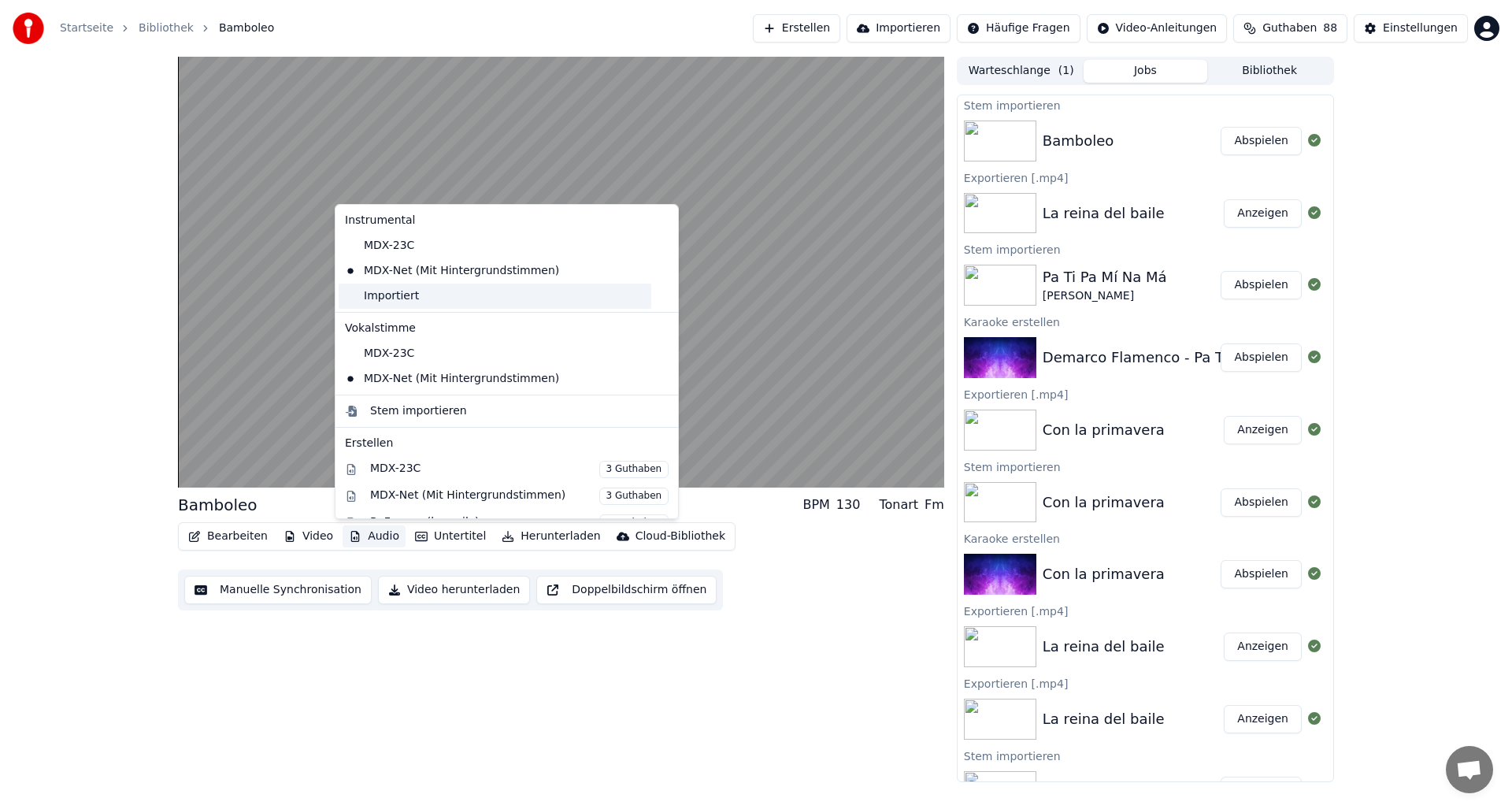
click at [384, 298] on div "Importiert" at bounding box center [495, 296] width 313 height 25
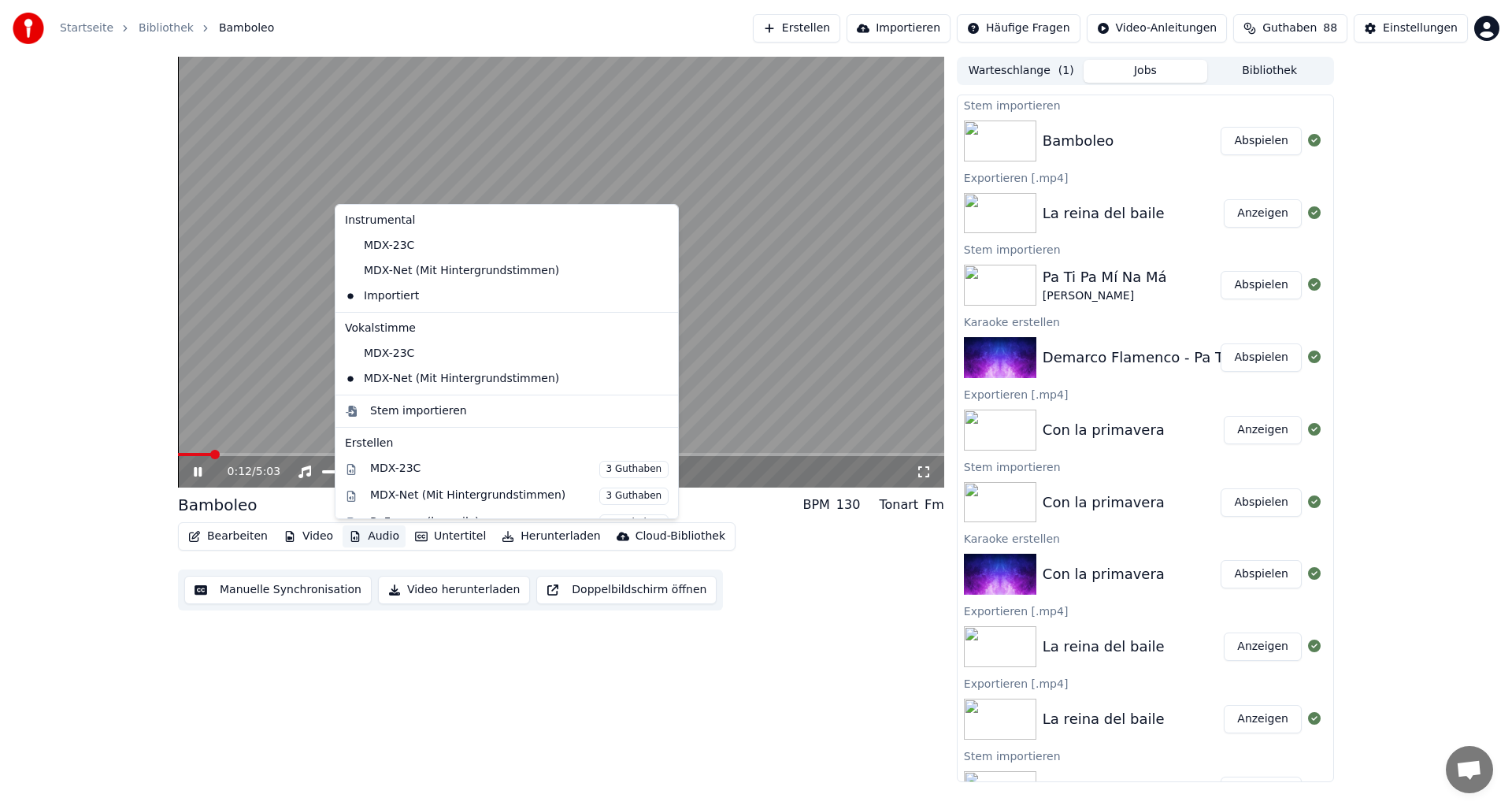
click at [383, 538] on button "Audio" at bounding box center [374, 536] width 63 height 22
click at [126, 468] on div "0:14 / 5:03 Bamboleo BPM 130 Tonart Fm Bearbeiten Video Audio Untertitel Herunt…" at bounding box center [756, 419] width 1512 height 725
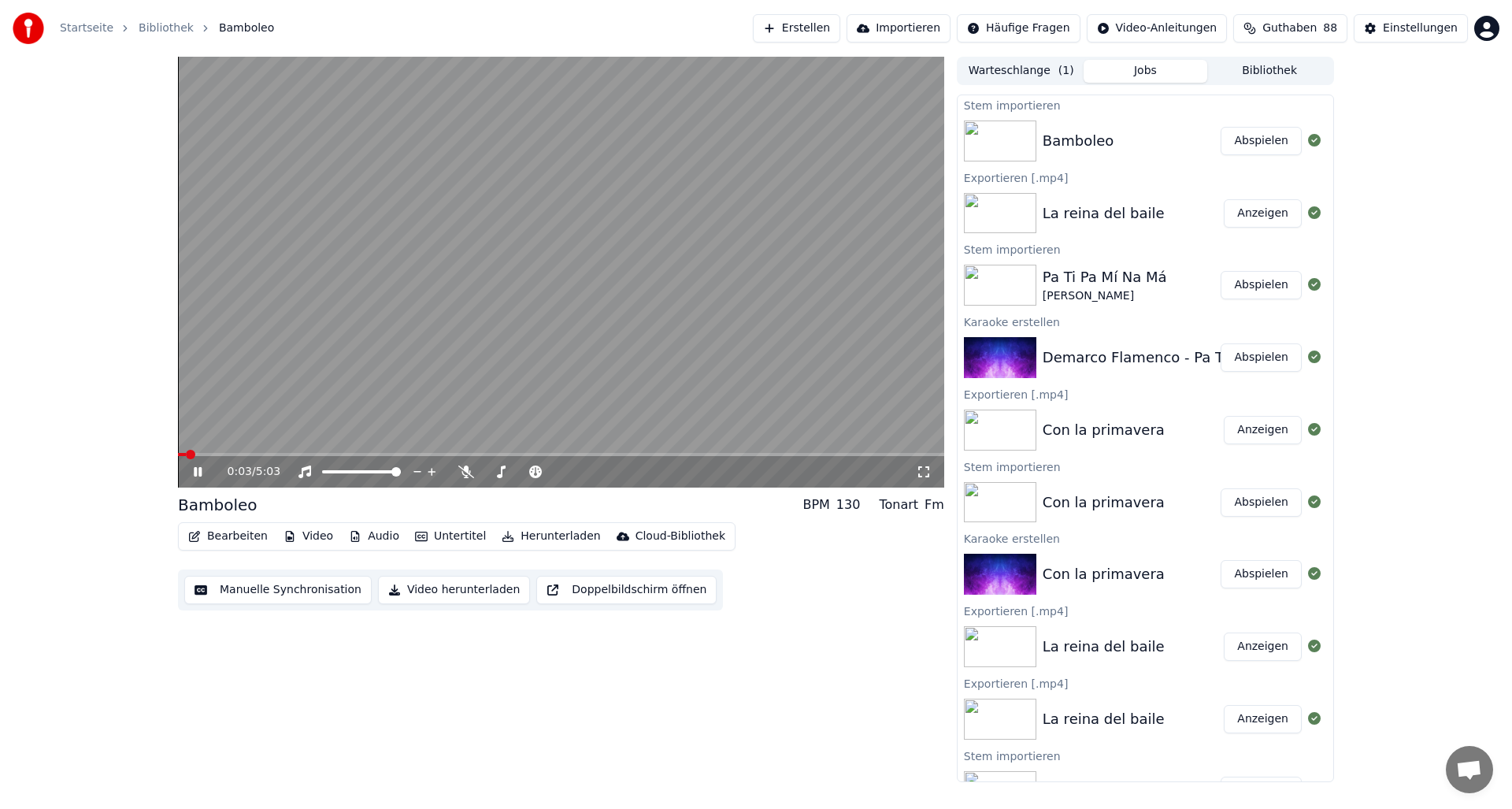
click at [185, 455] on span at bounding box center [182, 455] width 8 height 3
click at [441, 588] on button "Video herunterladen" at bounding box center [454, 590] width 152 height 29
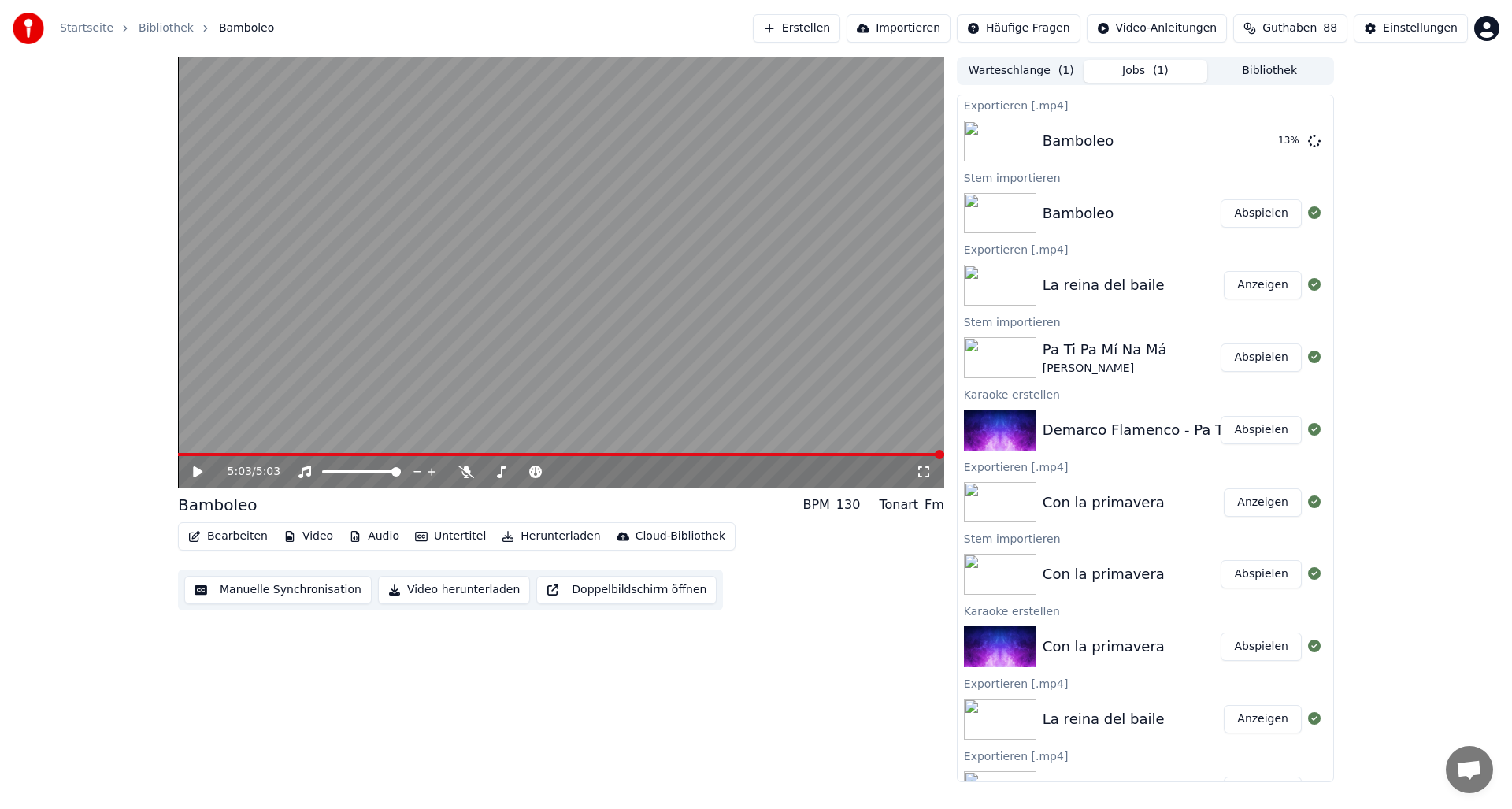
click at [1262, 570] on button "Abspielen" at bounding box center [1261, 574] width 81 height 29
click at [802, 454] on span at bounding box center [561, 455] width 766 height 3
click at [830, 453] on span at bounding box center [561, 455] width 766 height 3
click at [854, 453] on span at bounding box center [561, 455] width 766 height 3
click at [198, 473] on icon at bounding box center [198, 471] width 10 height 11
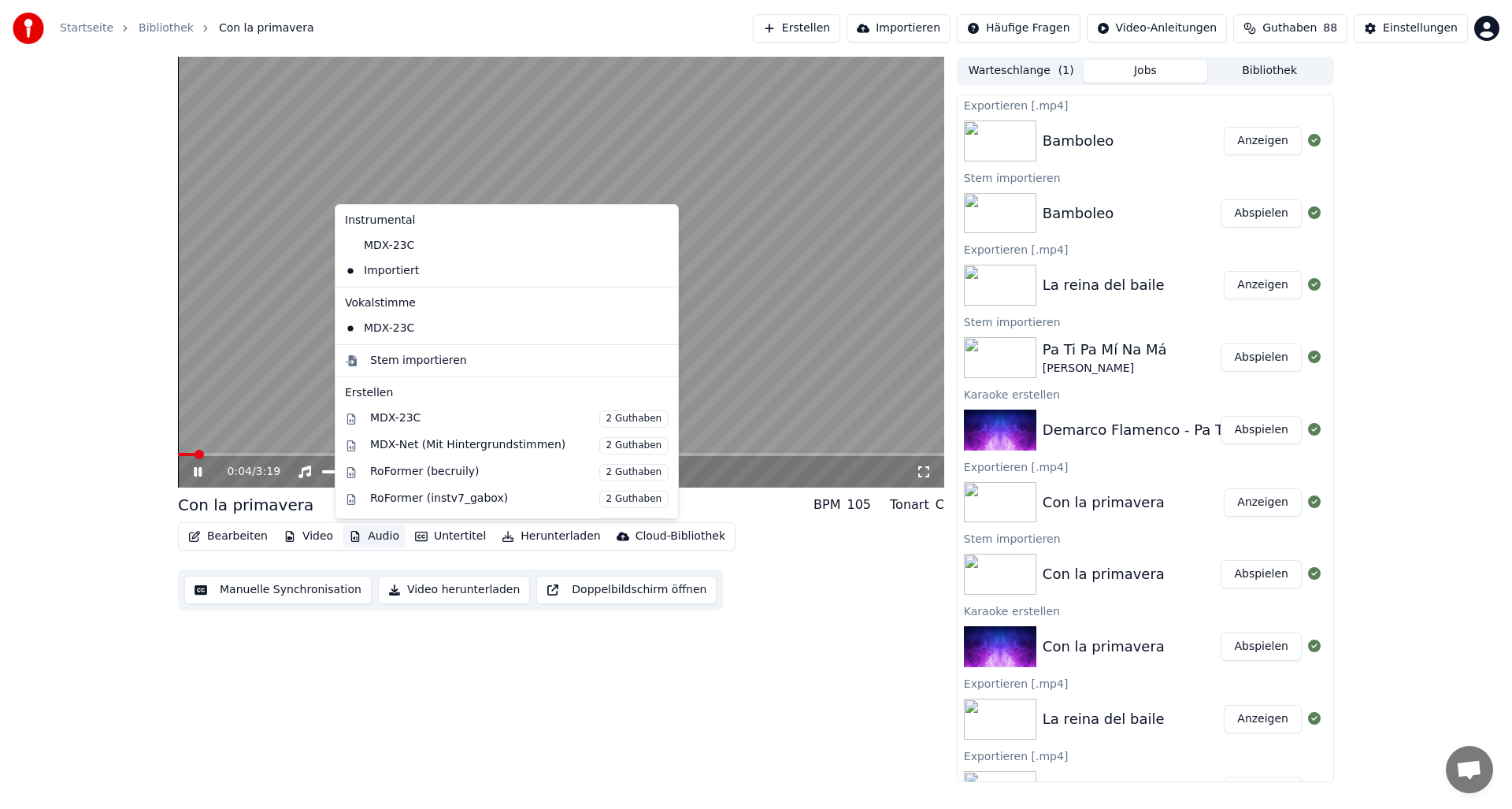
click at [372, 534] on button "Audio" at bounding box center [374, 536] width 63 height 22
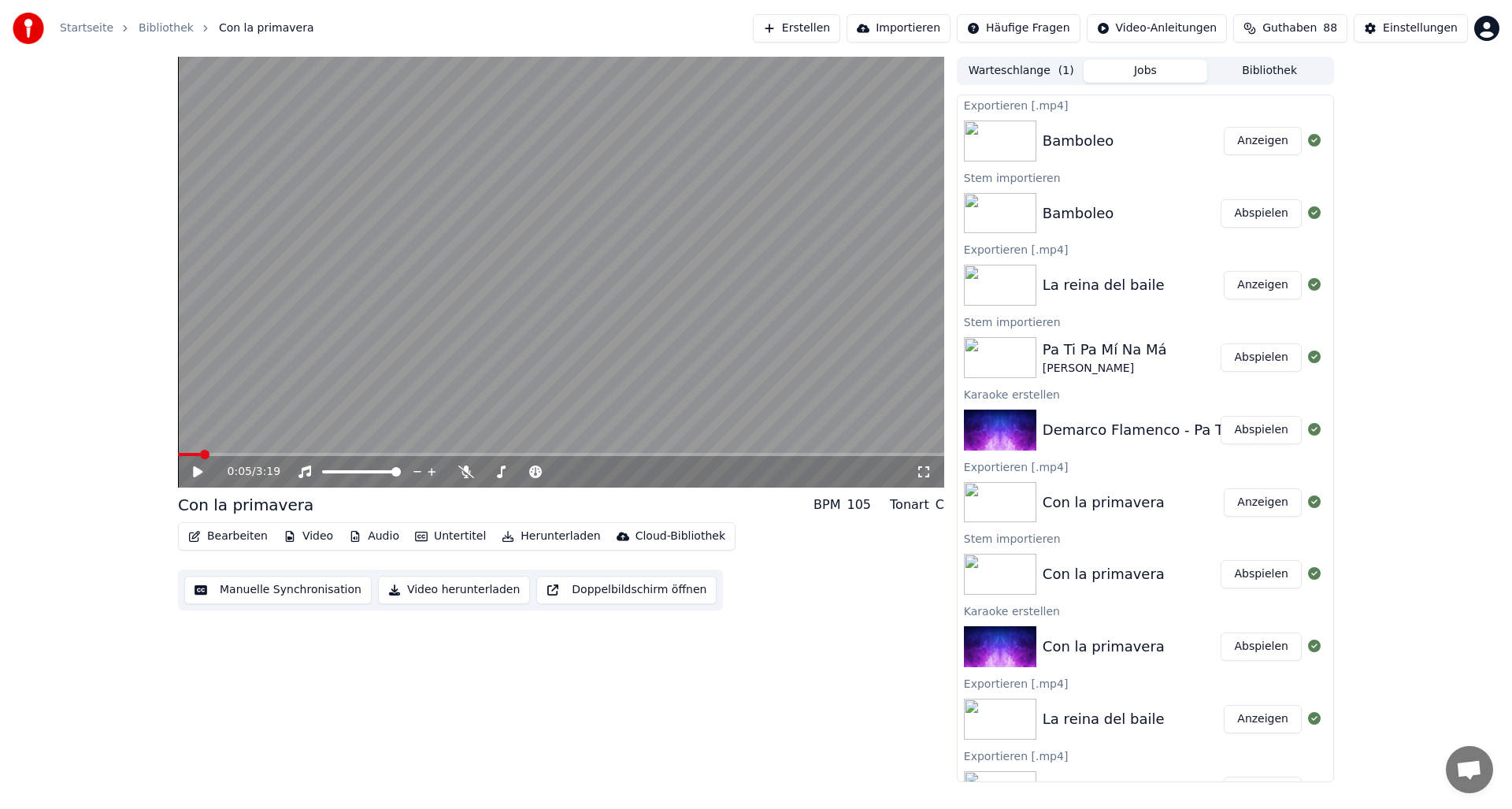
click at [197, 465] on icon at bounding box center [208, 471] width 37 height 12
click at [198, 472] on icon at bounding box center [208, 471] width 37 height 12
click at [426, 589] on button "Video herunterladen" at bounding box center [454, 590] width 152 height 29
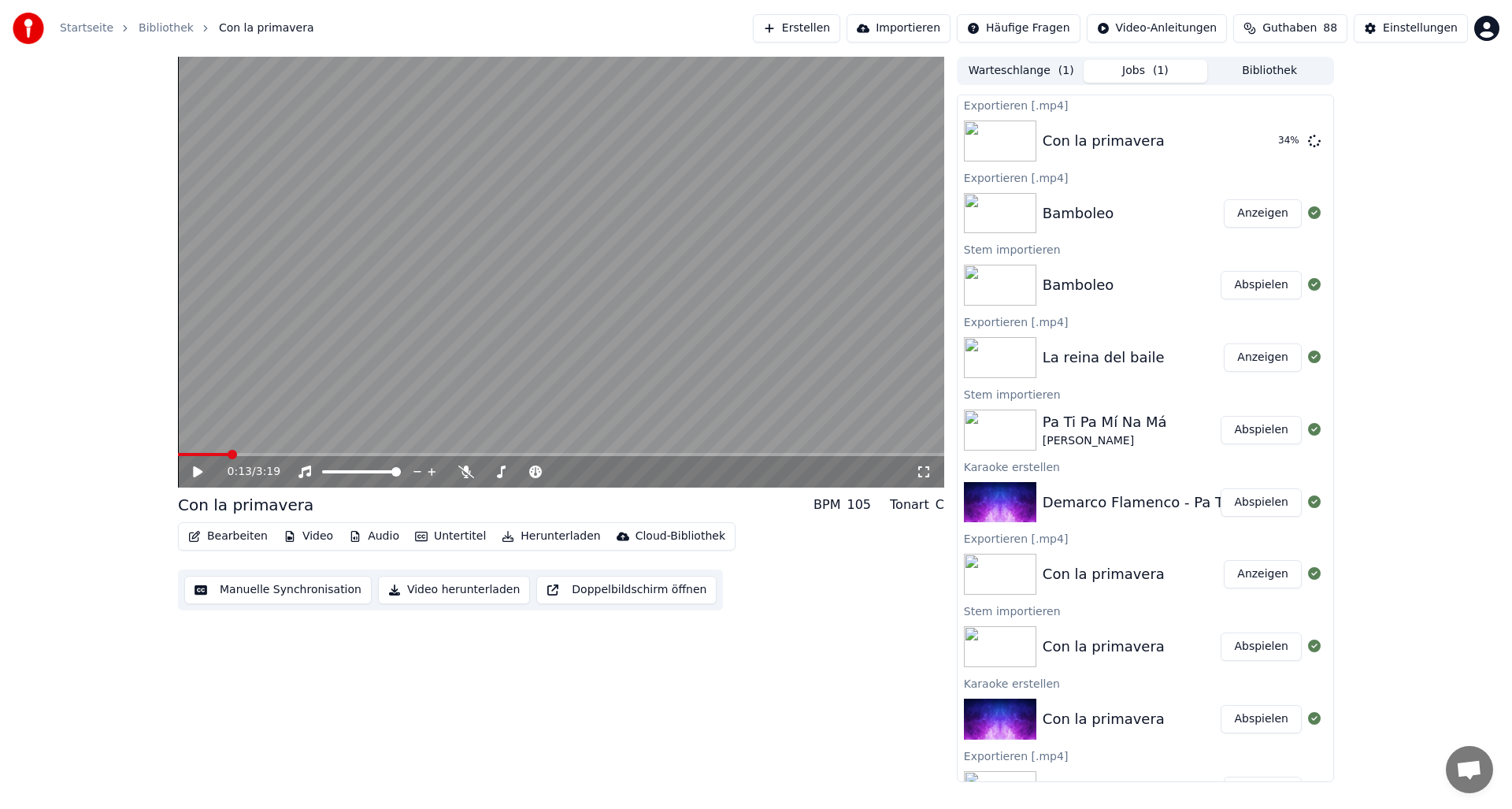
click at [1263, 424] on button "Abspielen" at bounding box center [1261, 430] width 81 height 29
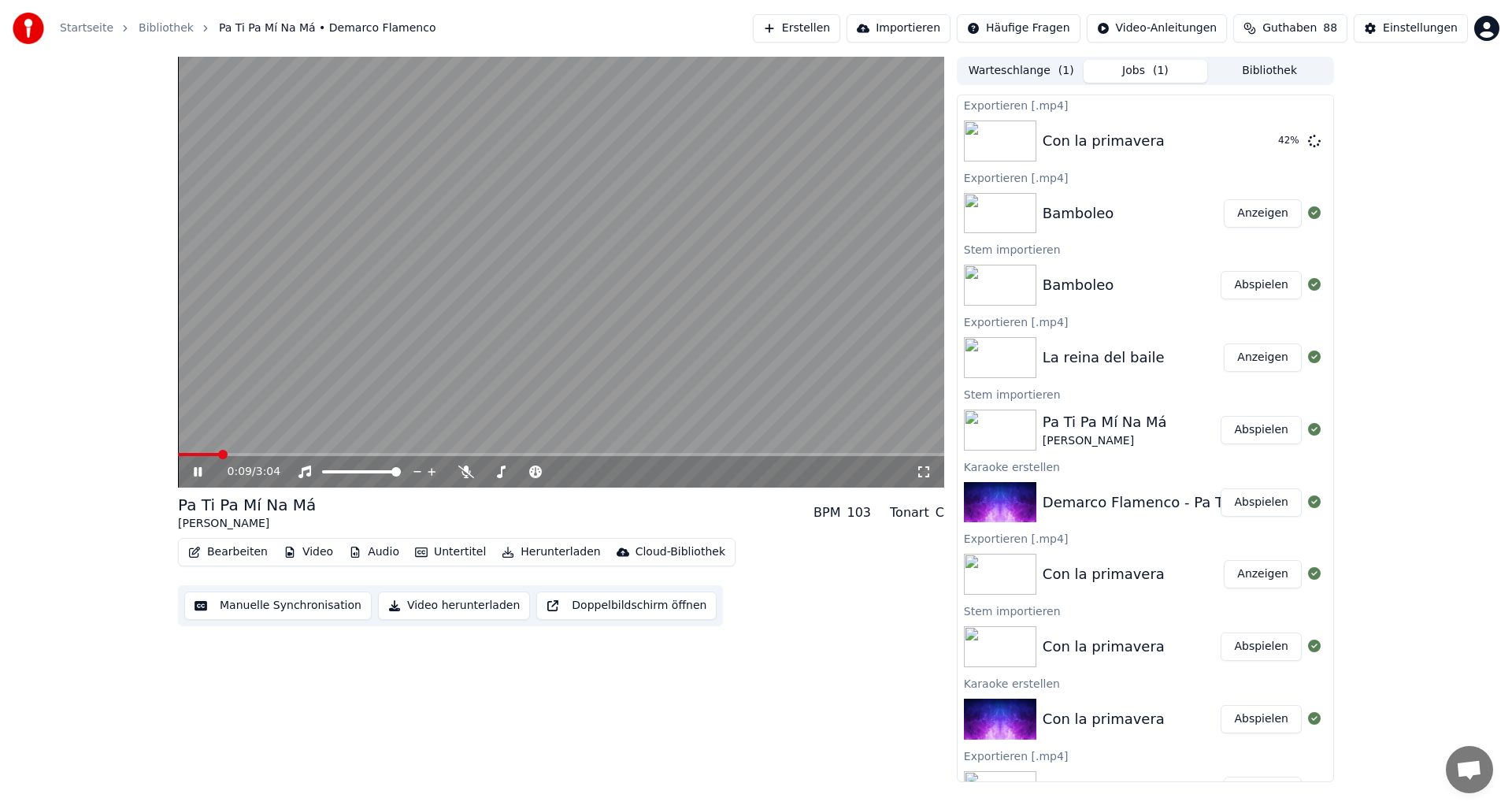
click at [809, 454] on span at bounding box center [561, 455] width 766 height 3
click at [423, 601] on button "Video herunterladen" at bounding box center [454, 606] width 152 height 29
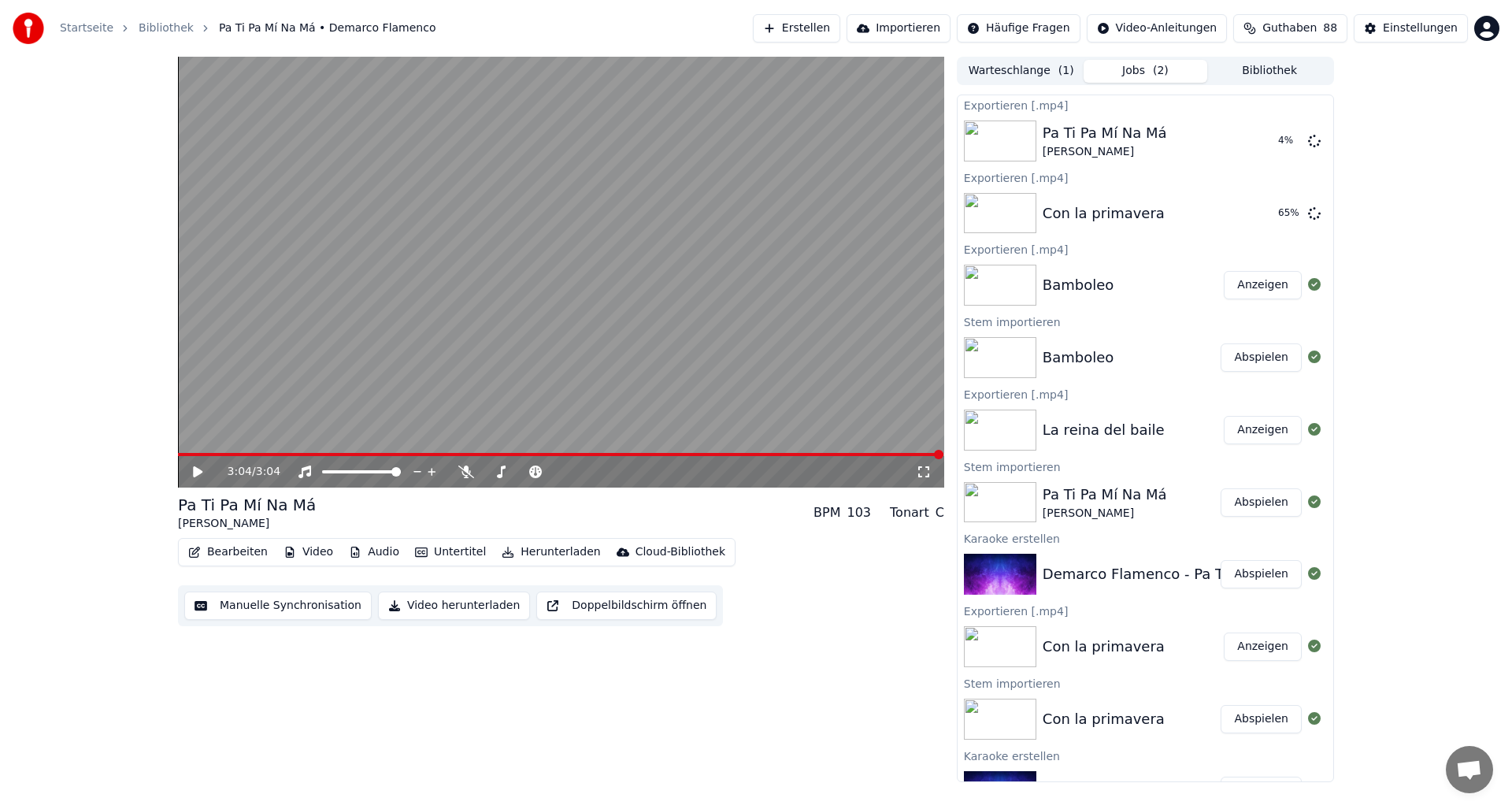
click at [807, 28] on button "Erstellen" at bounding box center [797, 28] width 88 height 29
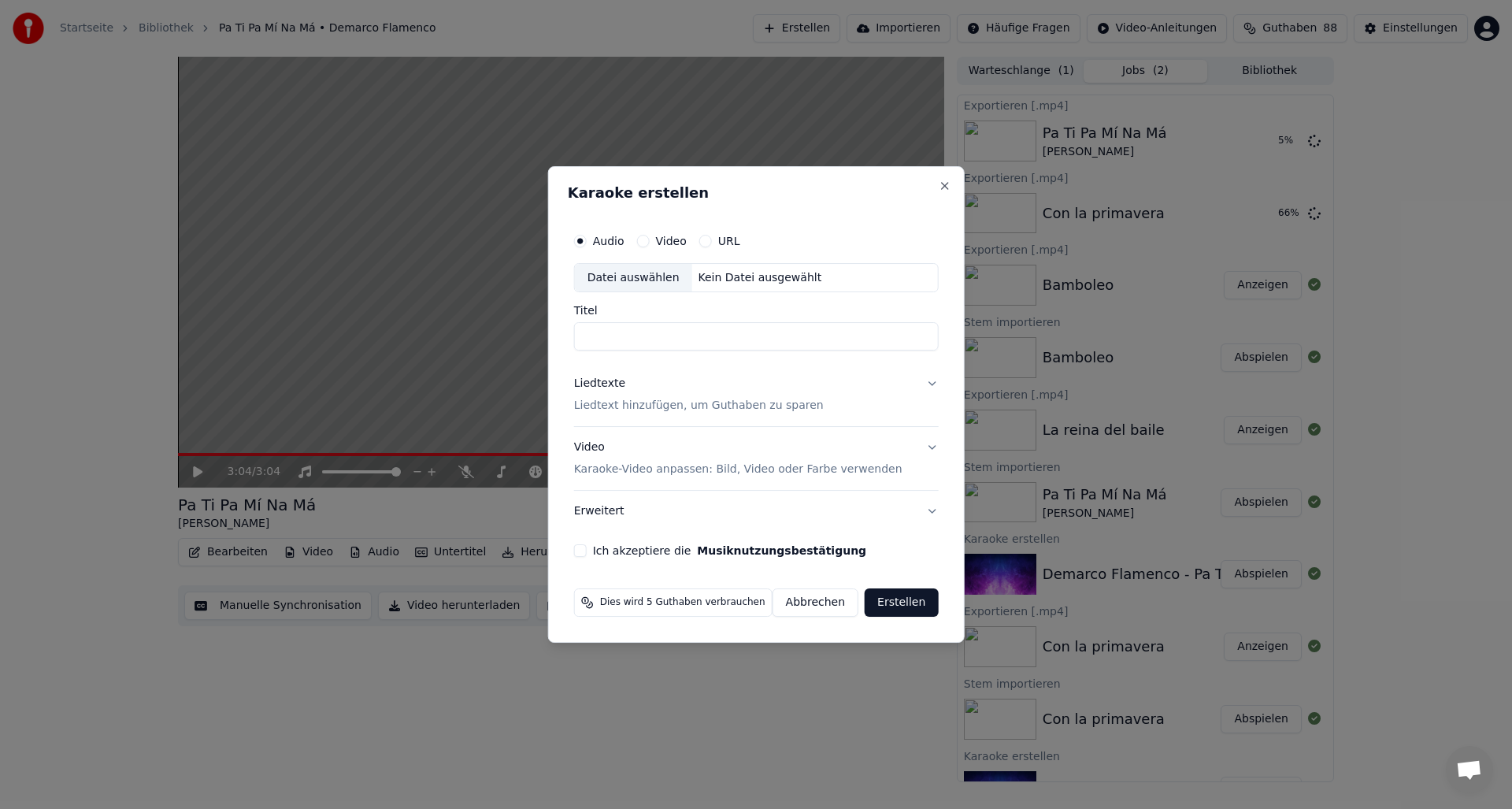
click at [715, 281] on div "Kein Datei ausgewählt" at bounding box center [761, 277] width 136 height 16
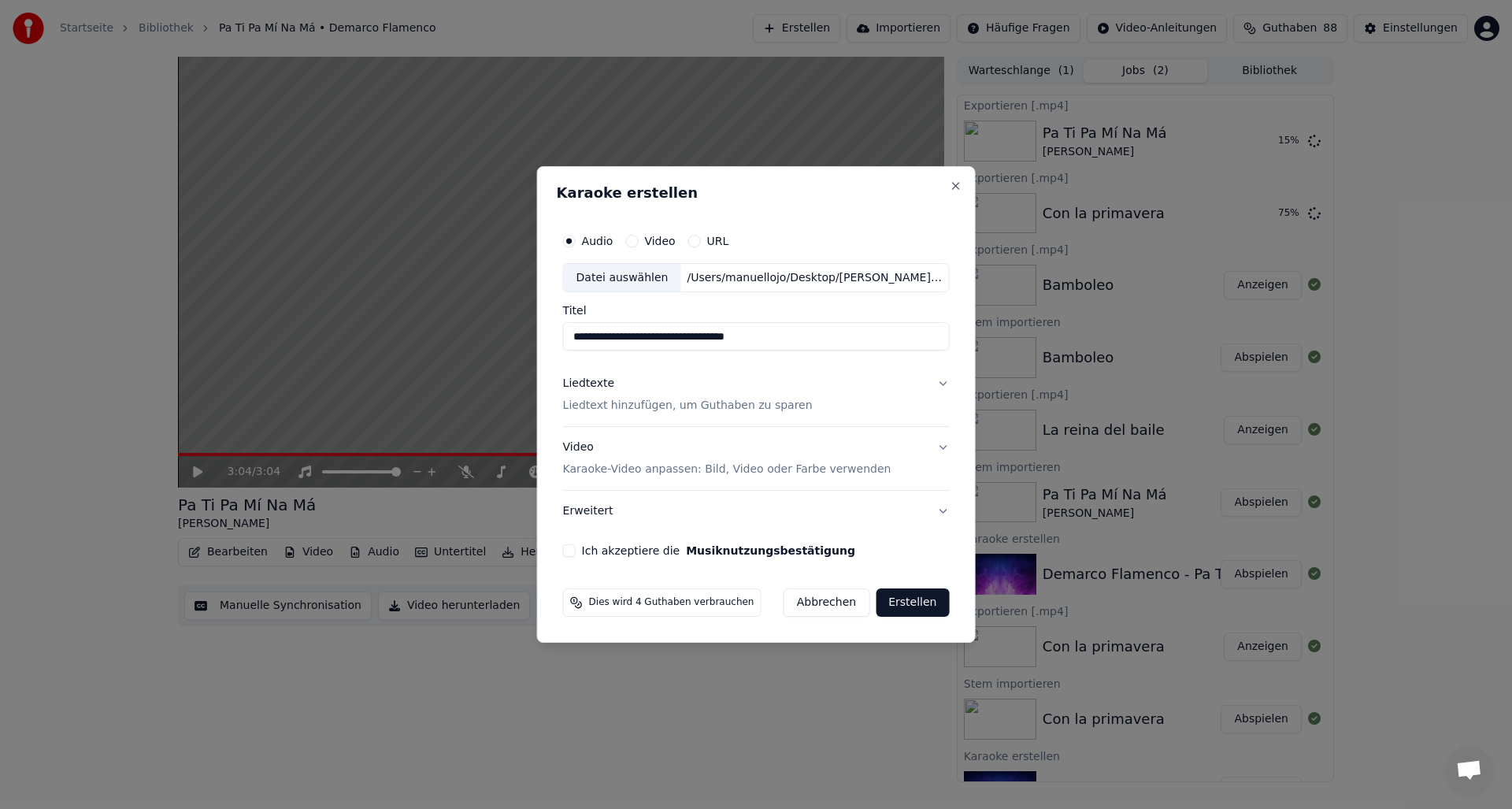
click at [734, 337] on input "**********" at bounding box center [756, 337] width 386 height 29
type input "**********"
click at [589, 409] on p "Liedtext hinzufügen, um Guthaben zu sparen" at bounding box center [687, 406] width 249 height 16
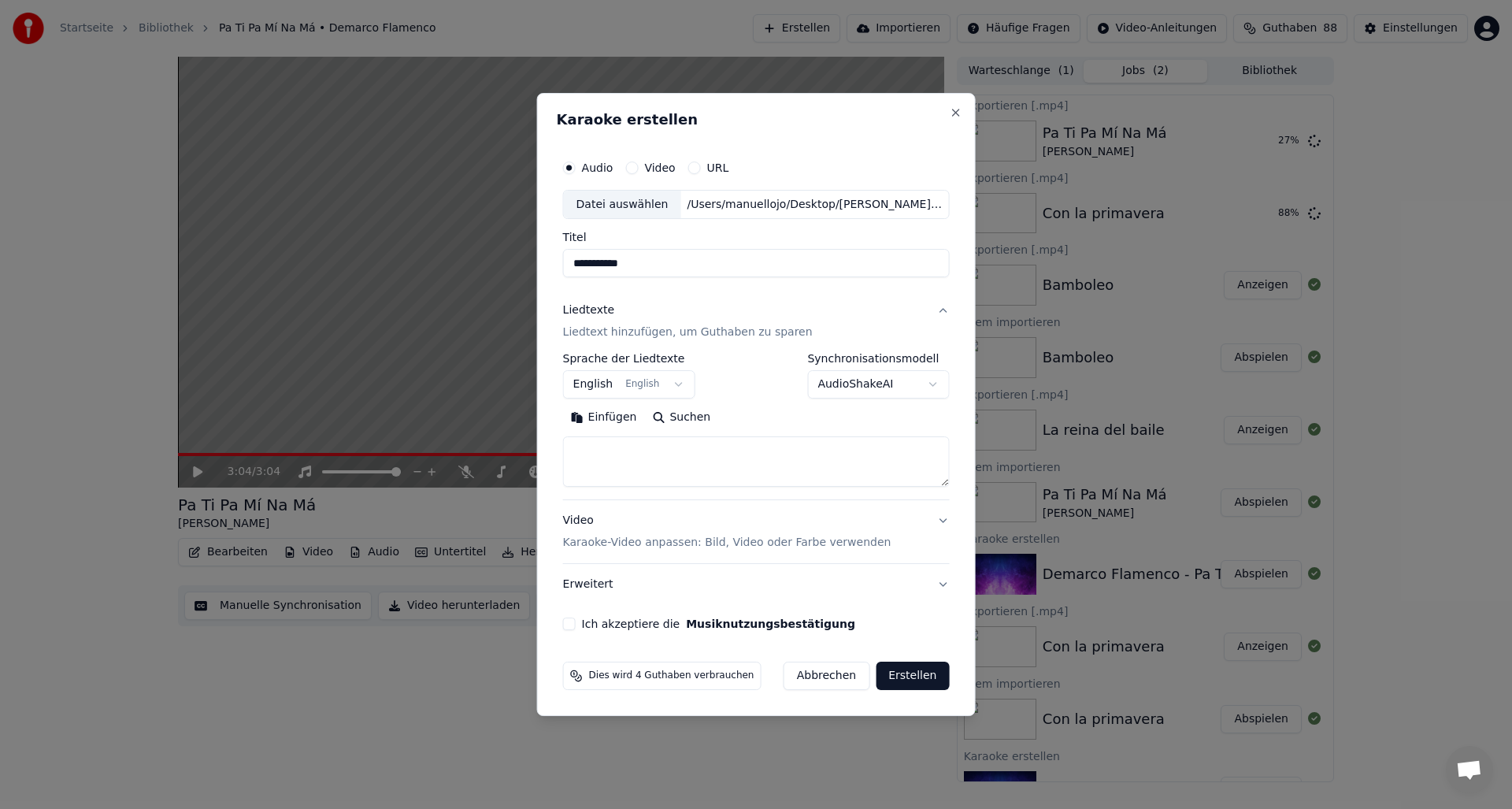
click at [591, 387] on button "English English" at bounding box center [628, 385] width 132 height 29
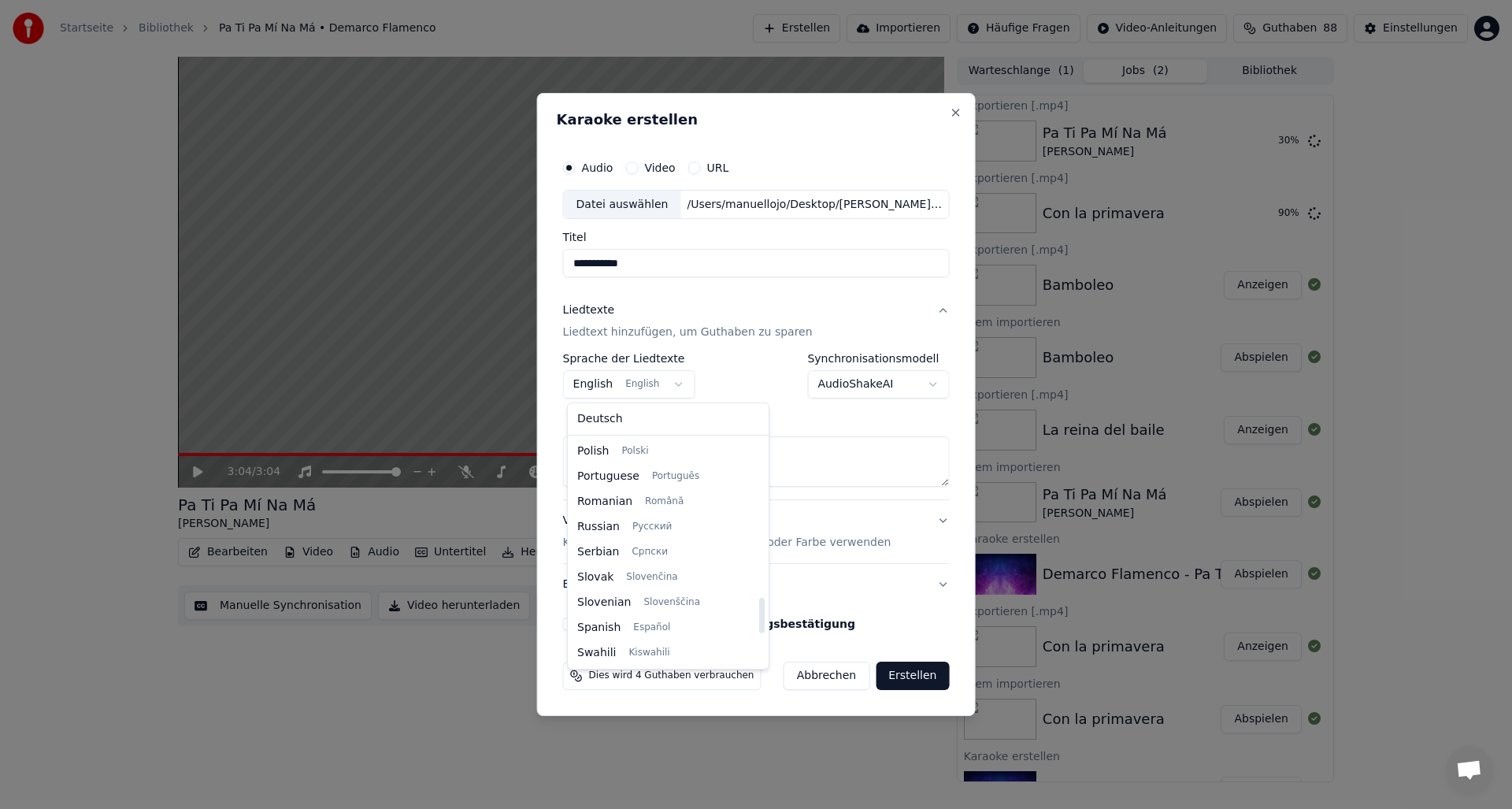
select select "**"
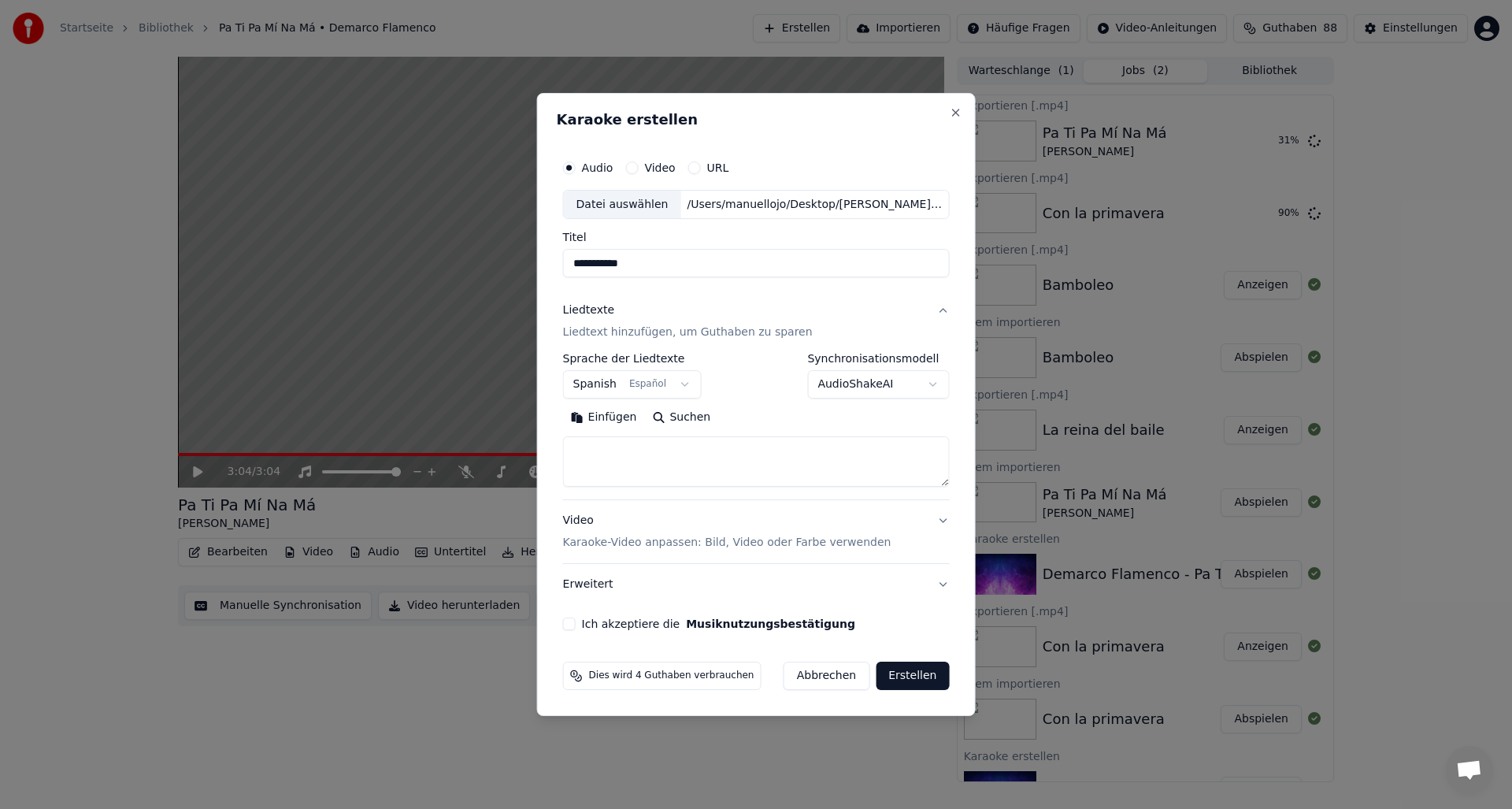
click at [626, 452] on textarea at bounding box center [756, 462] width 386 height 50
paste textarea "**********"
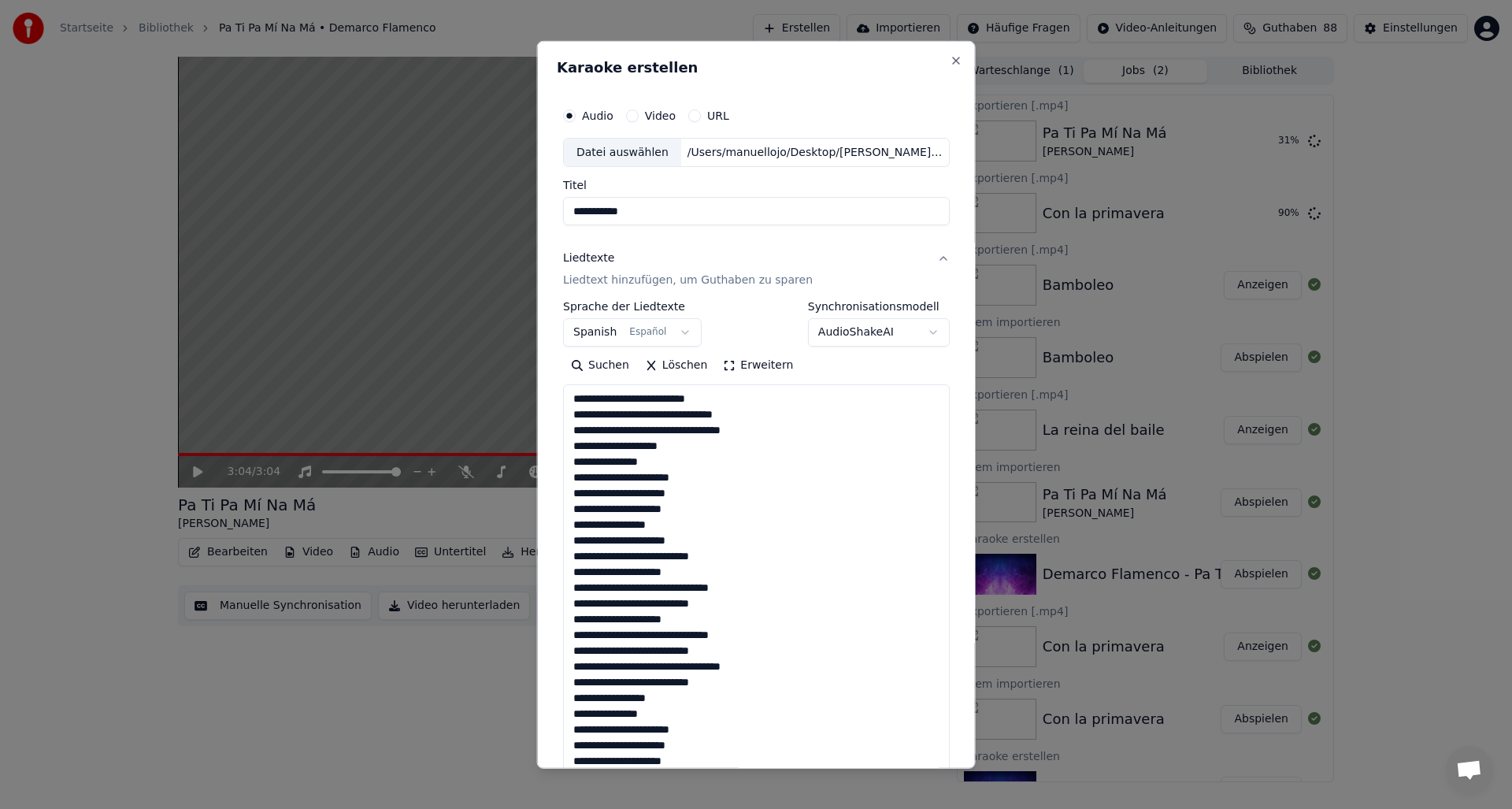
scroll to position [680, 0]
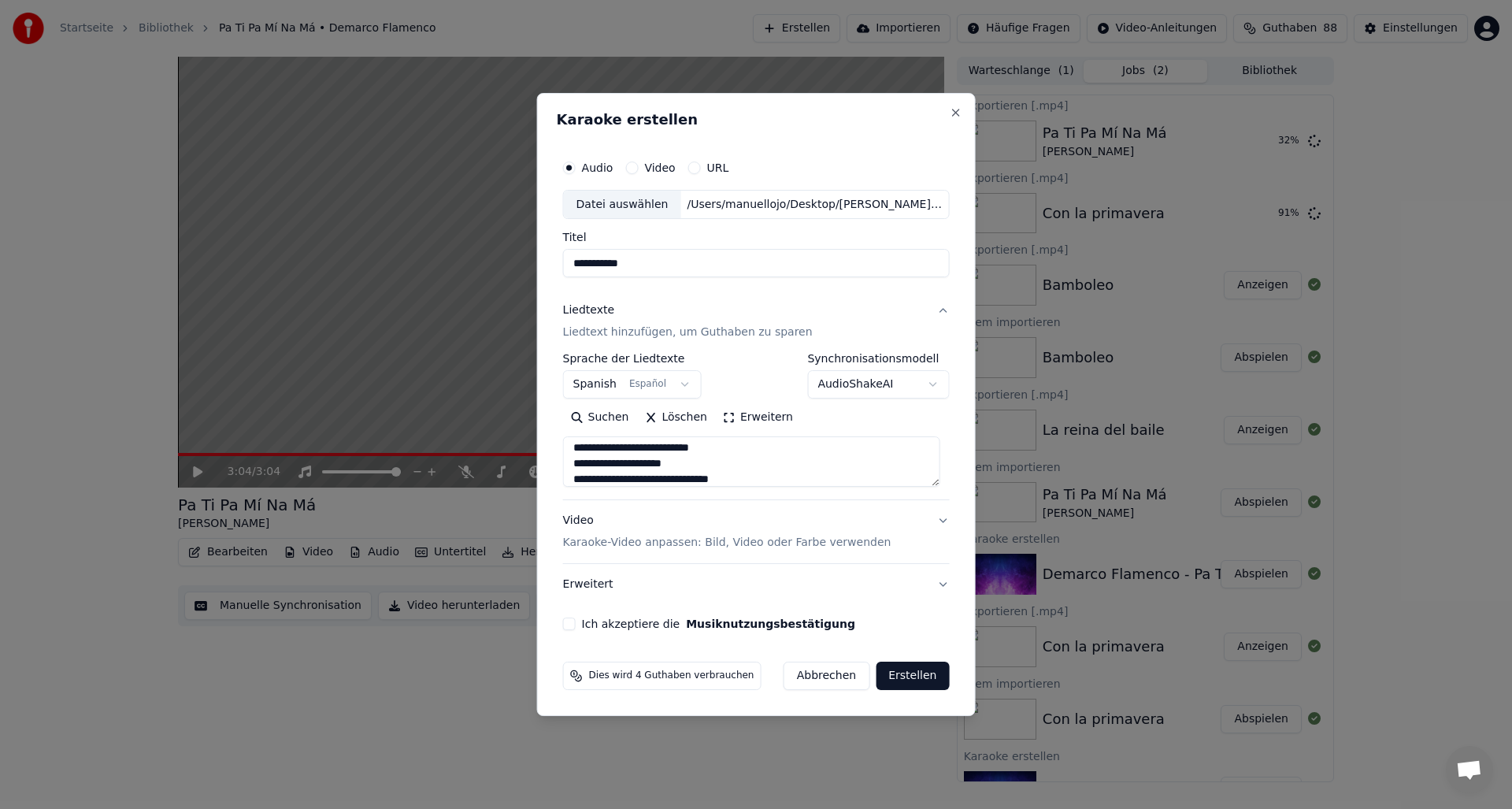
type textarea "**********"
click at [573, 621] on button "Ich akzeptiere die Musiknutzungsbestätigung" at bounding box center [569, 624] width 12 height 12
click at [905, 679] on button "Erstellen" at bounding box center [911, 675] width 73 height 29
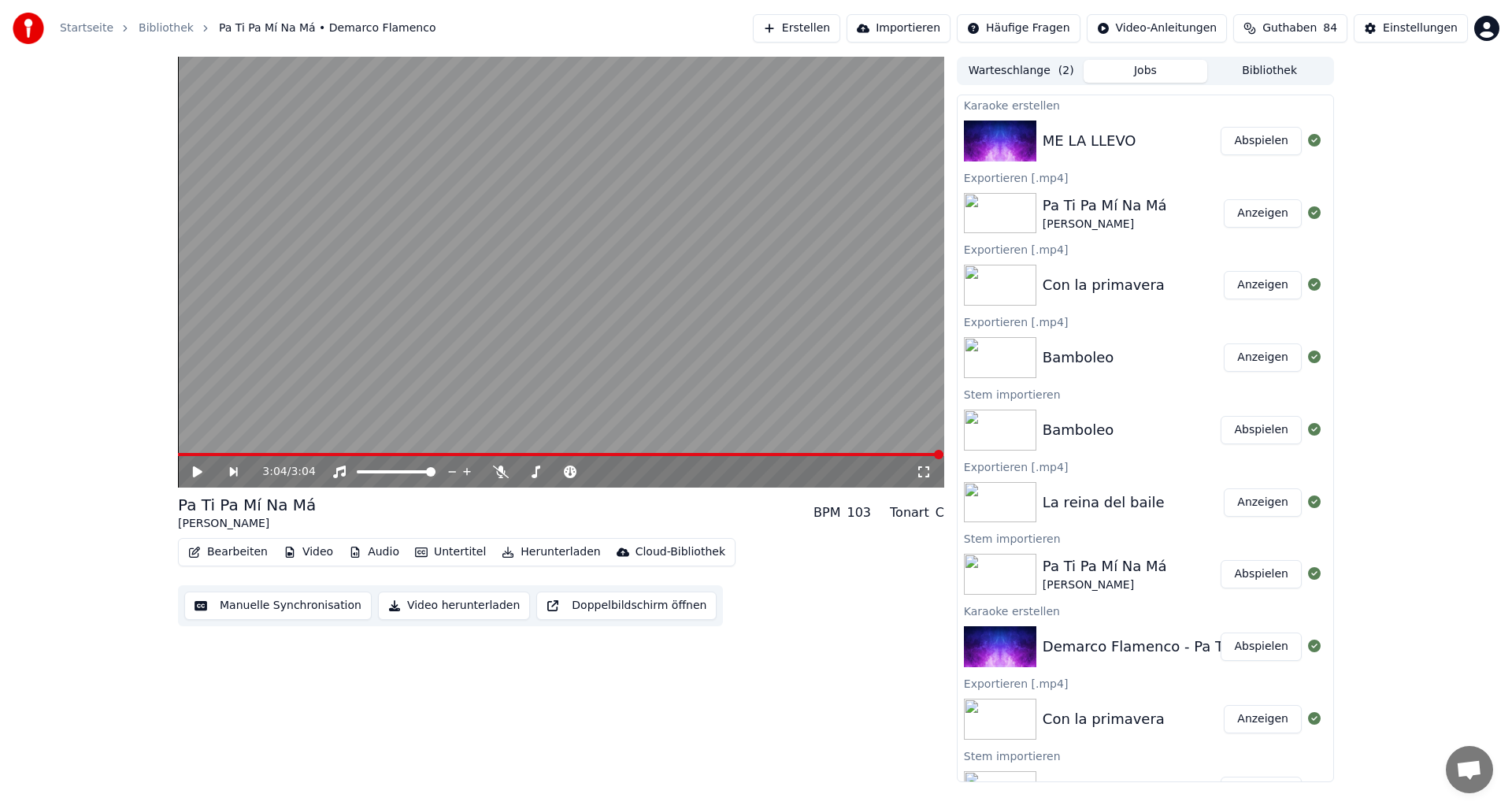
click at [194, 478] on div "3:04 / 3:04" at bounding box center [561, 471] width 754 height 16
click at [195, 468] on icon at bounding box center [198, 471] width 10 height 11
click at [1247, 147] on button "Abspielen" at bounding box center [1261, 141] width 81 height 29
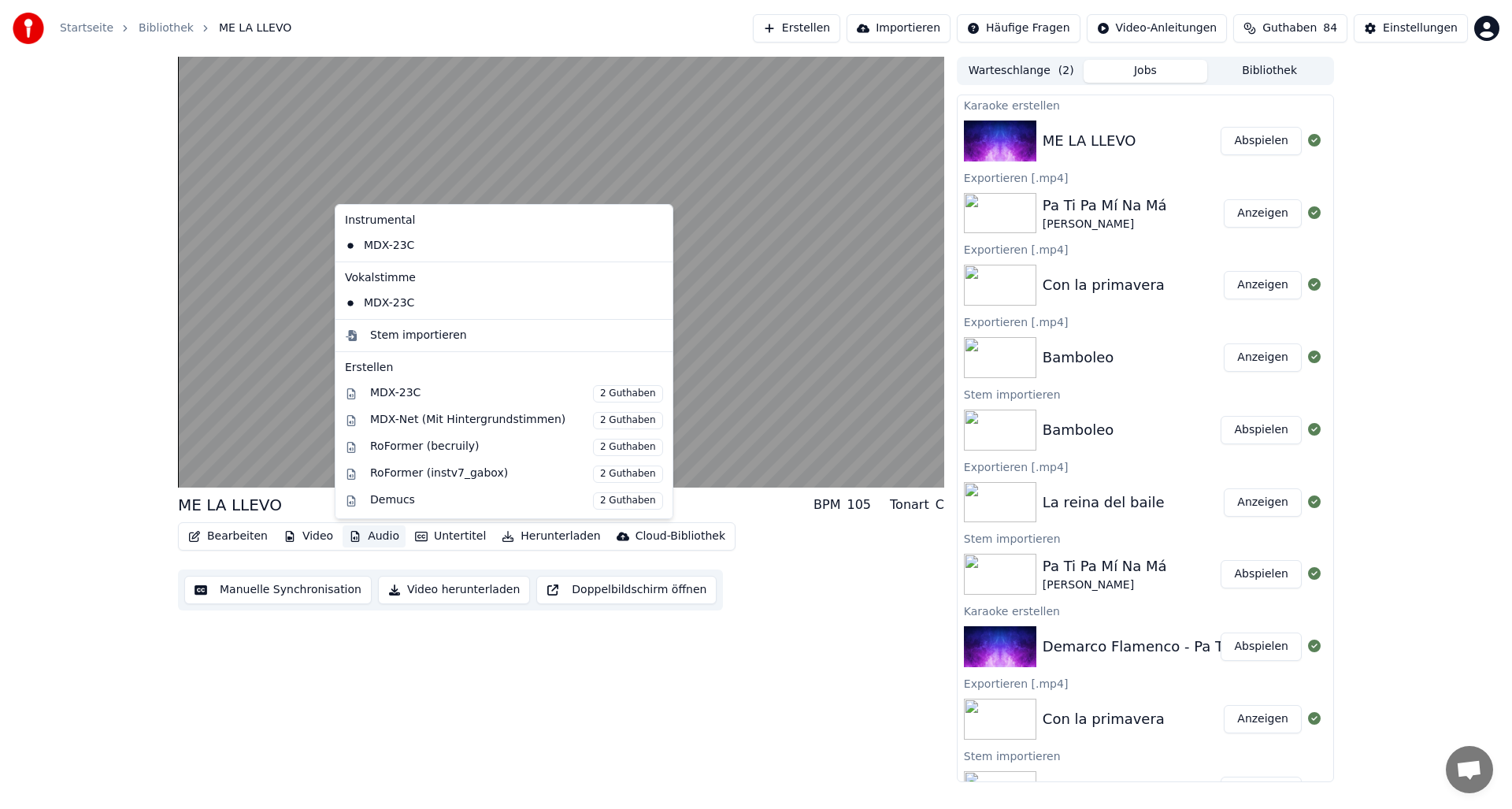
click at [377, 537] on button "Audio" at bounding box center [374, 536] width 63 height 22
click at [386, 340] on div "Stem importieren" at bounding box center [418, 335] width 97 height 16
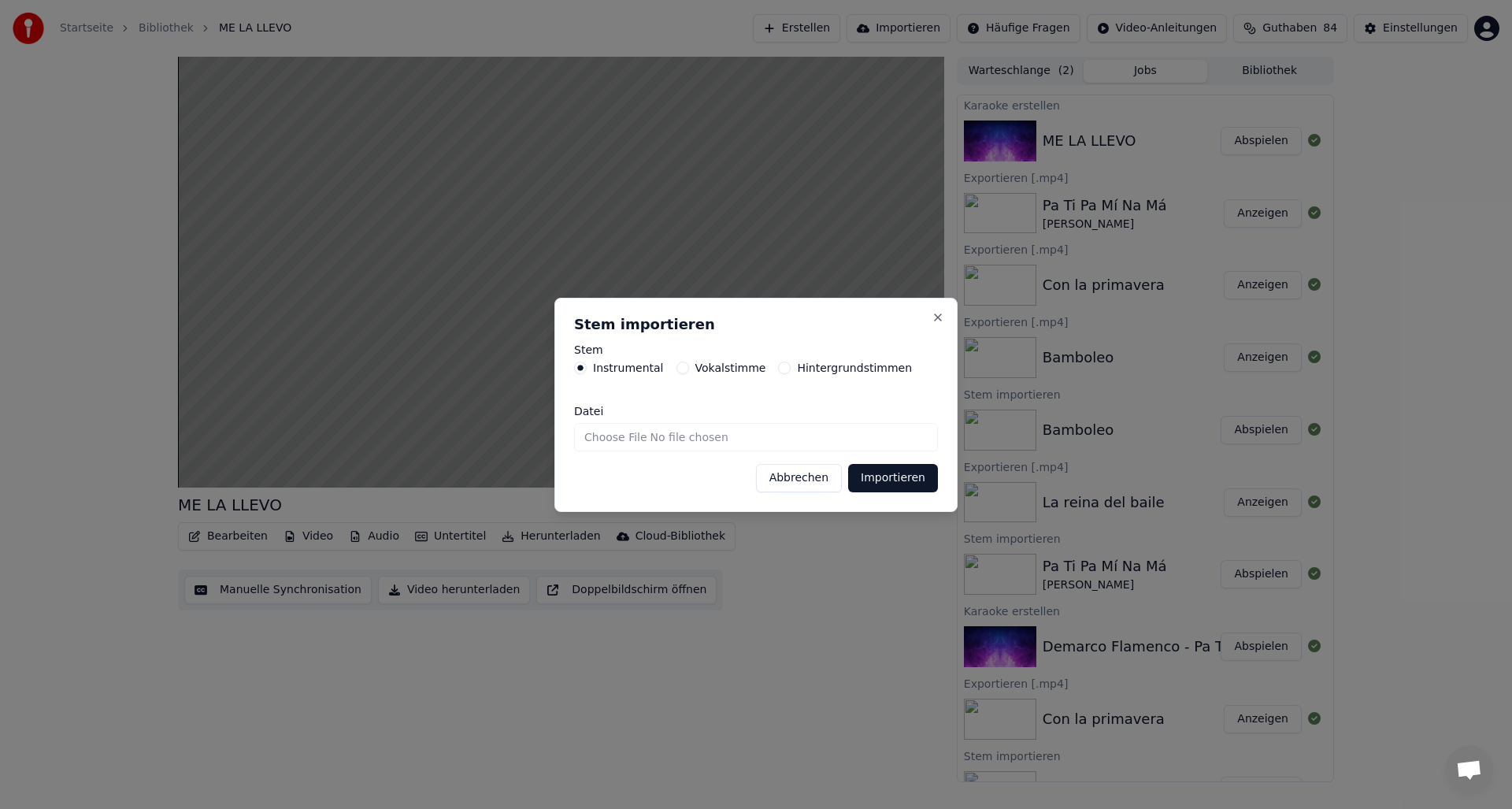
click at [721, 434] on input "Datei" at bounding box center [756, 436] width 363 height 29
type input "**********"
click at [884, 475] on button "Importieren" at bounding box center [893, 478] width 89 height 29
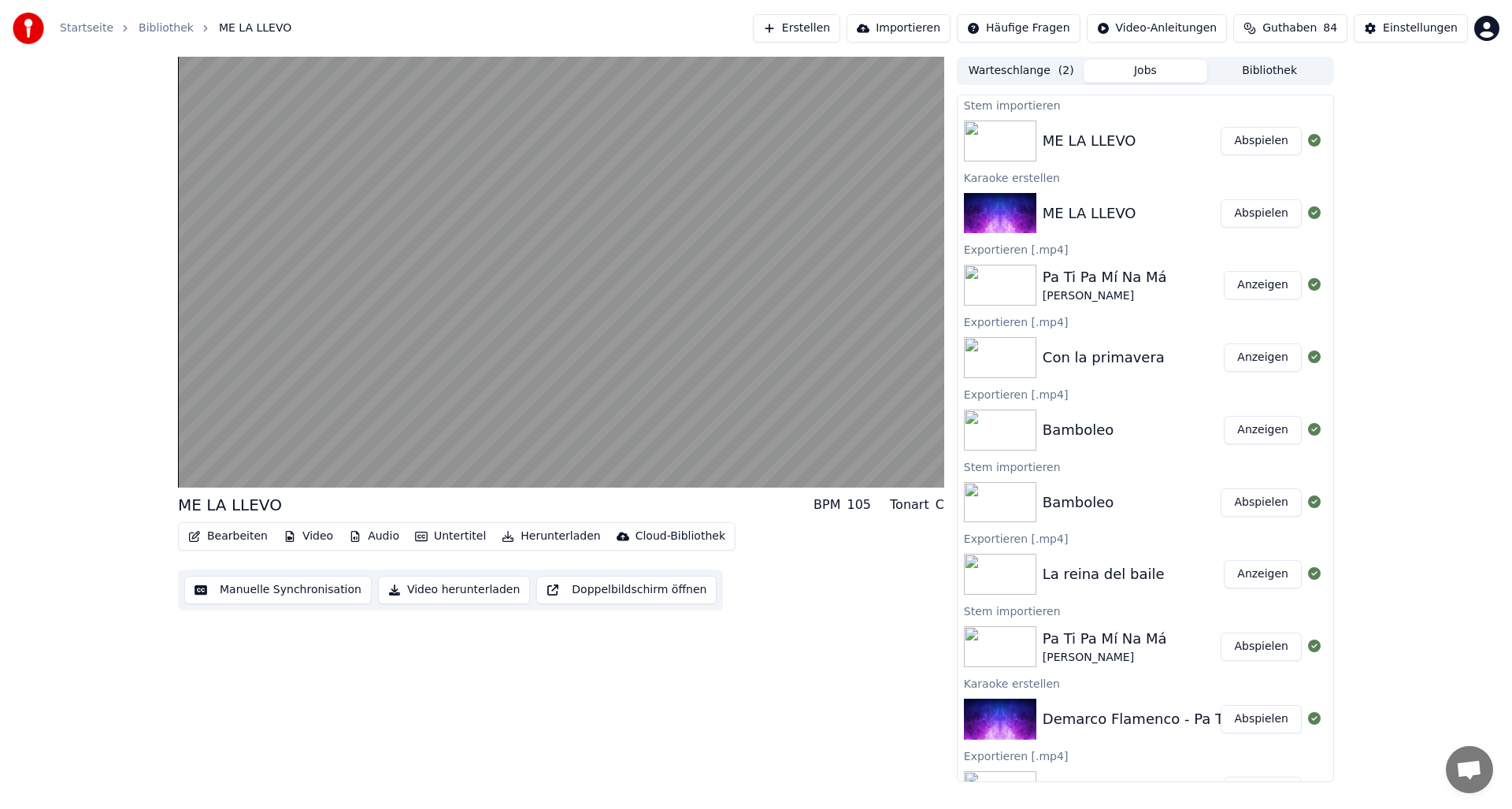
click at [377, 536] on button "Audio" at bounding box center [374, 536] width 63 height 22
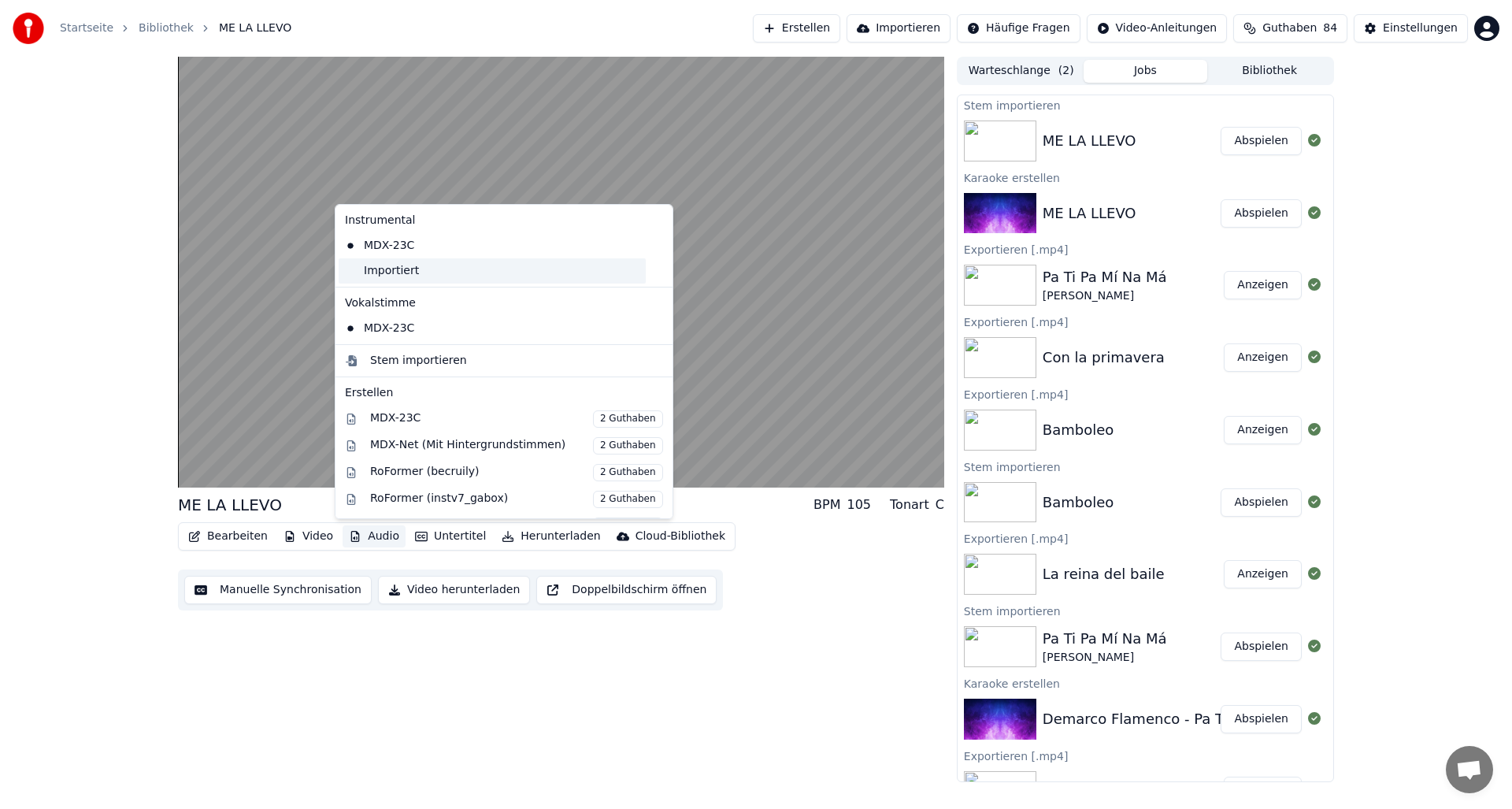
click at [393, 272] on div "Importiert" at bounding box center [492, 271] width 307 height 25
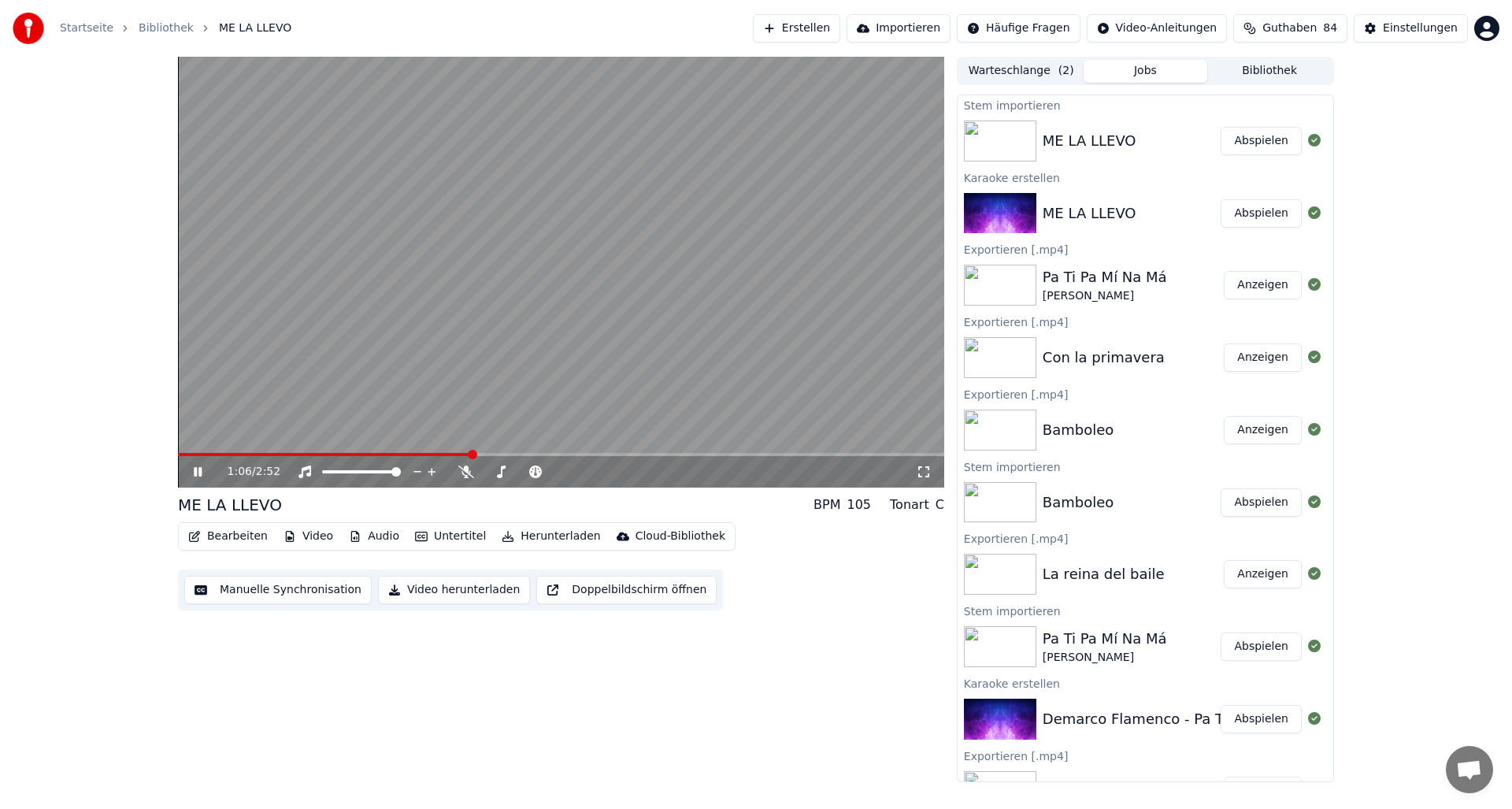
click at [180, 457] on div "1:06 / 2:52" at bounding box center [561, 472] width 766 height 31
click at [180, 453] on span at bounding box center [327, 455] width 299 height 3
click at [367, 542] on button "Audio" at bounding box center [374, 536] width 63 height 22
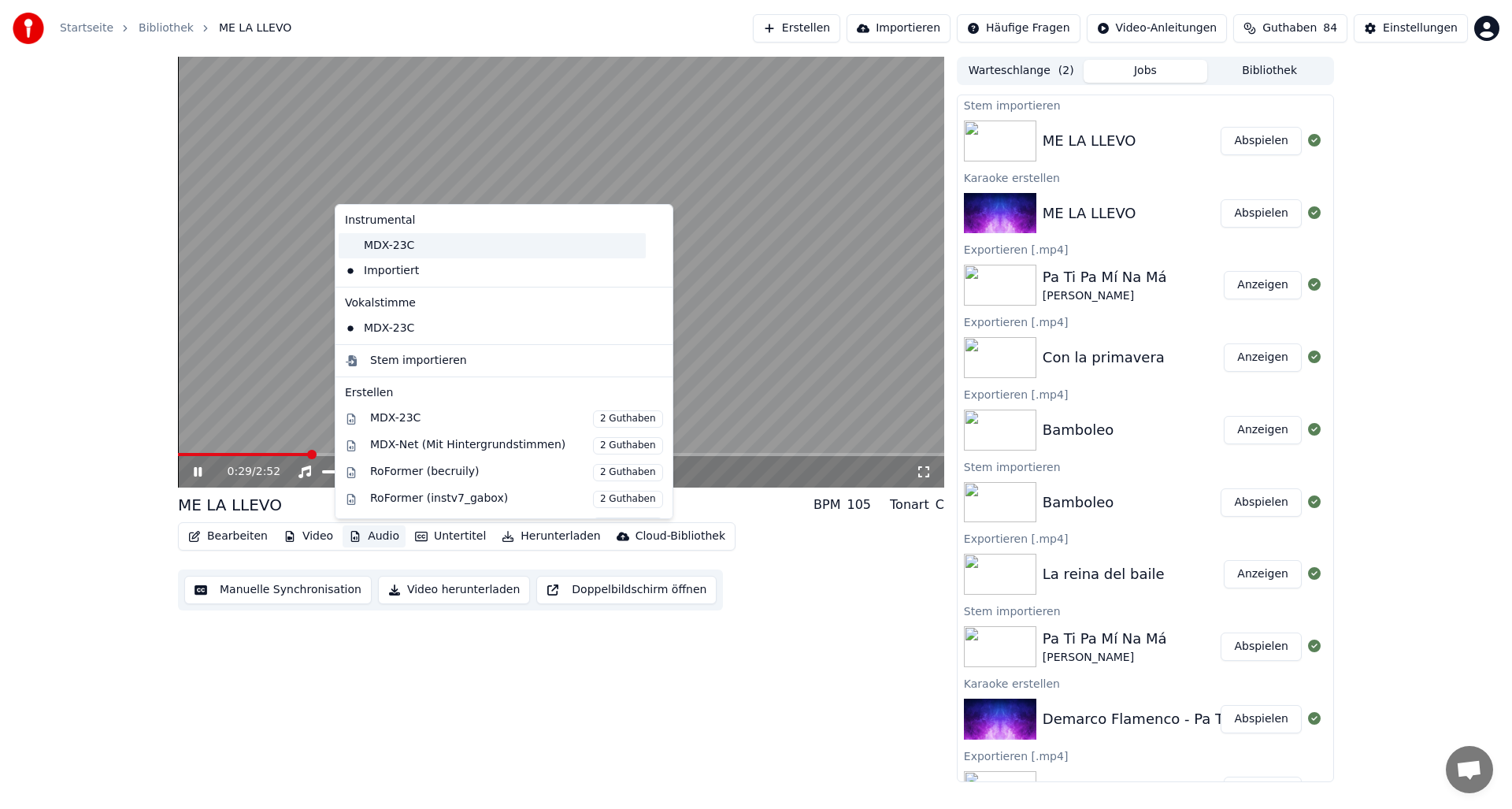
click at [387, 236] on div "MDX-23C" at bounding box center [492, 245] width 307 height 25
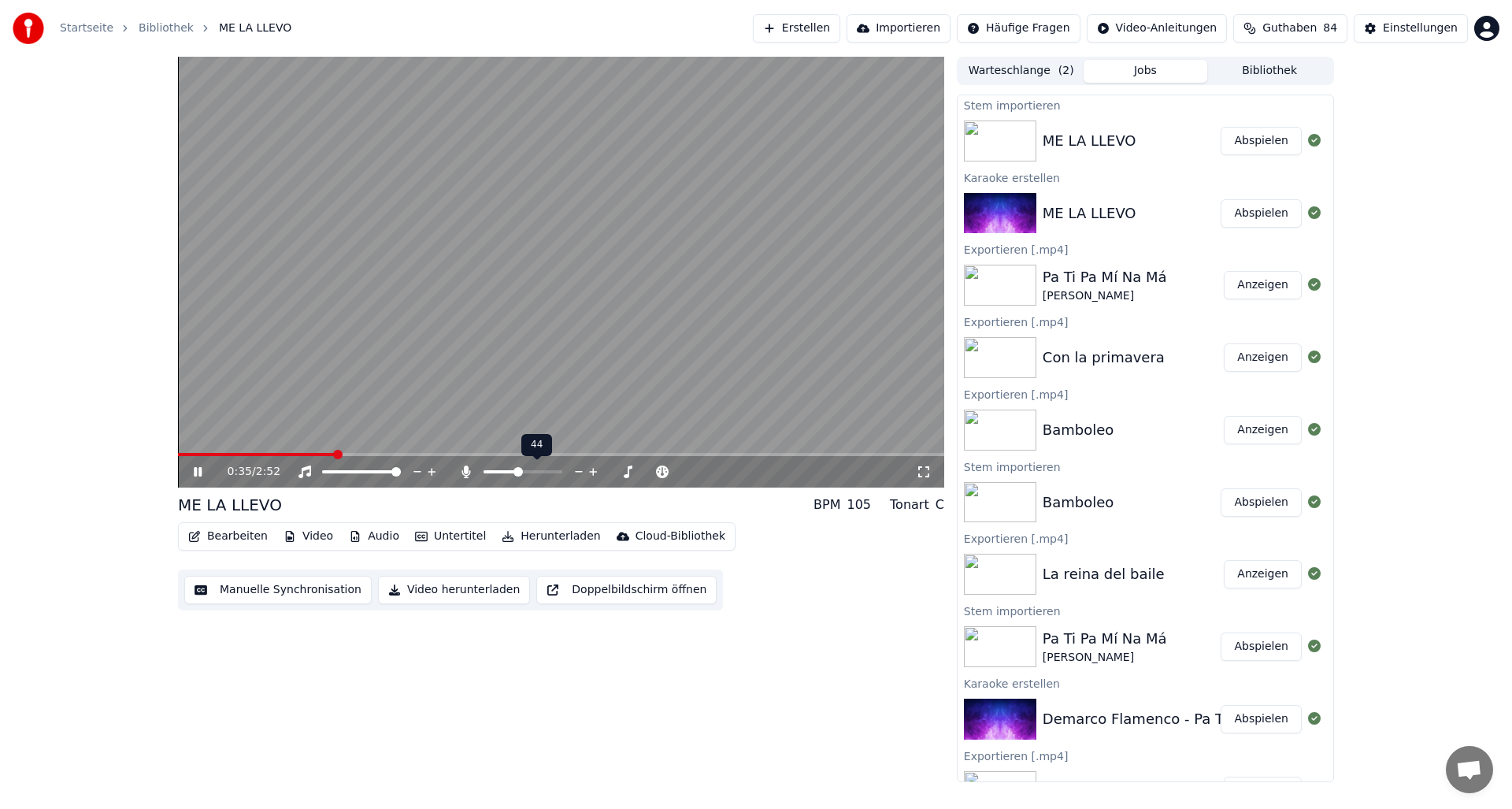
click at [518, 473] on span at bounding box center [518, 472] width 10 height 10
click at [205, 454] on span at bounding box center [259, 455] width 163 height 3
click at [839, 454] on span at bounding box center [561, 455] width 766 height 3
click at [202, 467] on icon at bounding box center [208, 471] width 37 height 12
click at [226, 540] on button "Bearbeiten" at bounding box center [228, 536] width 92 height 22
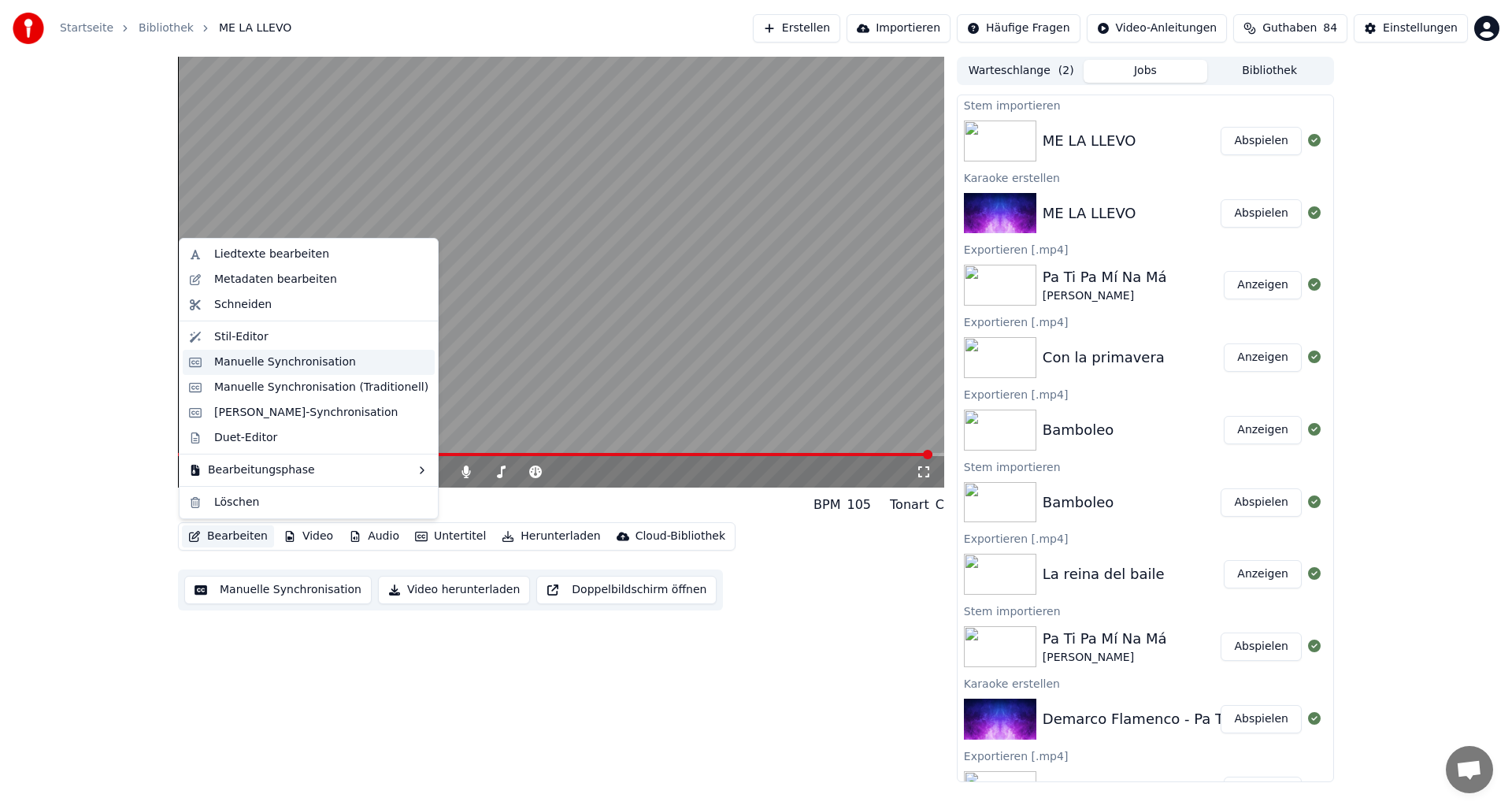
click at [218, 363] on div "Manuelle Synchronisation" at bounding box center [285, 362] width 142 height 16
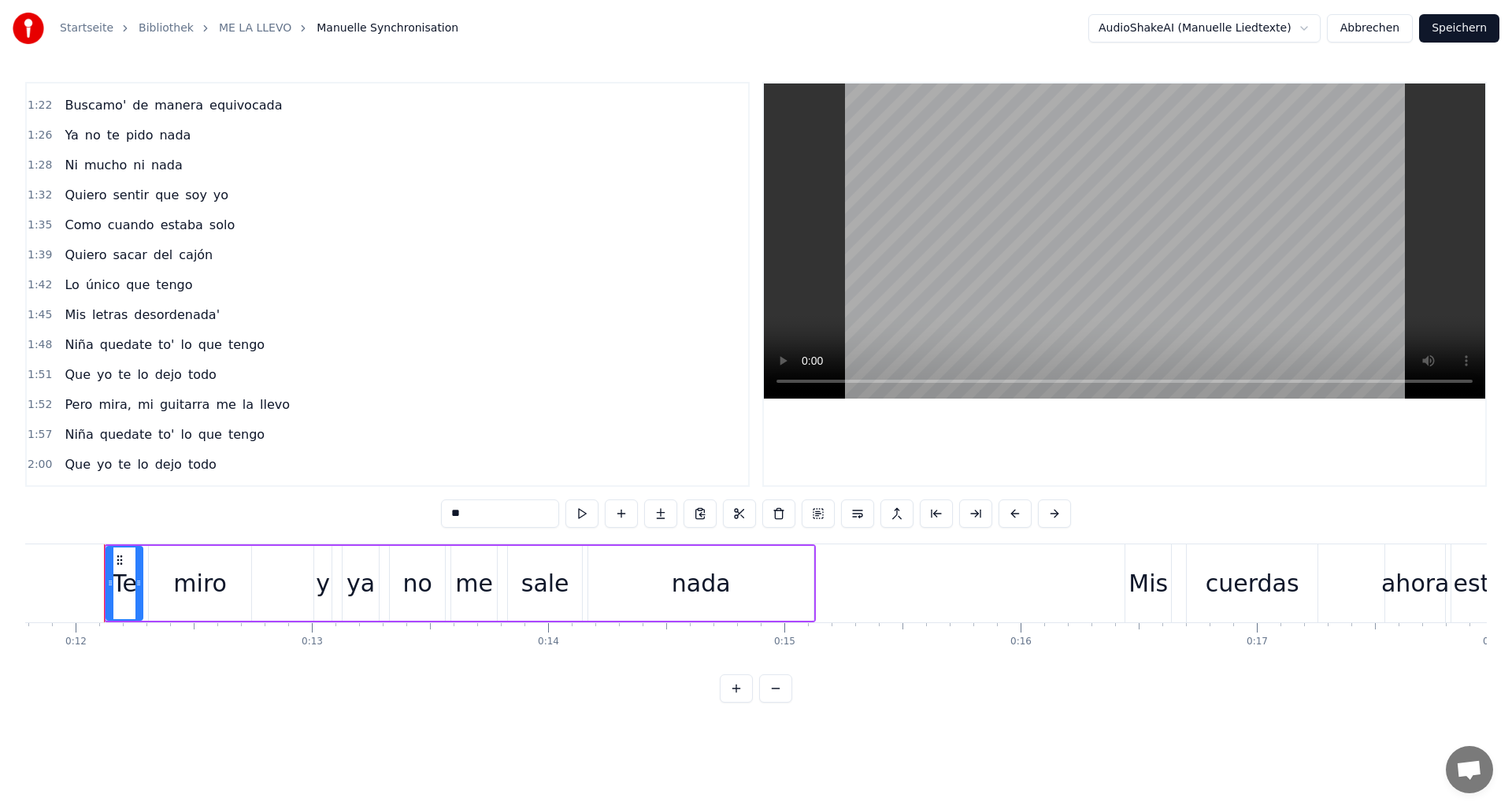
scroll to position [975, 0]
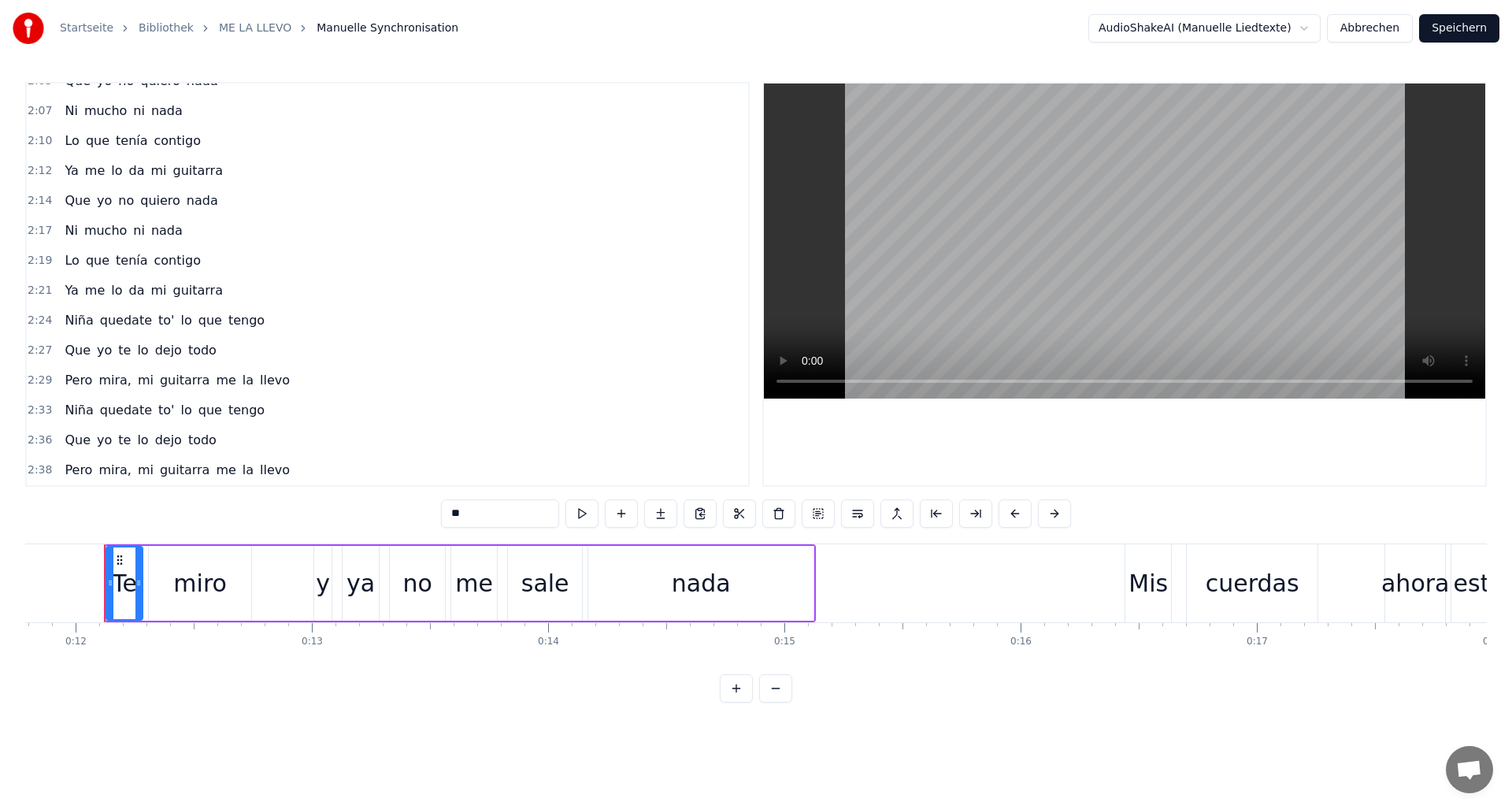
click at [158, 468] on span "guitarra" at bounding box center [185, 470] width 53 height 18
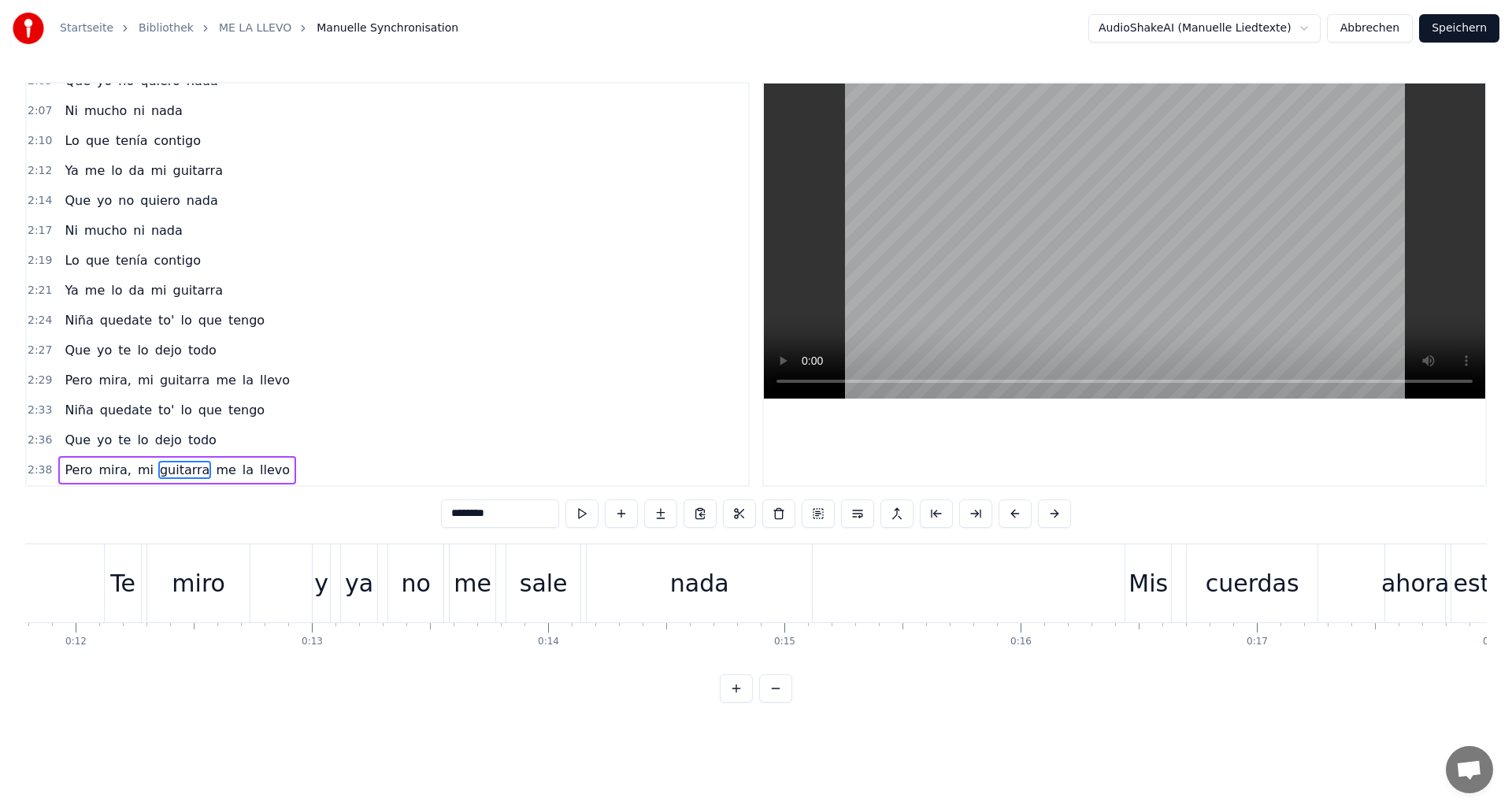
type input "********"
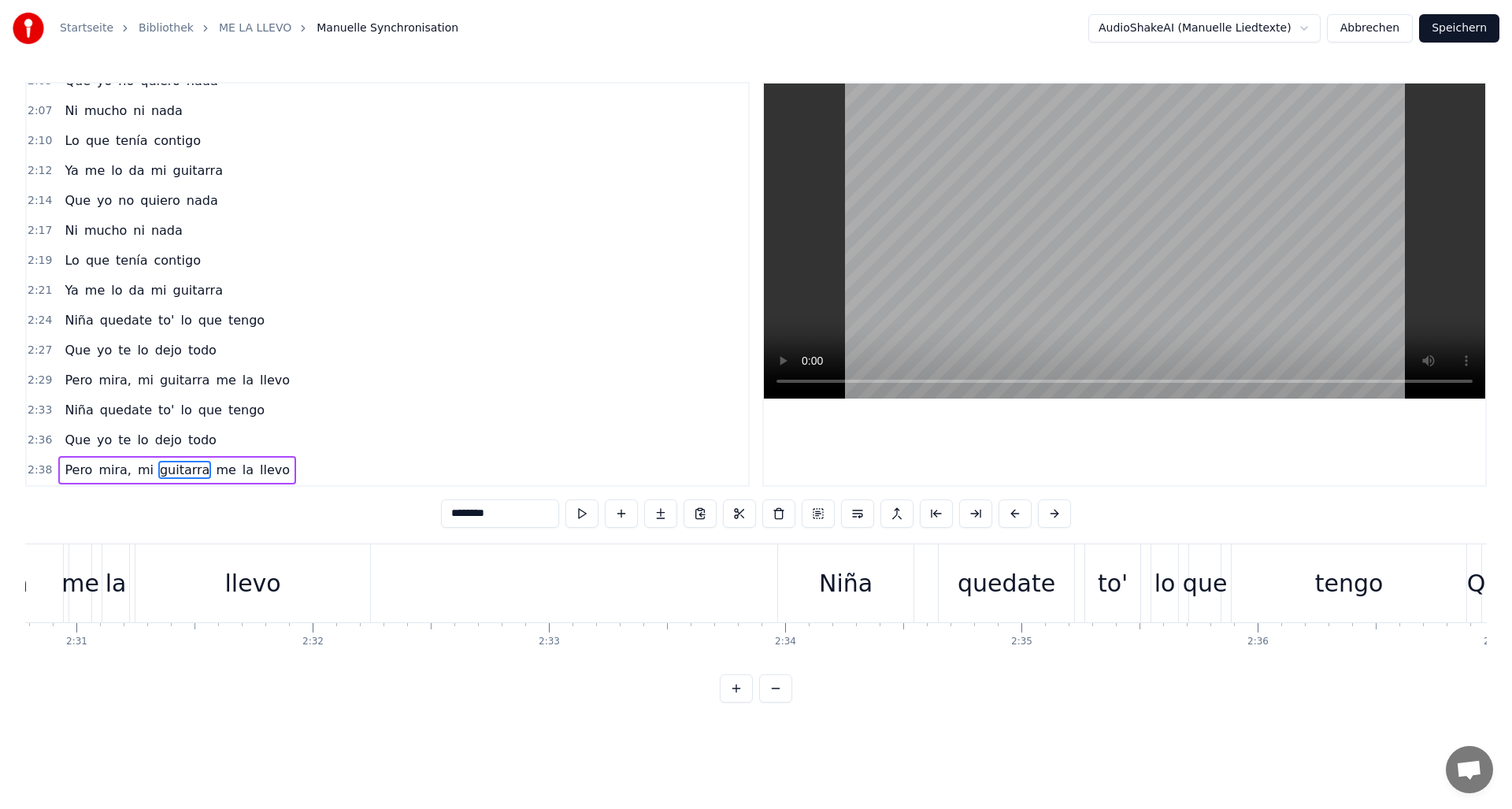
scroll to position [0, 37575]
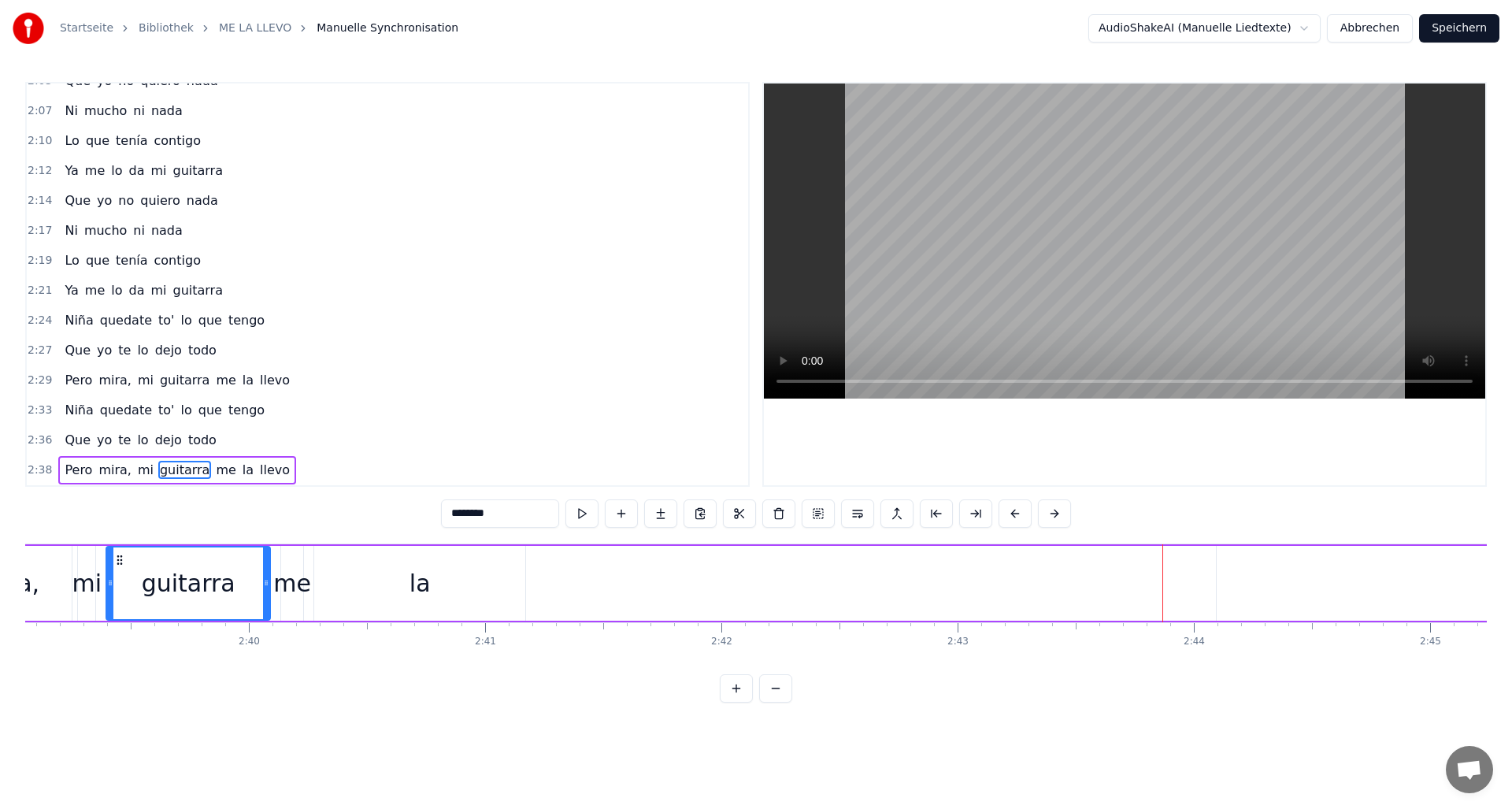
click at [678, 576] on div "[PERSON_NAME], mi guitarra me la llevo" at bounding box center [1239, 583] width 2800 height 78
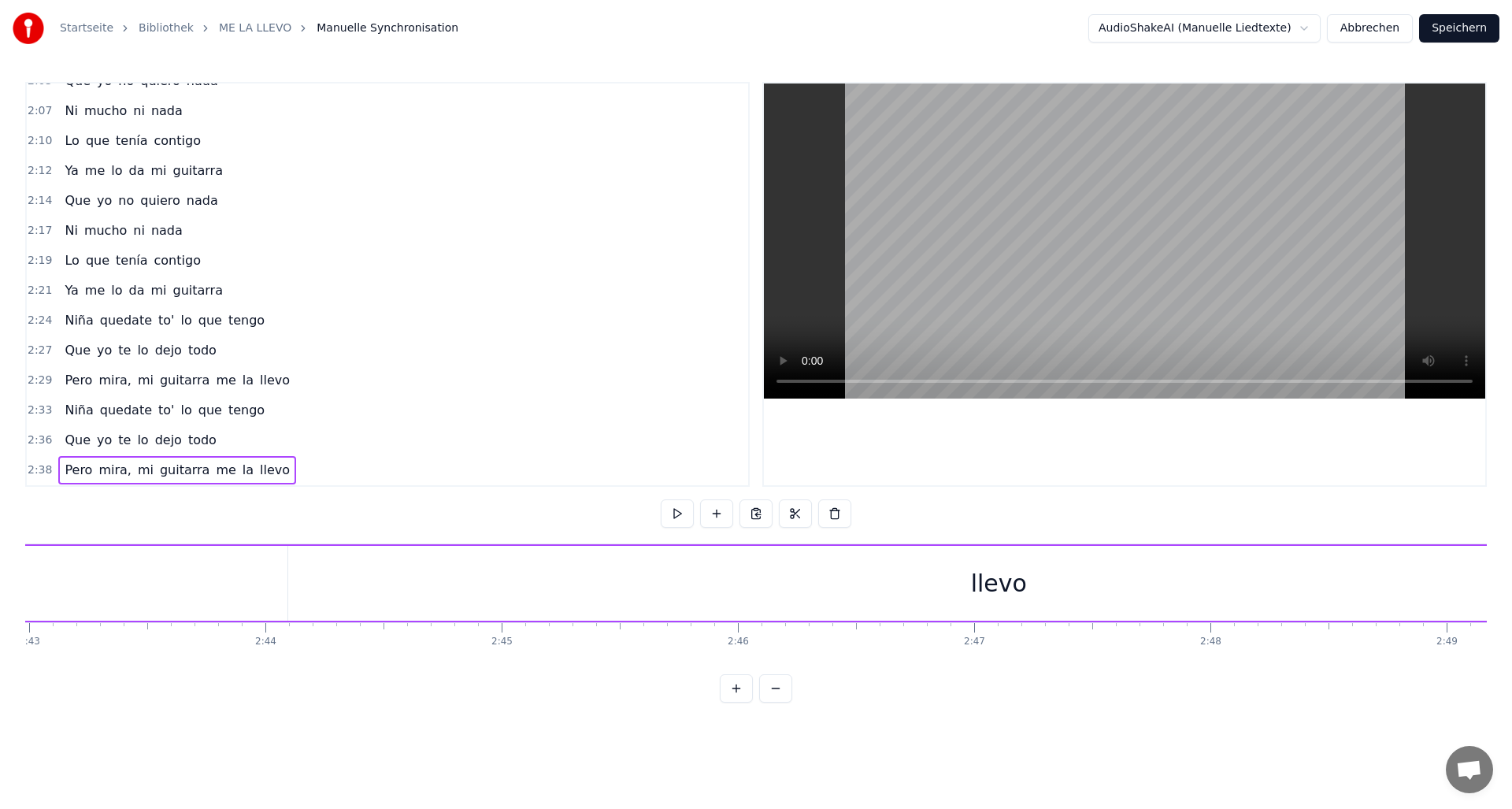
scroll to position [0, 38478]
click at [340, 583] on div "llevo" at bounding box center [1026, 583] width 1421 height 75
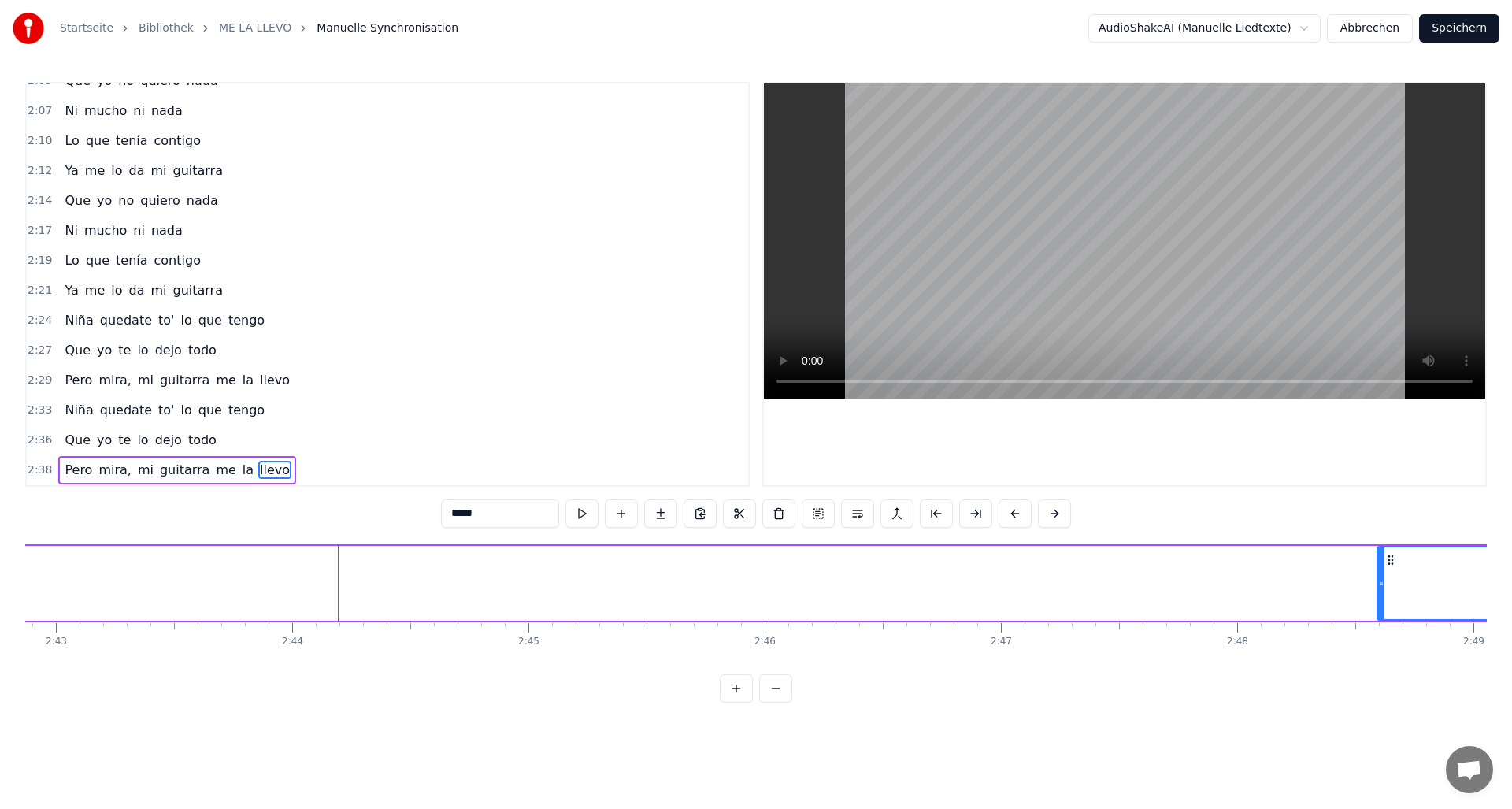
drag, startPoint x: 320, startPoint y: 585, endPoint x: 1383, endPoint y: 586, distance: 1063.0
click at [1383, 586] on icon at bounding box center [1382, 583] width 7 height 12
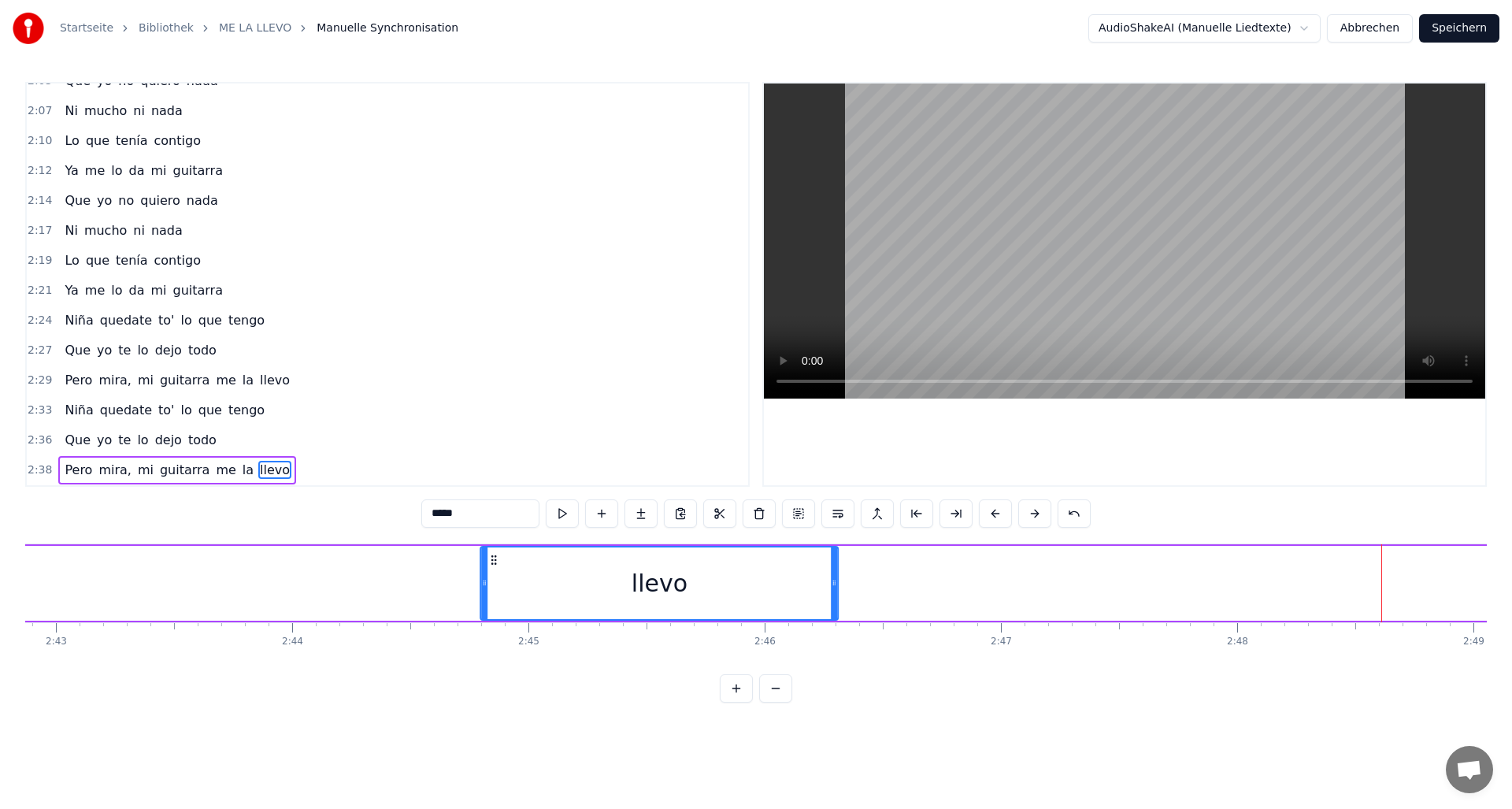
drag, startPoint x: 1391, startPoint y: 559, endPoint x: 470, endPoint y: 586, distance: 921.4
click at [481, 586] on div "llevo" at bounding box center [659, 583] width 356 height 71
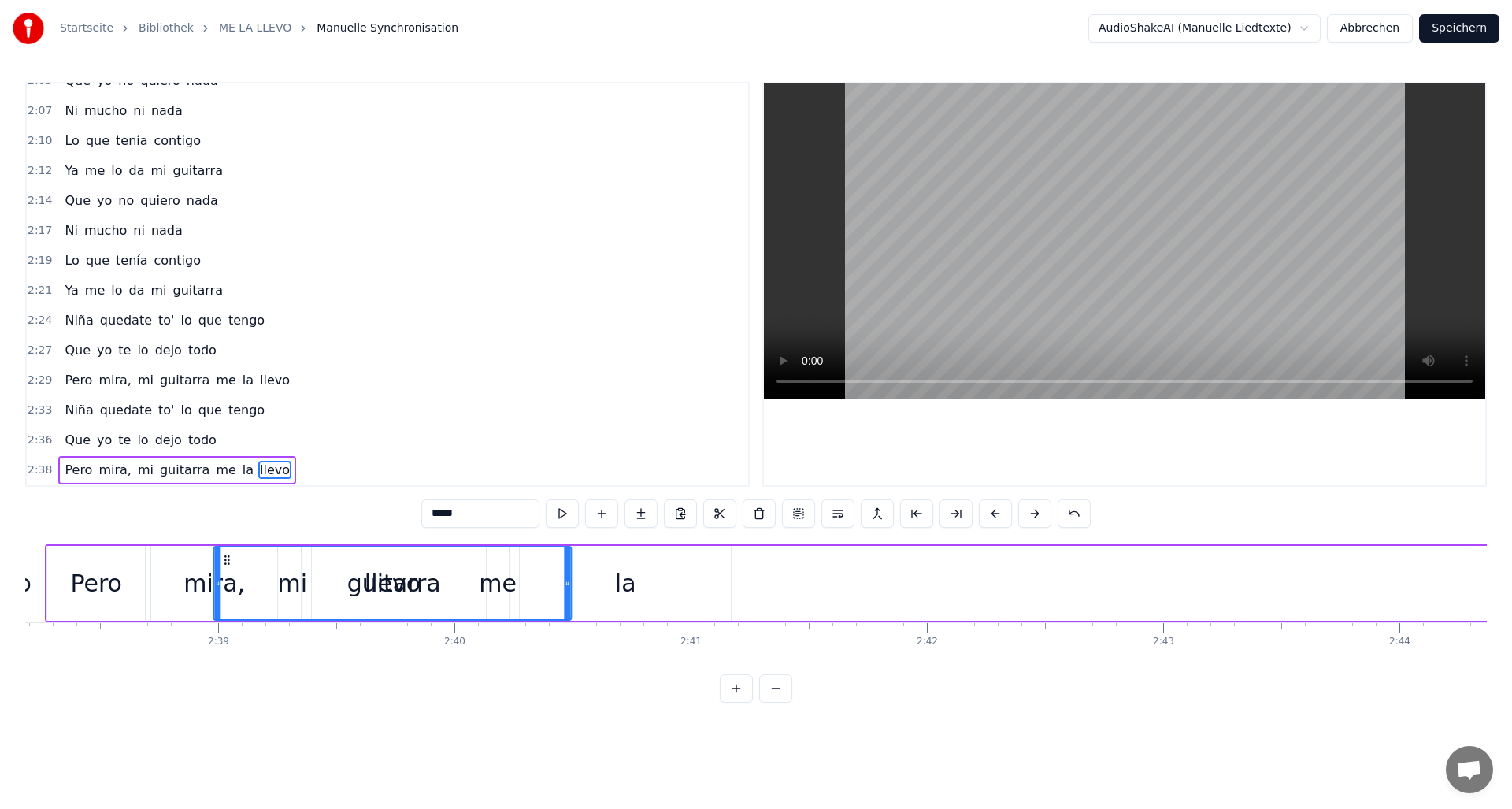
scroll to position [0, 37353]
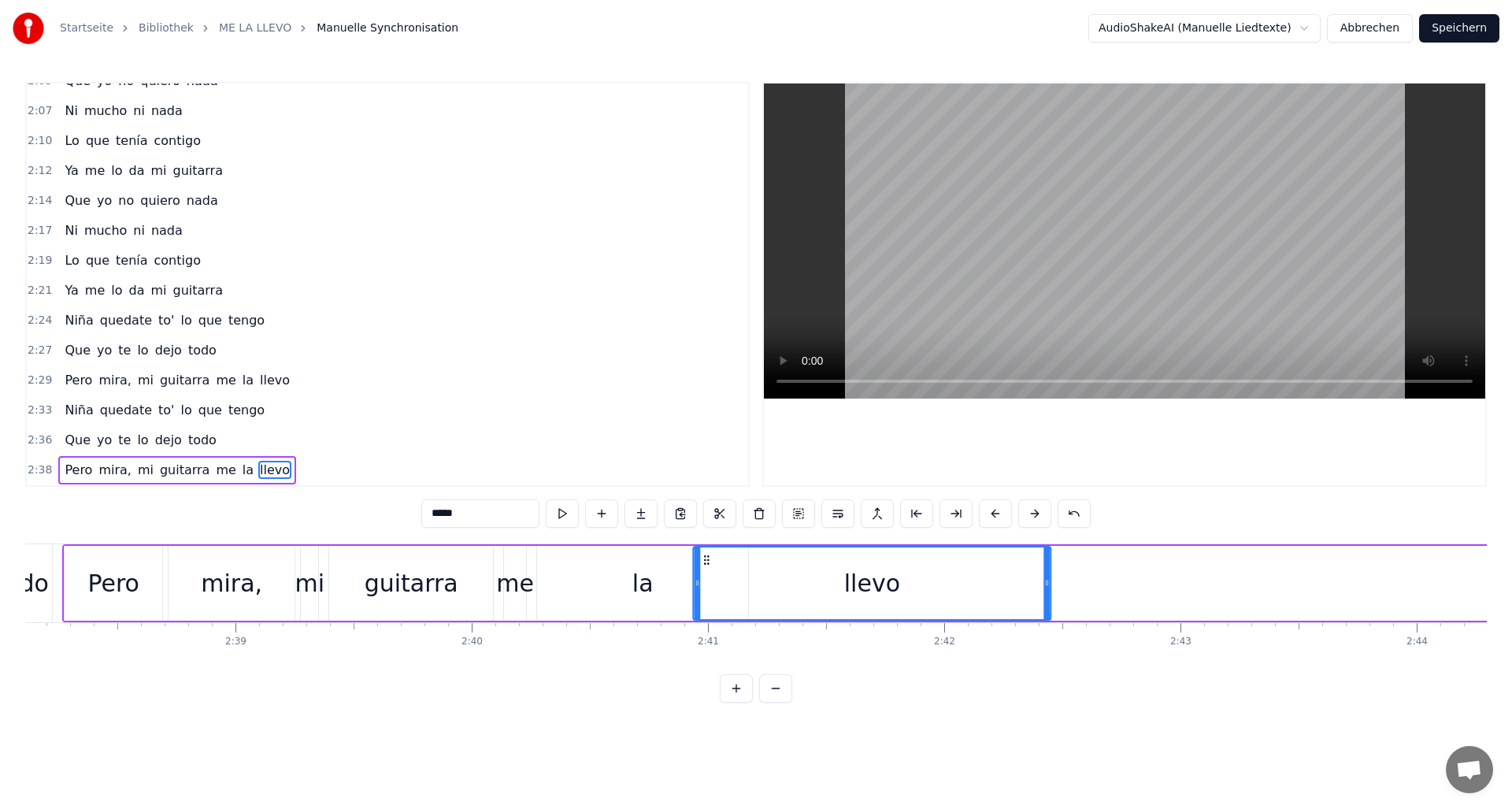
drag, startPoint x: 943, startPoint y: 560, endPoint x: 706, endPoint y: 591, distance: 239.0
click at [706, 591] on div "llevo" at bounding box center [872, 583] width 356 height 71
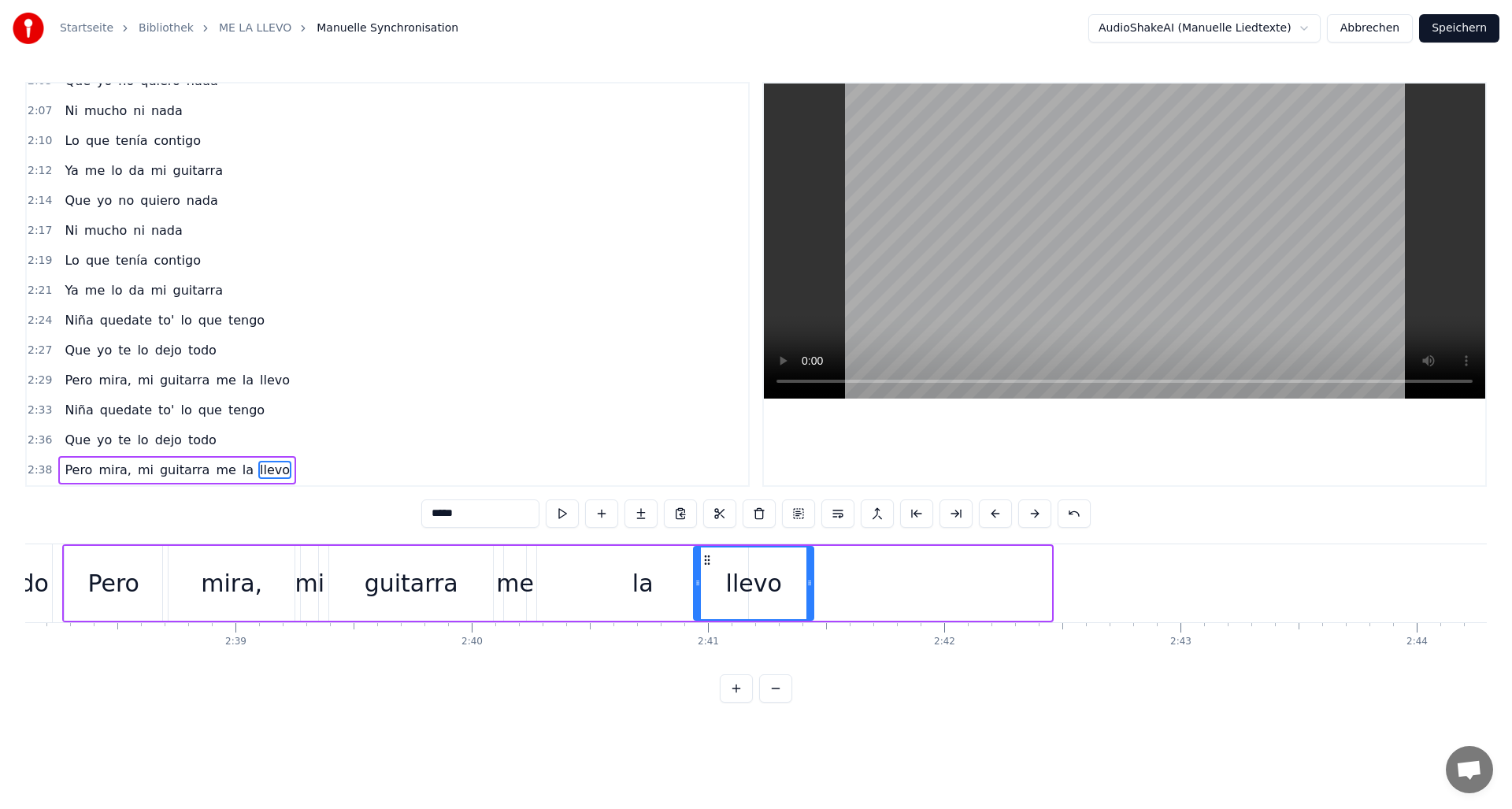
drag, startPoint x: 1048, startPoint y: 583, endPoint x: 813, endPoint y: 613, distance: 236.9
click at [813, 613] on div at bounding box center [810, 583] width 7 height 71
click at [392, 601] on div "guitarra" at bounding box center [411, 583] width 164 height 75
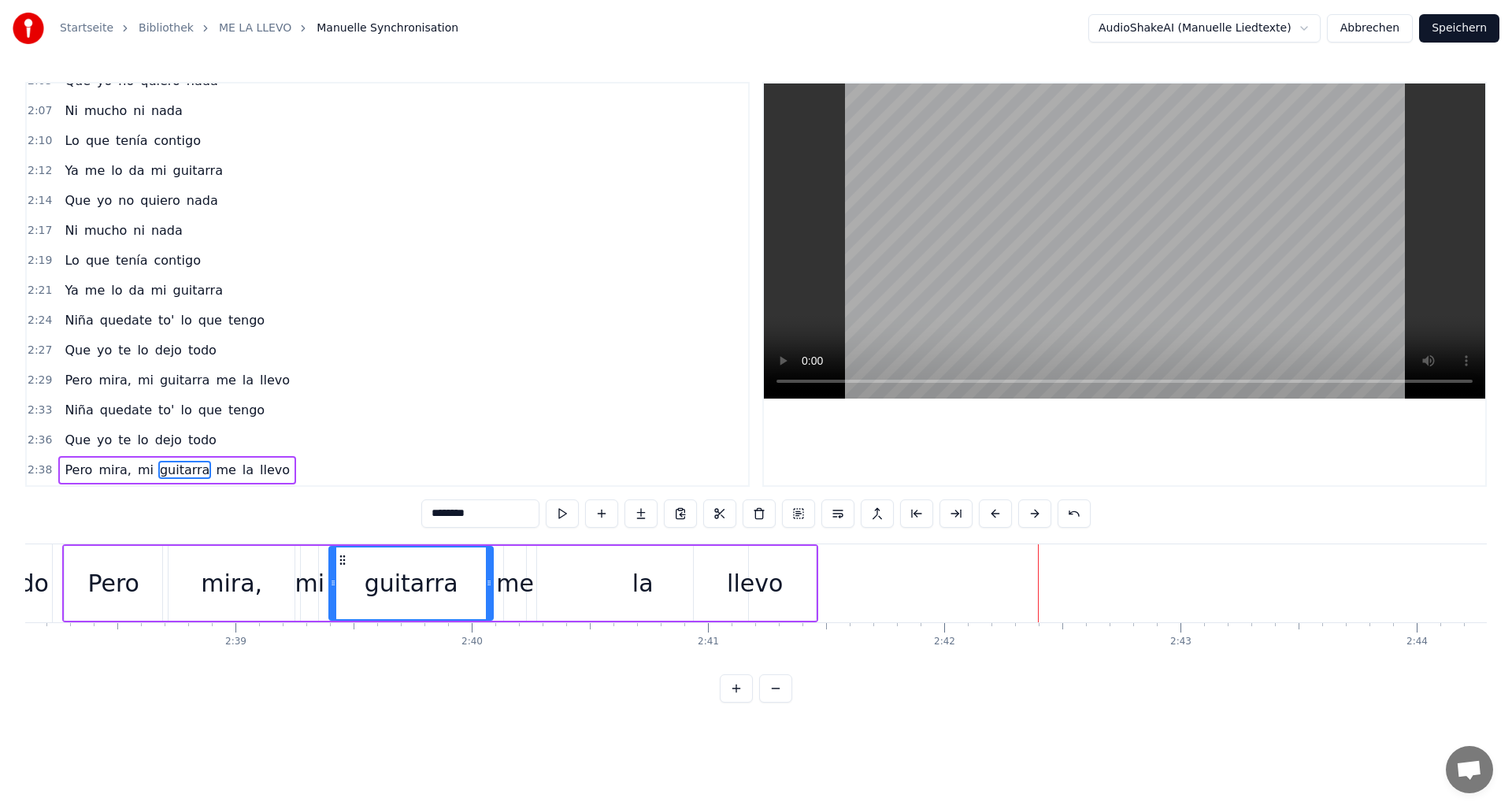
click at [638, 580] on div "la" at bounding box center [643, 583] width 21 height 35
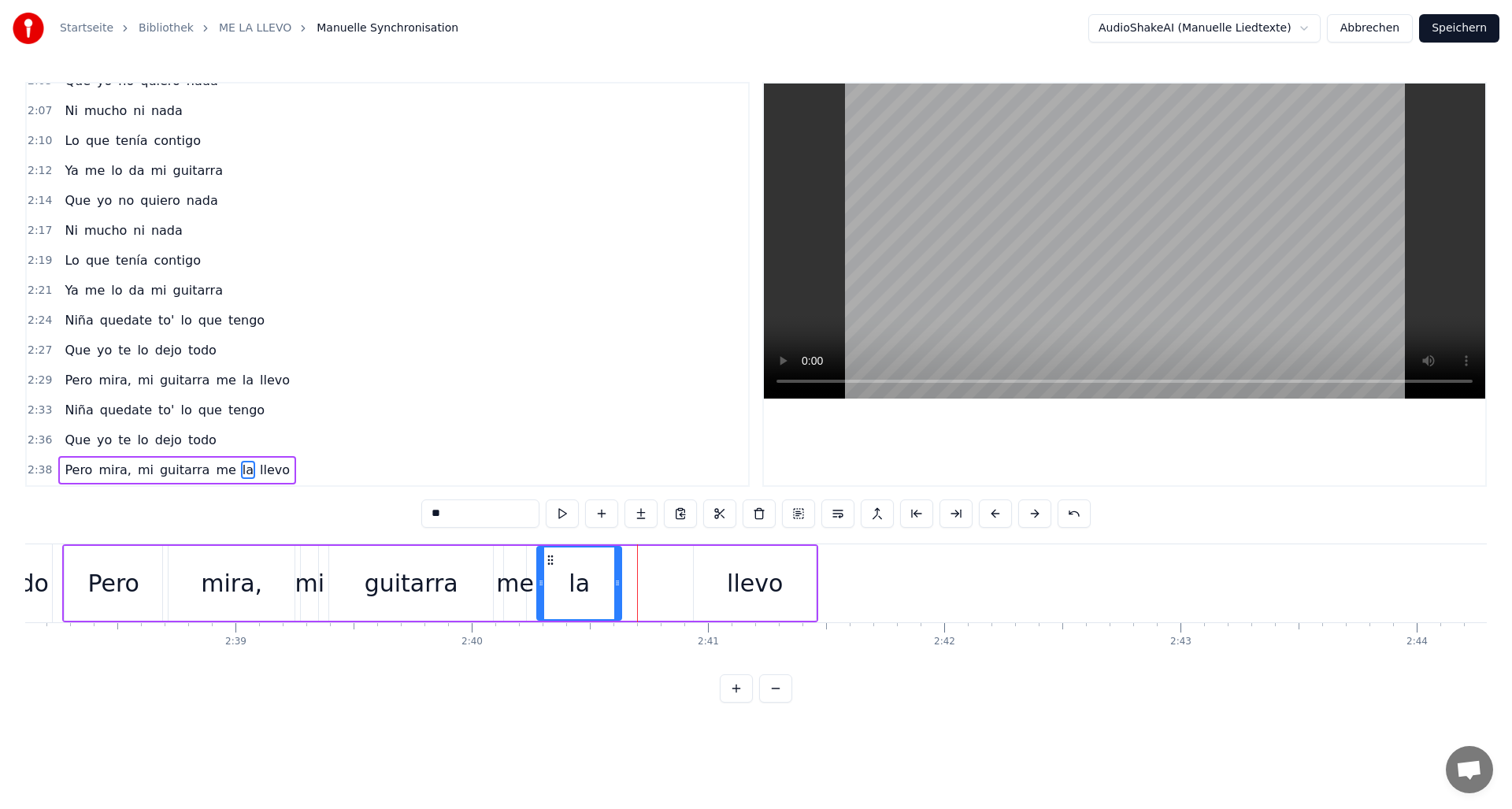
drag, startPoint x: 743, startPoint y: 583, endPoint x: 617, endPoint y: 605, distance: 127.9
click at [617, 605] on div at bounding box center [618, 583] width 7 height 71
click at [753, 581] on div "llevo" at bounding box center [755, 583] width 56 height 35
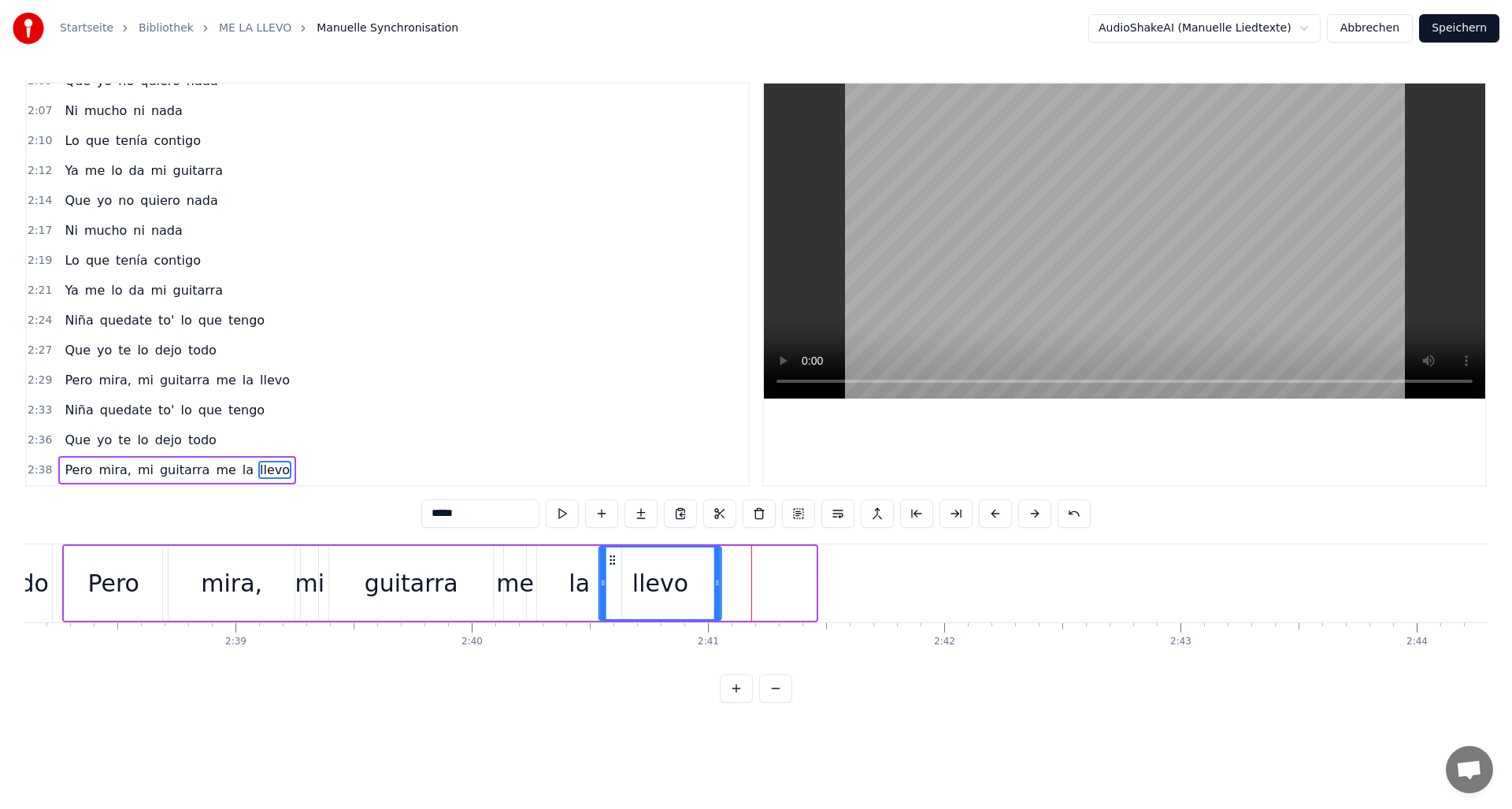
drag, startPoint x: 710, startPoint y: 557, endPoint x: 620, endPoint y: 571, distance: 91.1
click at [620, 571] on div "llevo" at bounding box center [660, 583] width 121 height 71
click at [101, 610] on div "Pero" at bounding box center [113, 583] width 98 height 75
type input "****"
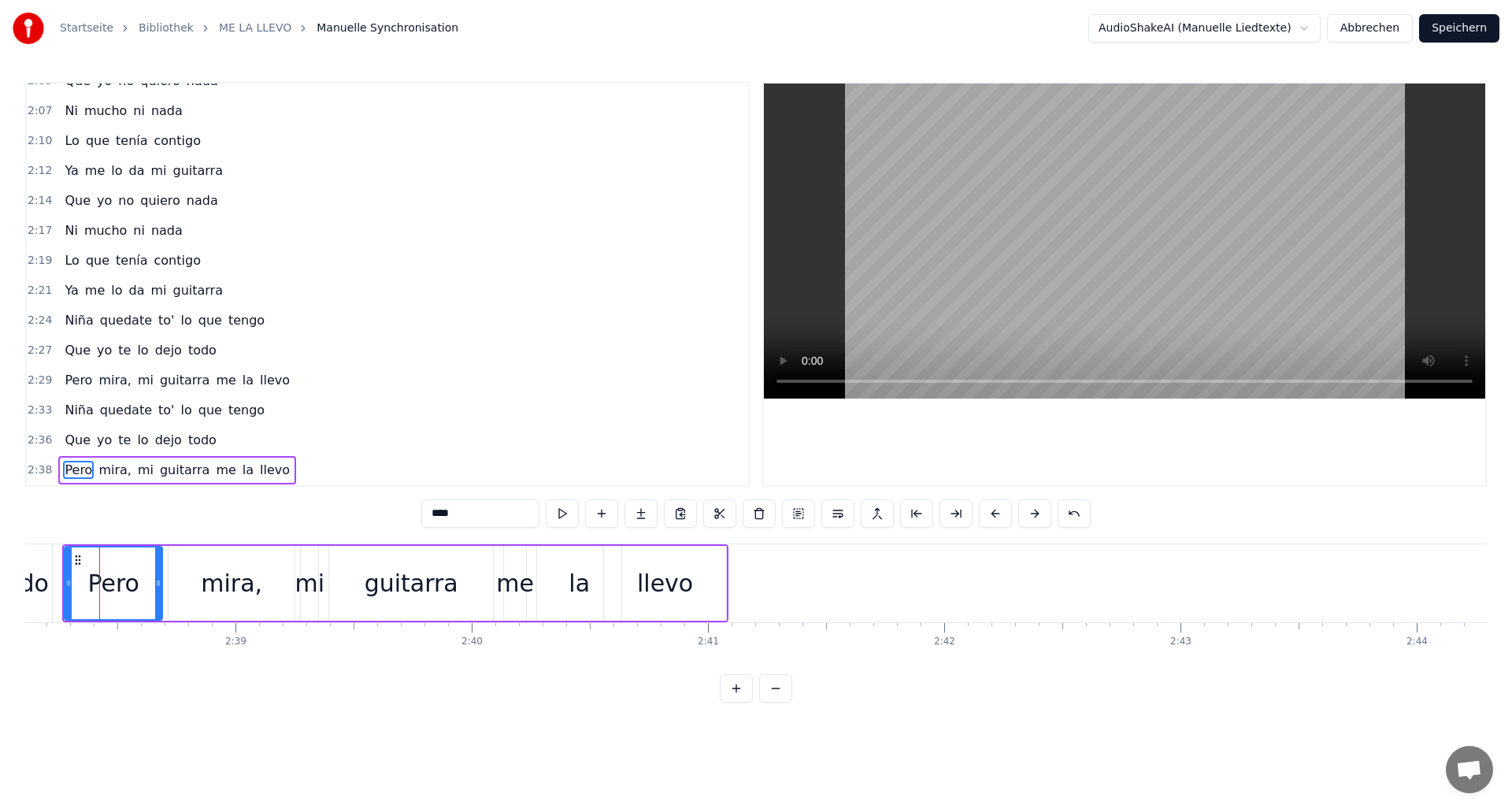
scroll to position [0, 37348]
click at [1461, 30] on button "Speichern" at bounding box center [1459, 28] width 80 height 29
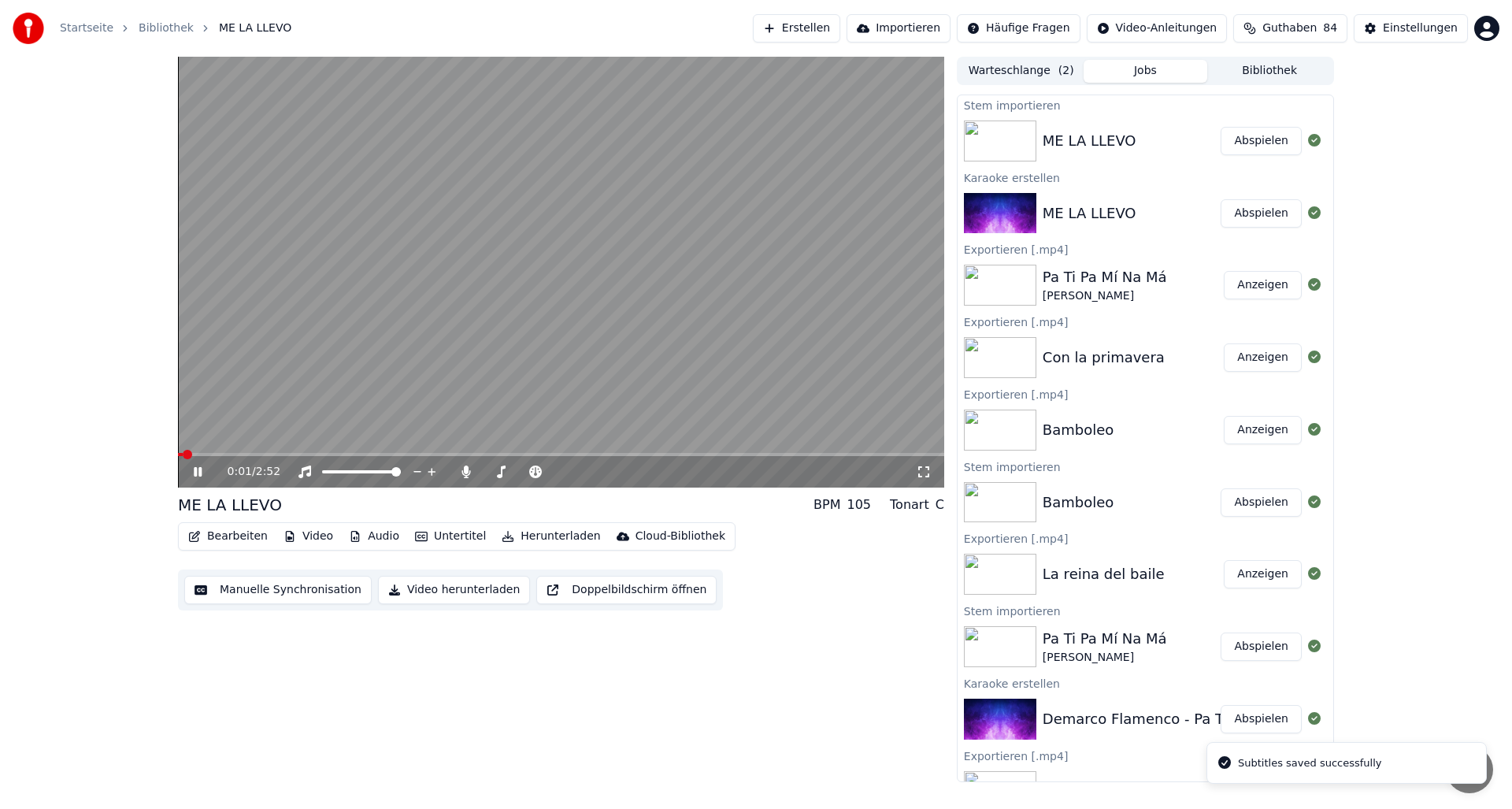
click at [372, 535] on button "Audio" at bounding box center [374, 536] width 63 height 22
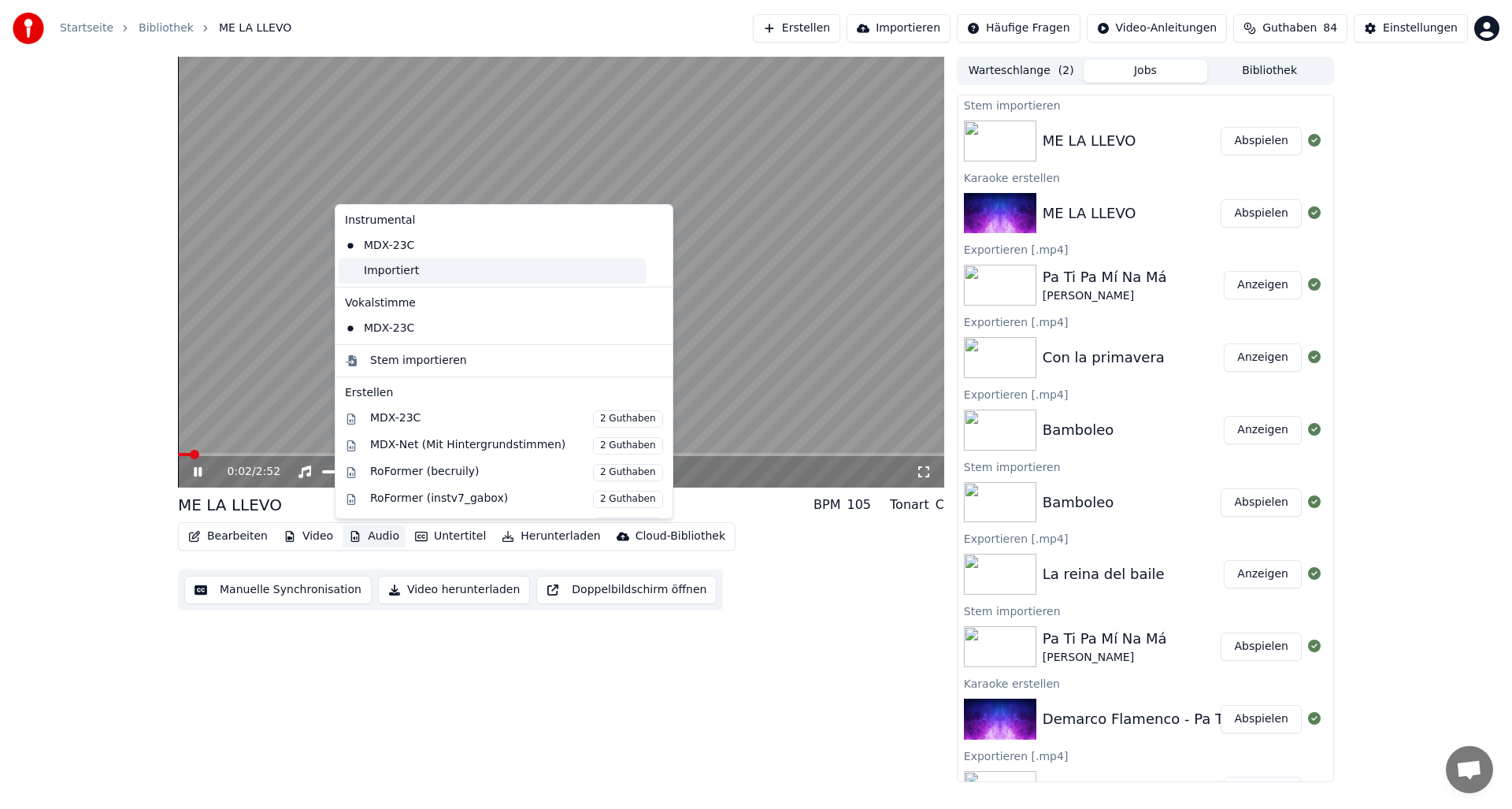
click at [372, 270] on div "Importiert" at bounding box center [492, 271] width 307 height 25
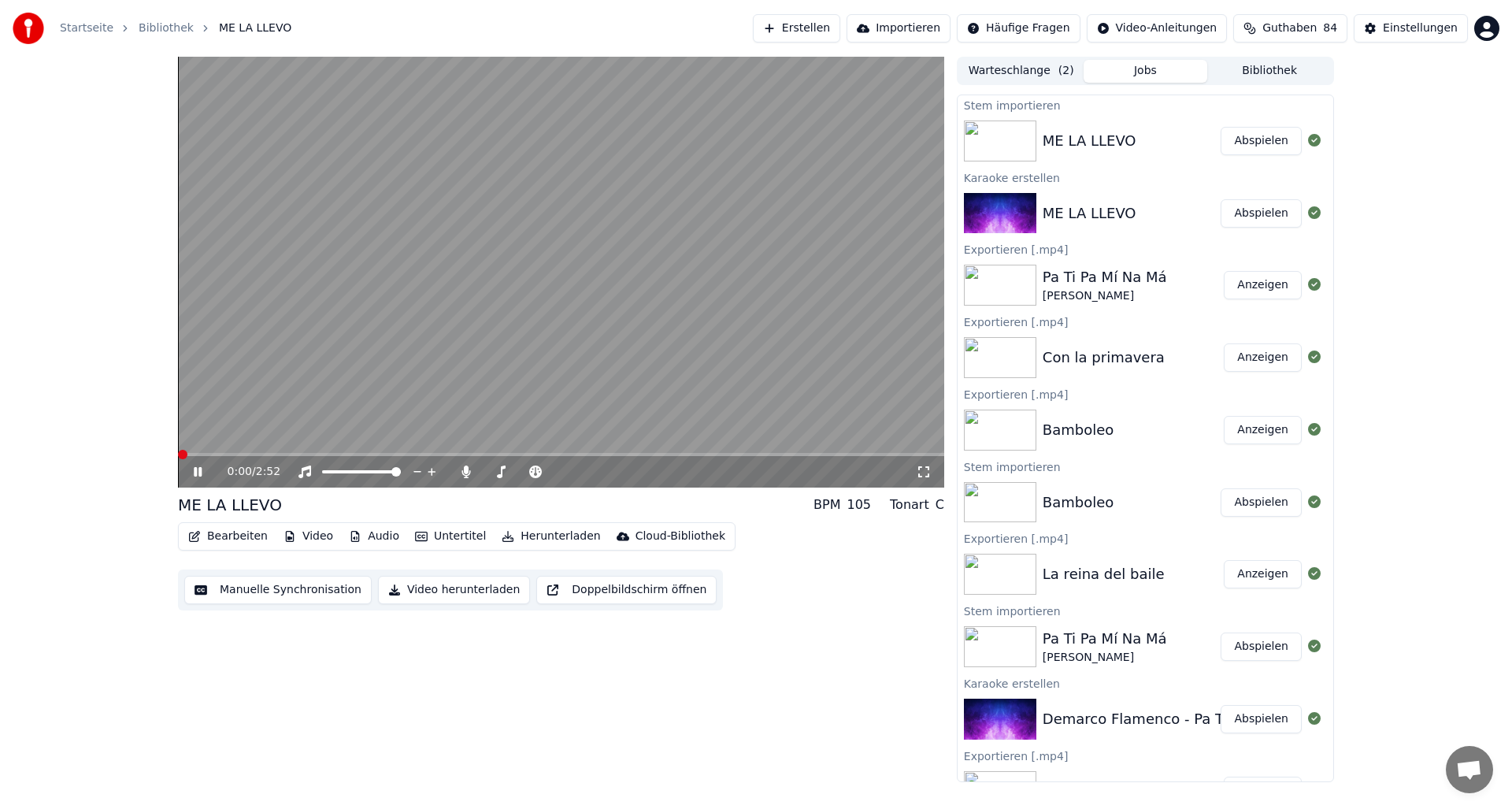
click at [143, 465] on div "0:00 / 2:52 ME LA LLEVO BPM 105 Tonart C Bearbeiten Video Audio Untertitel Heru…" at bounding box center [756, 419] width 1512 height 725
click at [199, 470] on icon at bounding box center [198, 472] width 8 height 10
click at [1268, 143] on button "Abspielen" at bounding box center [1261, 141] width 81 height 29
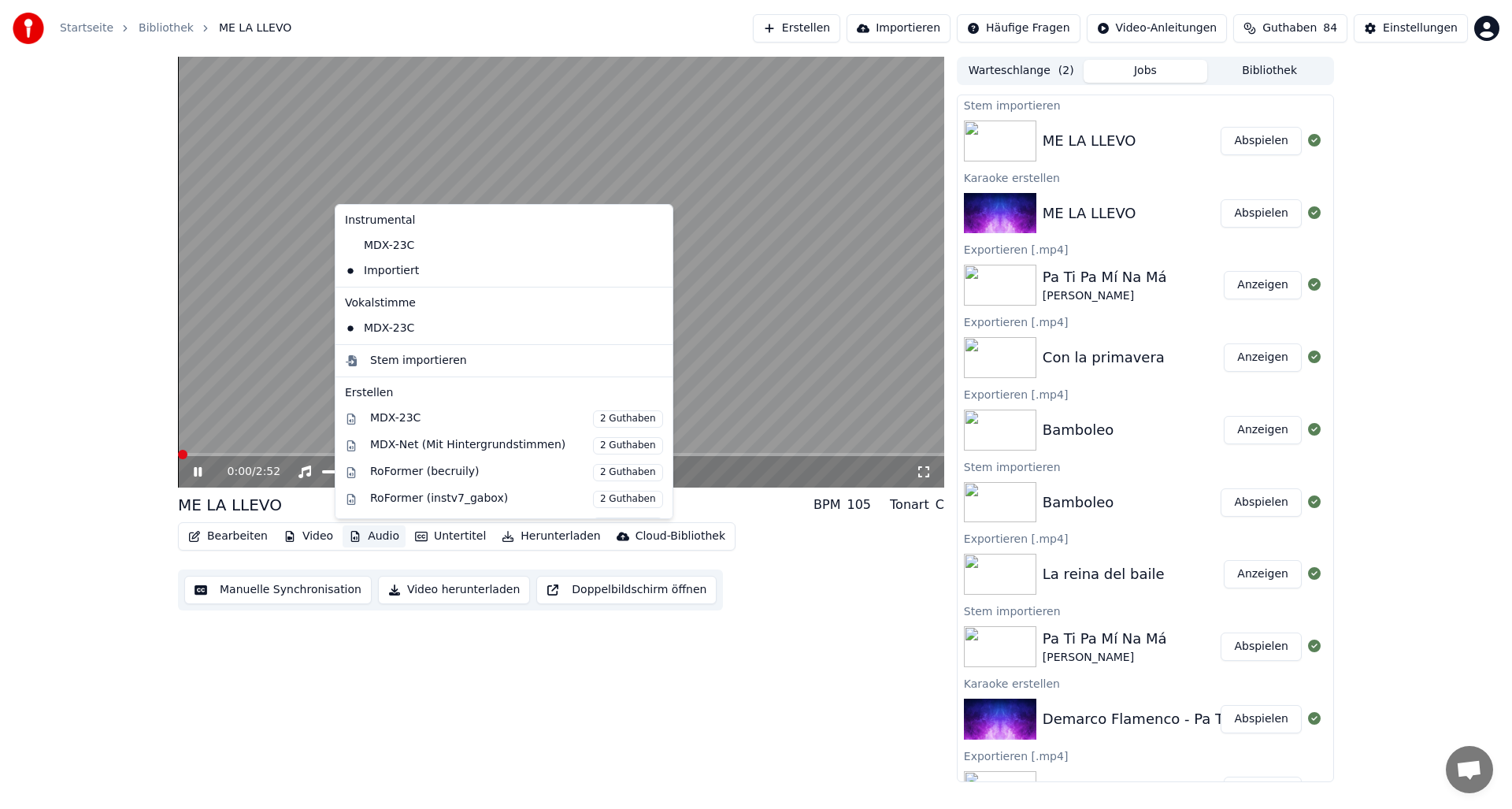
click at [372, 535] on button "Audio" at bounding box center [374, 536] width 63 height 22
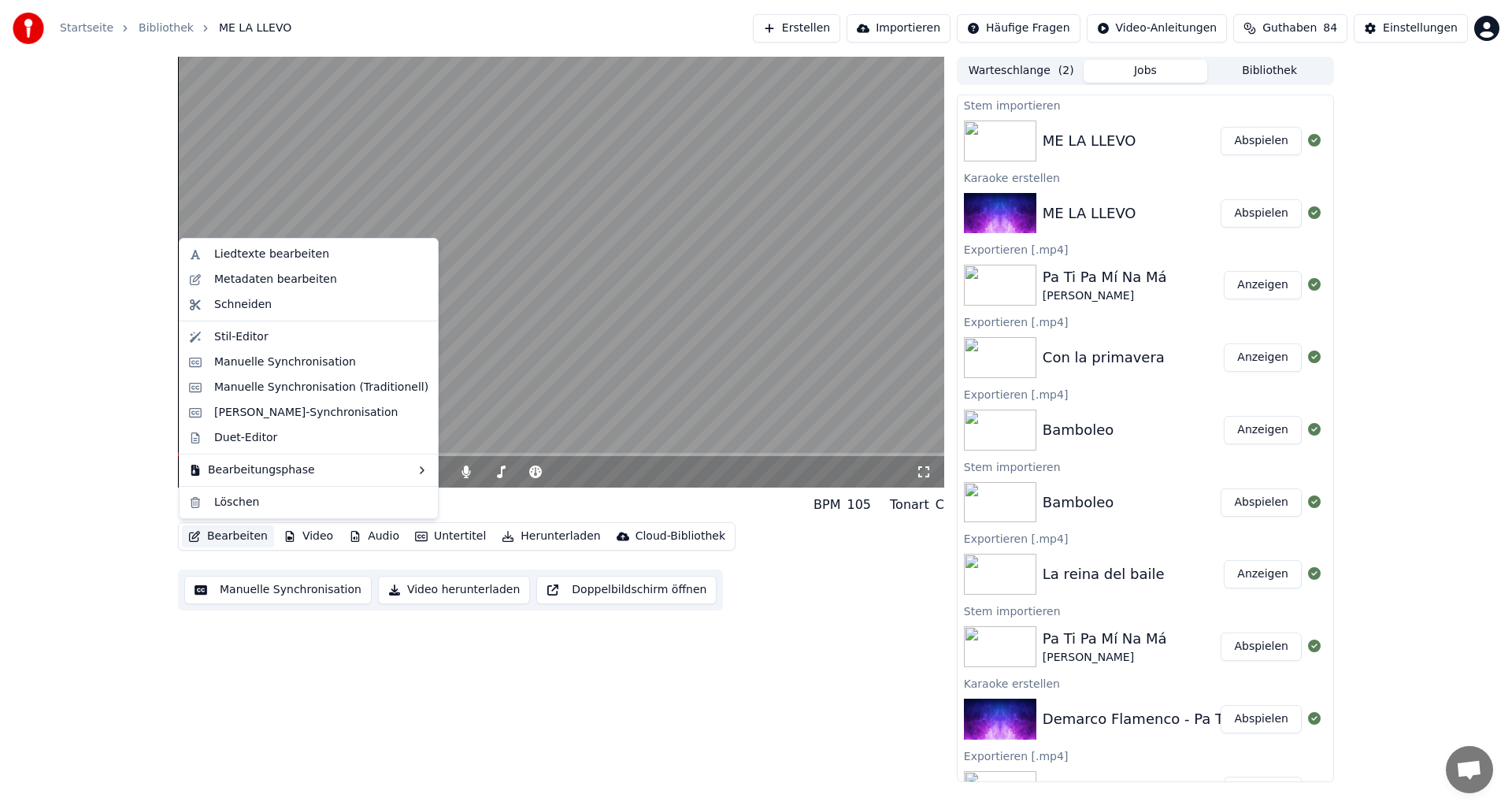
click at [102, 519] on div "0:00 / 2:52 ME LA LLEVO BPM 105 Tonart C Bearbeiten Video Audio Untertitel Heru…" at bounding box center [756, 419] width 1512 height 725
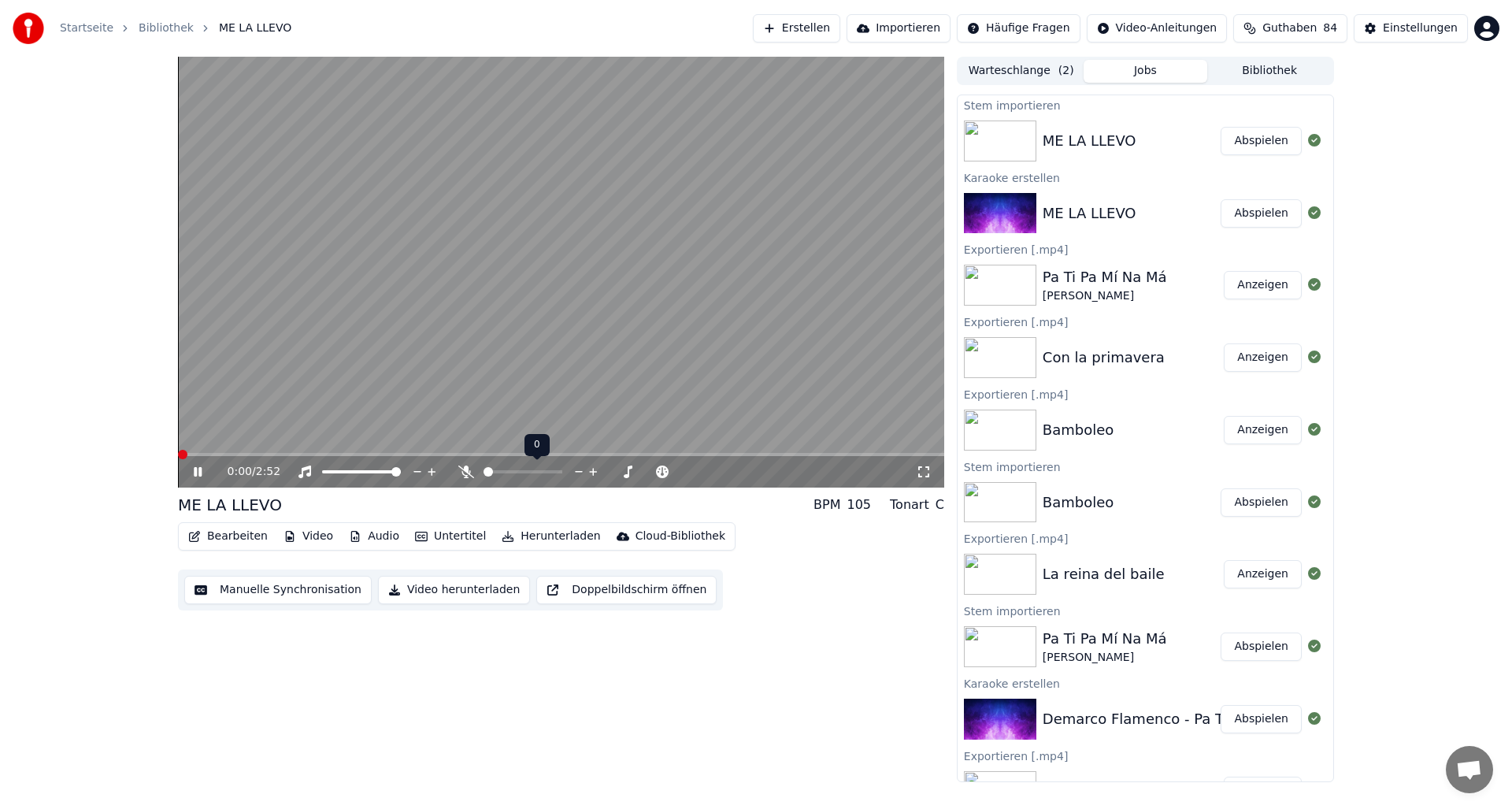
click at [483, 472] on span at bounding box center [488, 472] width 10 height 10
click at [377, 541] on button "Audio" at bounding box center [374, 536] width 63 height 22
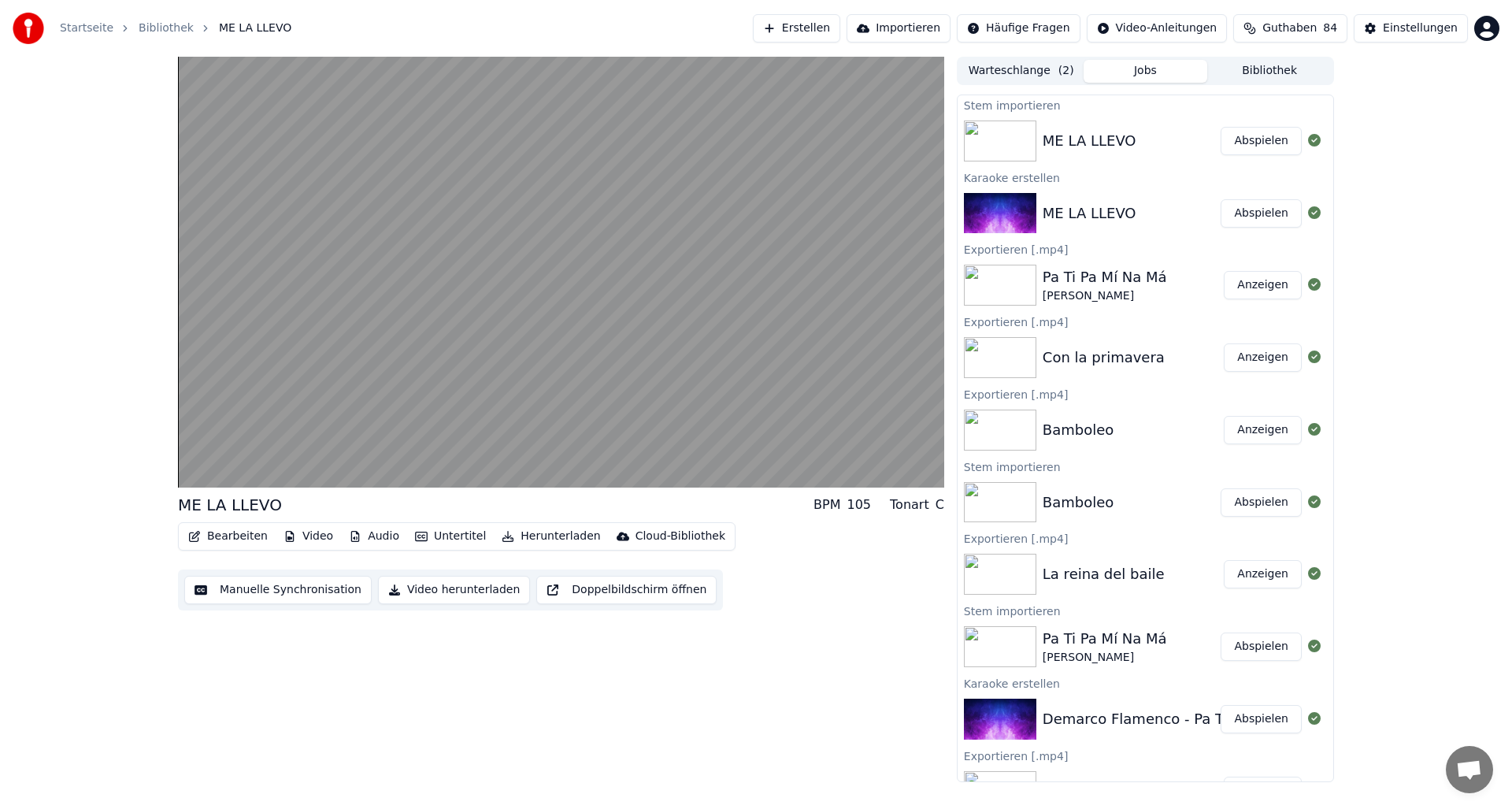
click at [86, 481] on div "ME LA LLEVO BPM 105 Tonart C Bearbeiten Video Audio Untertitel Herunterladen Cl…" at bounding box center [756, 419] width 1512 height 725
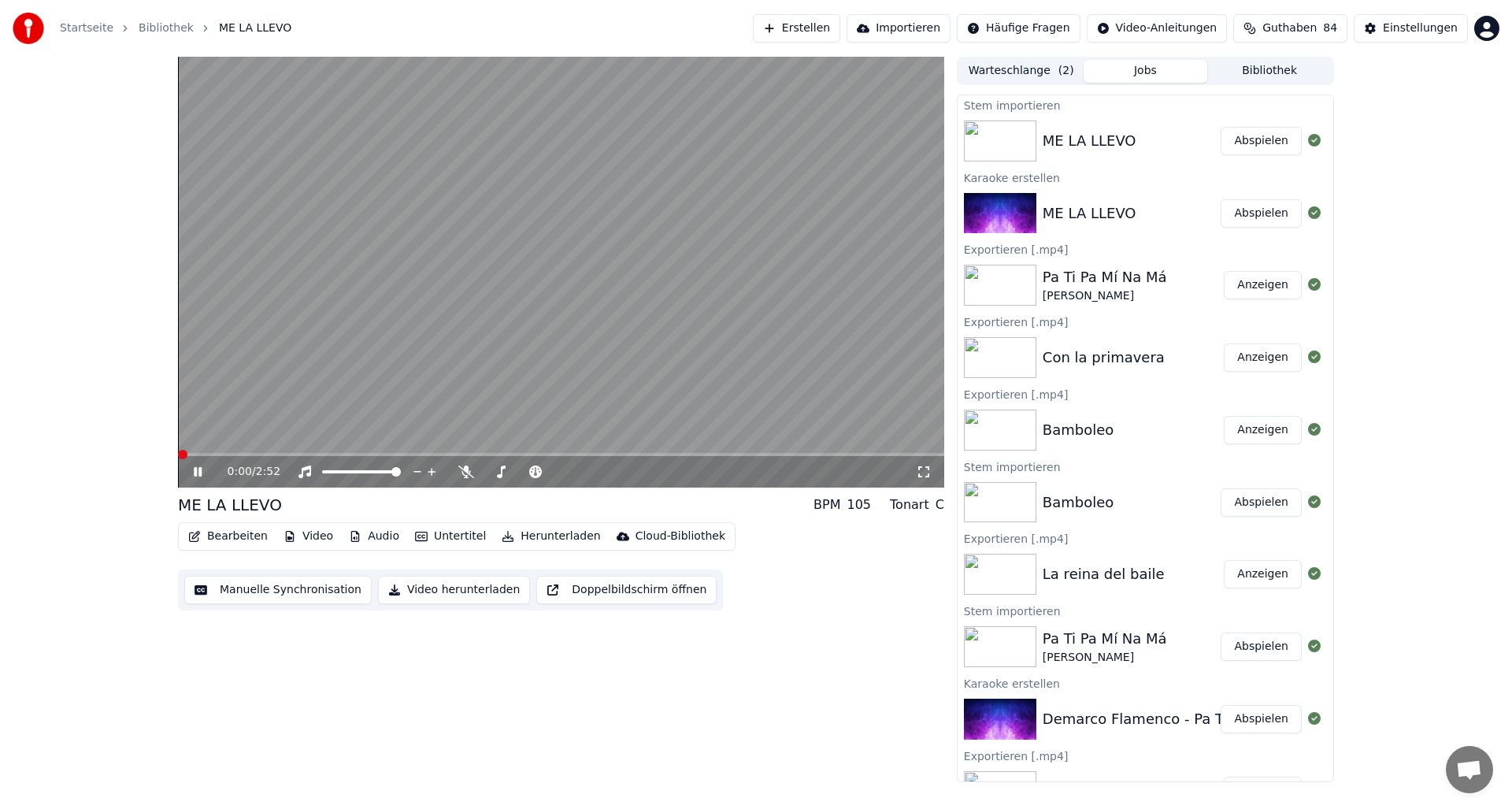
click at [642, 385] on video at bounding box center [561, 272] width 766 height 431
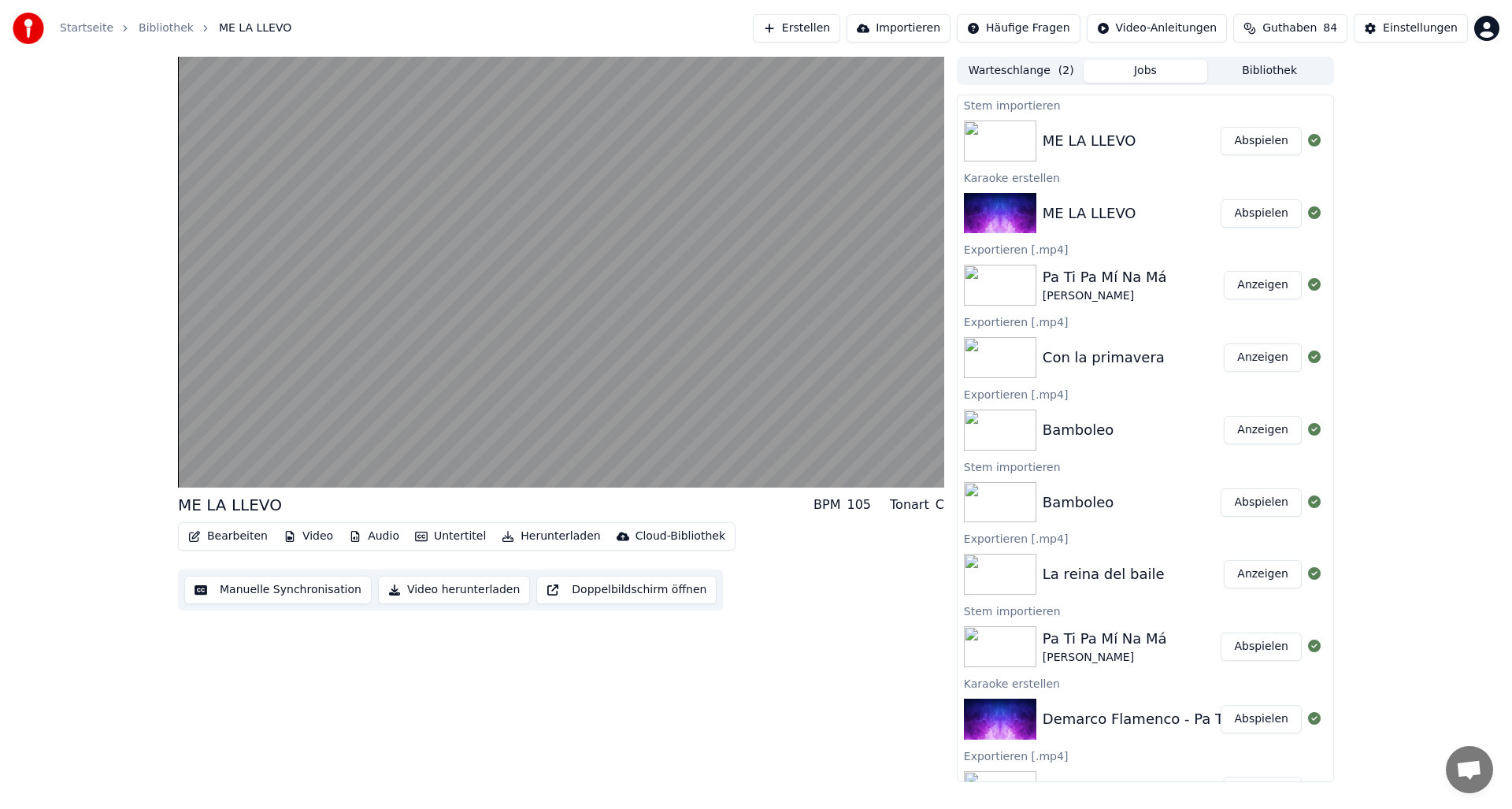
click at [452, 589] on button "Video herunterladen" at bounding box center [454, 590] width 152 height 29
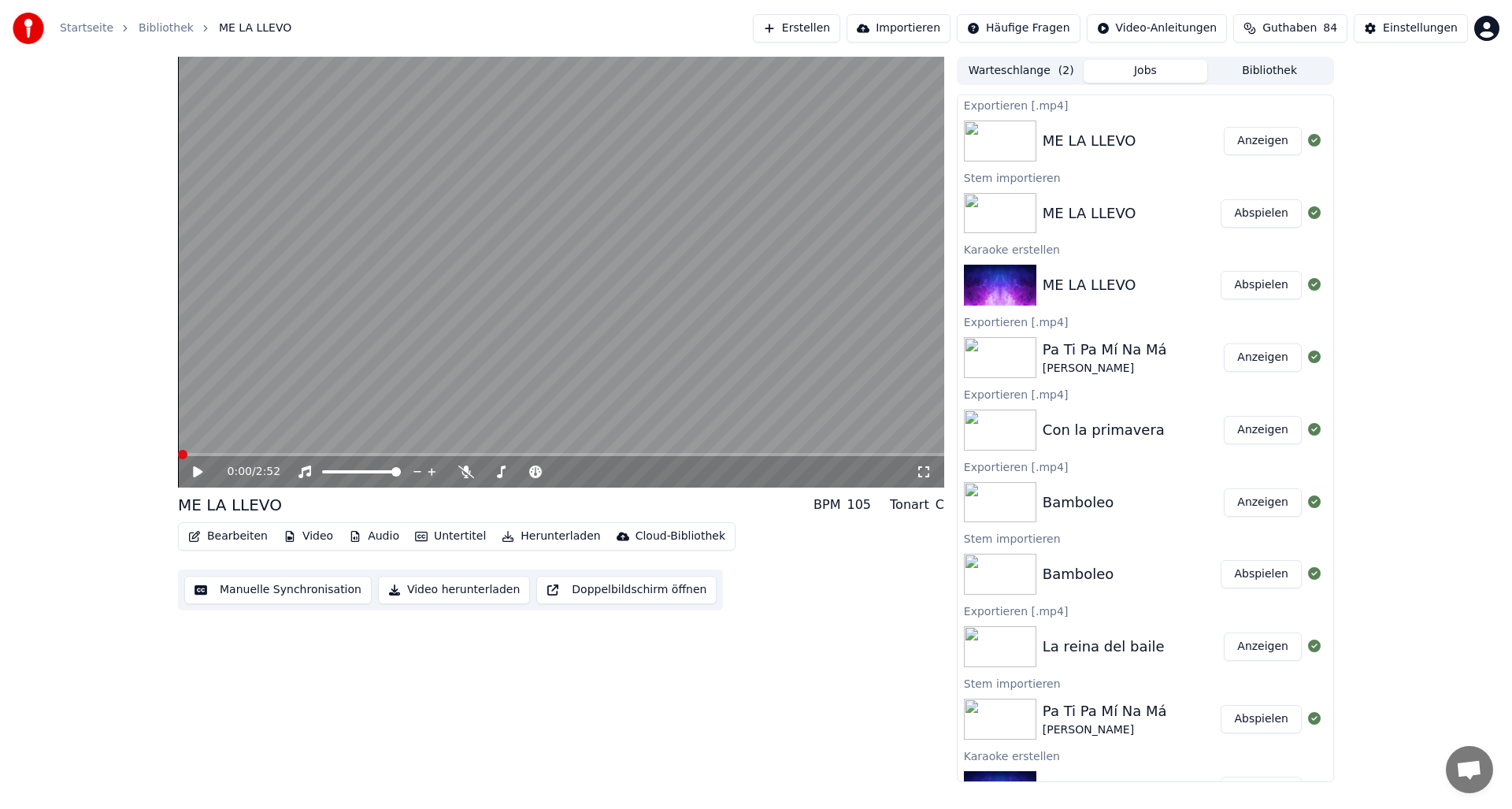
click at [811, 29] on button "Erstellen" at bounding box center [797, 28] width 88 height 29
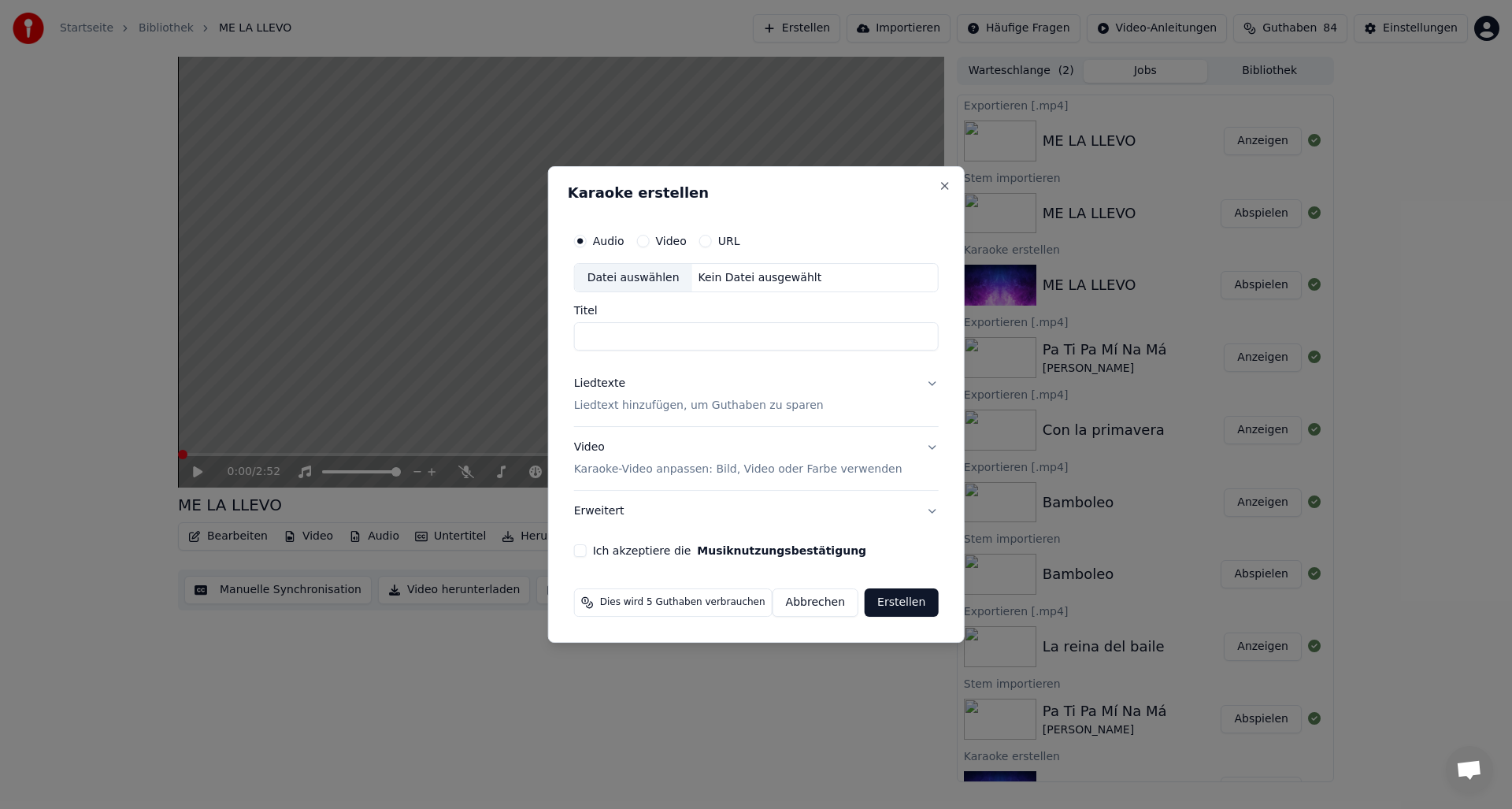
click at [608, 336] on input "Titel" at bounding box center [756, 337] width 364 height 29
click at [738, 279] on div "Kein Datei ausgewählt" at bounding box center [761, 277] width 136 height 16
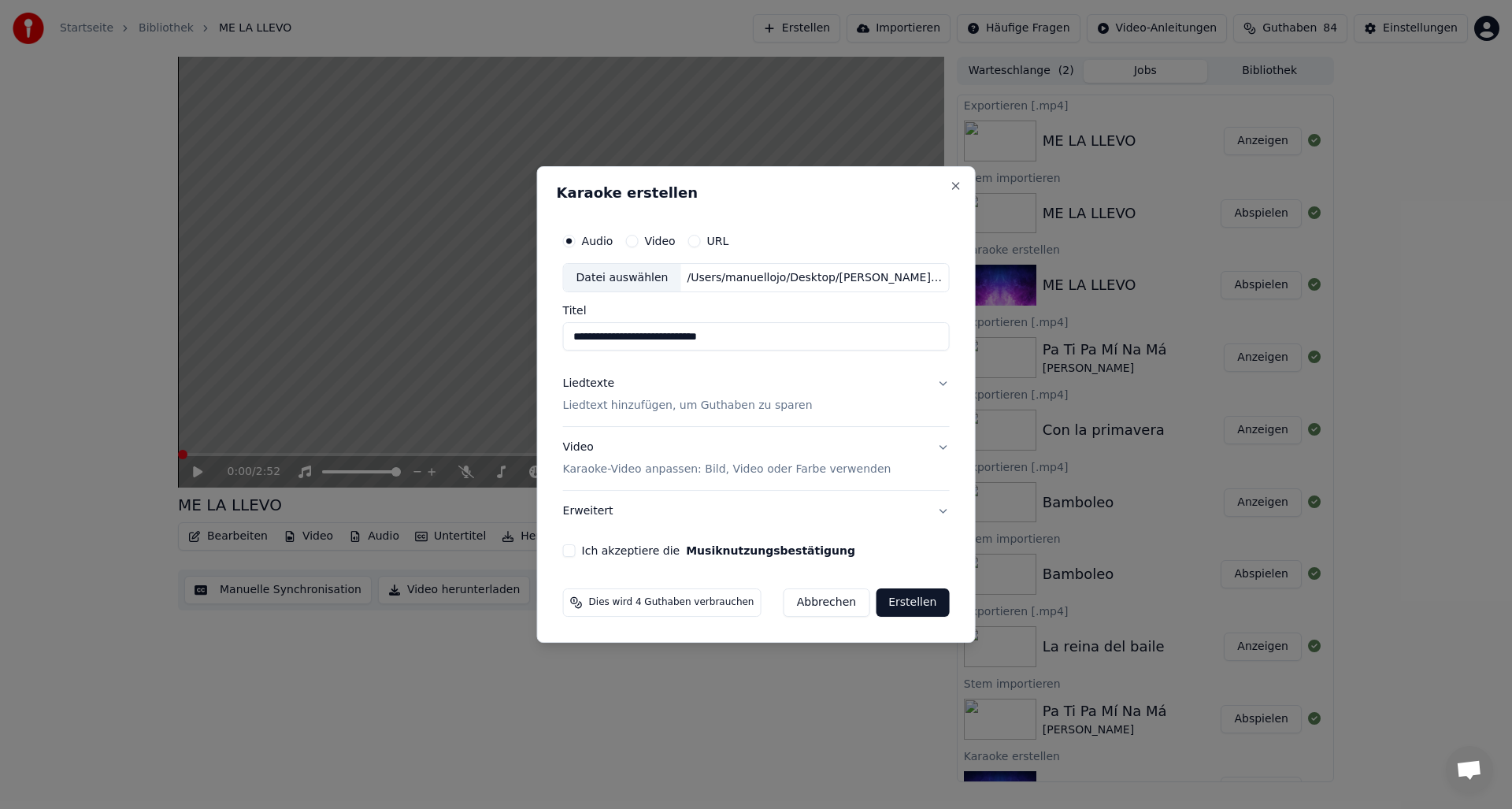
click at [703, 337] on input "**********" at bounding box center [756, 337] width 386 height 29
type input "**********"
click at [617, 412] on p "Liedtext hinzufügen, um Guthaben zu sparen" at bounding box center [687, 406] width 249 height 16
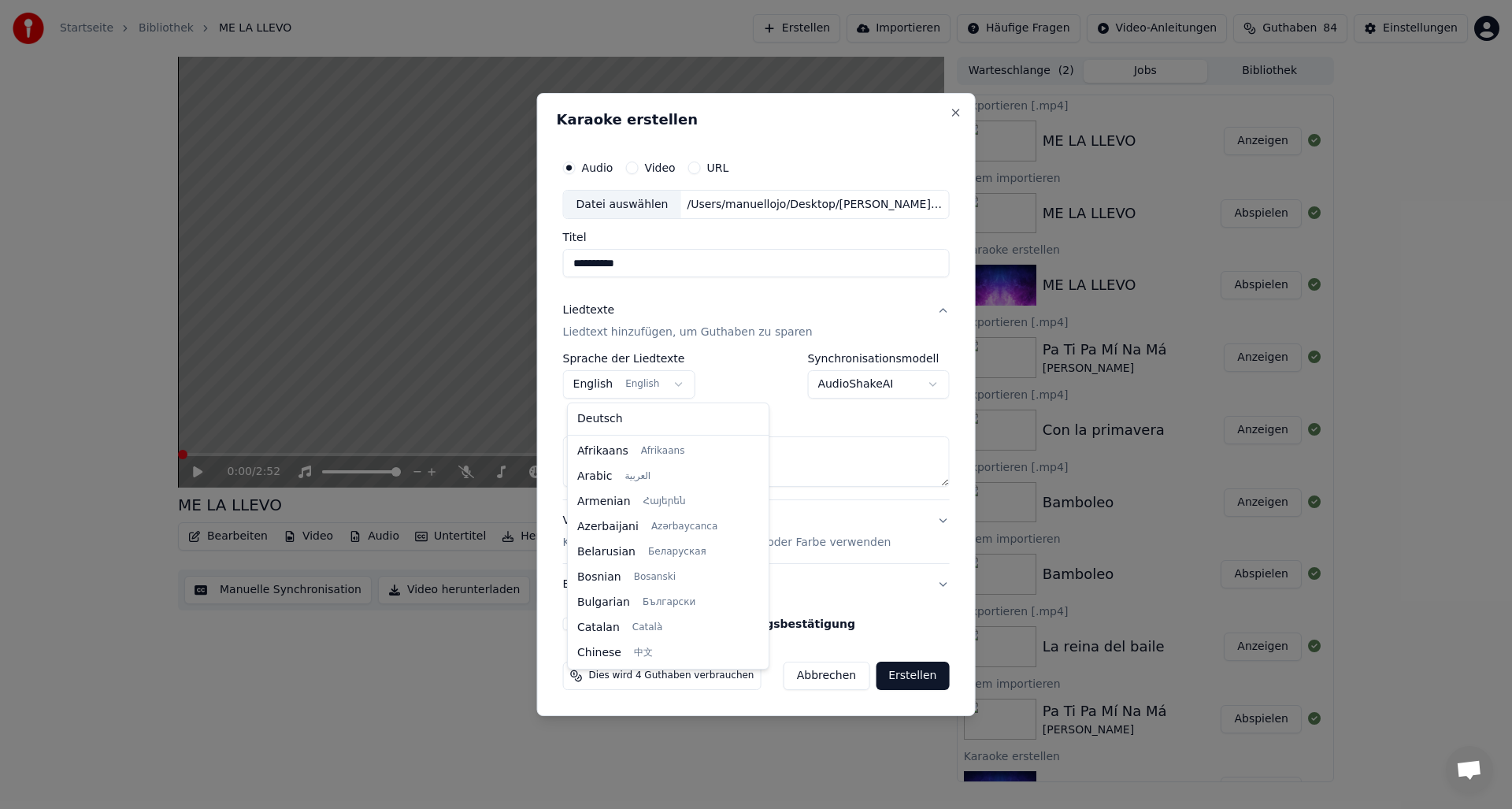
click at [601, 385] on body "Startseite Bibliothek ME LA LLEVO Erstellen Importieren Häufige Fragen Video-An…" at bounding box center [756, 404] width 1512 height 809
select select "**"
click at [592, 453] on textarea at bounding box center [756, 462] width 386 height 50
click at [592, 452] on textarea at bounding box center [756, 462] width 386 height 50
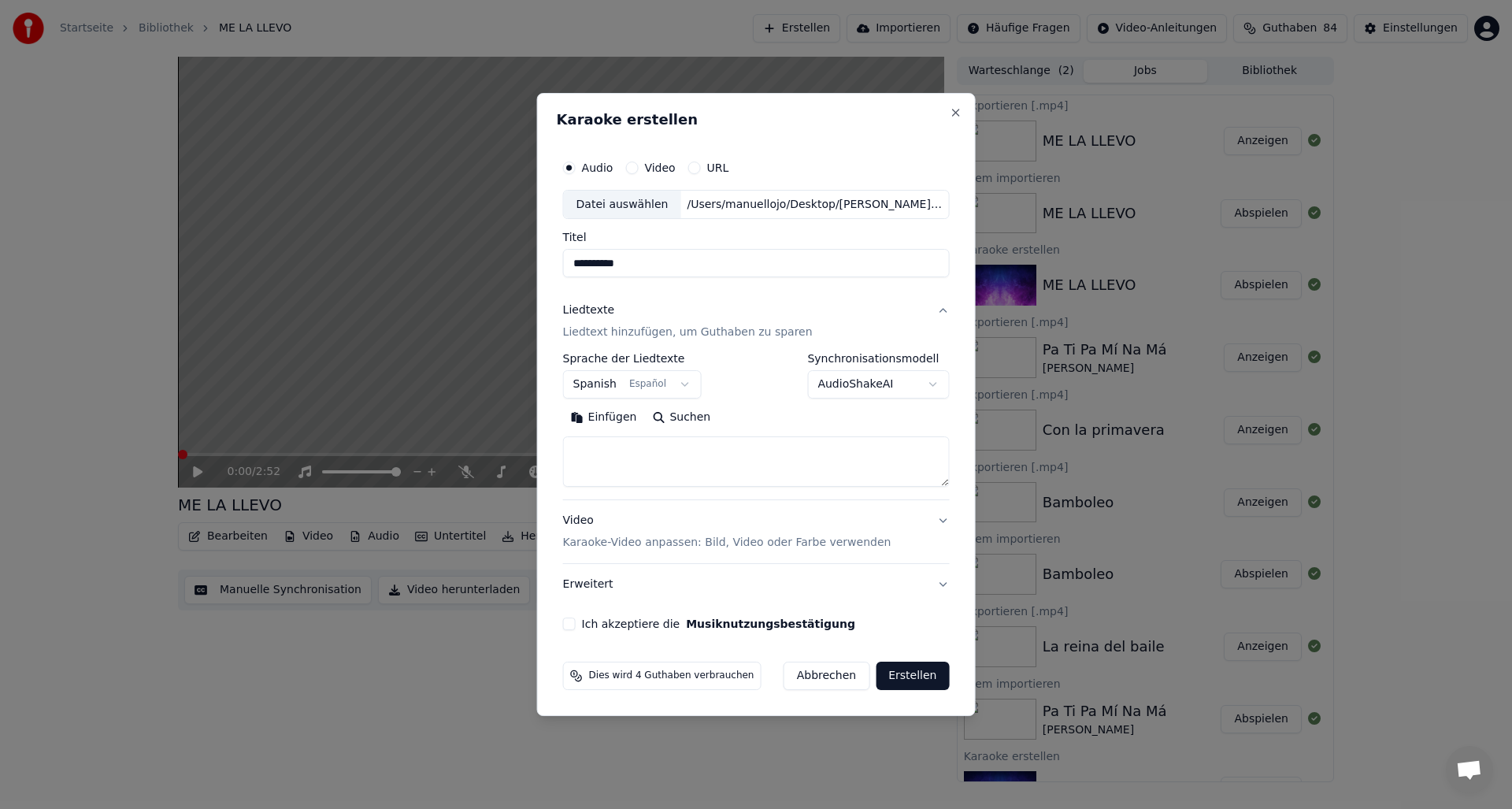
paste textarea "**********"
type textarea "**********"
click at [903, 676] on button "Erstellen" at bounding box center [911, 675] width 73 height 29
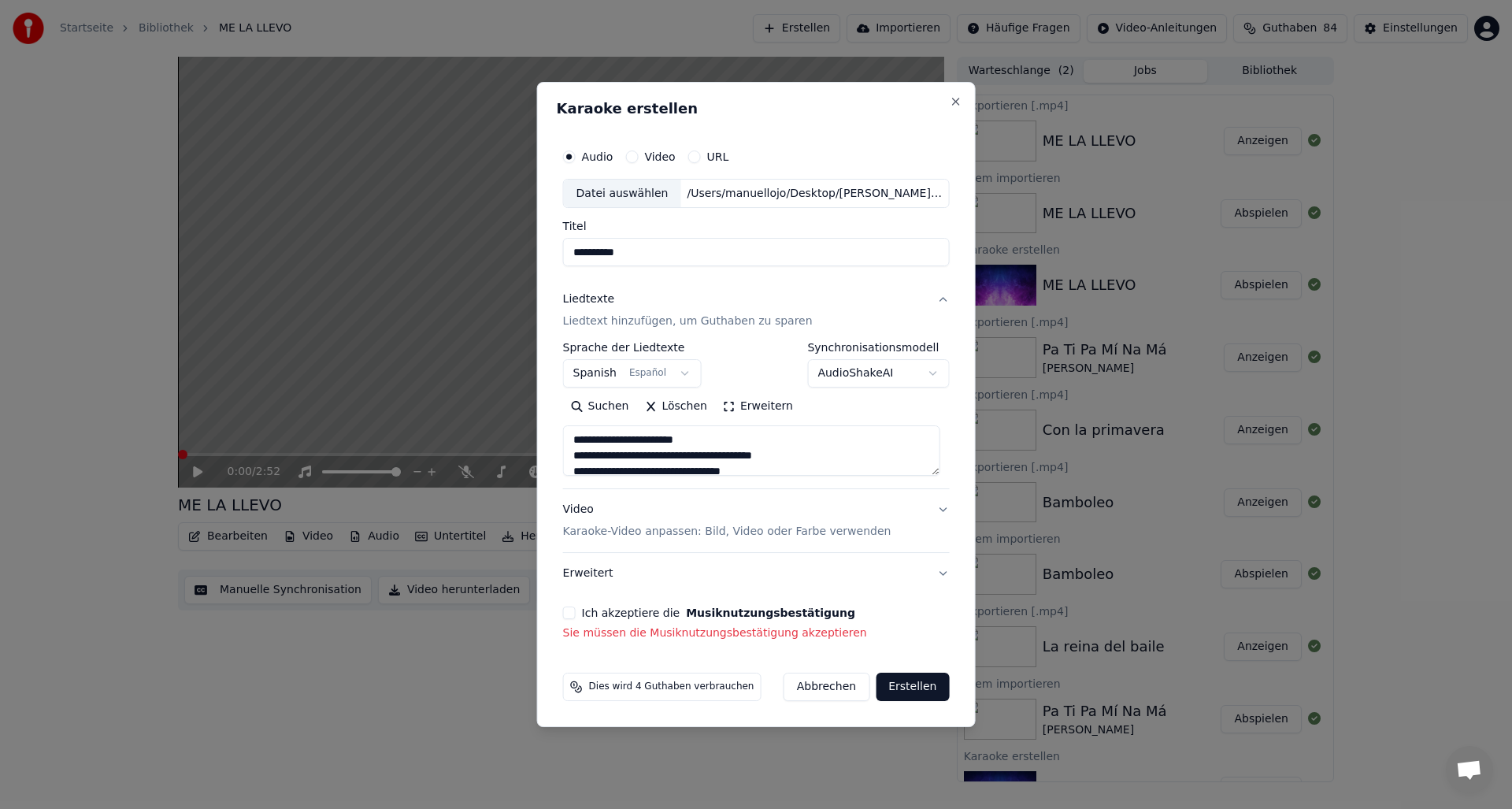
click at [575, 610] on button "Ich akzeptiere die Musiknutzungsbestätigung" at bounding box center [569, 612] width 12 height 12
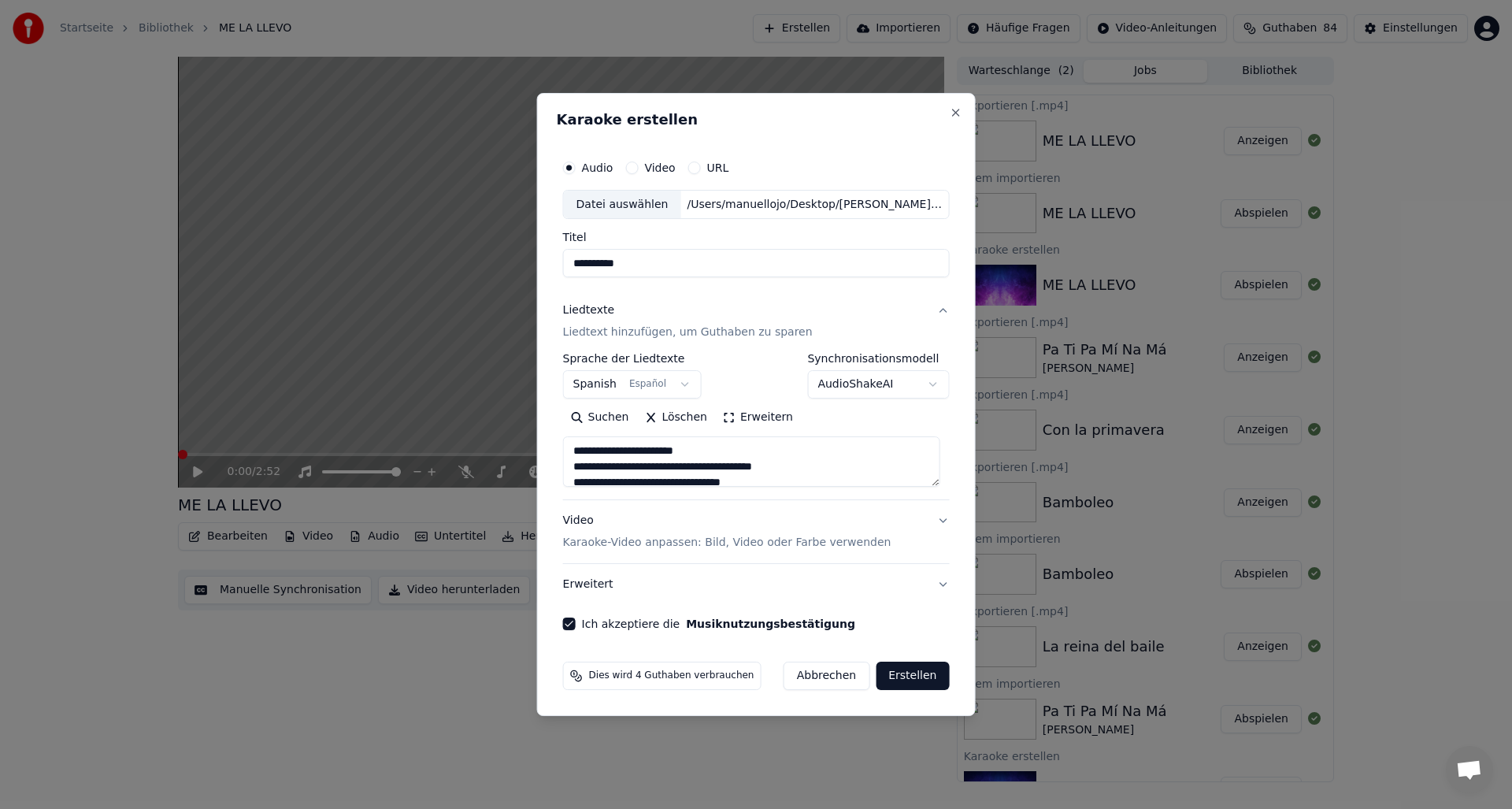
click at [910, 677] on button "Erstellen" at bounding box center [911, 675] width 73 height 29
select select
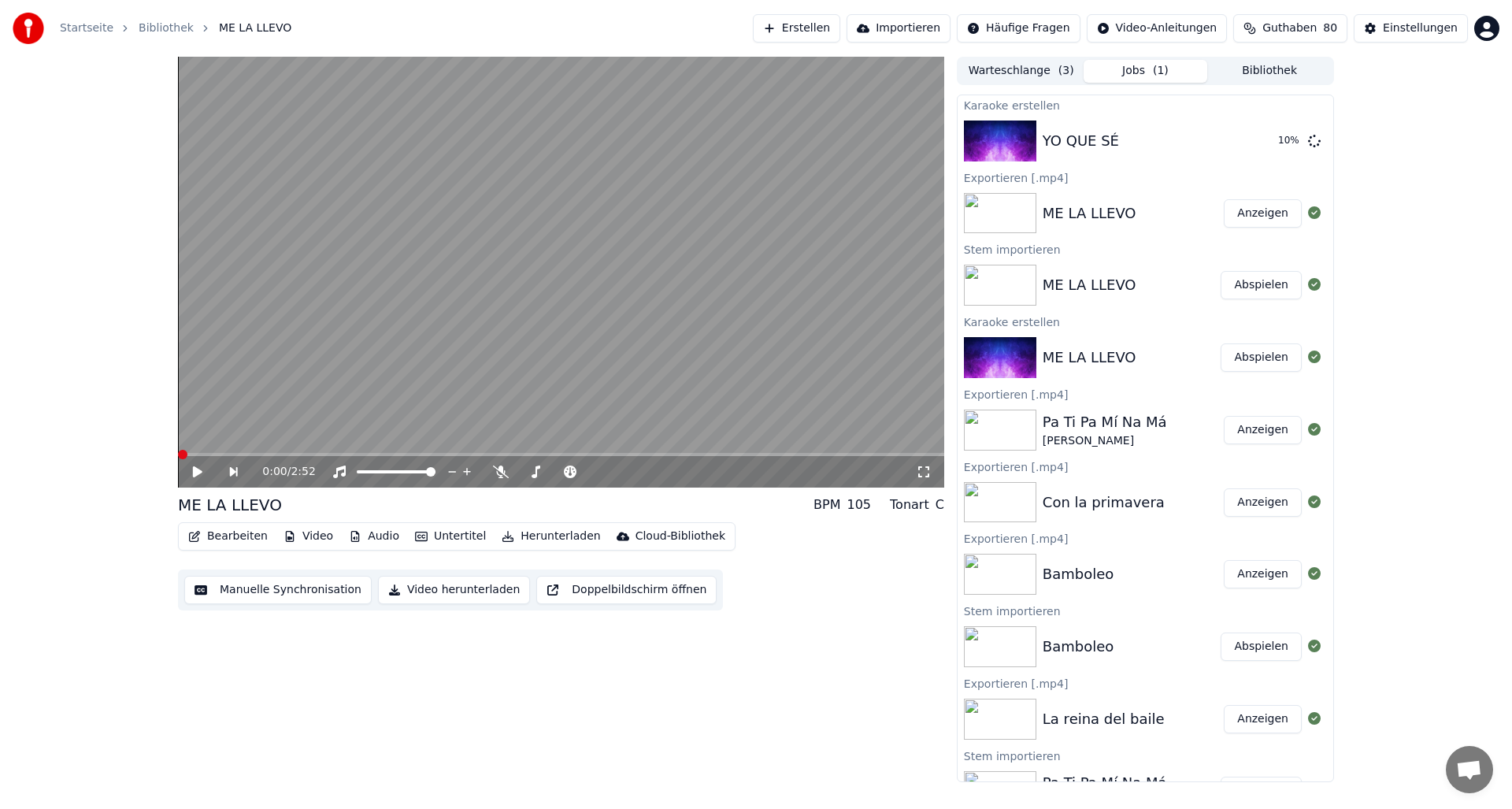
click at [1254, 281] on button "Abspielen" at bounding box center [1261, 285] width 81 height 29
click at [237, 536] on button "Bearbeiten" at bounding box center [228, 536] width 92 height 22
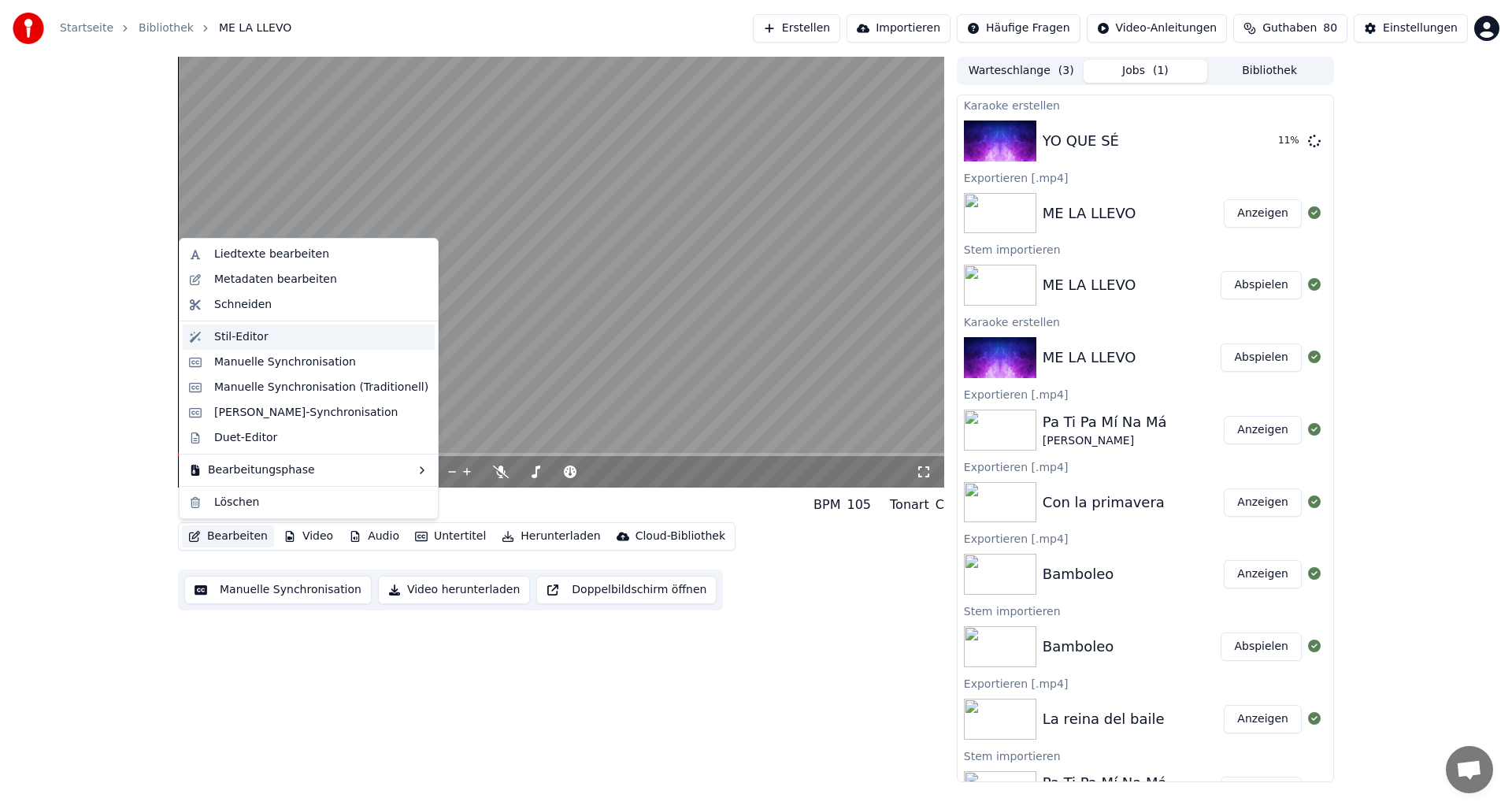
click at [232, 337] on div "Stil-Editor" at bounding box center [241, 336] width 54 height 16
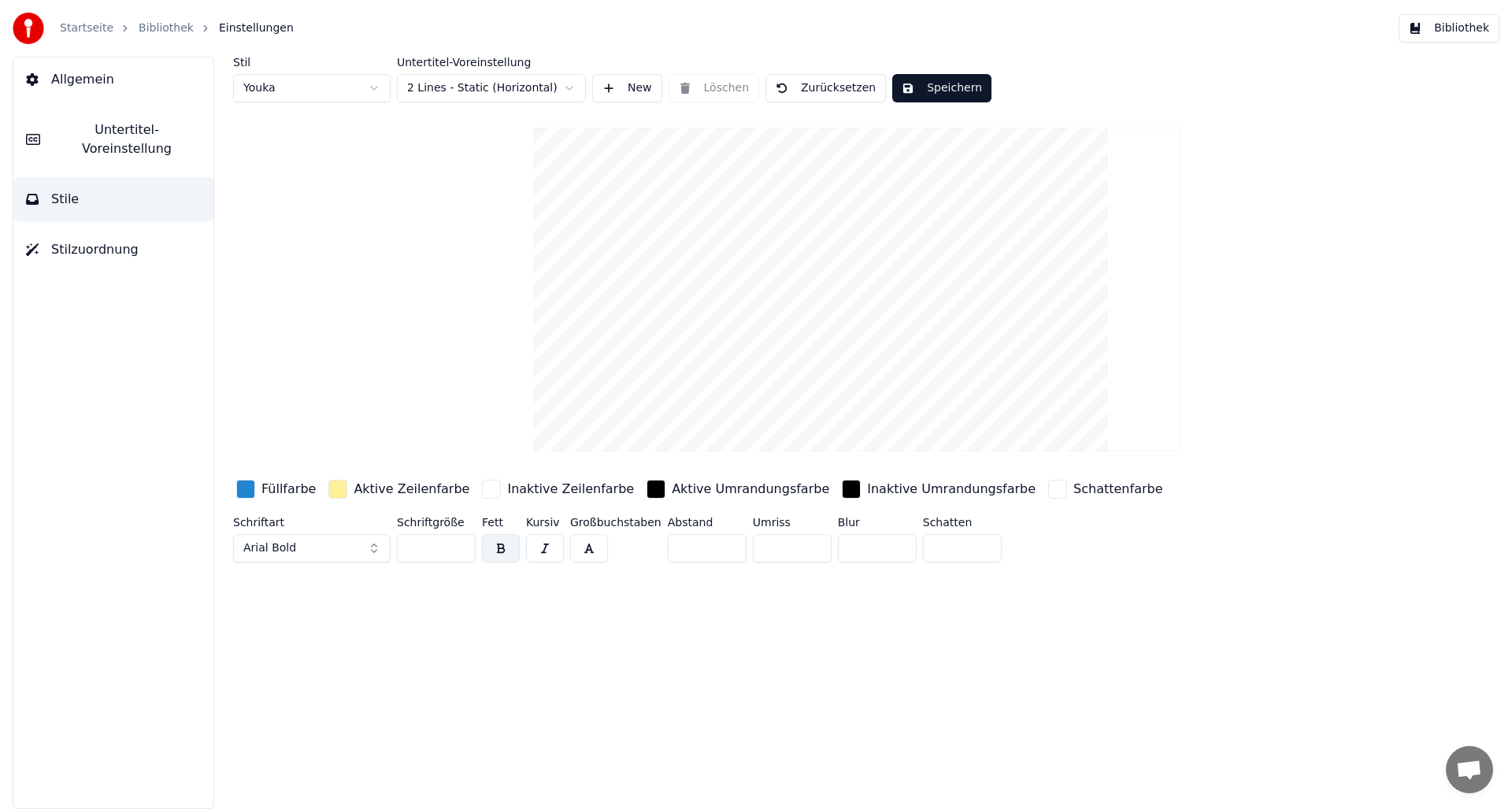
click at [93, 89] on button "Allgemein" at bounding box center [113, 80] width 200 height 44
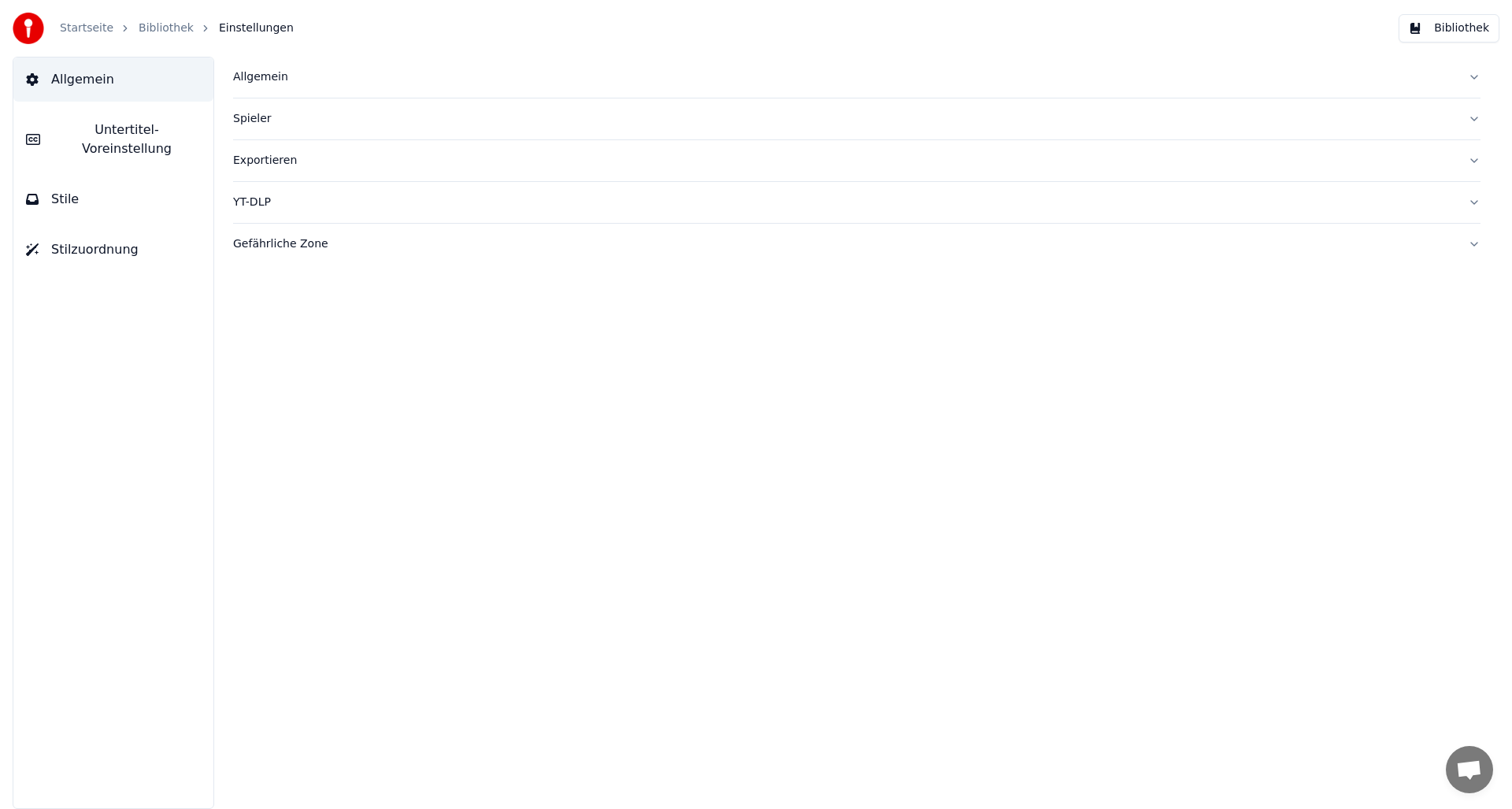
click at [254, 82] on div "Allgemein" at bounding box center [844, 76] width 1222 height 16
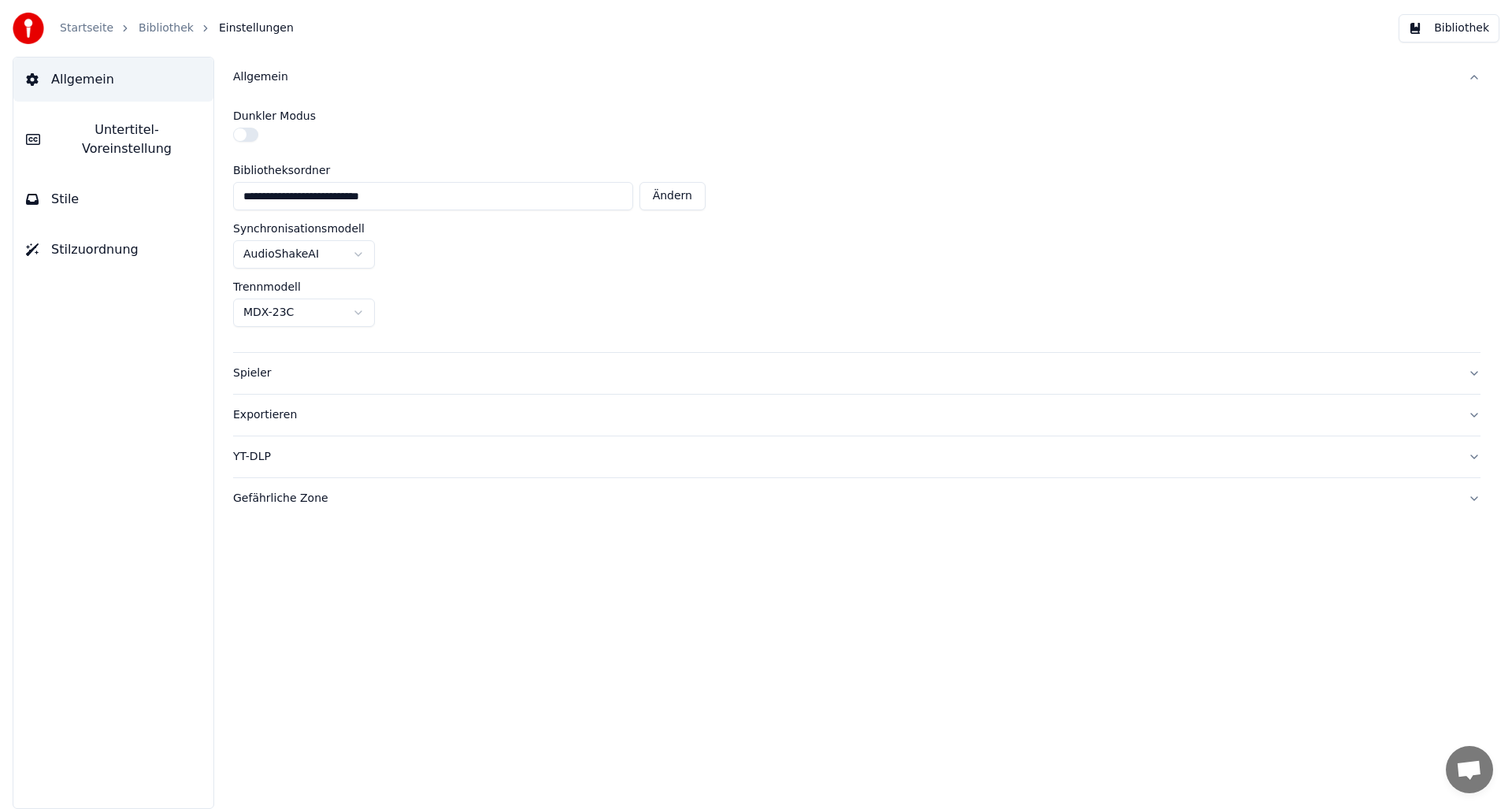
click at [263, 379] on div "Spieler" at bounding box center [844, 373] width 1222 height 16
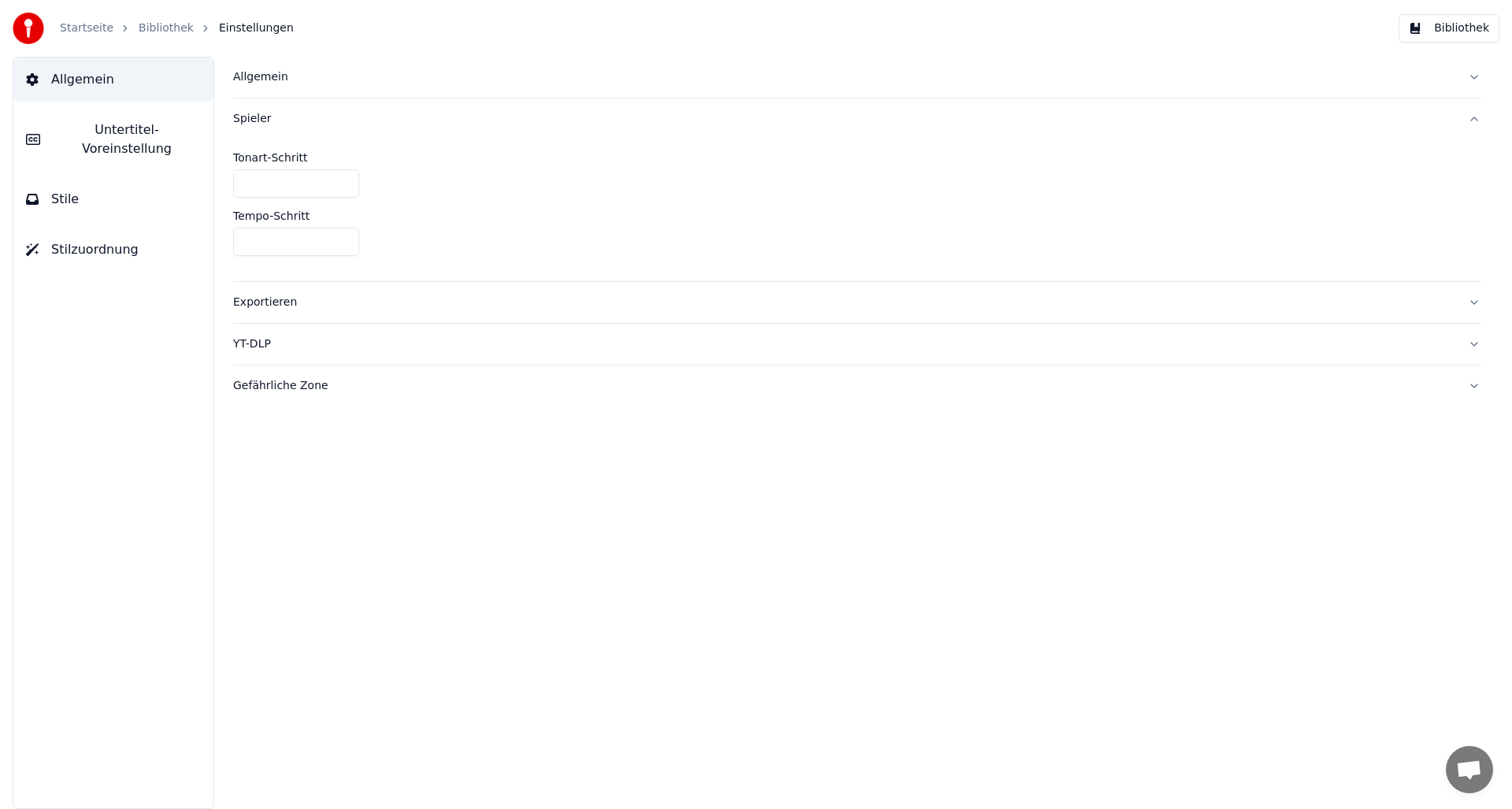
click at [111, 130] on span "Untertitel-Voreinstellung" at bounding box center [126, 139] width 148 height 38
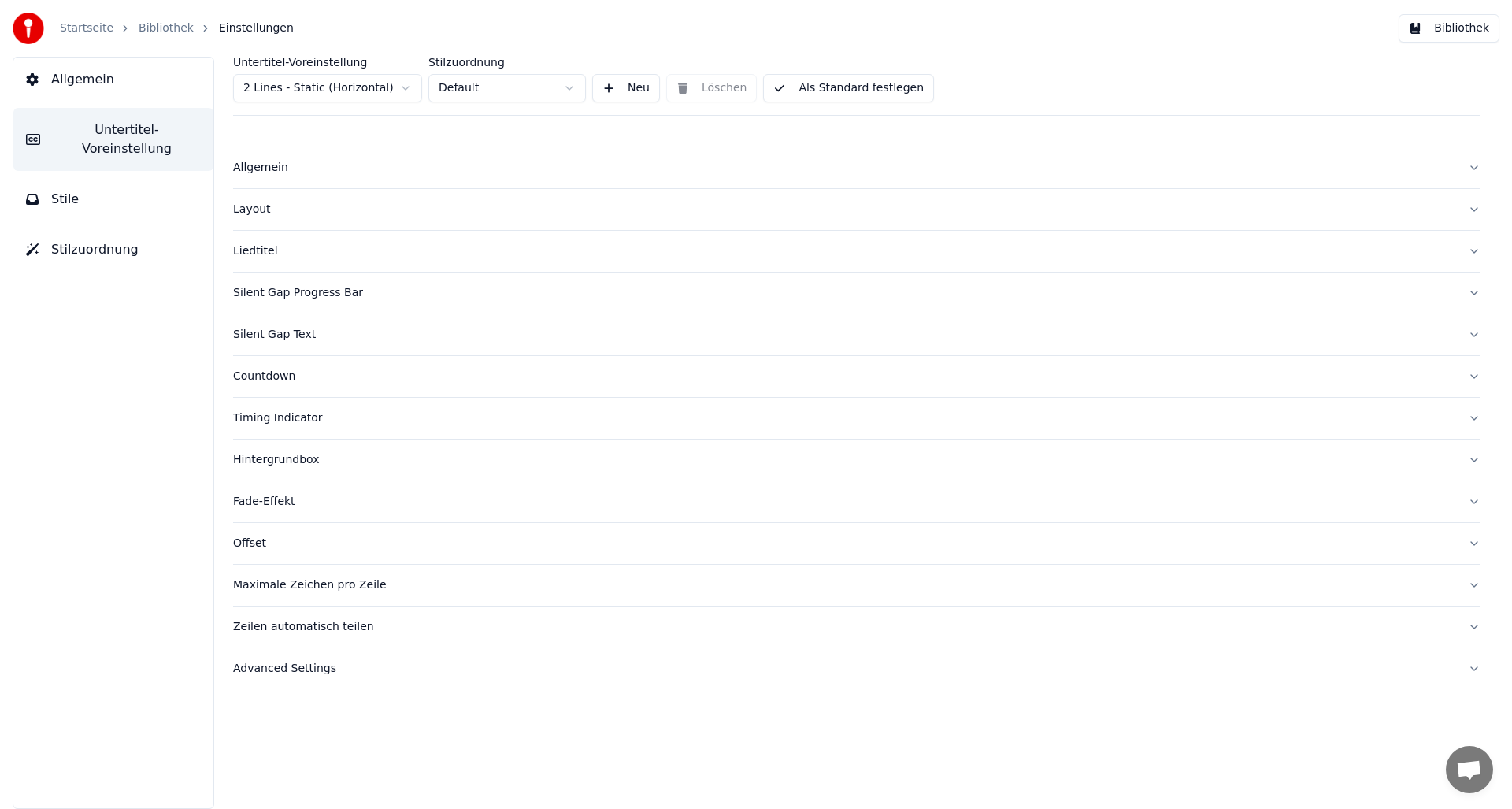
click at [63, 190] on span "Stile" at bounding box center [65, 199] width 28 height 19
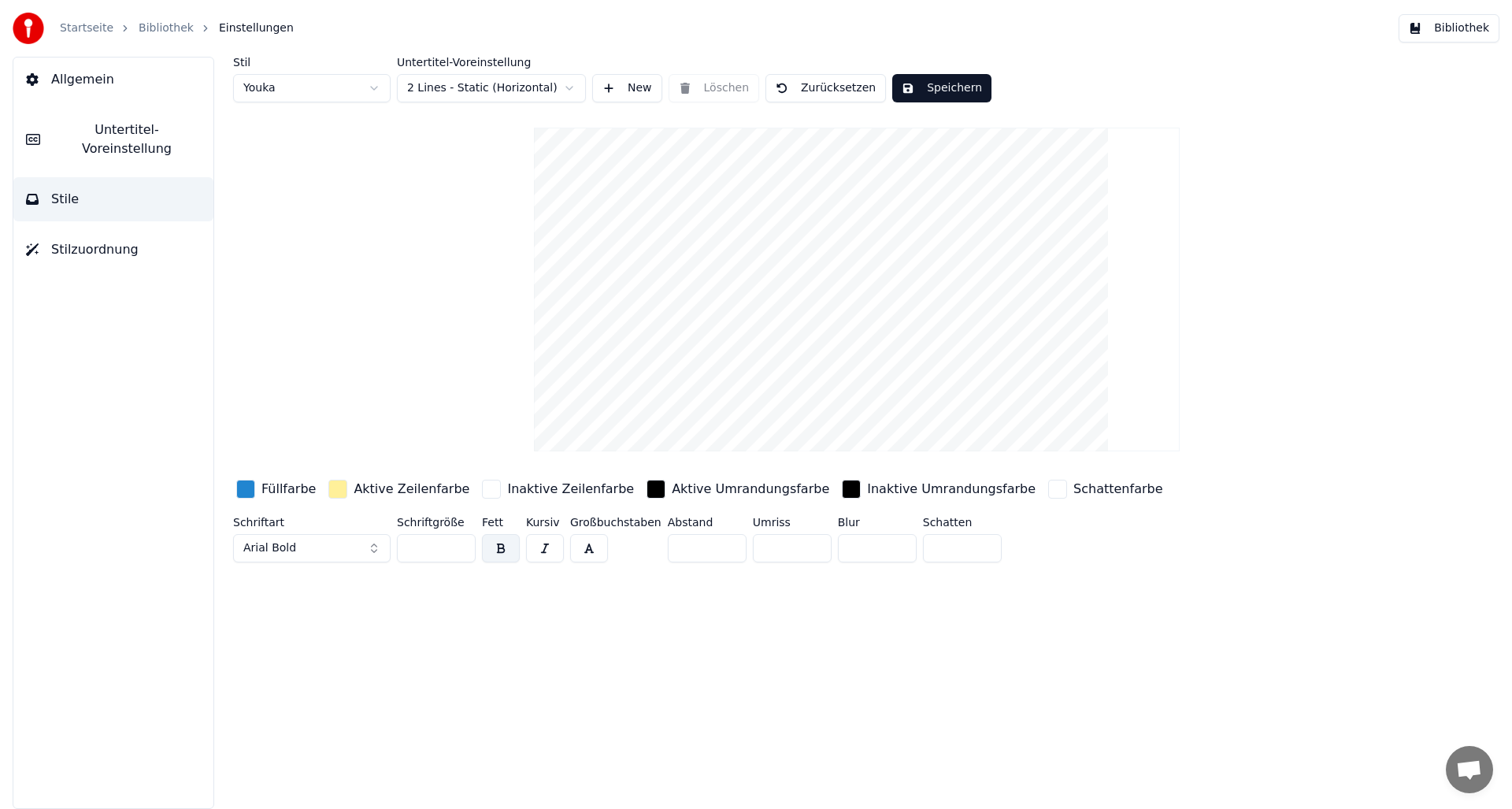
click at [78, 240] on span "Stilzuordnung" at bounding box center [94, 249] width 88 height 19
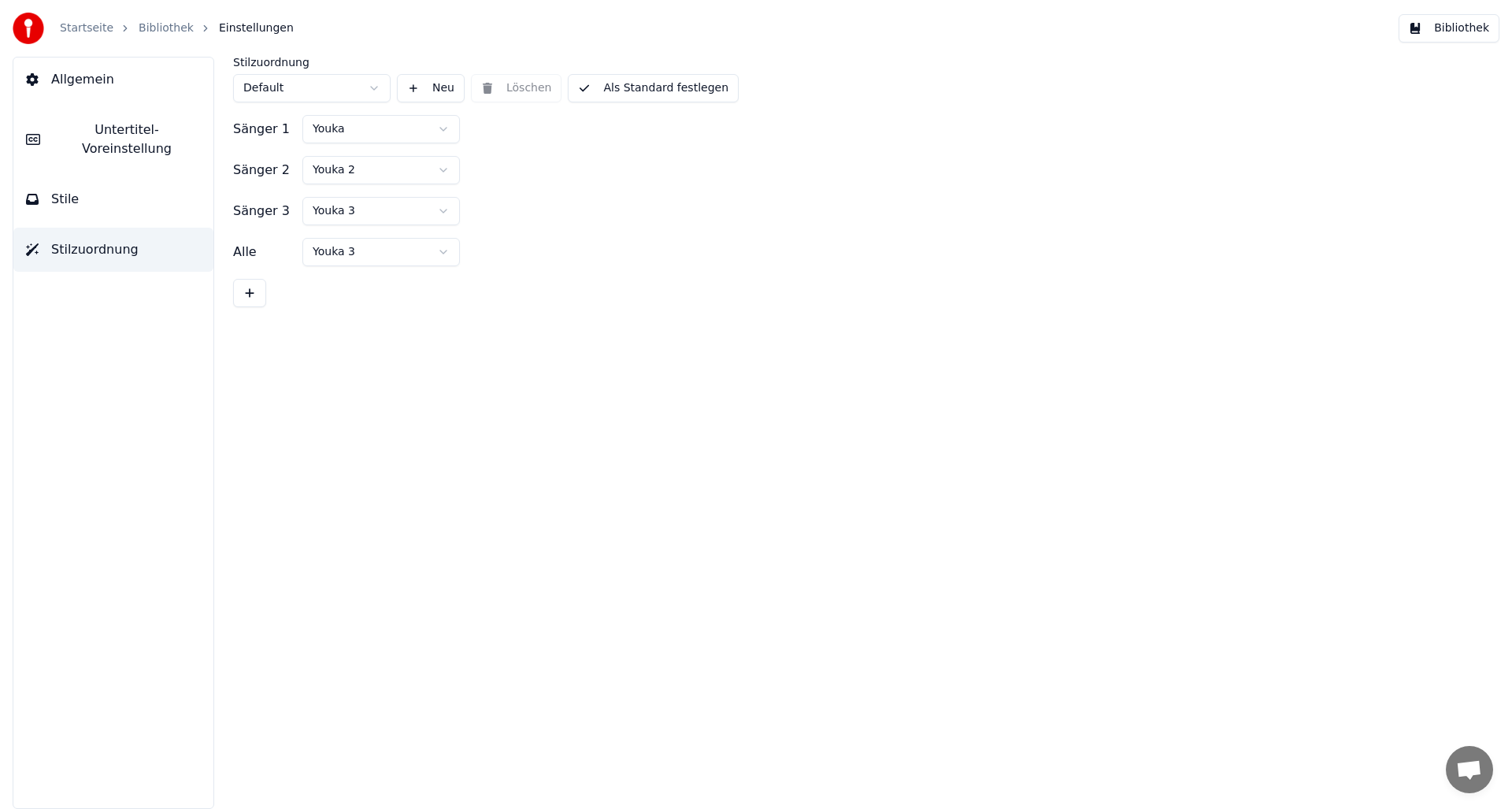
click at [62, 122] on span "Untertitel-Voreinstellung" at bounding box center [126, 139] width 148 height 38
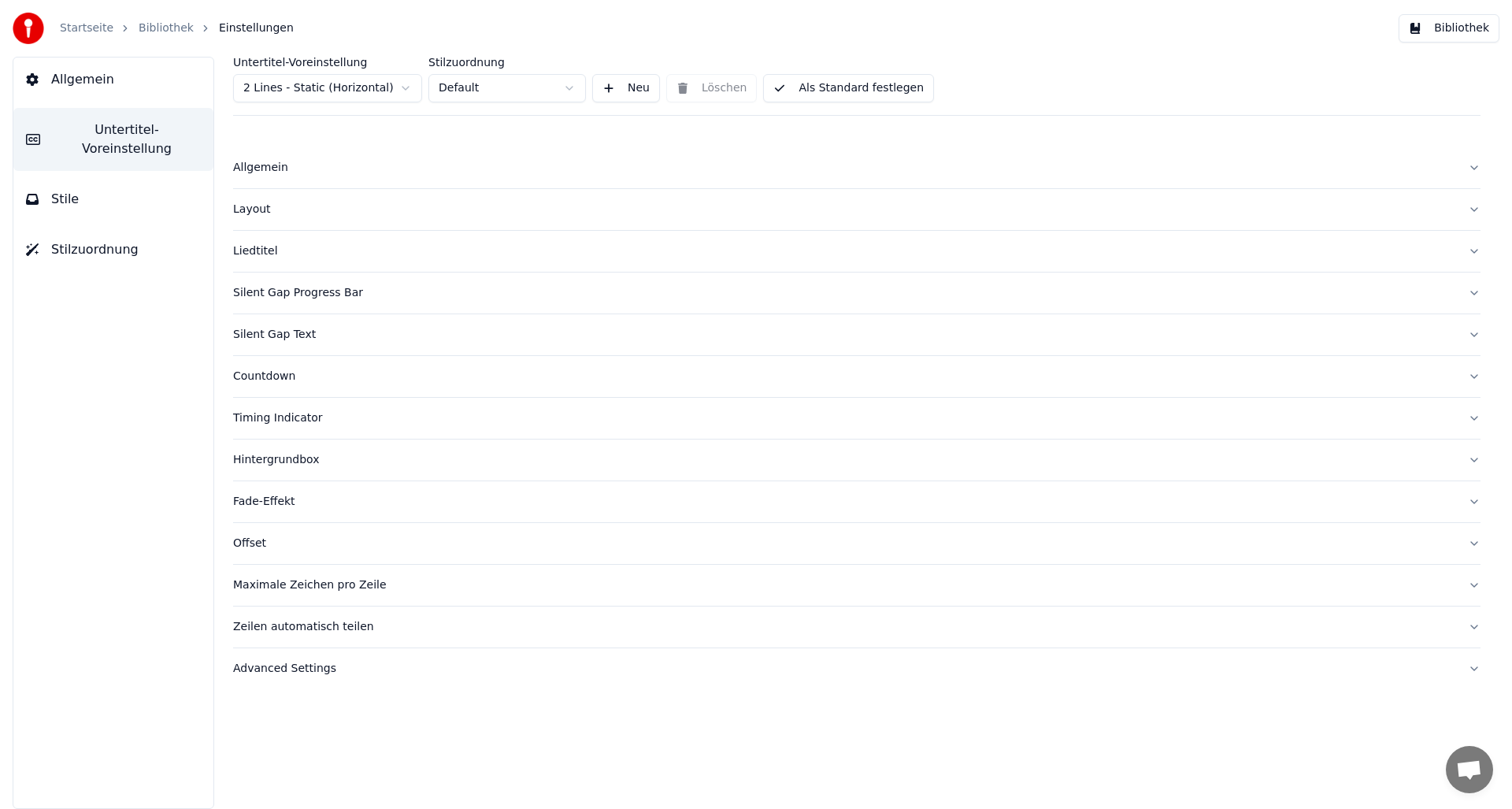
click at [245, 248] on div "Liedtitel" at bounding box center [844, 251] width 1222 height 16
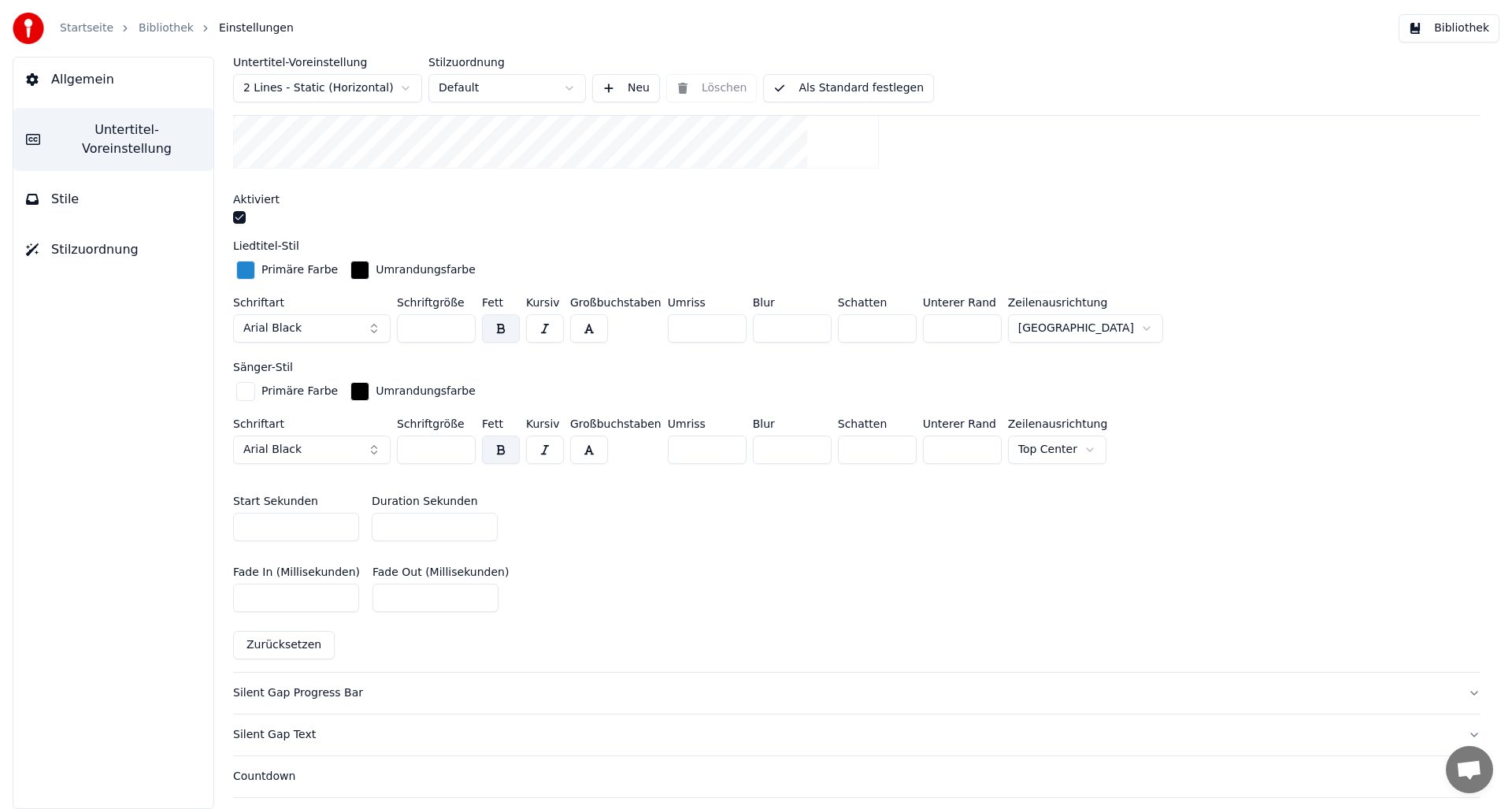
scroll to position [500, 0]
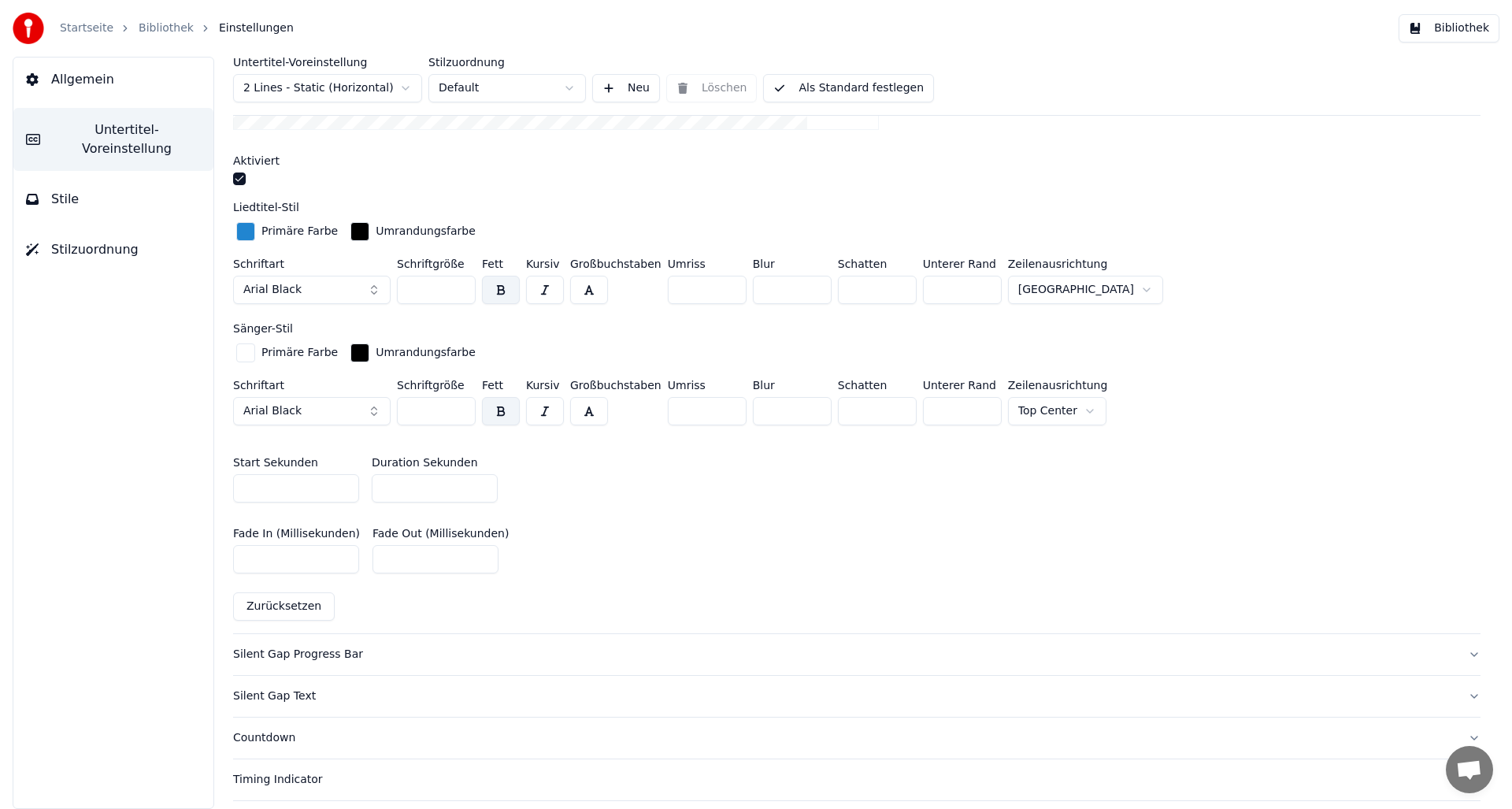
click at [245, 350] on div "button" at bounding box center [245, 353] width 19 height 19
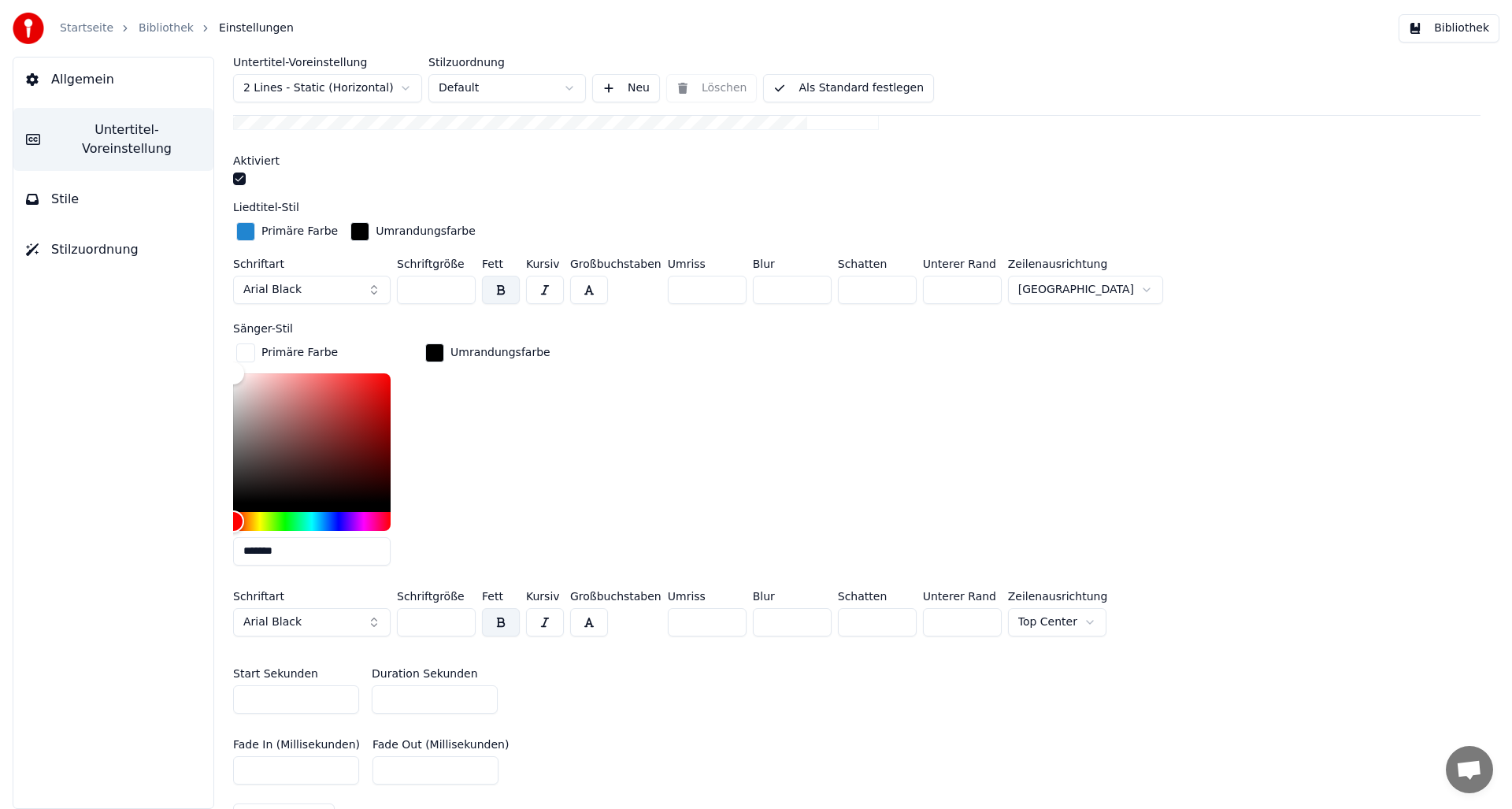
click at [245, 350] on div "button" at bounding box center [245, 353] width 19 height 19
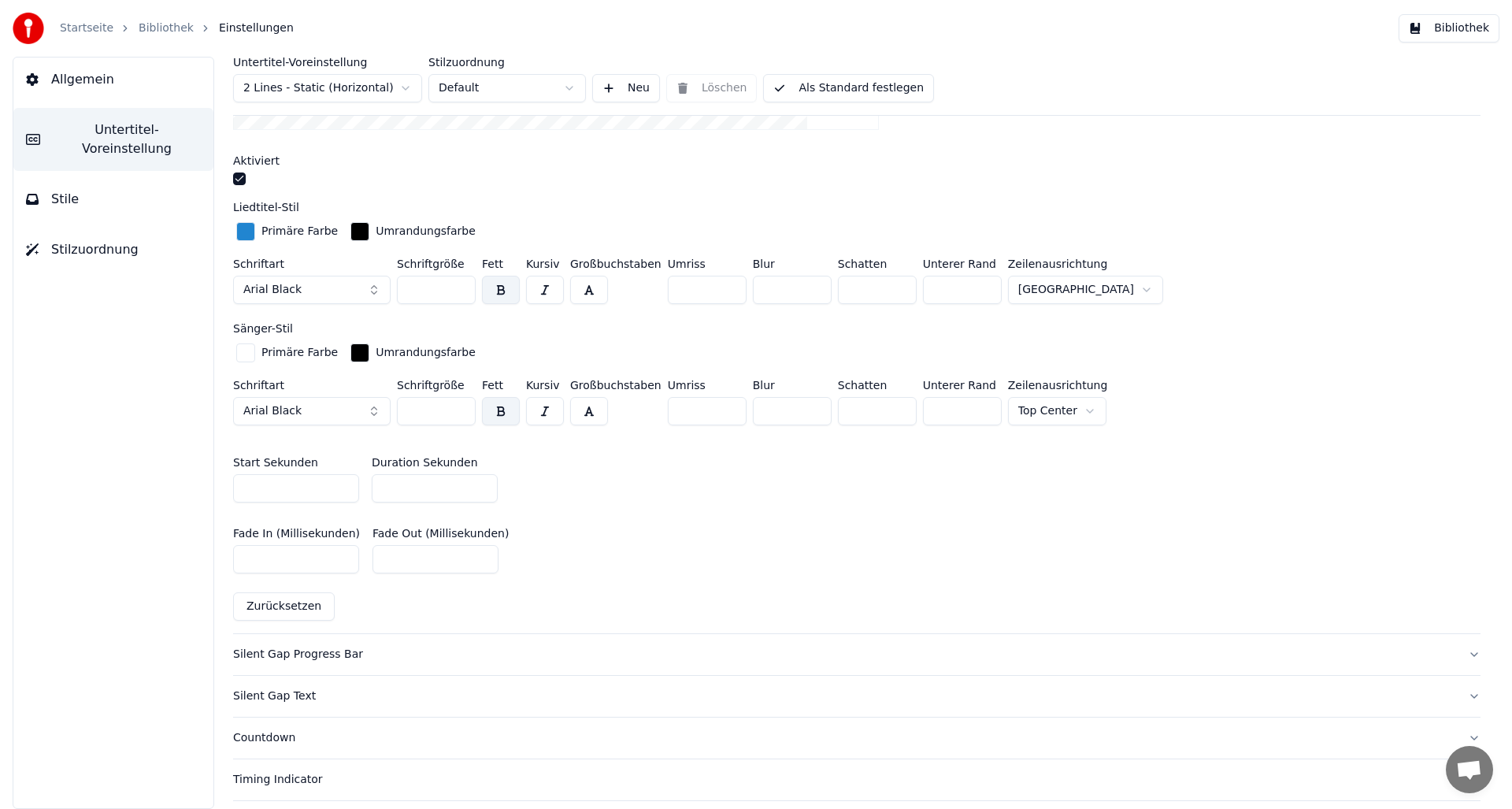
click at [69, 77] on span "Allgemein" at bounding box center [82, 79] width 63 height 19
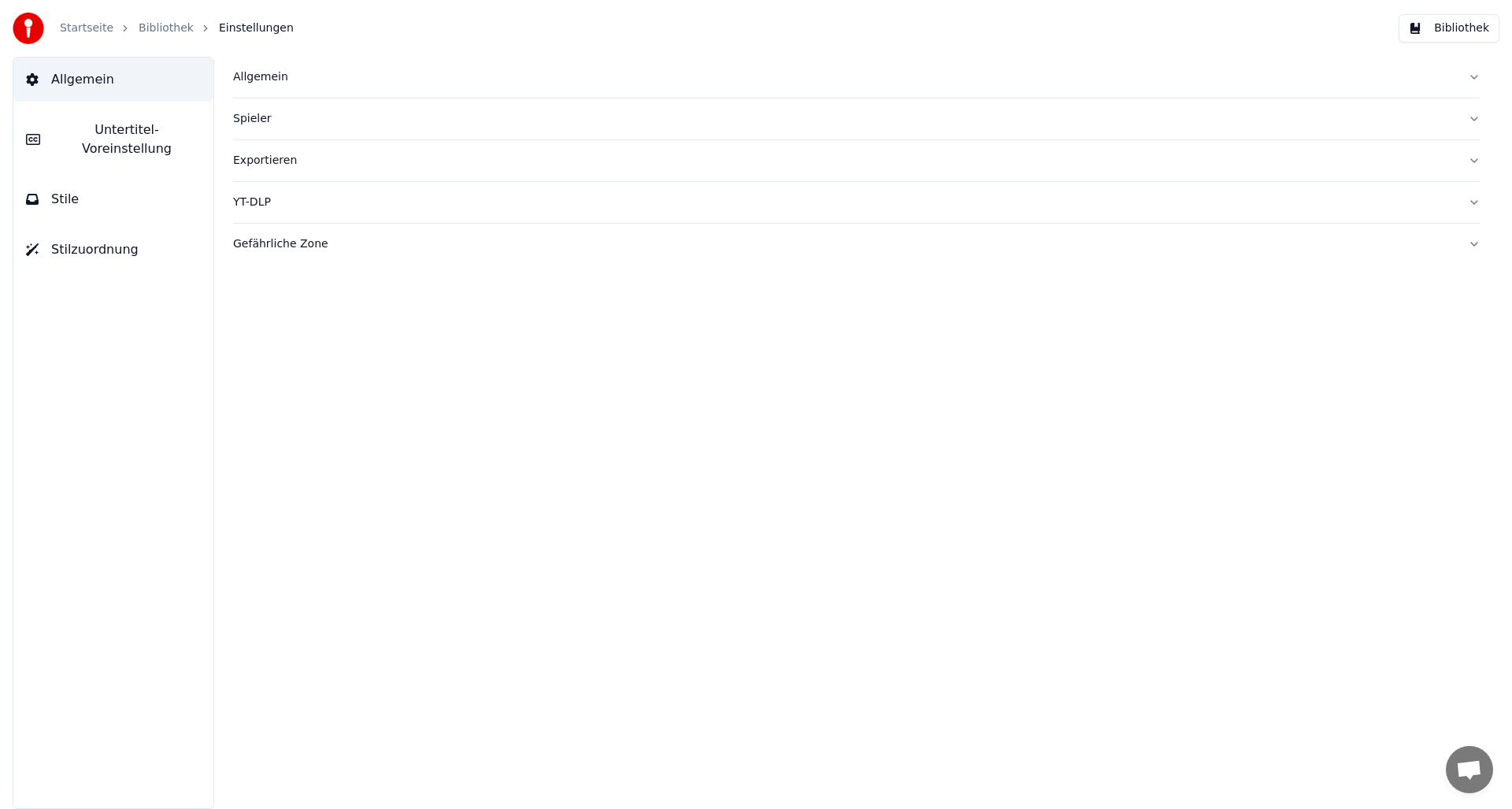
click at [154, 24] on link "Bibliothek" at bounding box center [166, 28] width 55 height 16
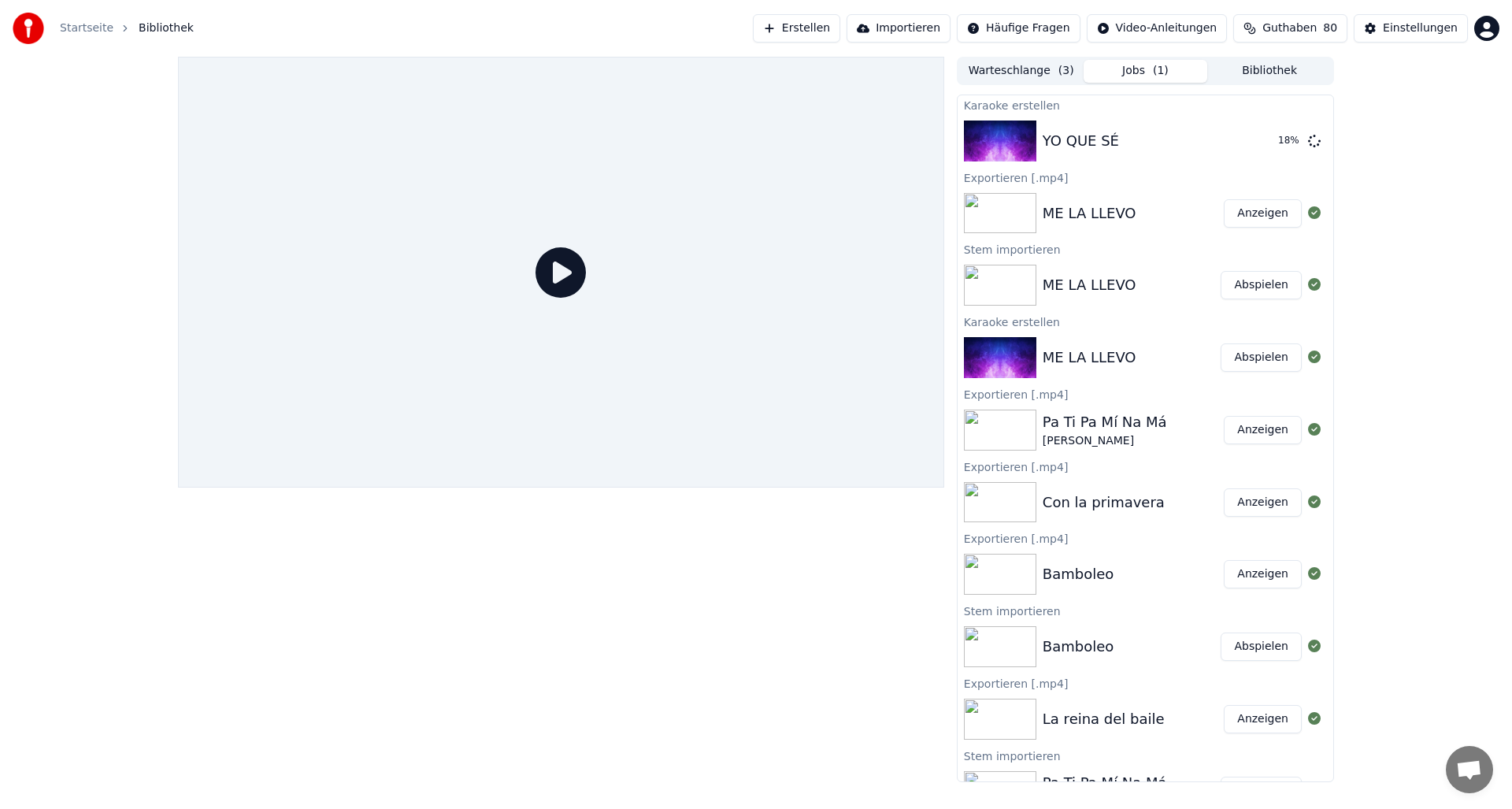
click at [1258, 212] on button "Anzeigen" at bounding box center [1263, 213] width 78 height 29
click at [1252, 284] on button "Abspielen" at bounding box center [1261, 285] width 81 height 29
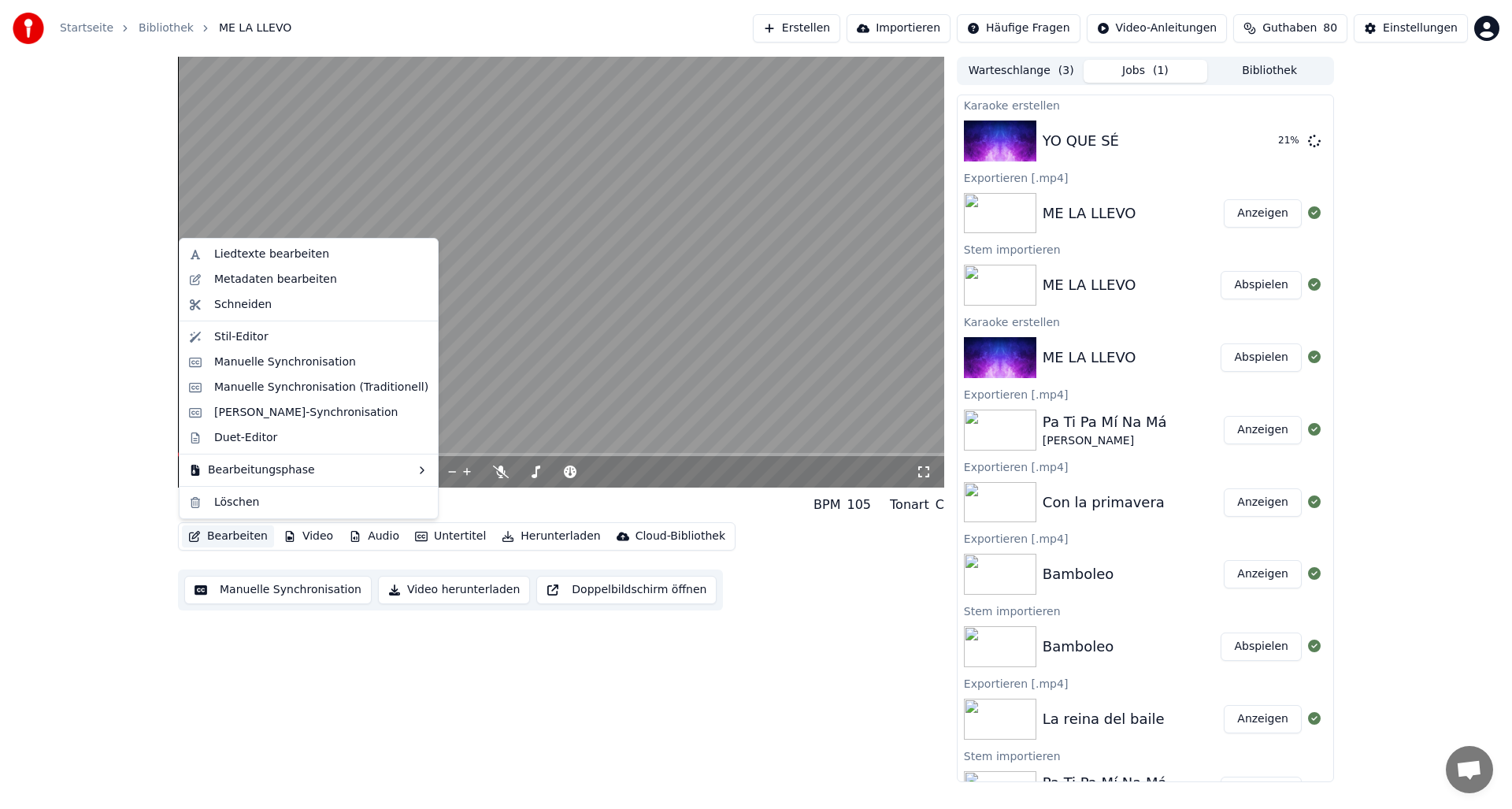
click at [214, 537] on button "Bearbeiten" at bounding box center [228, 536] width 92 height 22
click at [241, 275] on div "Metadaten bearbeiten" at bounding box center [276, 279] width 123 height 16
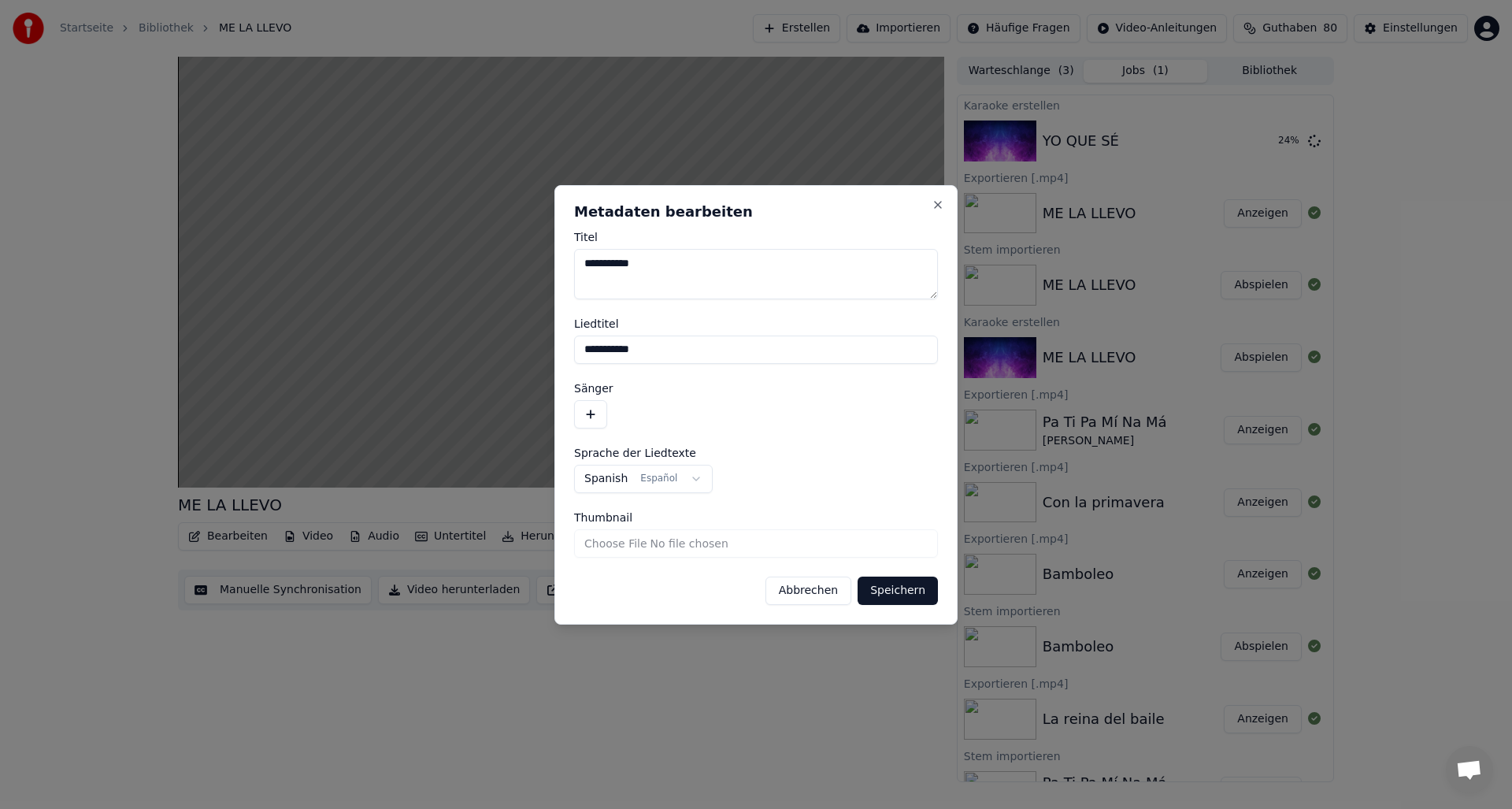
drag, startPoint x: 656, startPoint y: 265, endPoint x: 578, endPoint y: 262, distance: 78.1
click at [578, 262] on textarea "**********" at bounding box center [756, 273] width 363 height 50
type textarea "**********"
click at [594, 416] on button "button" at bounding box center [591, 414] width 33 height 29
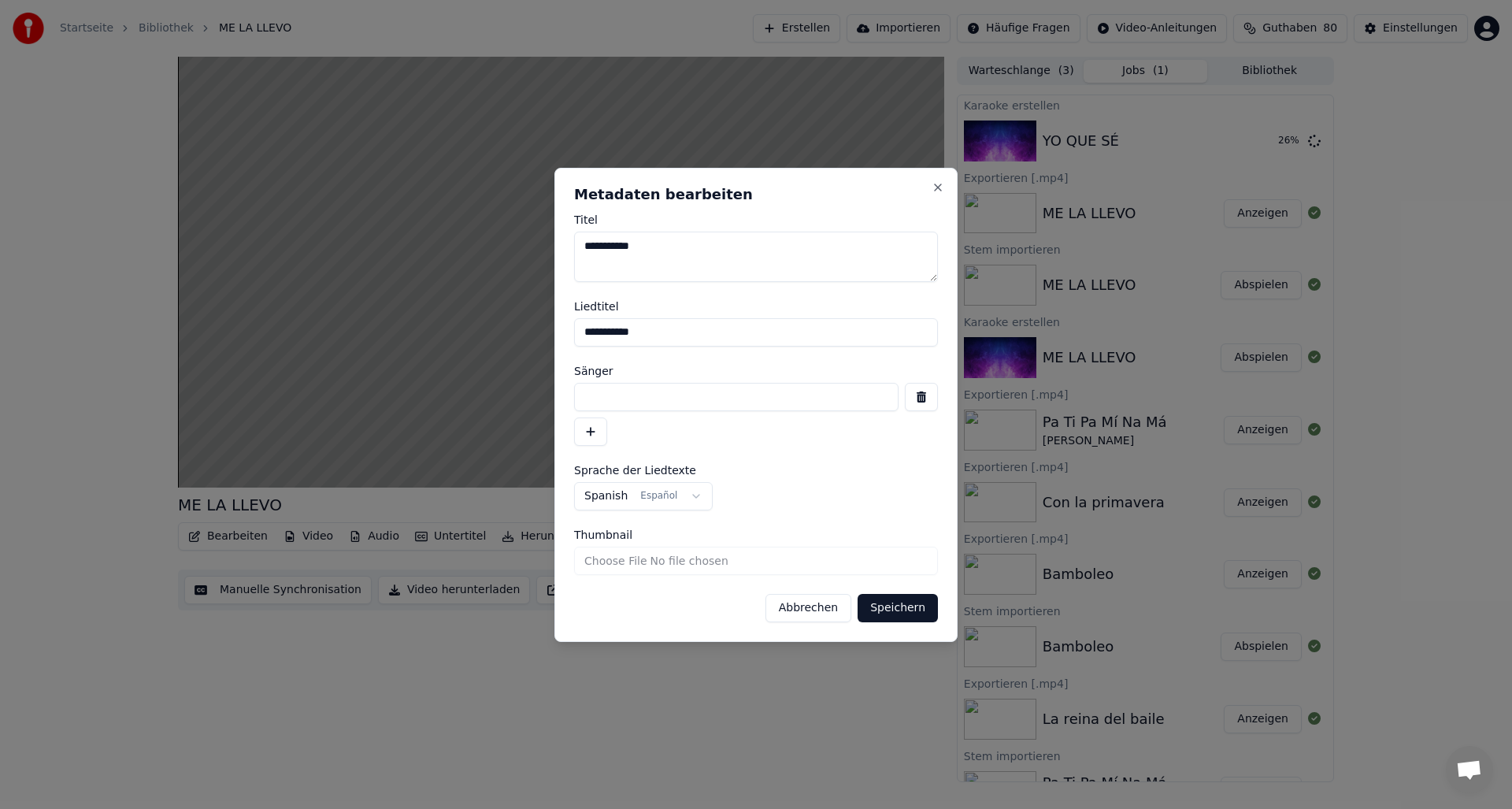
click at [601, 394] on input at bounding box center [736, 397] width 324 height 29
type input "**********"
drag, startPoint x: 640, startPoint y: 246, endPoint x: 573, endPoint y: 246, distance: 67.0
click at [573, 246] on div "**********" at bounding box center [756, 404] width 403 height 474
drag, startPoint x: 656, startPoint y: 330, endPoint x: 562, endPoint y: 329, distance: 94.0
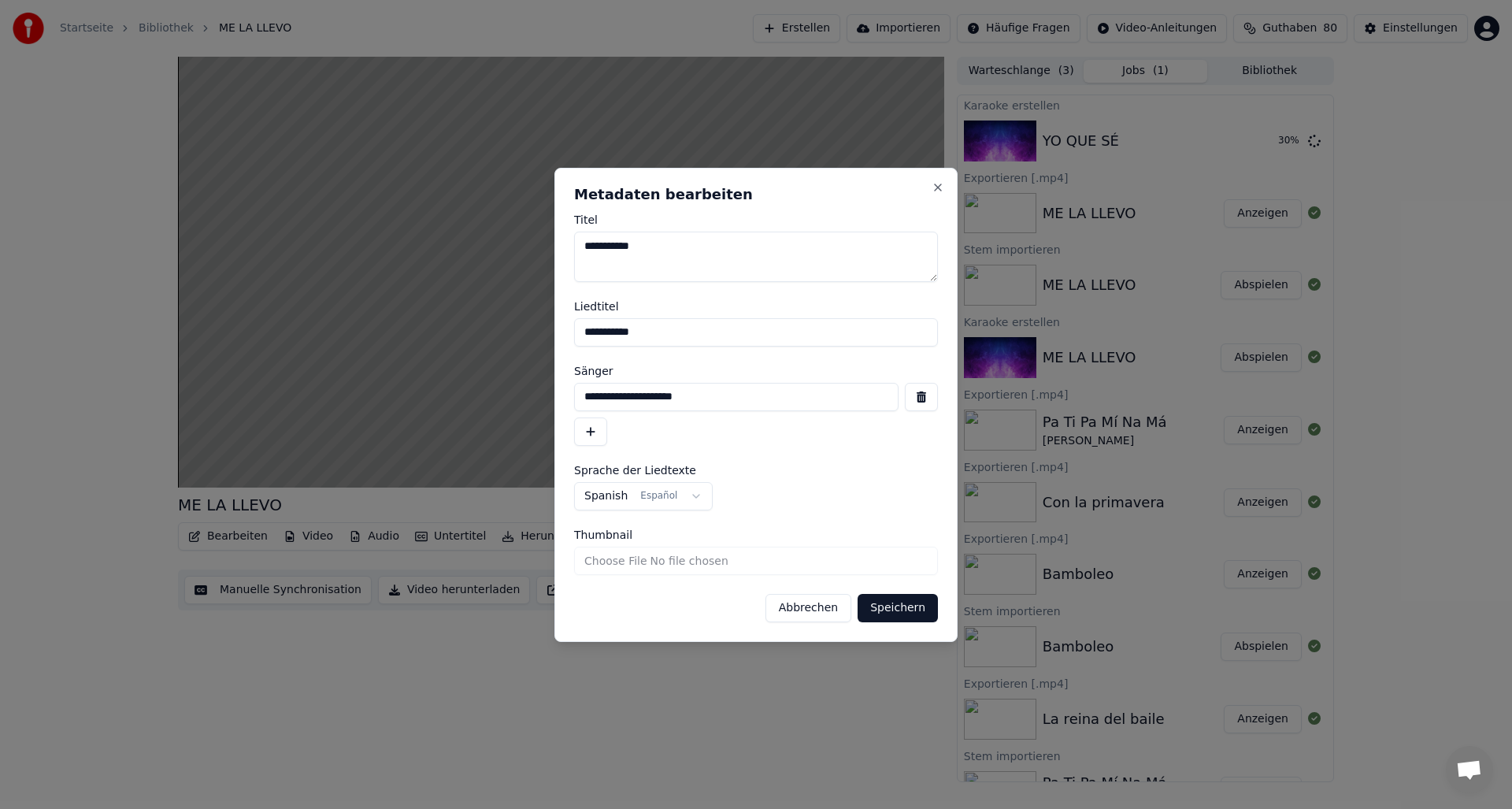
click at [562, 329] on div "**********" at bounding box center [756, 404] width 403 height 474
paste input
type input "**********"
click at [889, 607] on button "Speichern" at bounding box center [898, 608] width 80 height 29
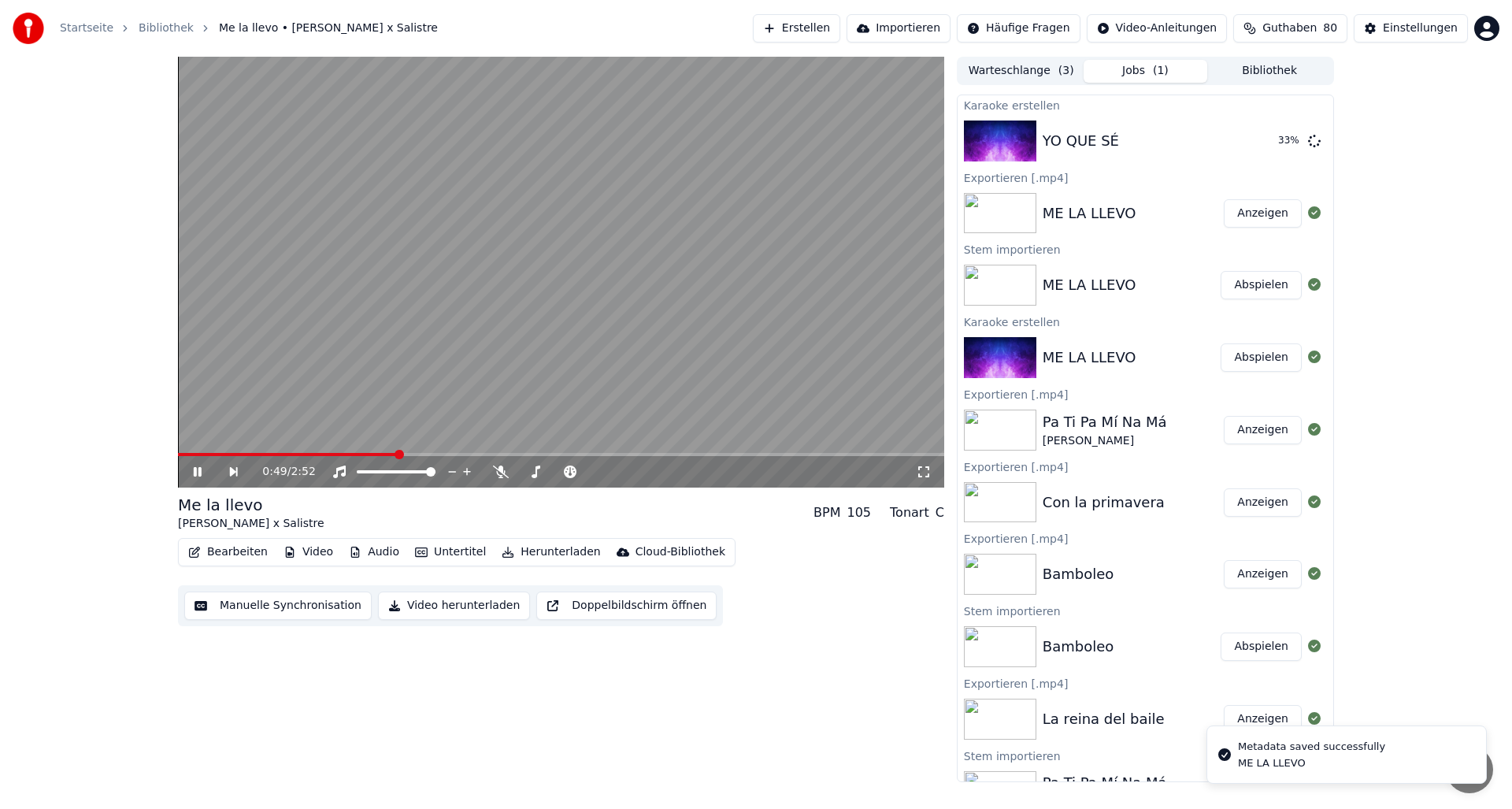
click at [180, 455] on span at bounding box center [287, 455] width 219 height 3
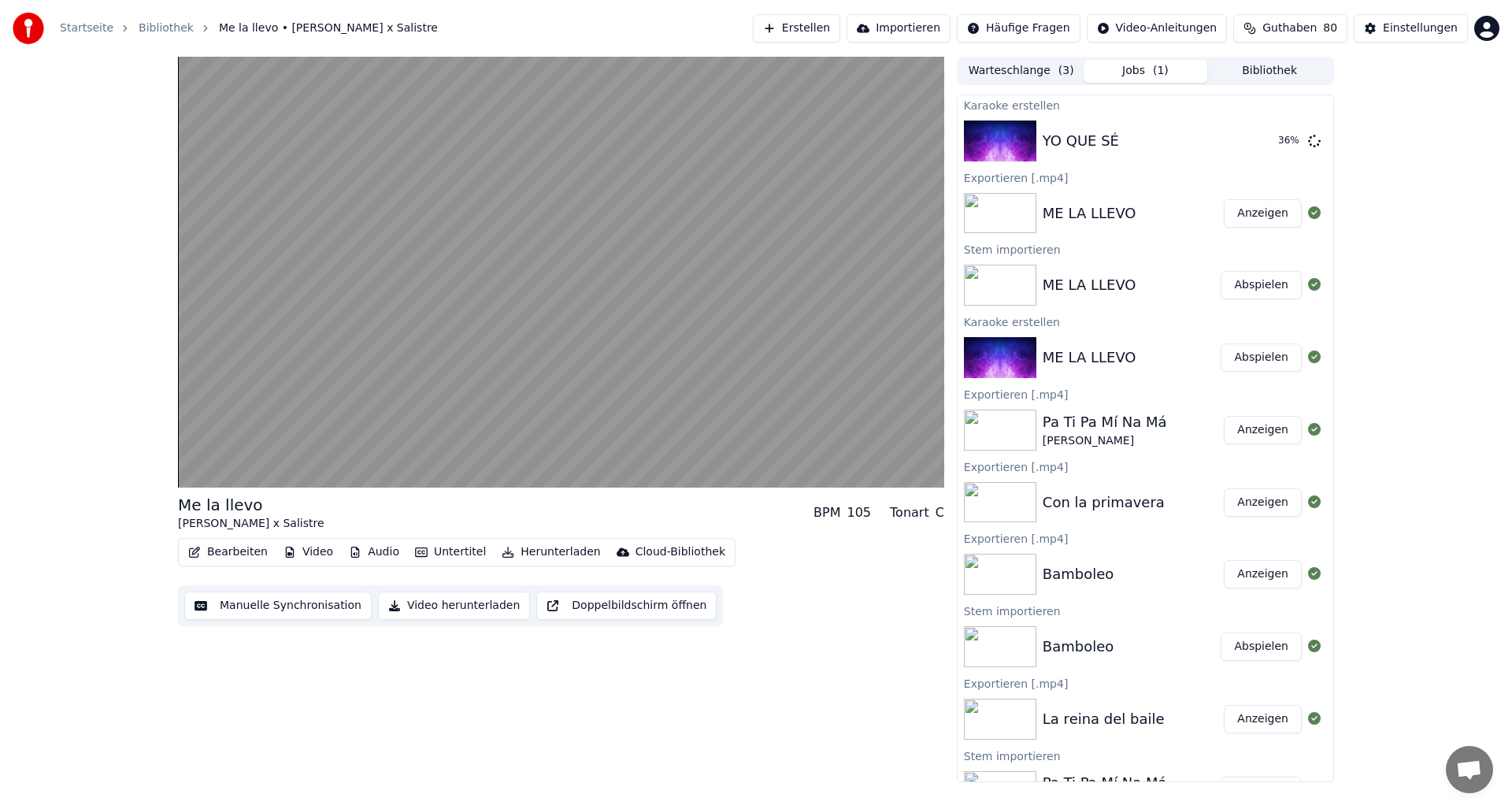
click at [431, 608] on button "Video herunterladen" at bounding box center [454, 606] width 152 height 29
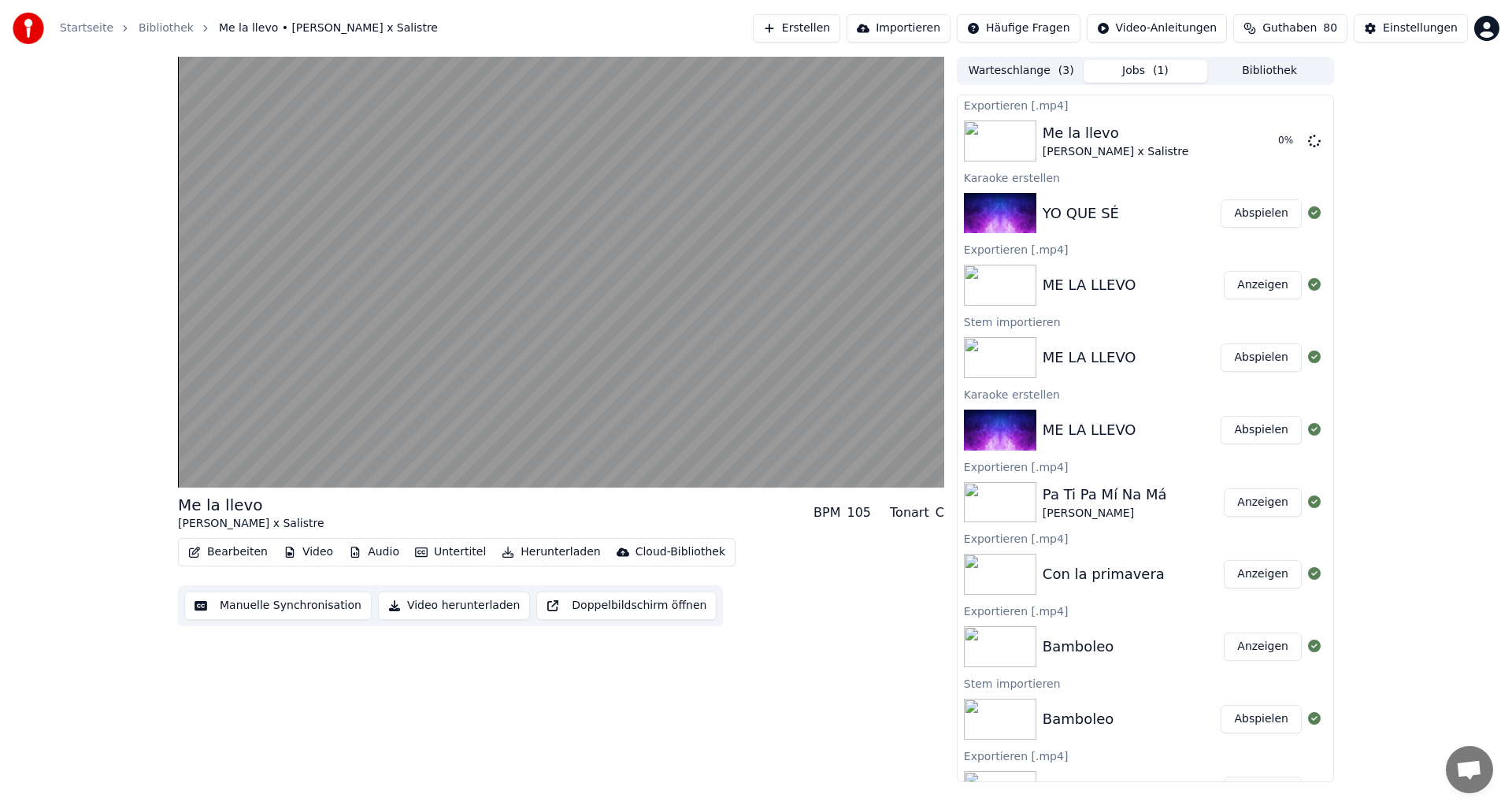
click at [1267, 724] on button "Abspielen" at bounding box center [1261, 719] width 81 height 29
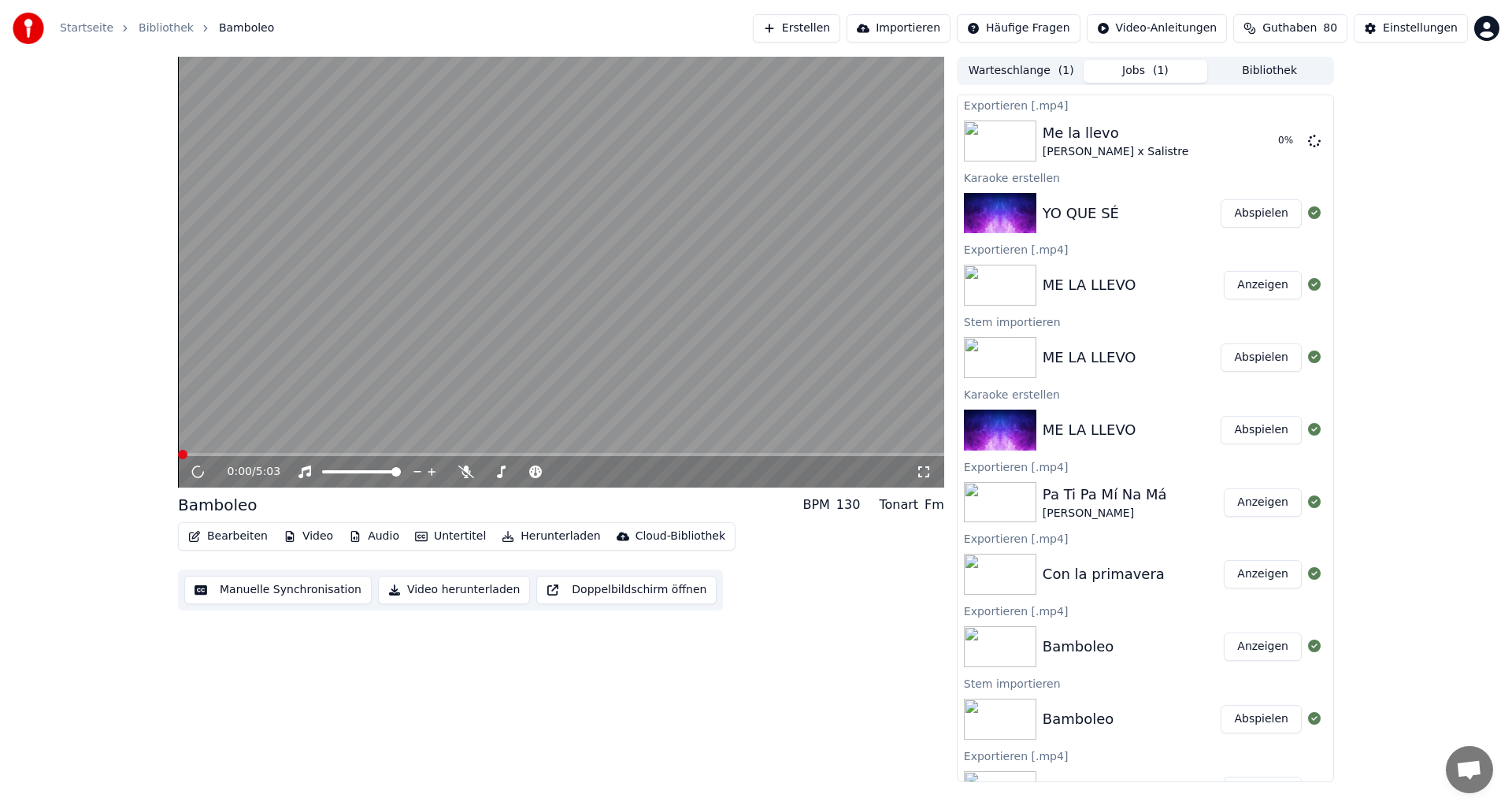
click at [218, 537] on button "Bearbeiten" at bounding box center [228, 536] width 92 height 22
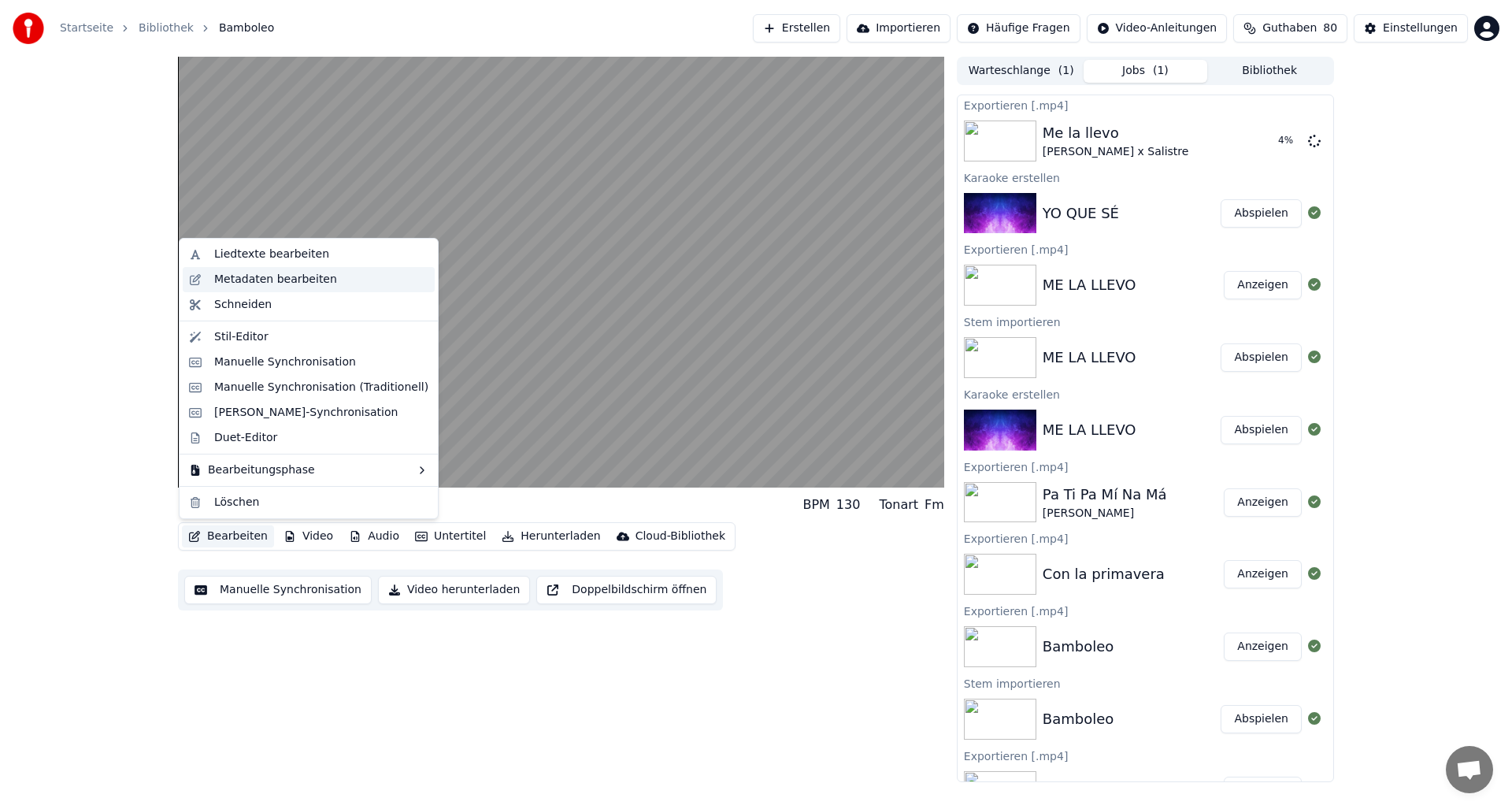
click at [236, 279] on div "Metadaten bearbeiten" at bounding box center [276, 279] width 123 height 16
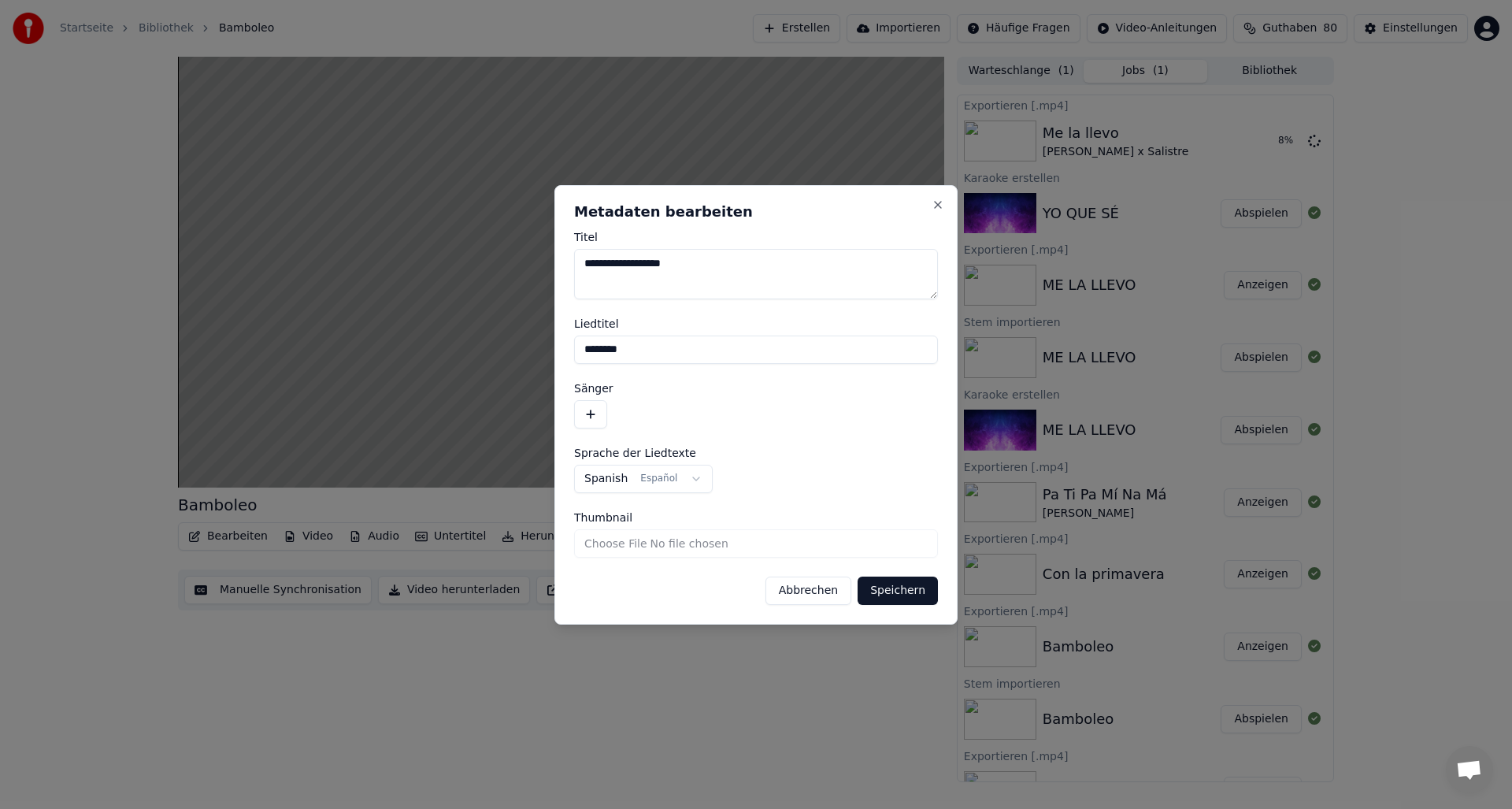
drag, startPoint x: 705, startPoint y: 264, endPoint x: 582, endPoint y: 262, distance: 123.0
click at [582, 262] on textarea "**********" at bounding box center [756, 273] width 363 height 50
click at [642, 262] on textarea "**********" at bounding box center [756, 273] width 363 height 50
type textarea "**********"
click at [590, 414] on button "button" at bounding box center [591, 414] width 33 height 29
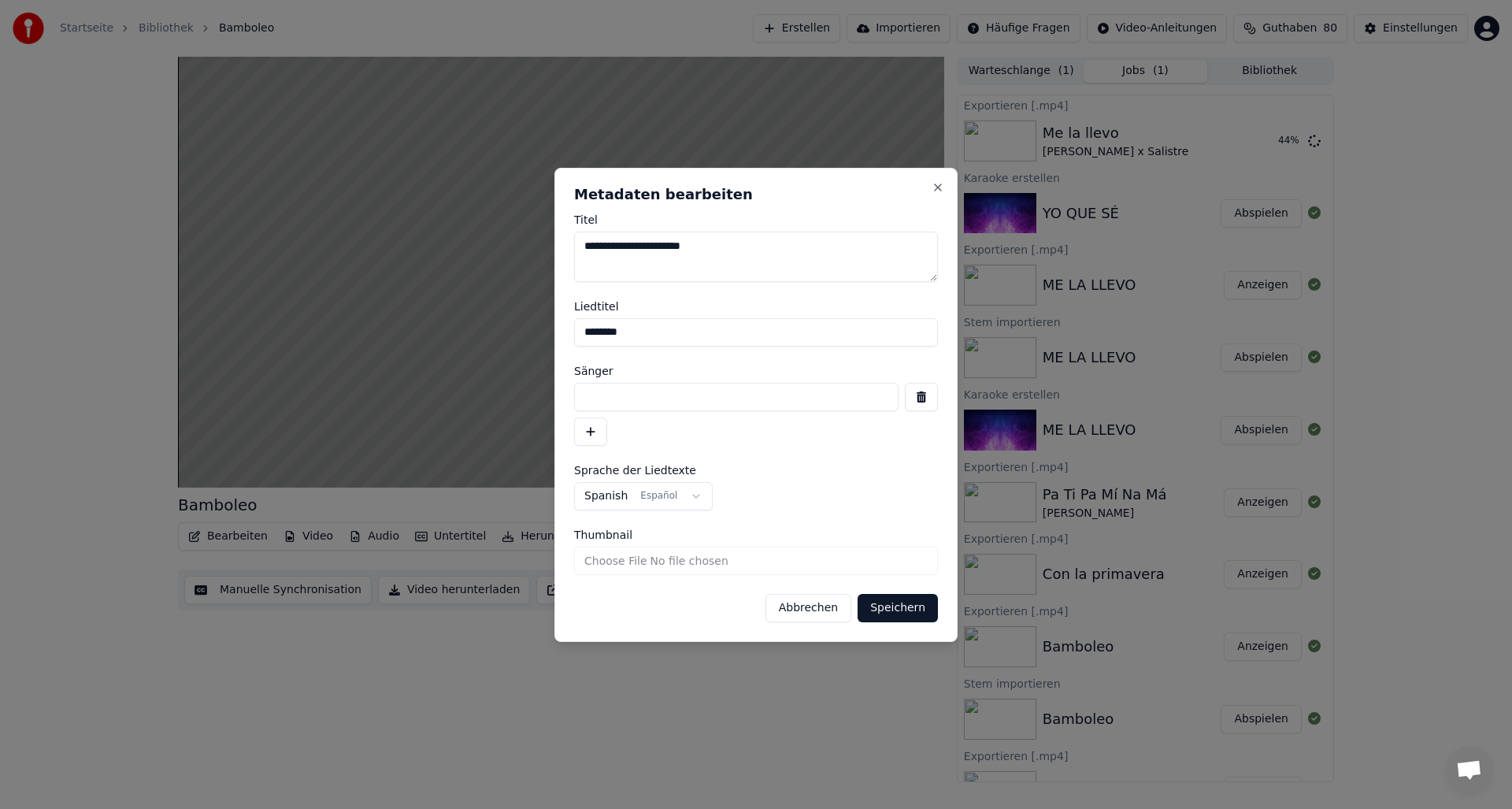
click at [603, 395] on input at bounding box center [736, 397] width 324 height 29
type input "**********"
click at [902, 614] on button "Speichern" at bounding box center [898, 608] width 80 height 29
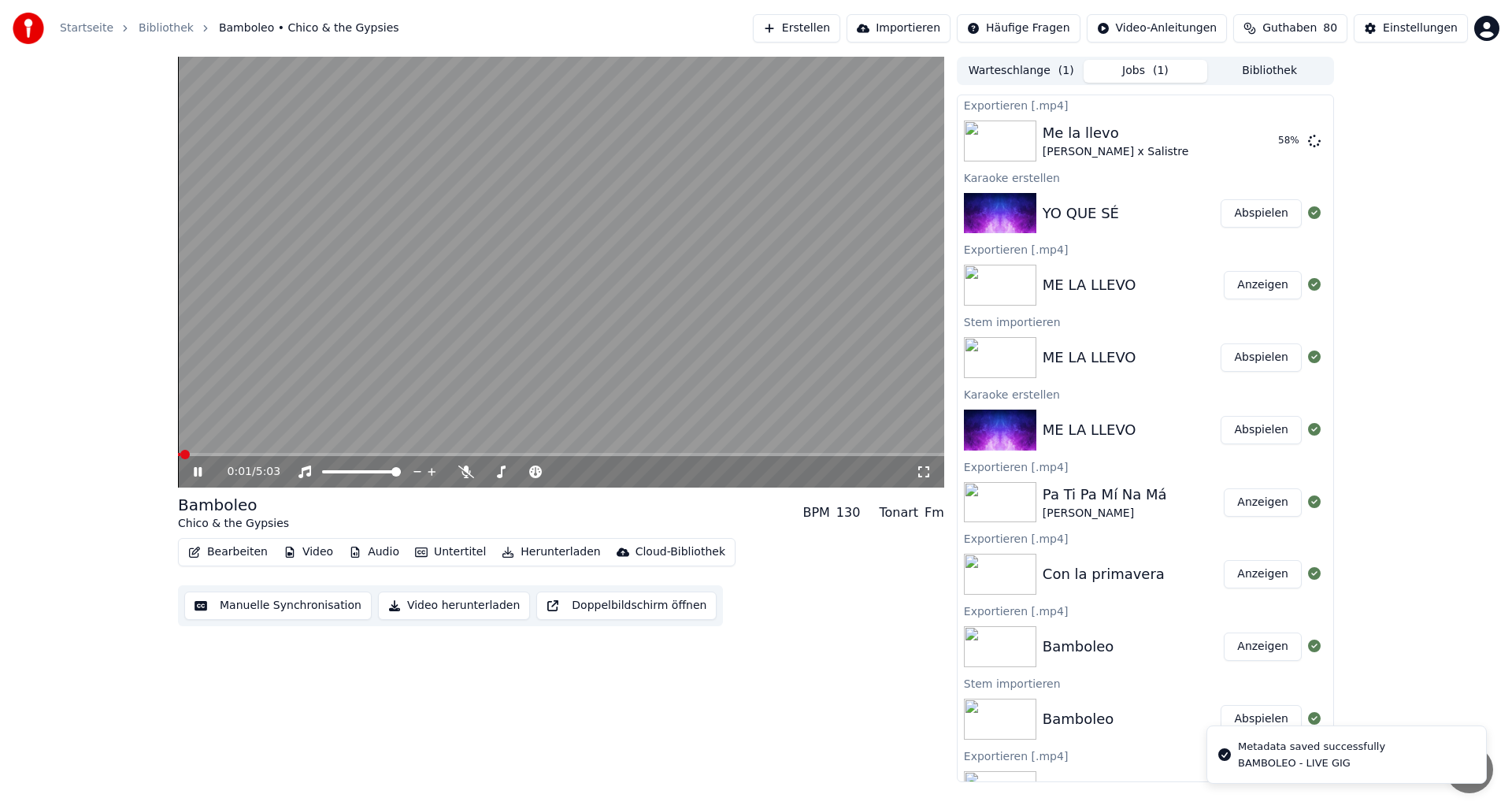
click at [180, 455] on span at bounding box center [179, 455] width 2 height 3
click at [368, 546] on button "Audio" at bounding box center [374, 551] width 63 height 22
click at [134, 546] on div "1:07 / 5:03 Bamboleo Chico & the Gypsies BPM 130 Tonart Fm Bearbeiten Video Aud…" at bounding box center [756, 419] width 1512 height 725
click at [178, 455] on span at bounding box center [178, 455] width 0 height 3
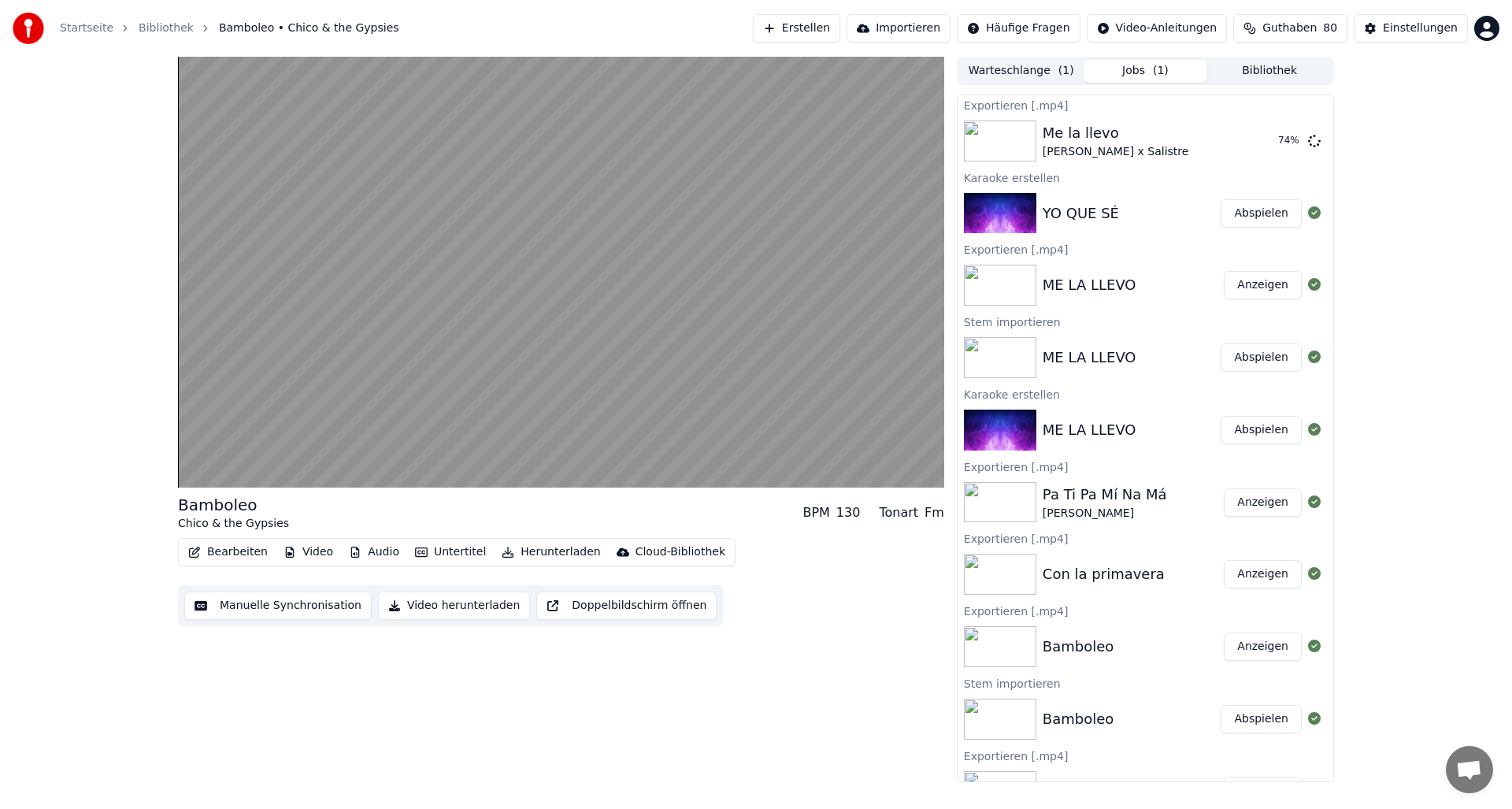
click at [435, 605] on button "Video herunterladen" at bounding box center [454, 606] width 152 height 29
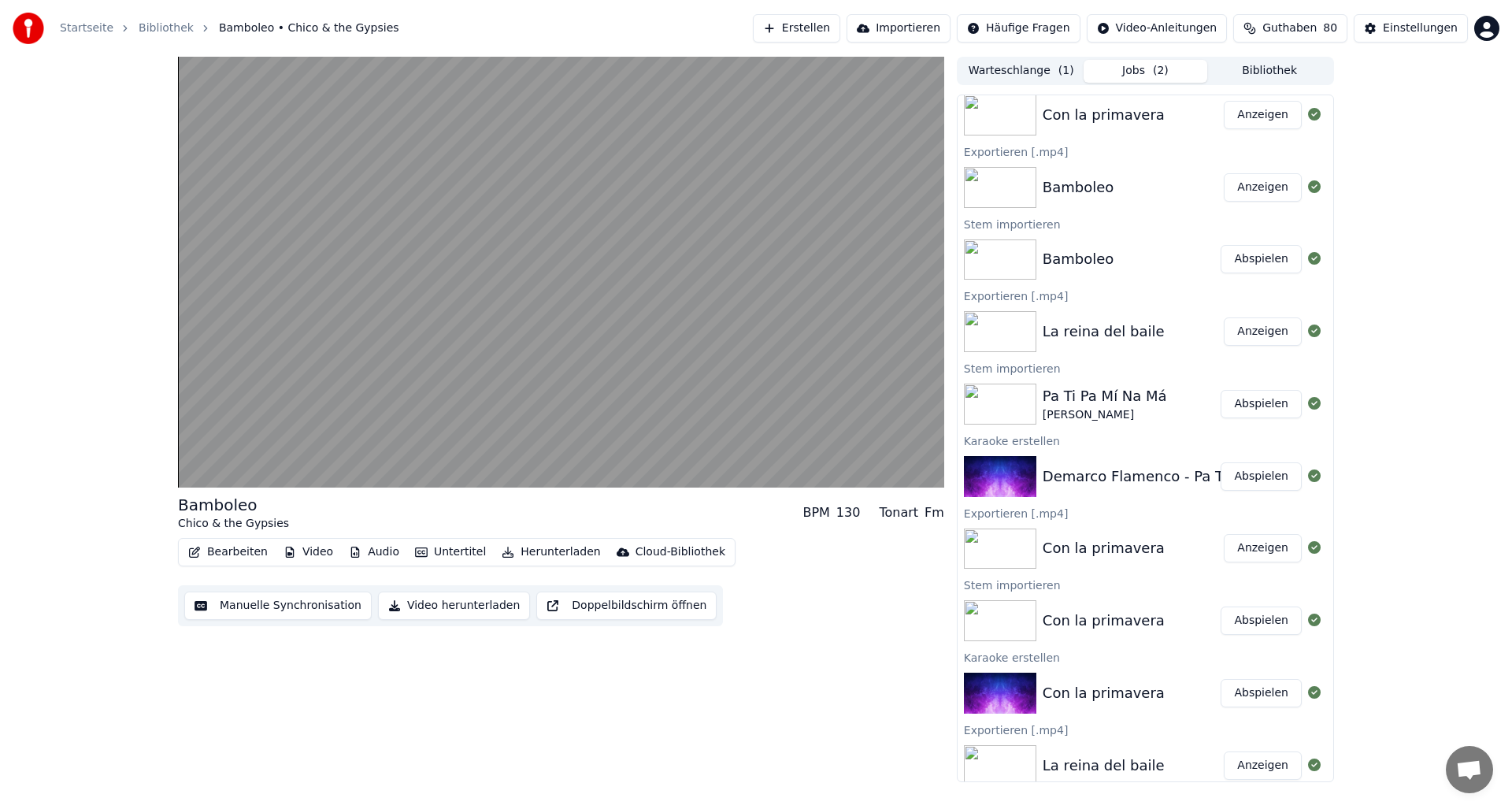
scroll to position [540, 0]
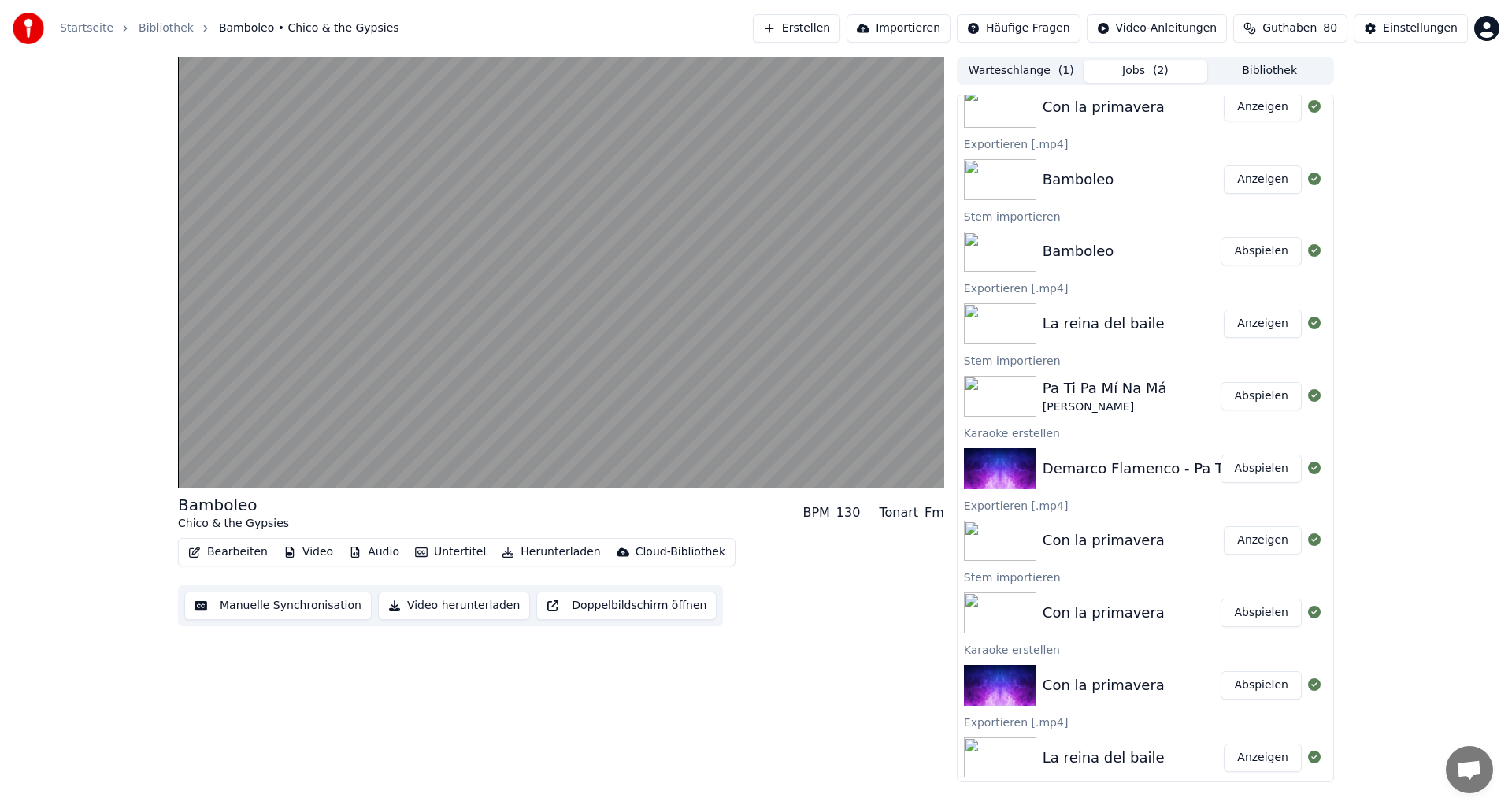
click at [1257, 395] on button "Abspielen" at bounding box center [1261, 396] width 81 height 29
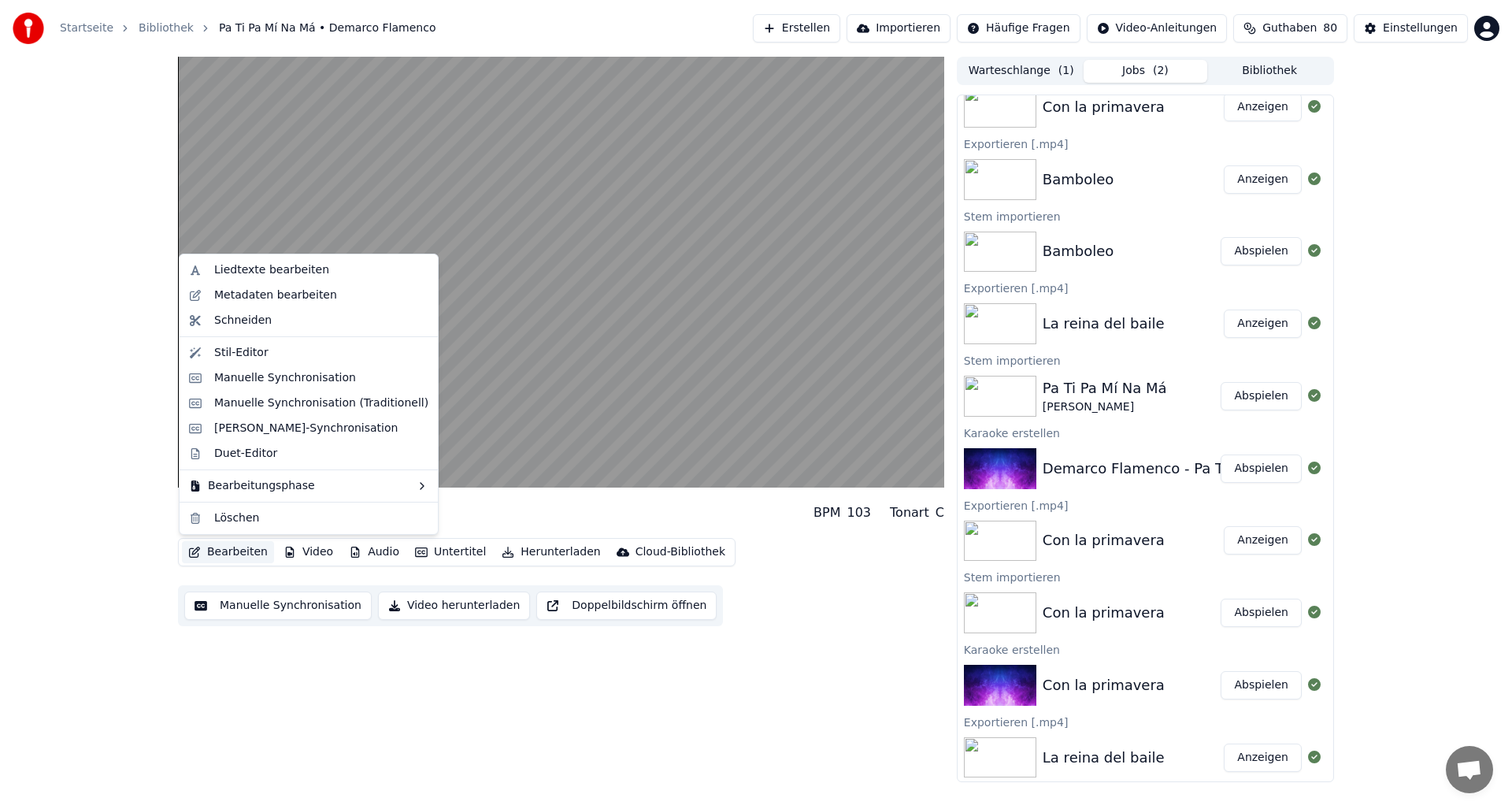
click at [224, 551] on button "Bearbeiten" at bounding box center [228, 551] width 92 height 22
click at [227, 290] on div "Metadaten bearbeiten" at bounding box center [276, 295] width 123 height 16
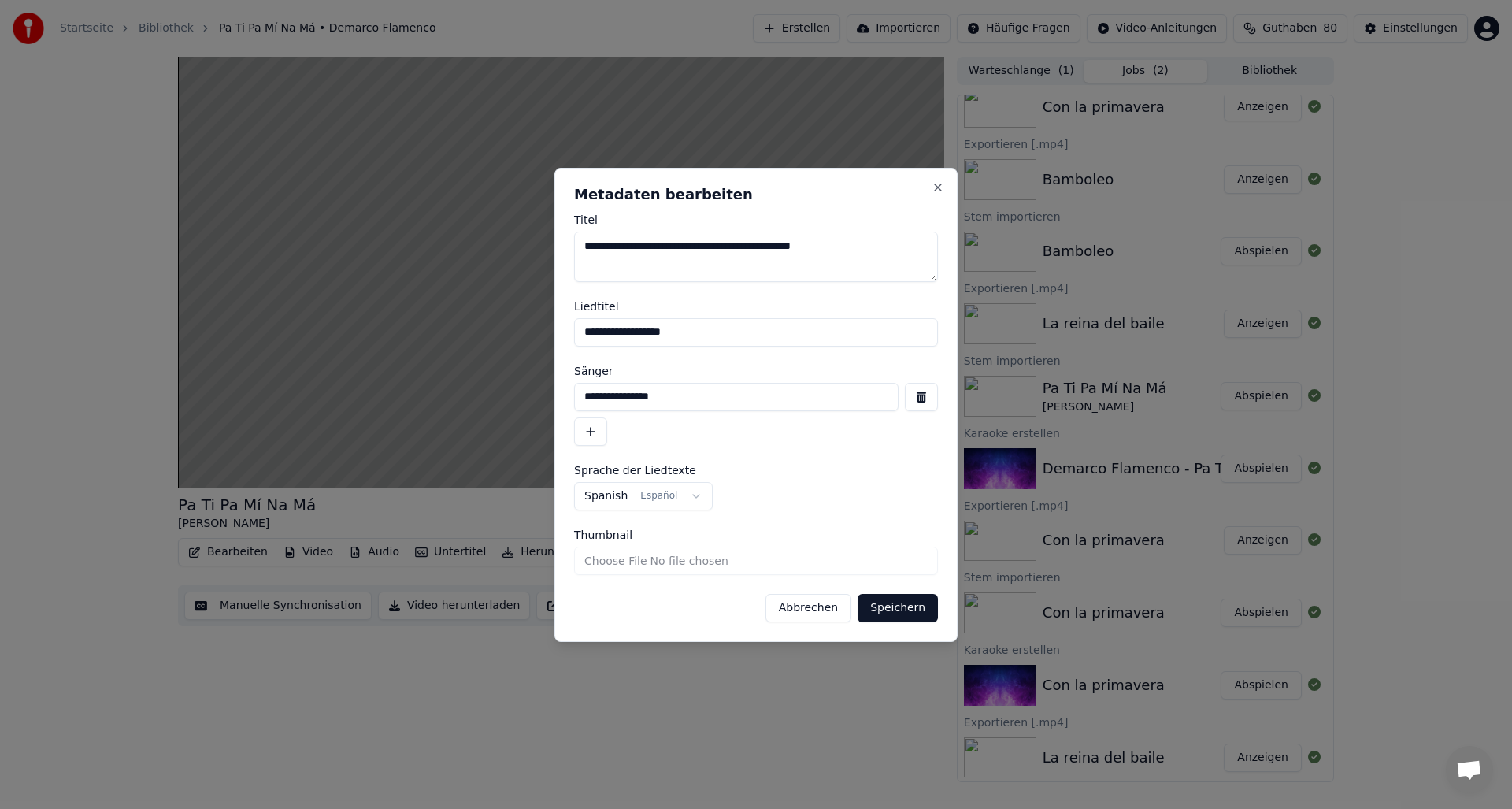
click at [854, 245] on textarea "**********" at bounding box center [756, 256] width 363 height 50
click at [697, 245] on textarea "**********" at bounding box center [756, 256] width 363 height 50
click at [782, 245] on textarea "**********" at bounding box center [756, 256] width 363 height 50
type textarea "**********"
click at [892, 611] on button "Speichern" at bounding box center [898, 608] width 80 height 29
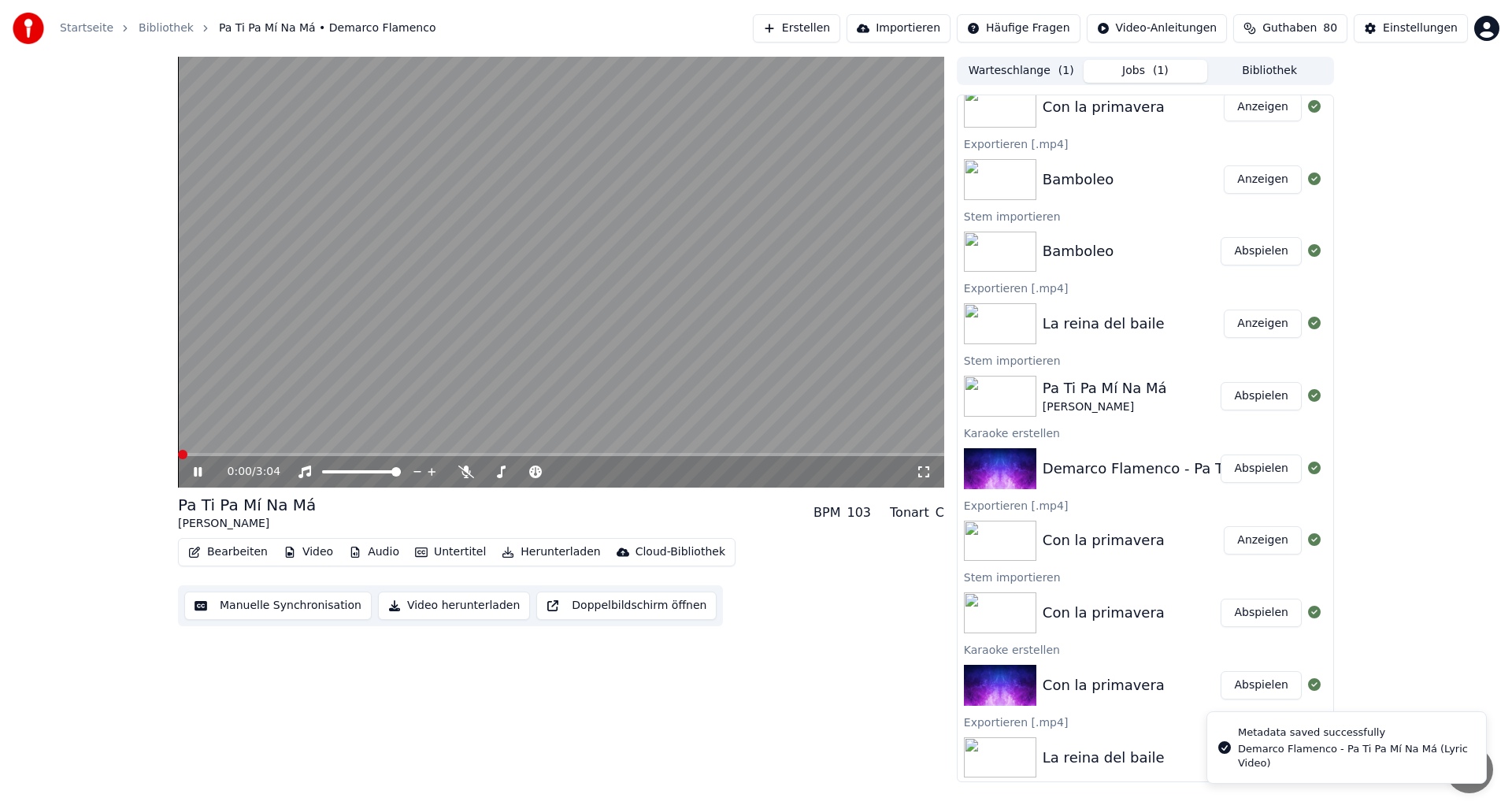
click at [201, 474] on icon at bounding box center [198, 472] width 8 height 10
click at [201, 474] on icon at bounding box center [208, 471] width 37 height 12
click at [180, 455] on span at bounding box center [243, 455] width 130 height 3
click at [178, 457] on span at bounding box center [183, 455] width 10 height 10
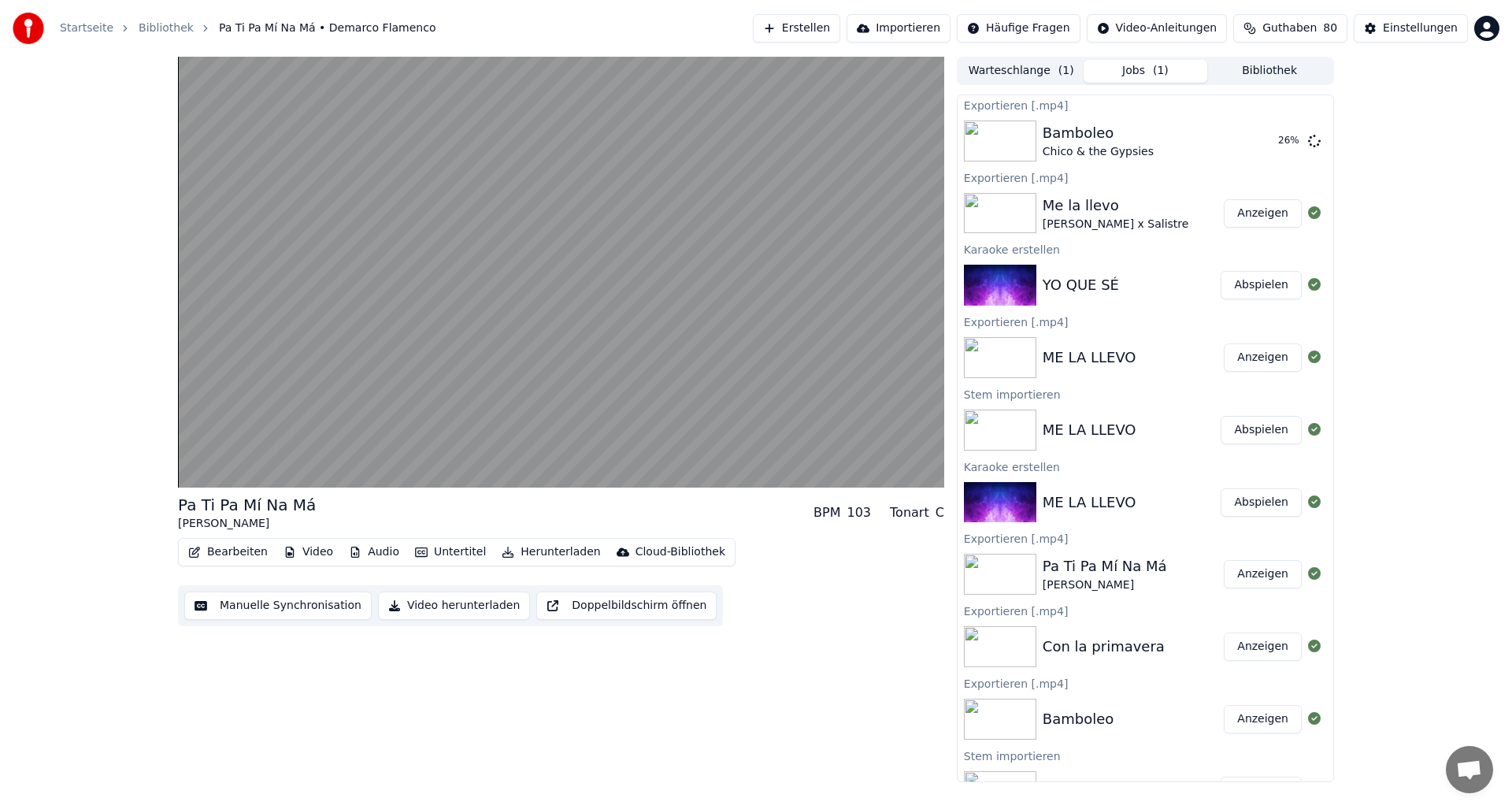
click at [422, 606] on button "Video herunterladen" at bounding box center [454, 606] width 152 height 29
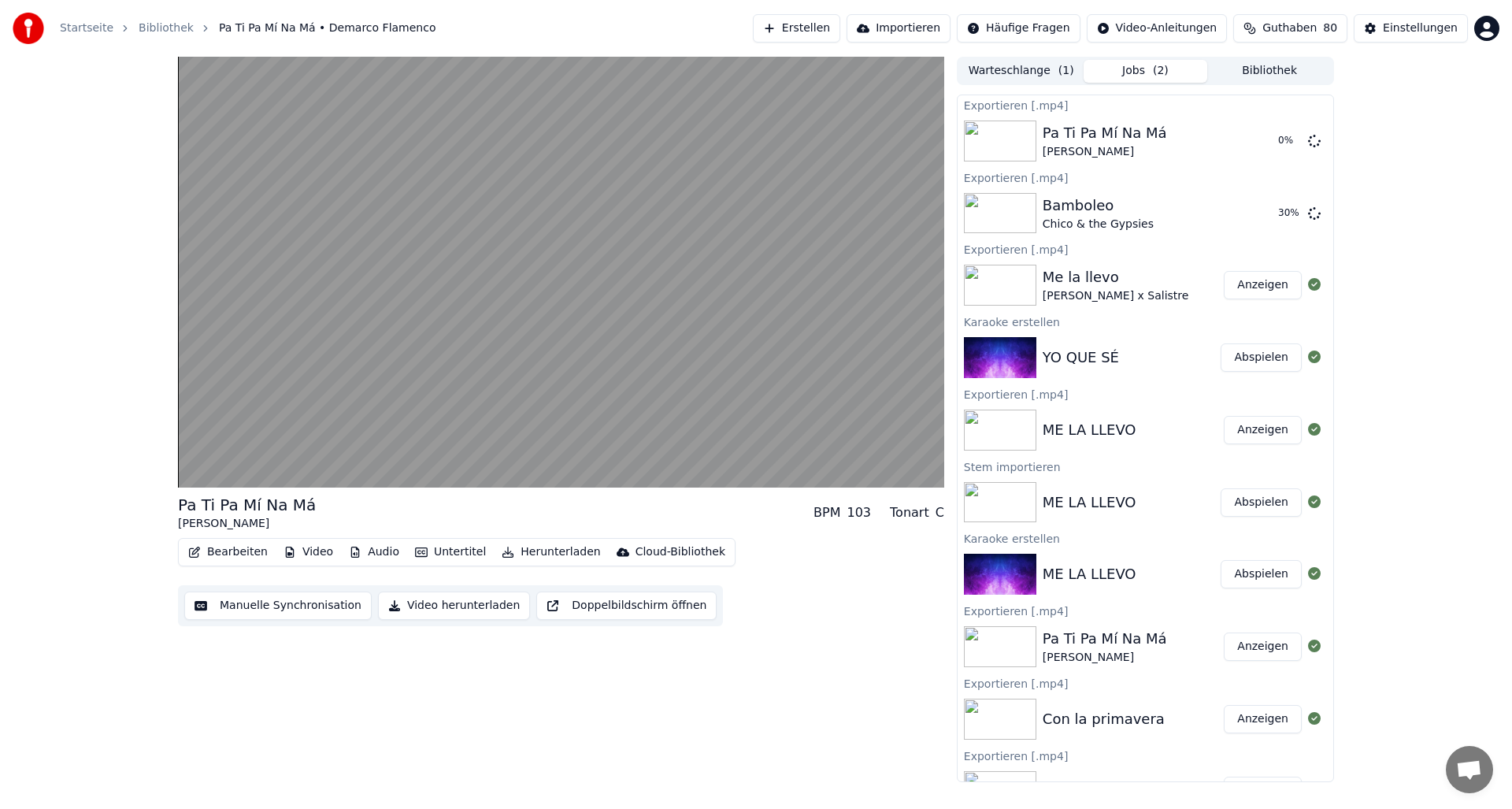
click at [1252, 357] on button "Abspielen" at bounding box center [1261, 358] width 81 height 29
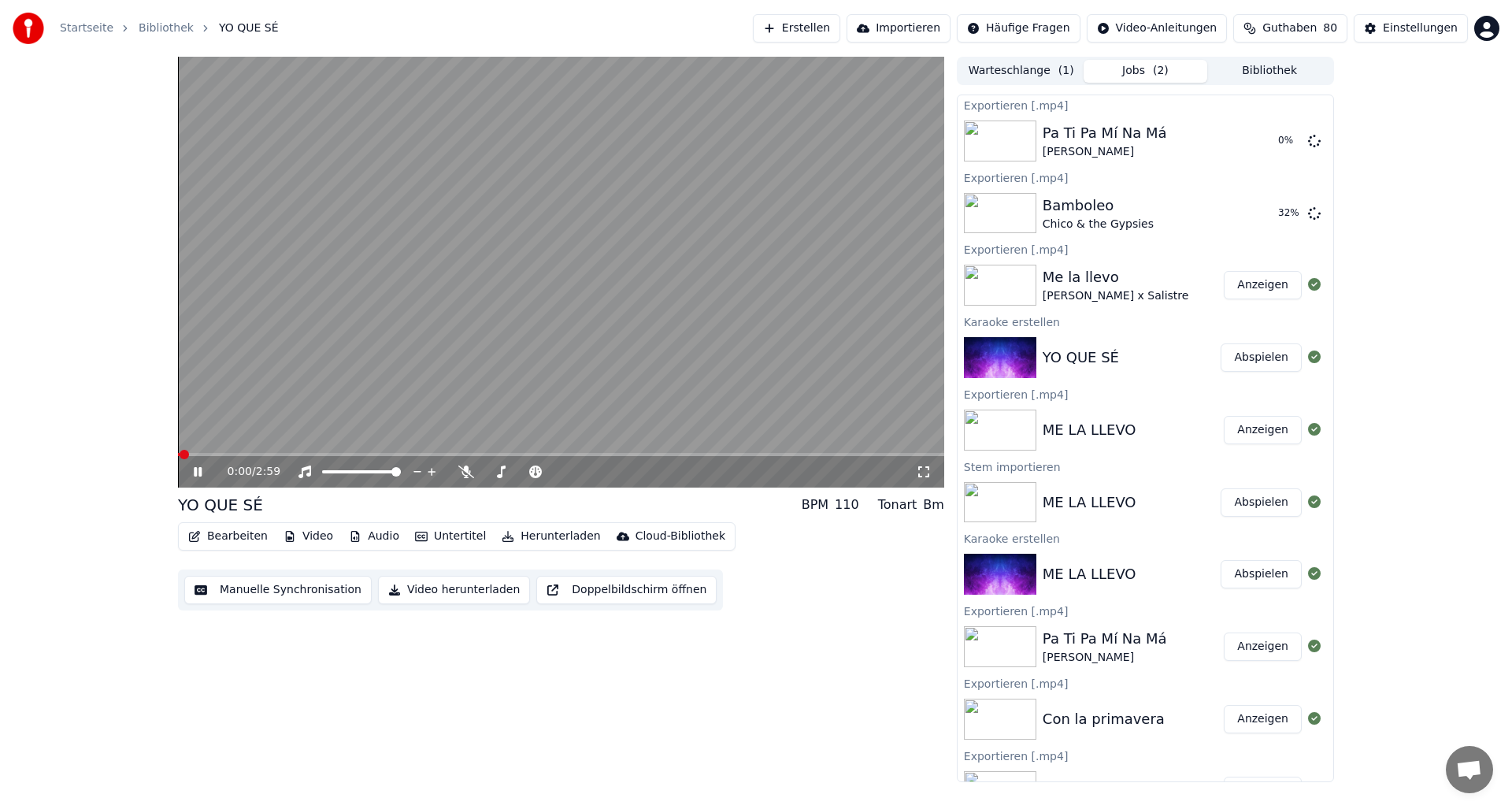
click at [223, 542] on button "Bearbeiten" at bounding box center [228, 536] width 92 height 22
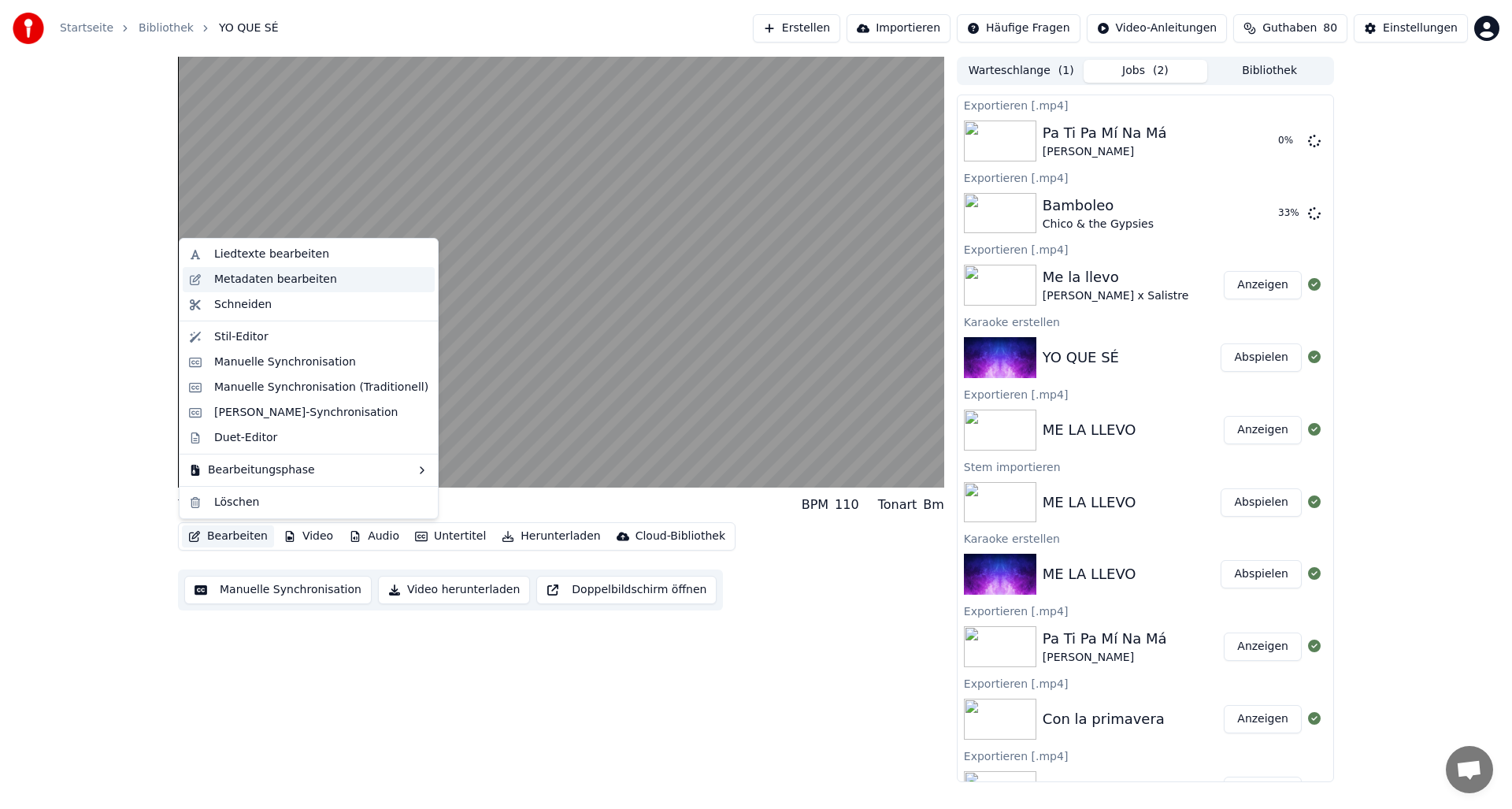
click at [229, 282] on div "Metadaten bearbeiten" at bounding box center [276, 279] width 123 height 16
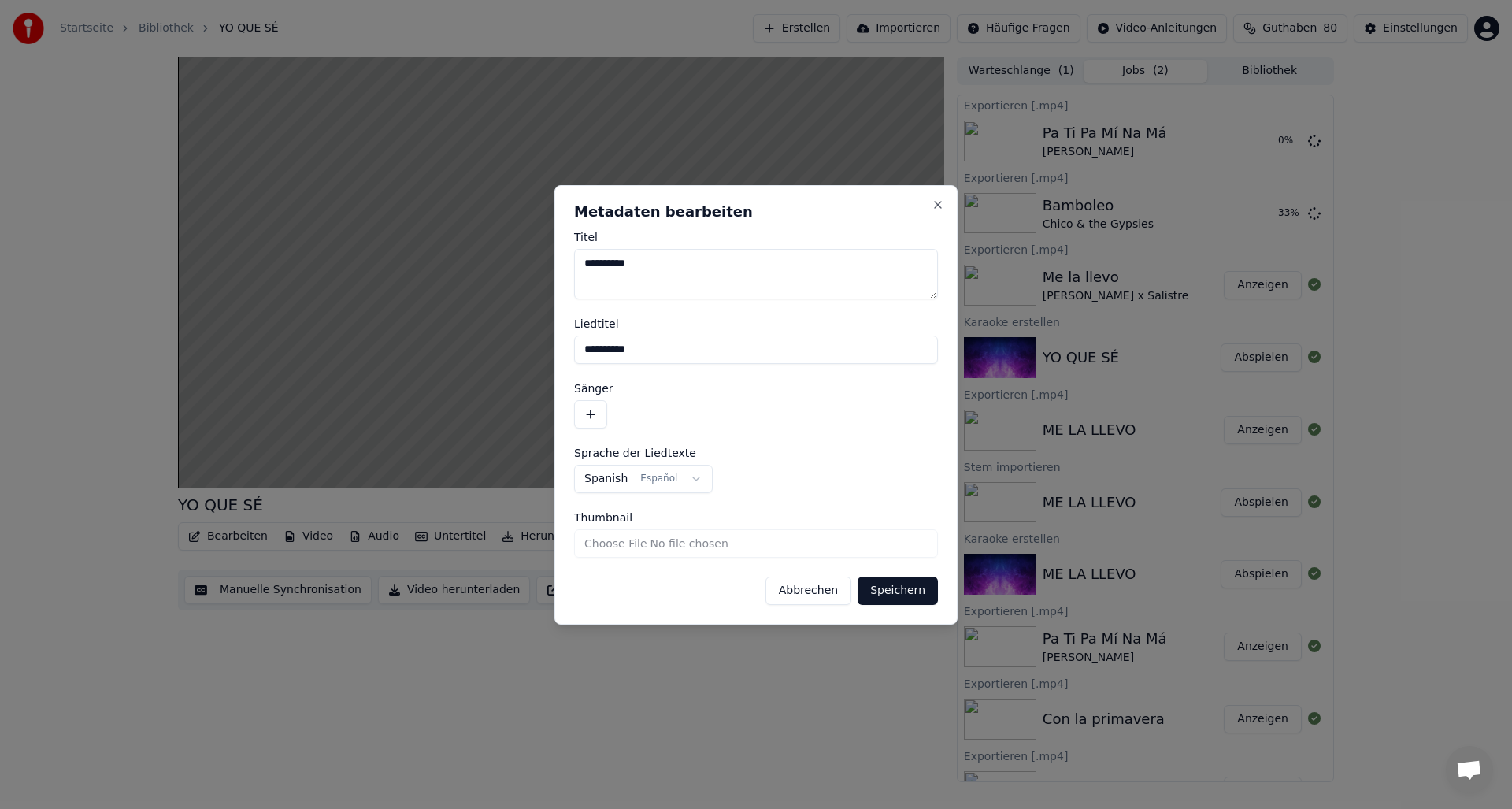
click at [643, 265] on textarea "**********" at bounding box center [756, 273] width 363 height 50
type textarea "**********"
drag, startPoint x: 643, startPoint y: 350, endPoint x: 565, endPoint y: 353, distance: 78.1
click at [565, 353] on div "**********" at bounding box center [756, 405] width 403 height 440
type input "*********"
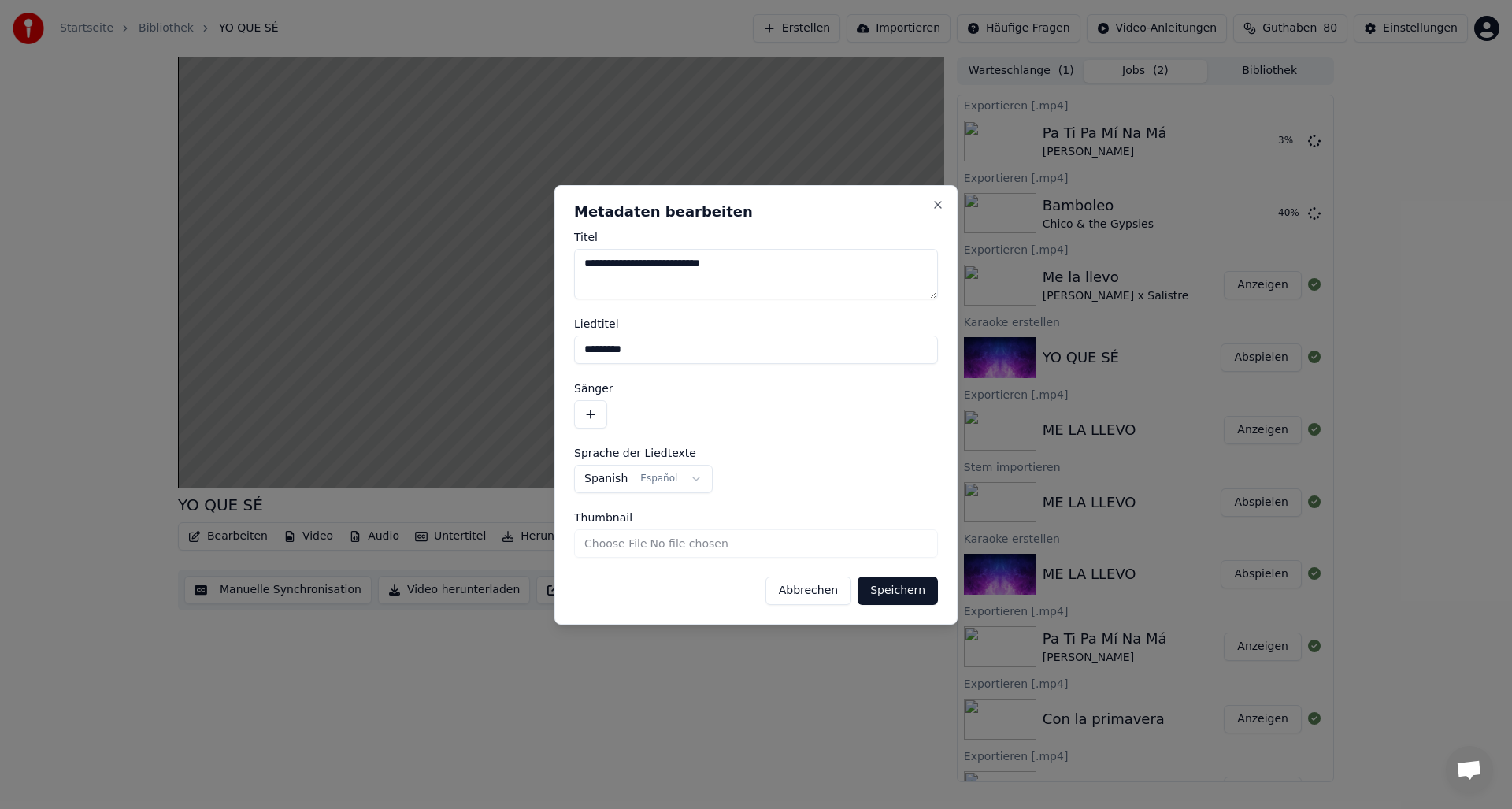
click at [588, 411] on button "button" at bounding box center [591, 414] width 33 height 29
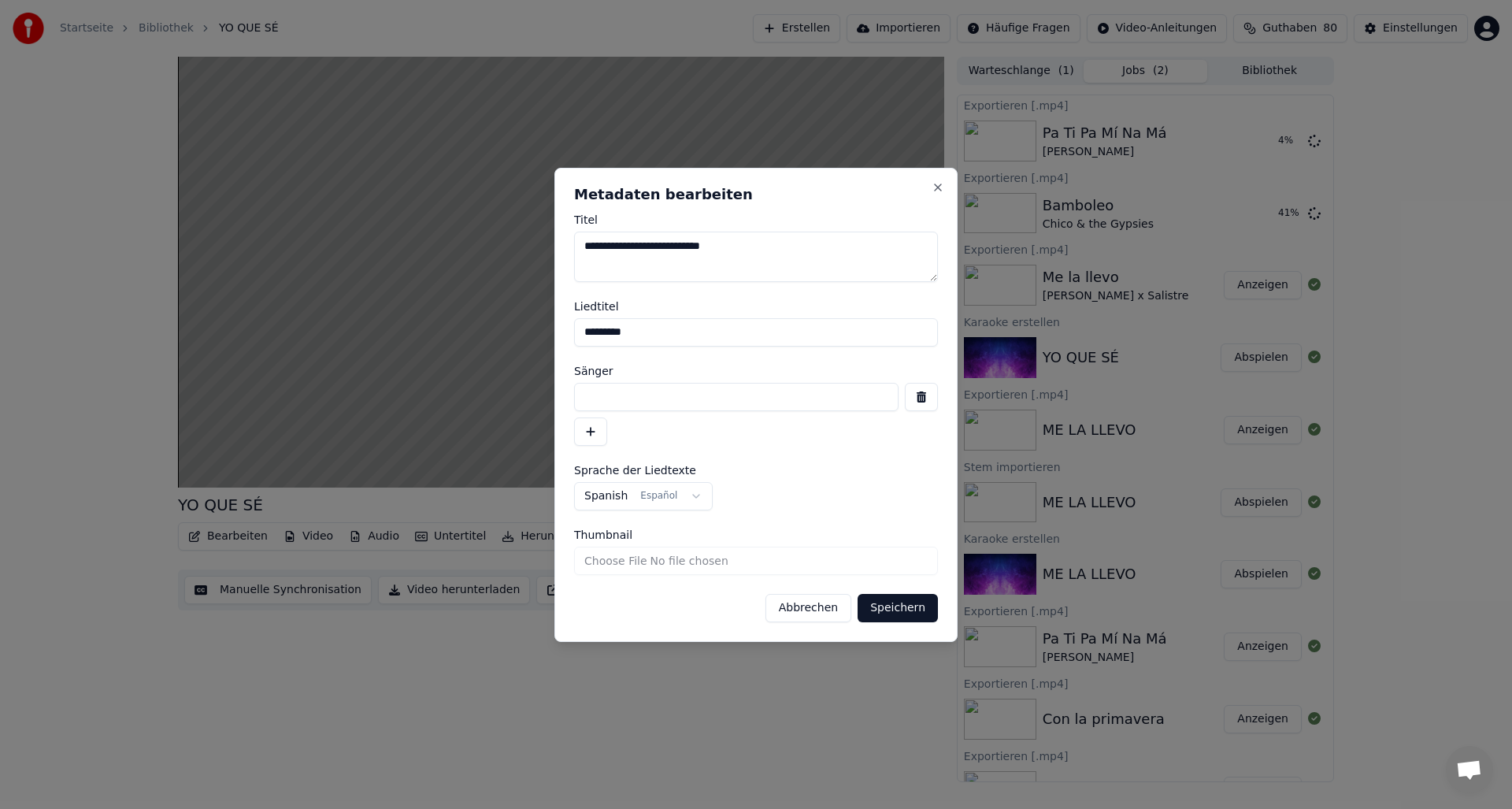
click at [592, 393] on input at bounding box center [736, 397] width 324 height 29
type input "**********"
click at [892, 613] on button "Speichern" at bounding box center [898, 608] width 80 height 29
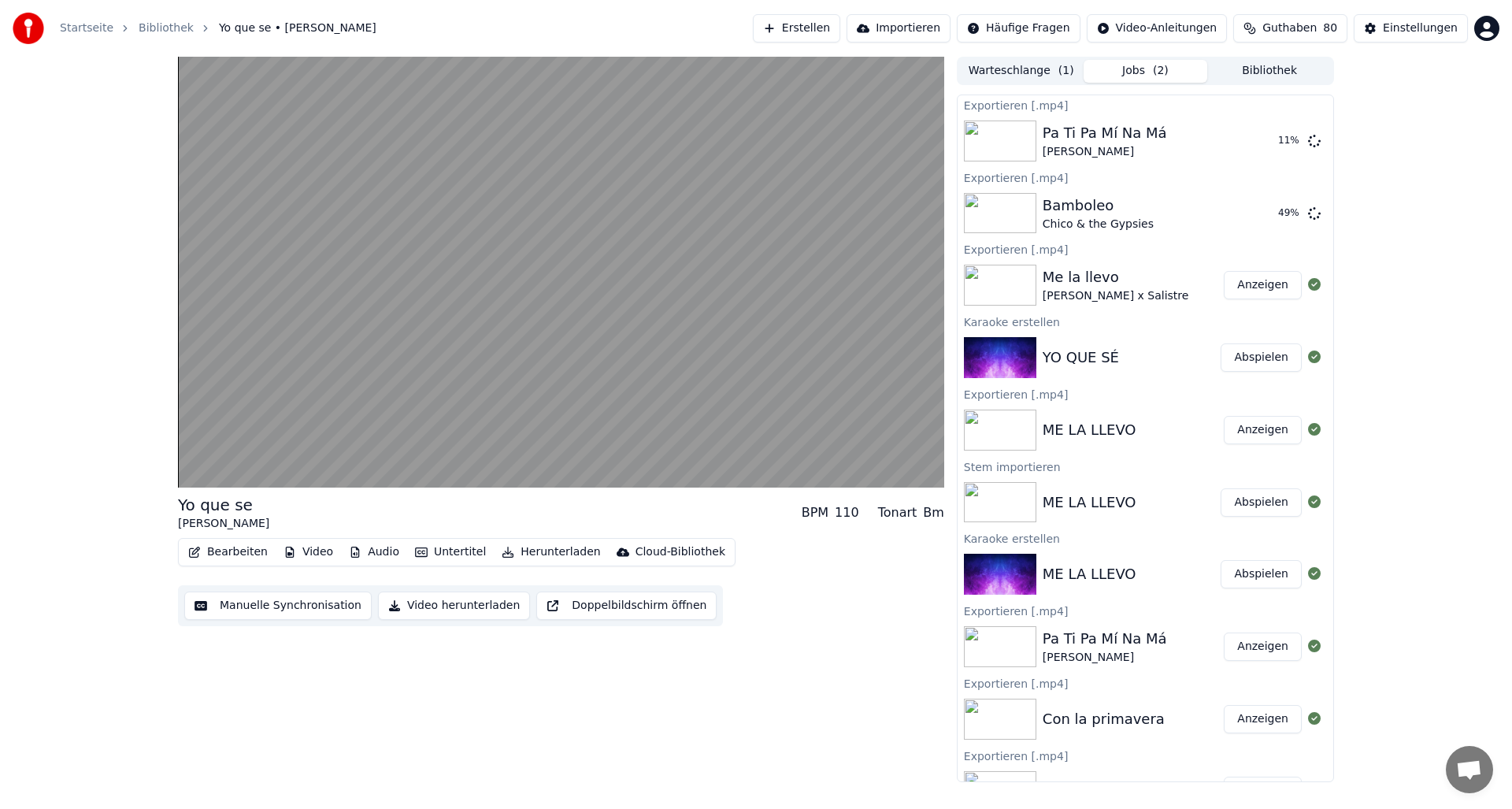
click at [374, 550] on button "Audio" at bounding box center [374, 551] width 63 height 22
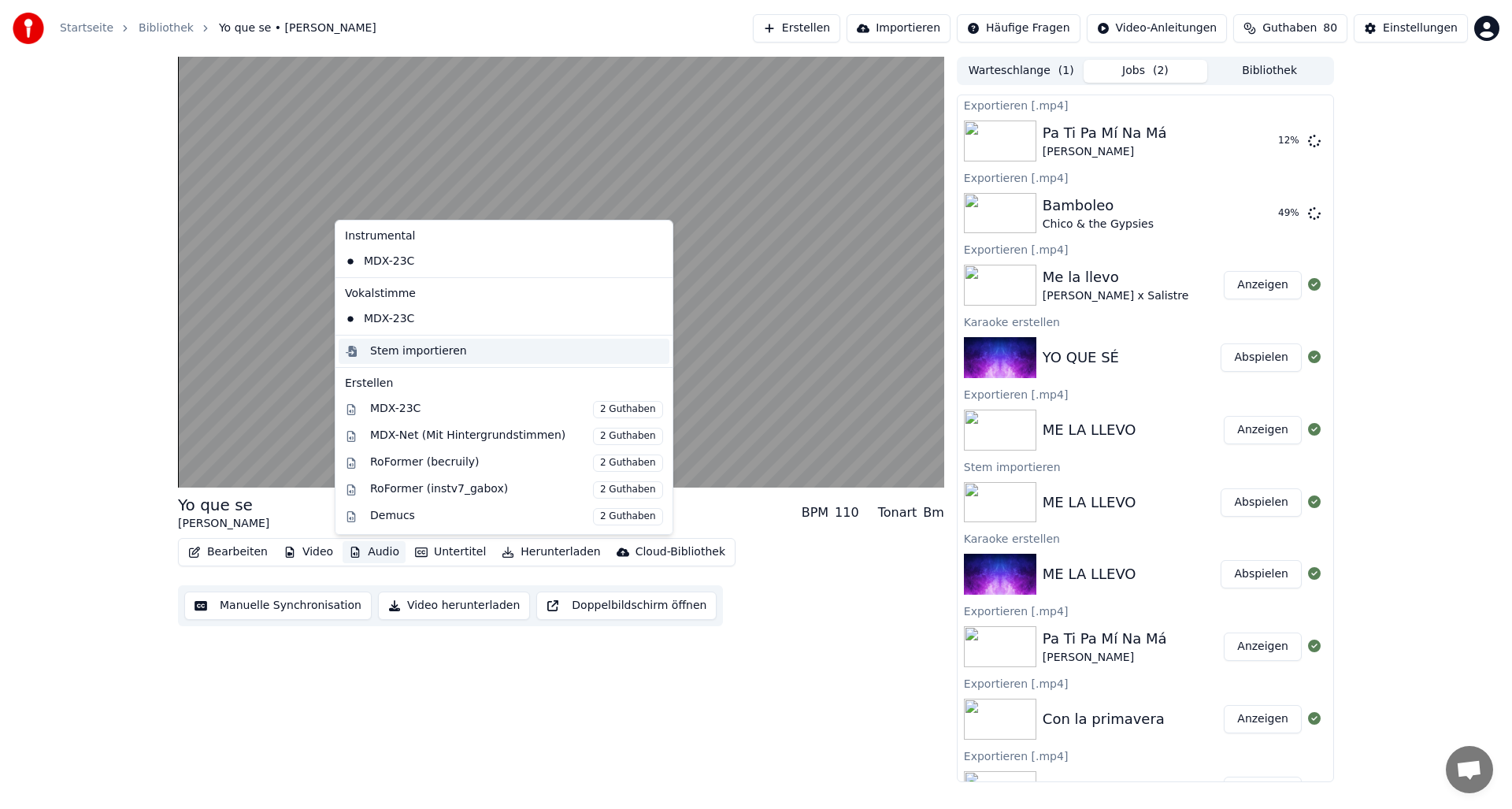
click at [378, 350] on div "Stem importieren" at bounding box center [418, 351] width 97 height 16
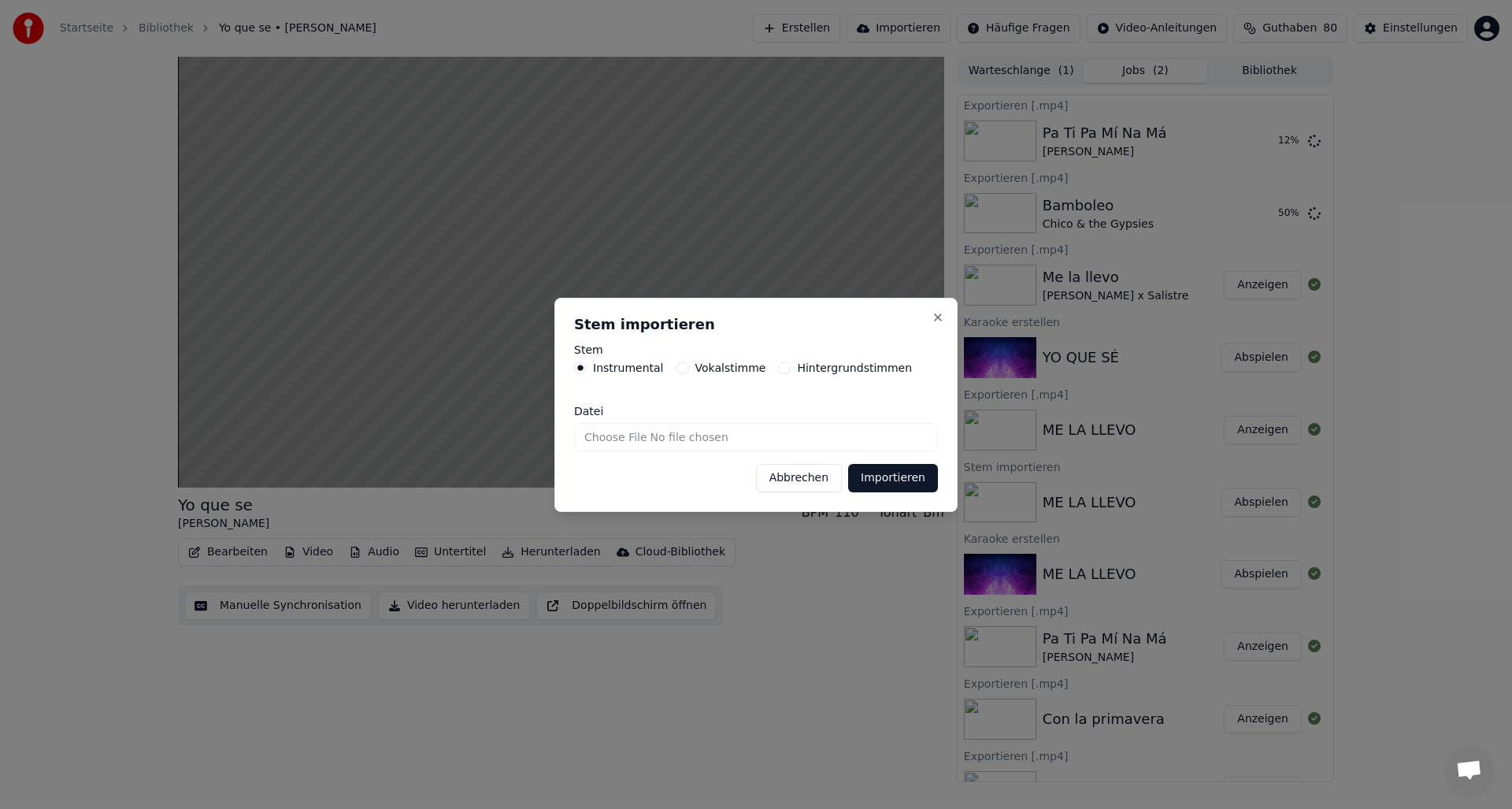
click at [657, 440] on input "Datei" at bounding box center [756, 436] width 363 height 29
type input "**********"
click at [880, 478] on button "Importieren" at bounding box center [893, 478] width 89 height 29
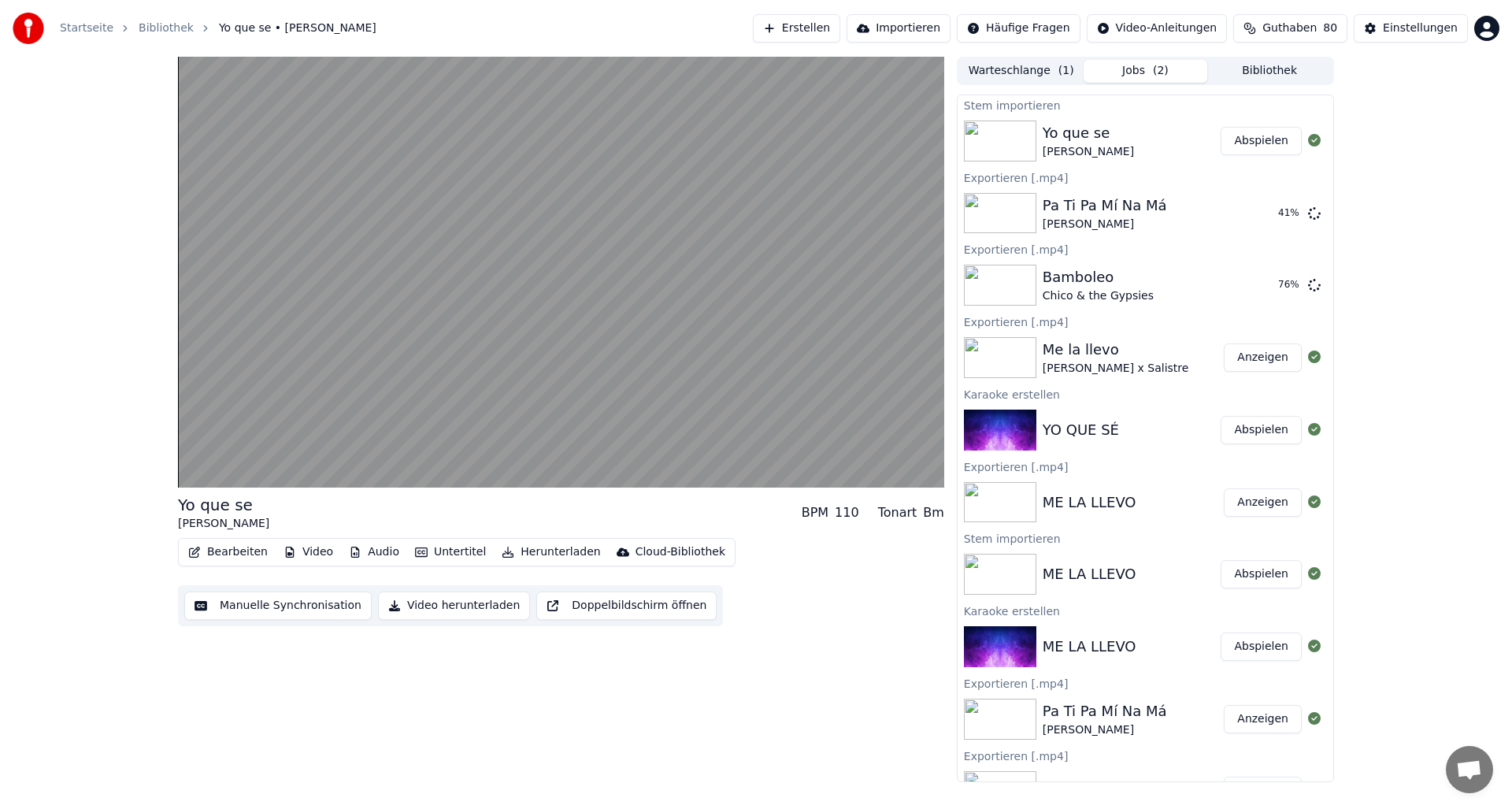
click at [1262, 141] on button "Abspielen" at bounding box center [1261, 141] width 81 height 29
click at [372, 554] on button "Audio" at bounding box center [374, 551] width 63 height 22
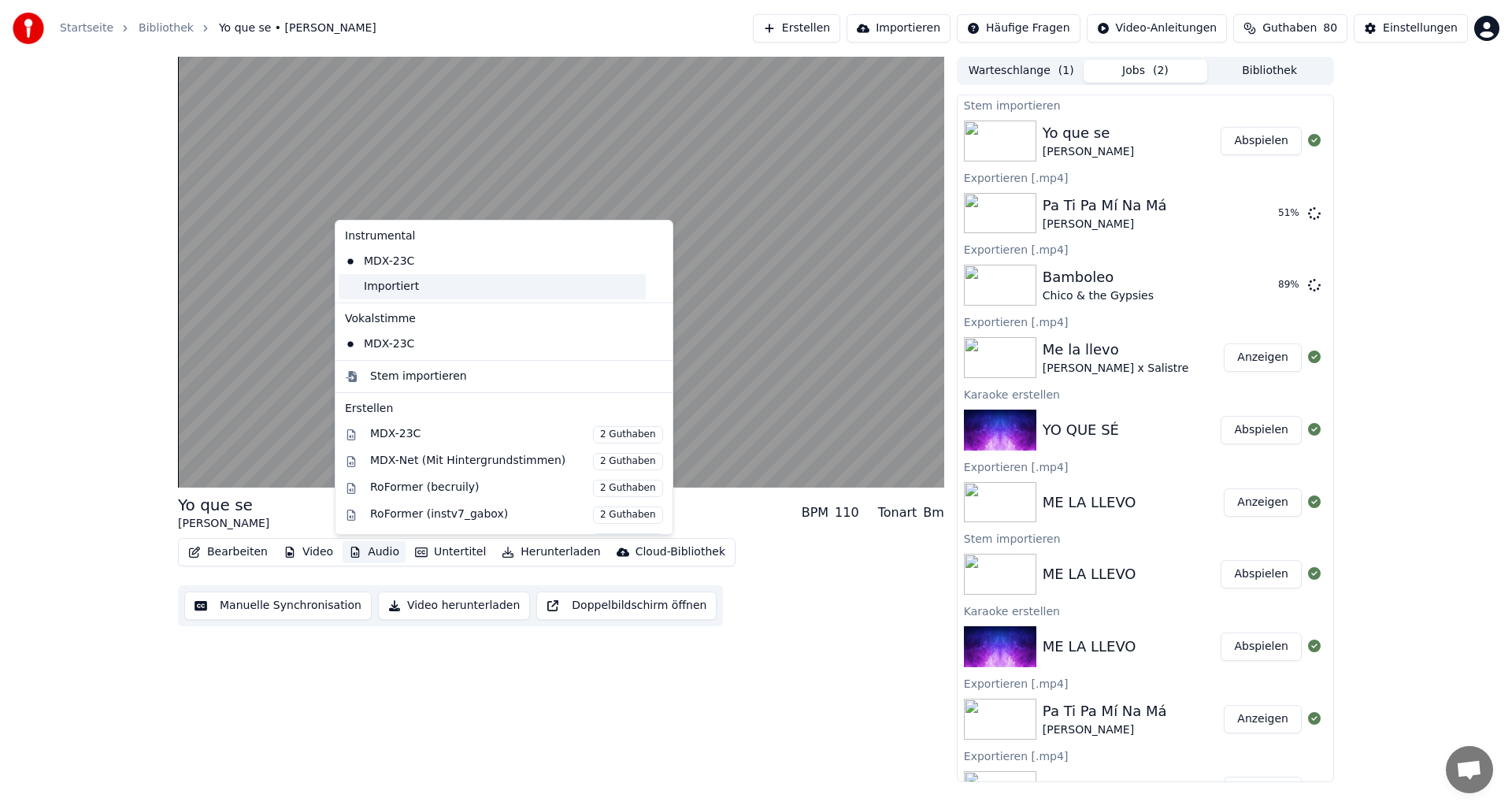
click at [381, 292] on div "Importiert" at bounding box center [492, 286] width 307 height 25
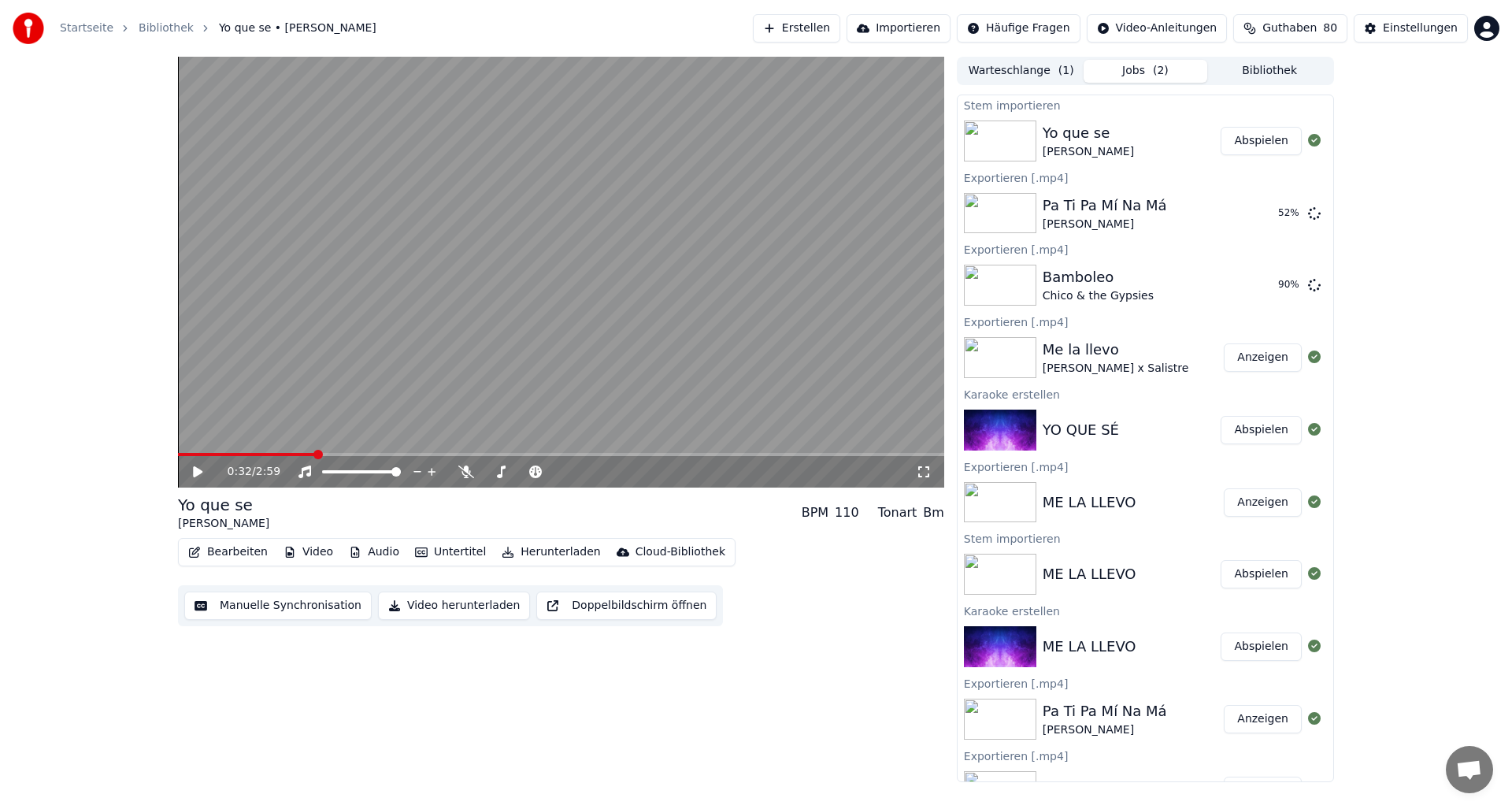
click at [183, 455] on span at bounding box center [246, 455] width 137 height 3
click at [182, 455] on span at bounding box center [247, 455] width 138 height 3
click at [182, 455] on span at bounding box center [254, 455] width 152 height 3
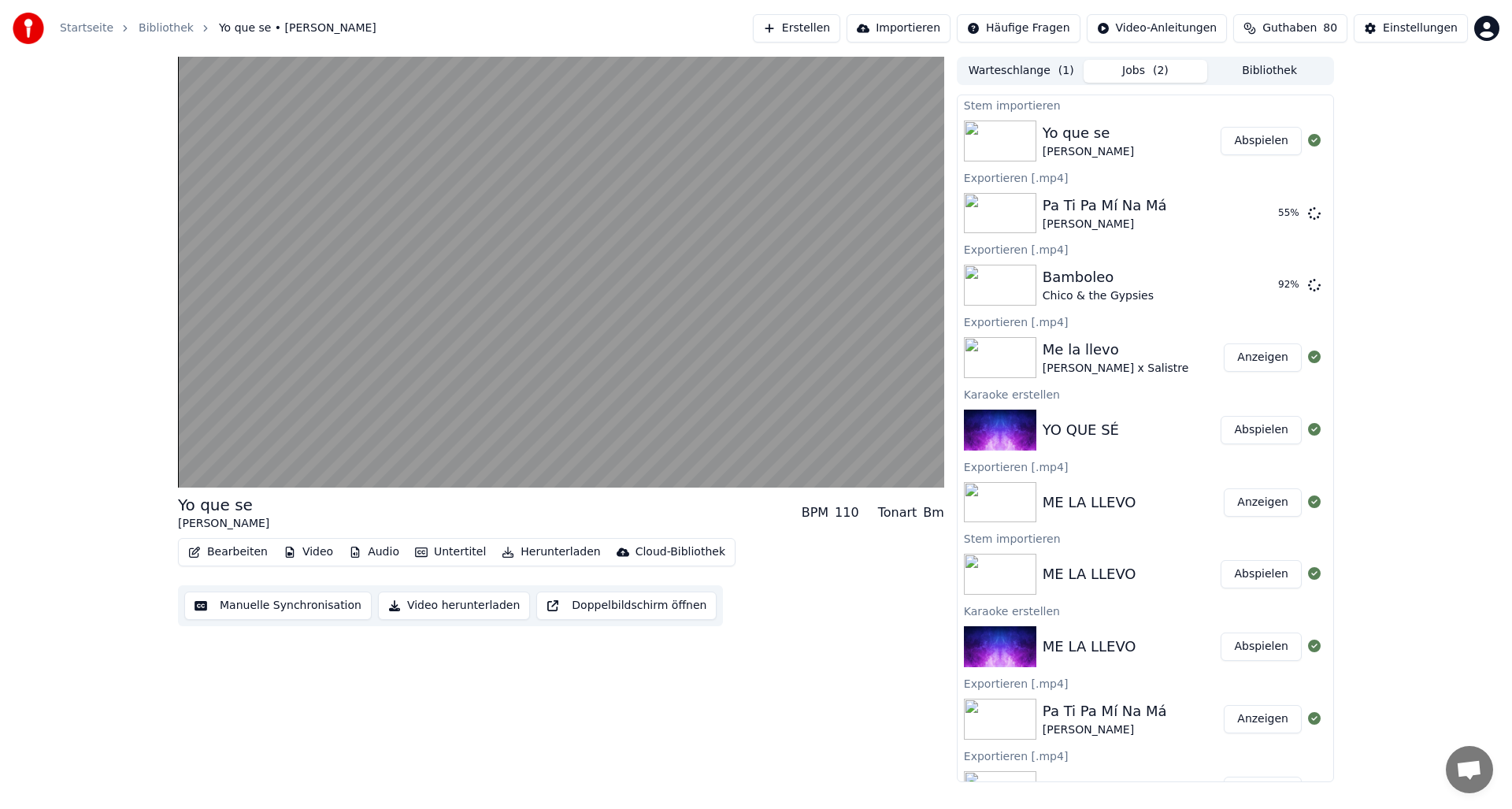
click at [1279, 139] on button "Abspielen" at bounding box center [1261, 141] width 81 height 29
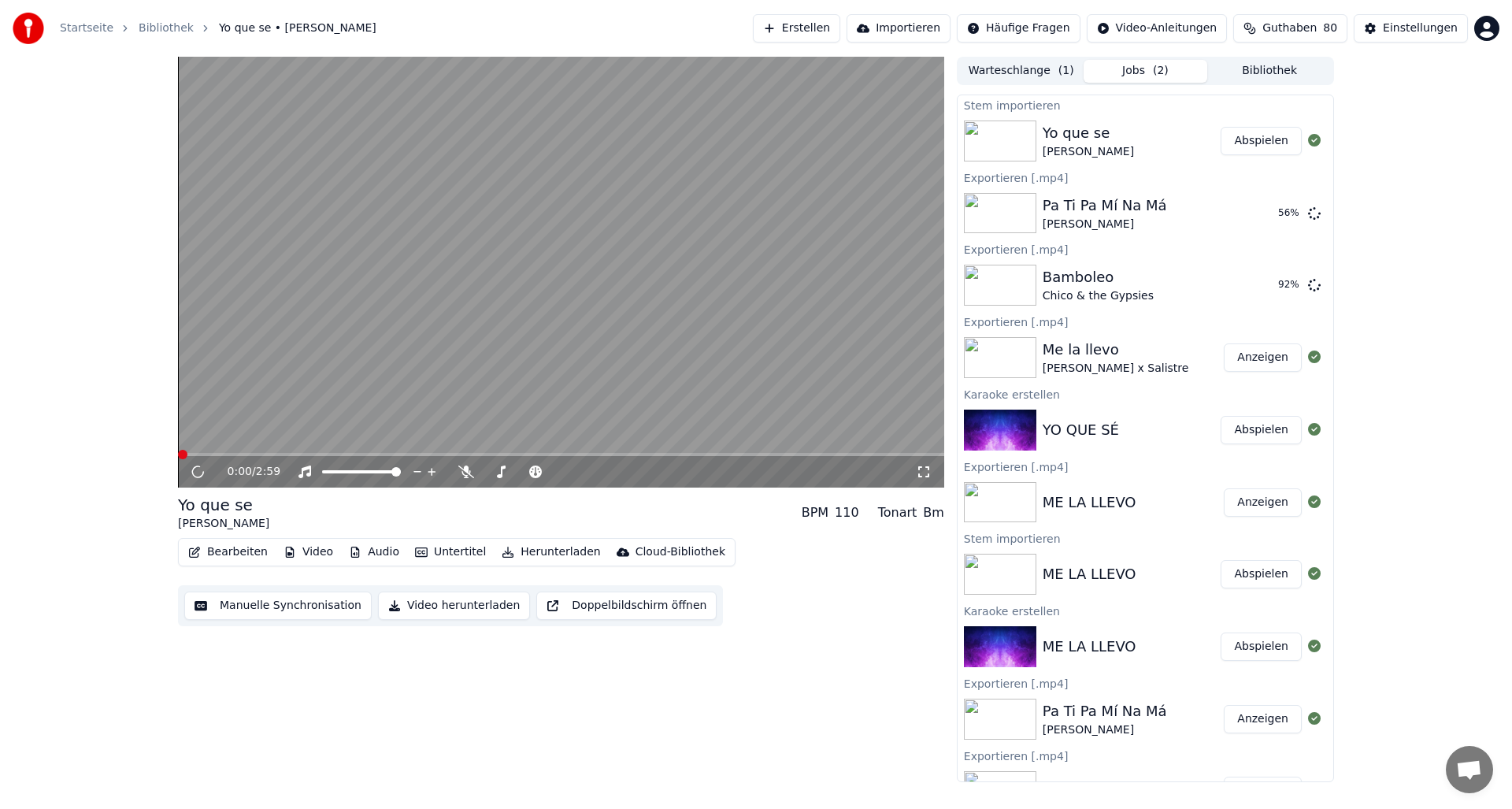
click at [373, 552] on button "Audio" at bounding box center [374, 551] width 63 height 22
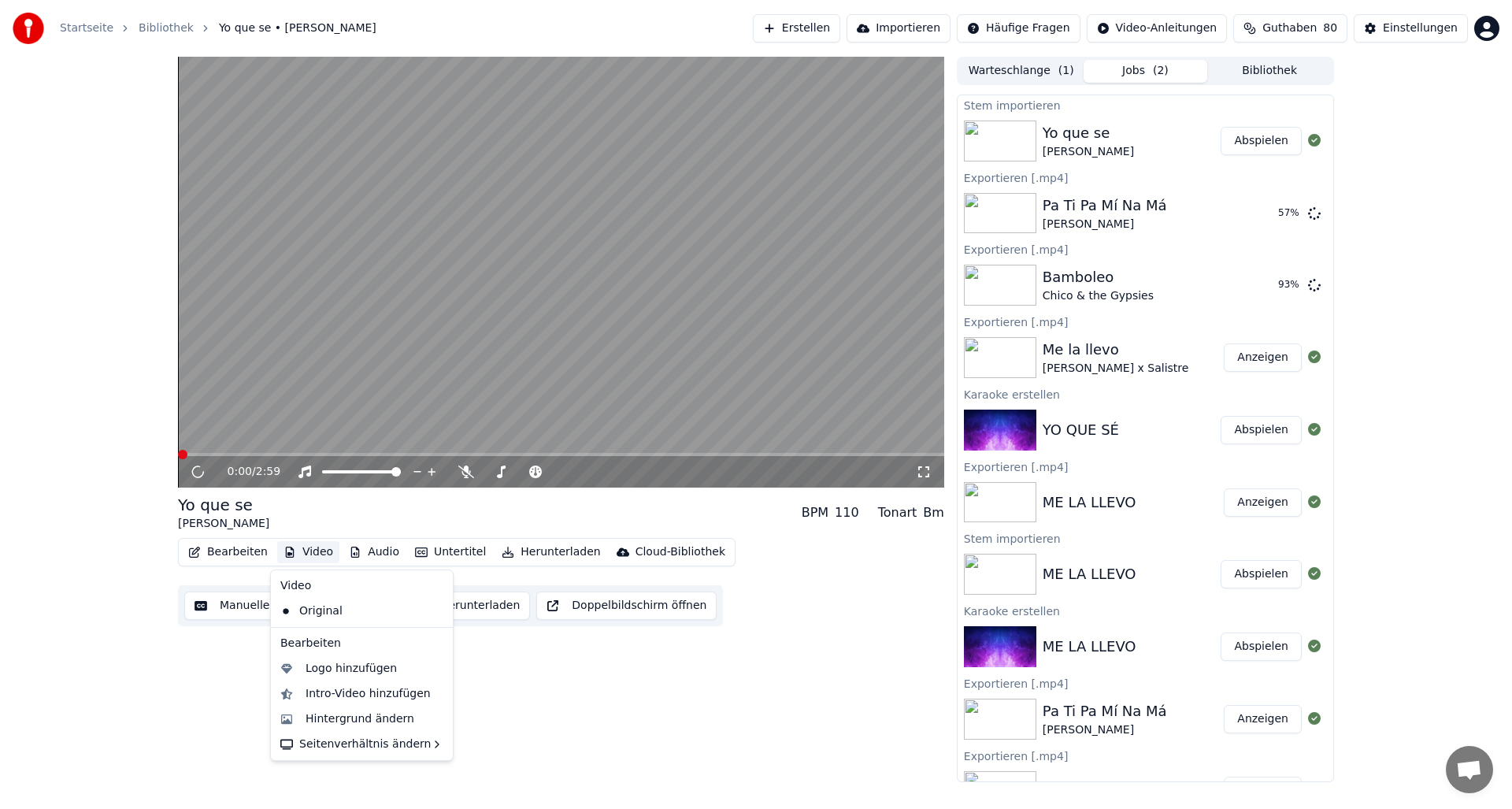
click at [73, 536] on div "0:00 / 2:[DEMOGRAPHIC_DATA] que se [PERSON_NAME] BPM 110 Tonart Bm Bearbeiten V…" at bounding box center [756, 419] width 1512 height 725
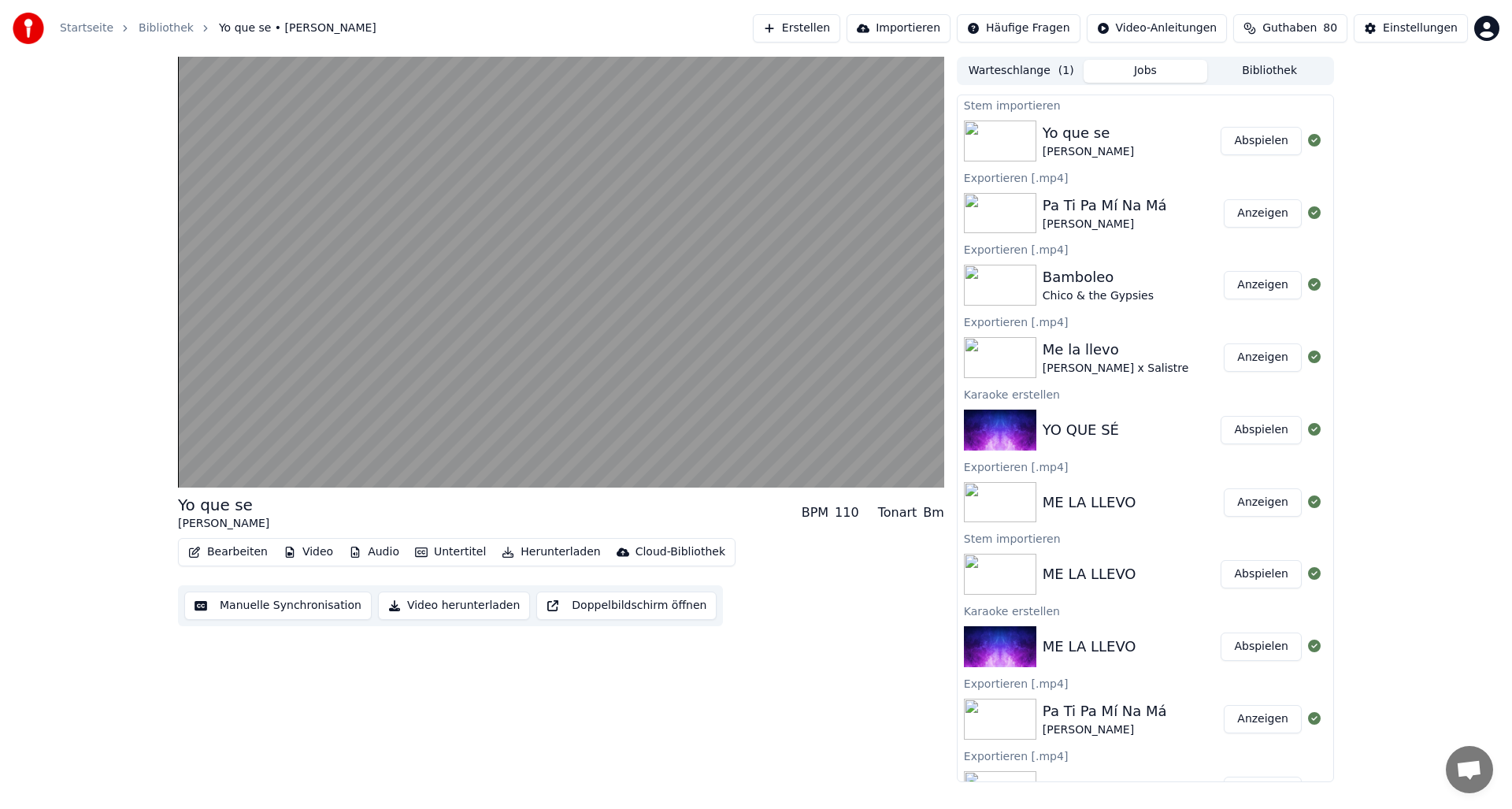
click at [414, 601] on button "Video herunterladen" at bounding box center [454, 606] width 152 height 29
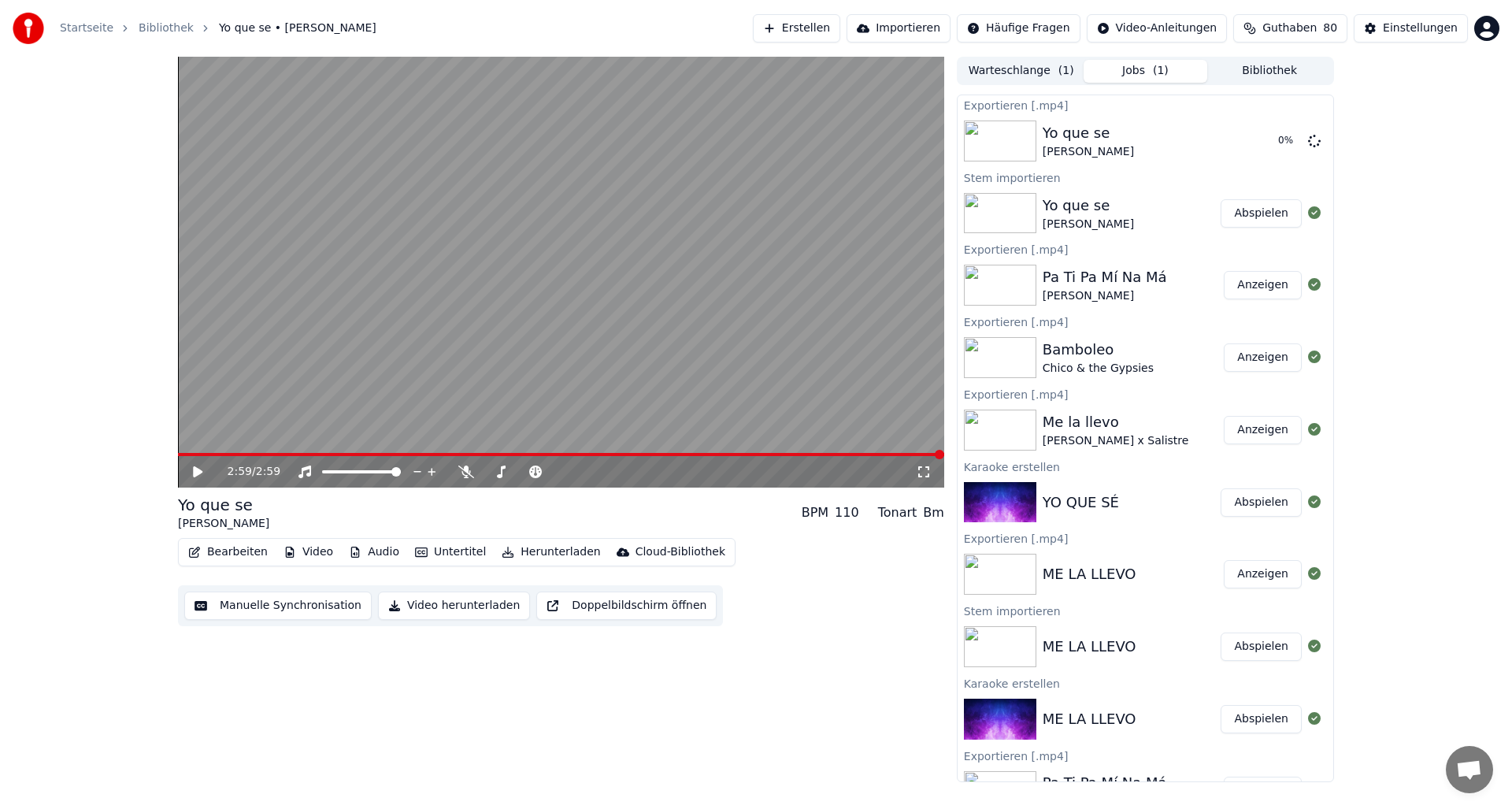
click at [818, 26] on button "Erstellen" at bounding box center [797, 28] width 88 height 29
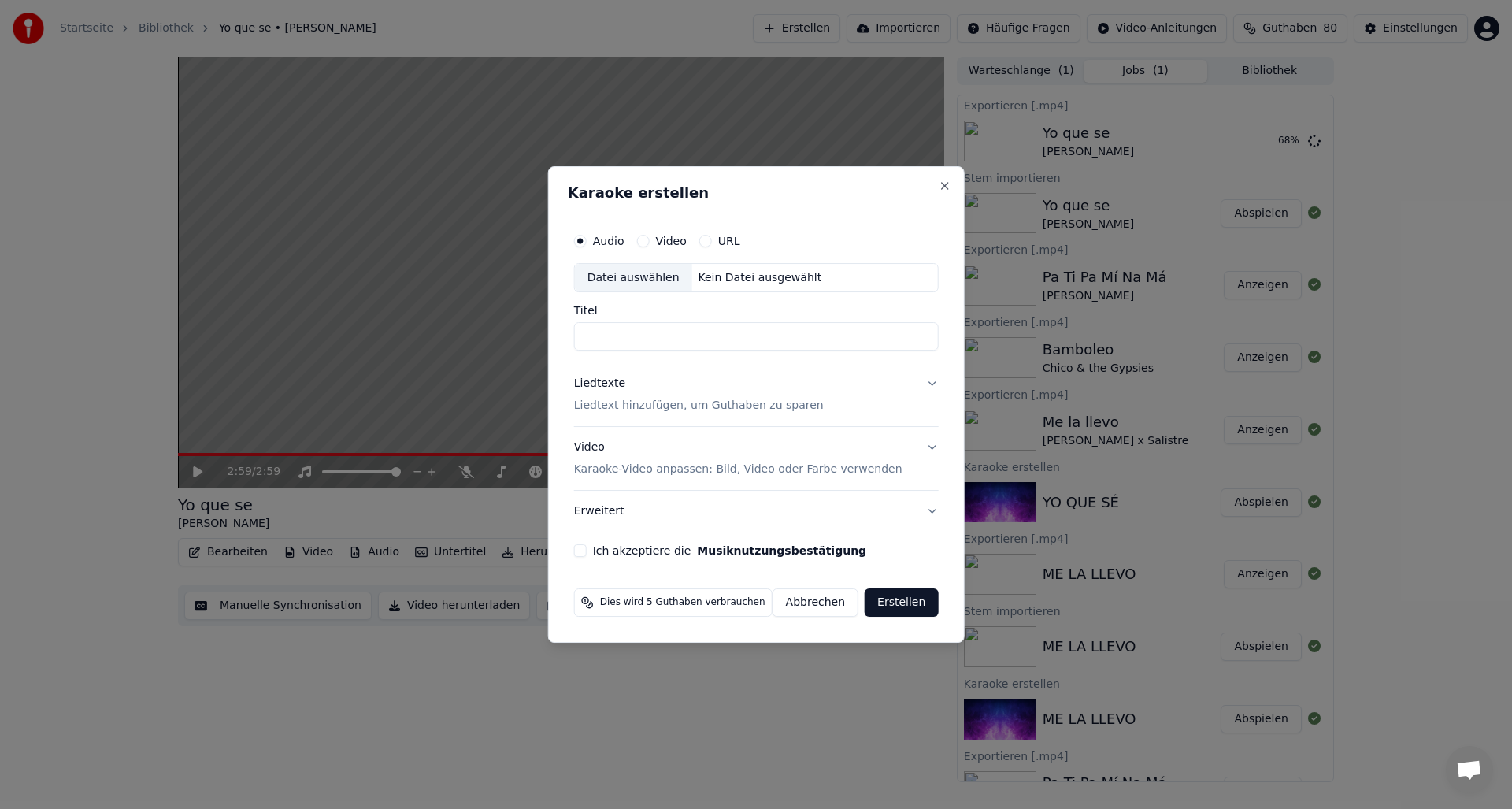
click at [633, 327] on input "Titel" at bounding box center [756, 337] width 364 height 29
paste input "**********"
click at [674, 339] on input "**********" at bounding box center [756, 337] width 364 height 29
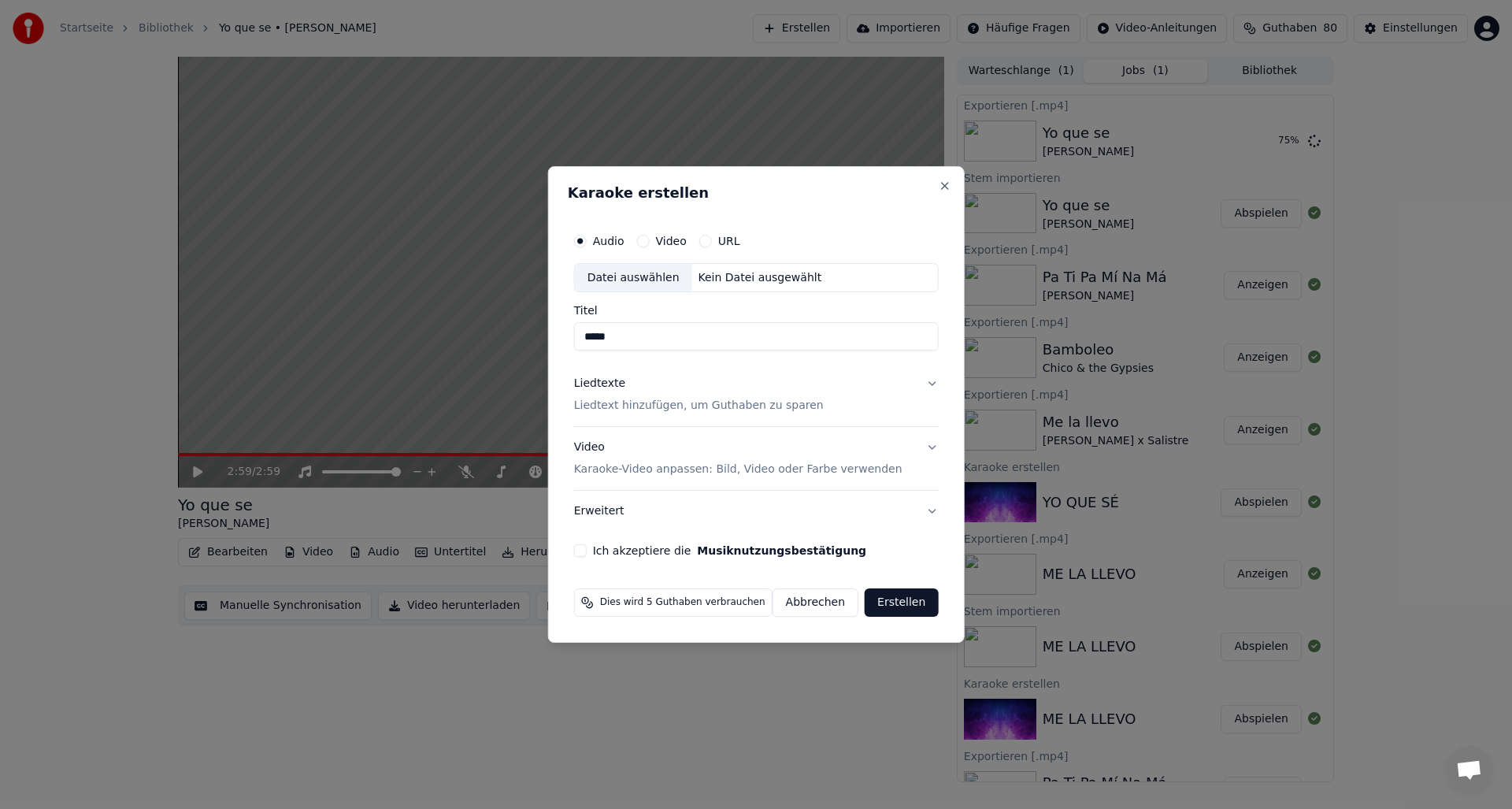
click at [717, 276] on div "Kein Datei ausgewählt" at bounding box center [761, 277] width 136 height 16
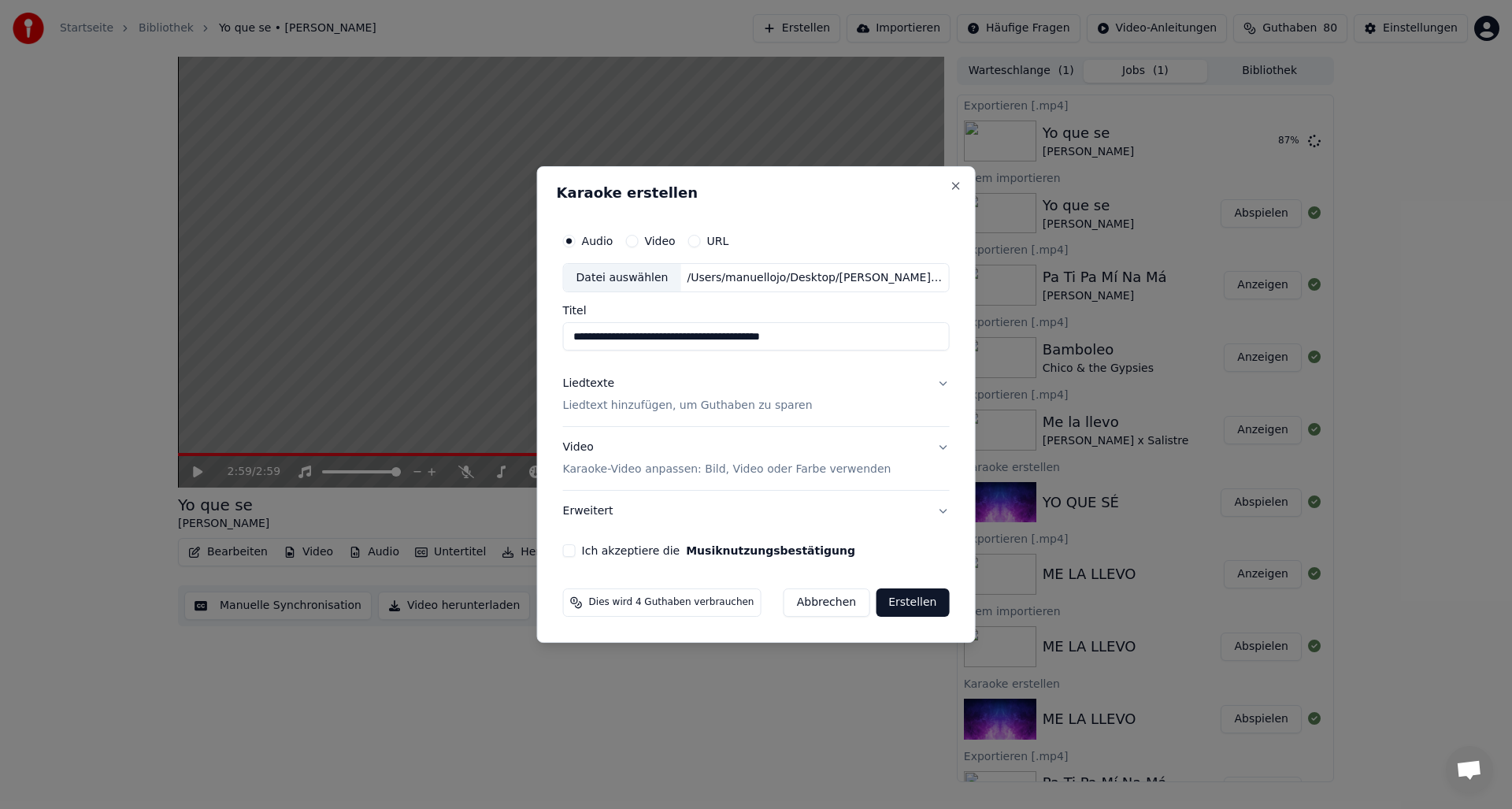
click at [655, 337] on input "**********" at bounding box center [756, 337] width 386 height 29
click at [743, 337] on input "**********" at bounding box center [756, 337] width 386 height 29
drag, startPoint x: 743, startPoint y: 337, endPoint x: 794, endPoint y: 336, distance: 51.0
click at [794, 336] on input "**********" at bounding box center [756, 337] width 386 height 29
paste input "*********"
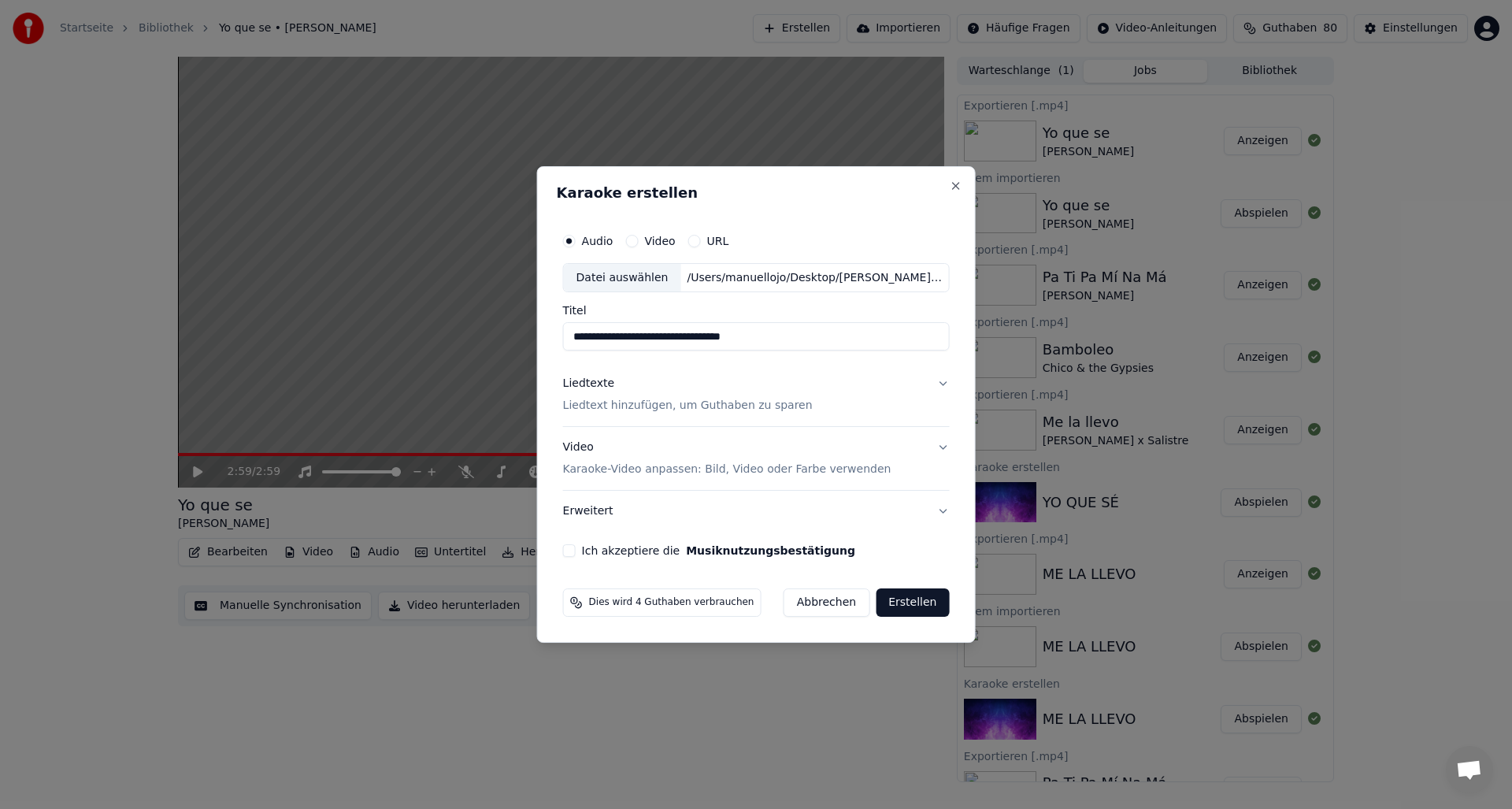
drag, startPoint x: 660, startPoint y: 340, endPoint x: 569, endPoint y: 338, distance: 91.0
click at [569, 338] on input "**********" at bounding box center [756, 337] width 386 height 29
paste input "**********"
click at [698, 276] on div "/Users/manuellojo/Desktop/[PERSON_NAME] (REMIX) - [PERSON_NAME] X Los Yakis.mp3" at bounding box center [814, 277] width 267 height 16
click at [738, 336] on input "**********" at bounding box center [756, 337] width 386 height 29
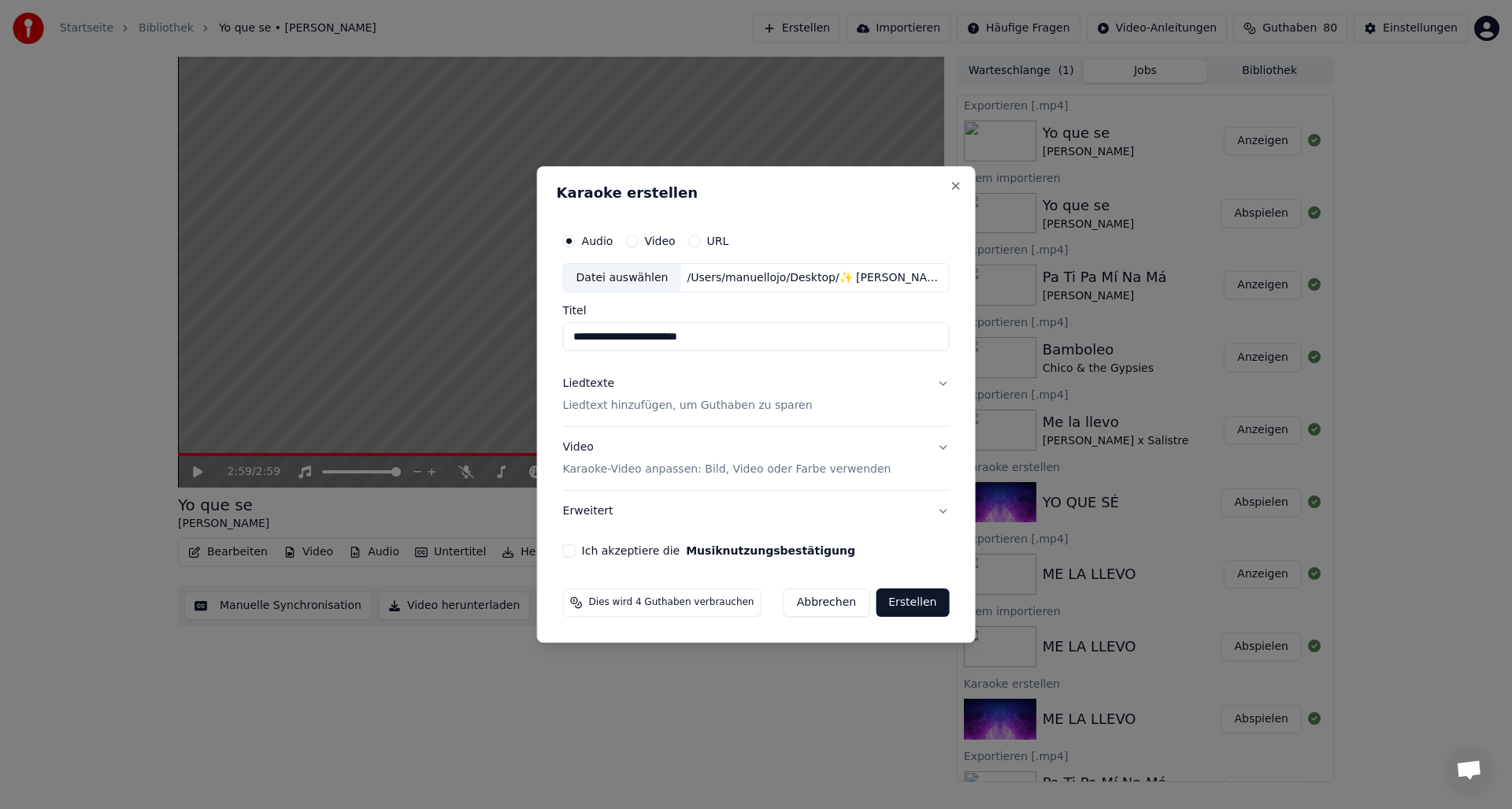
click at [738, 336] on input "**********" at bounding box center [756, 337] width 386 height 29
type input "**********"
click at [656, 409] on p "Liedtext hinzufügen, um Guthaben zu sparen" at bounding box center [687, 406] width 249 height 16
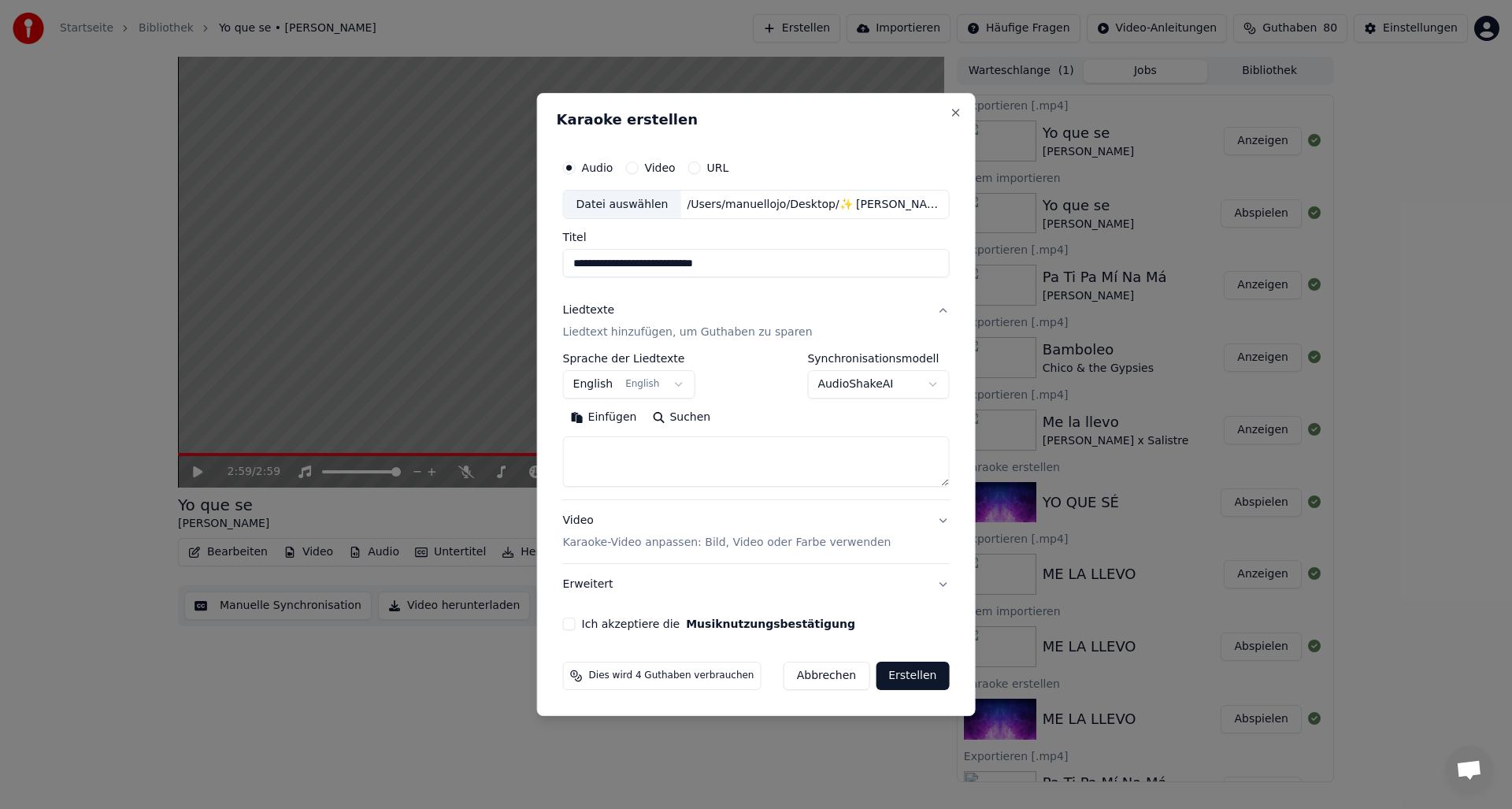
click at [592, 383] on body "Startseite Bibliothek Yo que se • [PERSON_NAME] Erstellen Importieren Häufige F…" at bounding box center [756, 404] width 1512 height 809
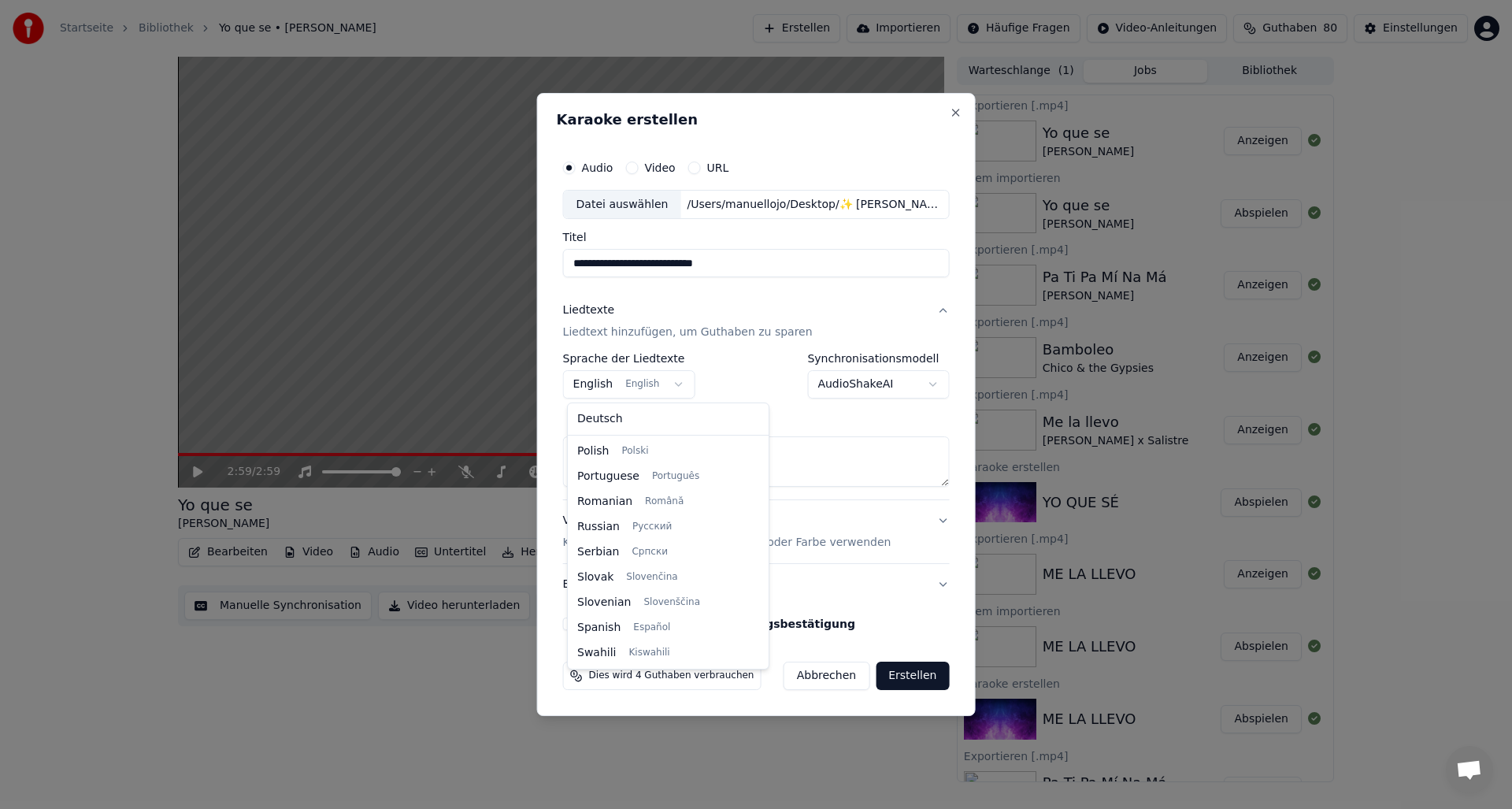
select select "**"
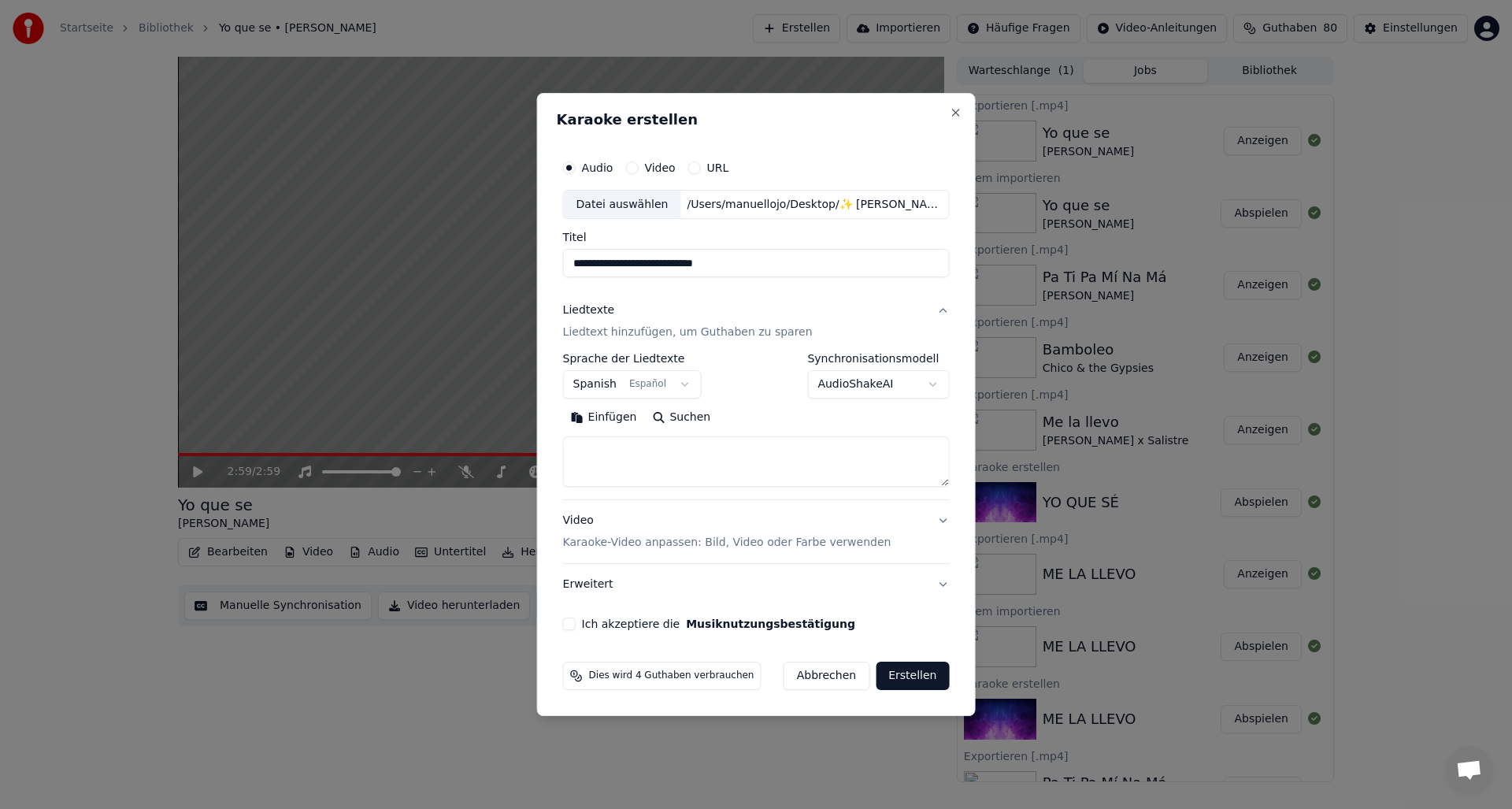
click at [594, 446] on textarea at bounding box center [756, 462] width 386 height 50
paste textarea "**********"
click at [765, 459] on textarea "**********" at bounding box center [751, 462] width 377 height 50
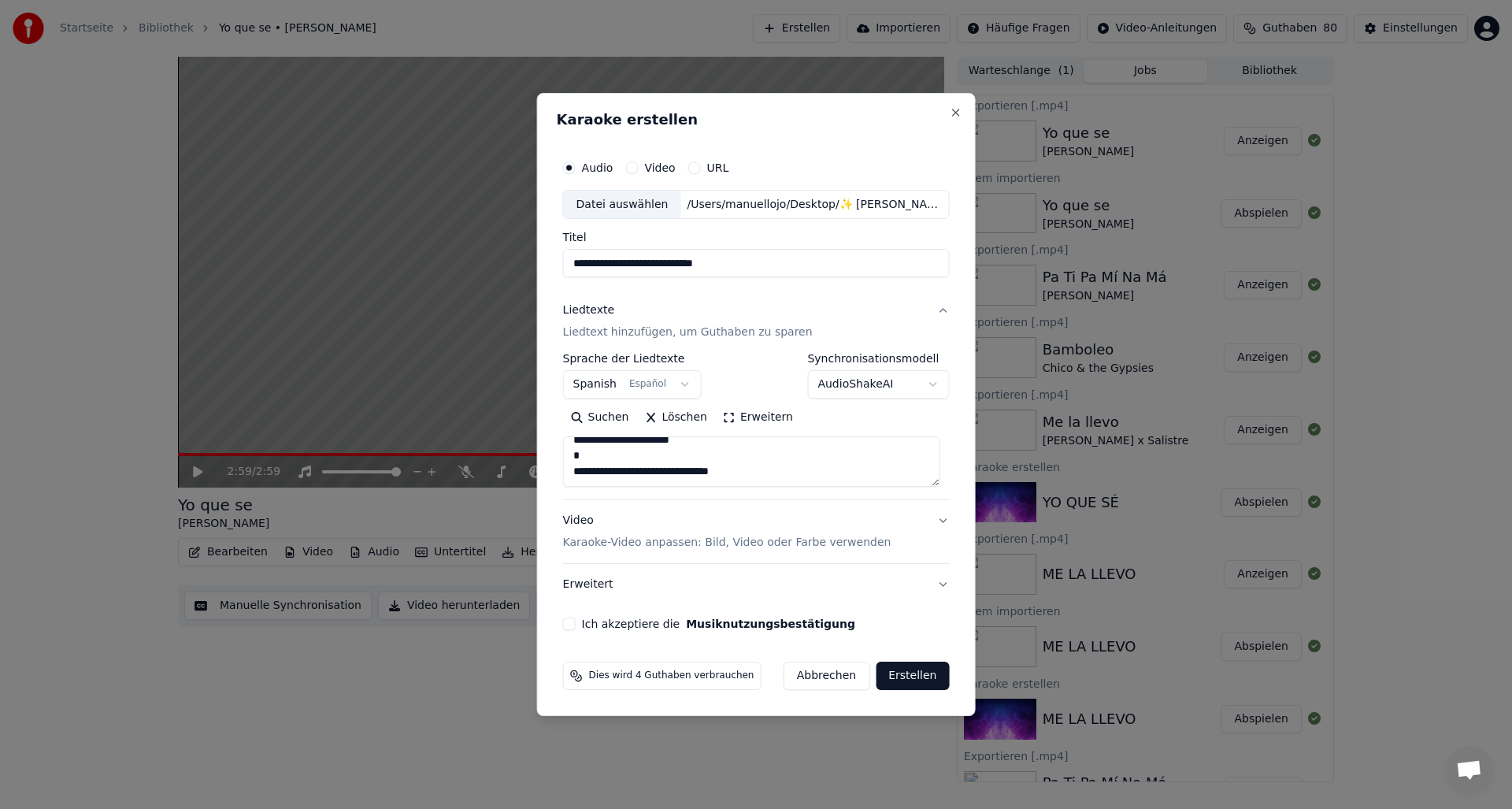
scroll to position [0, 0]
drag, startPoint x: 751, startPoint y: 474, endPoint x: 535, endPoint y: 393, distance: 230.7
click at [535, 393] on body "Startseite Bibliothek Yo que se • [PERSON_NAME] Erstellen Importieren Häufige F…" at bounding box center [756, 404] width 1512 height 809
paste textarea "**********"
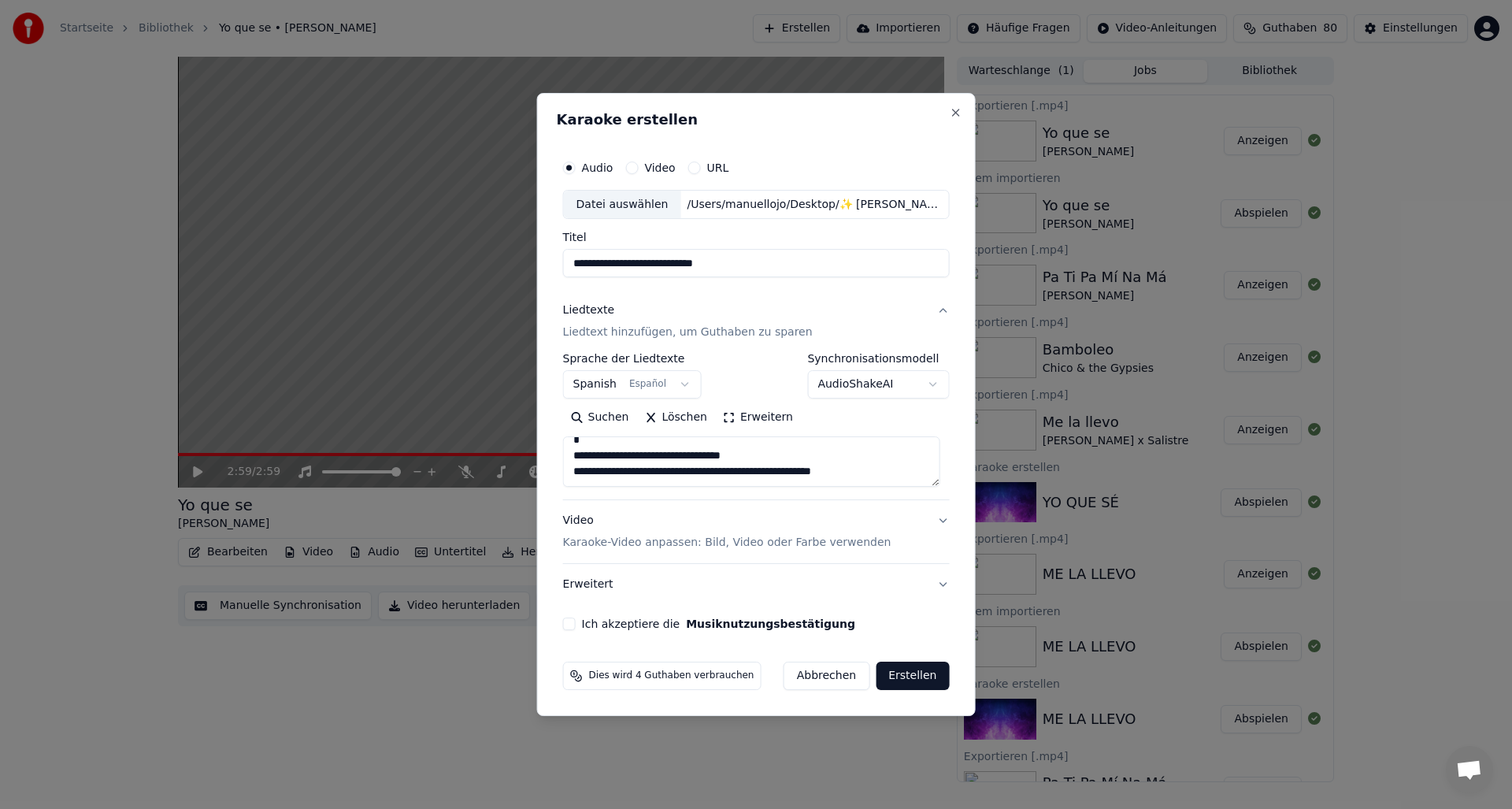
click at [879, 471] on textarea "**********" at bounding box center [751, 462] width 377 height 50
drag, startPoint x: 877, startPoint y: 473, endPoint x: 573, endPoint y: 474, distance: 304.0
click at [573, 474] on textarea "**********" at bounding box center [751, 462] width 377 height 50
paste textarea "**********"
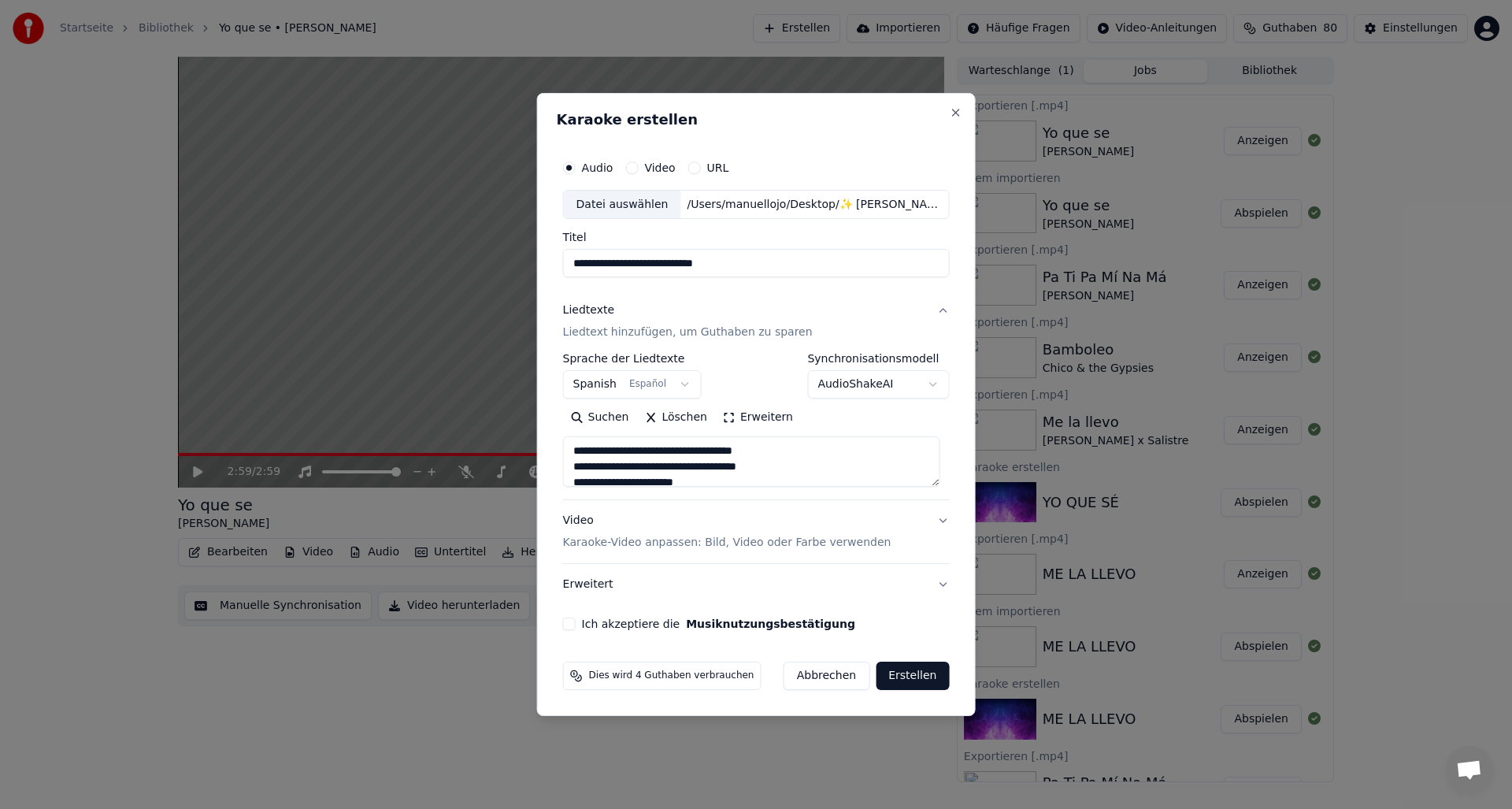
type textarea "**********"
click at [569, 621] on button "Ich akzeptiere die Musiknutzungsbestätigung" at bounding box center [569, 624] width 12 height 12
click at [904, 679] on button "Erstellen" at bounding box center [911, 675] width 73 height 29
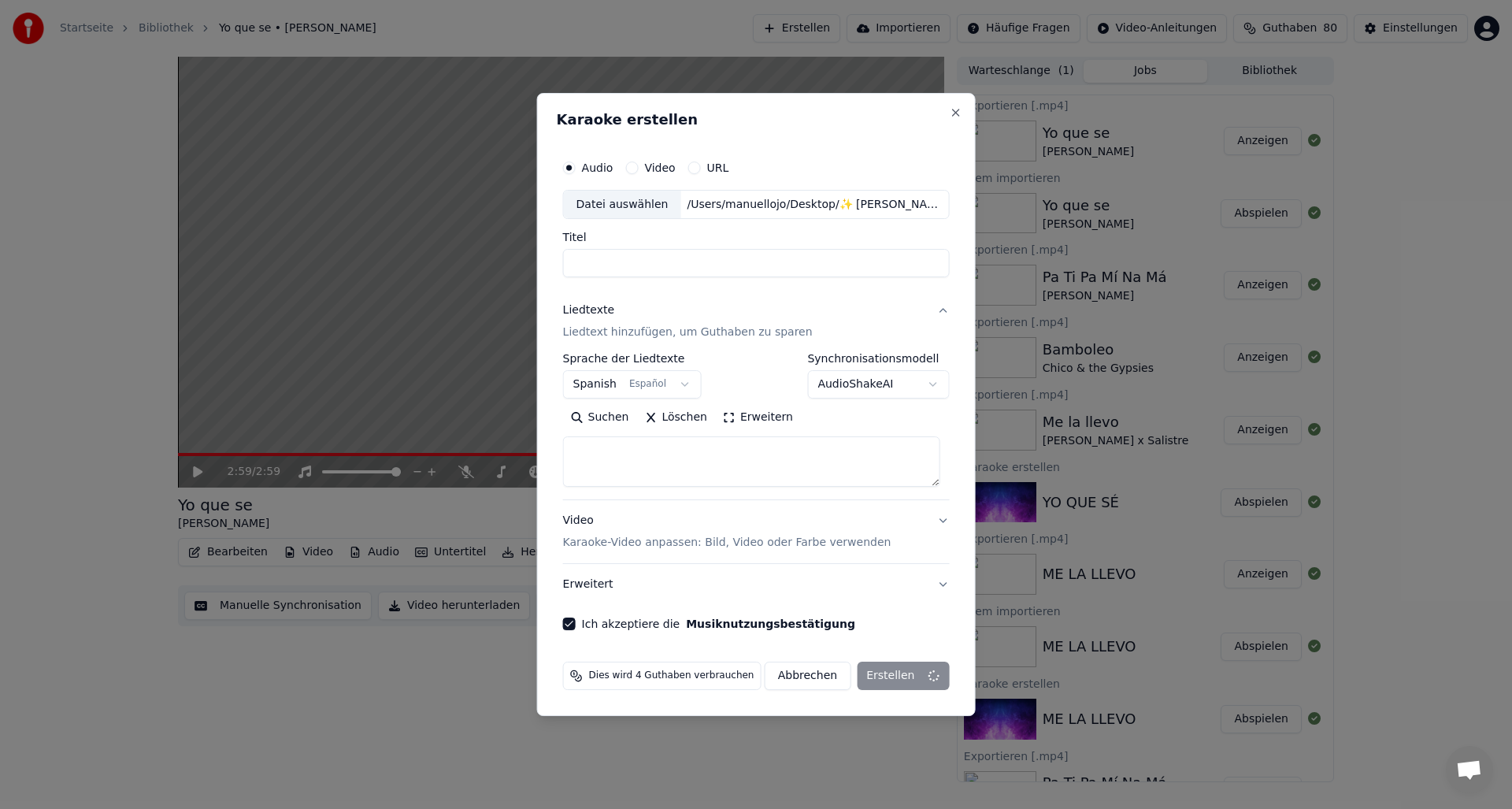
select select
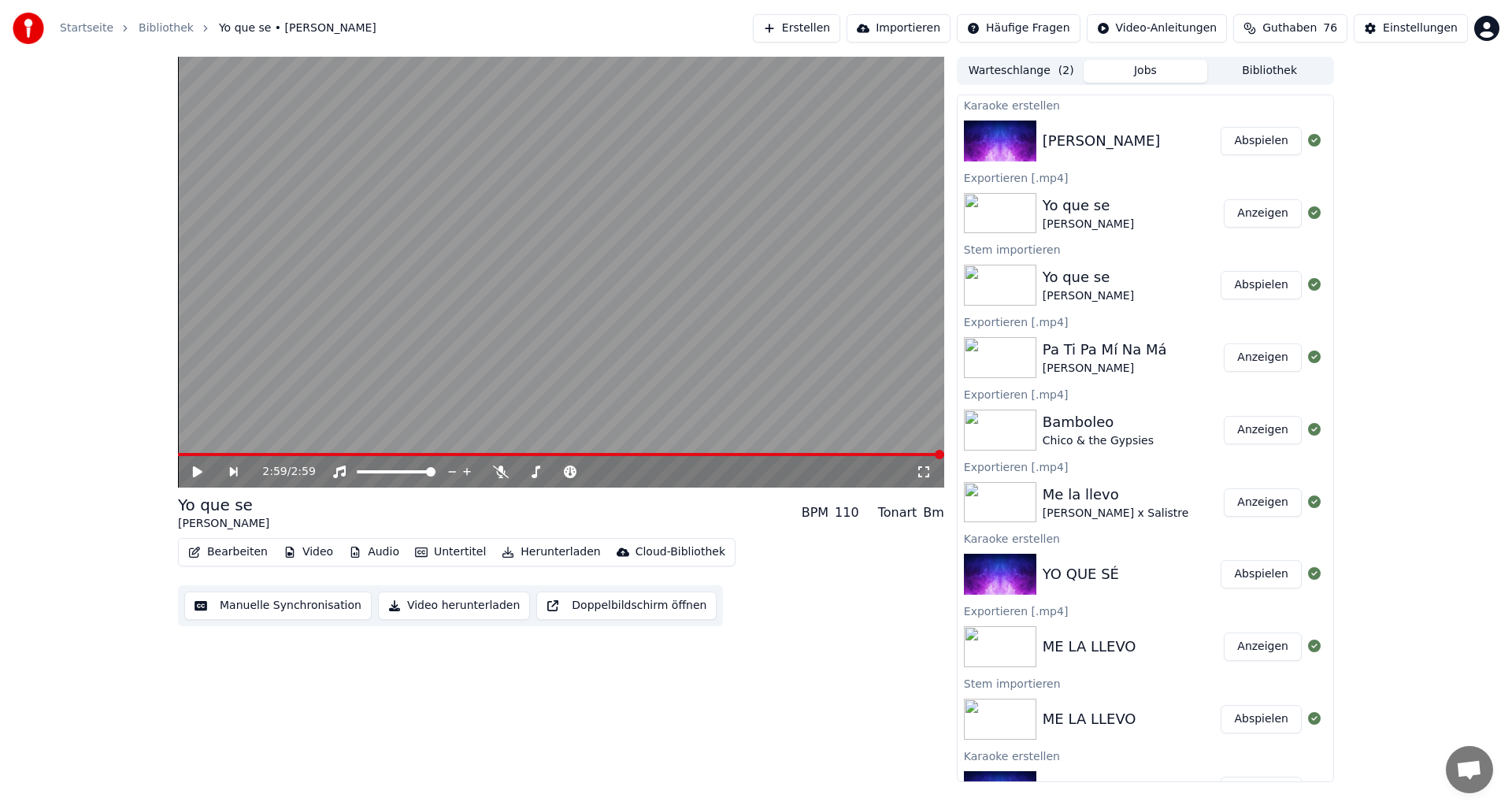
click at [1264, 141] on button "Abspielen" at bounding box center [1261, 141] width 81 height 29
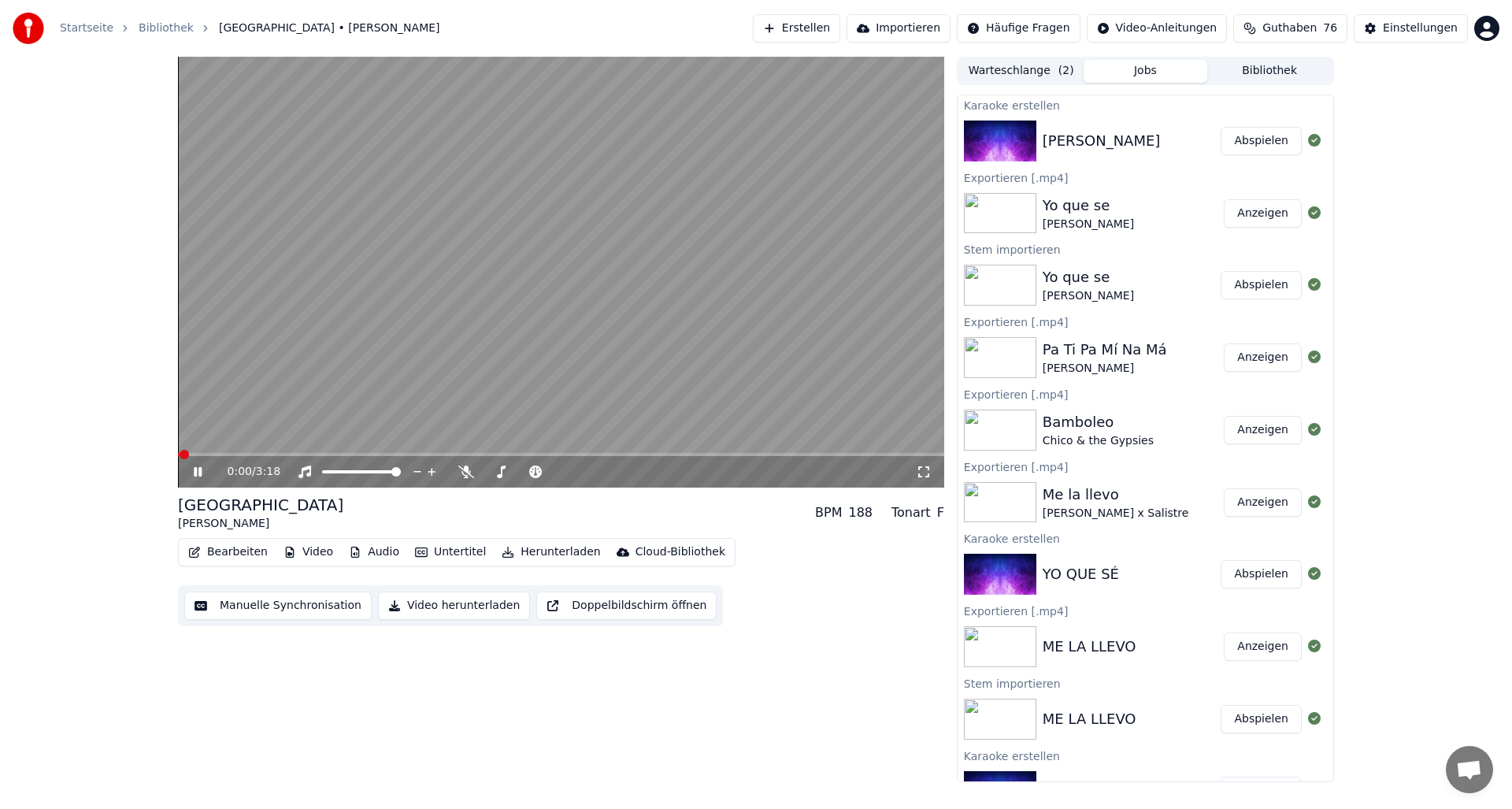
click at [229, 552] on button "Bearbeiten" at bounding box center [228, 551] width 92 height 22
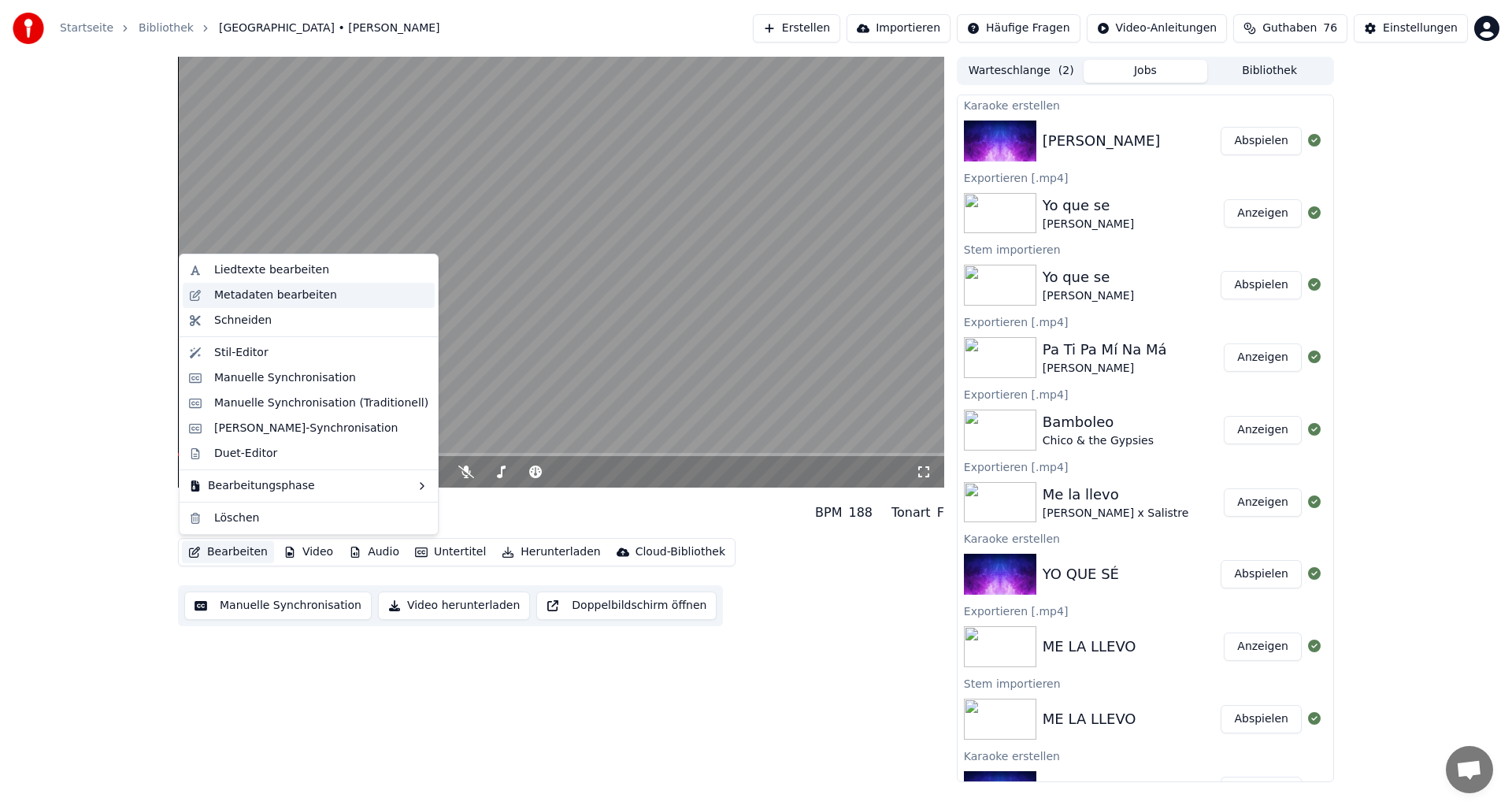
click at [226, 290] on div "Metadaten bearbeiten" at bounding box center [276, 295] width 123 height 16
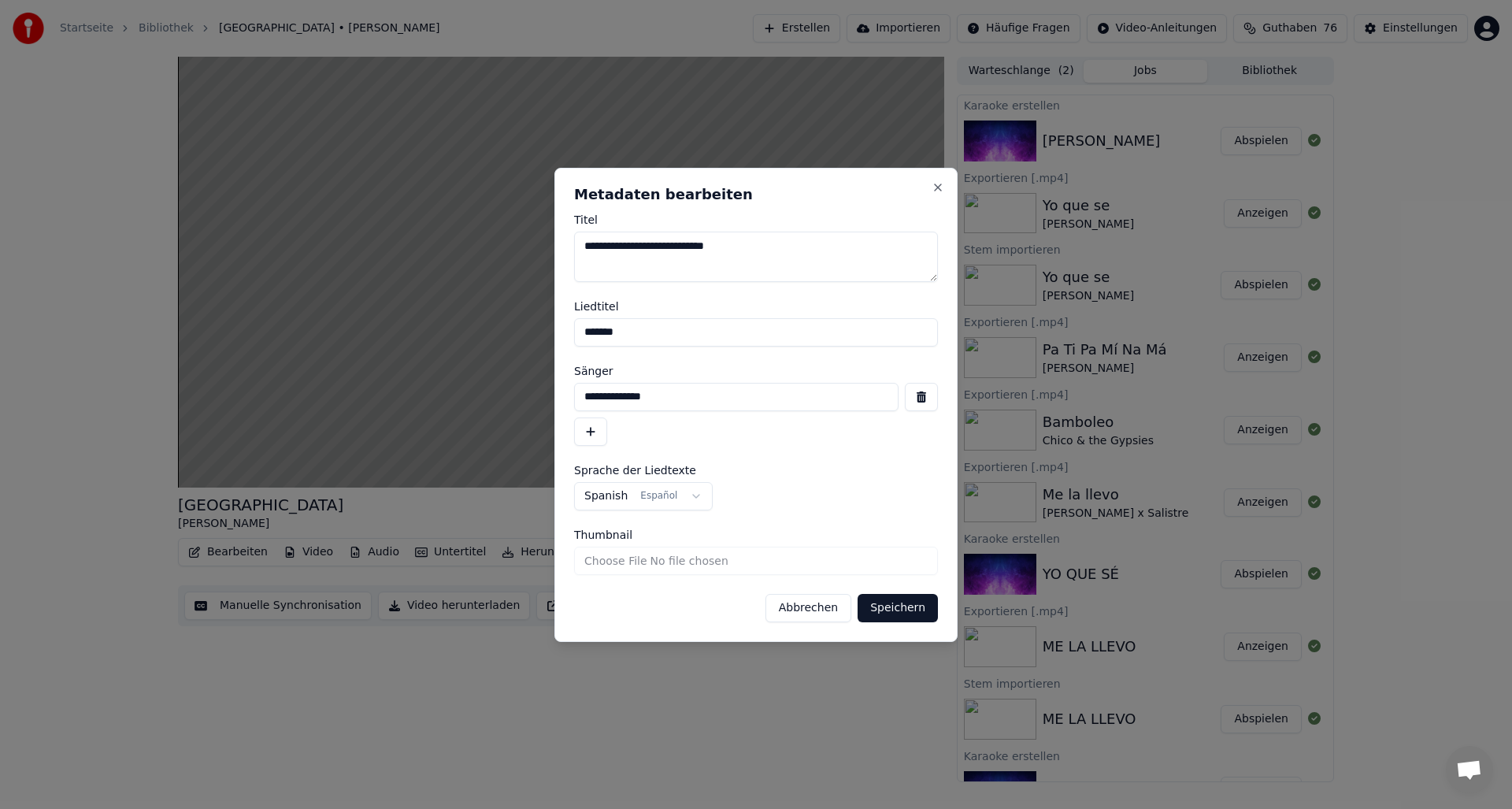
click at [810, 614] on button "Abbrechen" at bounding box center [808, 608] width 86 height 29
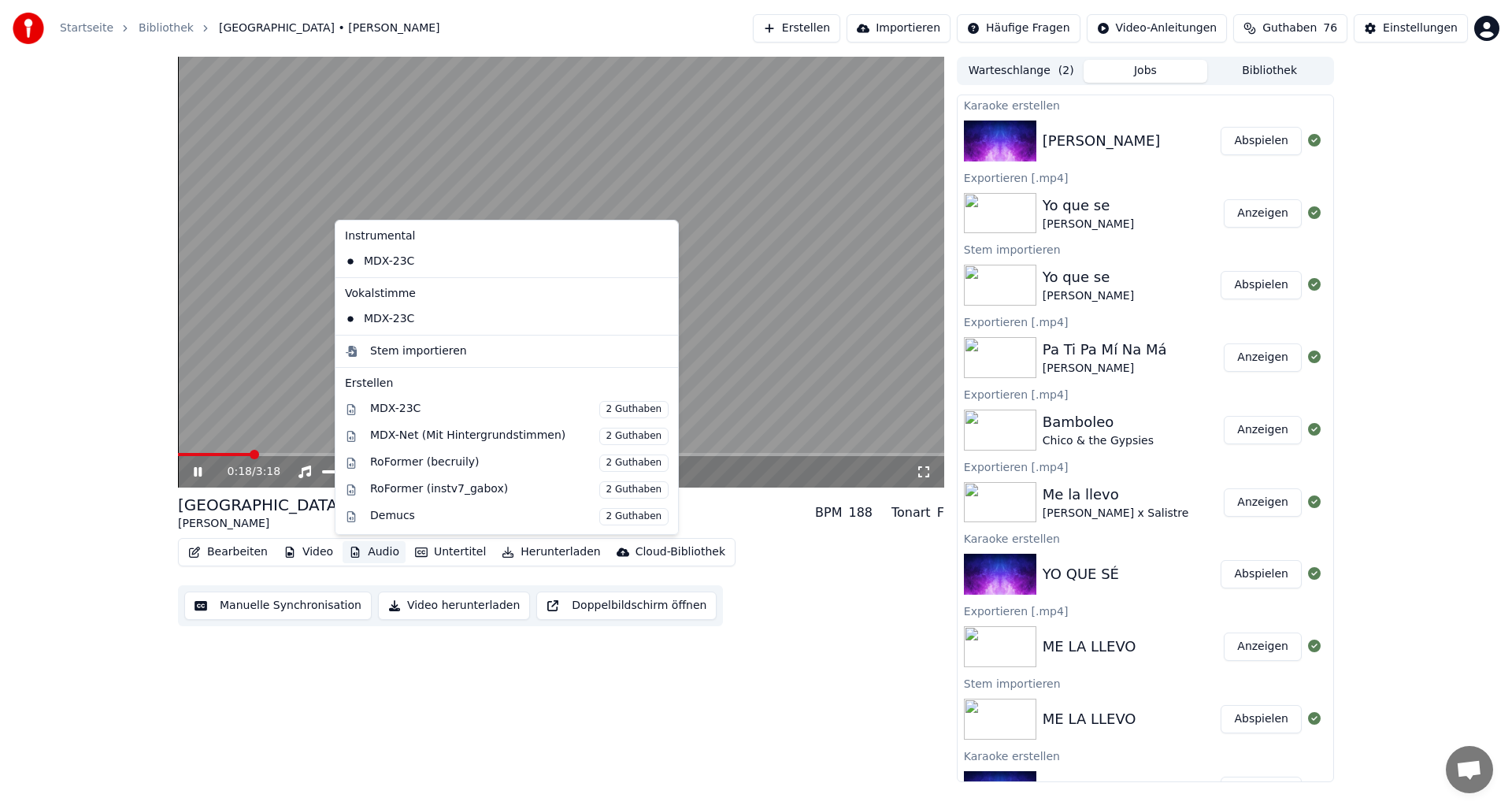
click at [374, 553] on button "Audio" at bounding box center [374, 551] width 63 height 22
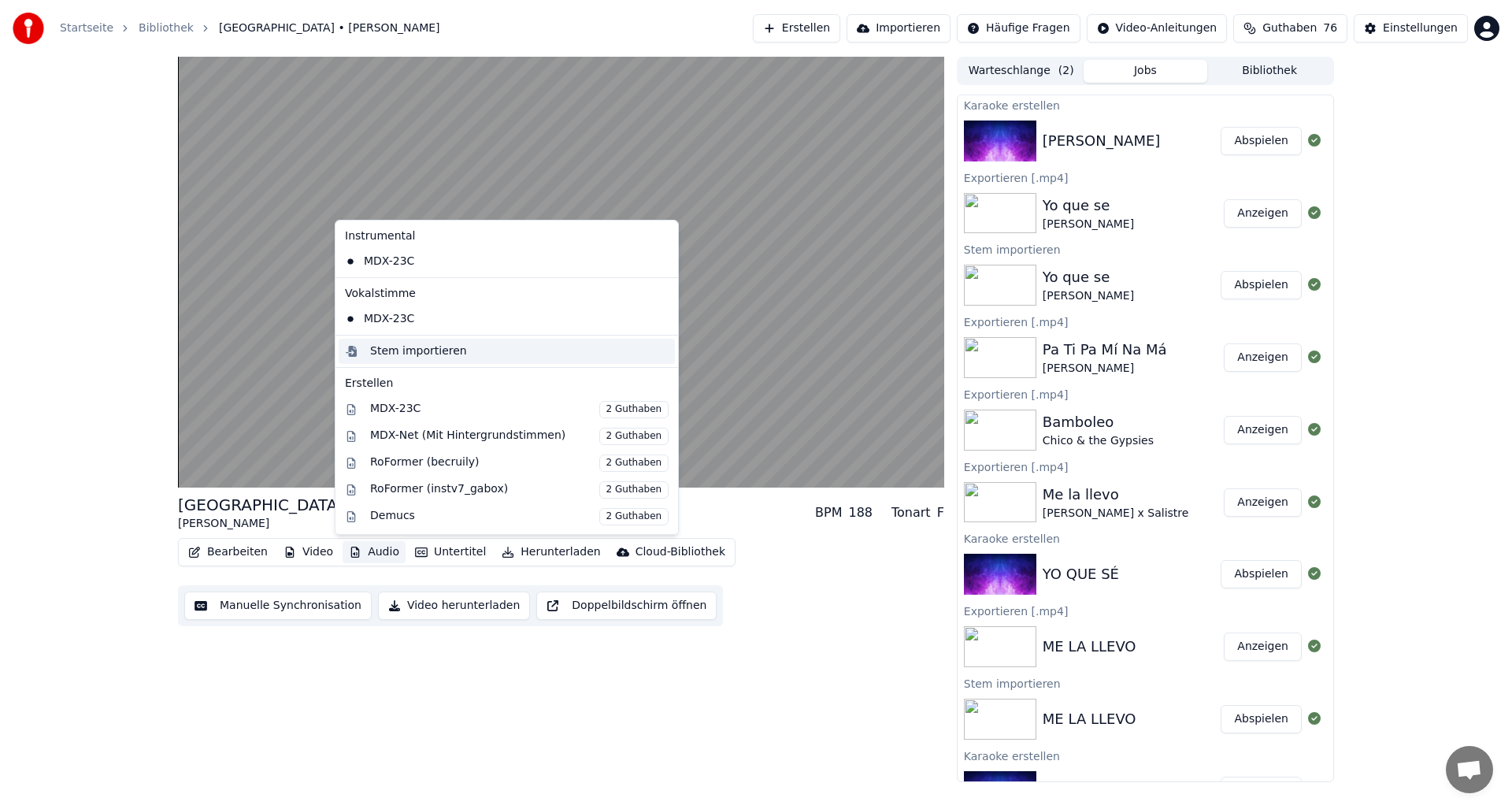
click at [392, 347] on div "Stem importieren" at bounding box center [418, 351] width 97 height 16
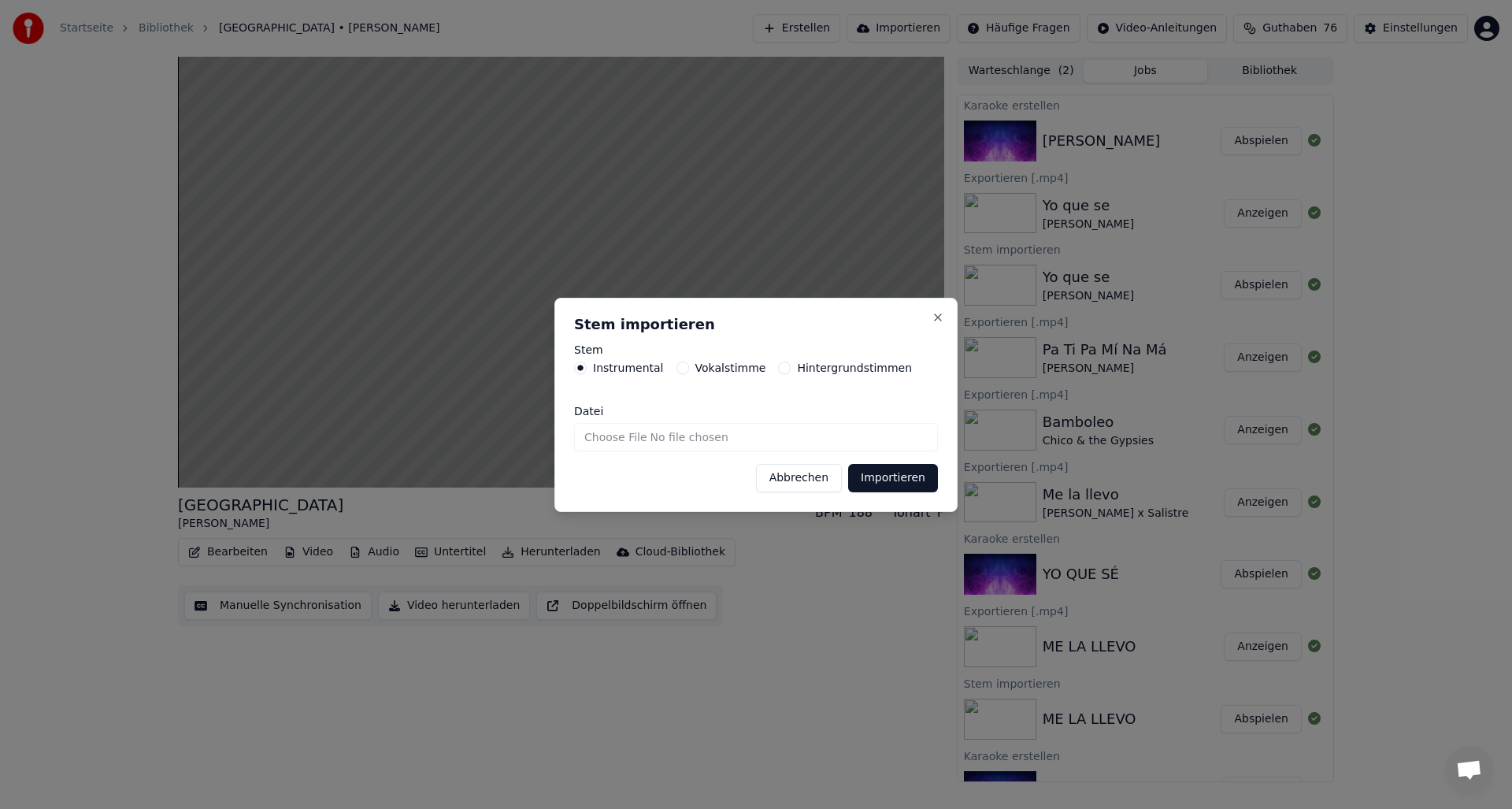
click at [691, 439] on input "Datei" at bounding box center [756, 436] width 363 height 29
type input "**********"
click at [884, 478] on button "Importieren" at bounding box center [893, 478] width 89 height 29
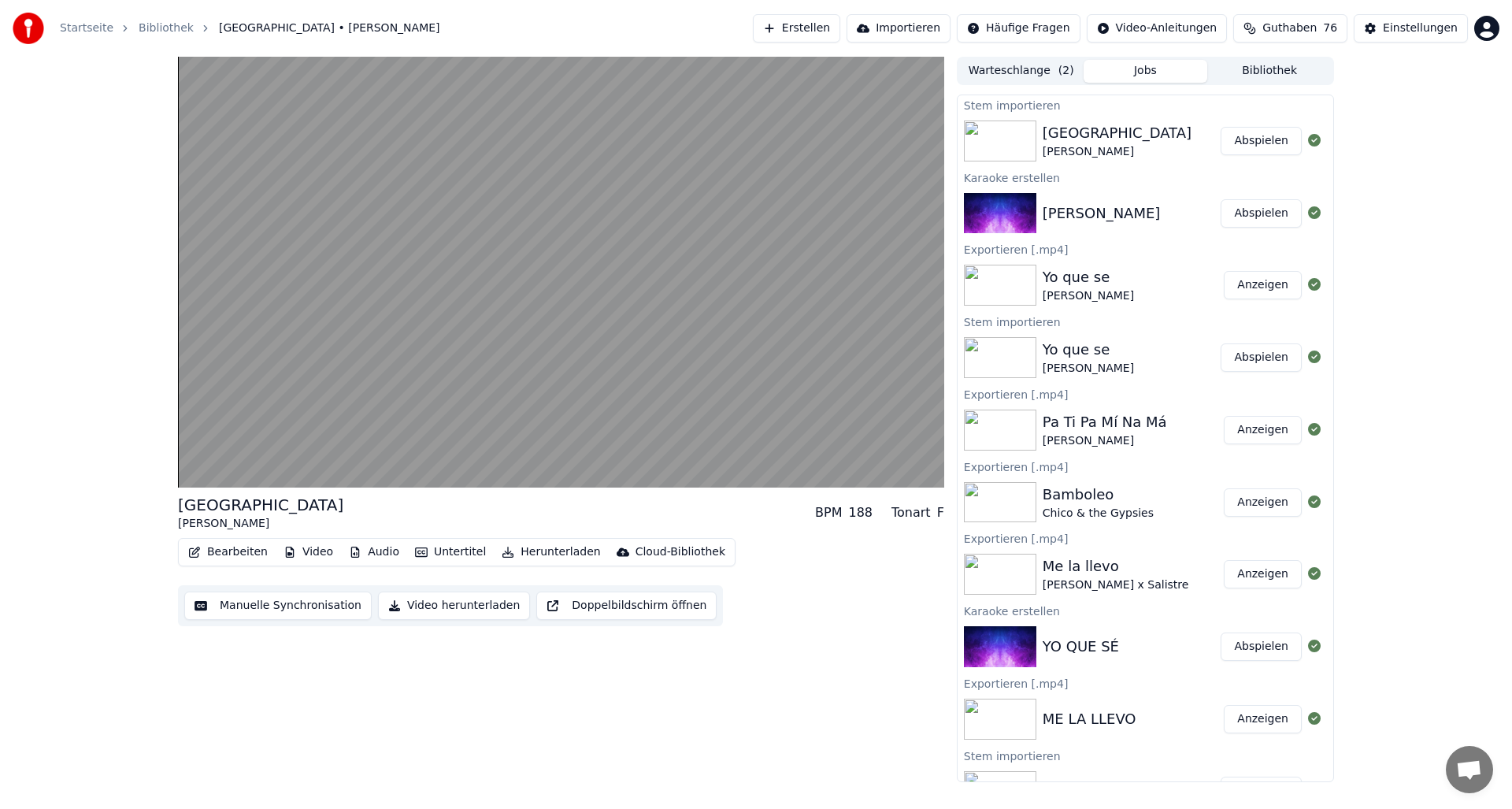
click at [1256, 142] on button "Abspielen" at bounding box center [1261, 141] width 81 height 29
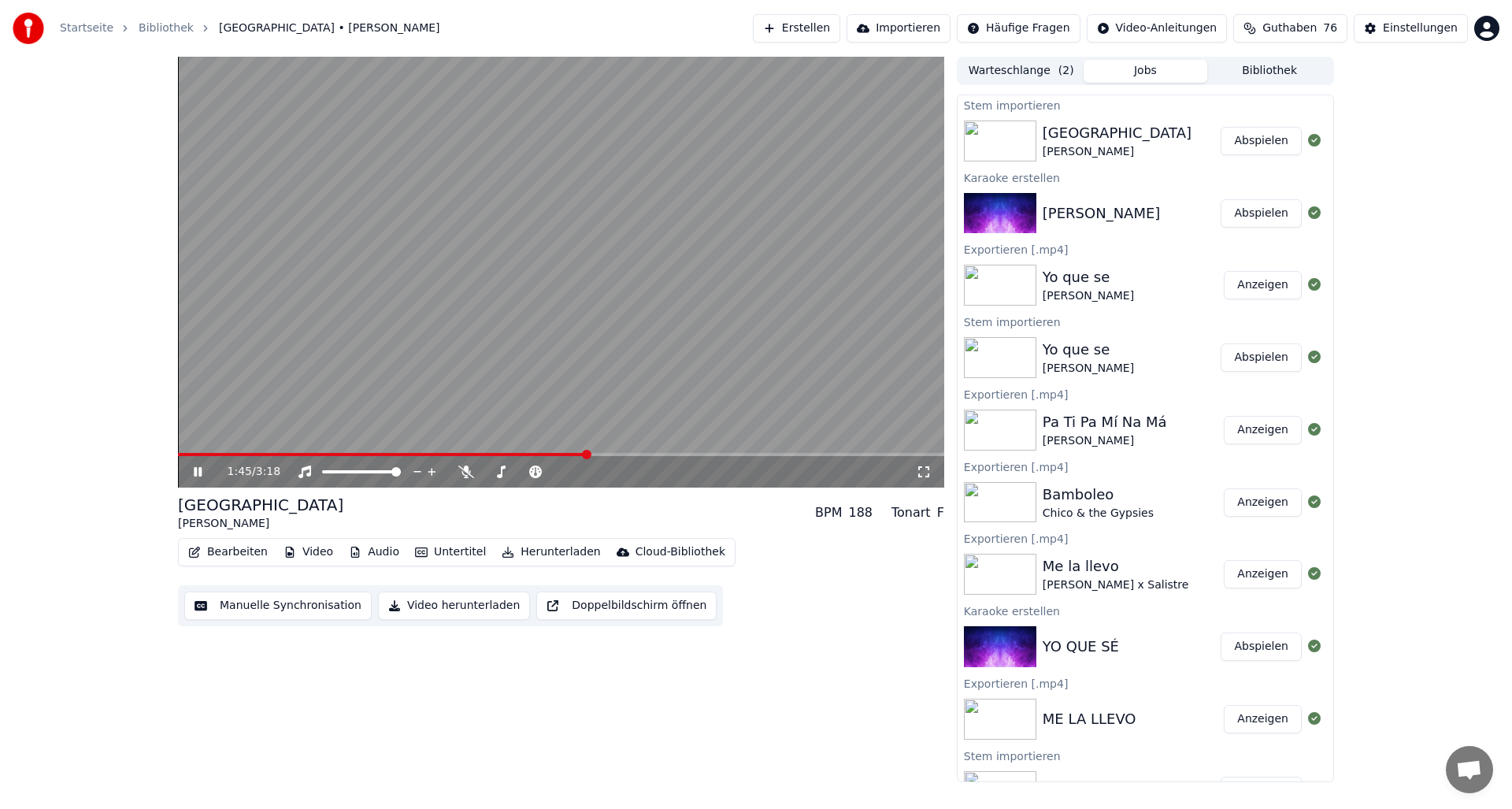
click at [459, 456] on div "1:45 / 3:18" at bounding box center [561, 472] width 766 height 31
click at [491, 454] on span at bounding box center [334, 455] width 313 height 3
click at [534, 467] on span at bounding box center [534, 472] width 10 height 10
click at [201, 472] on icon at bounding box center [198, 472] width 8 height 10
click at [236, 551] on button "Bearbeiten" at bounding box center [228, 551] width 92 height 22
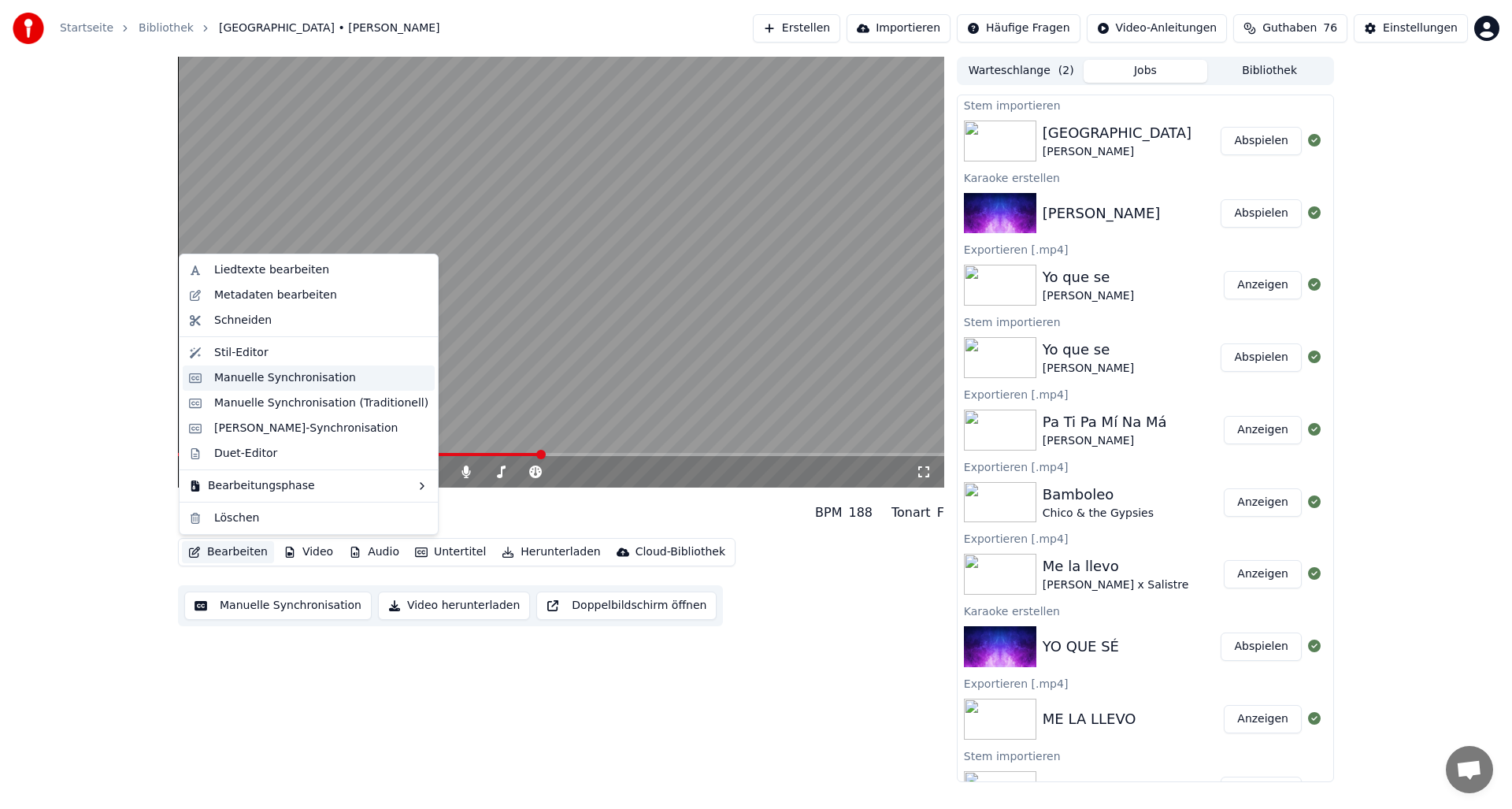
click at [244, 379] on div "Manuelle Synchronisation" at bounding box center [285, 377] width 142 height 16
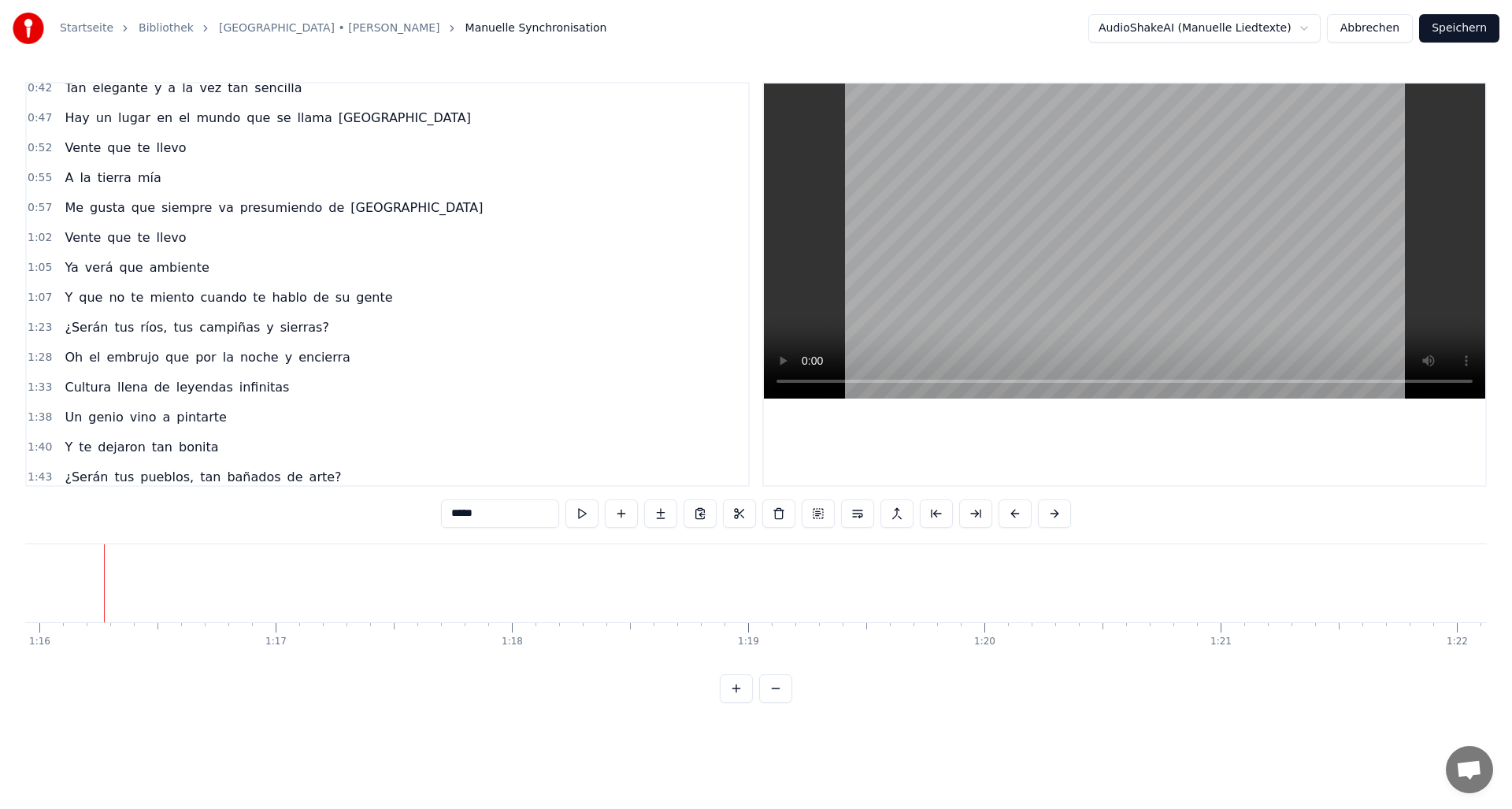
scroll to position [268, 0]
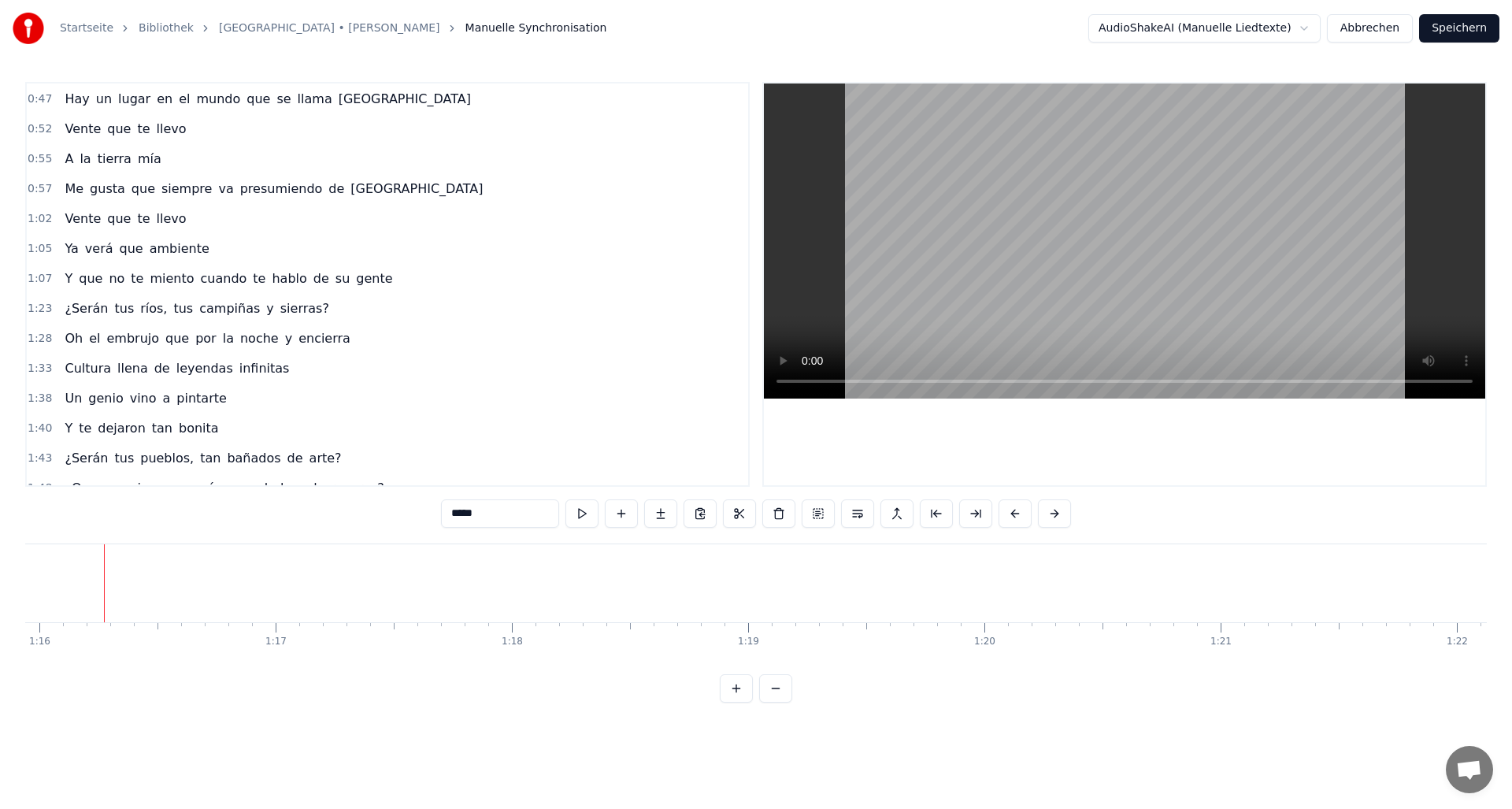
click at [77, 341] on span "Oh" at bounding box center [74, 338] width 21 height 18
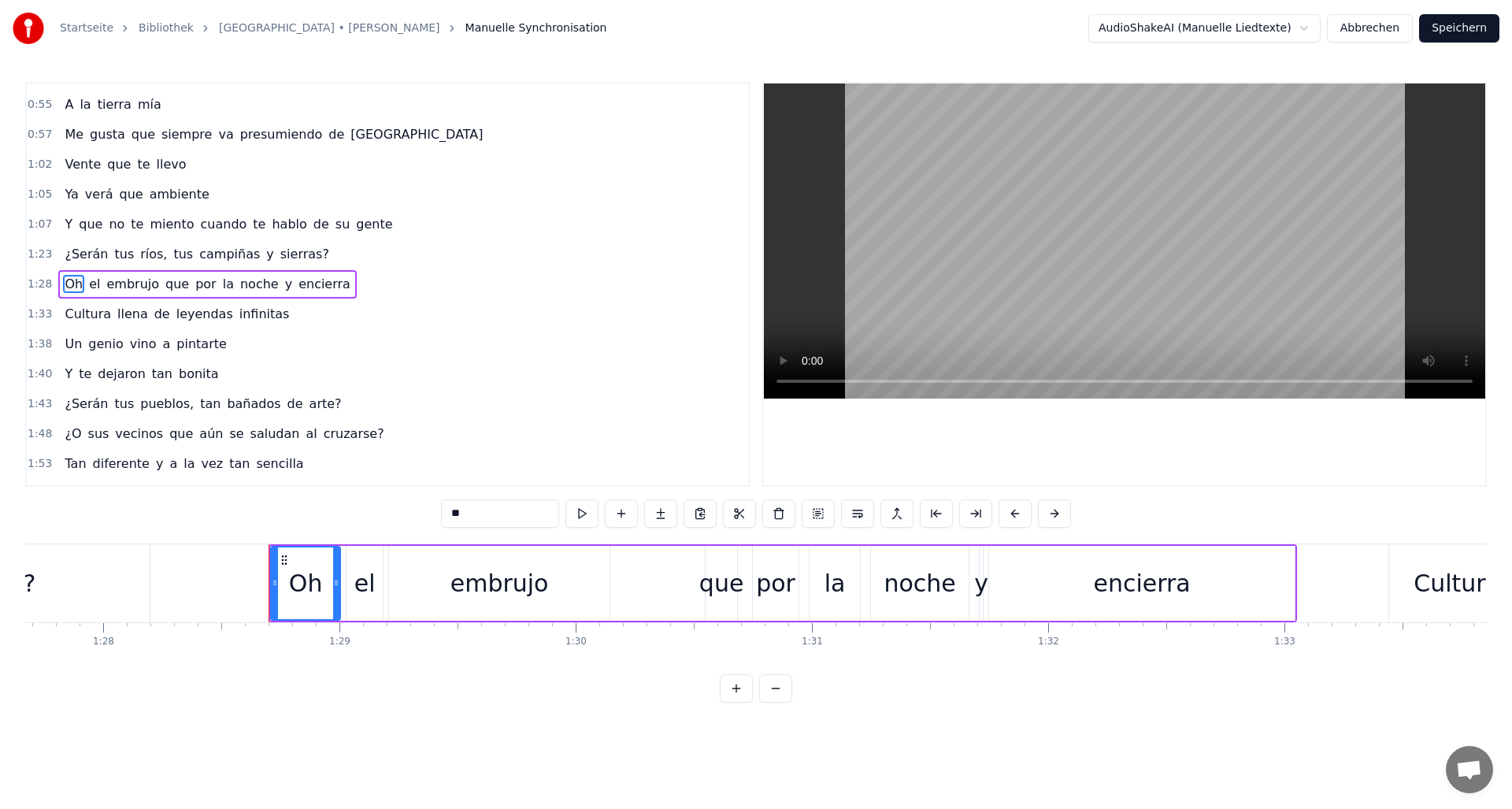
scroll to position [0, 20876]
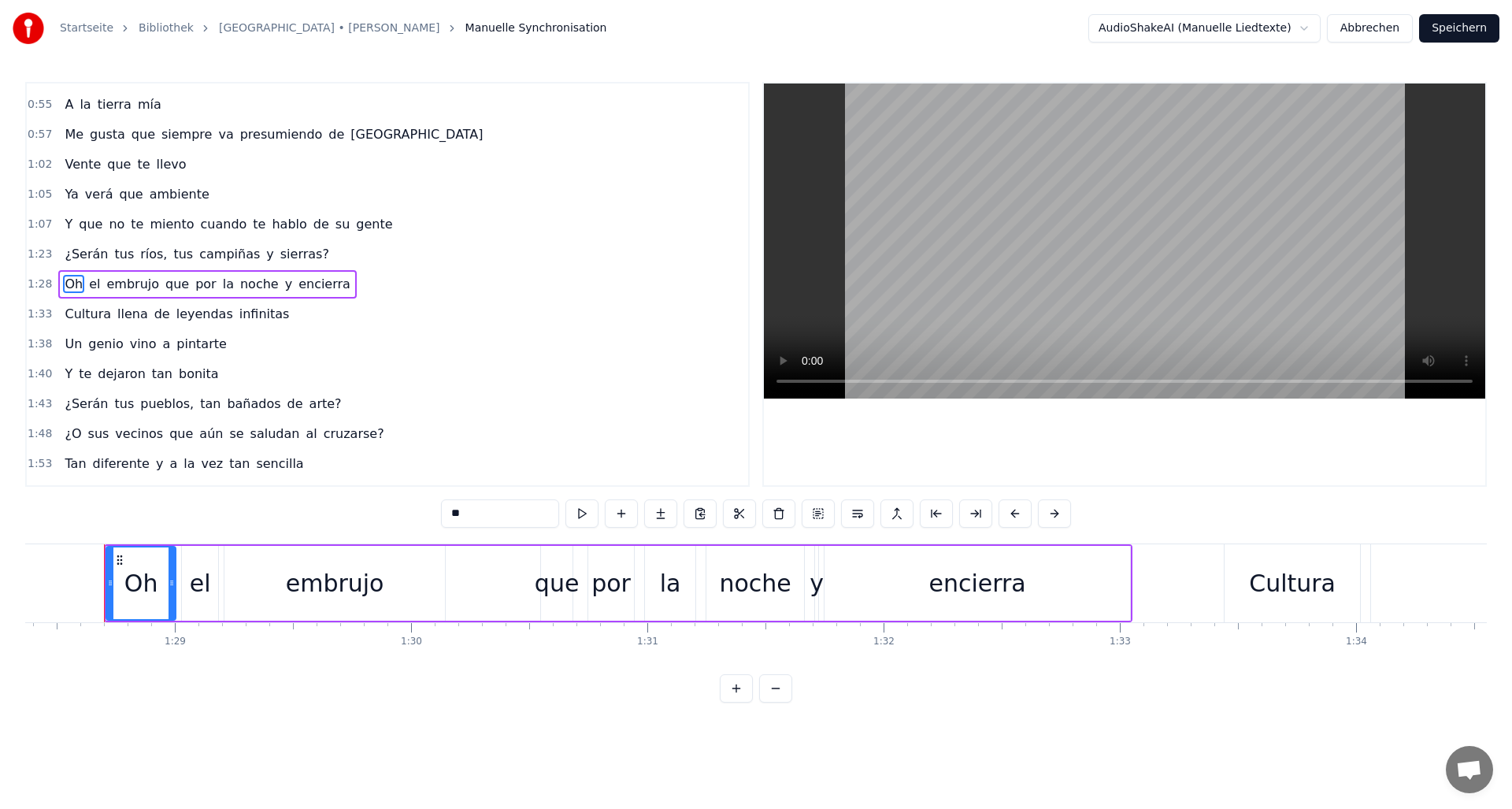
click at [89, 284] on span "el" at bounding box center [94, 284] width 14 height 18
click at [451, 515] on input "**" at bounding box center [500, 514] width 118 height 29
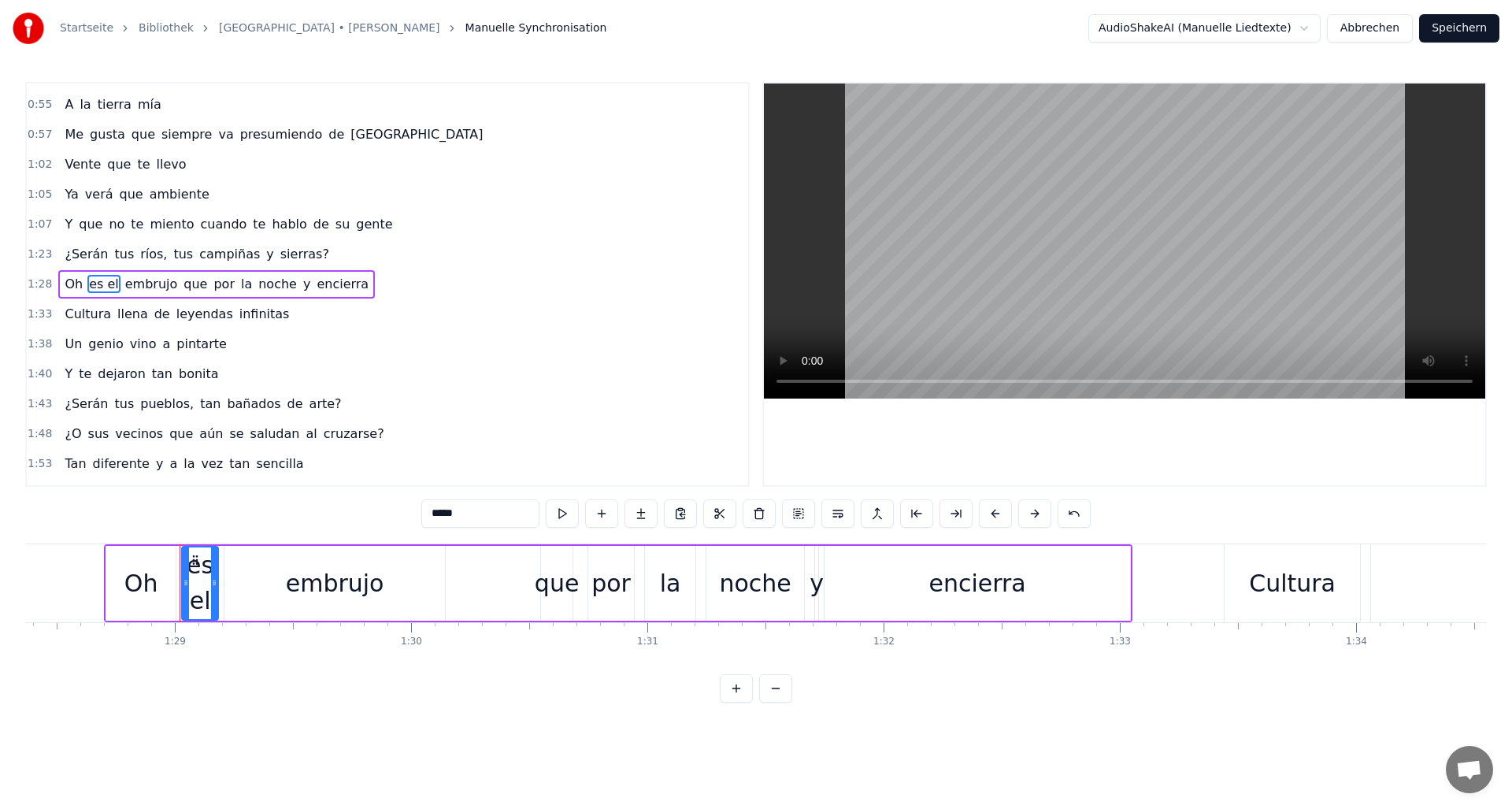
type input "*****"
click at [1451, 25] on button "Speichern" at bounding box center [1459, 28] width 80 height 29
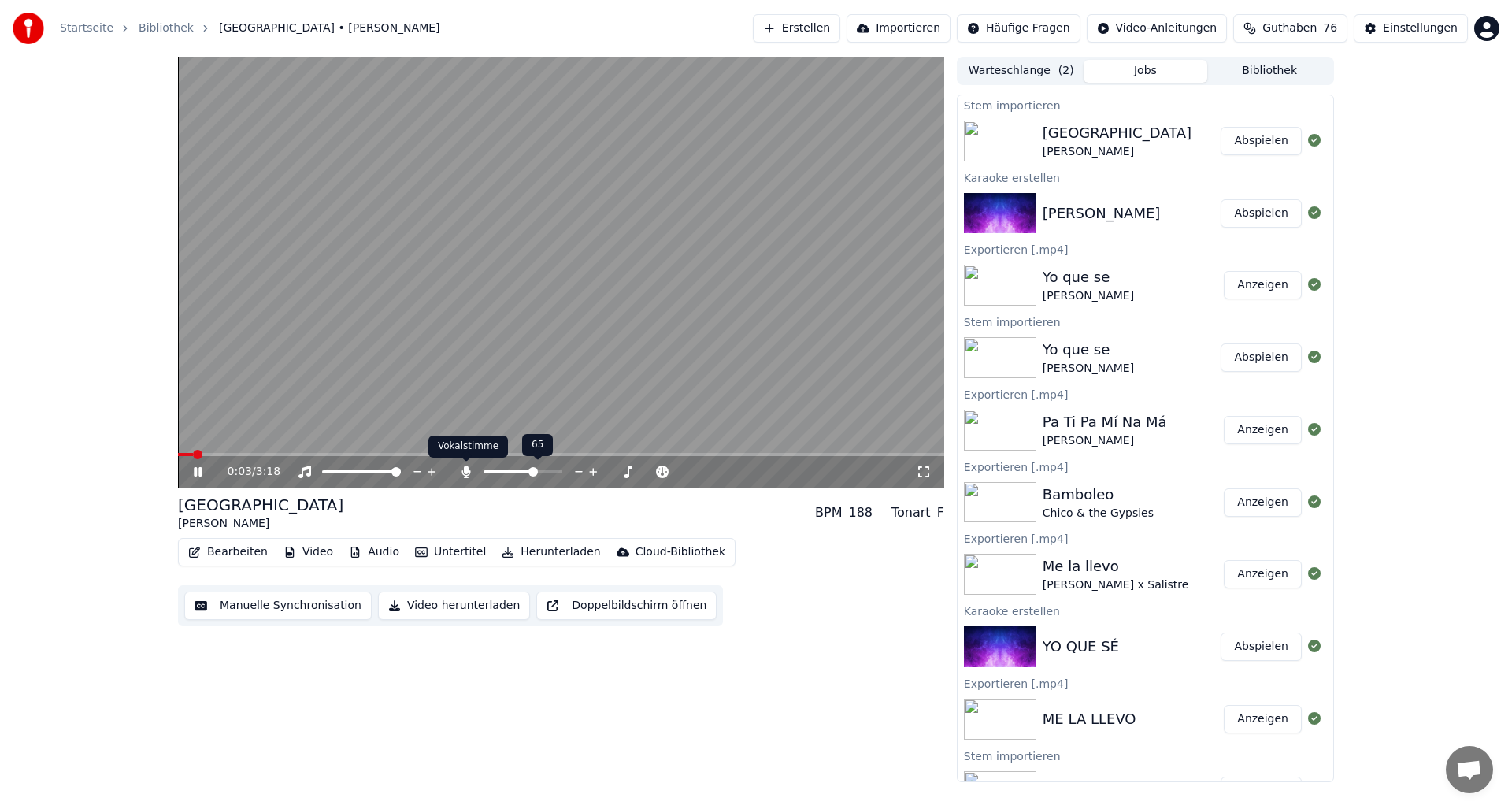
click at [465, 475] on icon at bounding box center [465, 471] width 9 height 12
click at [465, 475] on icon at bounding box center [466, 471] width 16 height 12
click at [514, 469] on div at bounding box center [537, 471] width 127 height 16
click at [385, 551] on button "Audio" at bounding box center [374, 551] width 63 height 22
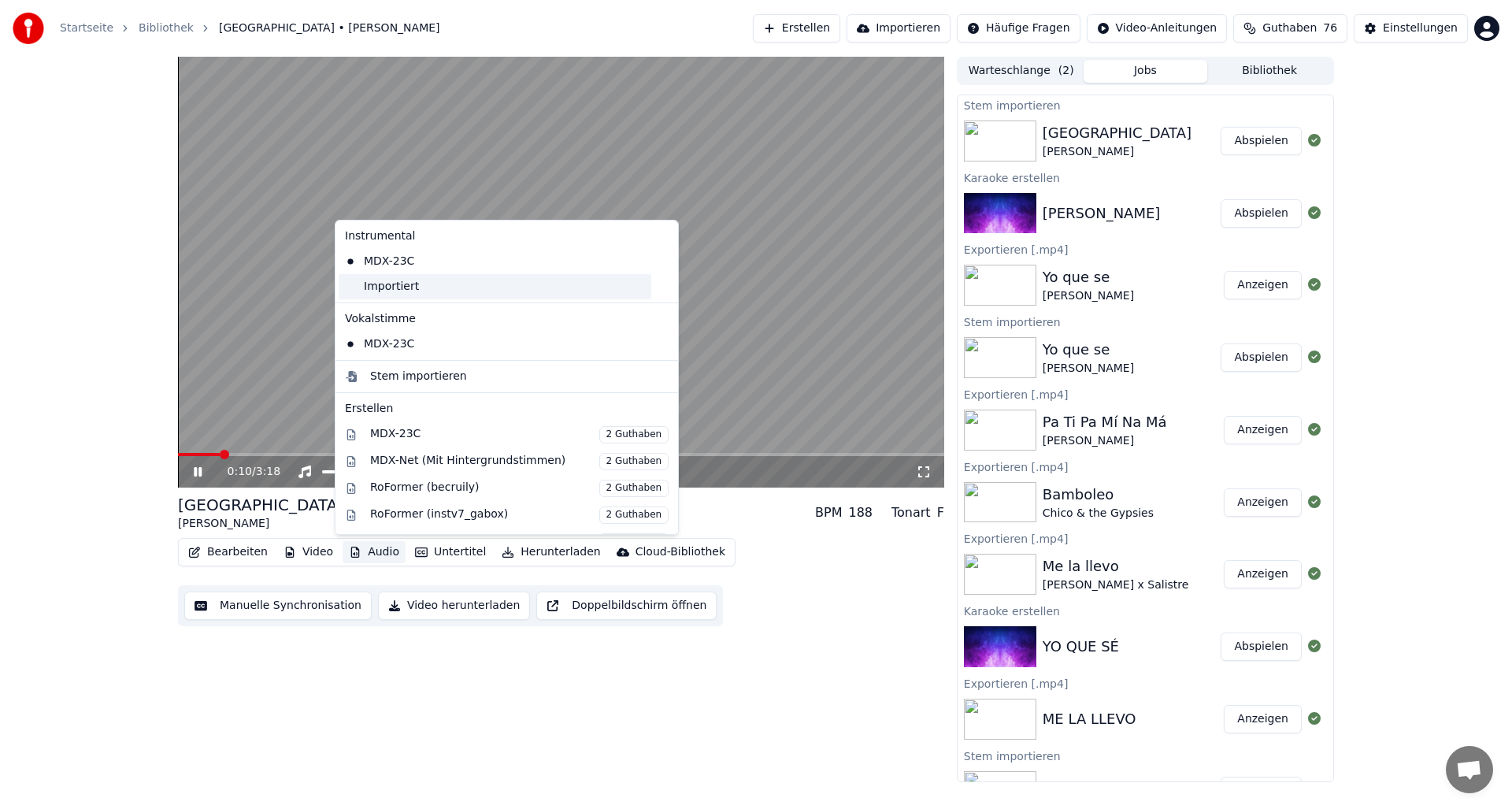
click at [369, 283] on div "Importiert" at bounding box center [495, 286] width 313 height 25
click at [138, 305] on div "0:29 / 3:18 Sevilla [PERSON_NAME] BPM 188 Tonart F Bearbeiten Video Audio Unter…" at bounding box center [756, 419] width 1512 height 725
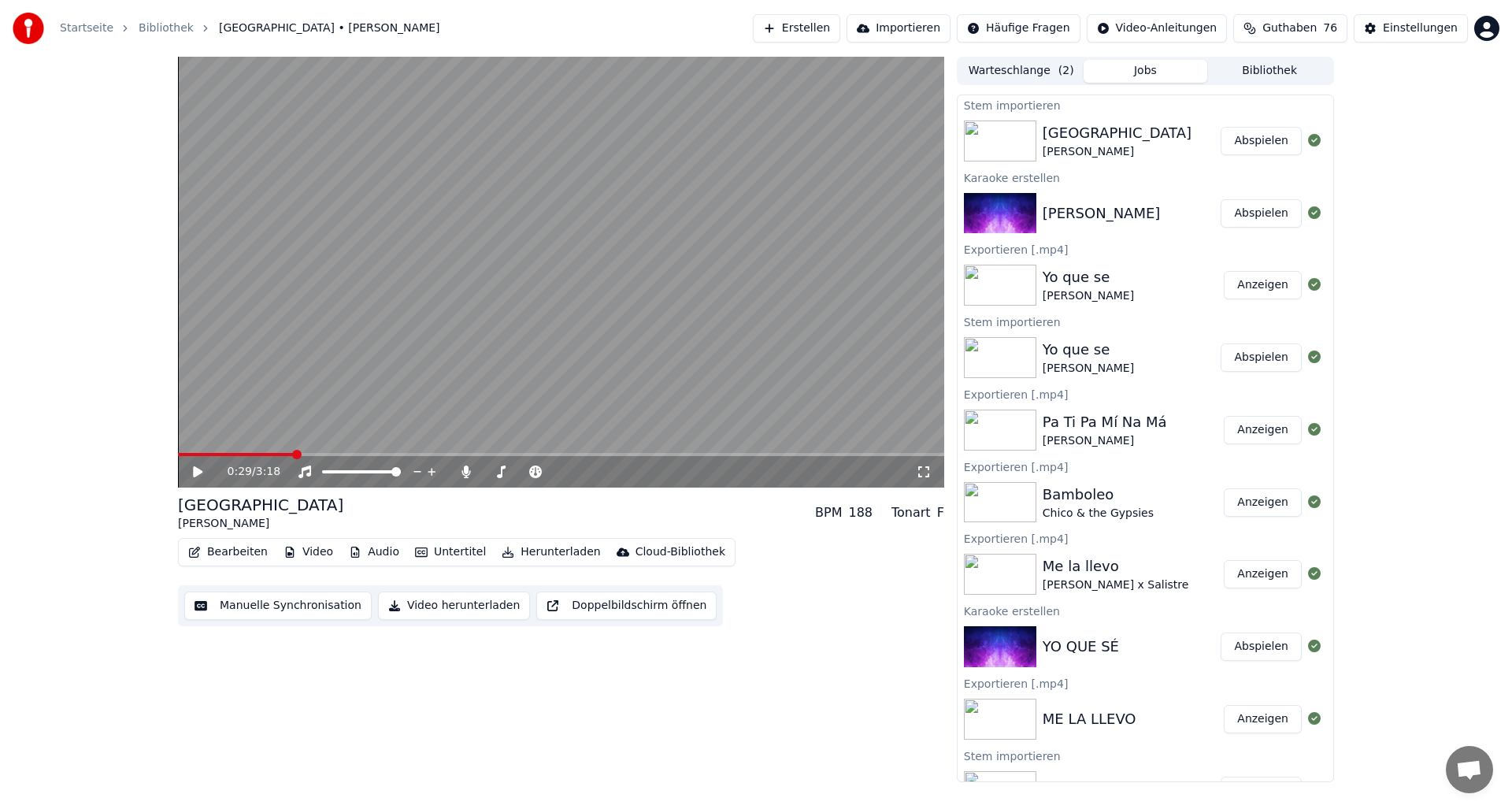
click at [227, 553] on button "Bearbeiten" at bounding box center [228, 551] width 92 height 22
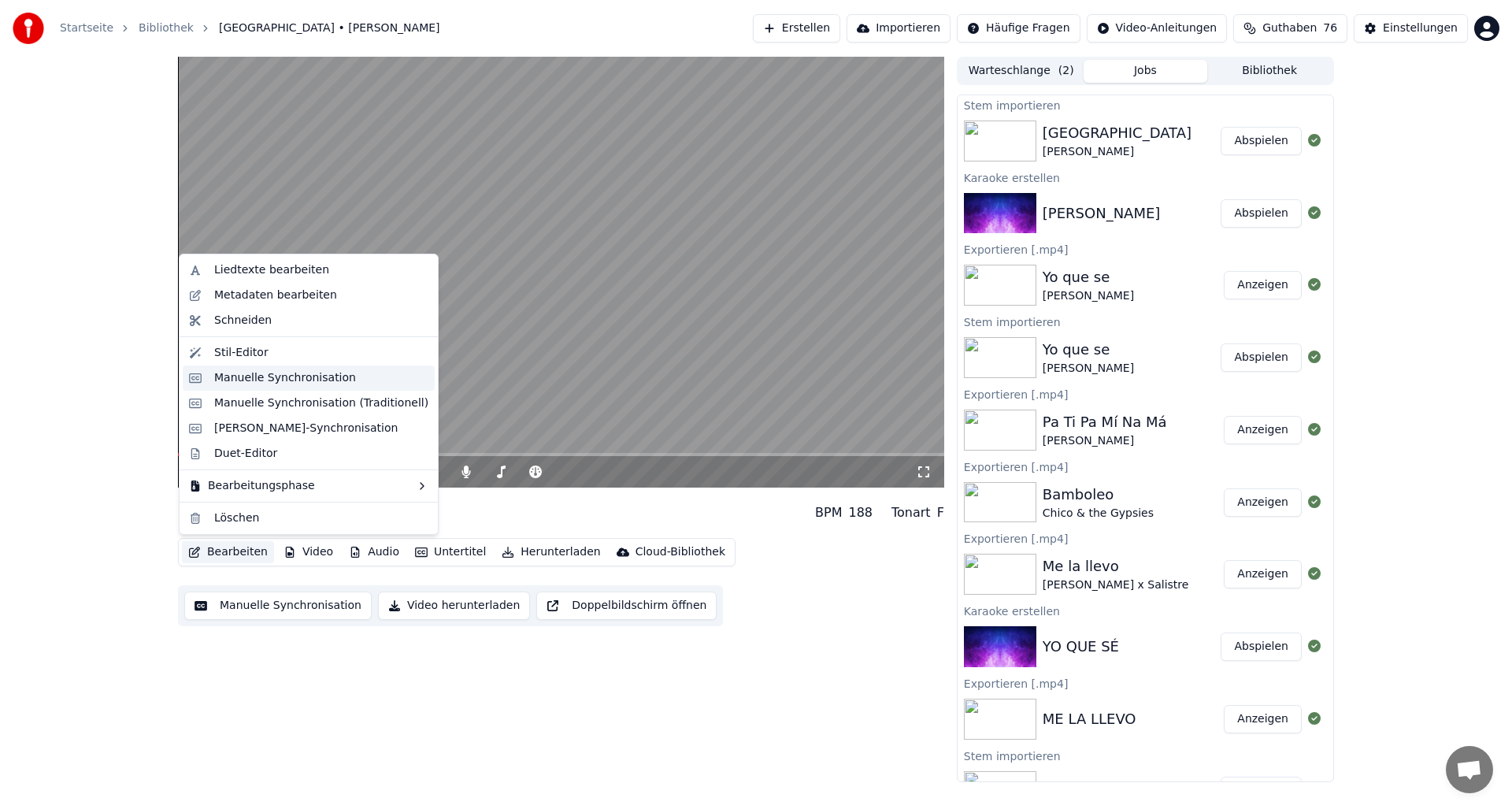
click at [235, 378] on div "Manuelle Synchronisation" at bounding box center [285, 377] width 142 height 16
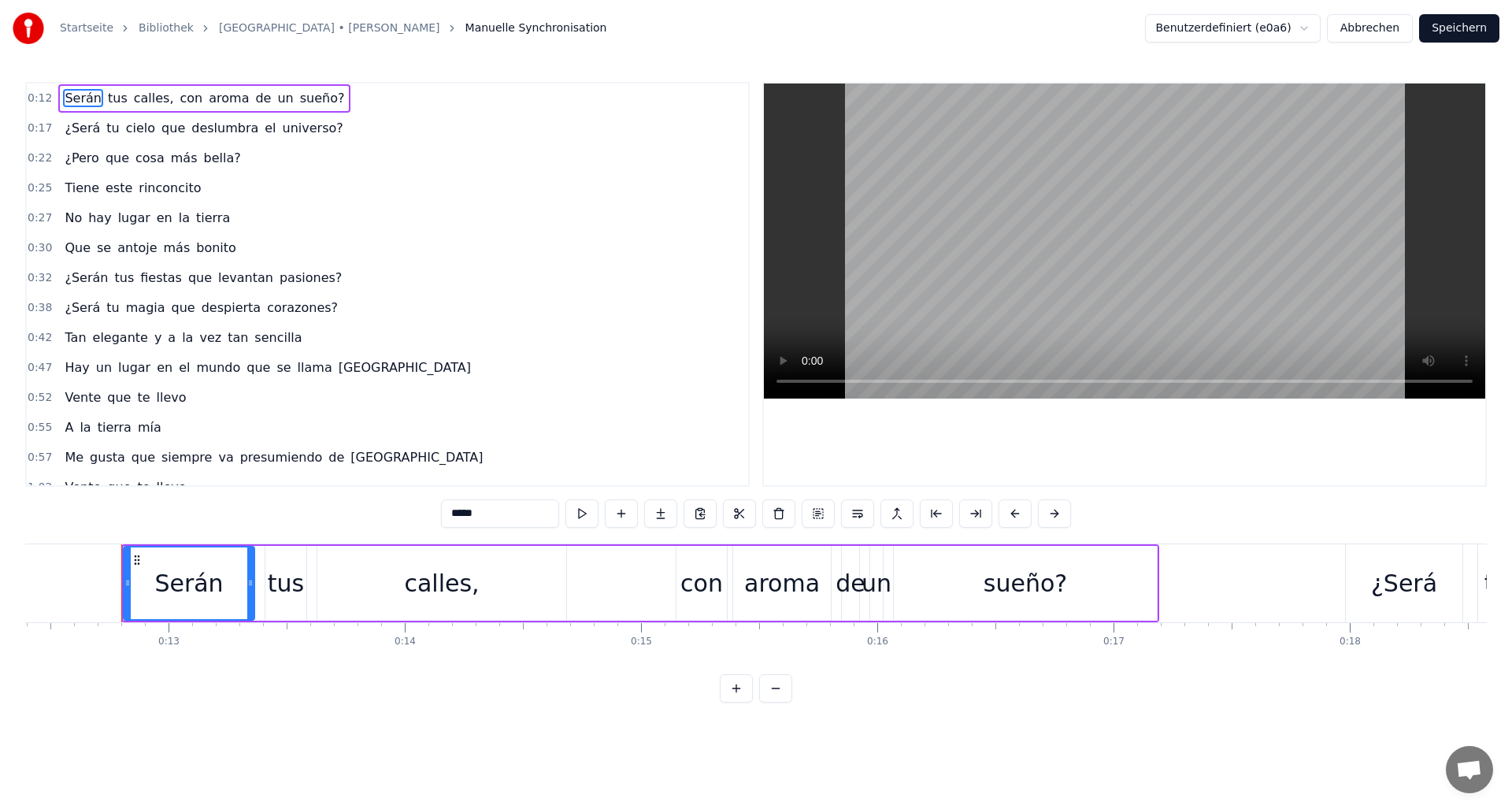
scroll to position [0, 2945]
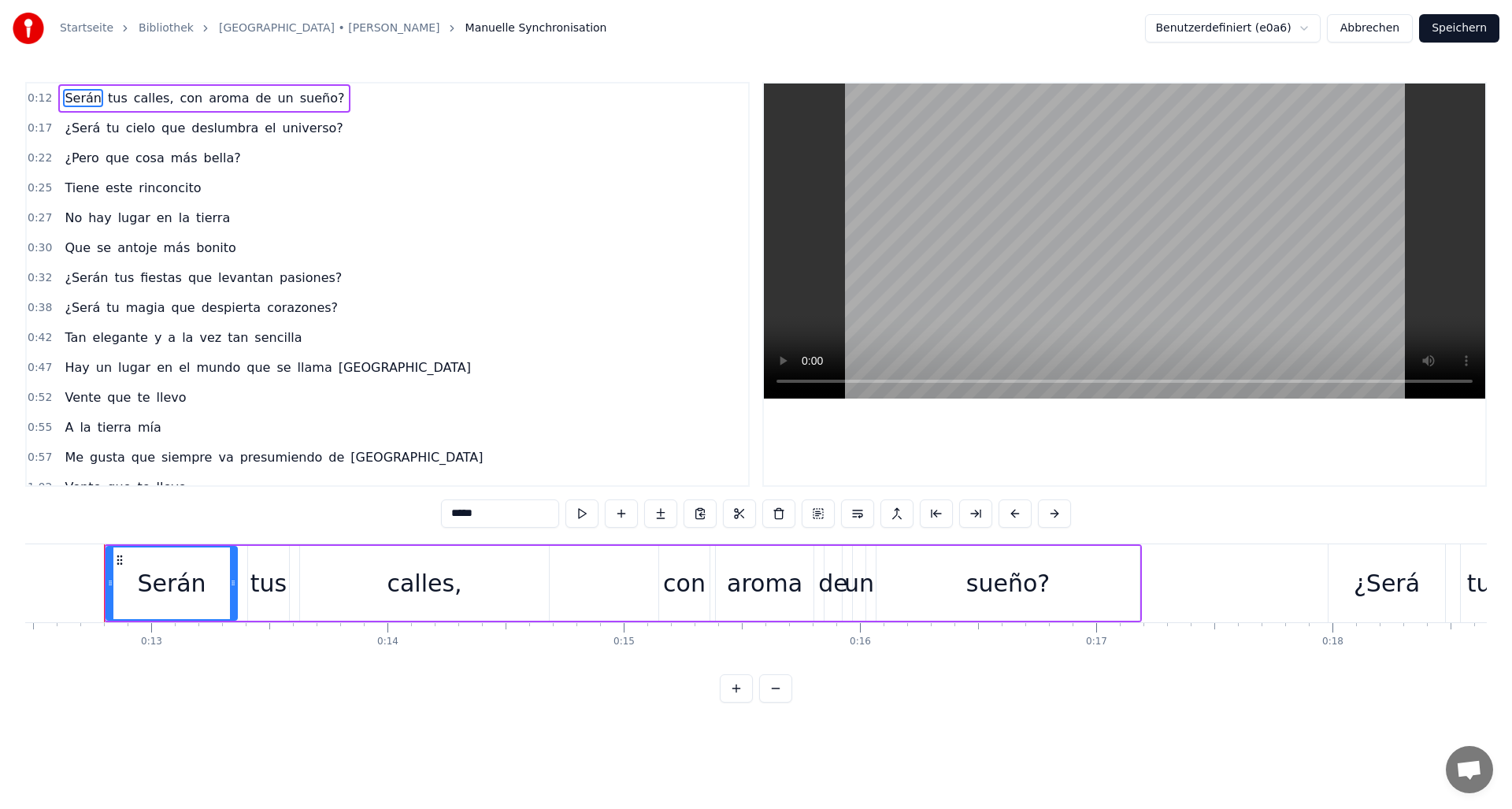
click at [103, 223] on span "hay" at bounding box center [100, 217] width 26 height 18
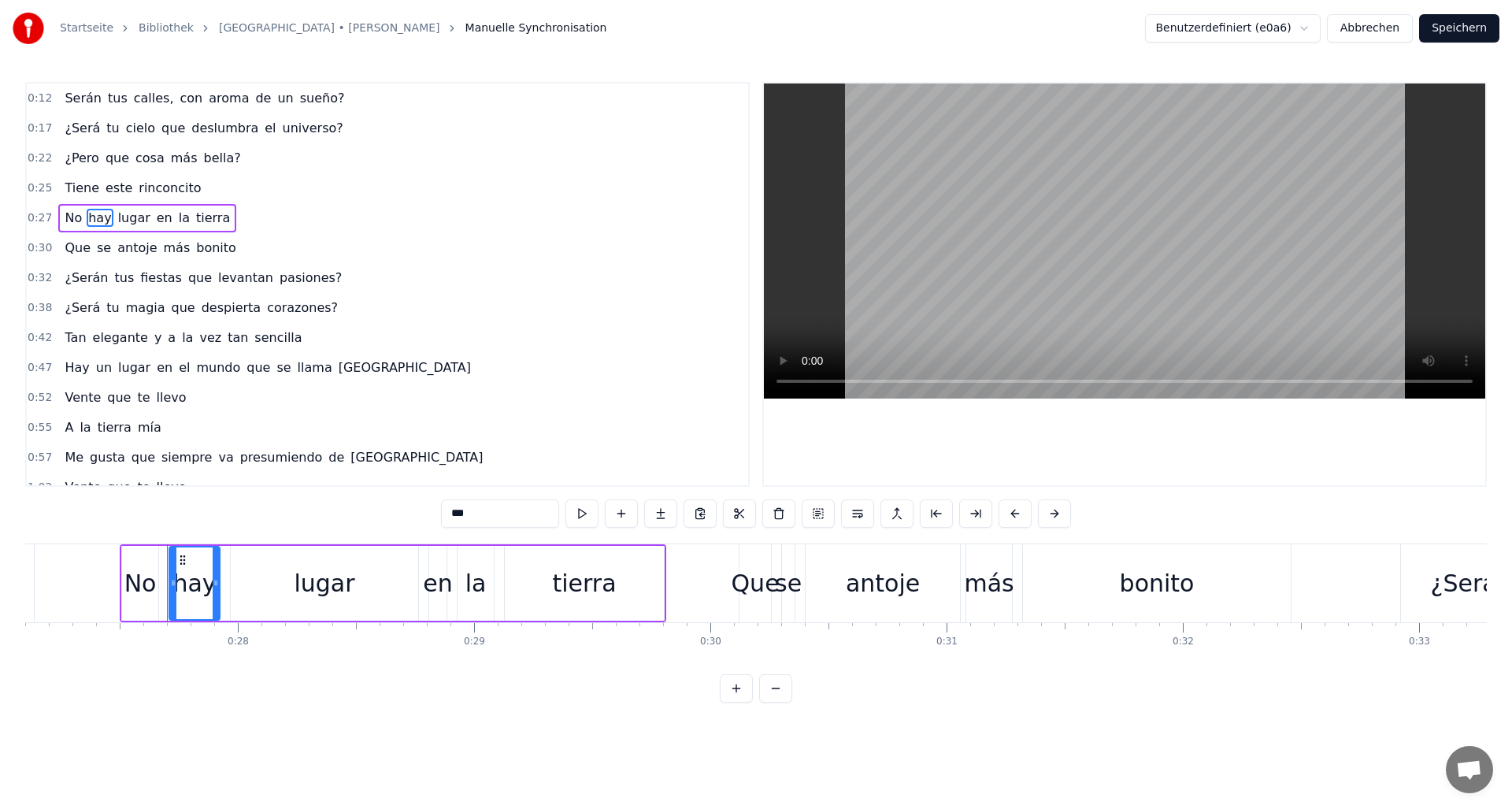
scroll to position [0, 6466]
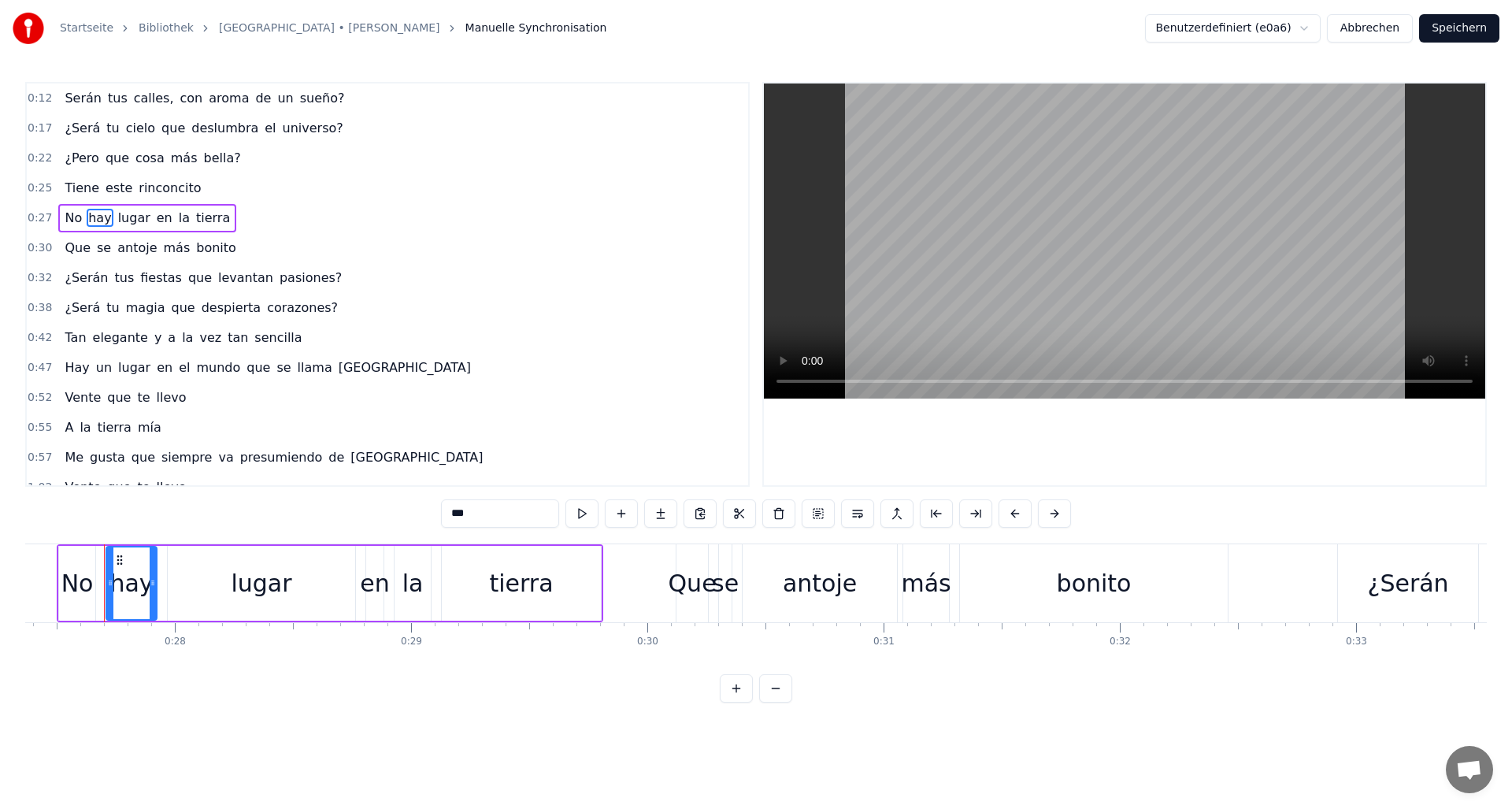
click at [490, 515] on input "***" at bounding box center [500, 514] width 118 height 29
type input "******"
click at [1453, 31] on button "Speichern" at bounding box center [1459, 28] width 80 height 29
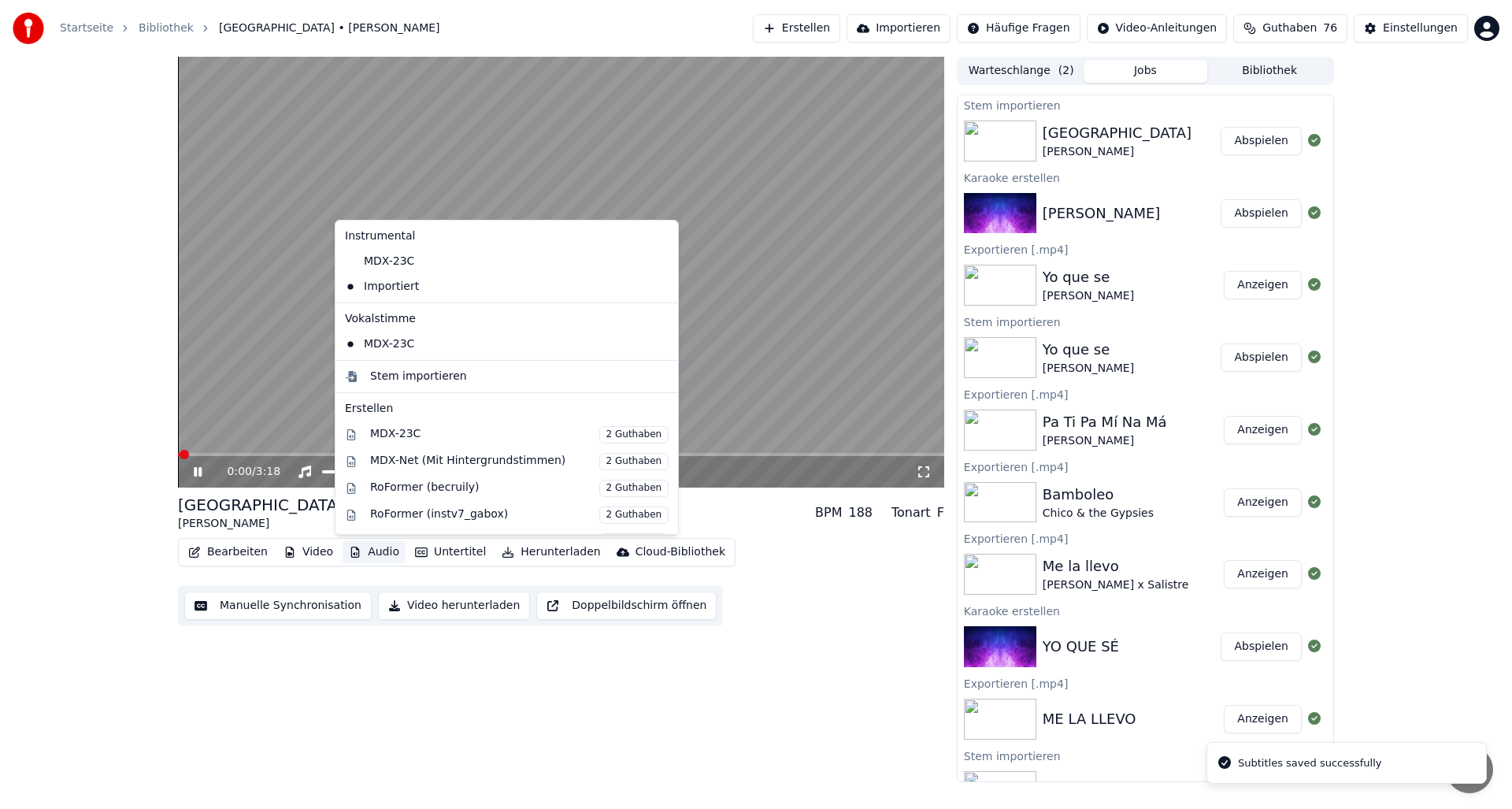
click at [383, 557] on button "Audio" at bounding box center [374, 551] width 63 height 22
click at [289, 514] on div "Sevilla [PERSON_NAME] BPM 188 Tonart F" at bounding box center [561, 513] width 766 height 38
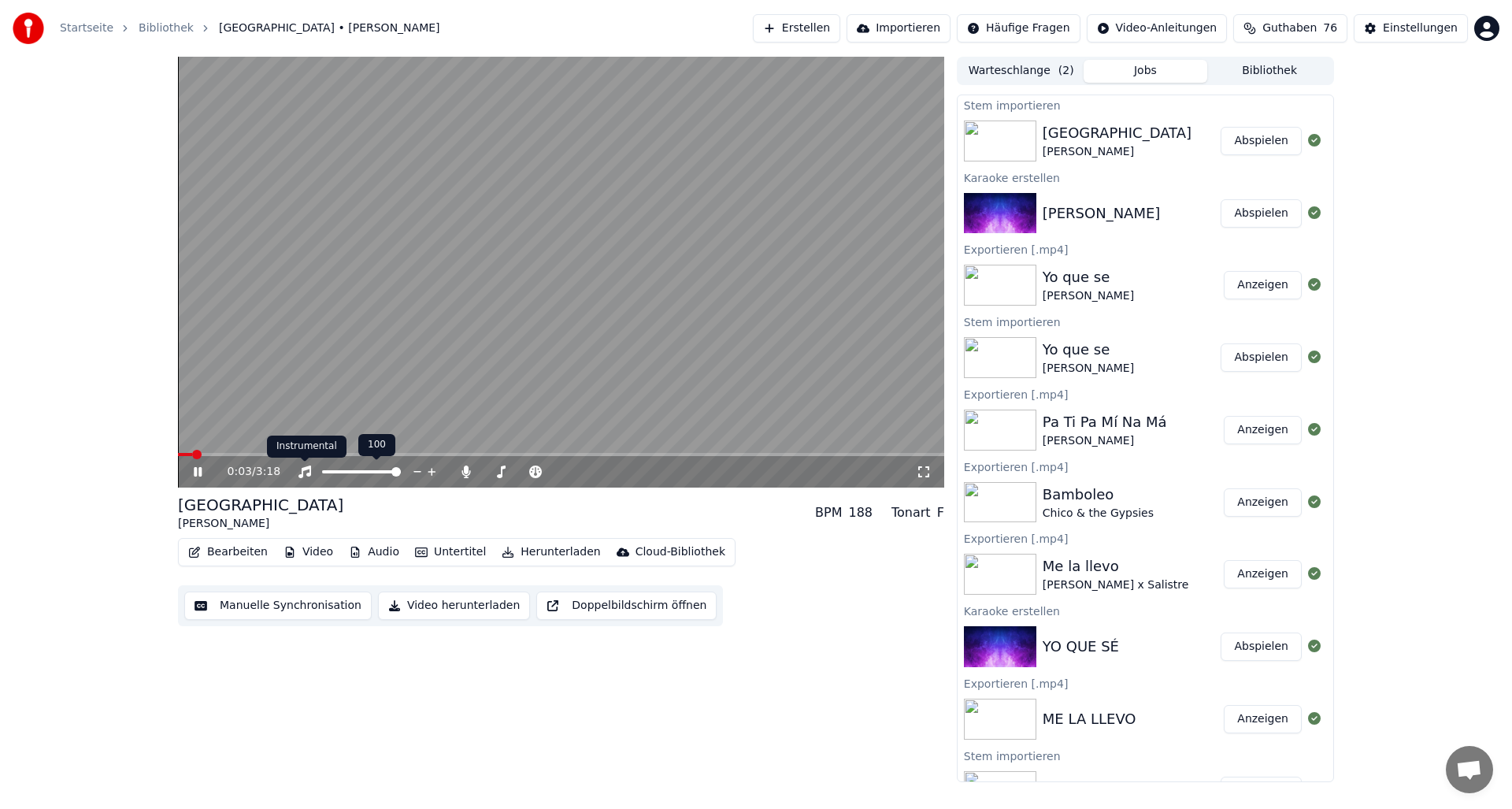
click at [301, 454] on icon at bounding box center [304, 455] width 11 height 11
click at [289, 451] on video at bounding box center [561, 272] width 766 height 431
click at [341, 453] on span at bounding box center [561, 455] width 766 height 3
click at [296, 453] on span at bounding box center [238, 455] width 120 height 3
click at [259, 454] on span at bounding box center [238, 455] width 120 height 3
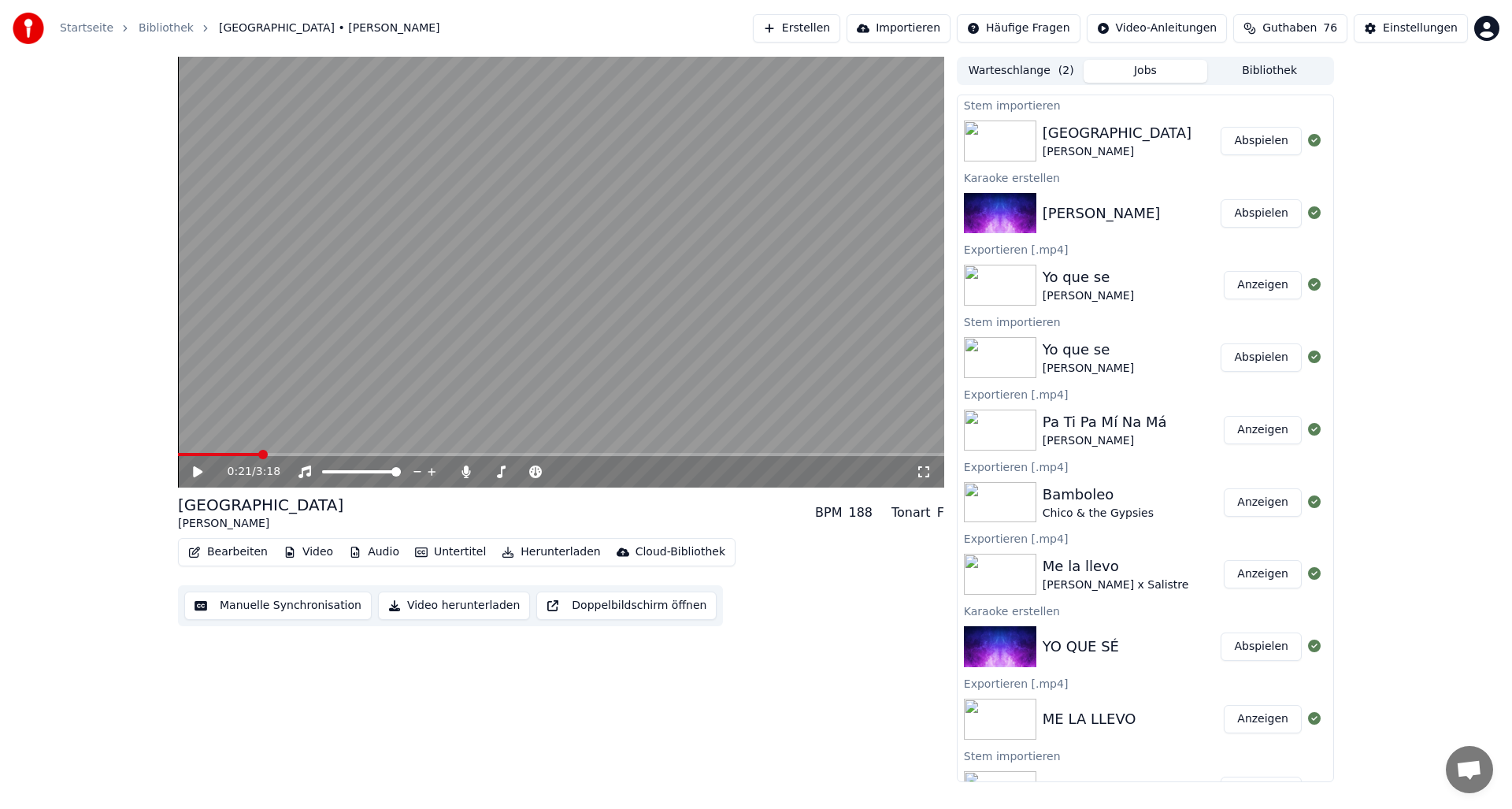
click at [196, 476] on icon at bounding box center [198, 471] width 10 height 11
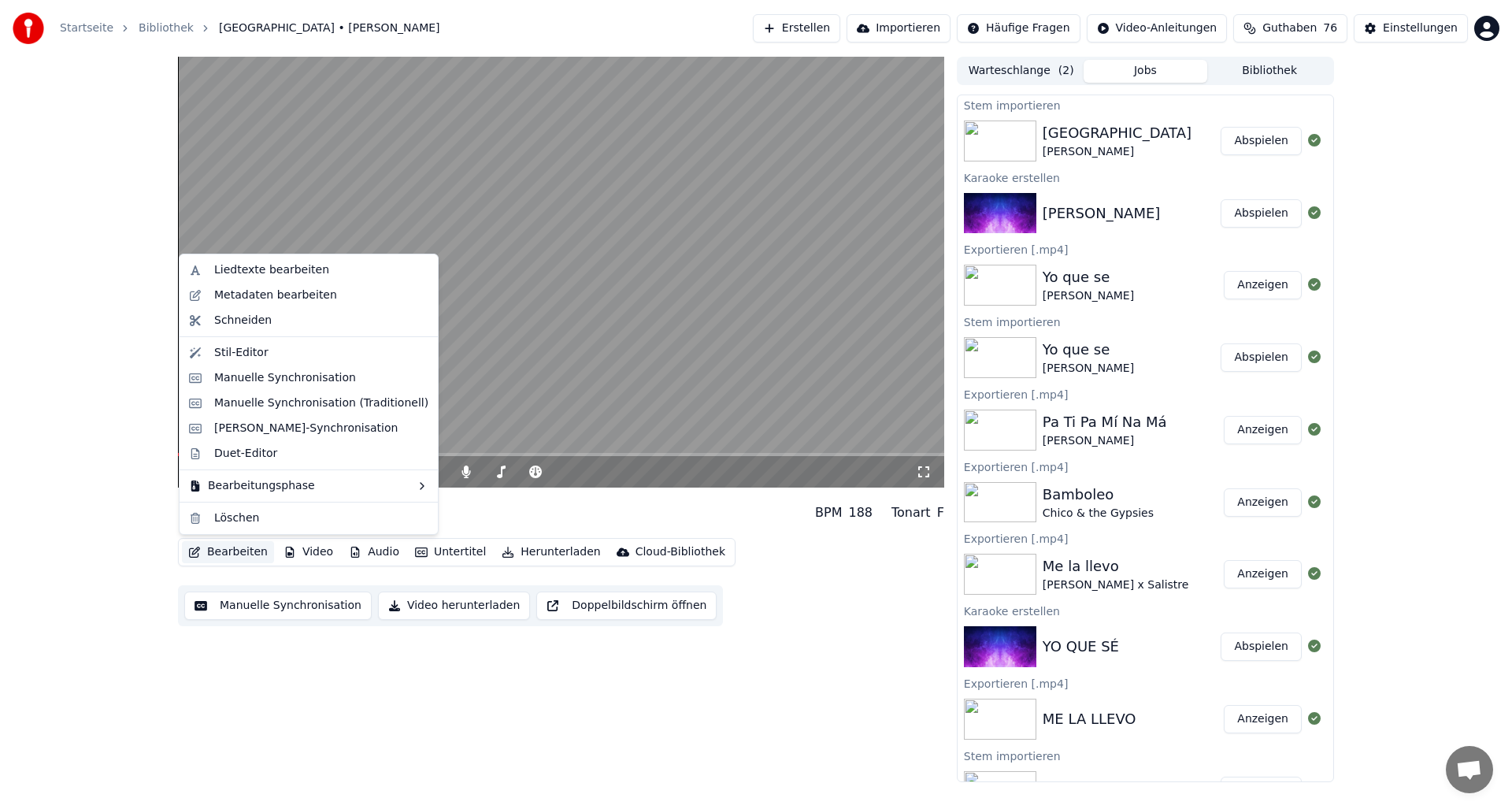
click at [241, 558] on button "Bearbeiten" at bounding box center [228, 551] width 92 height 22
click at [245, 383] on div "Manuelle Synchronisation" at bounding box center [285, 377] width 142 height 16
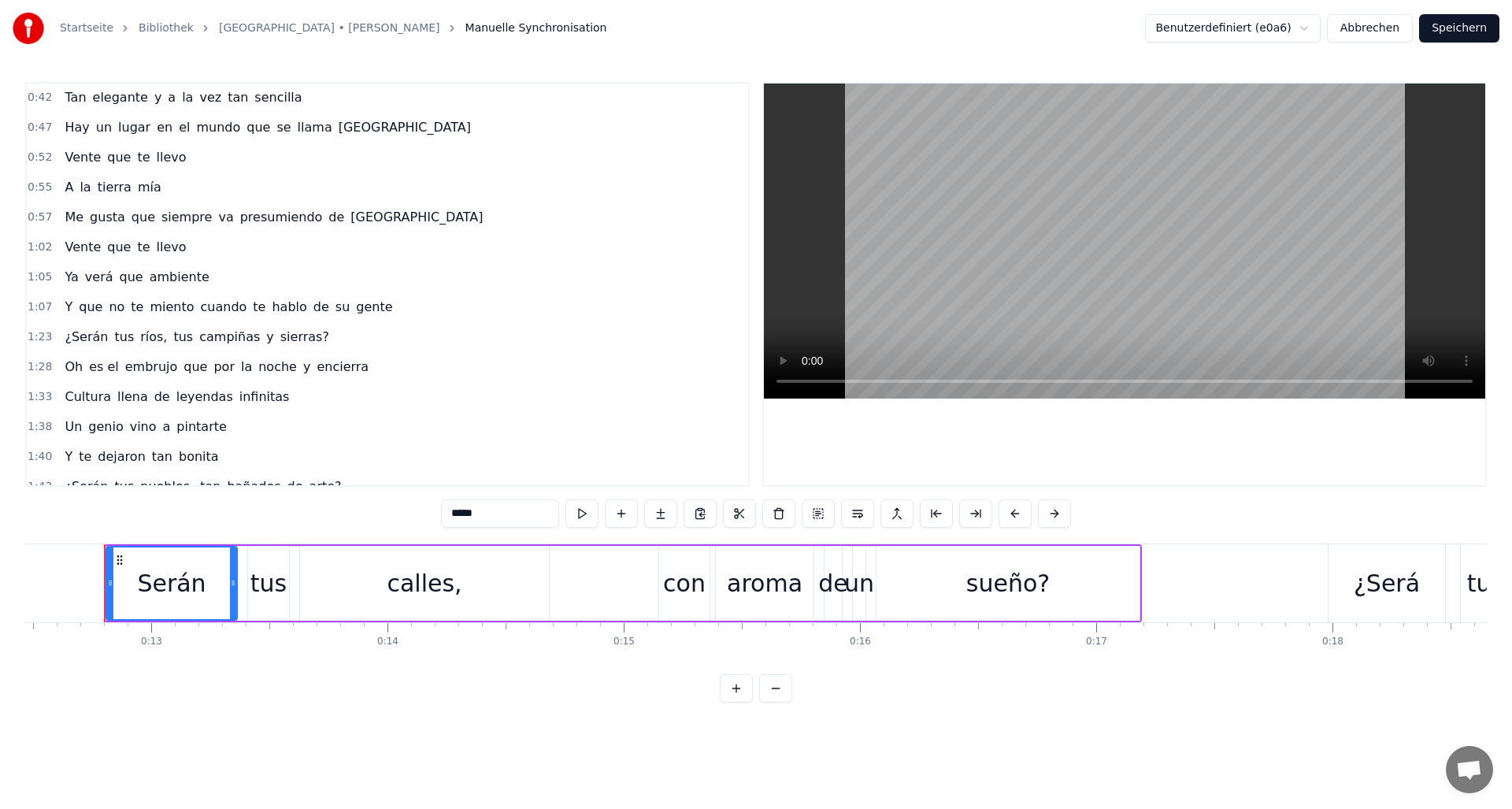
scroll to position [243, 0]
click at [217, 214] on span "va" at bounding box center [226, 215] width 18 height 18
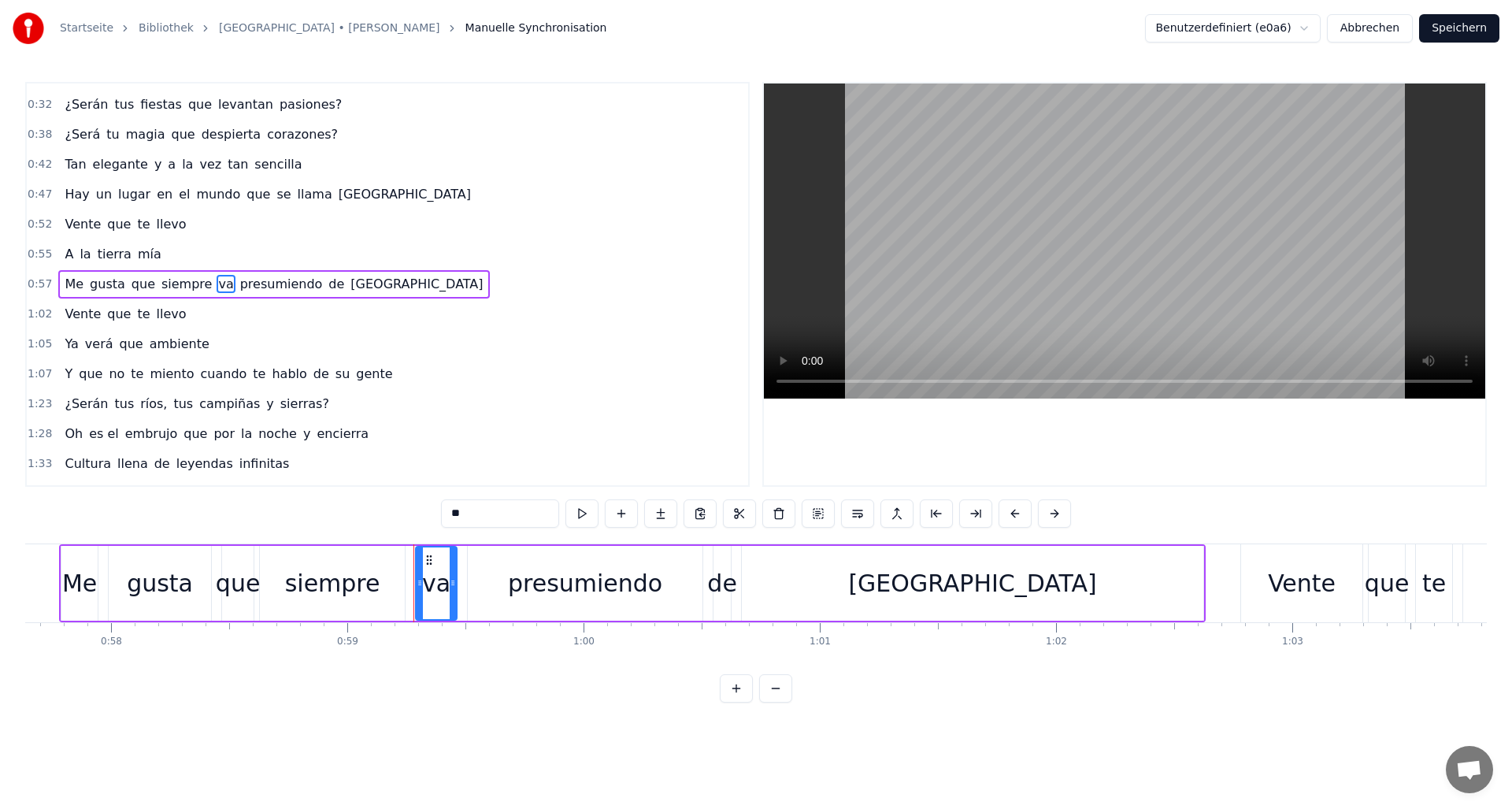
scroll to position [0, 13925]
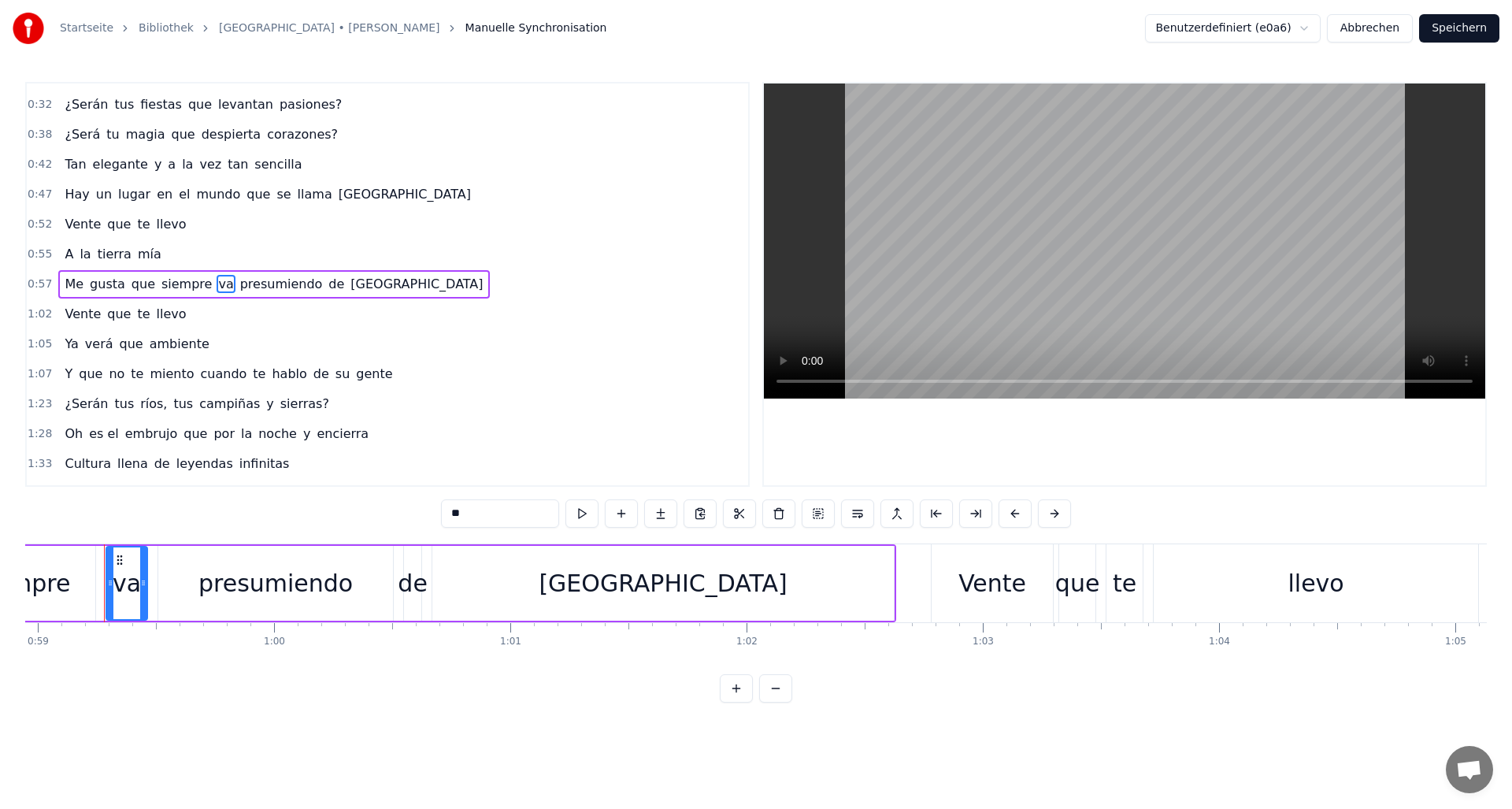
click at [485, 518] on input "**" at bounding box center [500, 514] width 118 height 29
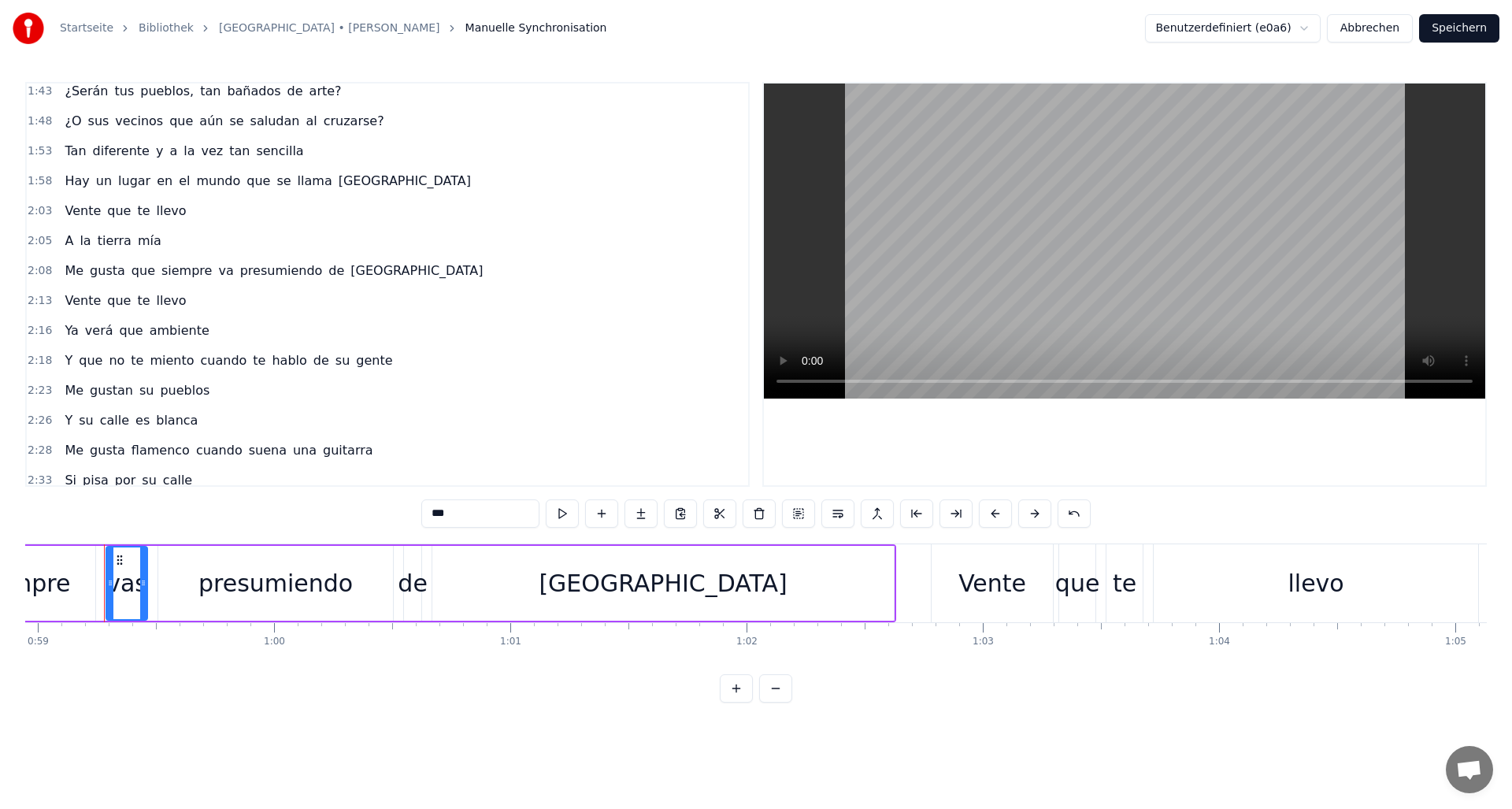
scroll to position [637, 0]
click at [217, 271] on span "va" at bounding box center [226, 270] width 18 height 18
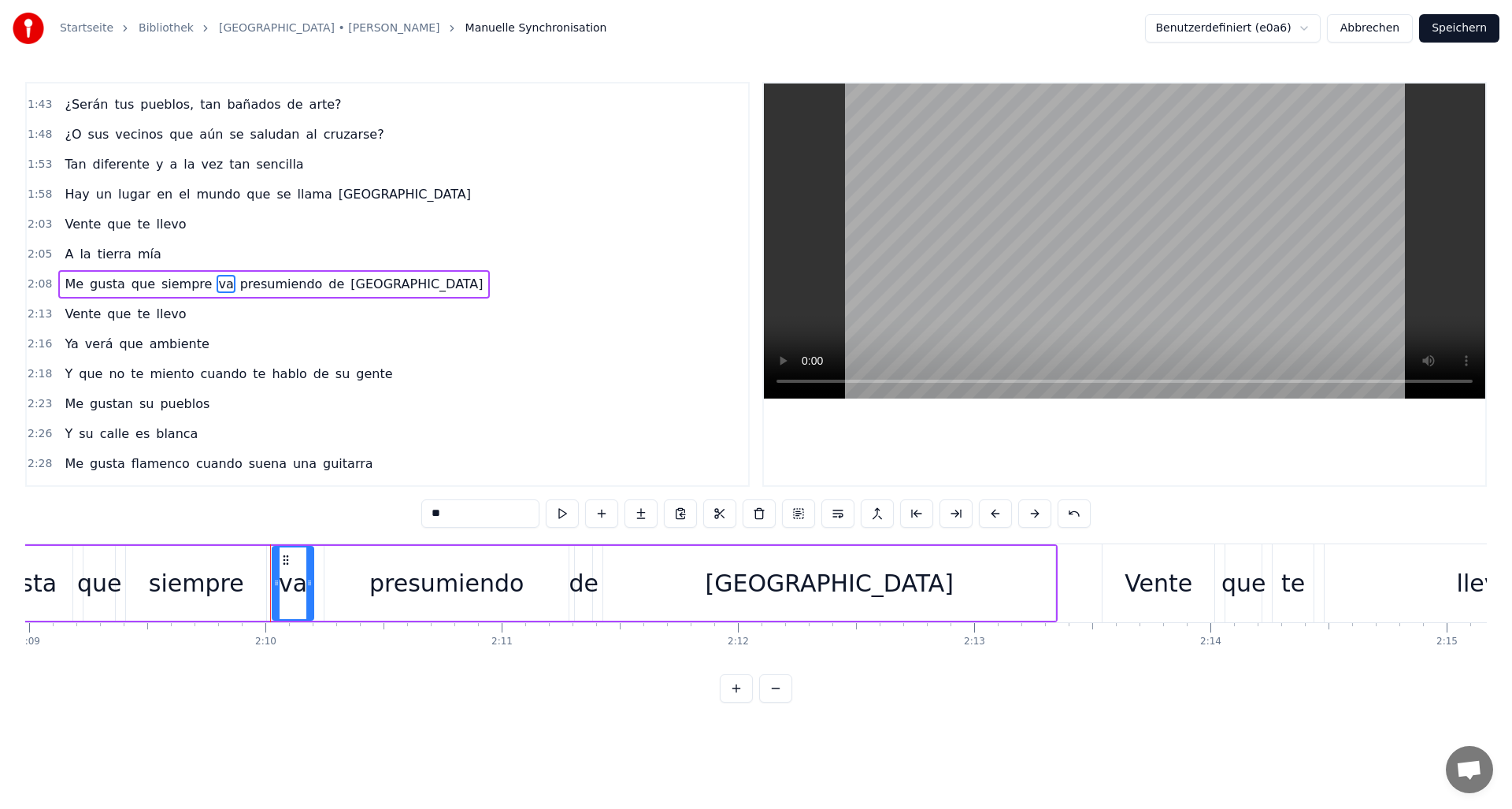
scroll to position [0, 30638]
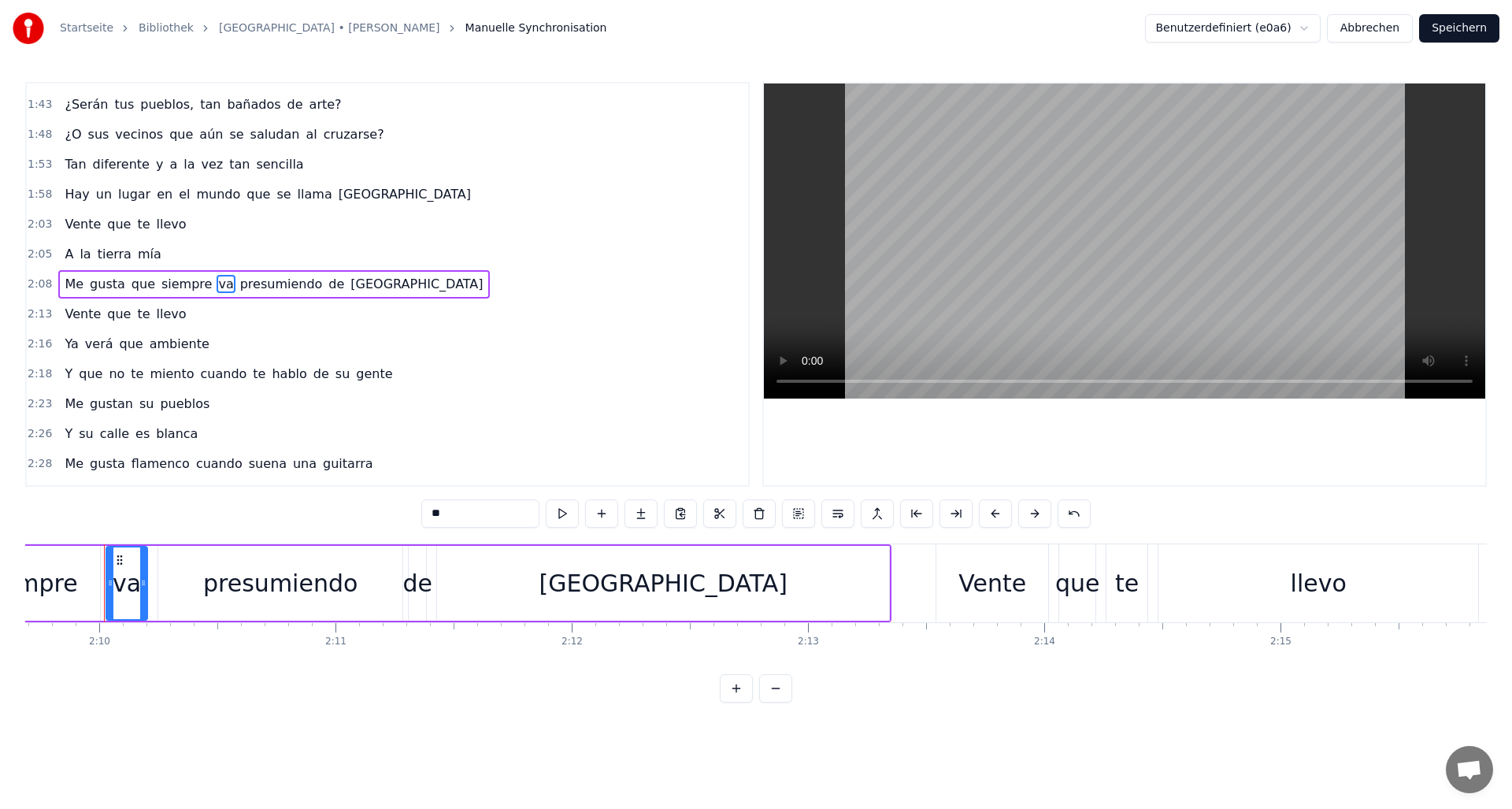
click at [457, 518] on input "**" at bounding box center [481, 514] width 118 height 29
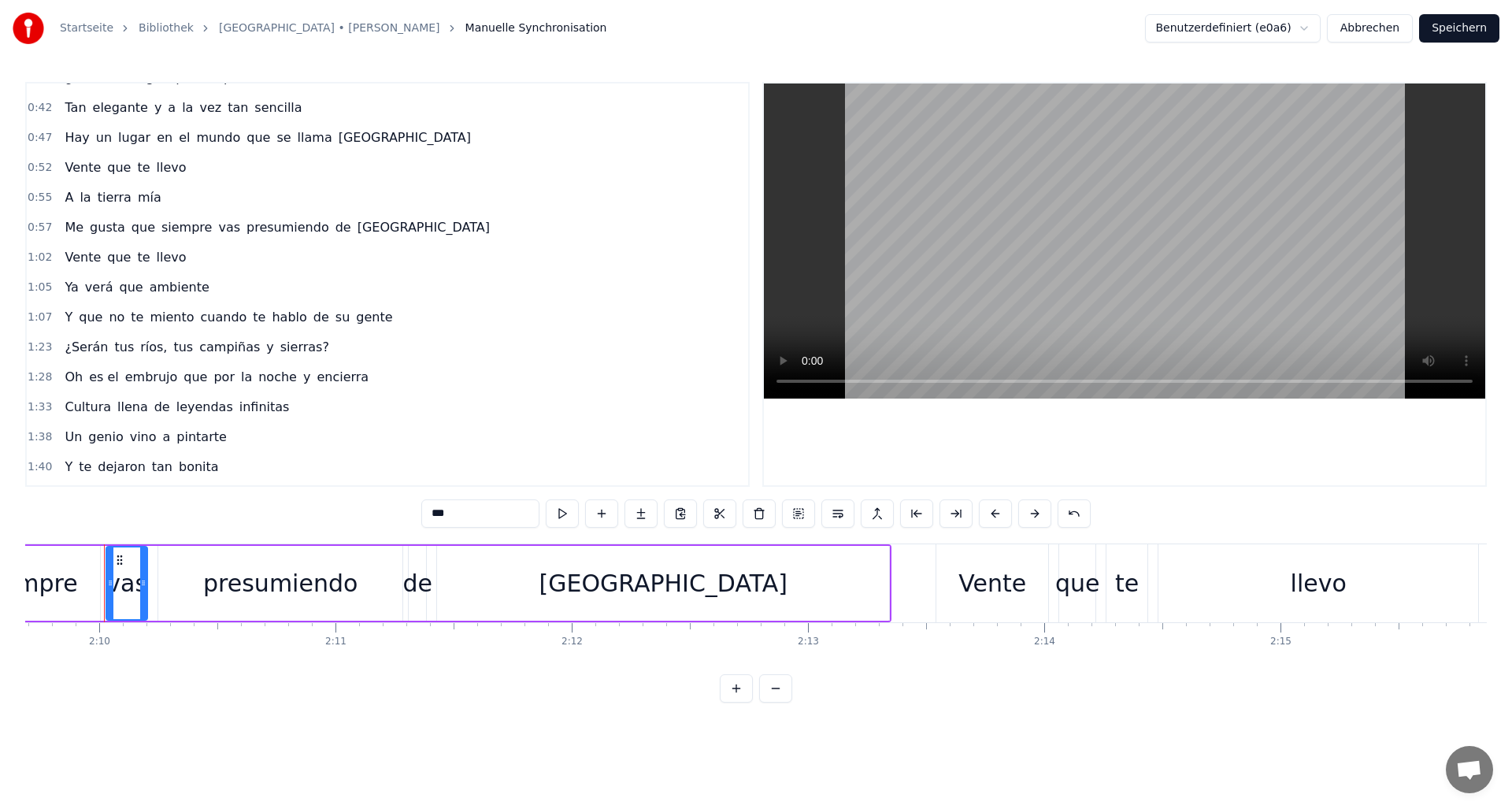
scroll to position [198, 0]
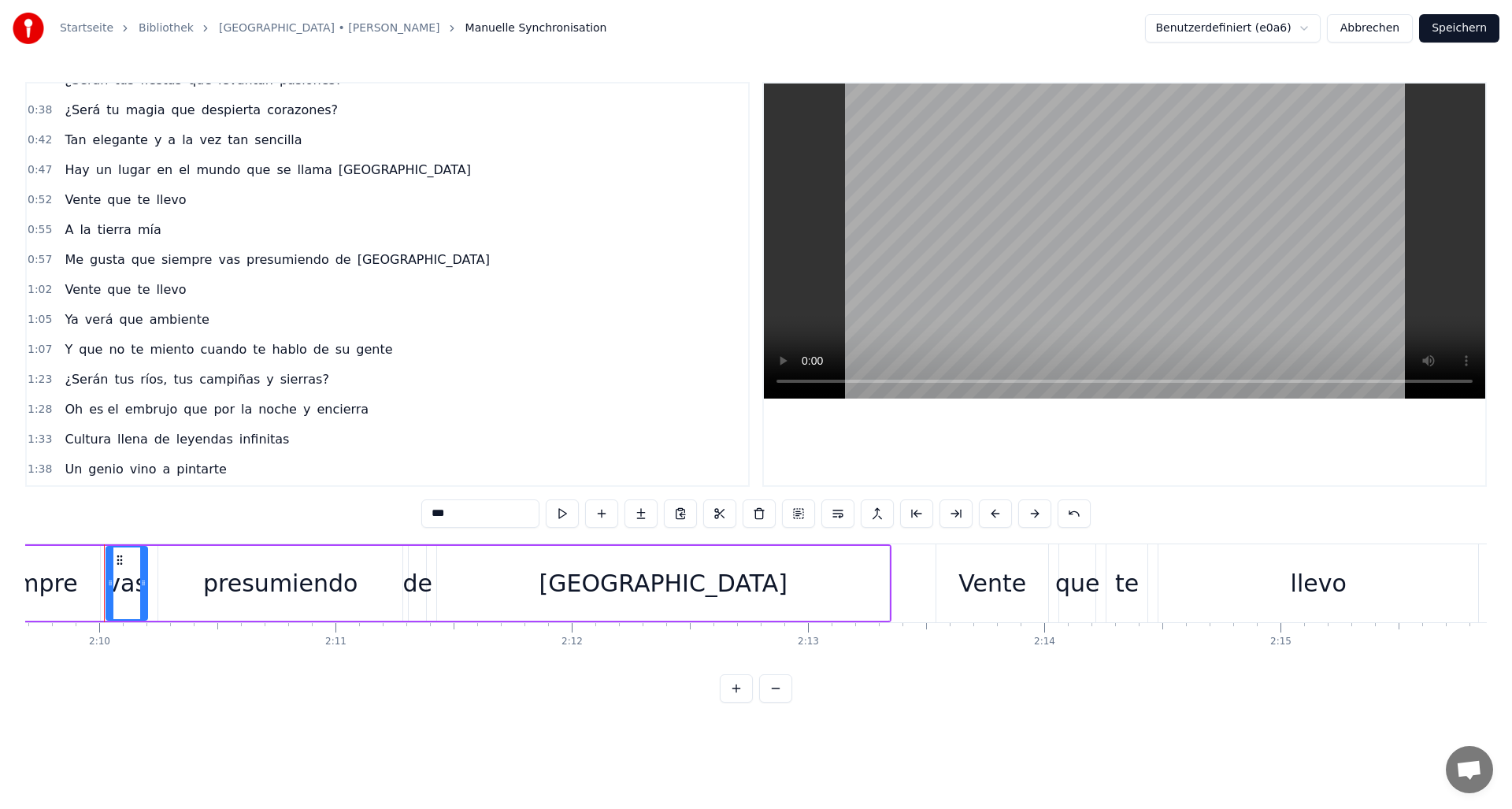
type input "***"
click at [1458, 29] on button "Speichern" at bounding box center [1459, 28] width 80 height 29
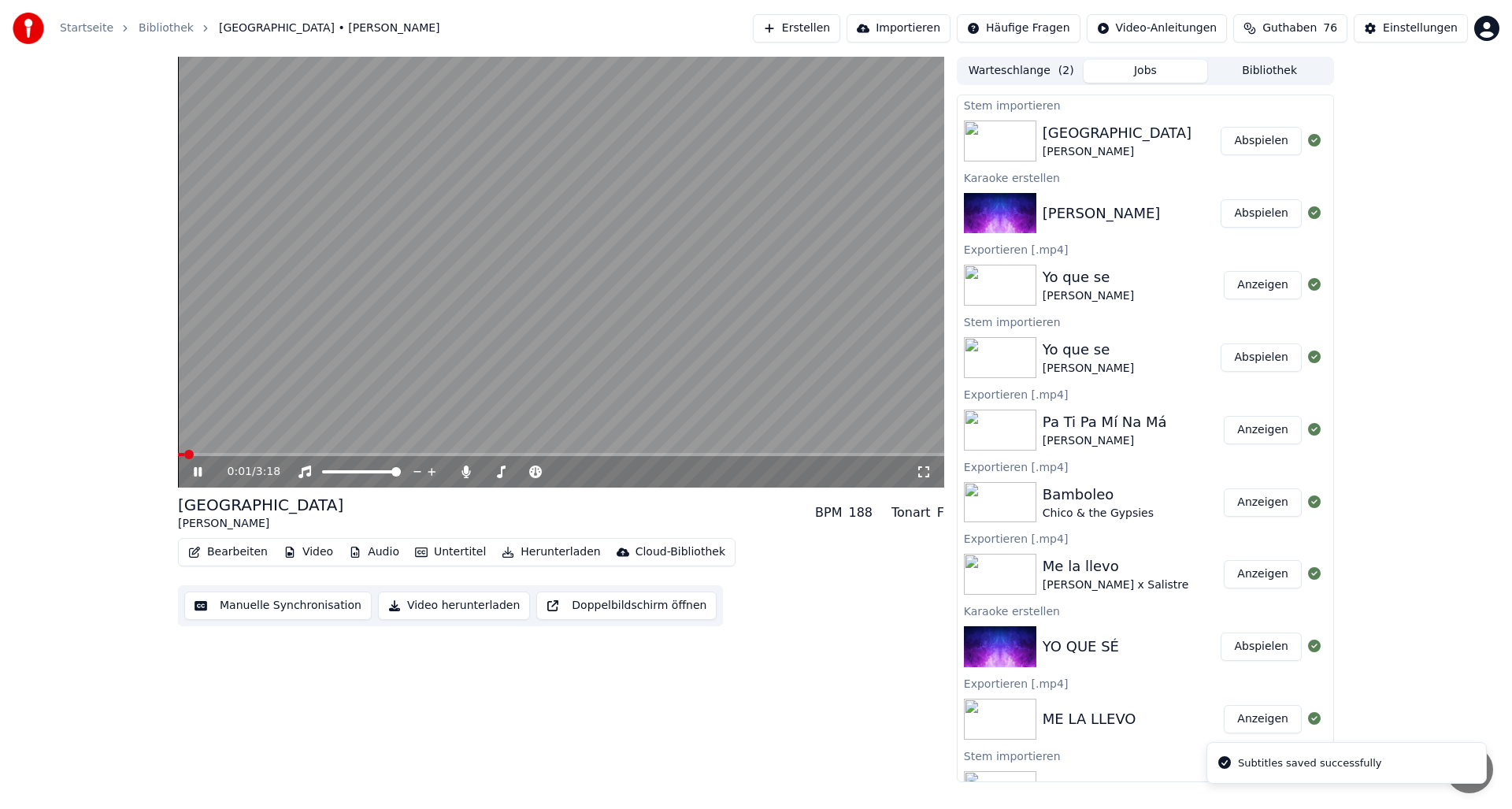
click at [319, 453] on span at bounding box center [561, 455] width 766 height 3
click at [363, 455] on span at bounding box center [561, 455] width 766 height 3
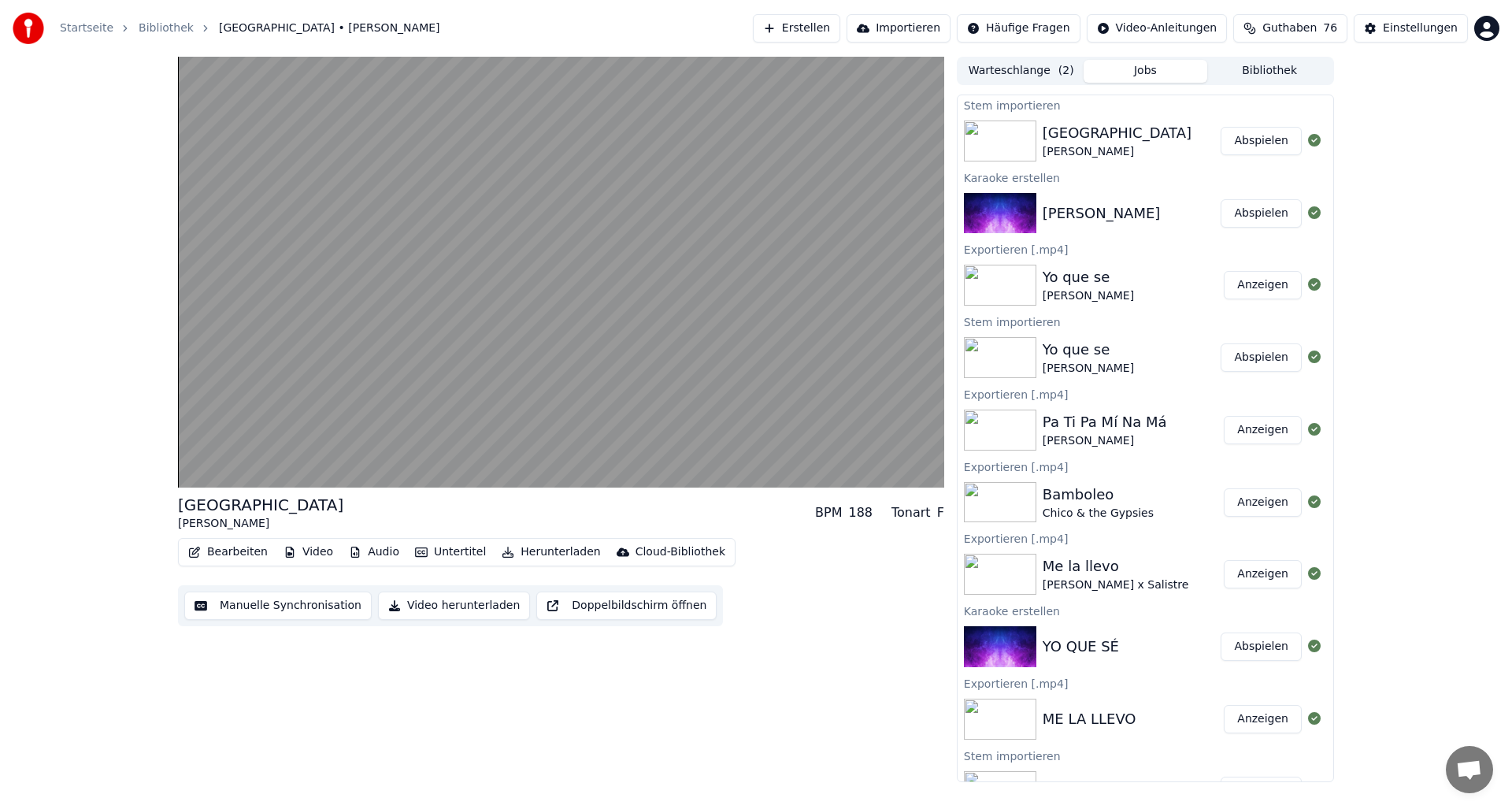
click at [375, 554] on button "Audio" at bounding box center [374, 551] width 63 height 22
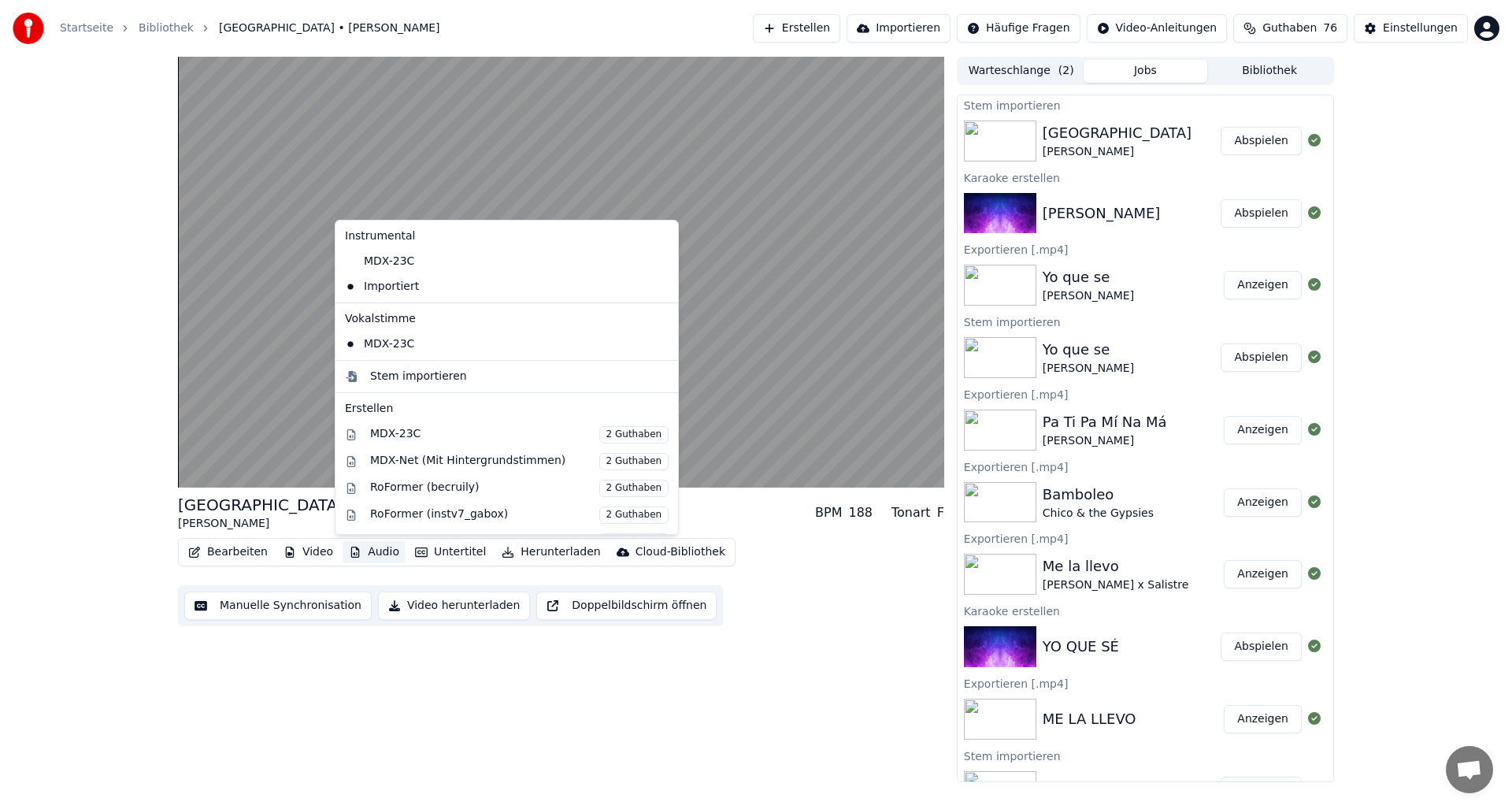
click at [144, 501] on div "Sevilla Juanlu Montoya BPM 188 Tonart F Bearbeiten Video Audio Untertitel Herun…" at bounding box center [756, 419] width 1512 height 725
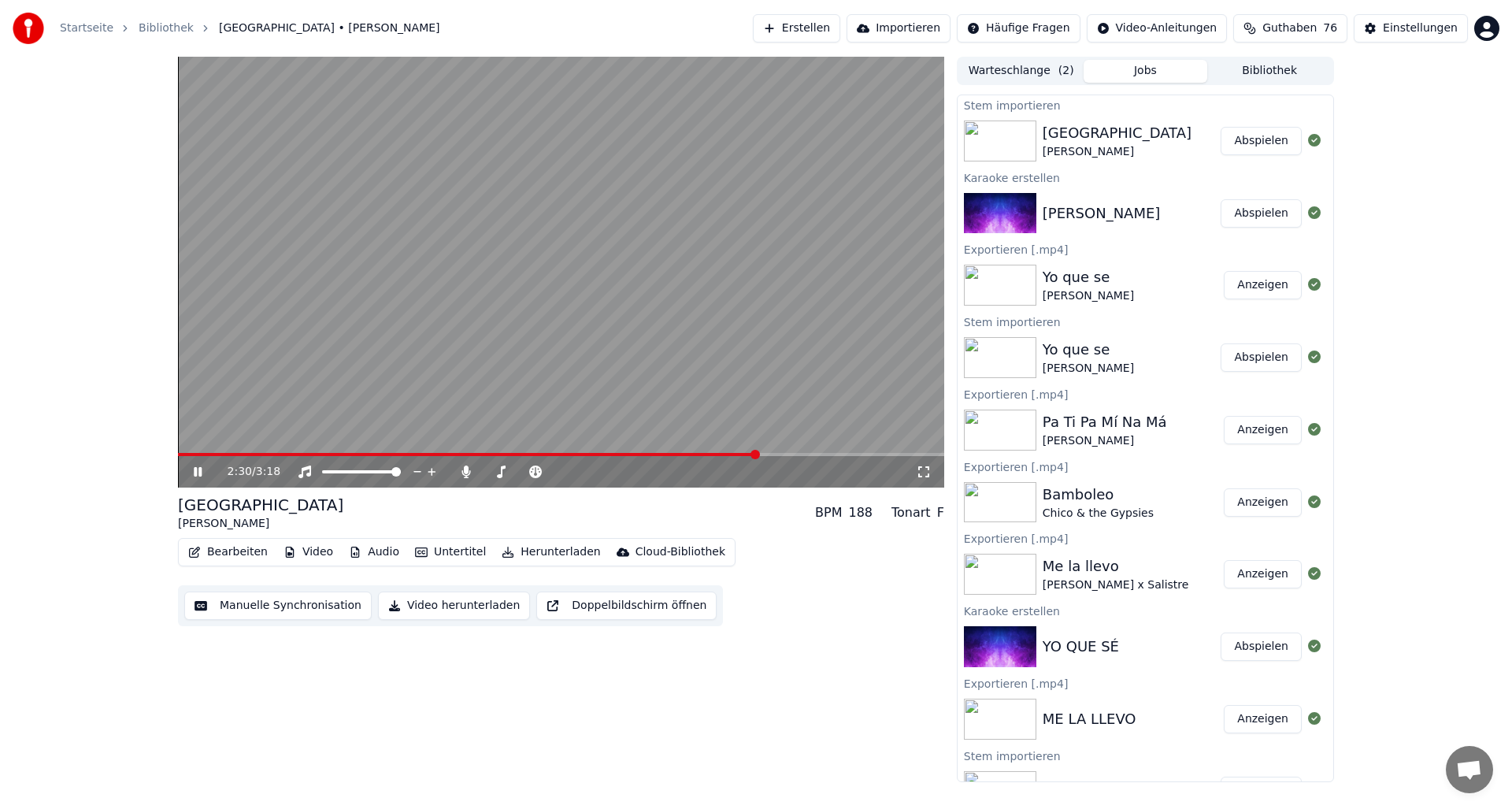
click at [198, 471] on icon at bounding box center [208, 471] width 37 height 12
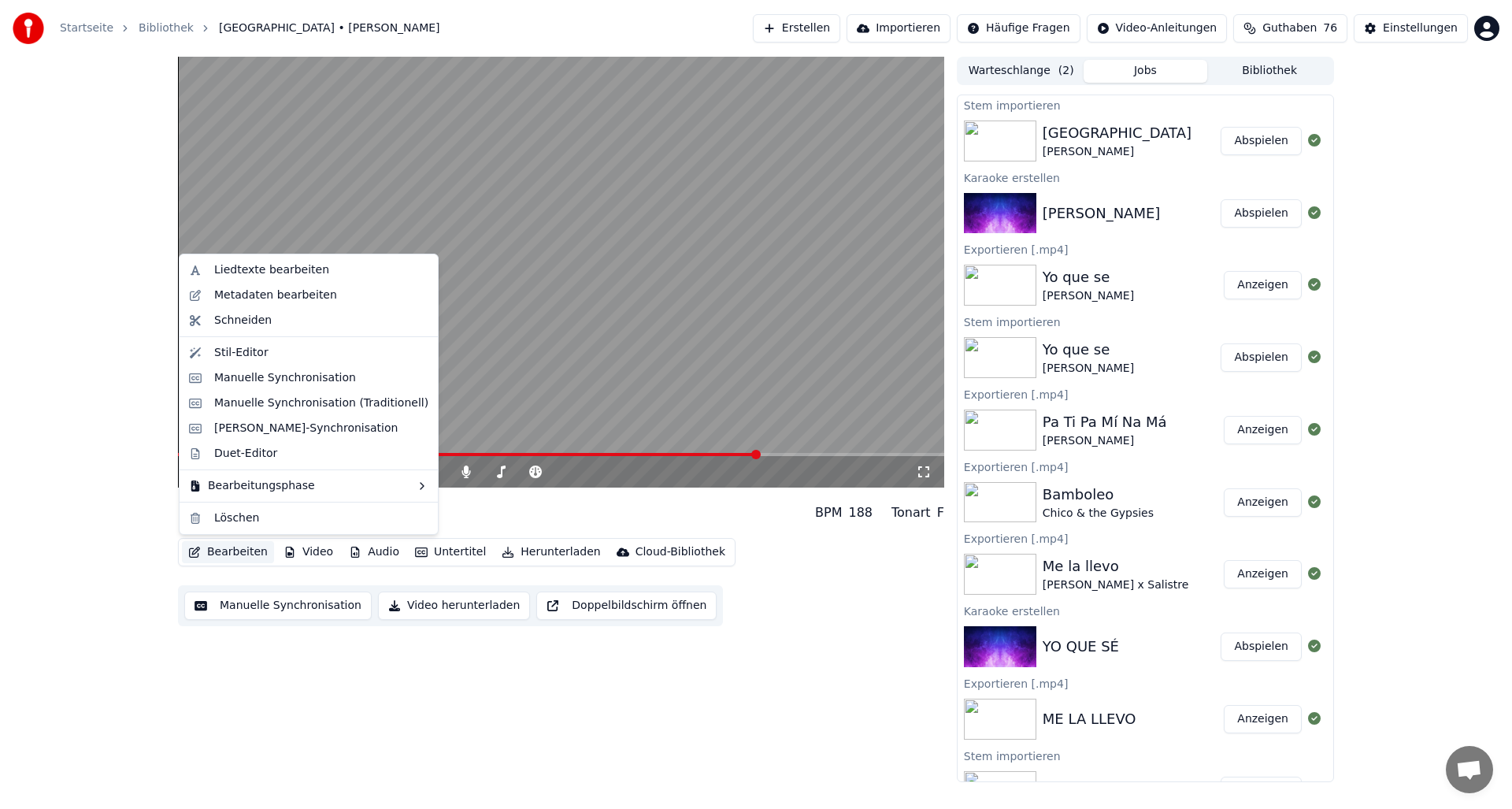
click at [230, 550] on button "Bearbeiten" at bounding box center [228, 551] width 92 height 22
click at [228, 381] on div "Manuelle Synchronisation" at bounding box center [285, 377] width 142 height 16
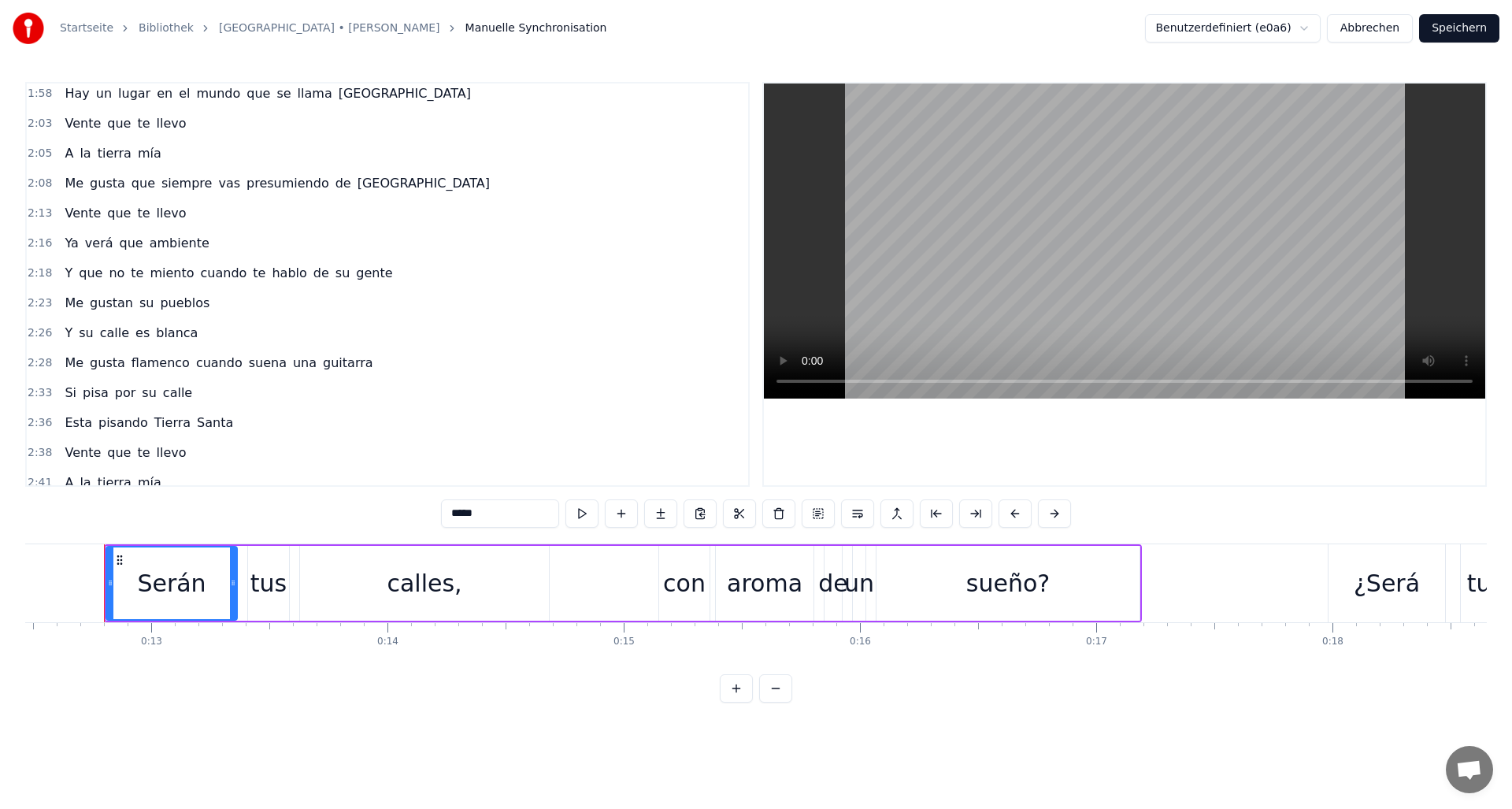
scroll to position [724, 0]
click at [146, 303] on span "su" at bounding box center [146, 301] width 17 height 18
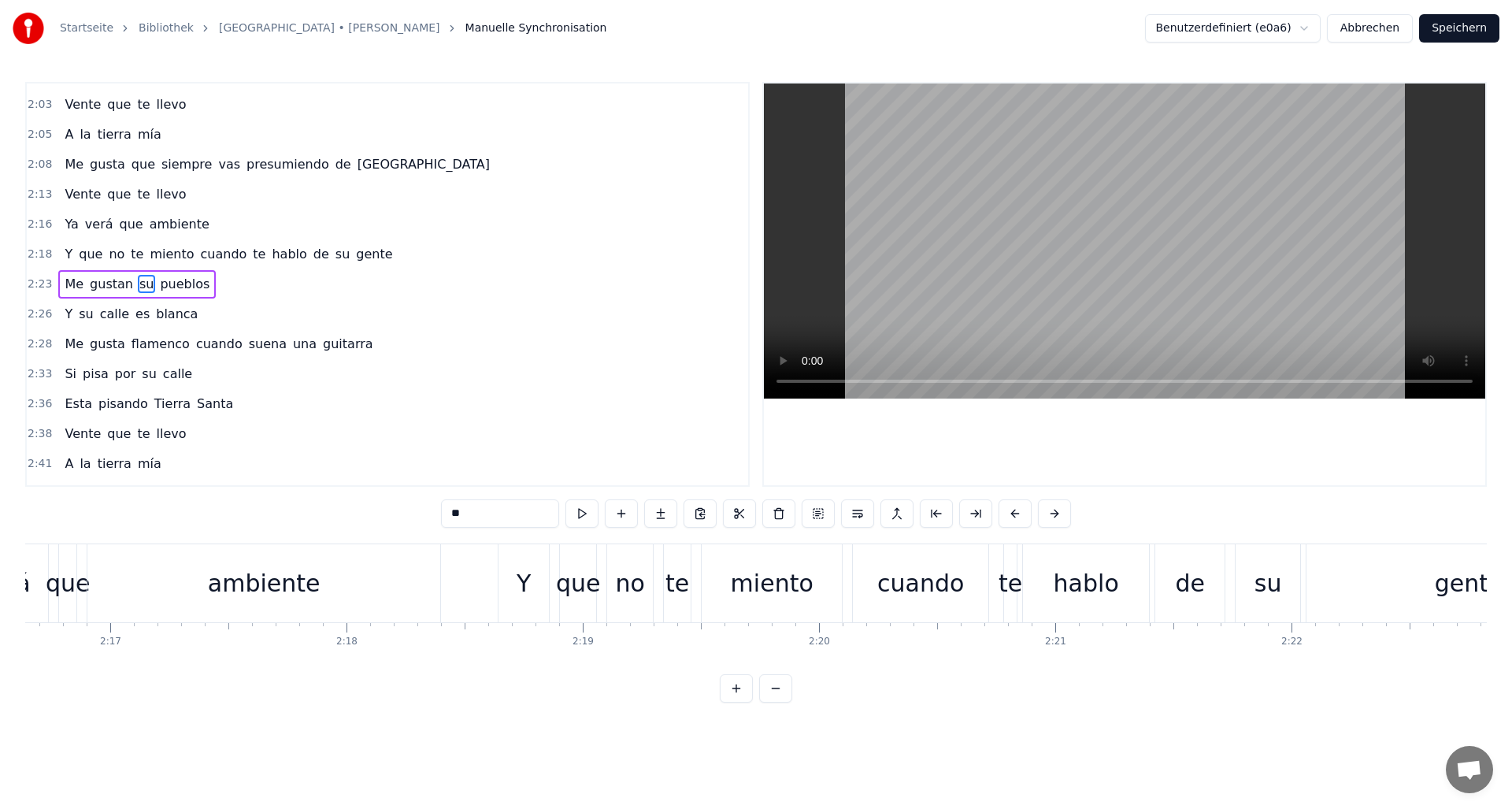
scroll to position [0, 34025]
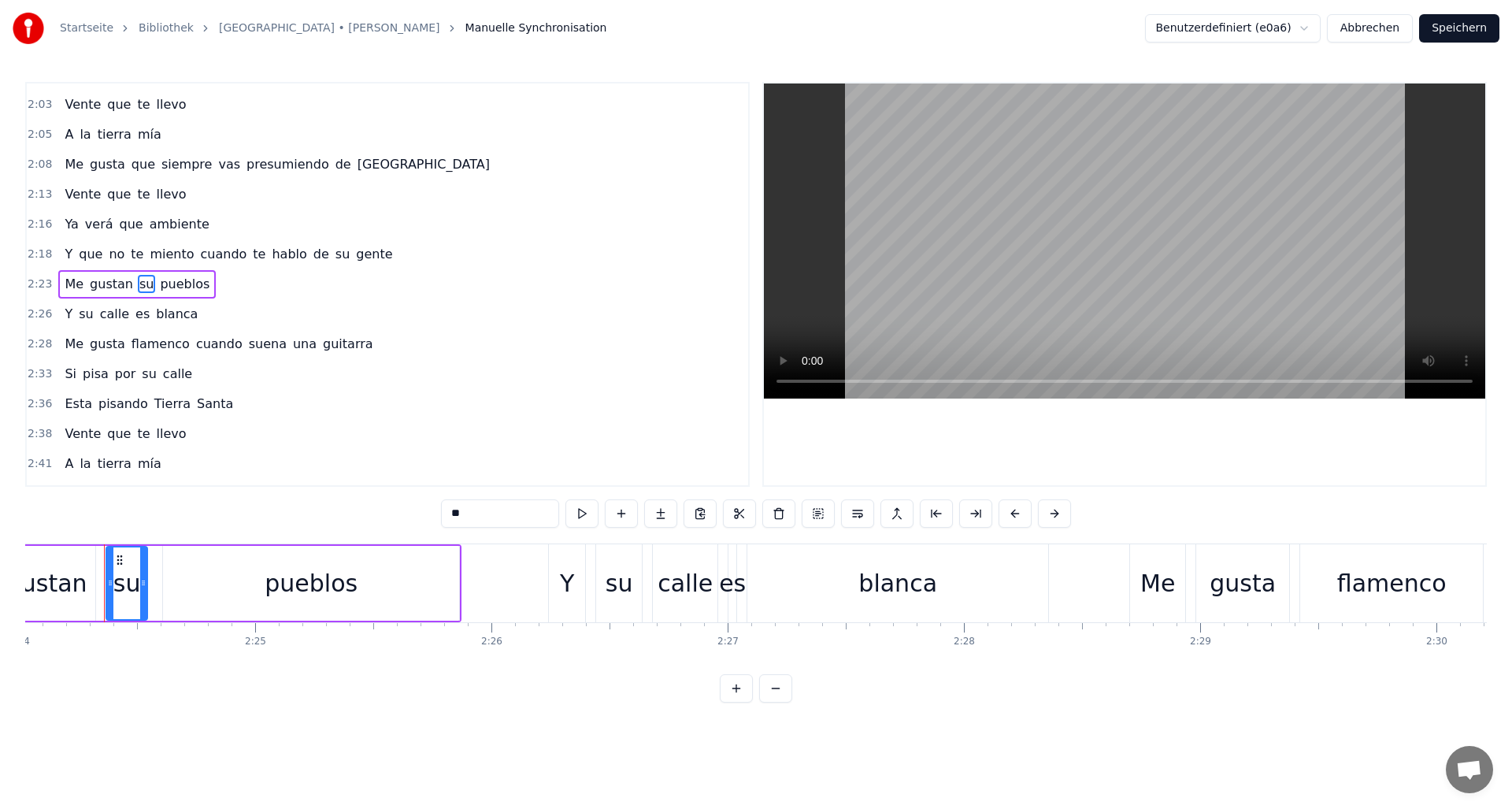
click at [465, 515] on input "**" at bounding box center [500, 514] width 118 height 29
click at [87, 311] on span "su" at bounding box center [85, 313] width 17 height 18
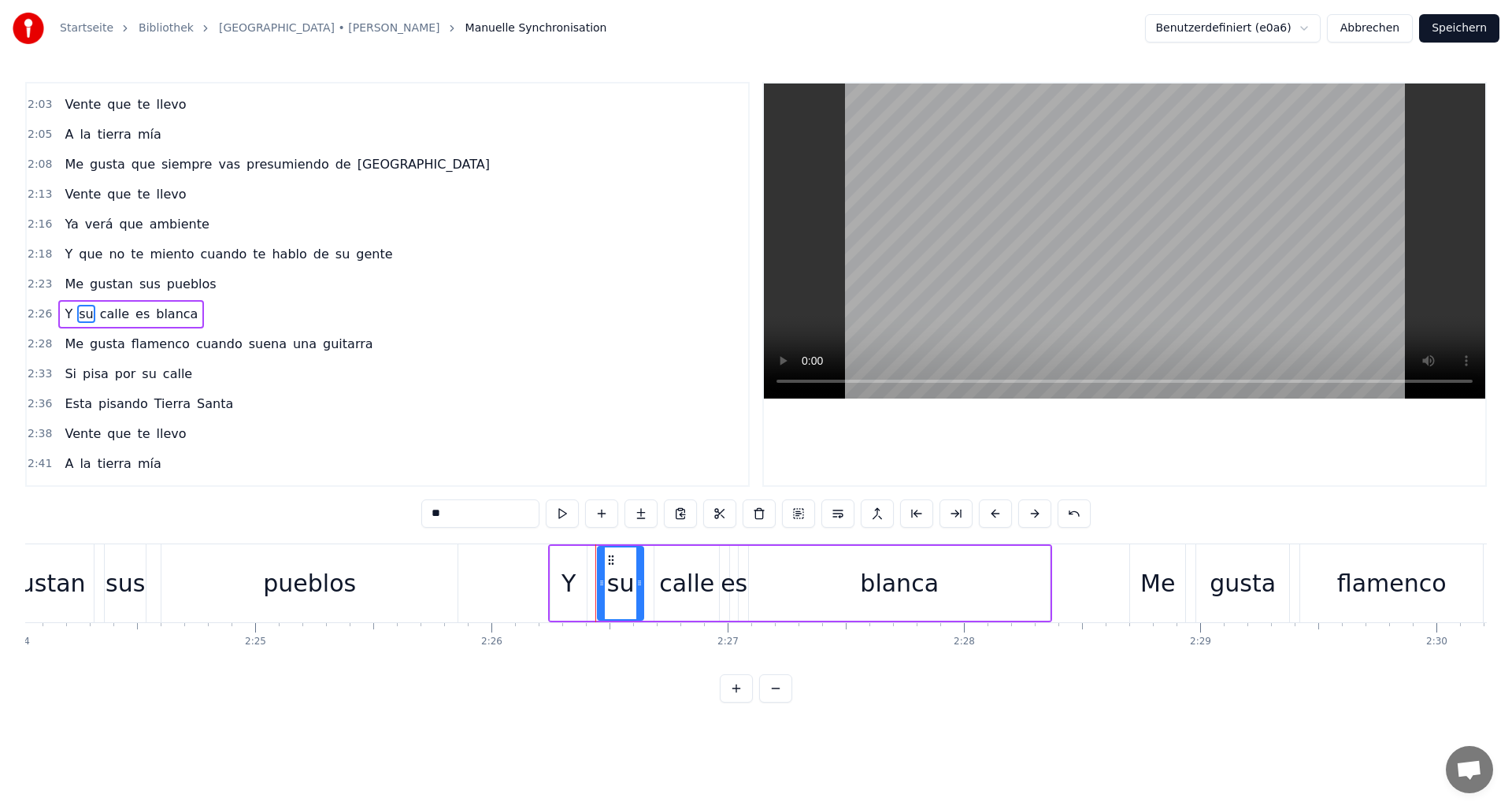
scroll to position [772, 0]
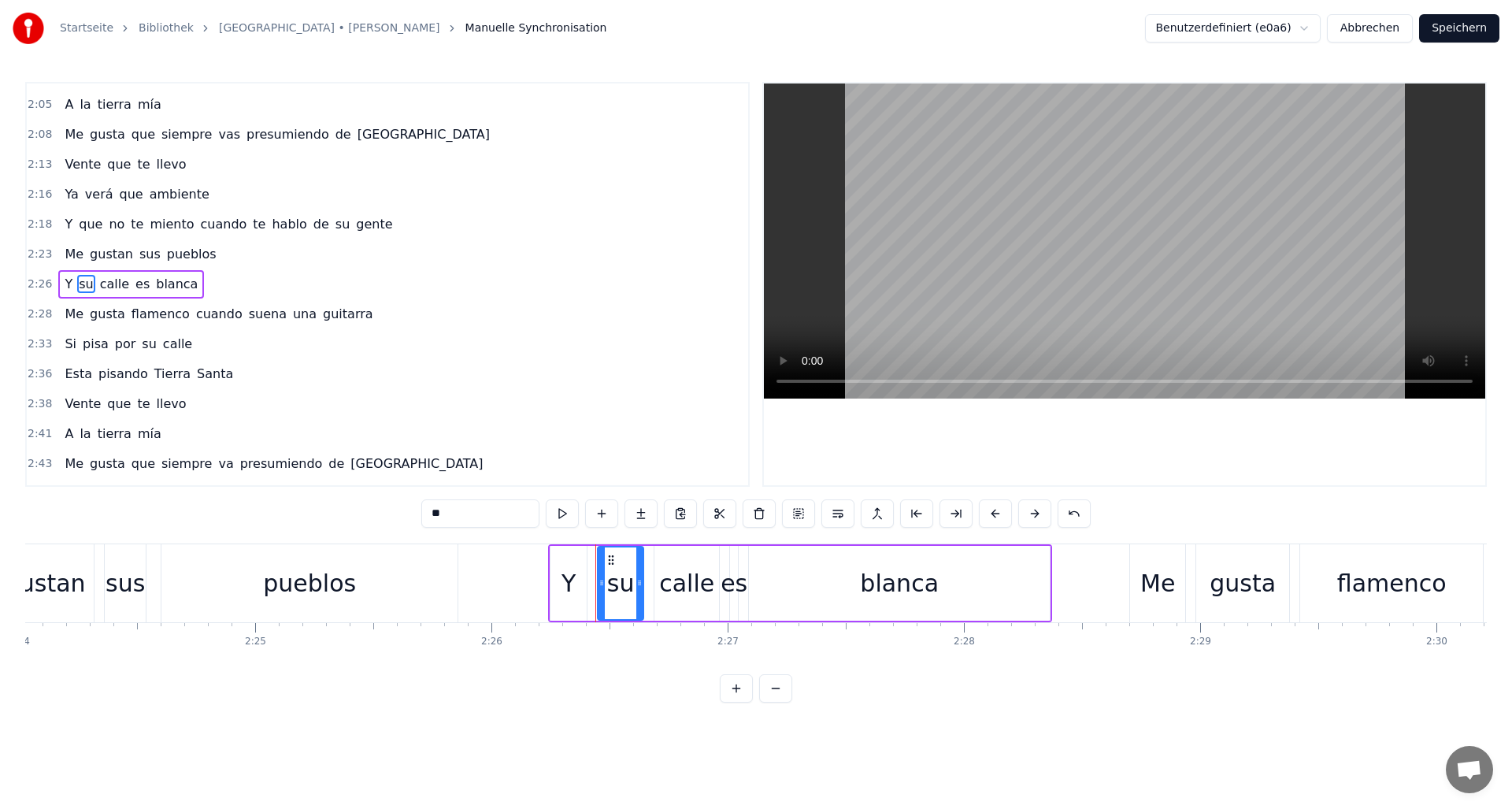
click at [445, 513] on input "**" at bounding box center [481, 514] width 118 height 29
click at [697, 581] on div "calle" at bounding box center [686, 583] width 55 height 35
click at [458, 514] on input "*****" at bounding box center [481, 514] width 118 height 29
click at [733, 576] on div "es" at bounding box center [733, 583] width 27 height 35
type input "**"
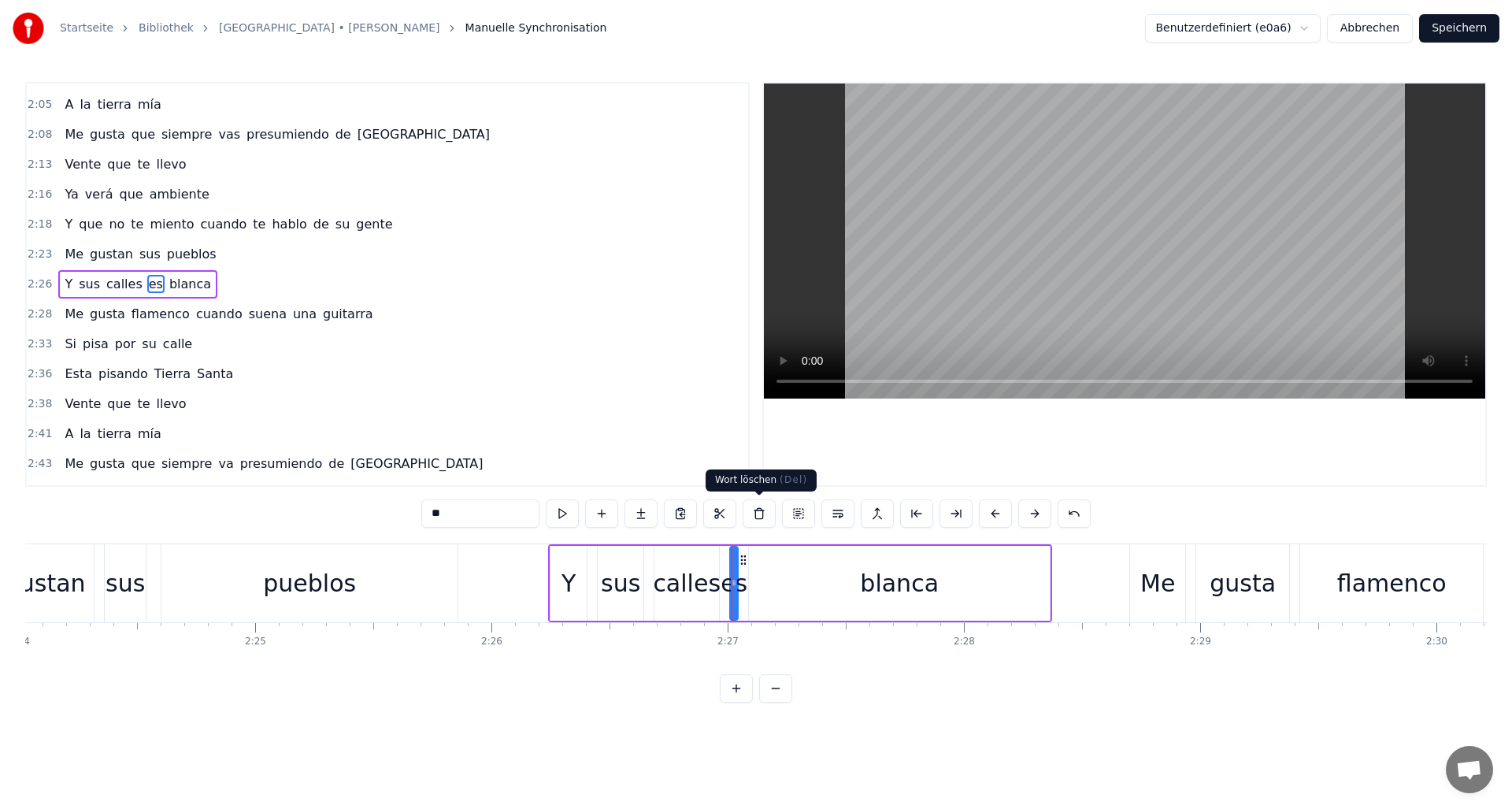
click at [757, 513] on button at bounding box center [759, 514] width 33 height 29
click at [171, 281] on span "blanca" at bounding box center [169, 284] width 45 height 18
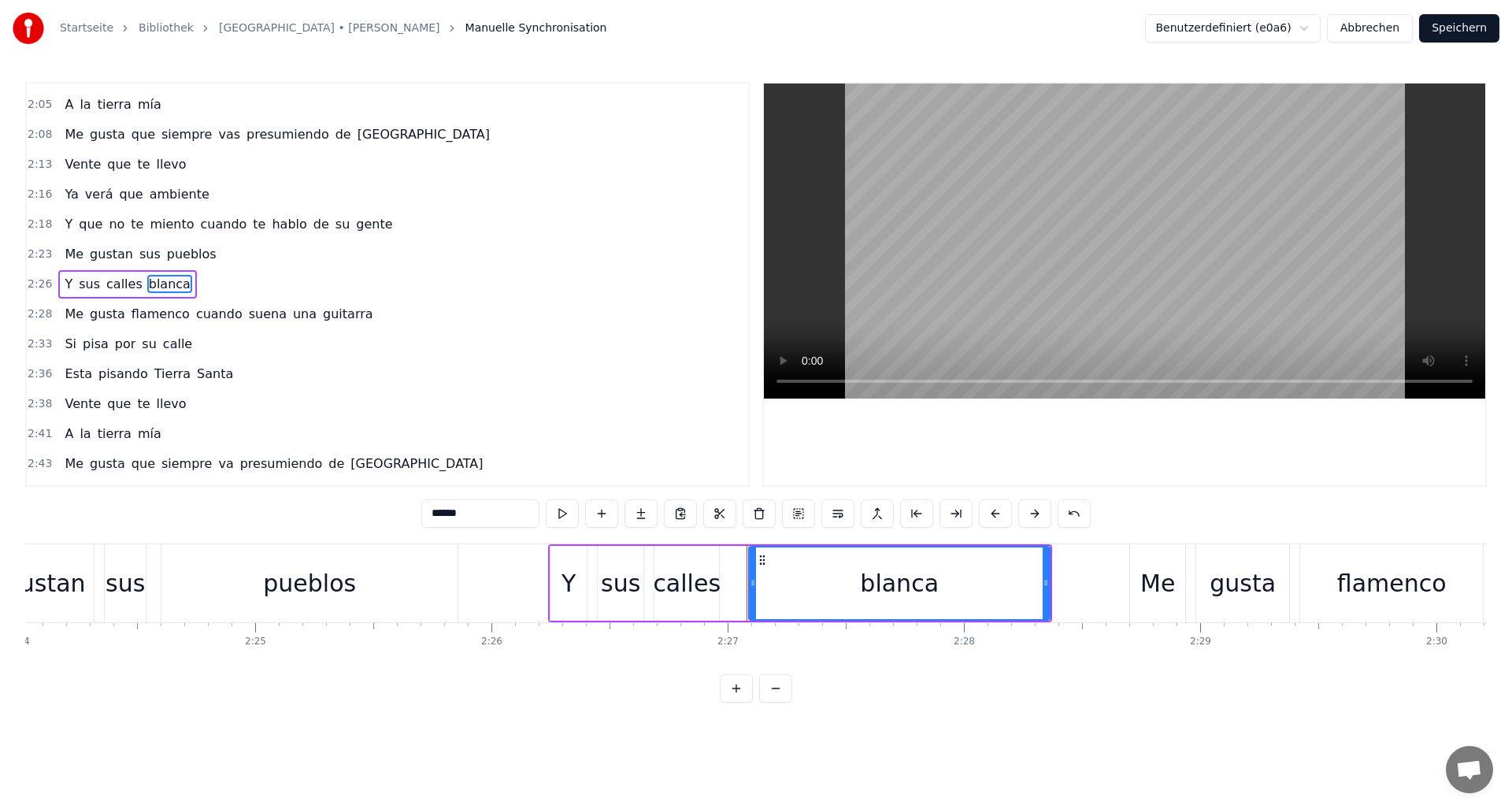
click at [474, 512] on input "******" at bounding box center [481, 514] width 118 height 29
type input "*******"
click at [1453, 22] on button "Speichern" at bounding box center [1459, 28] width 80 height 29
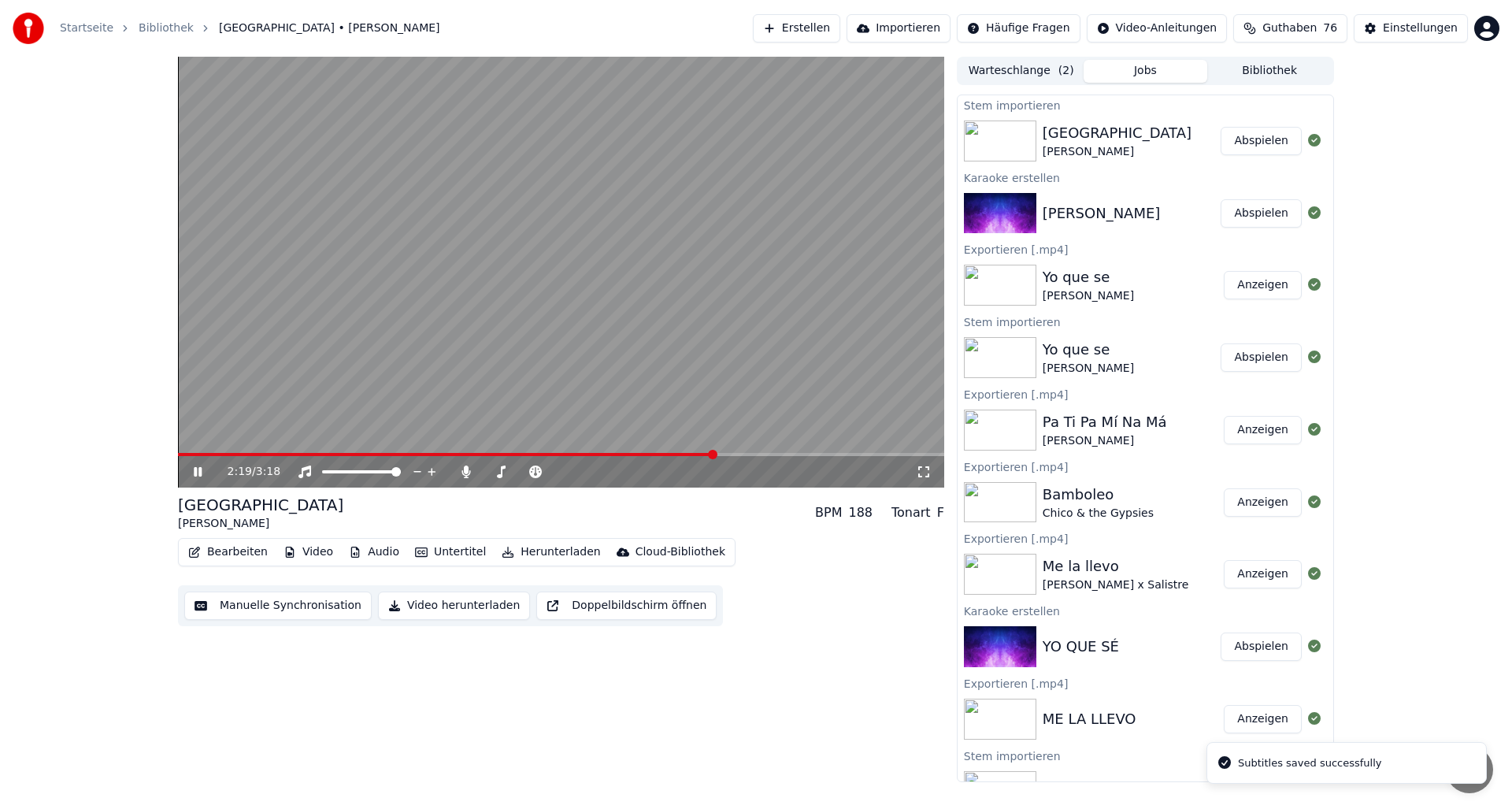
click at [714, 453] on span at bounding box center [561, 455] width 766 height 3
click at [754, 454] on span at bounding box center [466, 455] width 576 height 3
click at [750, 453] on span at bounding box center [472, 455] width 588 height 3
click at [739, 455] on span at bounding box center [468, 455] width 582 height 3
click at [195, 473] on icon at bounding box center [198, 472] width 8 height 10
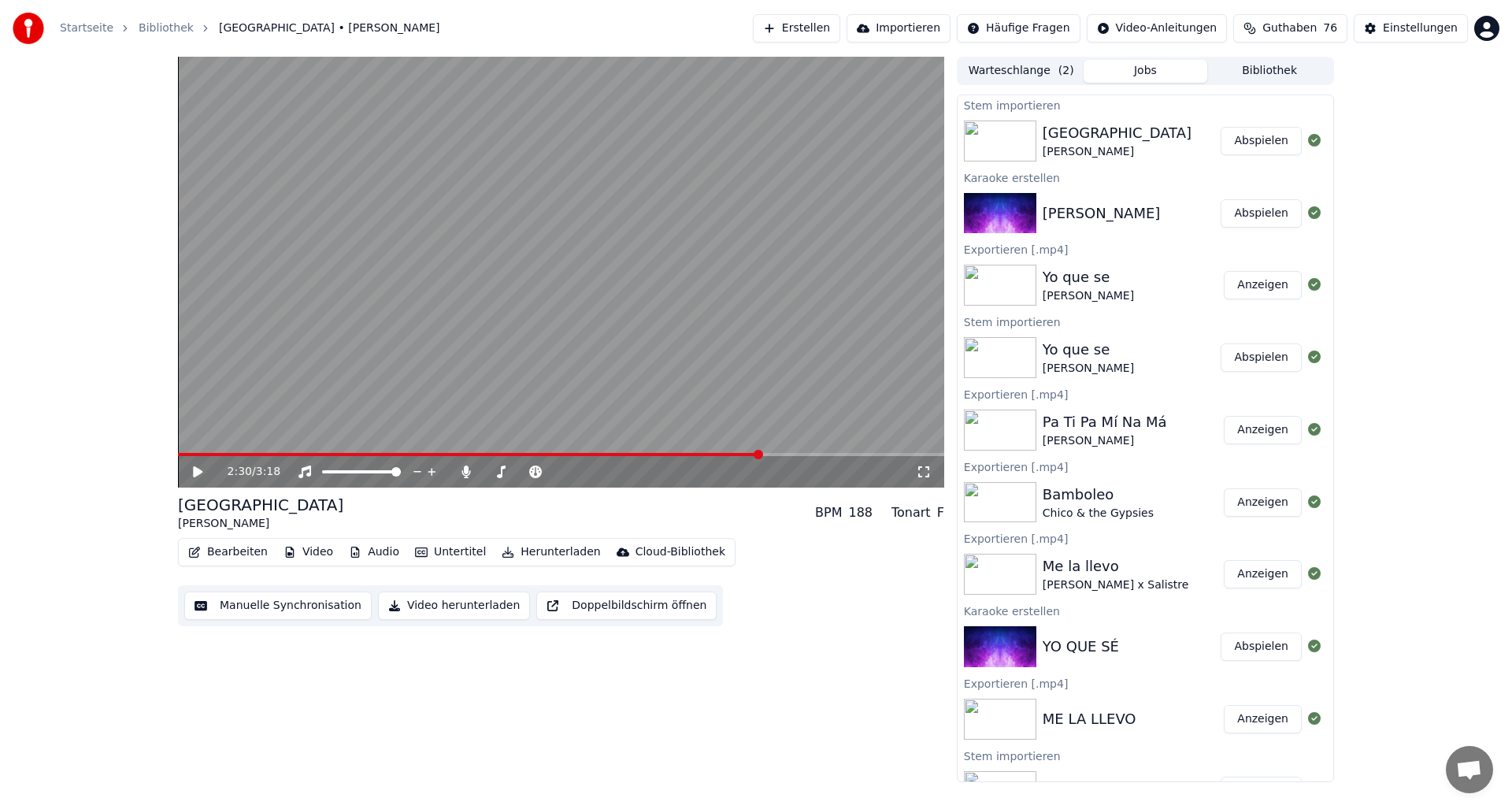
click at [222, 545] on button "Bearbeiten" at bounding box center [228, 551] width 92 height 22
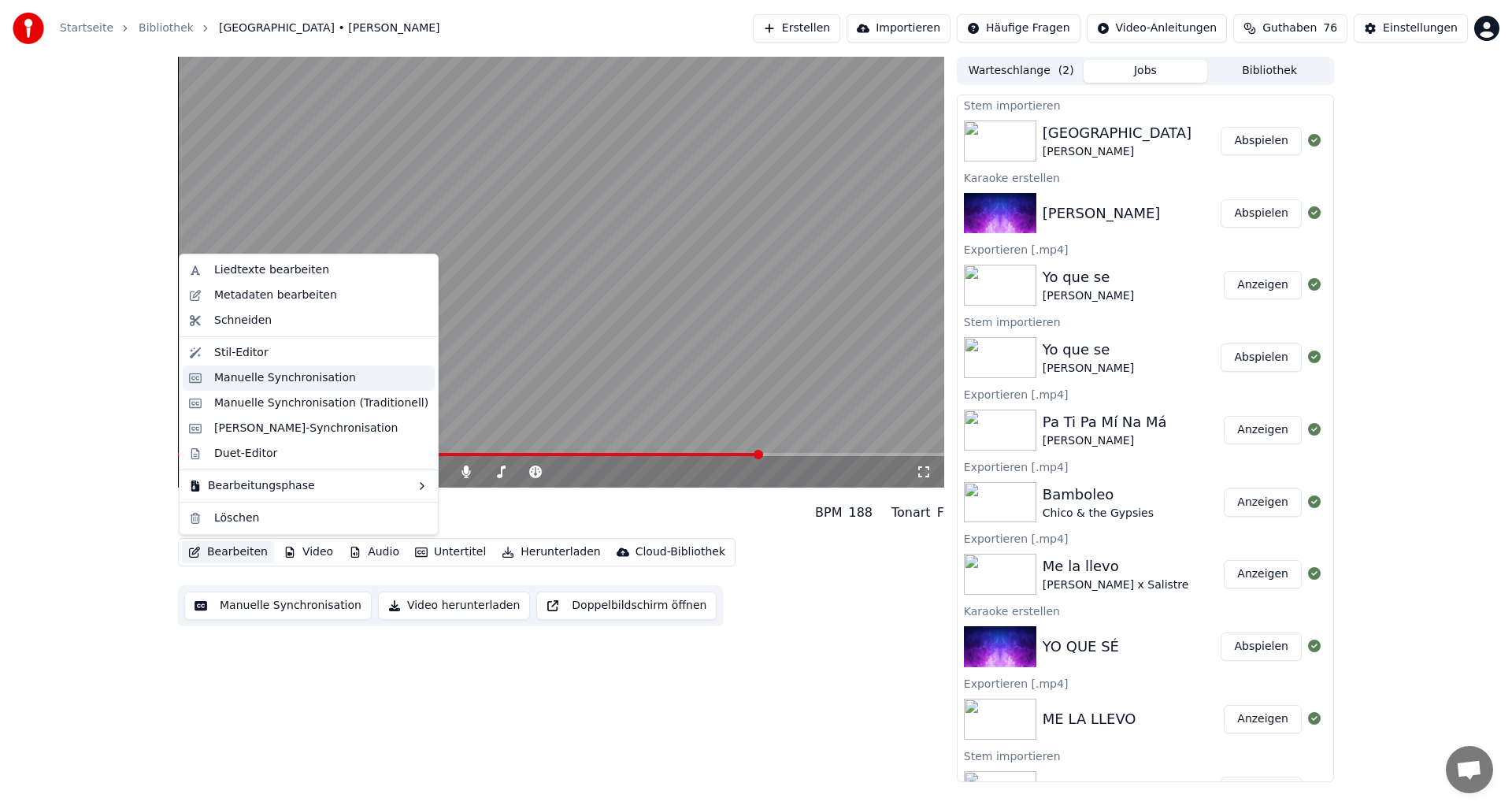
click at [229, 377] on div "Manuelle Synchronisation" at bounding box center [285, 377] width 142 height 16
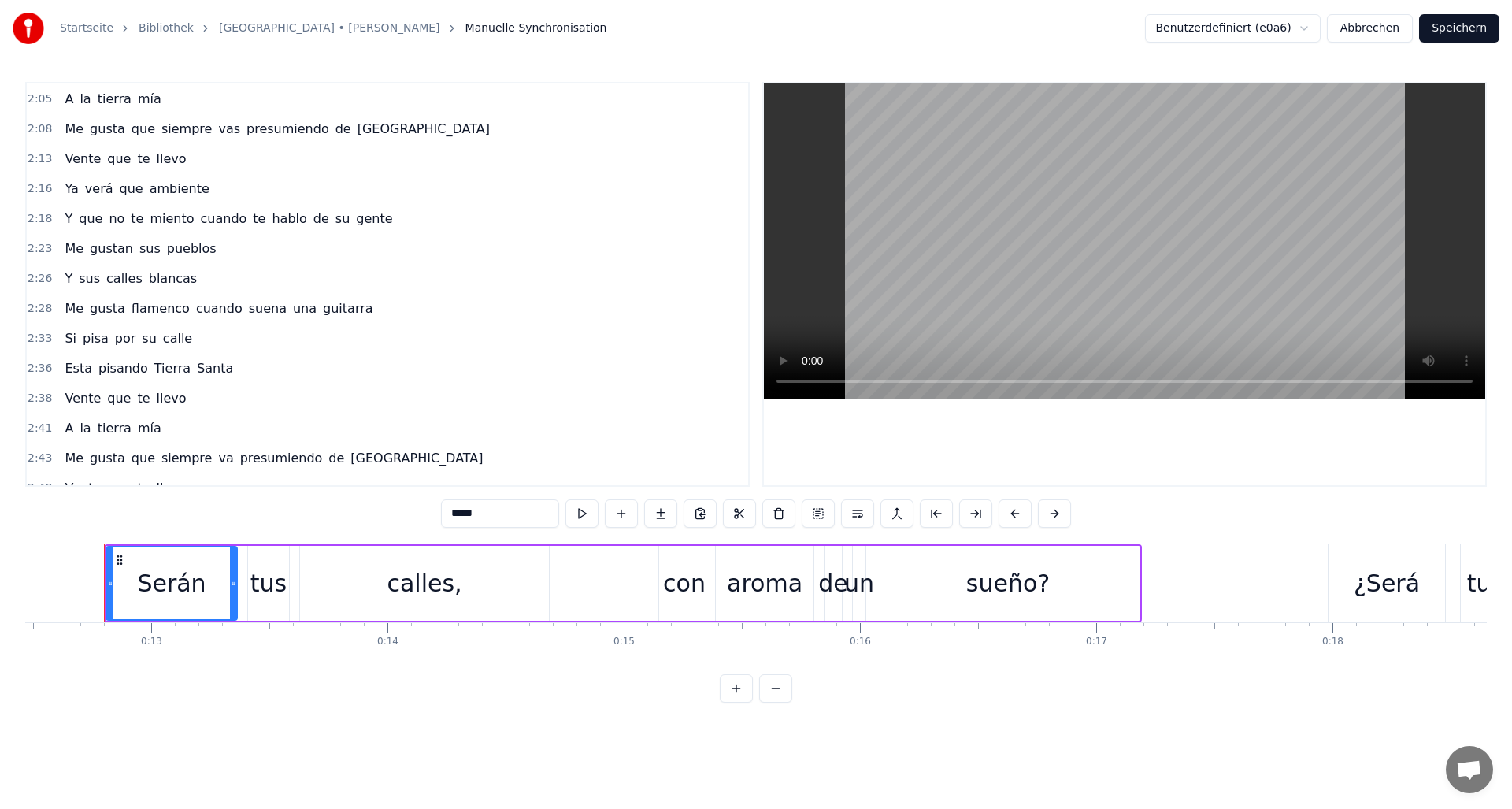
scroll to position [798, 0]
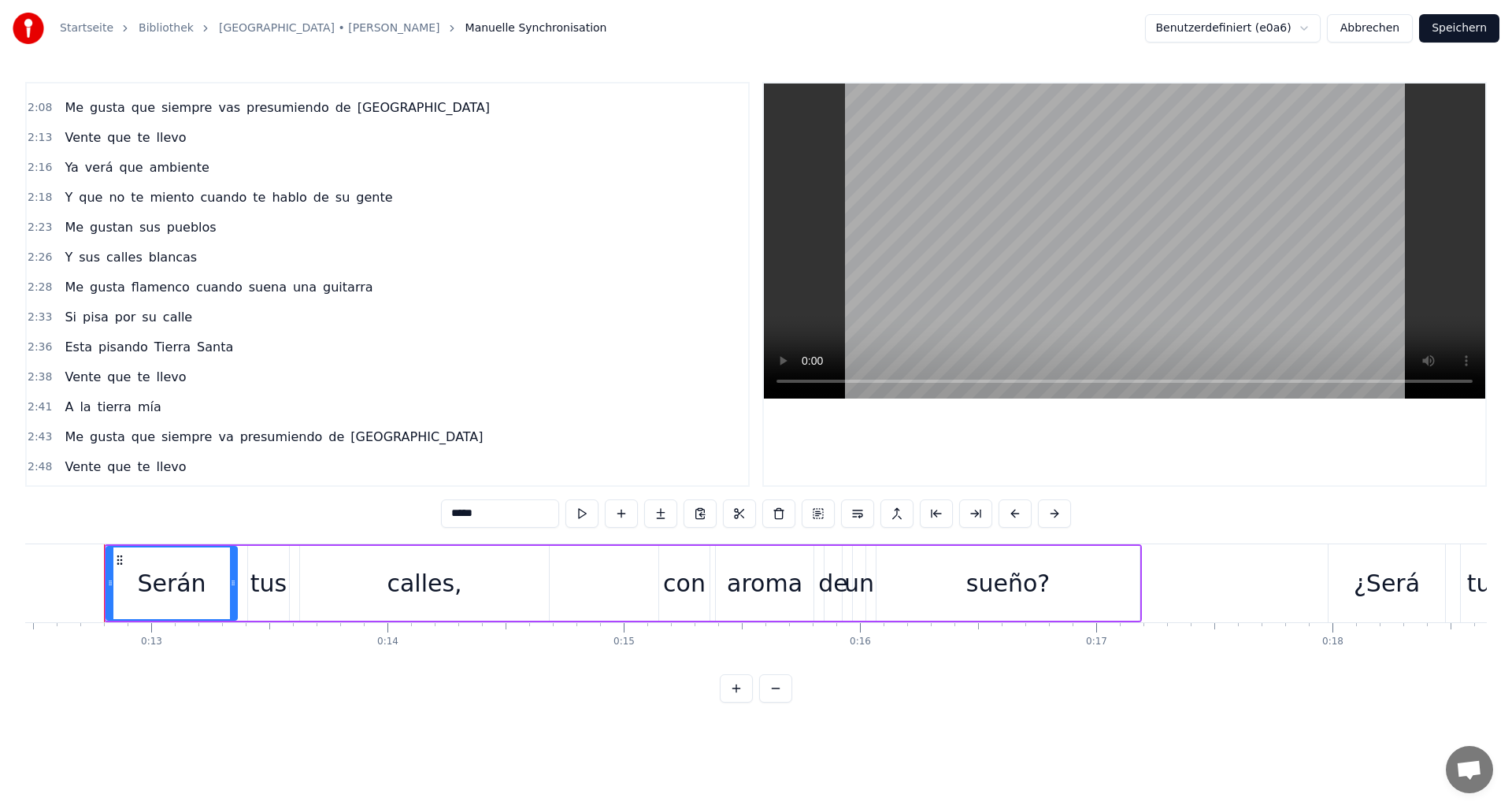
click at [103, 290] on span "gusta" at bounding box center [107, 287] width 39 height 18
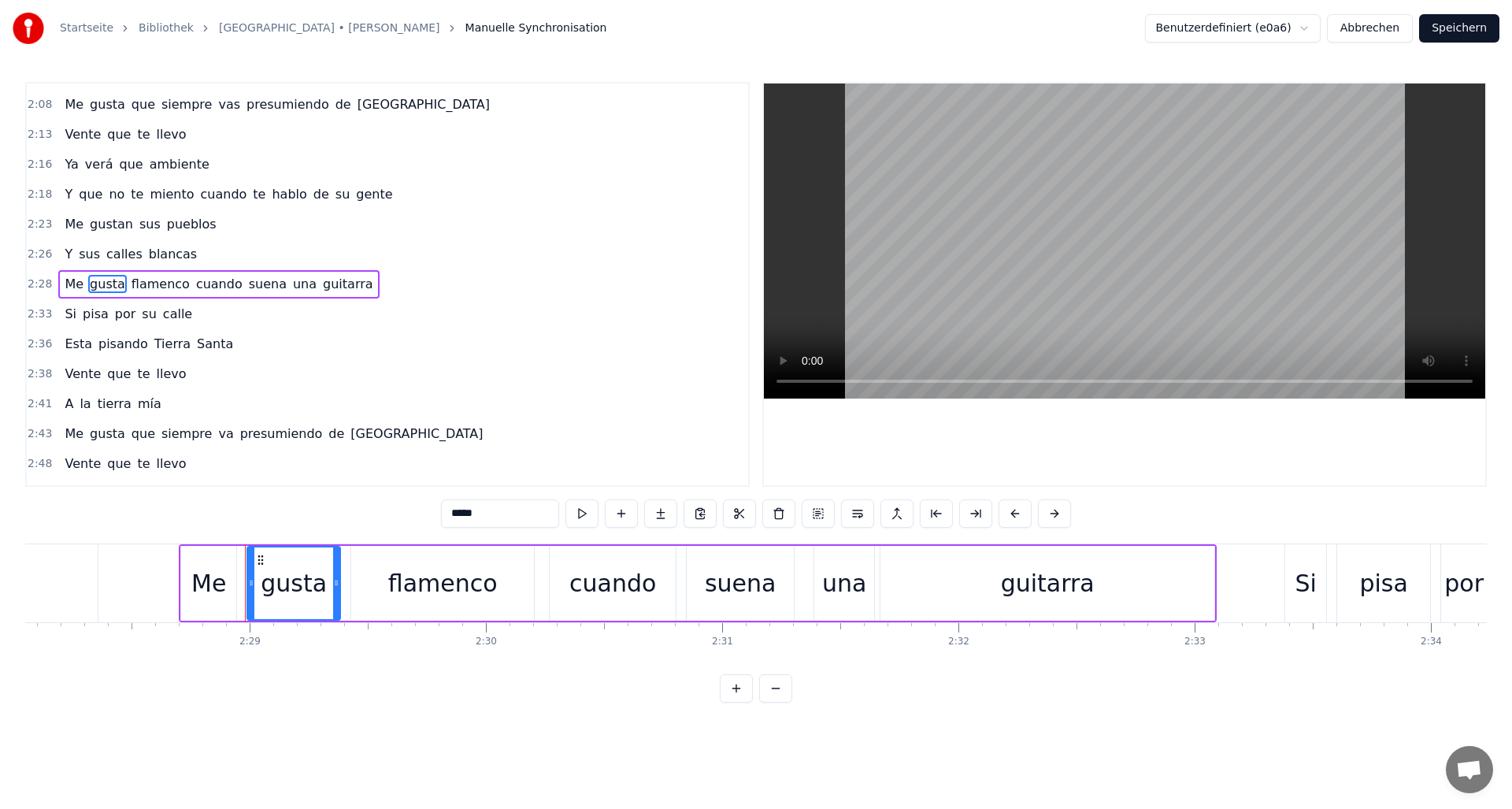
scroll to position [0, 35117]
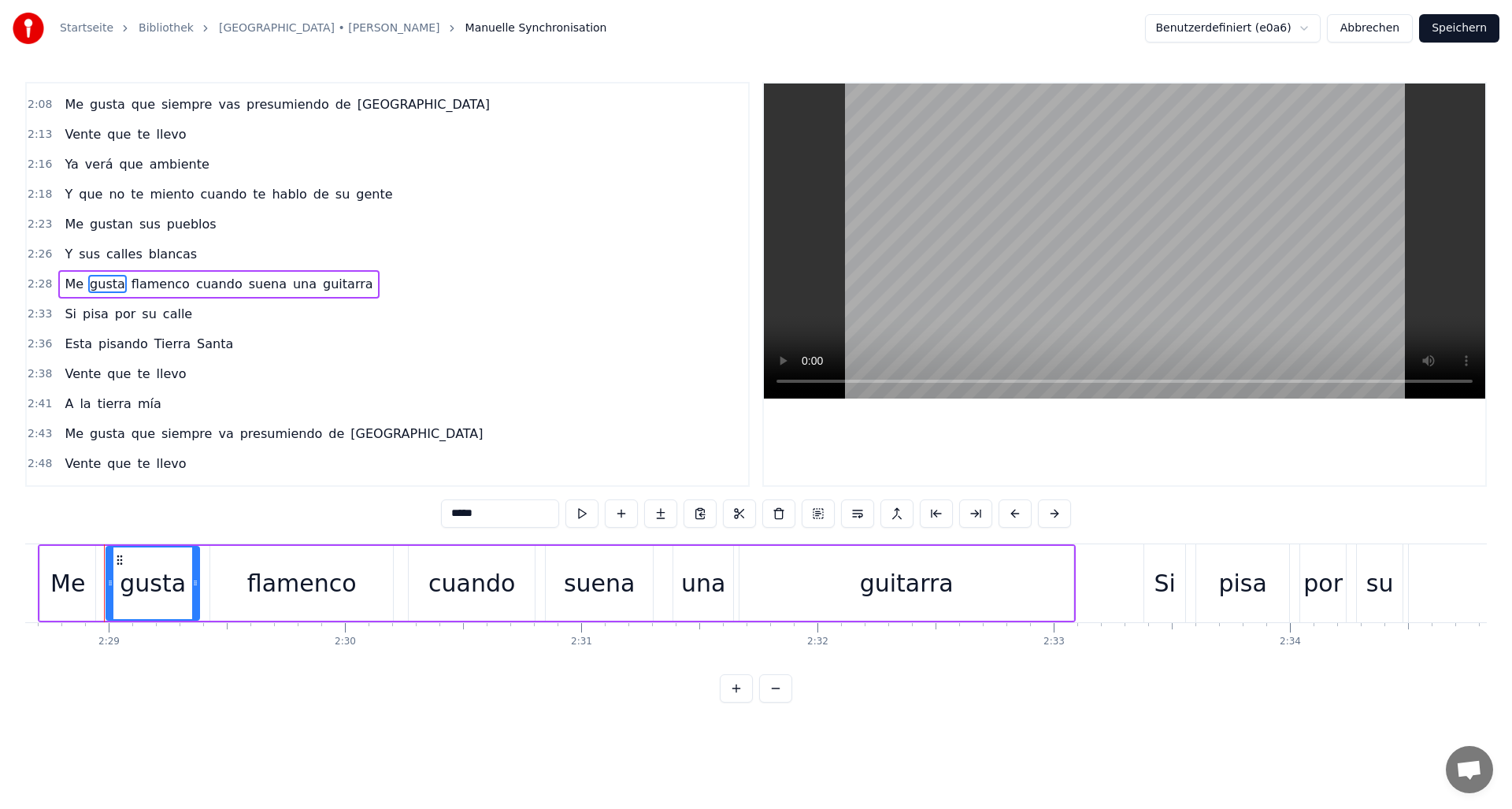
click at [487, 517] on input "*****" at bounding box center [500, 514] width 118 height 29
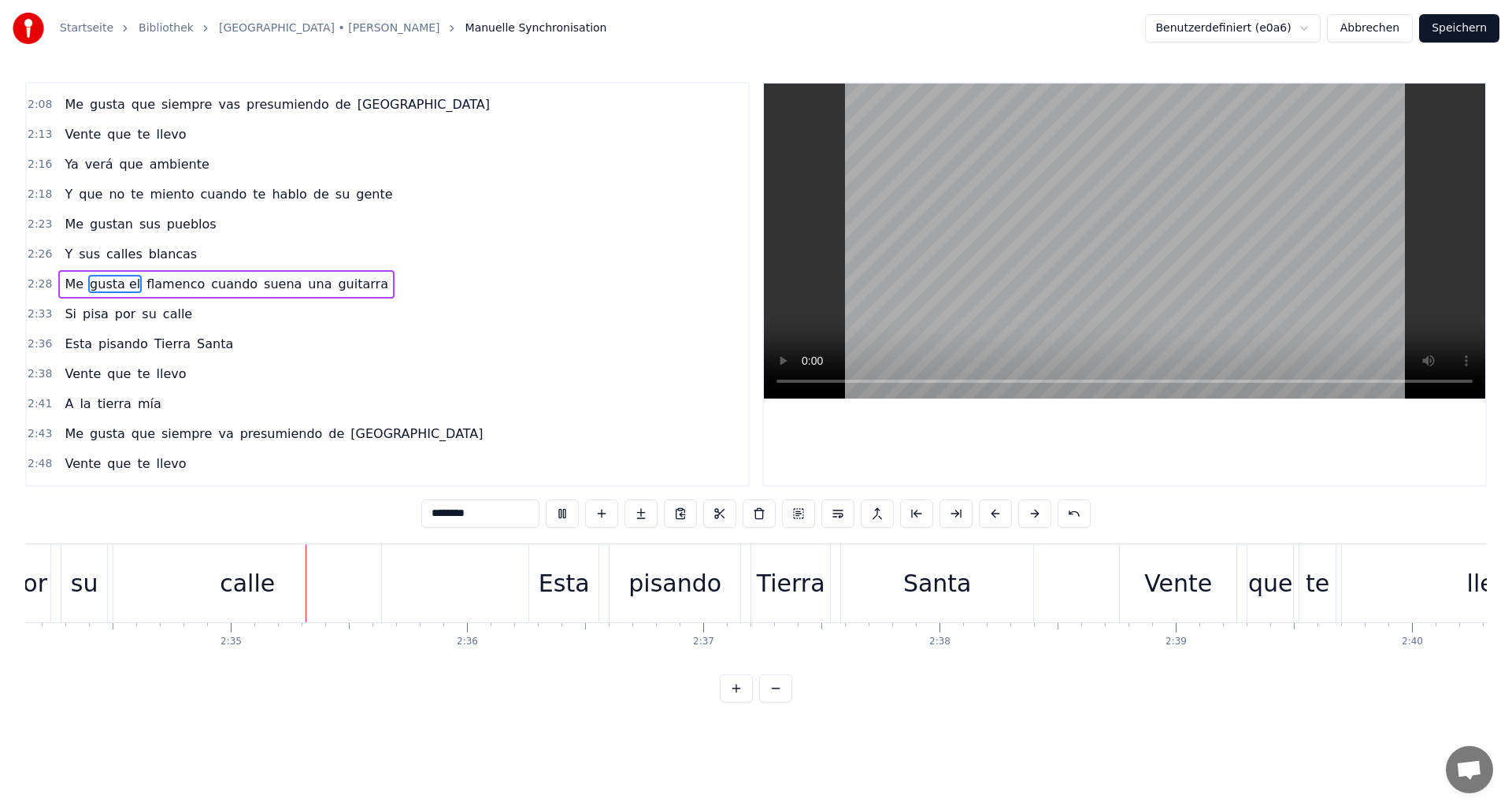
scroll to position [0, 36436]
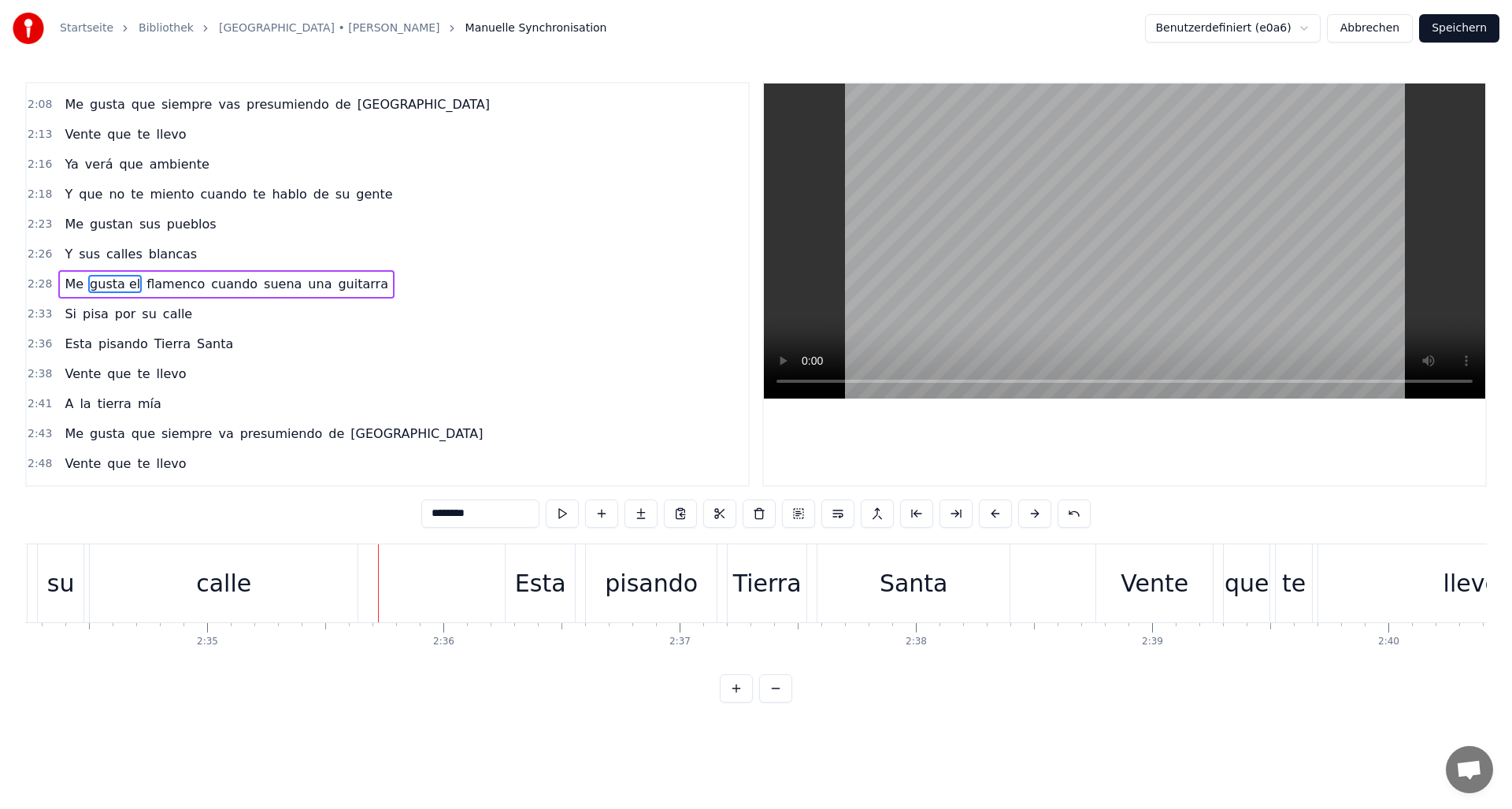
click at [116, 258] on span "calles" at bounding box center [125, 254] width 39 height 18
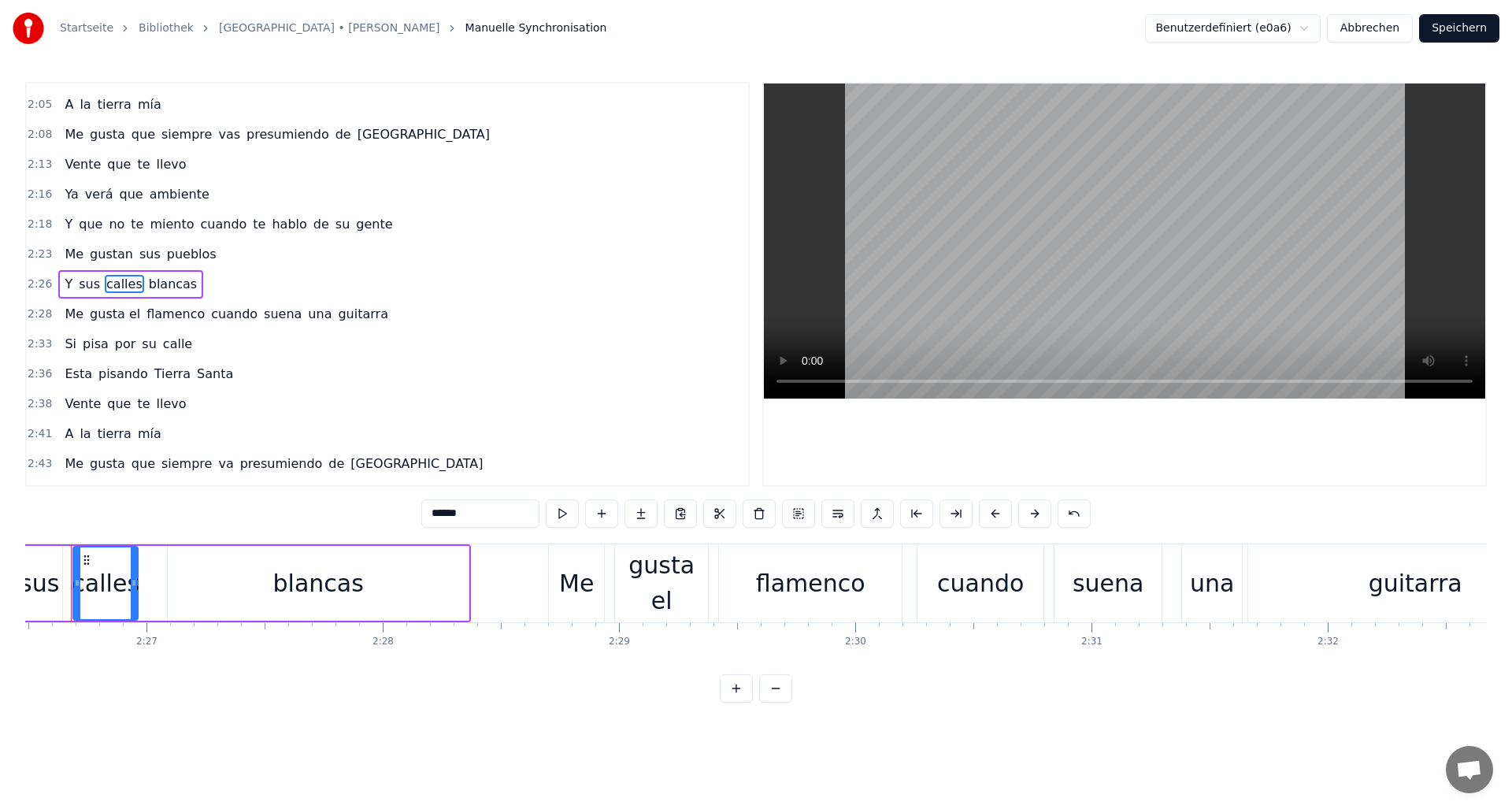
scroll to position [0, 34573]
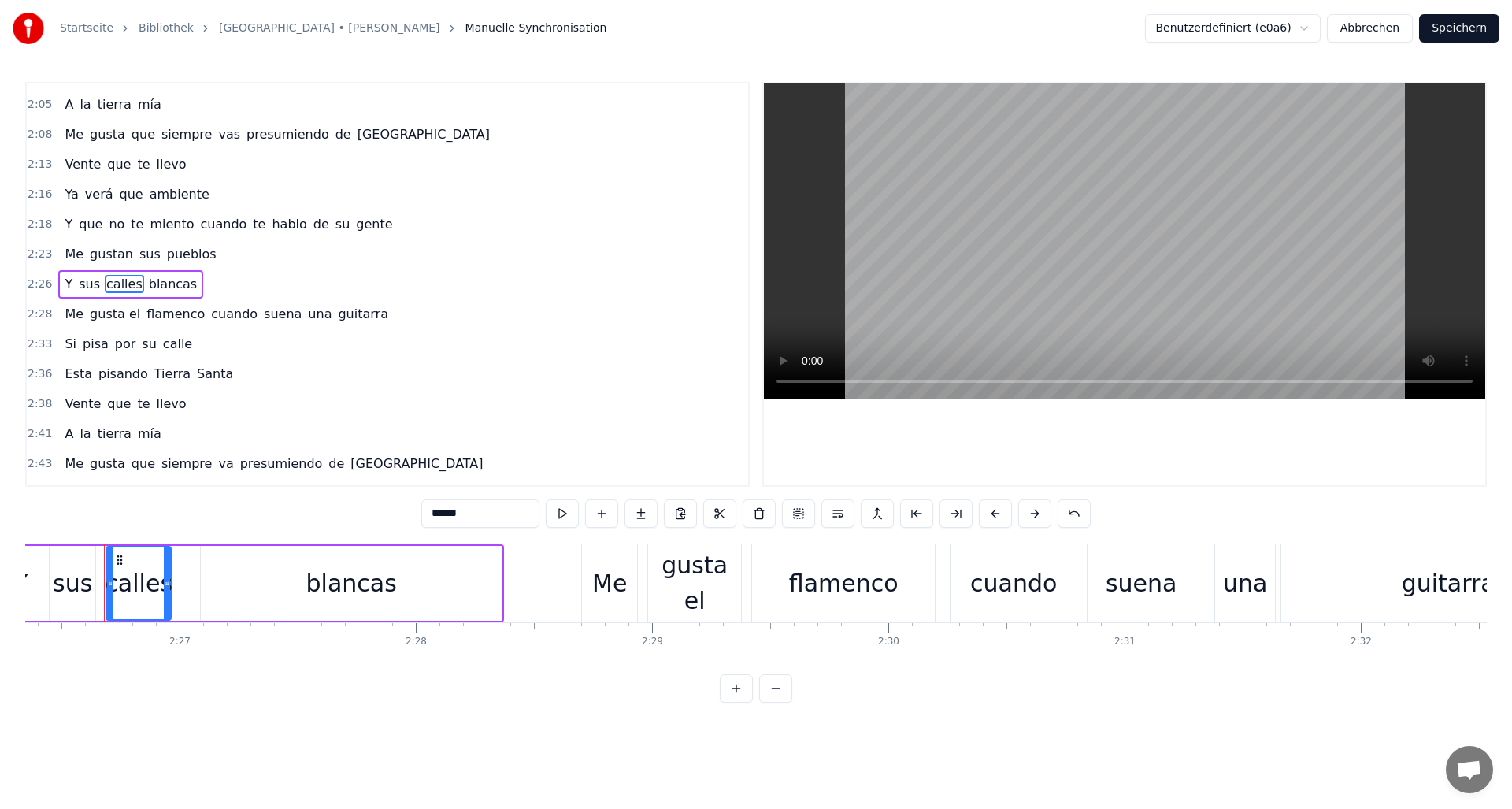
click at [98, 344] on span "pisa" at bounding box center [96, 344] width 30 height 18
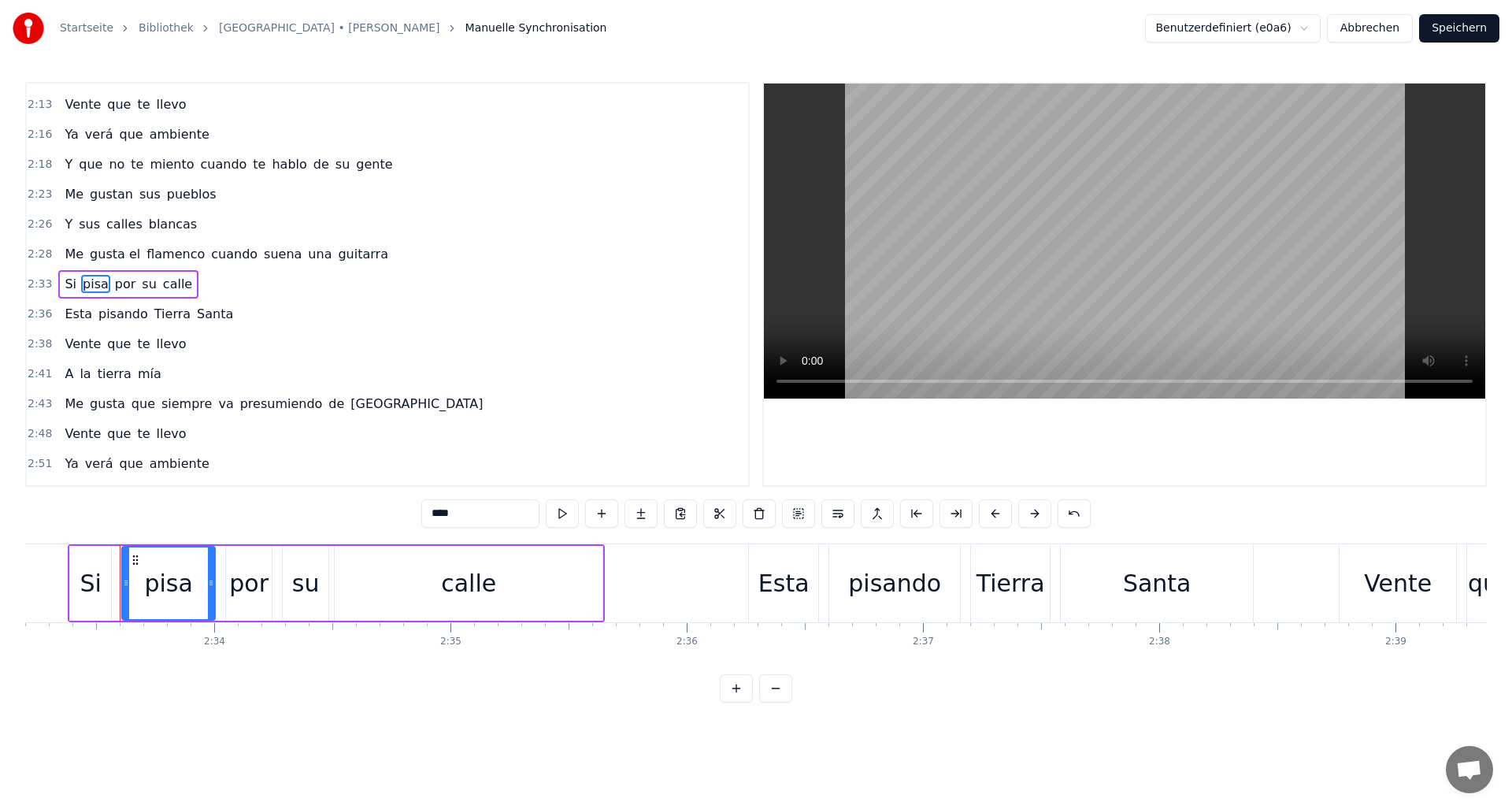
scroll to position [0, 36208]
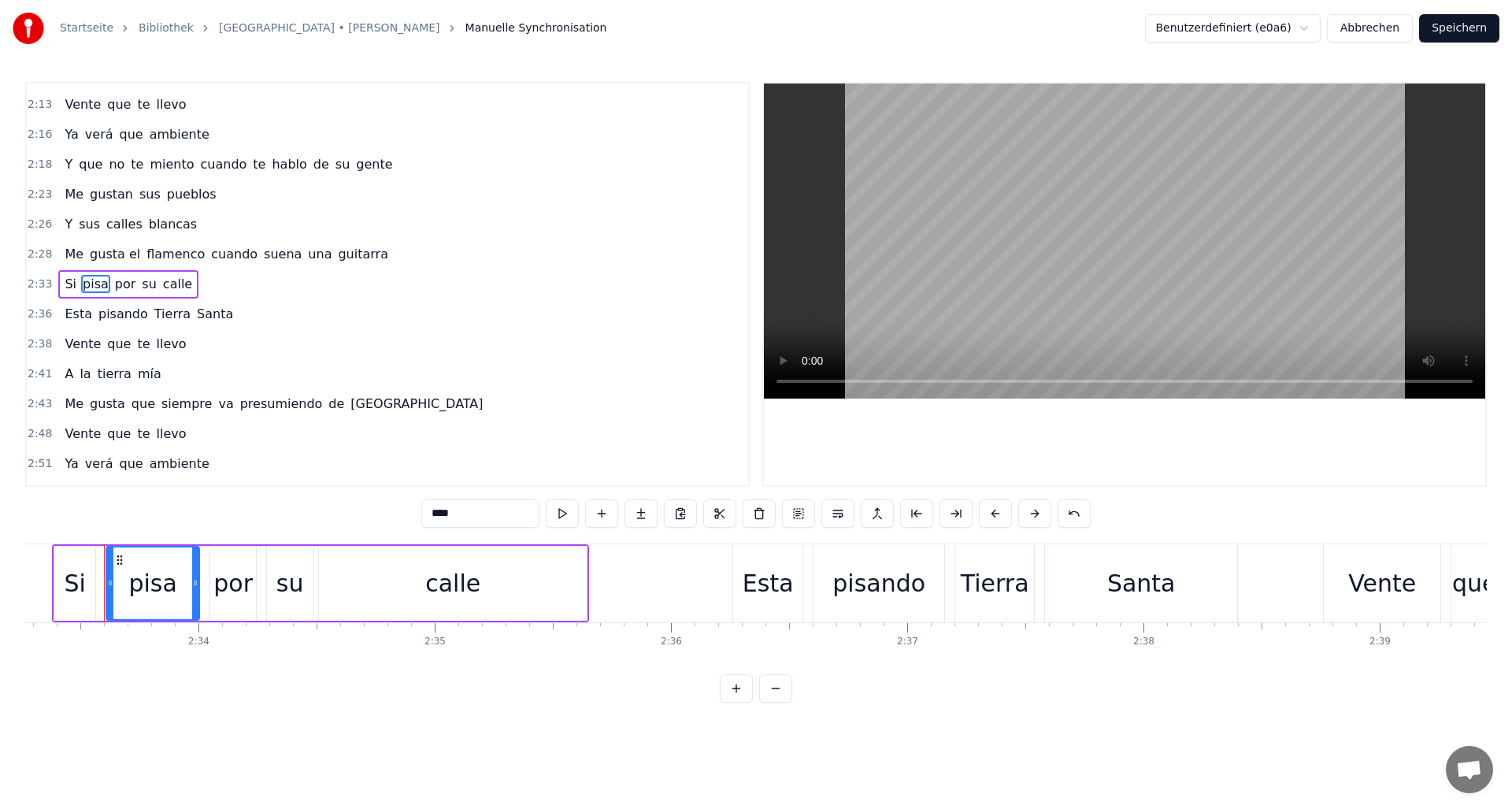
click at [454, 517] on input "****" at bounding box center [481, 514] width 118 height 29
click at [296, 586] on div "su" at bounding box center [290, 583] width 28 height 35
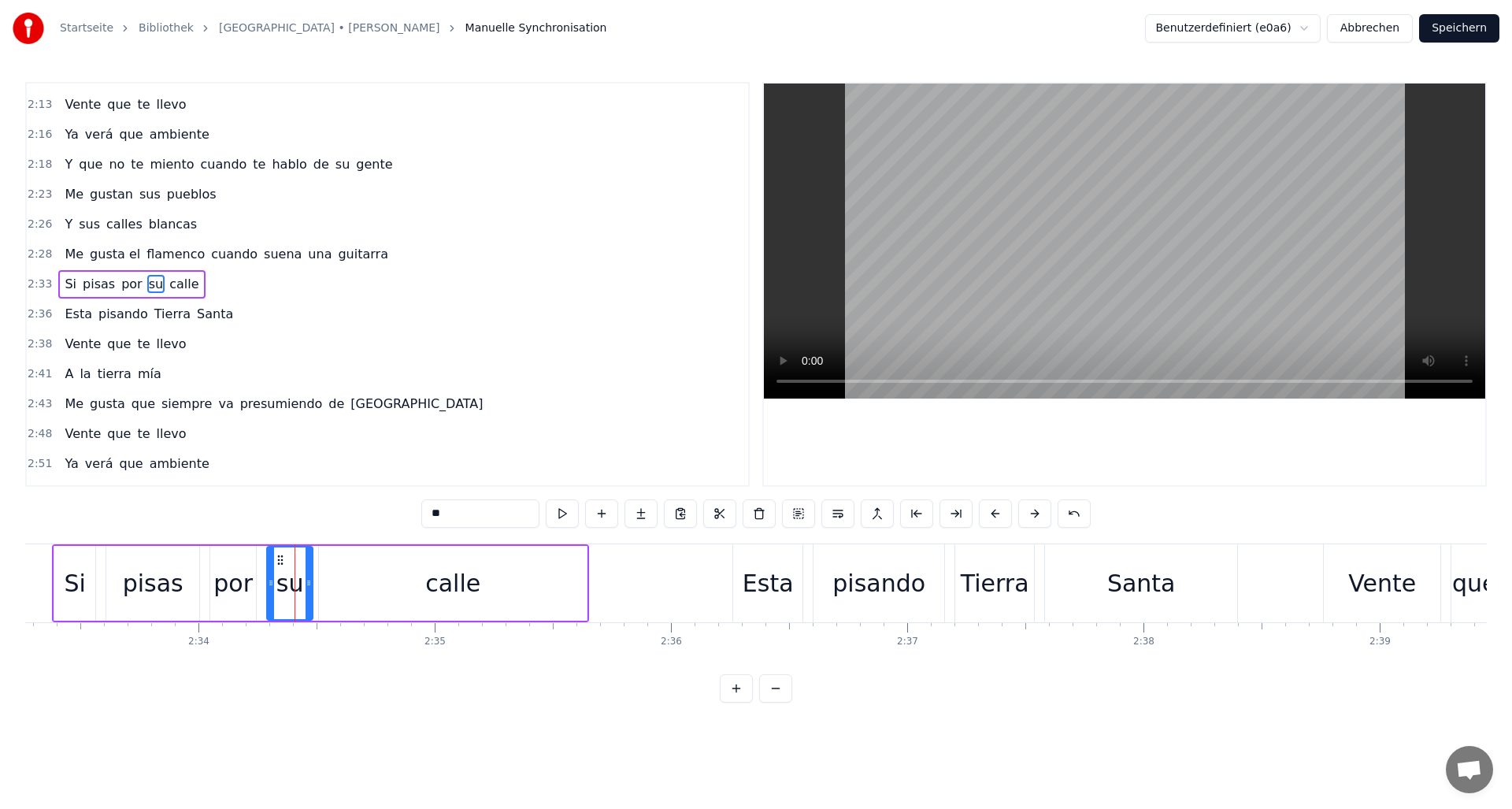
click at [480, 510] on input "**" at bounding box center [481, 514] width 118 height 29
click at [483, 577] on div "calle" at bounding box center [453, 583] width 267 height 75
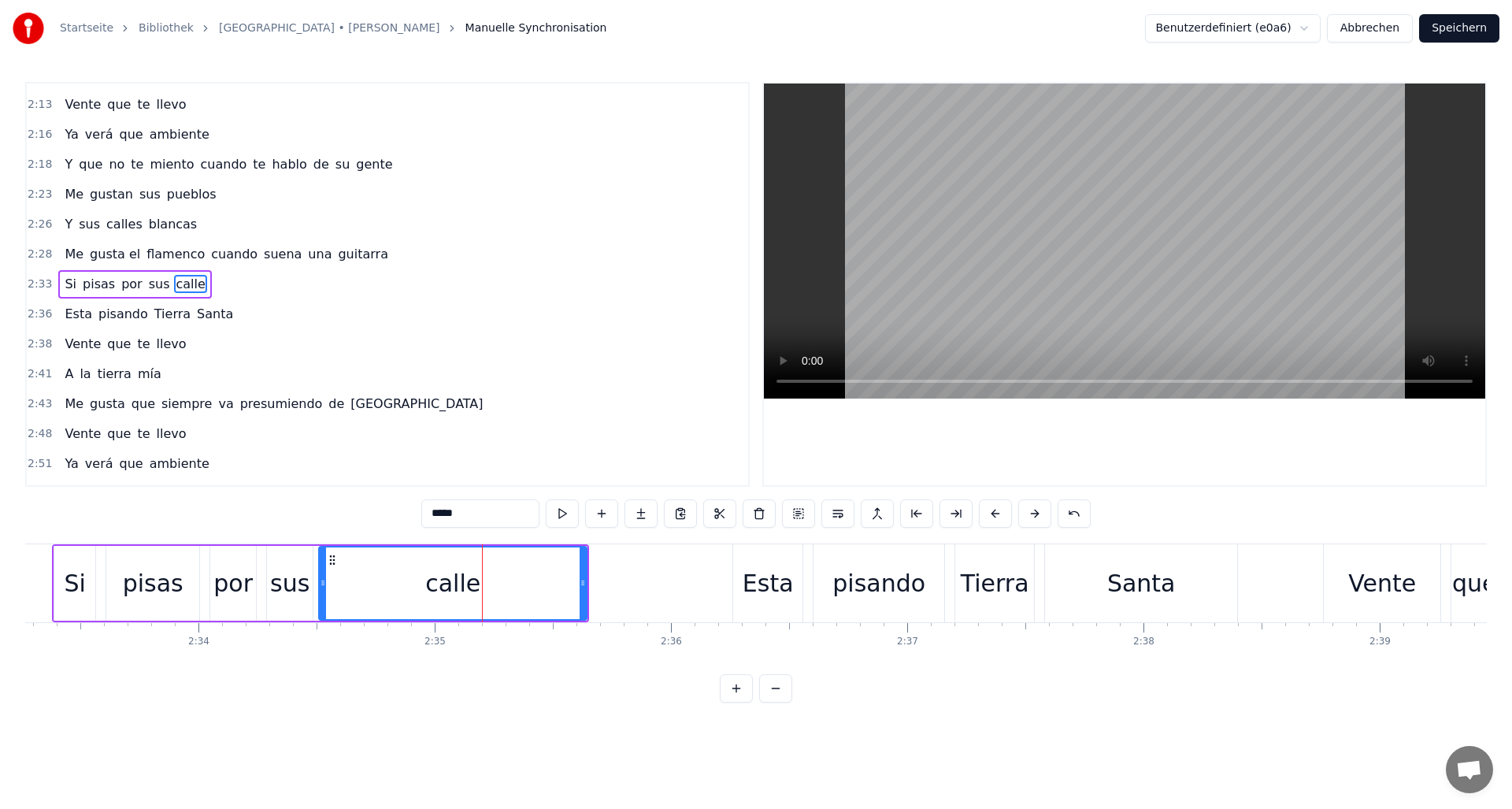
click at [458, 514] on input "*****" at bounding box center [481, 514] width 118 height 29
click at [780, 587] on div "Esta" at bounding box center [768, 583] width 51 height 35
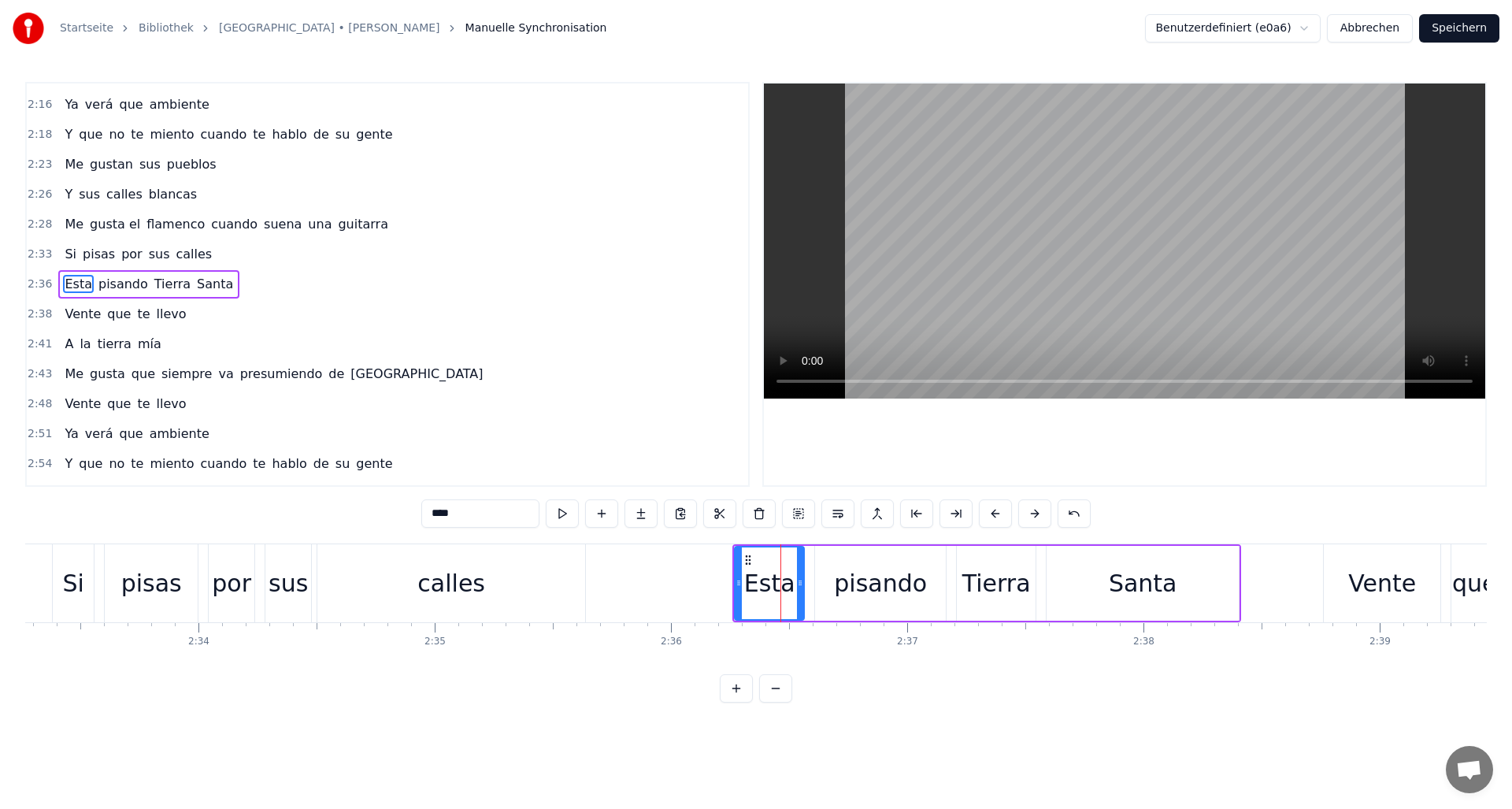
click at [490, 519] on input "****" at bounding box center [481, 514] width 118 height 29
type input "*****"
click at [1473, 21] on button "Speichern" at bounding box center [1459, 28] width 80 height 29
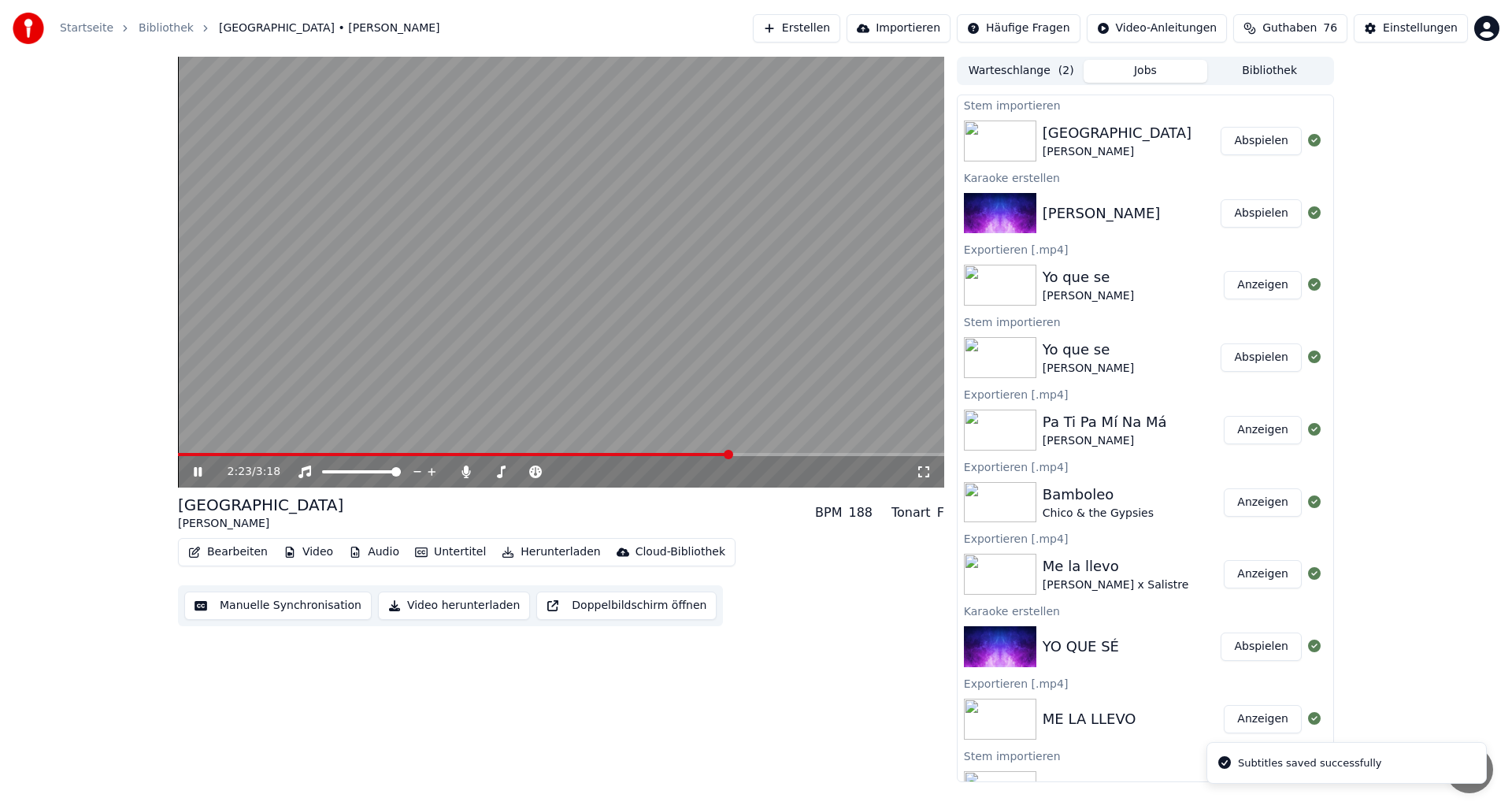
click at [730, 454] on span at bounding box center [561, 455] width 766 height 3
click at [452, 477] on div "2:44 / 3:18" at bounding box center [571, 471] width 688 height 16
click at [178, 455] on span at bounding box center [178, 455] width 0 height 3
click at [451, 605] on button "Video herunterladen" at bounding box center [454, 606] width 152 height 29
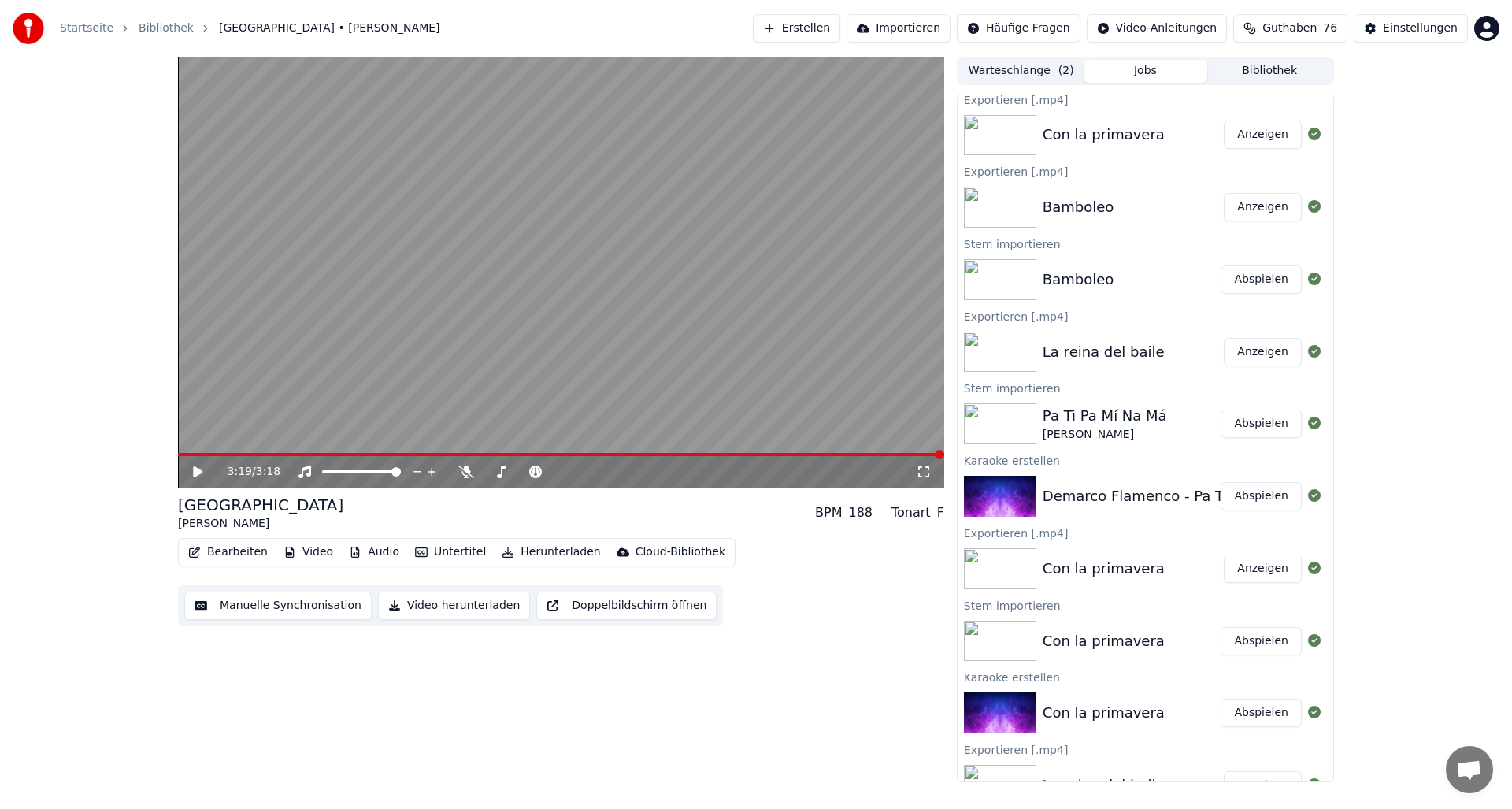
scroll to position [952, 0]
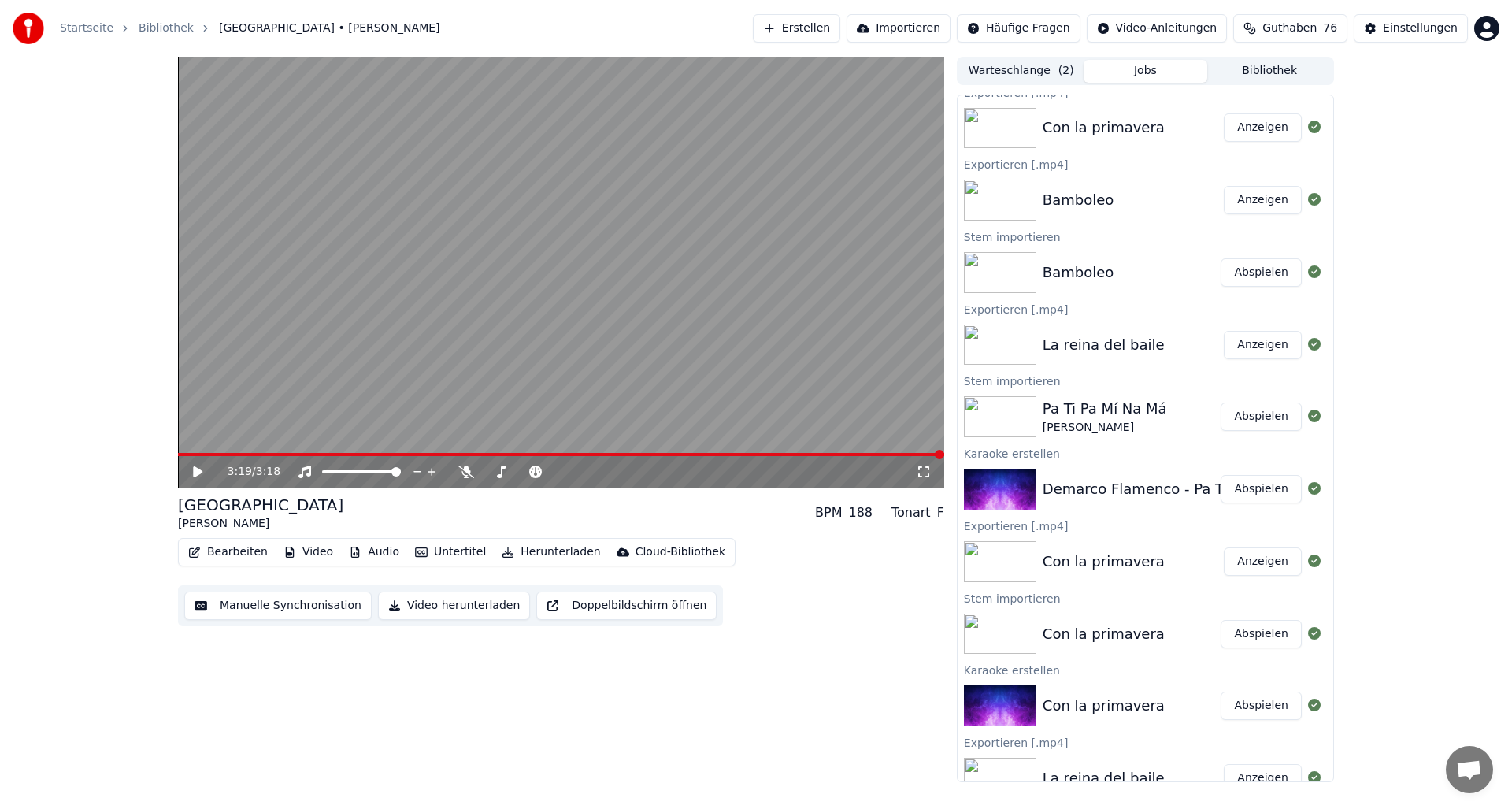
click at [1266, 636] on button "Abspielen" at bounding box center [1261, 633] width 81 height 29
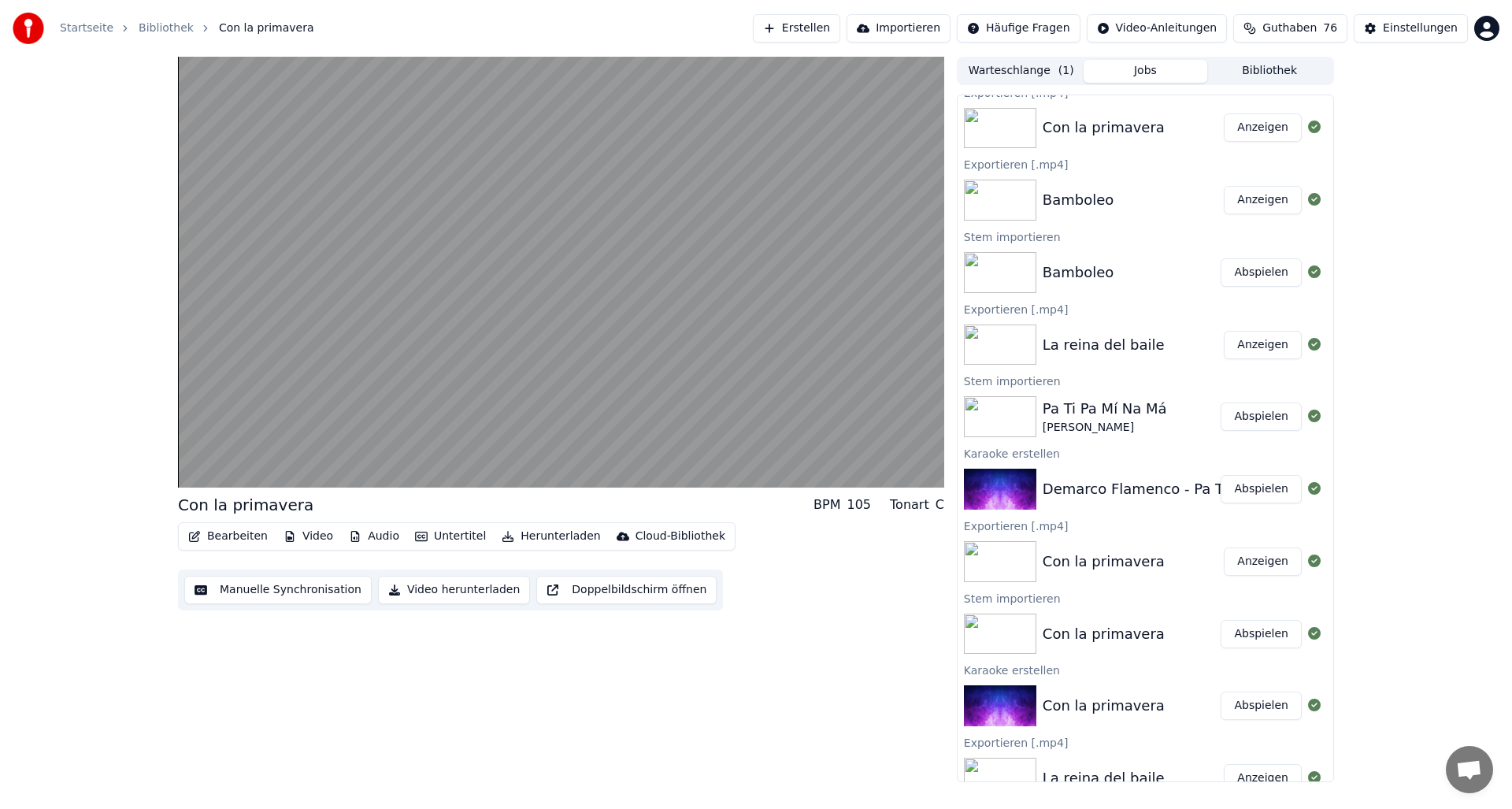
click at [227, 534] on button "Bearbeiten" at bounding box center [228, 536] width 92 height 22
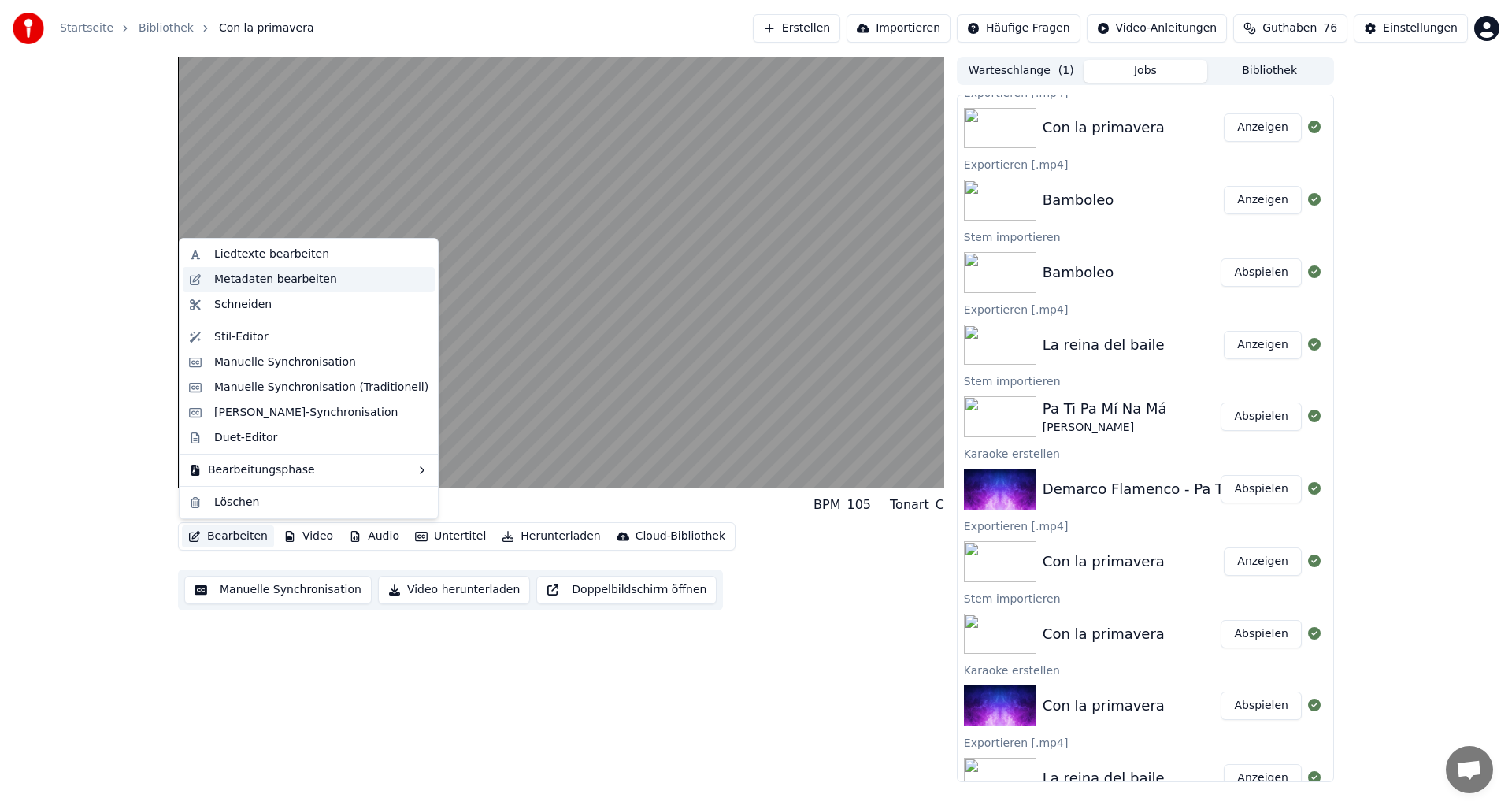
click at [231, 277] on div "Metadaten bearbeiten" at bounding box center [276, 279] width 123 height 16
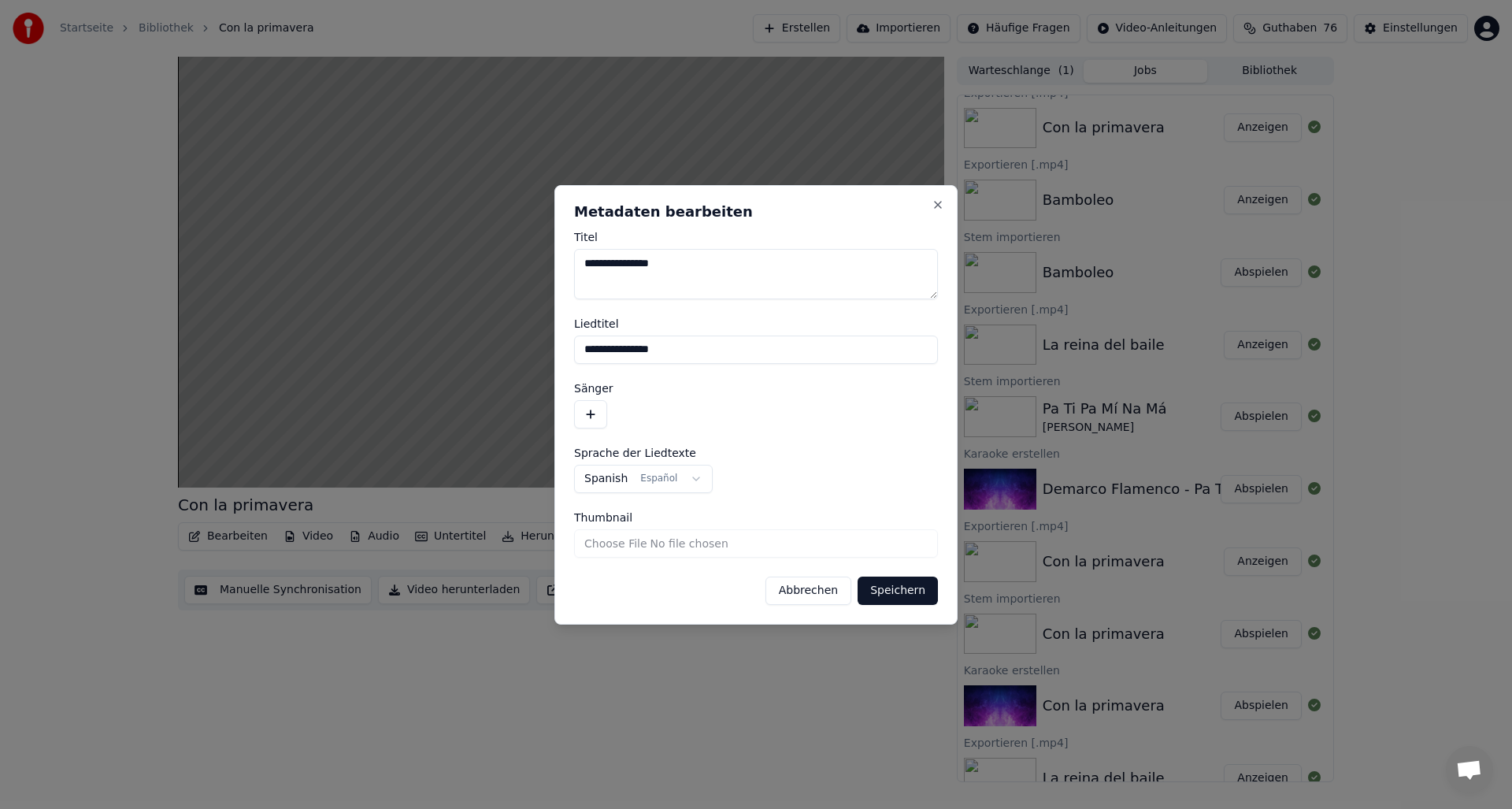
click at [676, 264] on textarea "**********" at bounding box center [756, 273] width 363 height 50
type textarea "**********"
click at [592, 414] on button "button" at bounding box center [591, 414] width 33 height 29
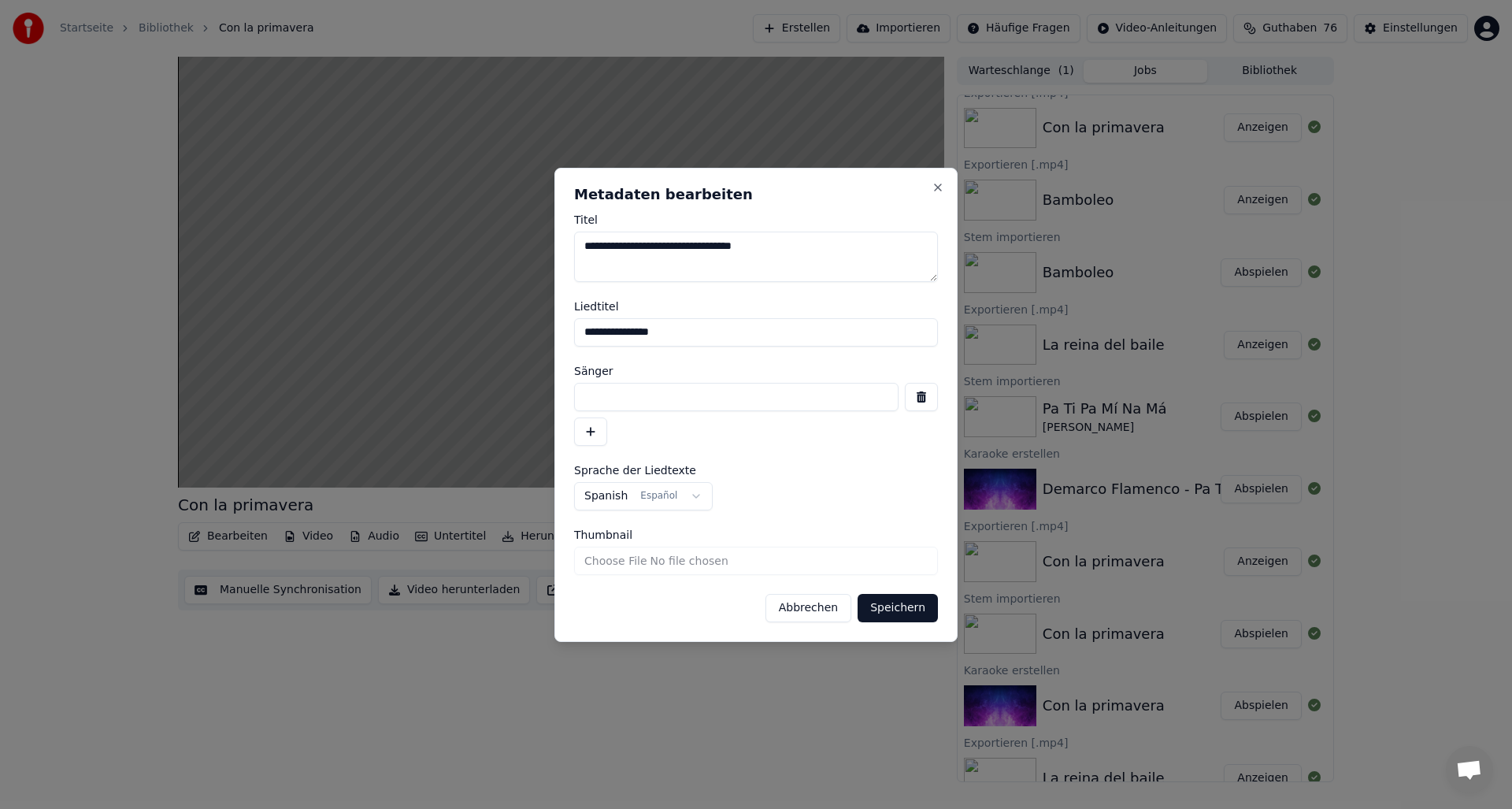
click at [590, 395] on input at bounding box center [736, 397] width 324 height 29
type input "**********"
click at [893, 612] on button "Speichern" at bounding box center [898, 608] width 80 height 29
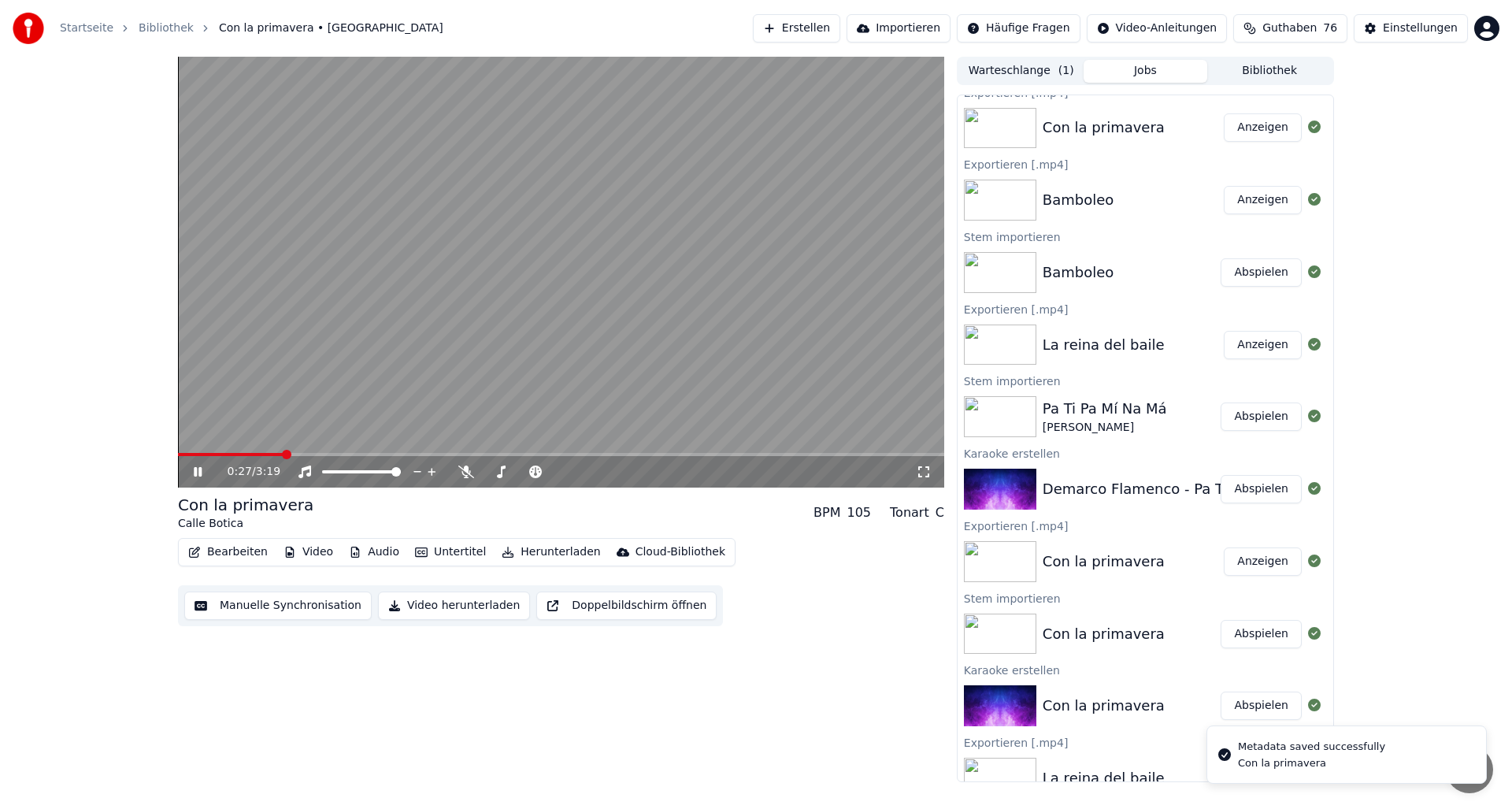
click at [181, 451] on video at bounding box center [561, 272] width 766 height 431
click at [179, 456] on div "0:27 / 3:19" at bounding box center [561, 472] width 766 height 31
click at [182, 456] on div "0:27 / 3:19" at bounding box center [561, 472] width 766 height 31
click at [166, 446] on div "0:00 / 3:19 Con la primavera Calle Botica BPM 105 Tonart C Bearbeiten Video Aud…" at bounding box center [756, 419] width 1181 height 725
click at [198, 469] on icon at bounding box center [198, 471] width 10 height 11
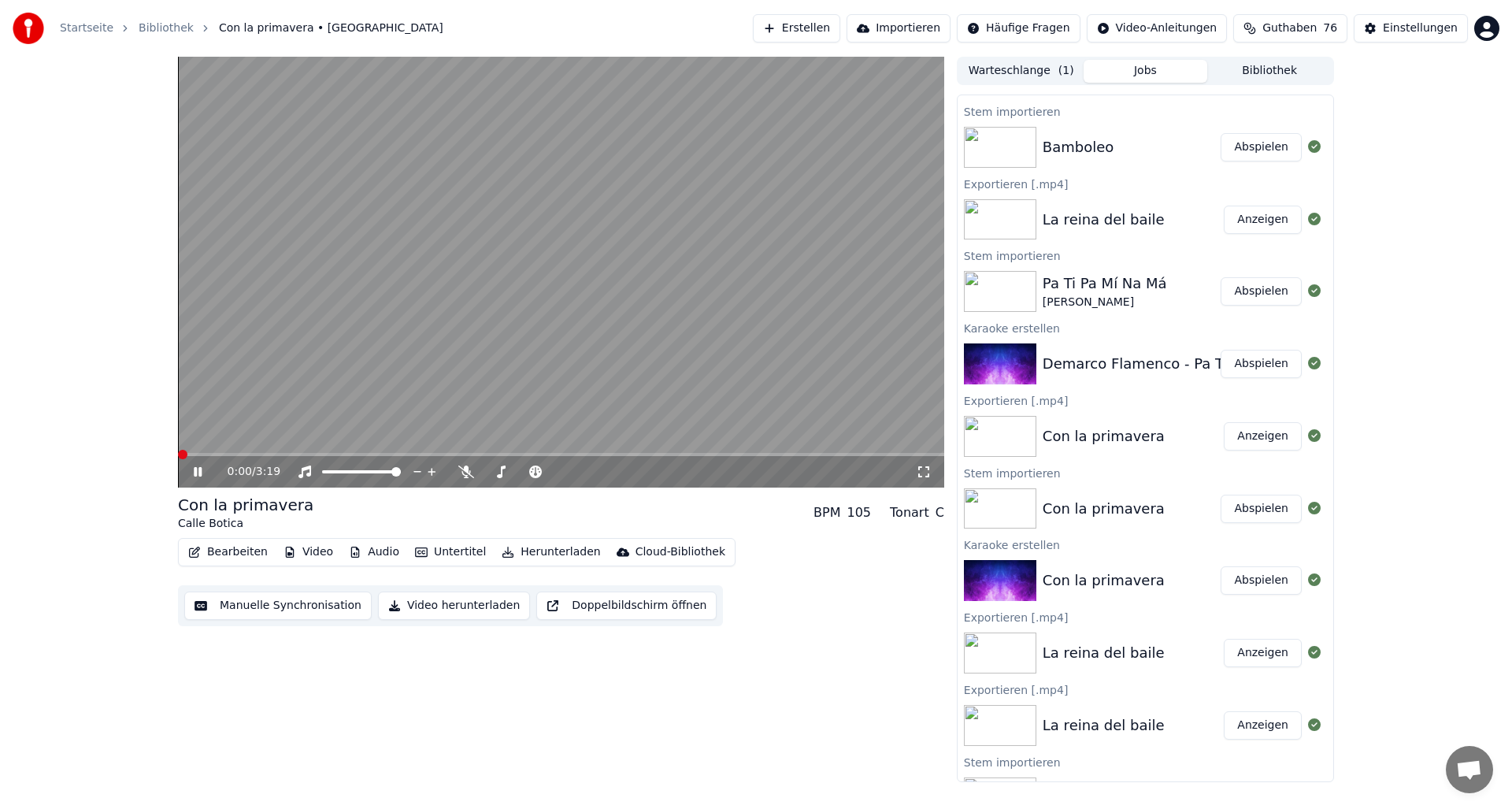
scroll to position [1120, 0]
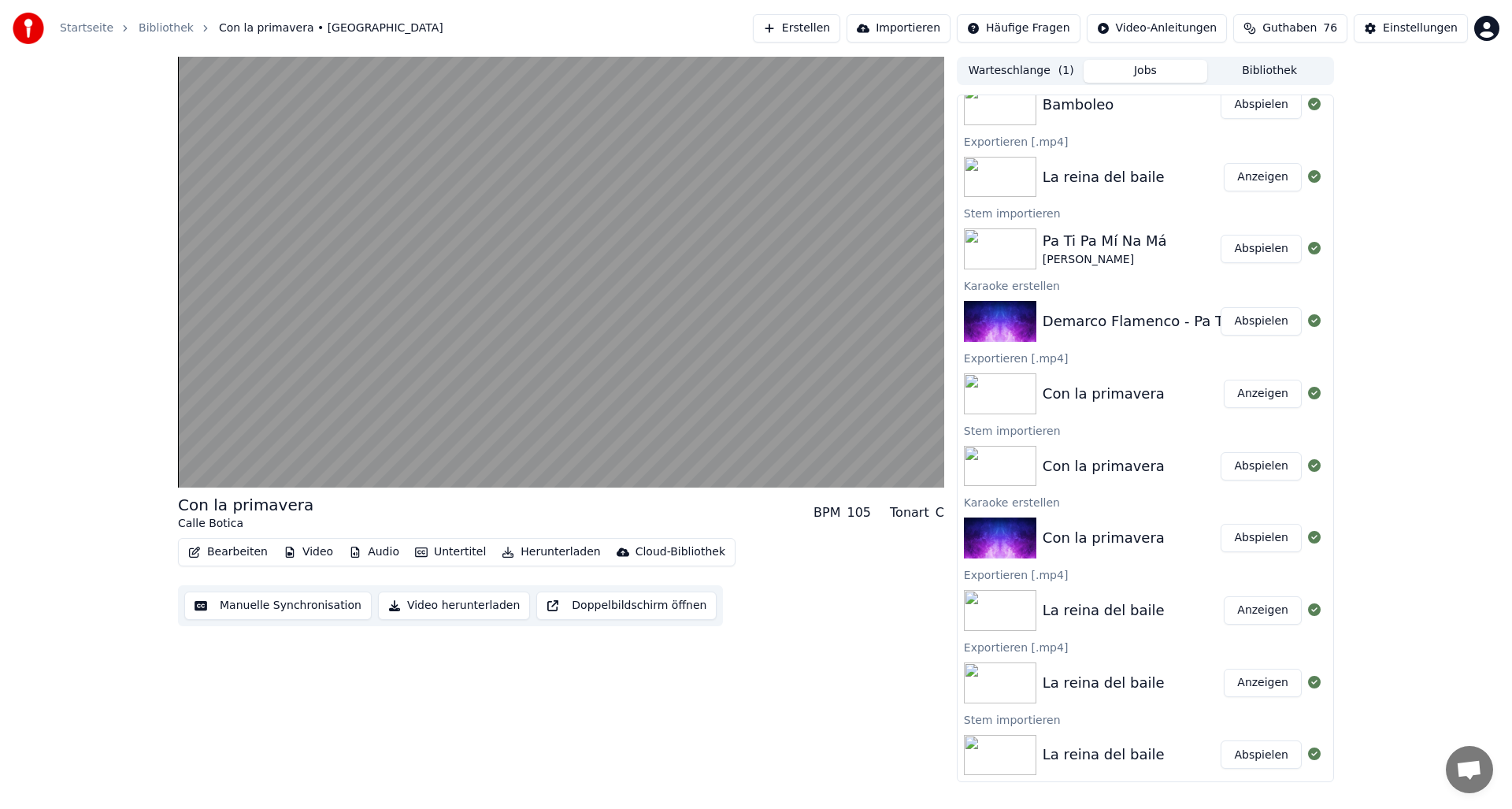
click at [1253, 464] on button "Abspielen" at bounding box center [1261, 466] width 81 height 29
click at [450, 608] on button "Video herunterladen" at bounding box center [454, 606] width 152 height 29
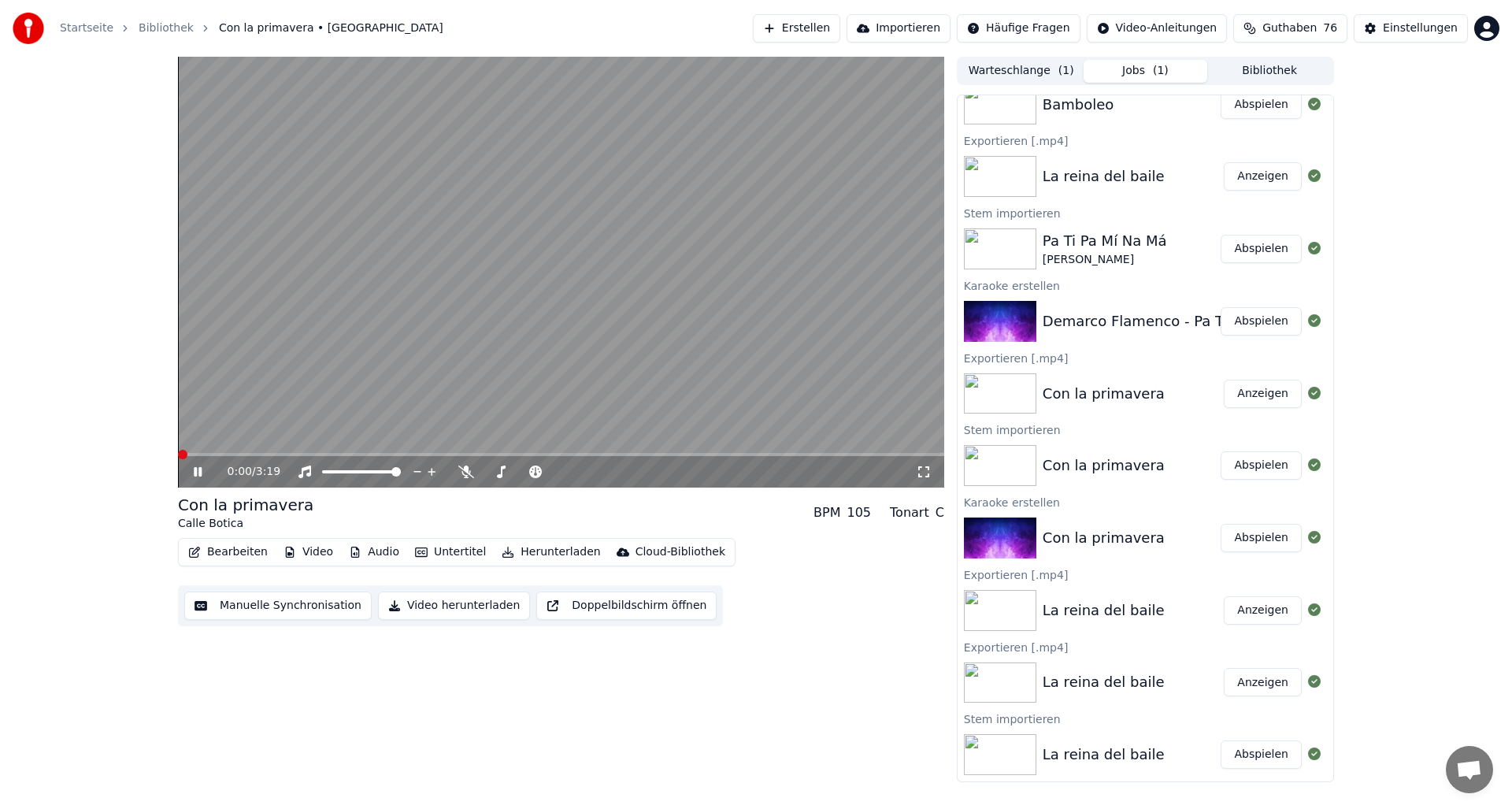
click at [197, 473] on icon at bounding box center [208, 471] width 37 height 12
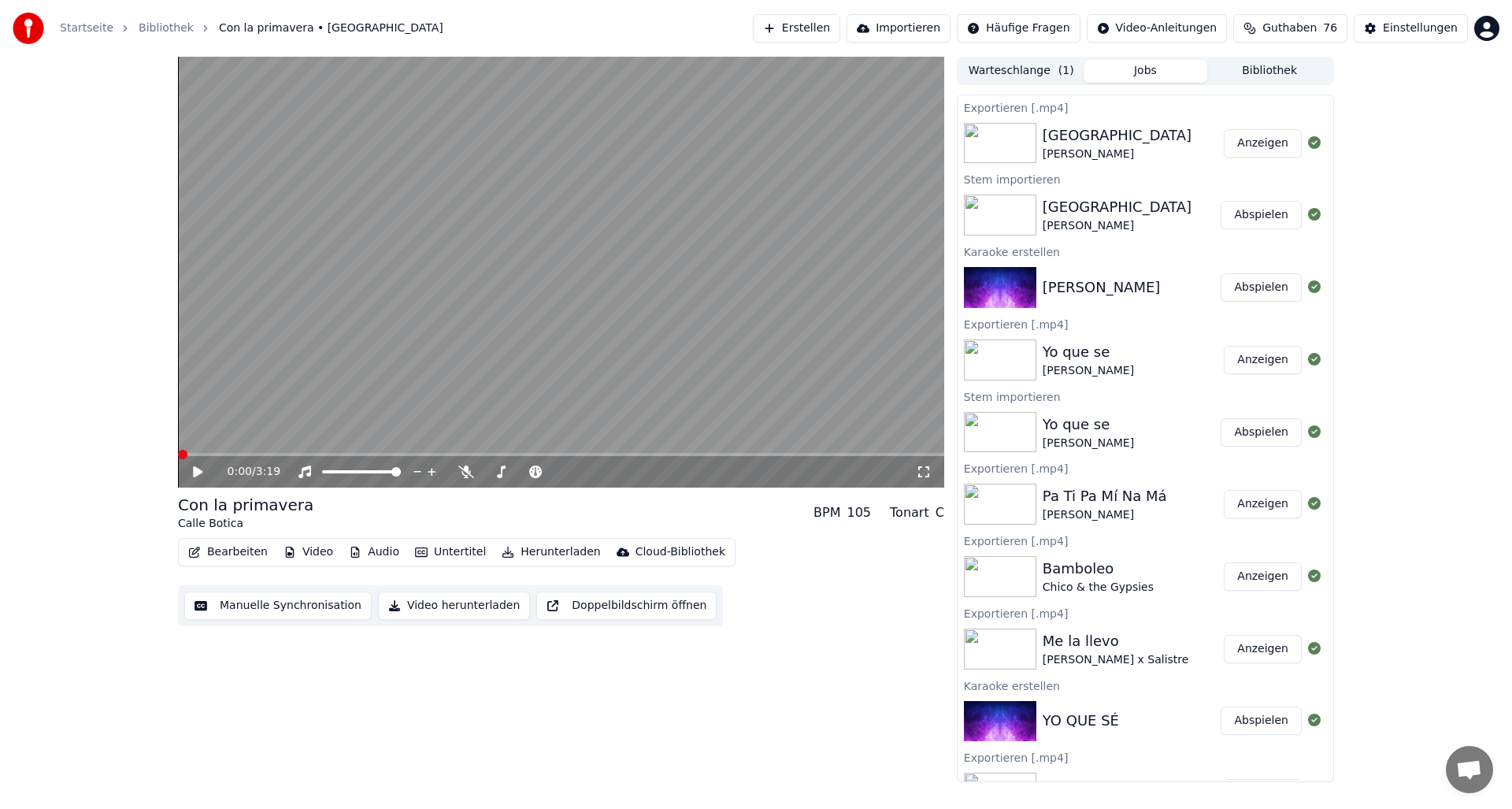
scroll to position [0, 0]
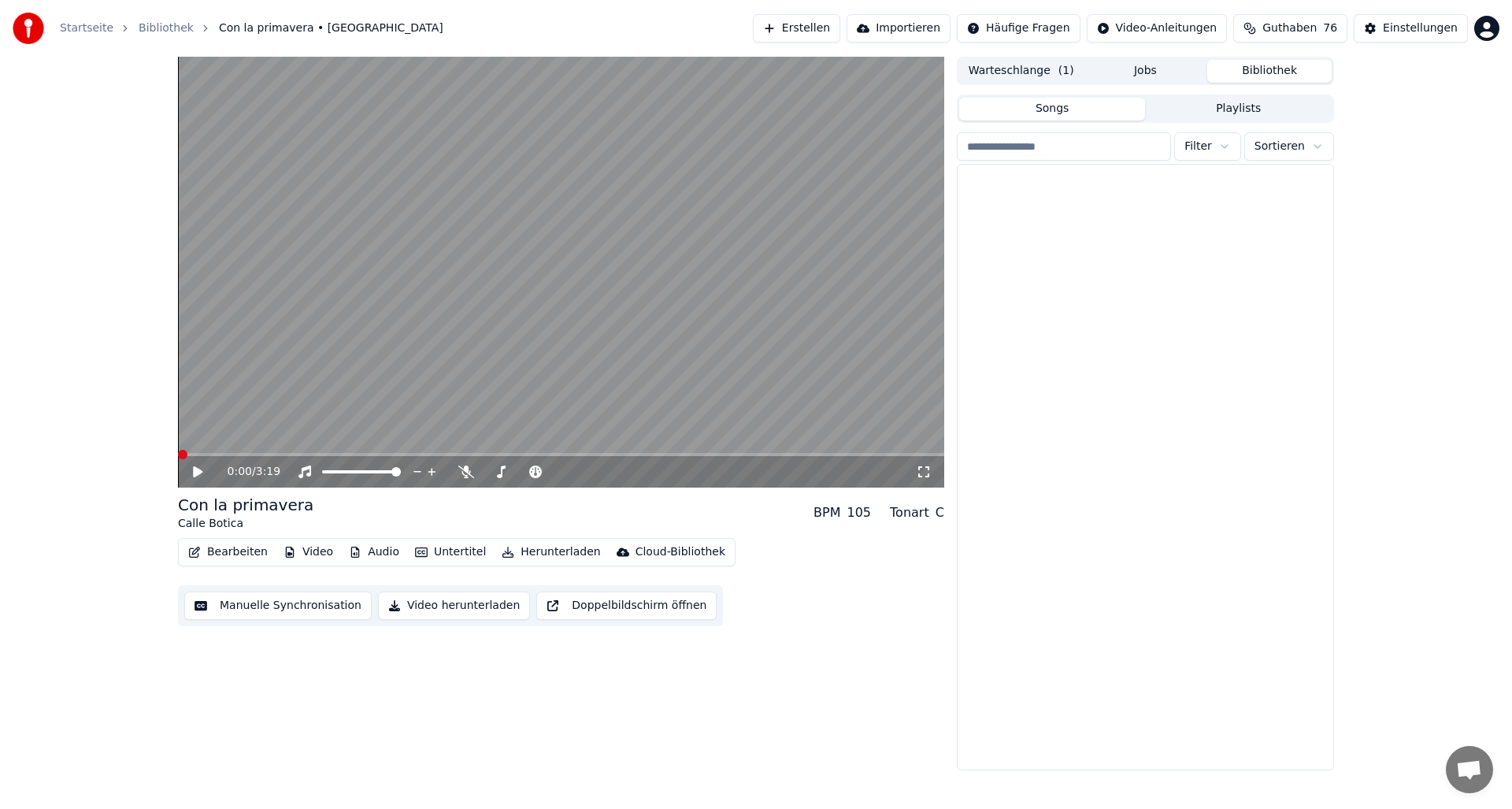
click at [1257, 65] on button "Bibliothek" at bounding box center [1269, 71] width 125 height 23
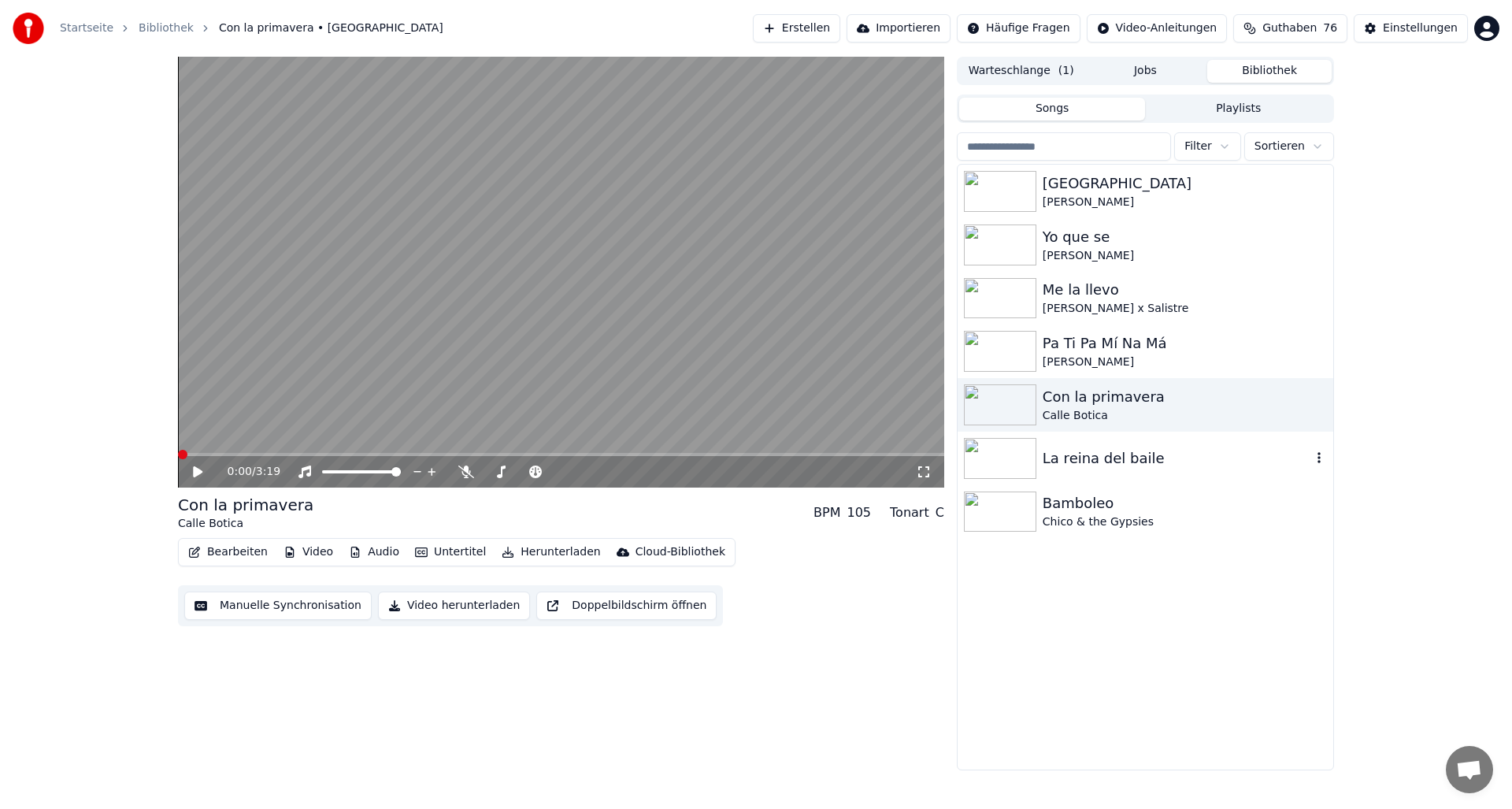
click at [1007, 463] on img at bounding box center [1000, 459] width 72 height 41
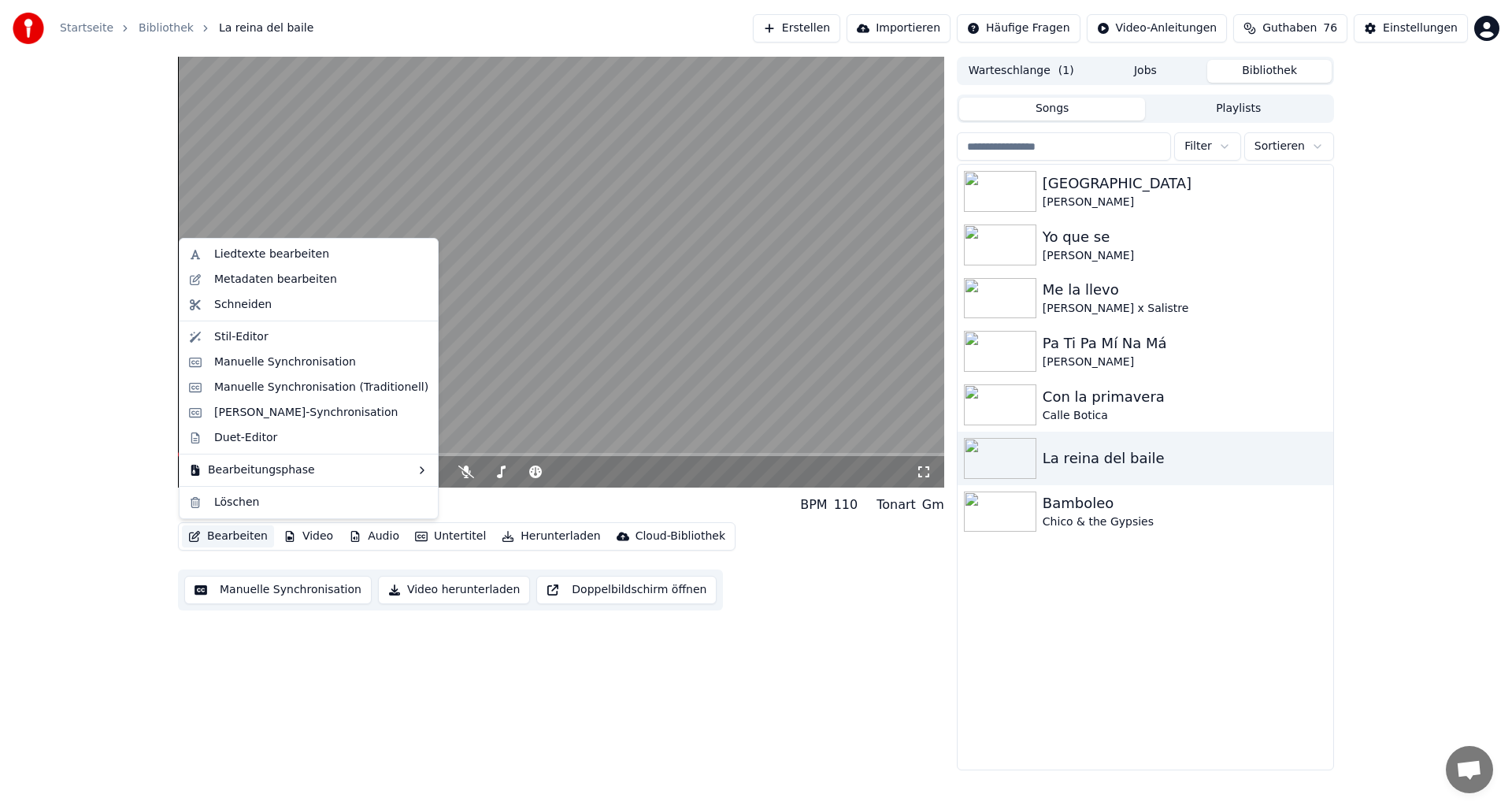
click at [225, 539] on button "Bearbeiten" at bounding box center [228, 536] width 92 height 22
click at [241, 276] on div "Metadaten bearbeiten" at bounding box center [276, 279] width 123 height 16
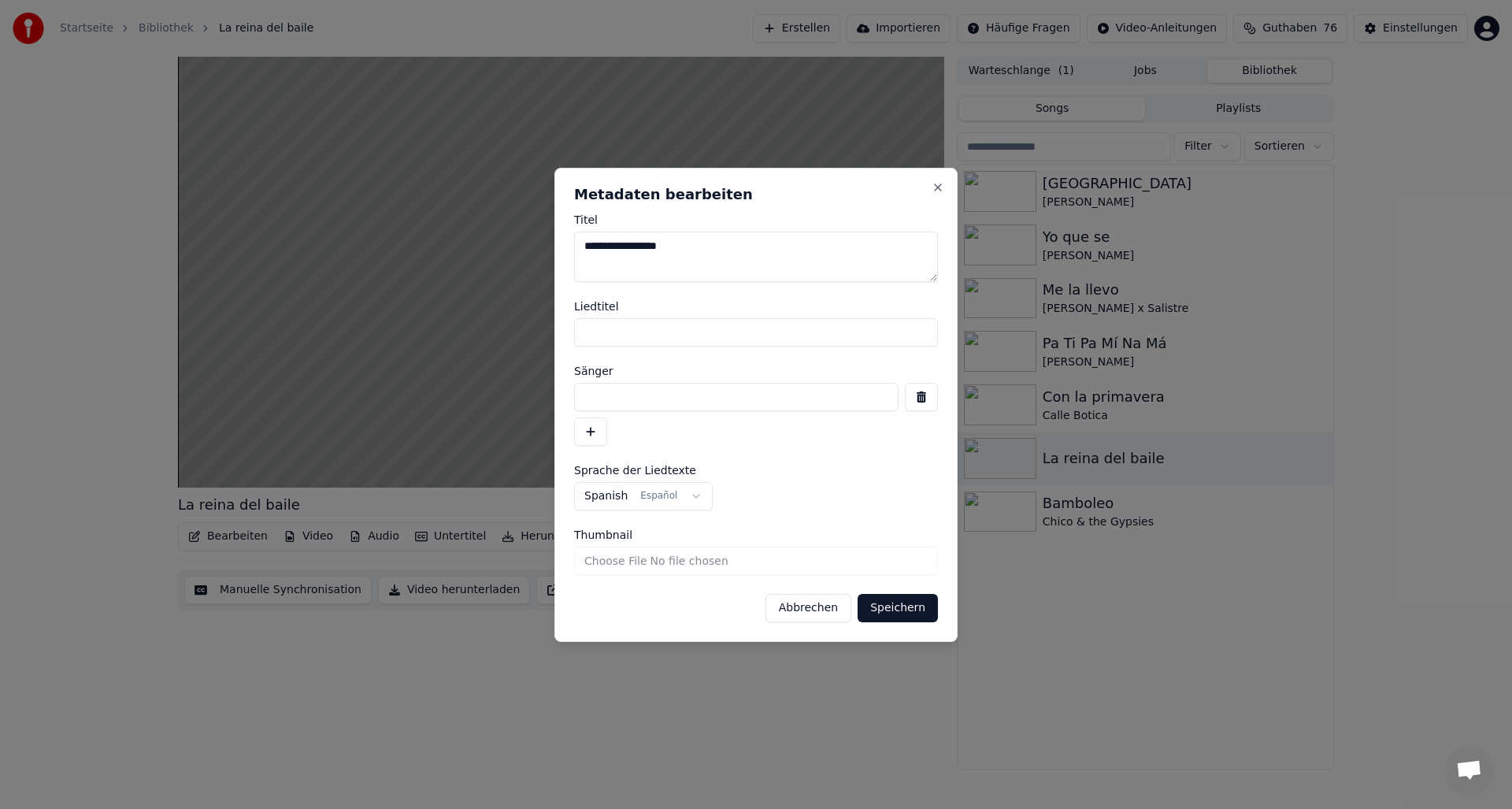
click at [670, 245] on textarea "**********" at bounding box center [756, 256] width 363 height 50
type textarea "**********"
click at [638, 338] on input "Liedtitel" at bounding box center [756, 332] width 363 height 29
type input "**********"
click at [611, 400] on input at bounding box center [736, 397] width 324 height 29
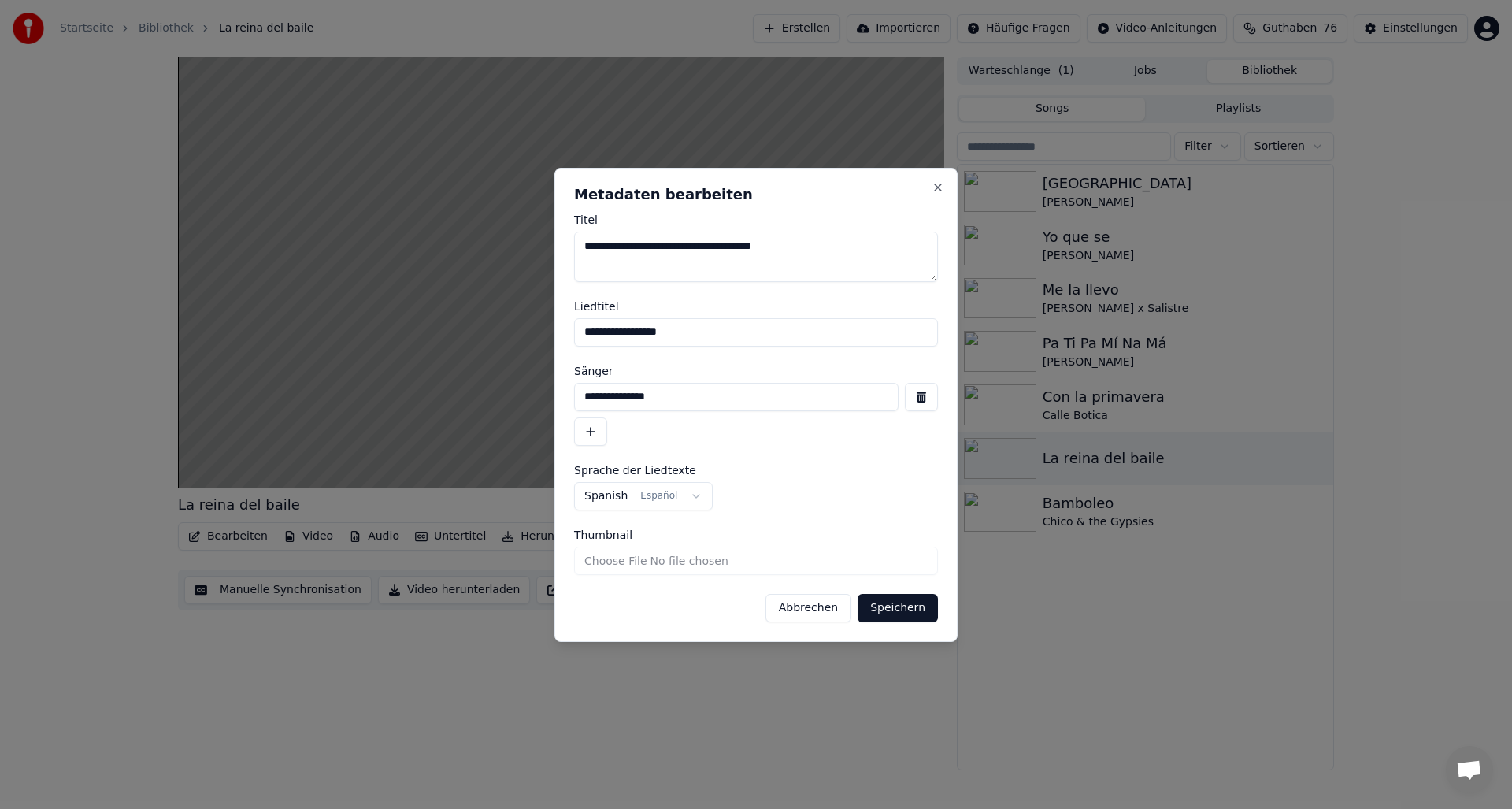
type input "**********"
click at [892, 615] on button "Speichern" at bounding box center [898, 608] width 80 height 29
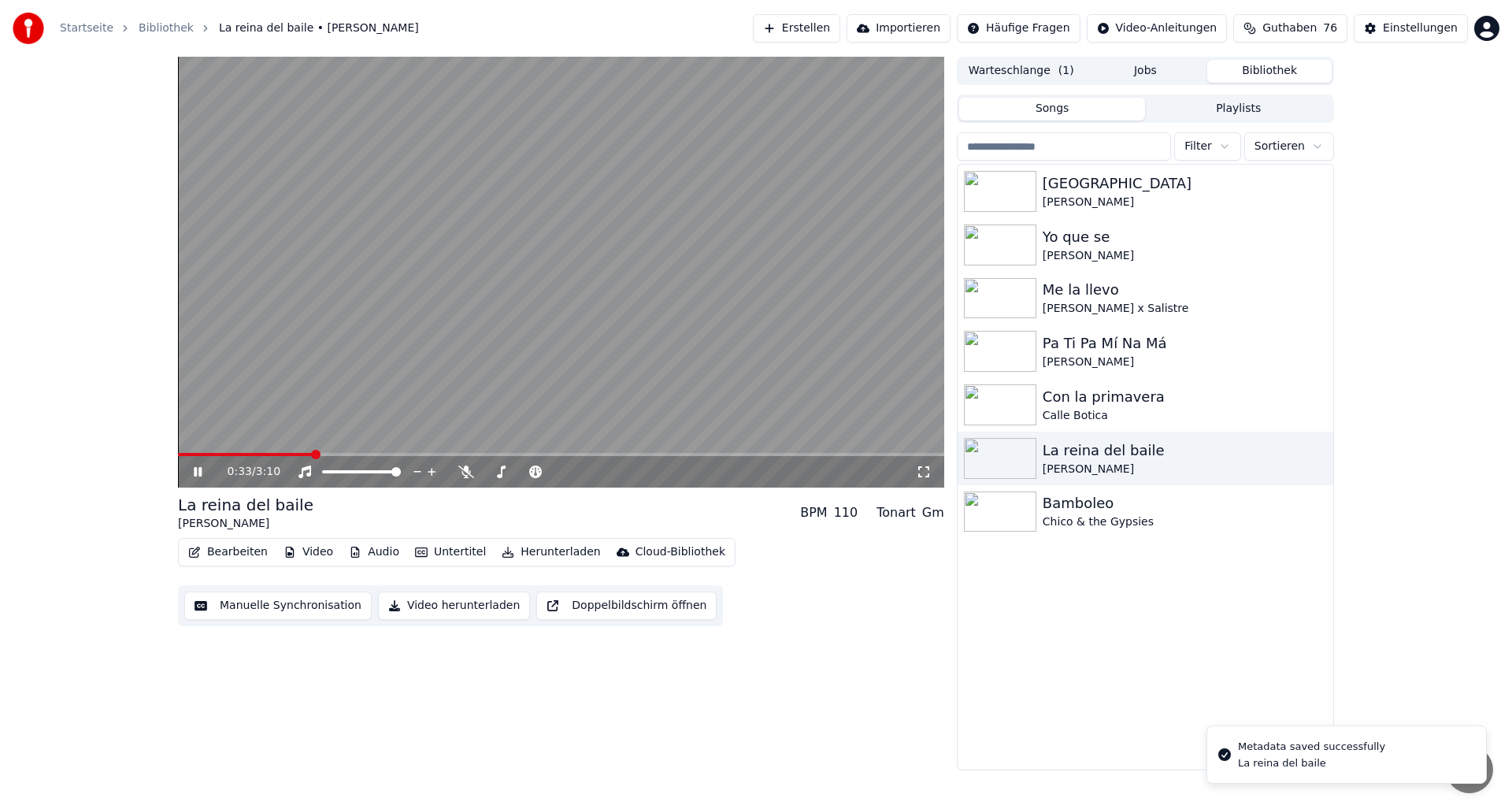
click at [200, 470] on icon at bounding box center [198, 472] width 8 height 10
click at [994, 459] on img at bounding box center [1000, 459] width 72 height 41
click at [994, 410] on img at bounding box center [1000, 404] width 72 height 41
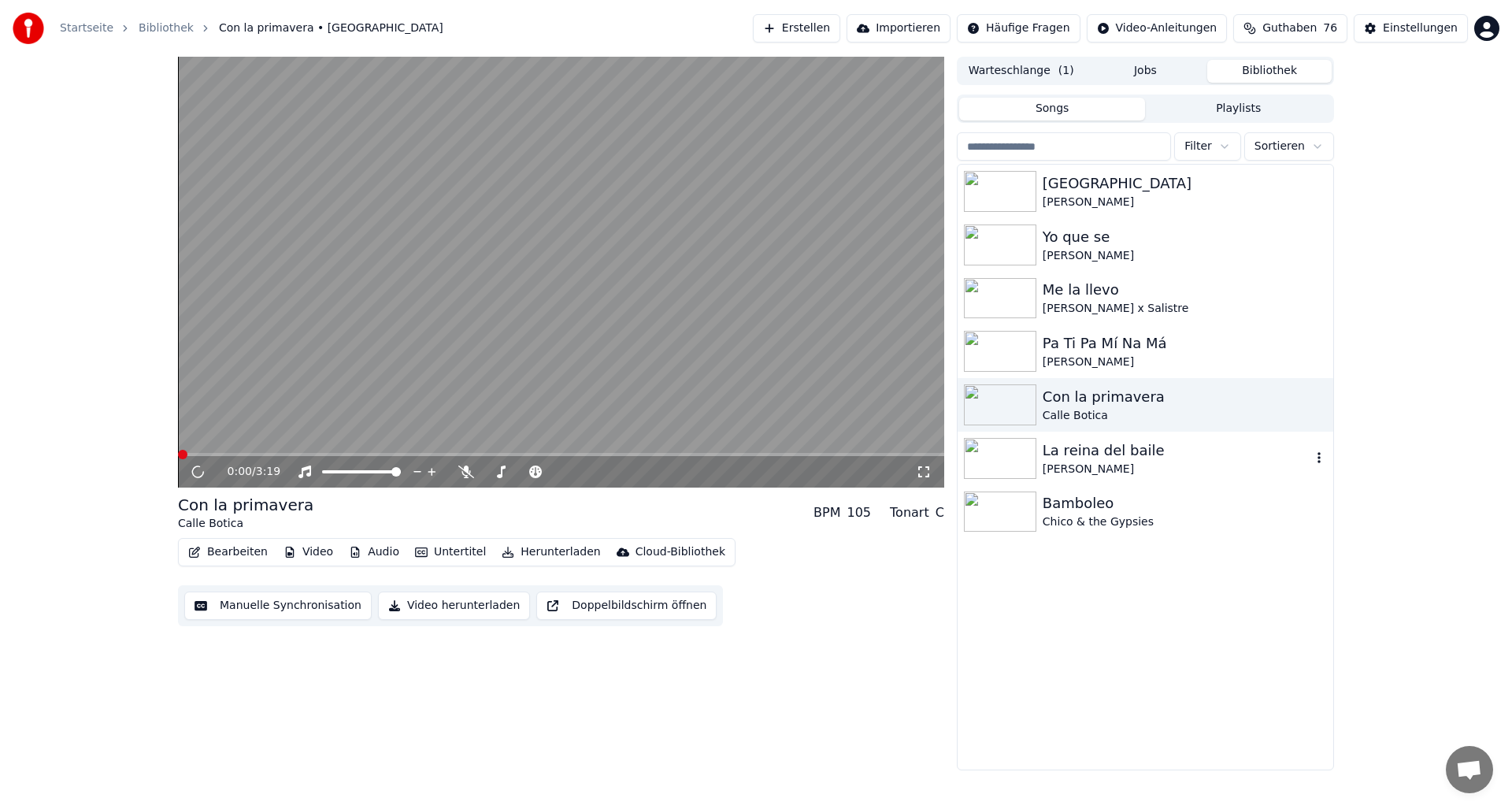
click at [994, 450] on img at bounding box center [1000, 459] width 72 height 41
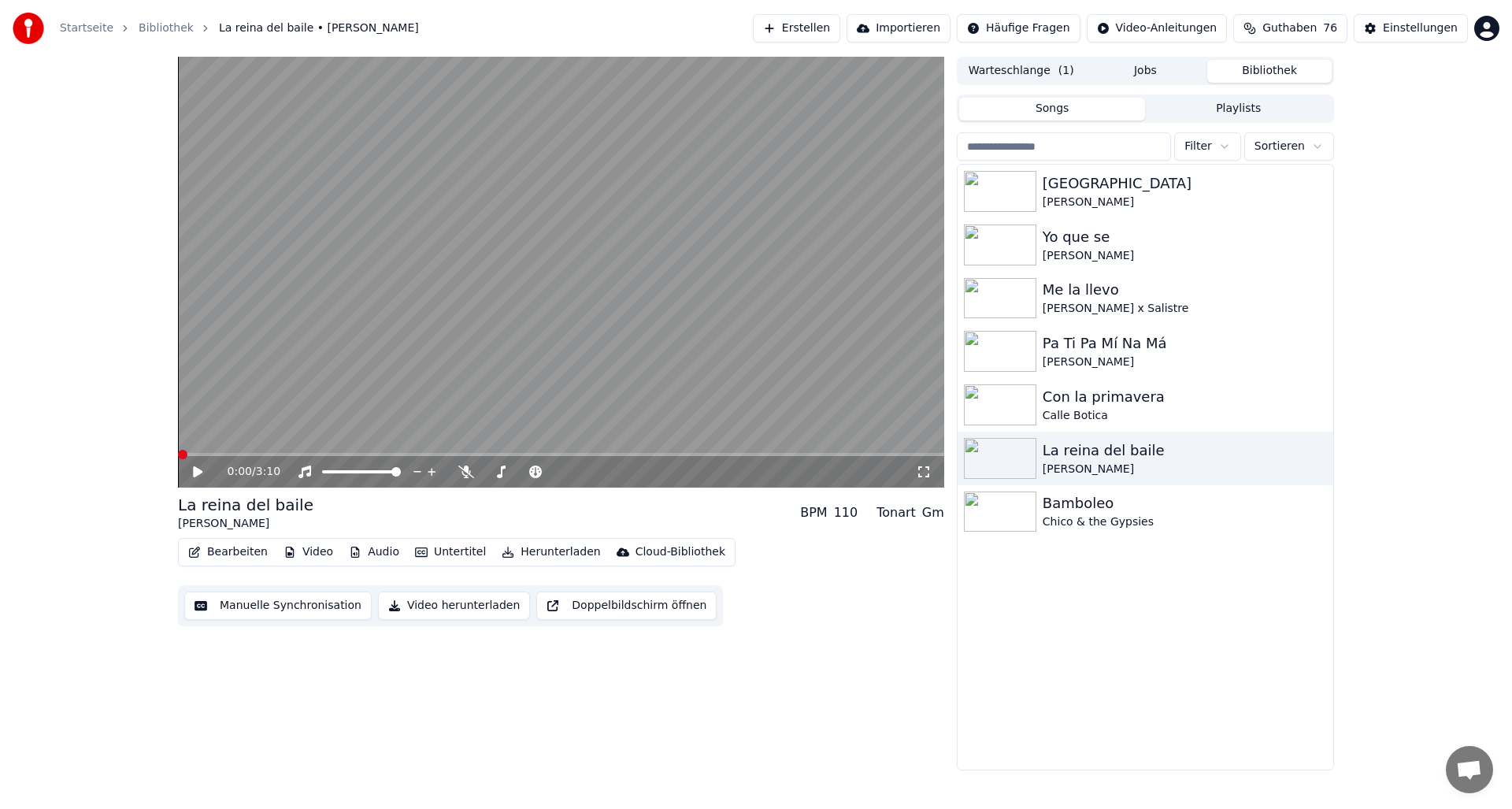
click at [199, 471] on icon at bounding box center [198, 471] width 10 height 11
click at [128, 461] on div "0:00 / 3:10 La reina del baile Manuel Carrasco BPM 110 Tonart Gm Bearbeiten Vid…" at bounding box center [756, 414] width 1512 height 714
click at [231, 546] on button "Bearbeiten" at bounding box center [228, 551] width 92 height 22
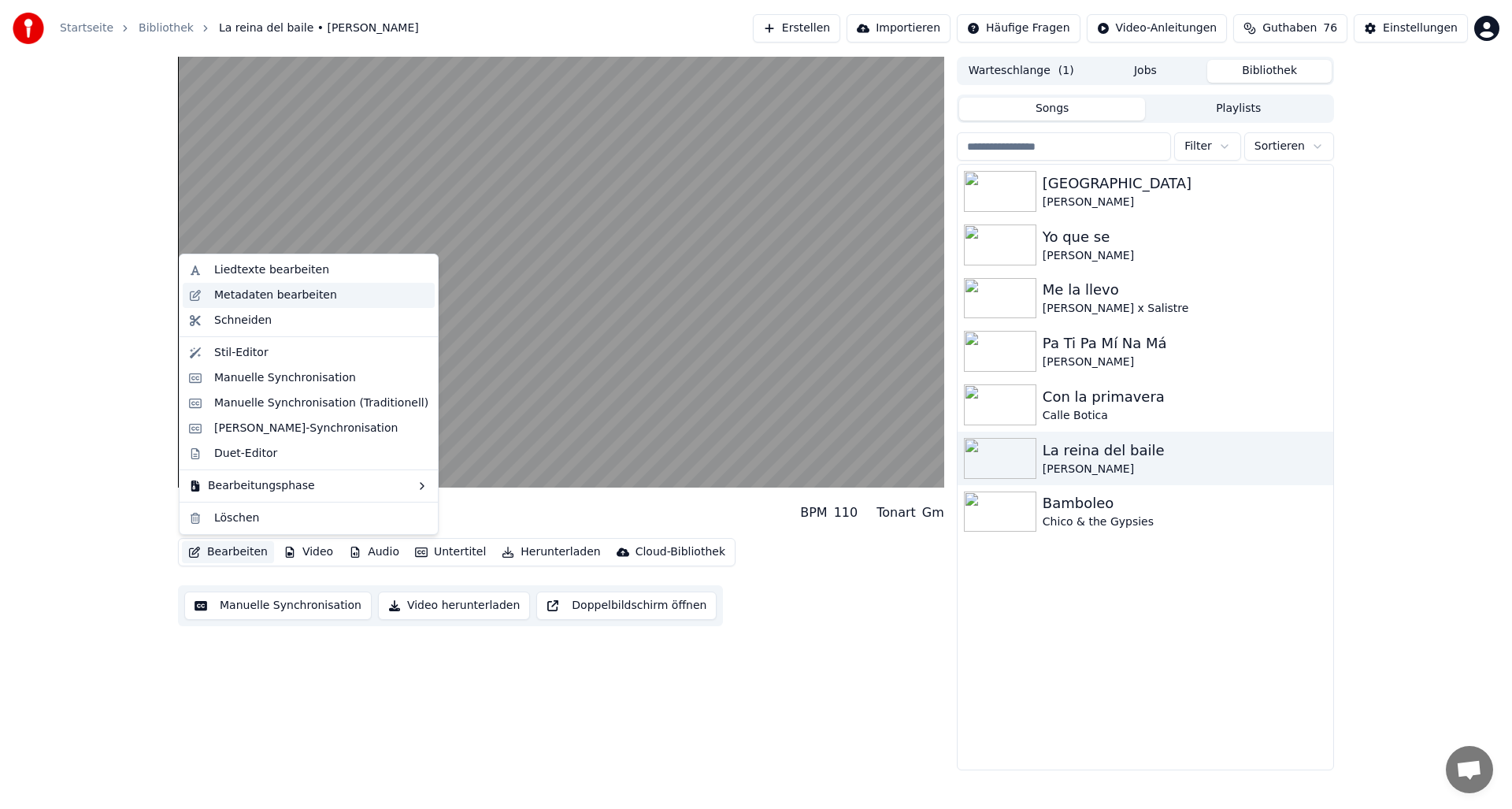
click at [231, 298] on div "Metadaten bearbeiten" at bounding box center [276, 295] width 123 height 16
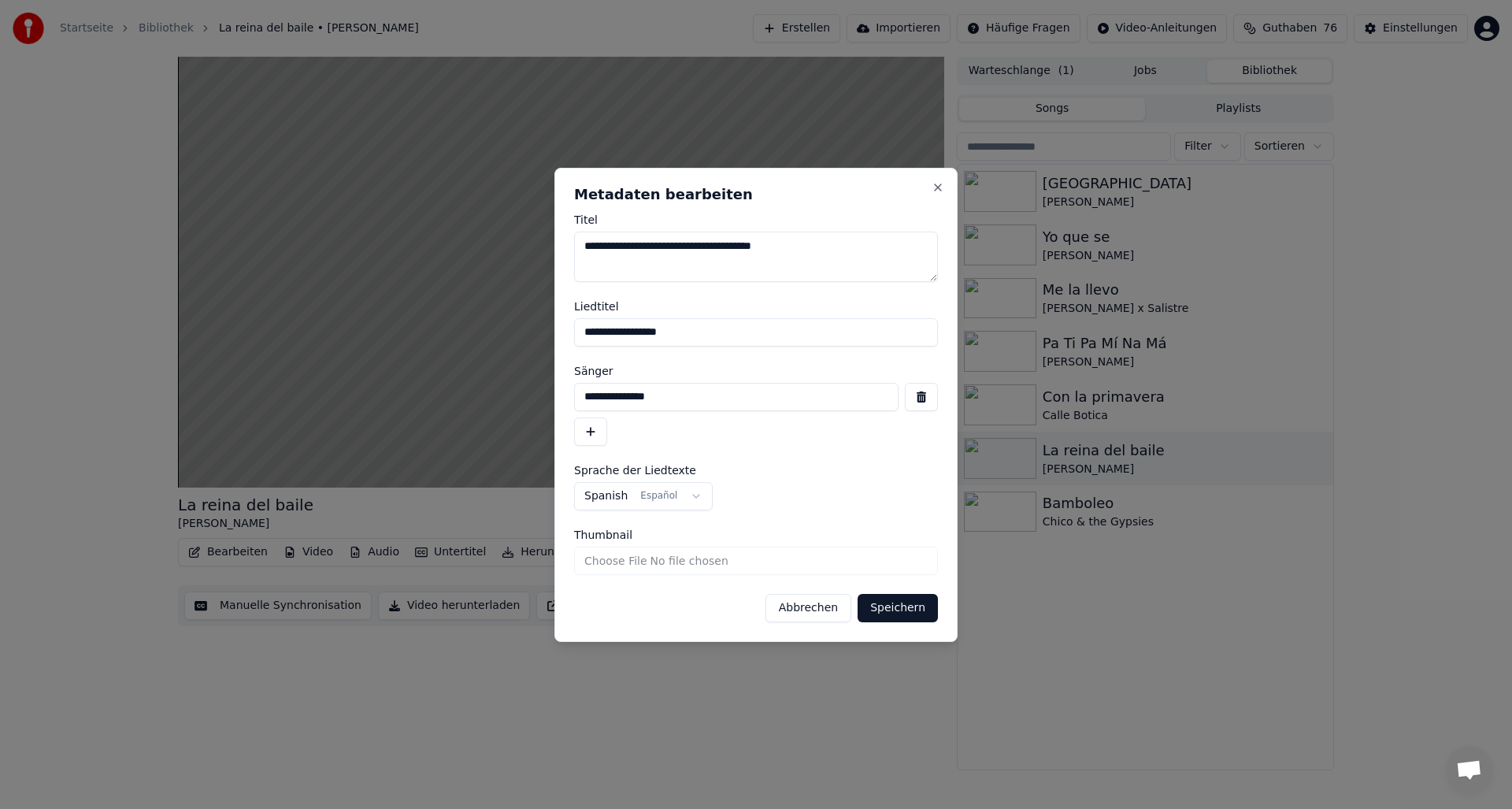
click at [644, 395] on input "**********" at bounding box center [736, 397] width 324 height 29
click at [920, 397] on button "button" at bounding box center [921, 397] width 33 height 29
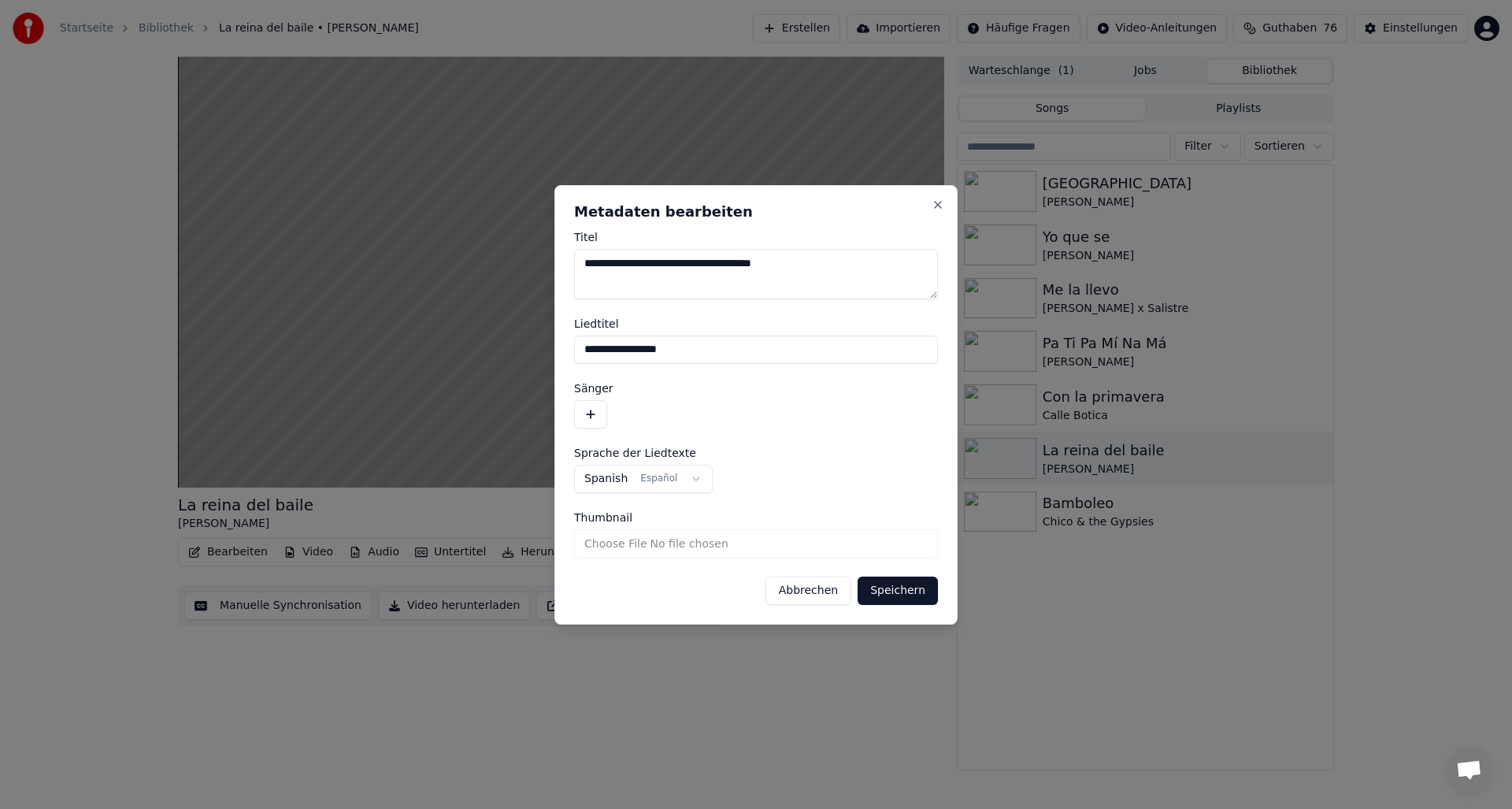
click at [898, 590] on button "Speichern" at bounding box center [898, 591] width 80 height 29
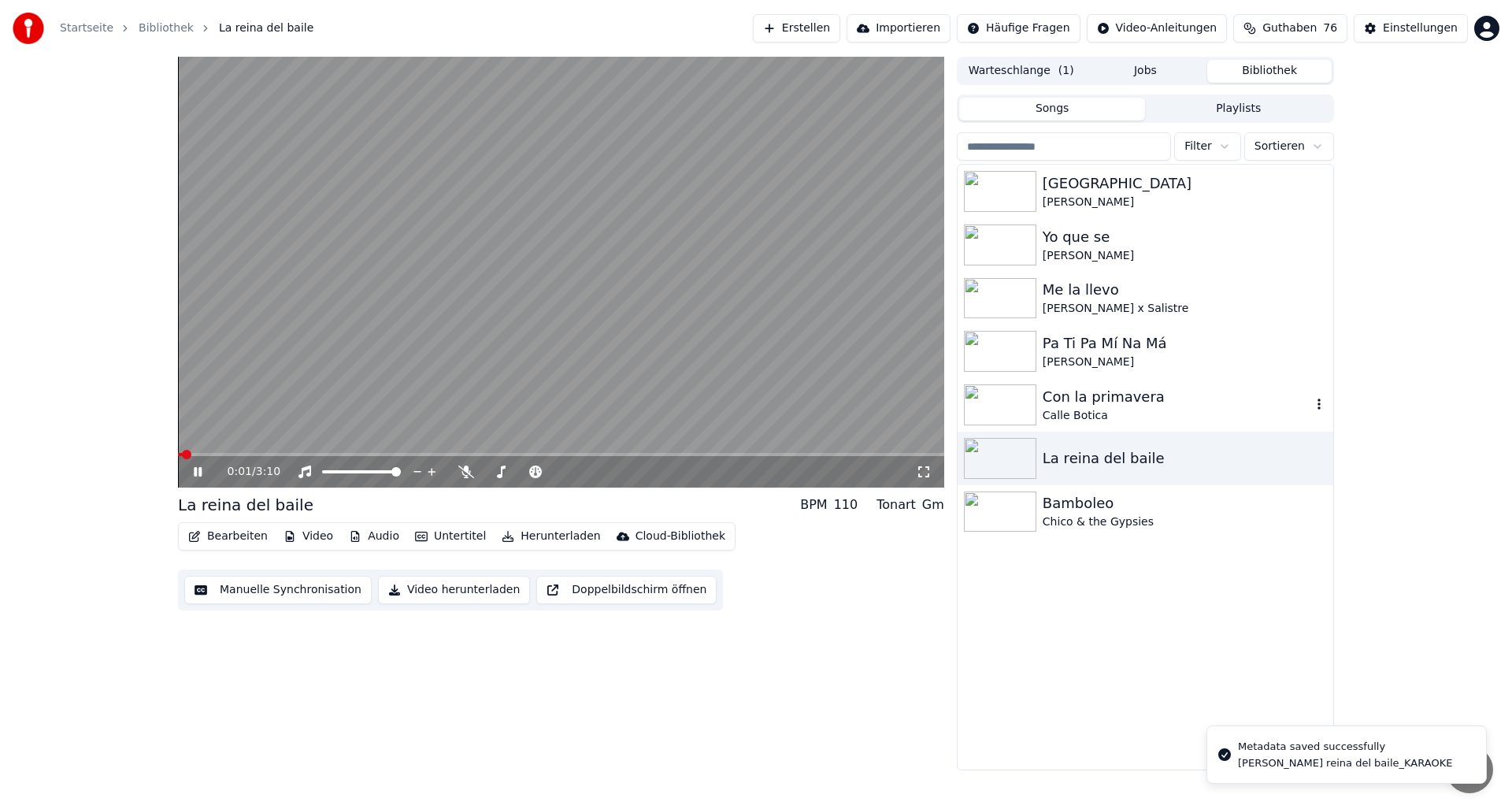
click at [1005, 403] on img at bounding box center [1000, 404] width 72 height 41
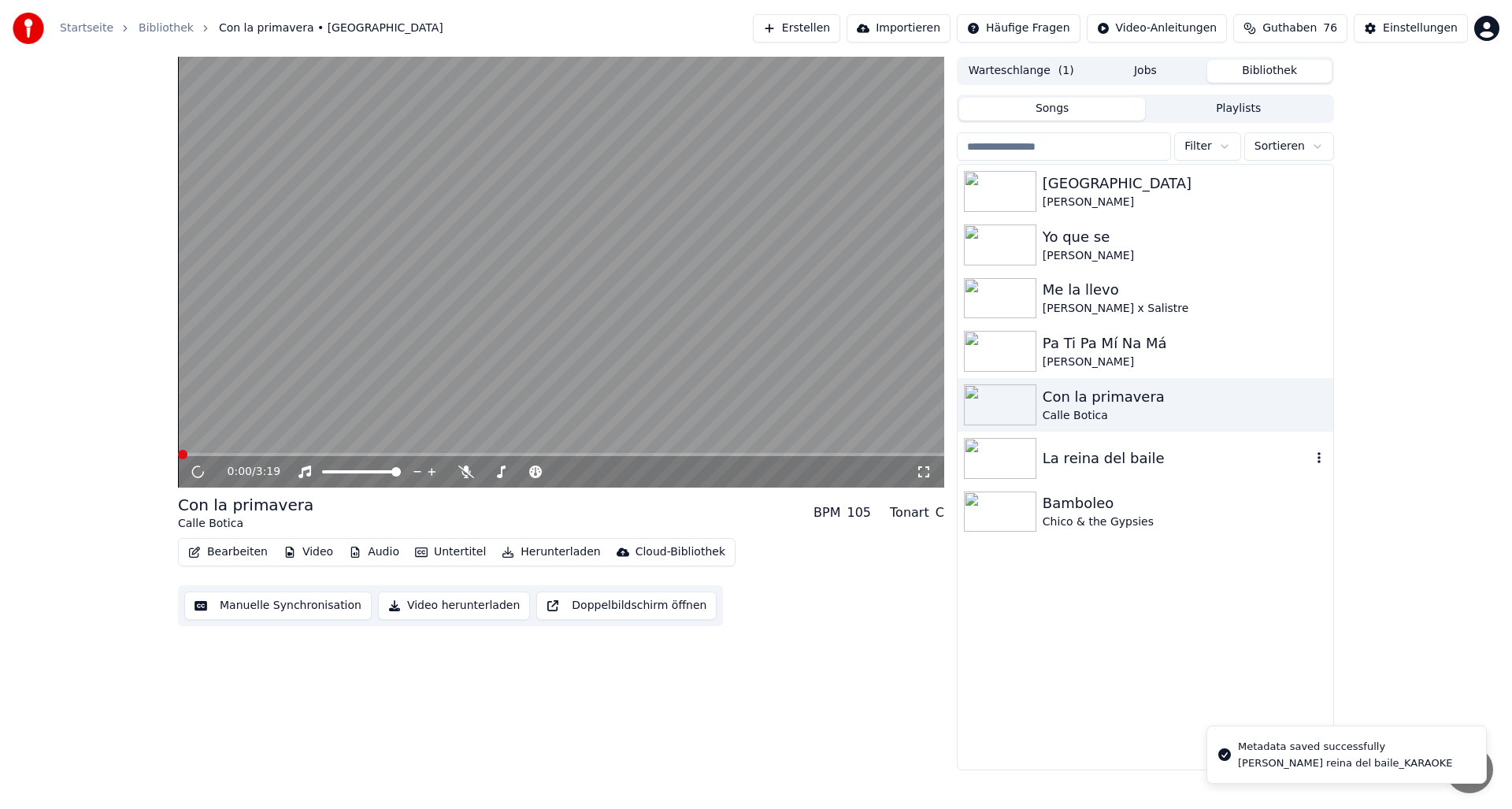
click at [1009, 477] on img at bounding box center [1000, 459] width 72 height 41
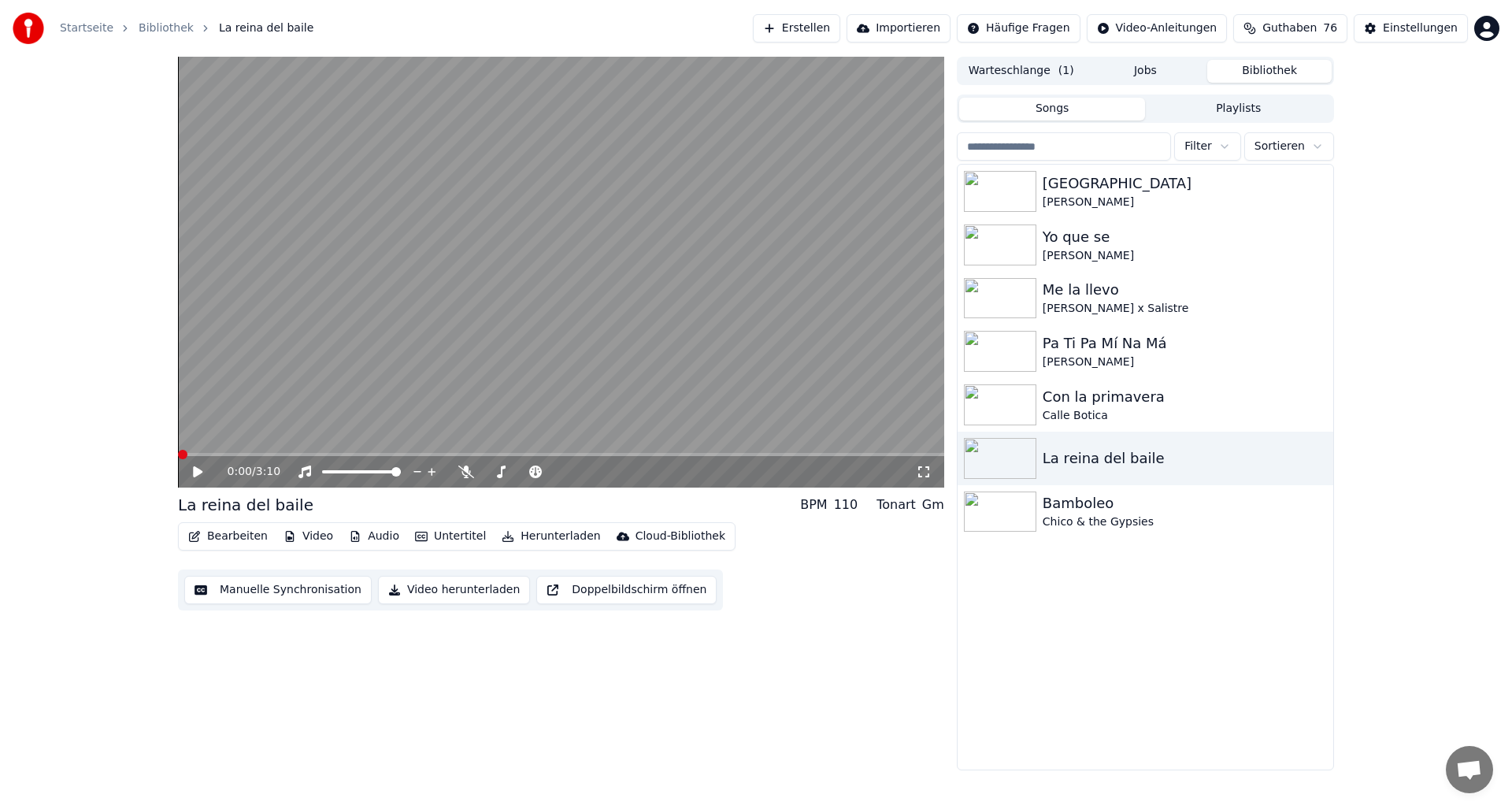
click at [195, 473] on icon at bounding box center [198, 471] width 10 height 11
click at [133, 459] on div "0:00 / 3:10 La reina del baile BPM 110 Tonart Gm Bearbeiten Video Audio Unterti…" at bounding box center [756, 414] width 1512 height 714
click at [436, 588] on button "Video herunterladen" at bounding box center [454, 590] width 152 height 29
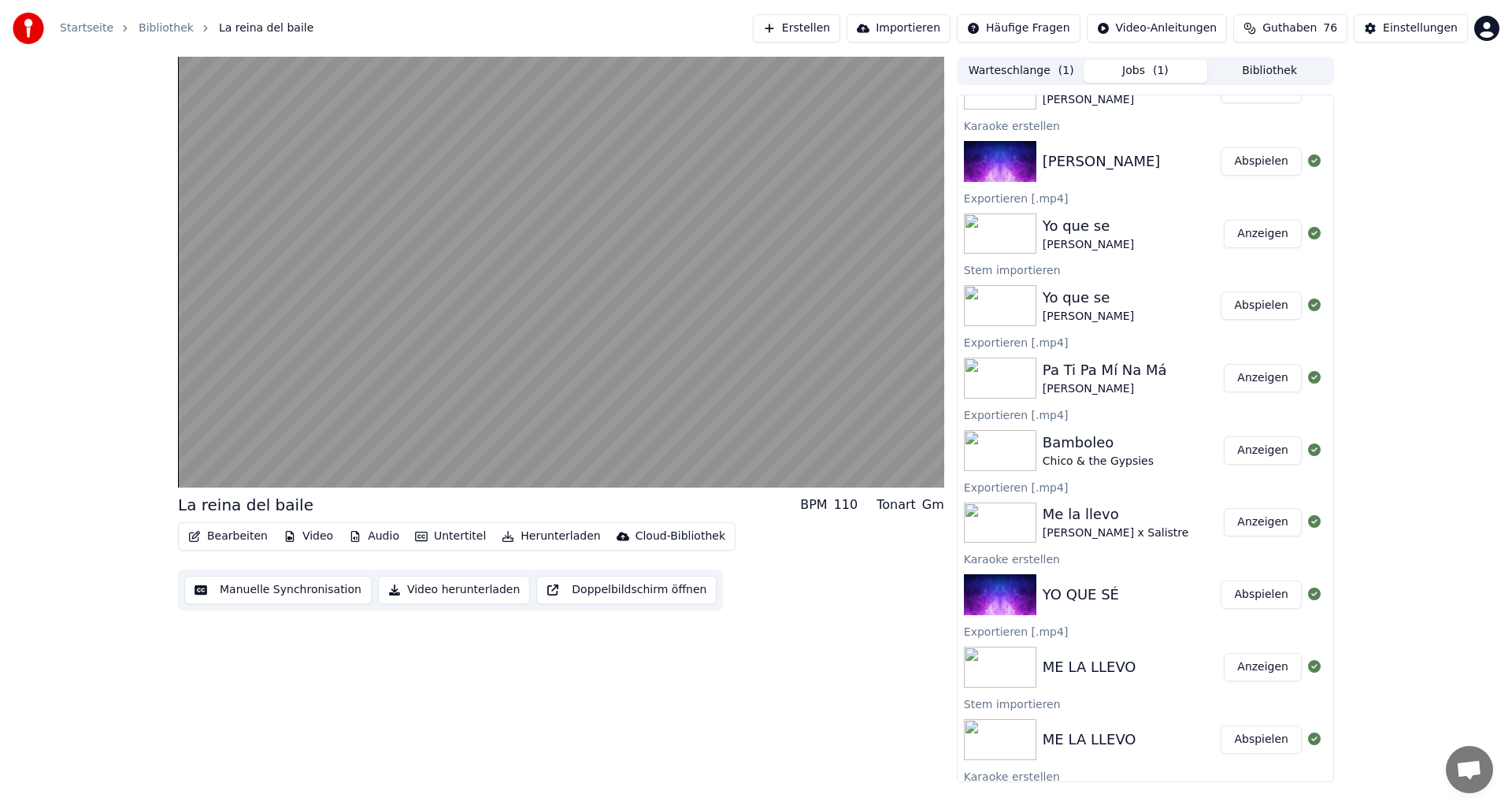
scroll to position [320, 0]
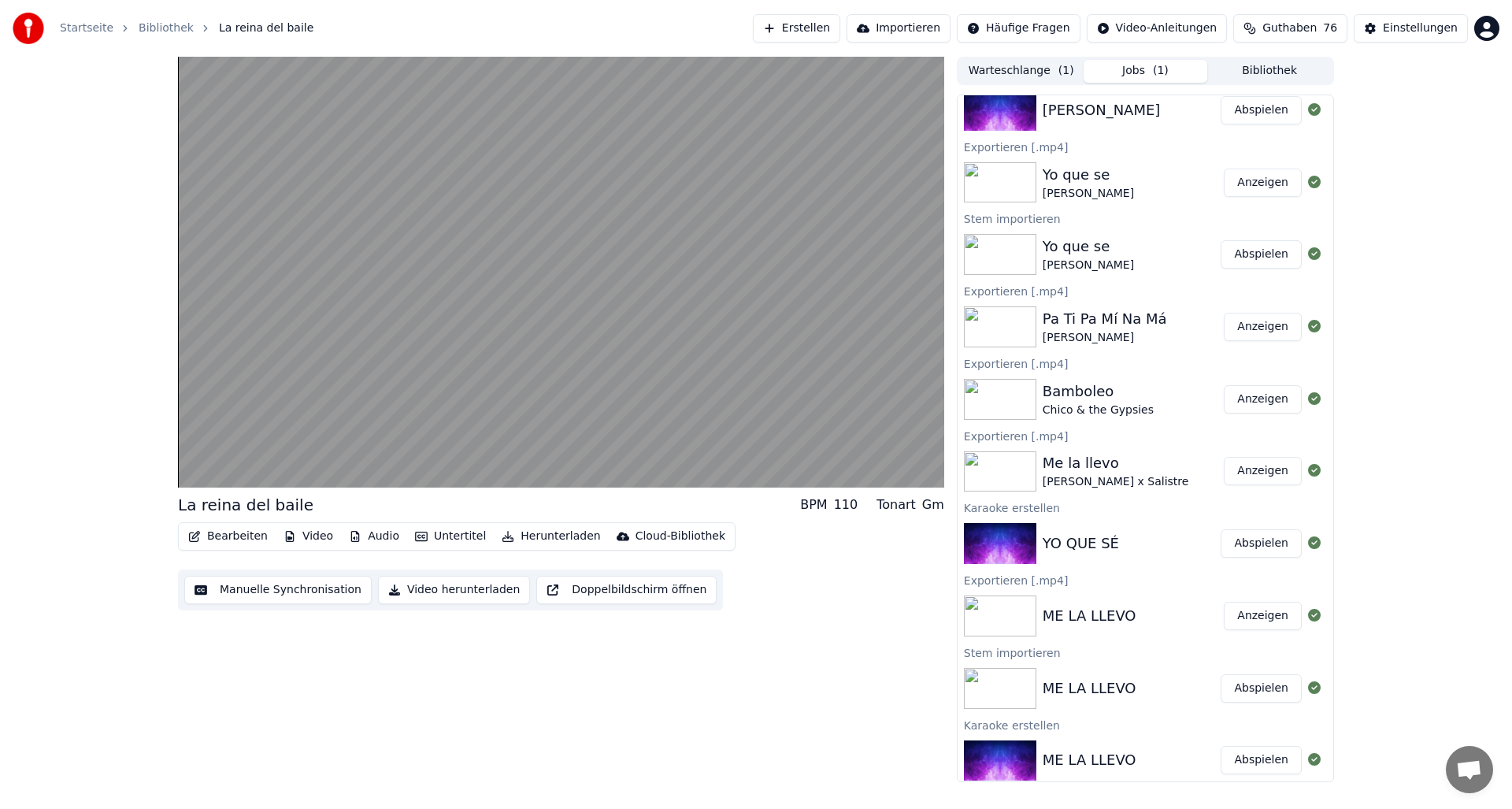
click at [1258, 467] on button "Anzeigen" at bounding box center [1263, 471] width 78 height 29
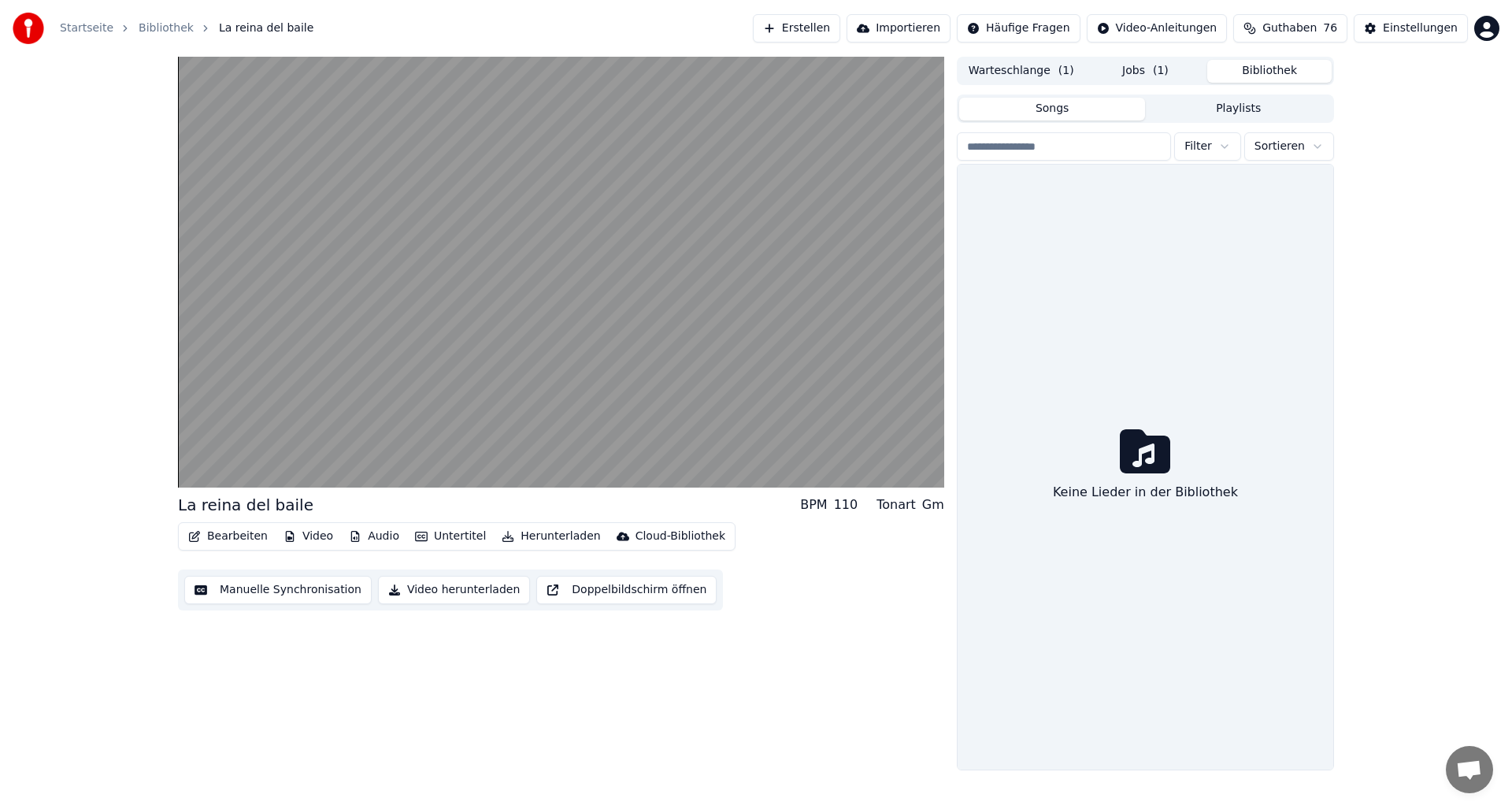
click at [1266, 69] on button "Bibliothek" at bounding box center [1269, 71] width 125 height 23
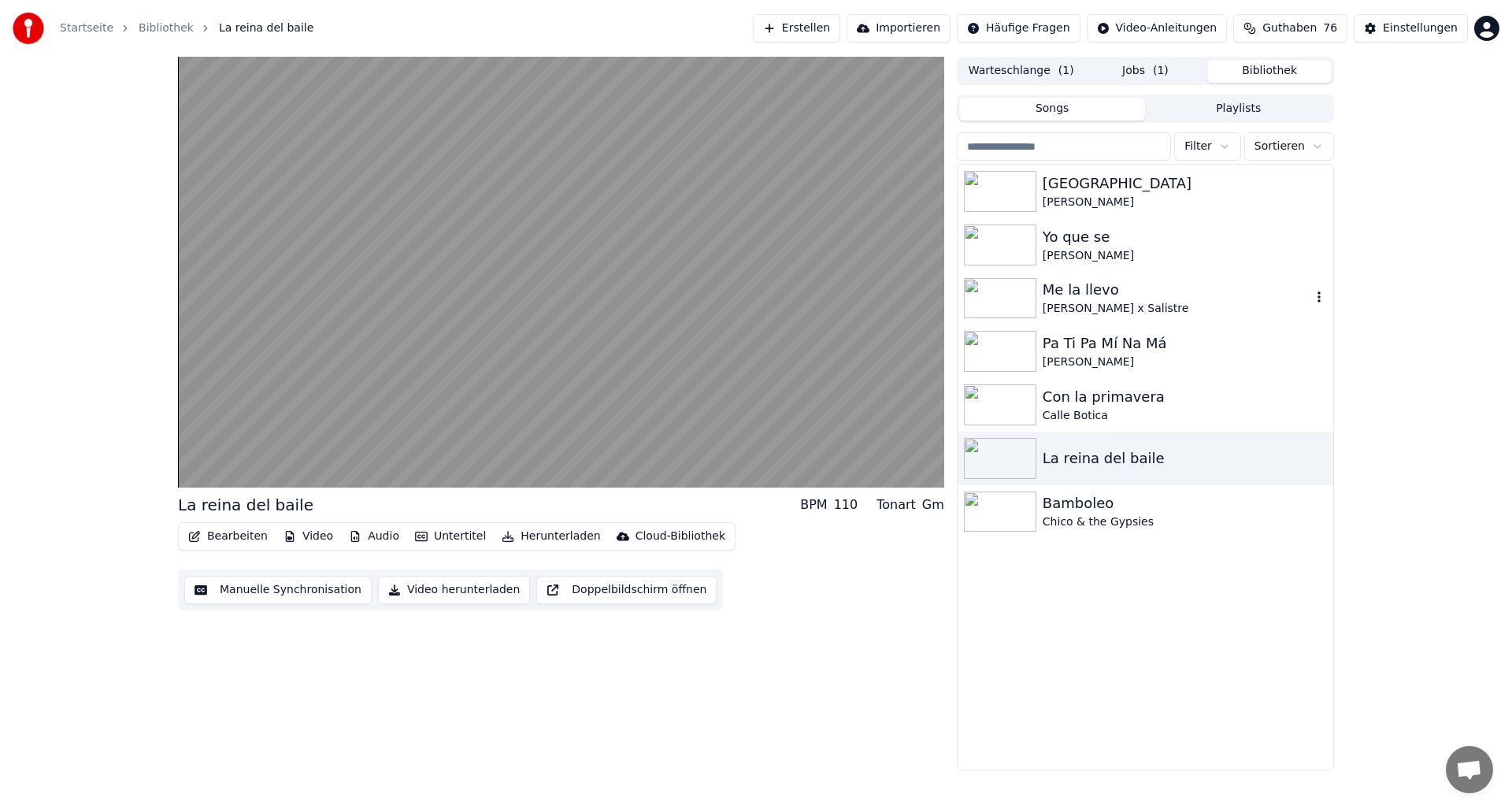
click at [991, 300] on img at bounding box center [1000, 299] width 72 height 41
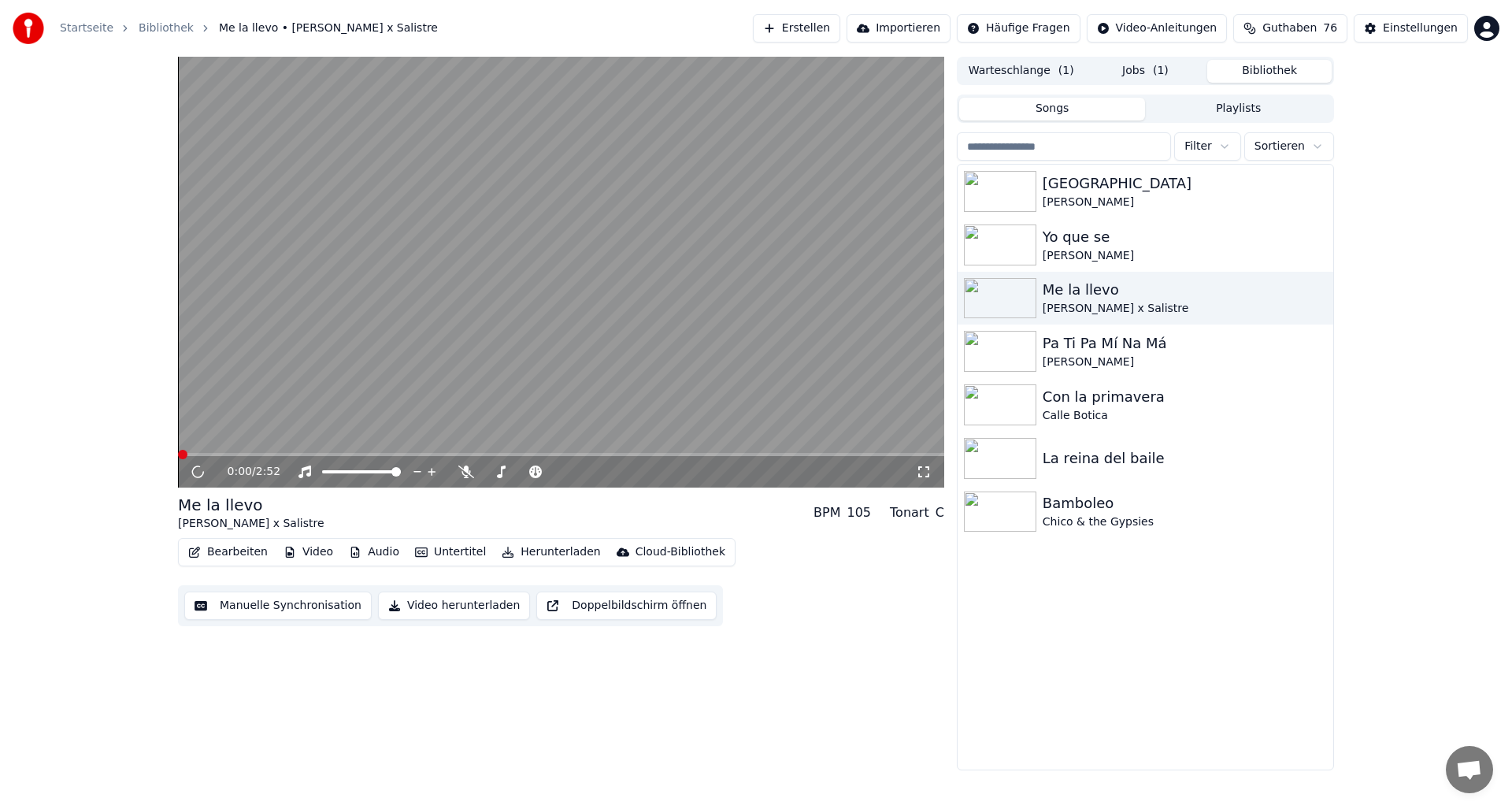
click at [231, 554] on button "Bearbeiten" at bounding box center [228, 551] width 92 height 22
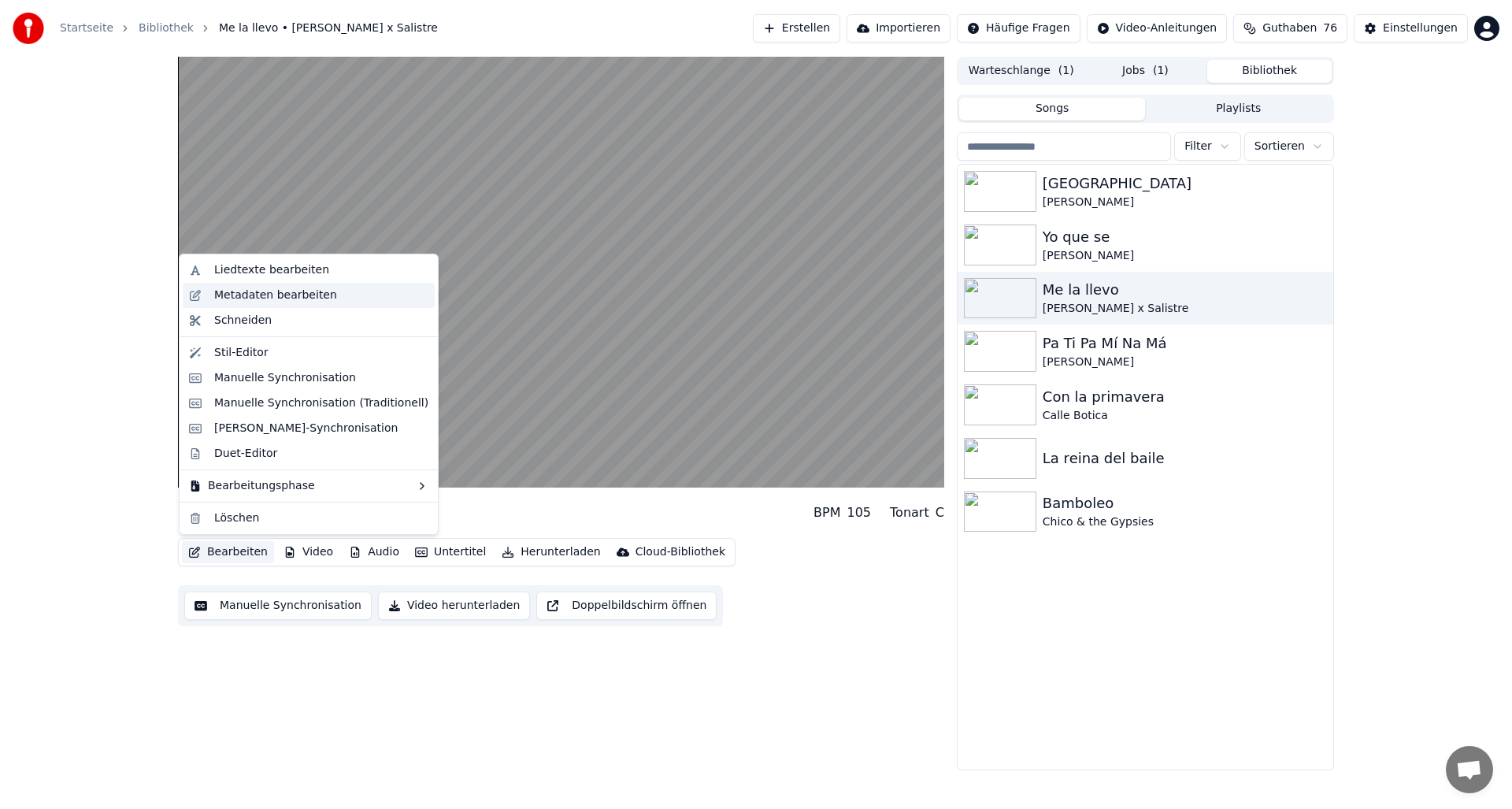
click at [263, 295] on div "Metadaten bearbeiten" at bounding box center [276, 295] width 123 height 16
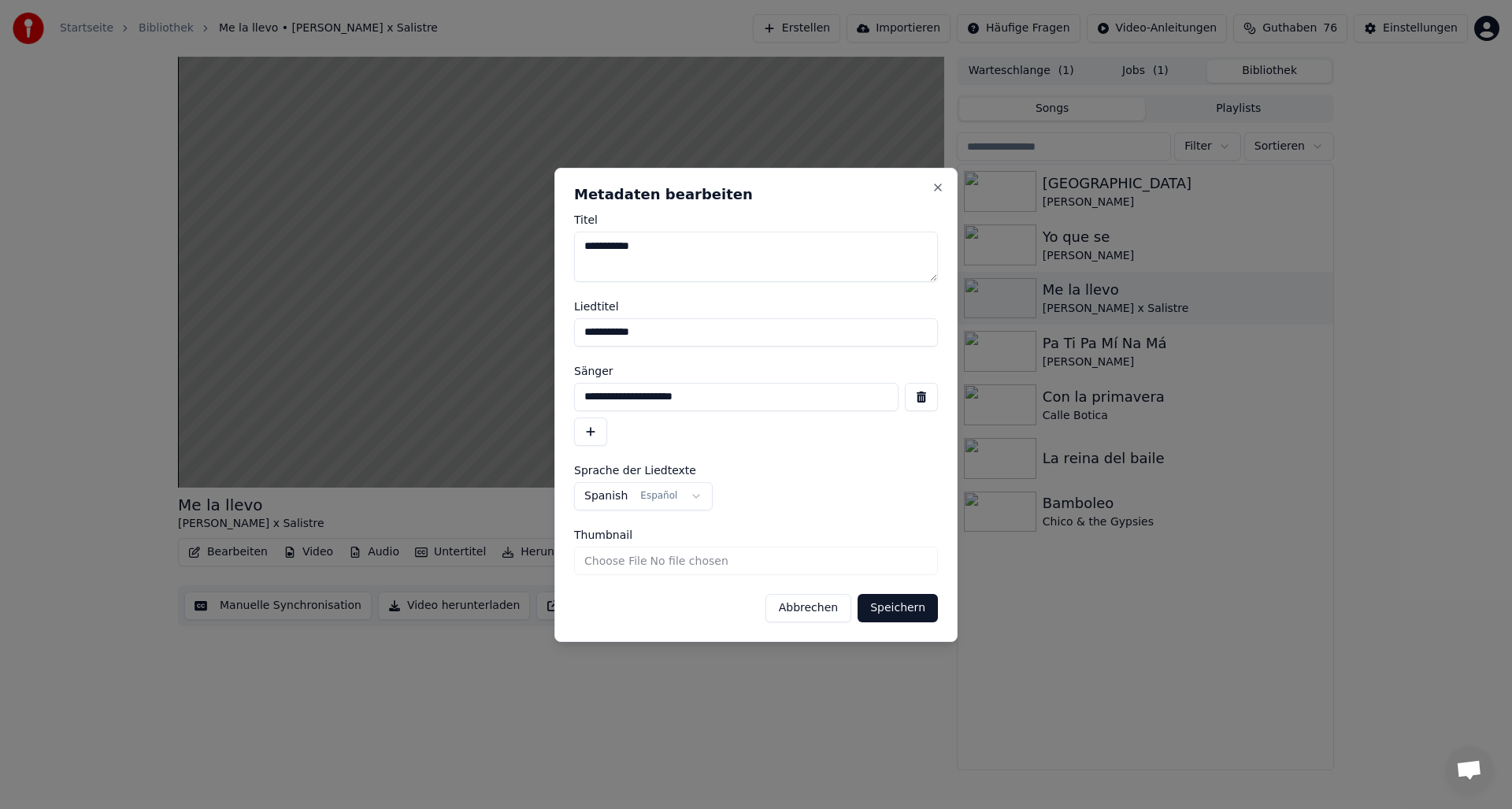
click at [901, 603] on button "Speichern" at bounding box center [898, 608] width 80 height 29
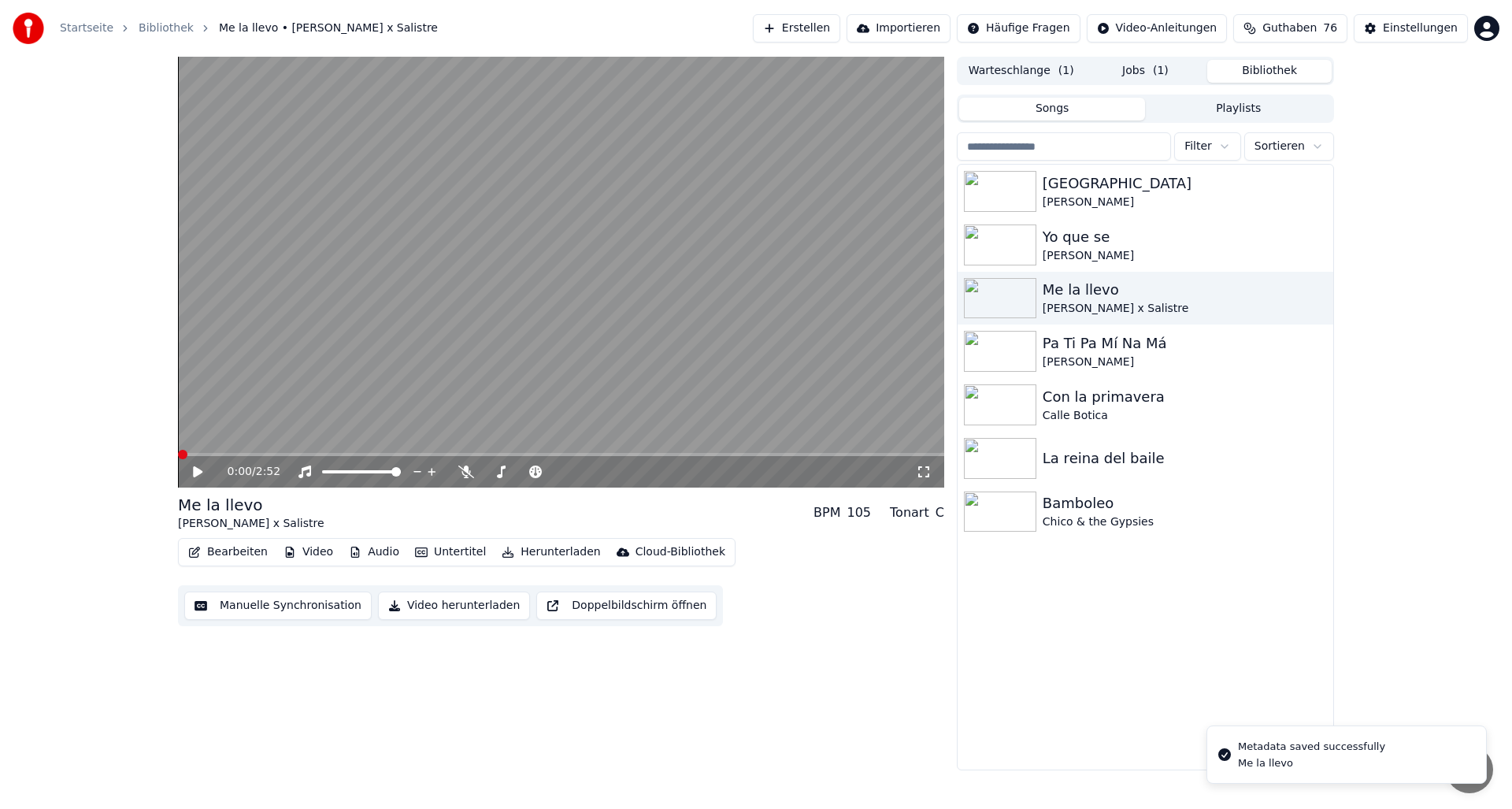
click at [422, 606] on button "Video herunterladen" at bounding box center [454, 606] width 152 height 29
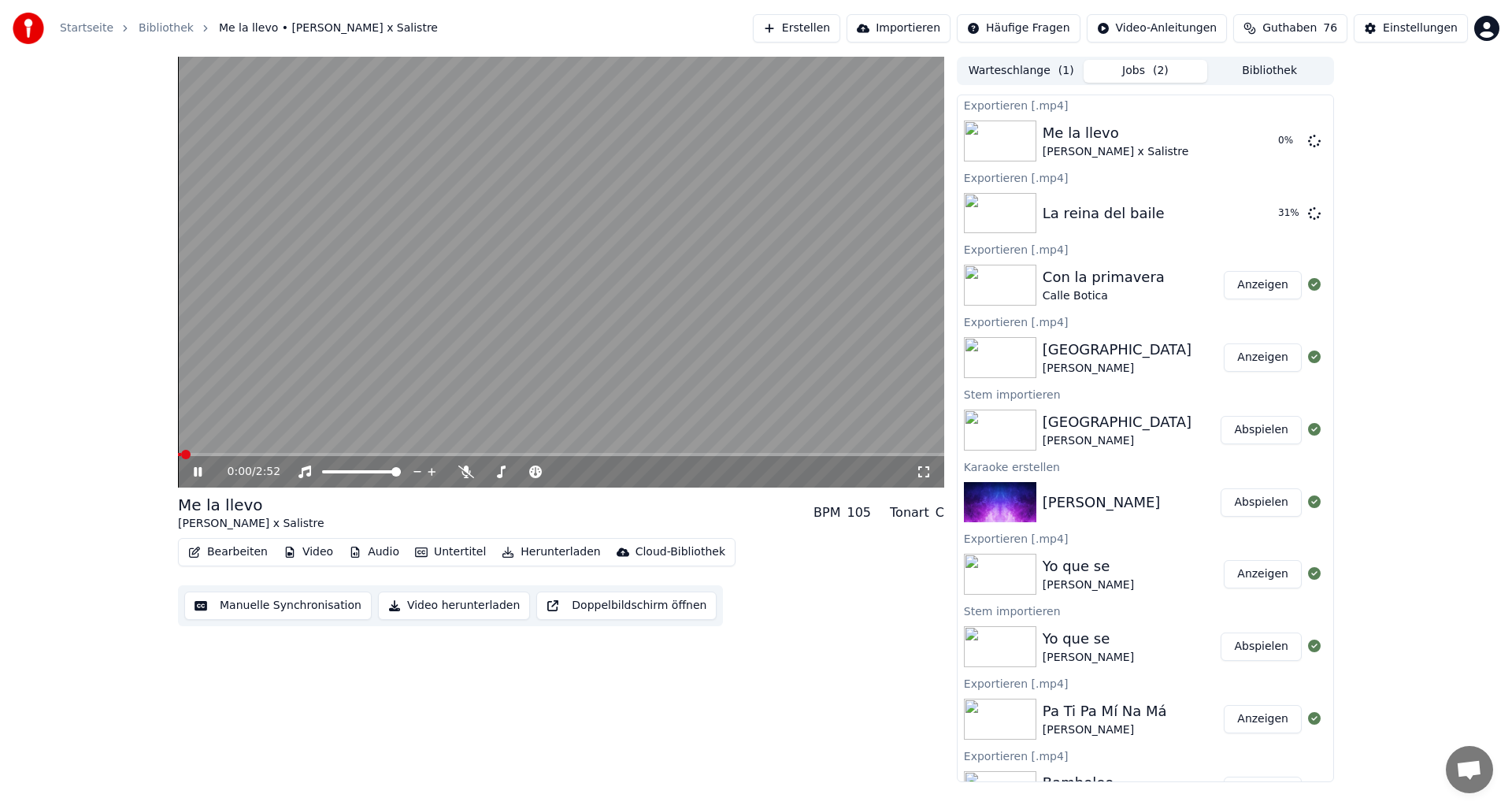
click at [195, 473] on icon at bounding box center [198, 472] width 8 height 10
